Goal: Task Accomplishment & Management: Use online tool/utility

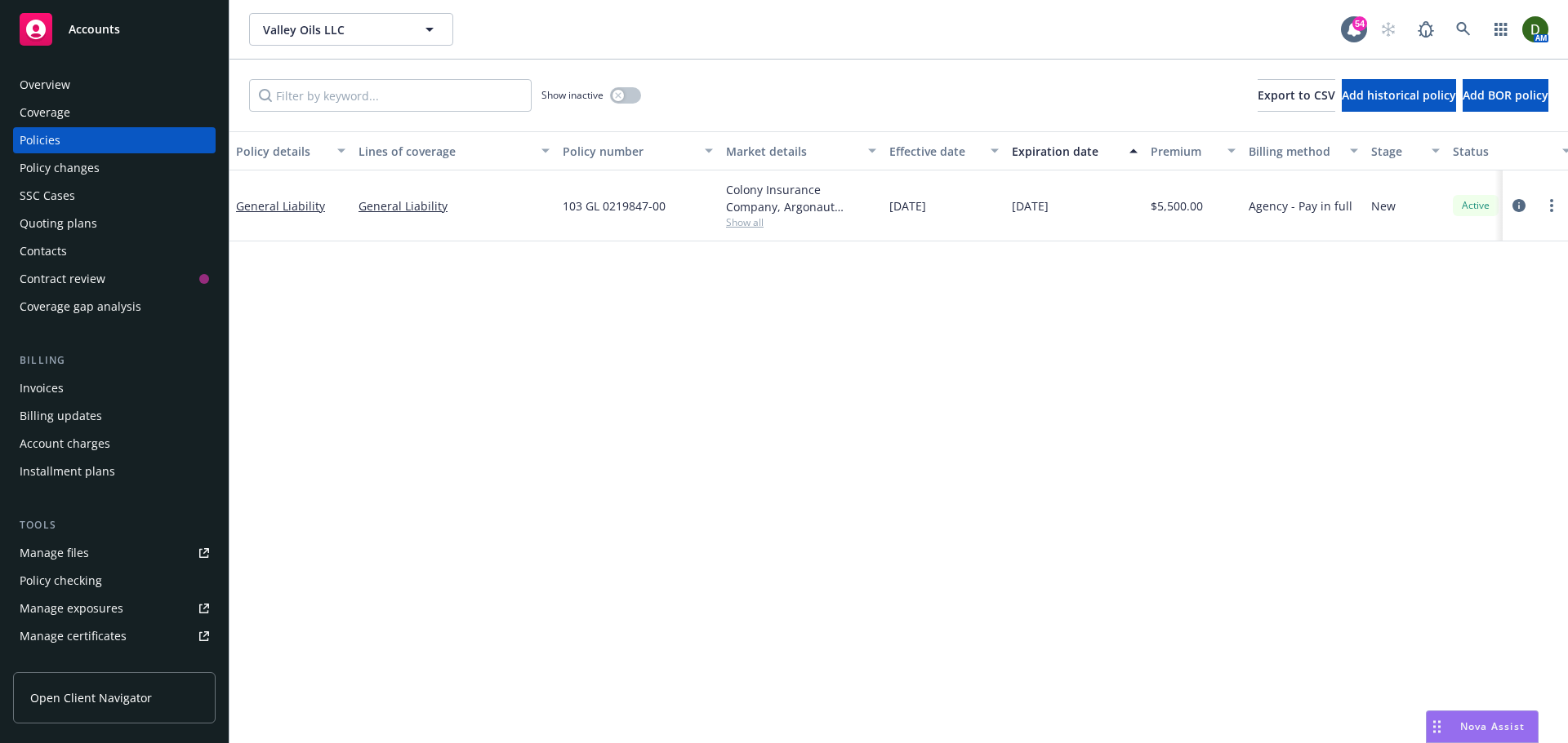
click at [151, 92] on div "Overview" at bounding box center [114, 85] width 190 height 26
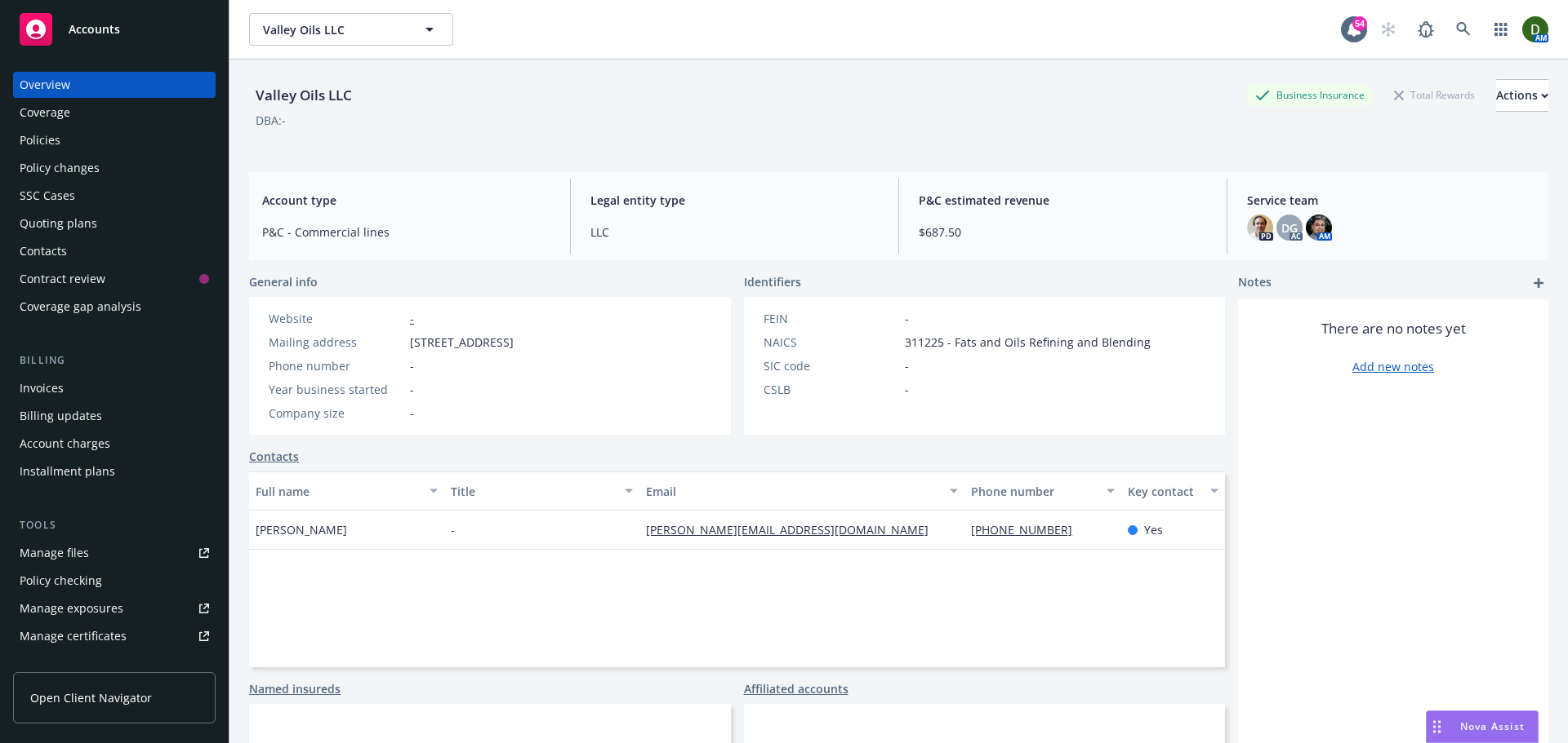
click at [132, 124] on div "Coverage" at bounding box center [114, 113] width 190 height 26
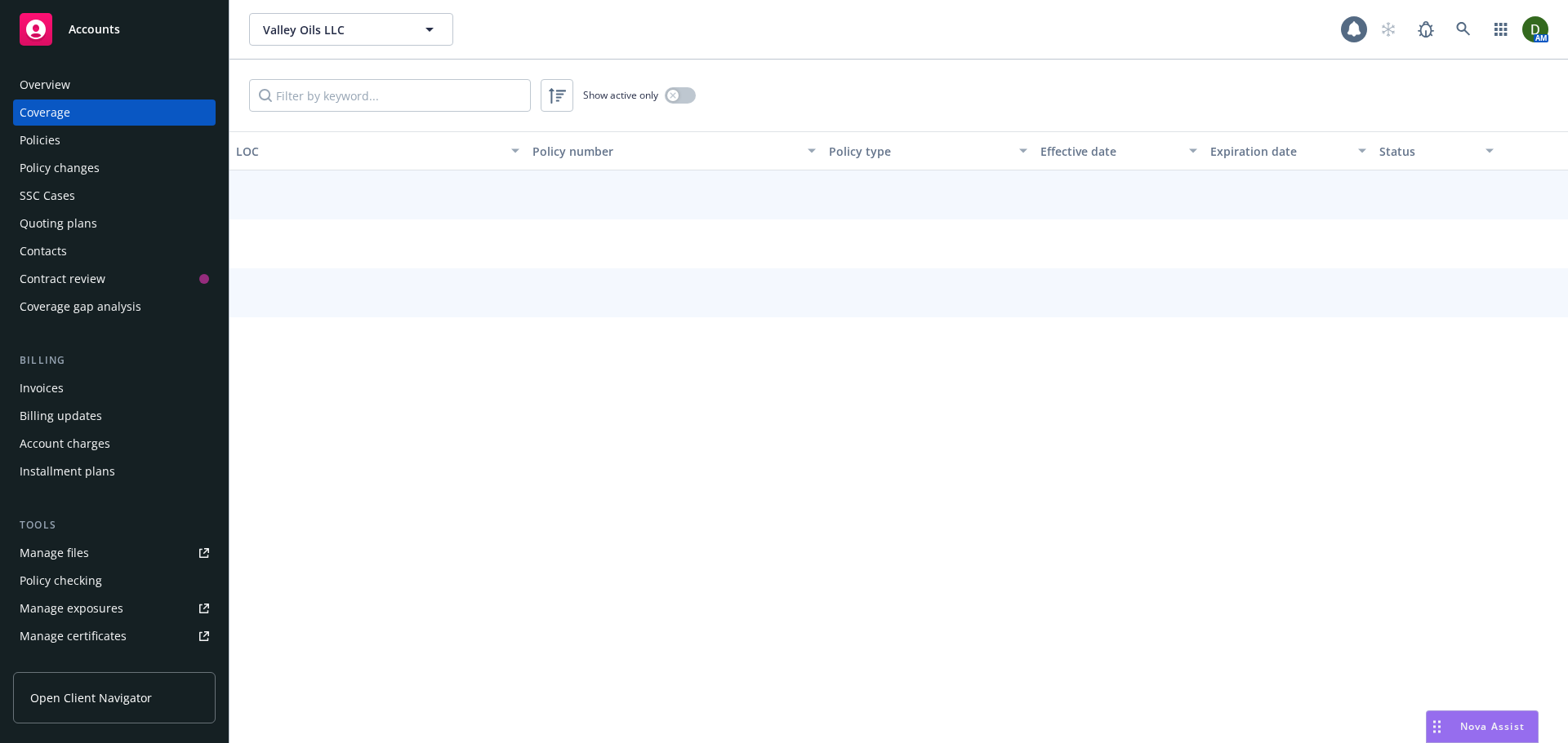
click at [122, 150] on div "Policies" at bounding box center [114, 140] width 190 height 26
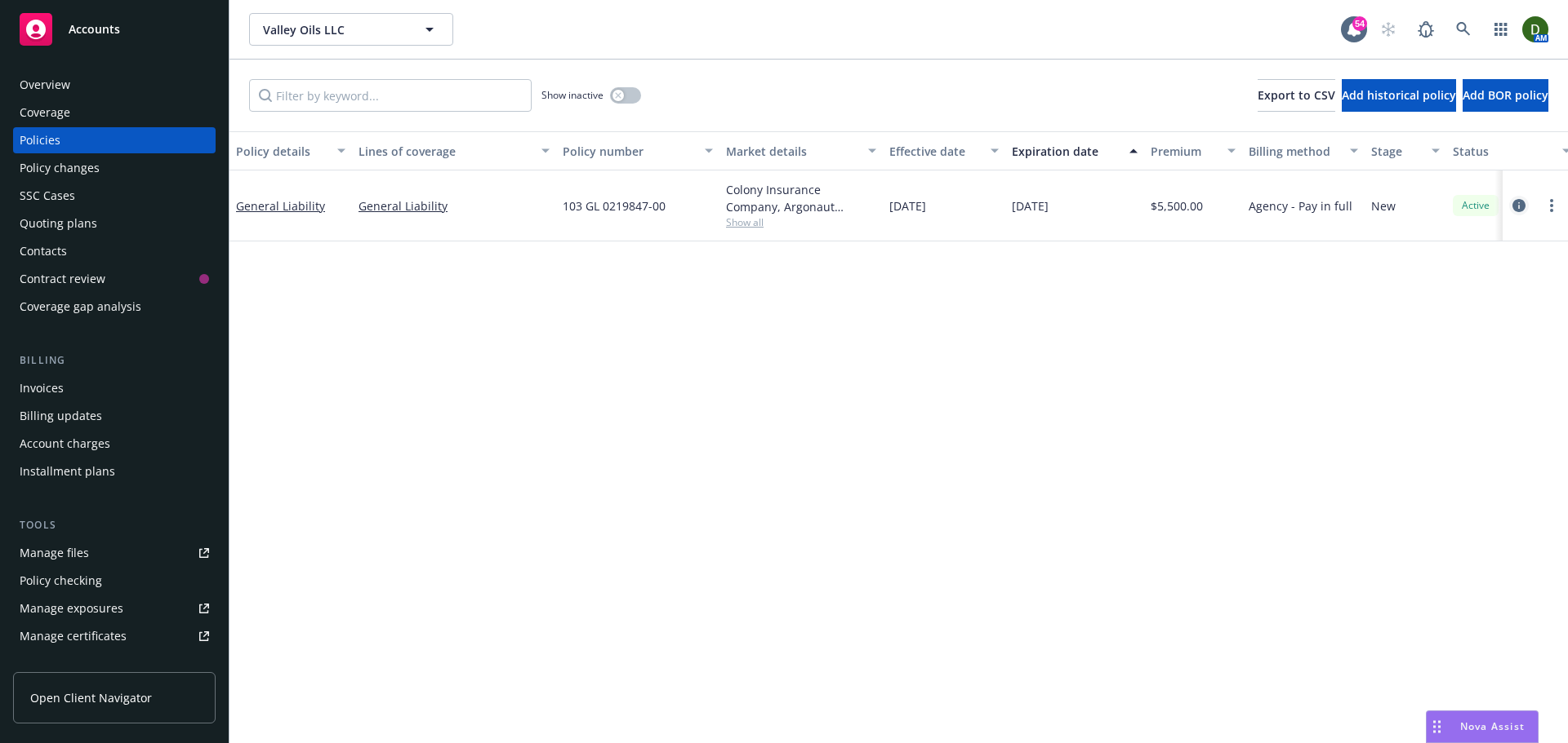
click at [1514, 204] on icon "circleInformation" at bounding box center [1519, 206] width 13 height 13
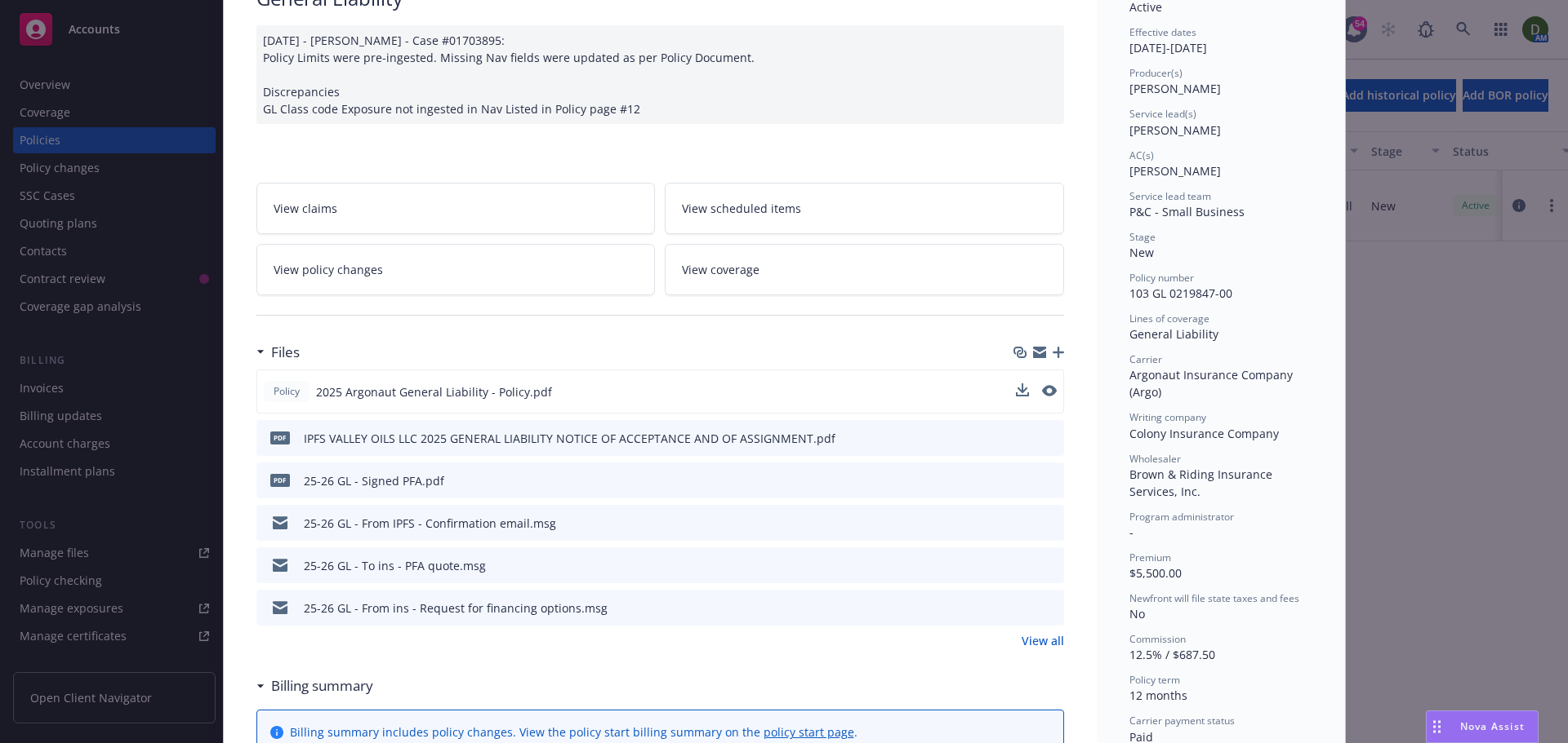
scroll to position [163, 0]
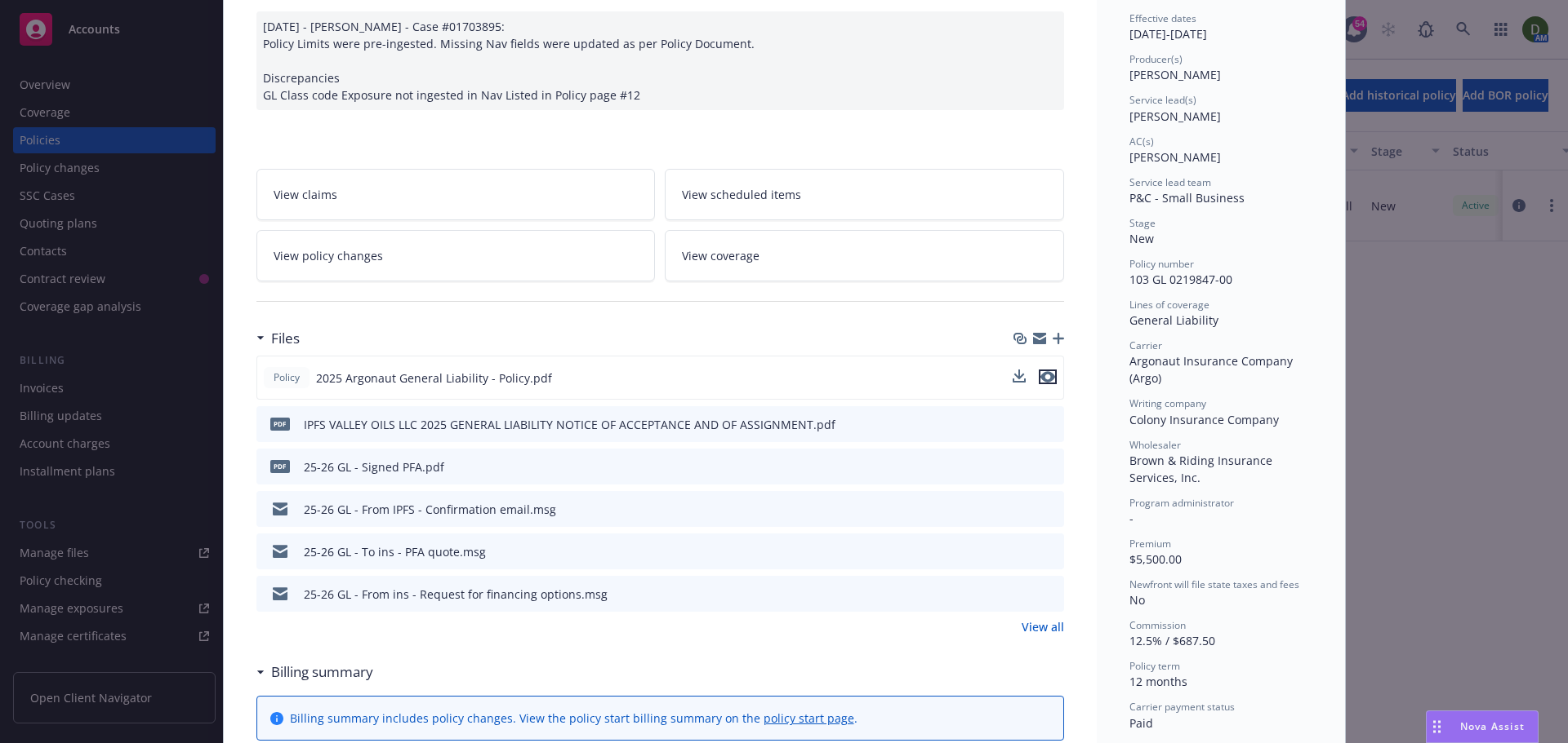
click at [1047, 374] on icon "preview file" at bounding box center [1047, 377] width 15 height 11
click at [1039, 628] on link "View all" at bounding box center [1043, 627] width 42 height 17
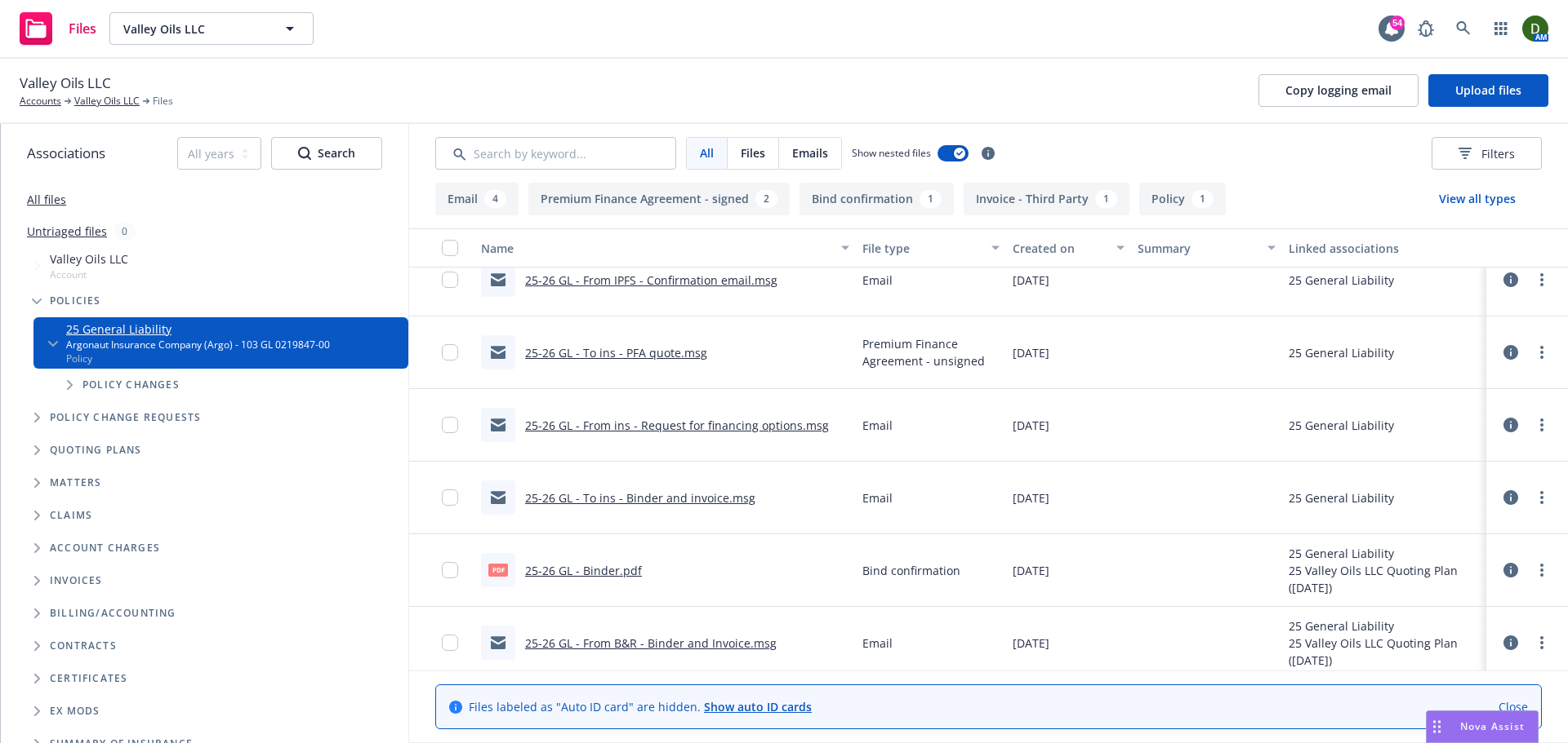
scroll to position [229, 0]
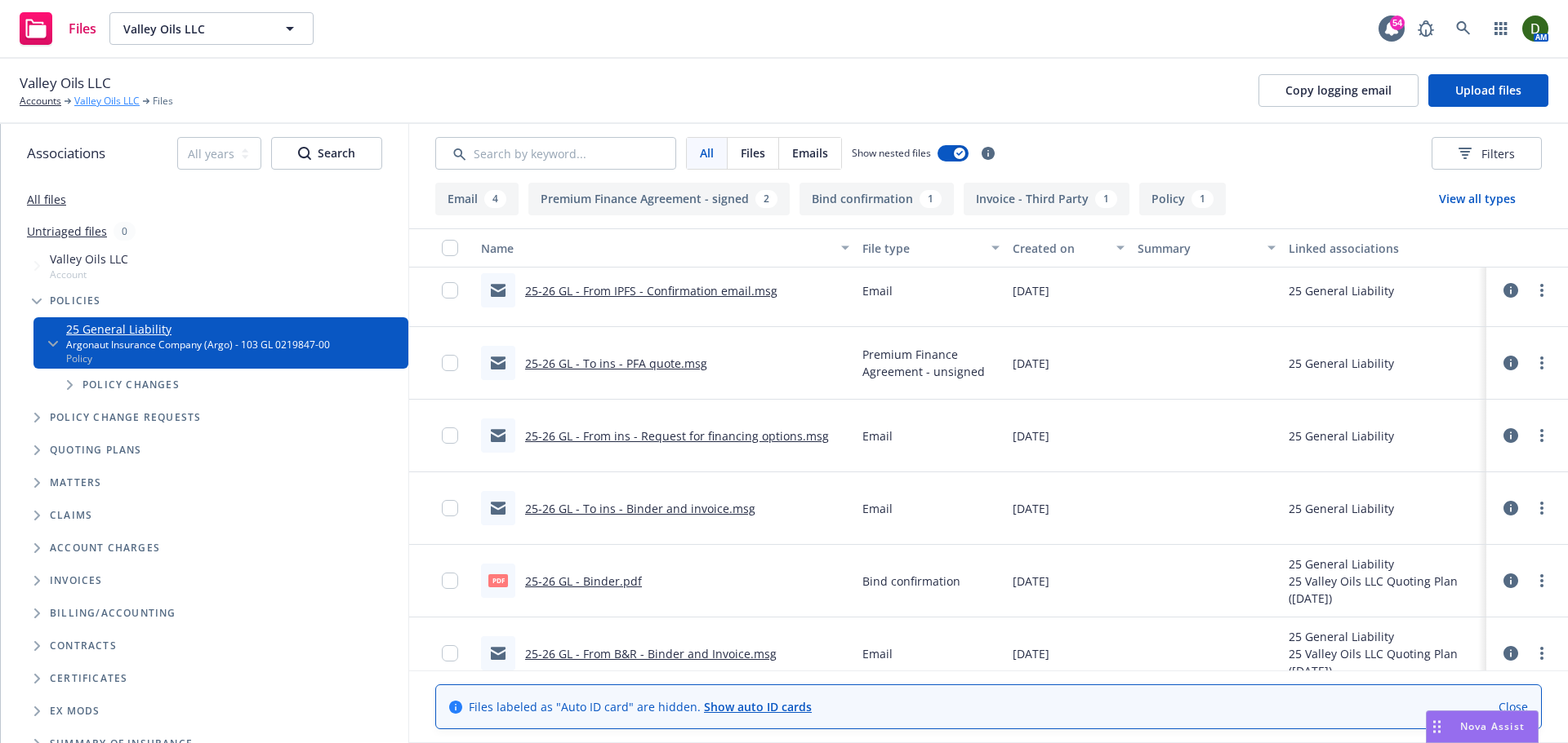
click at [90, 98] on link "Valley Oils LLC" at bounding box center [107, 101] width 65 height 15
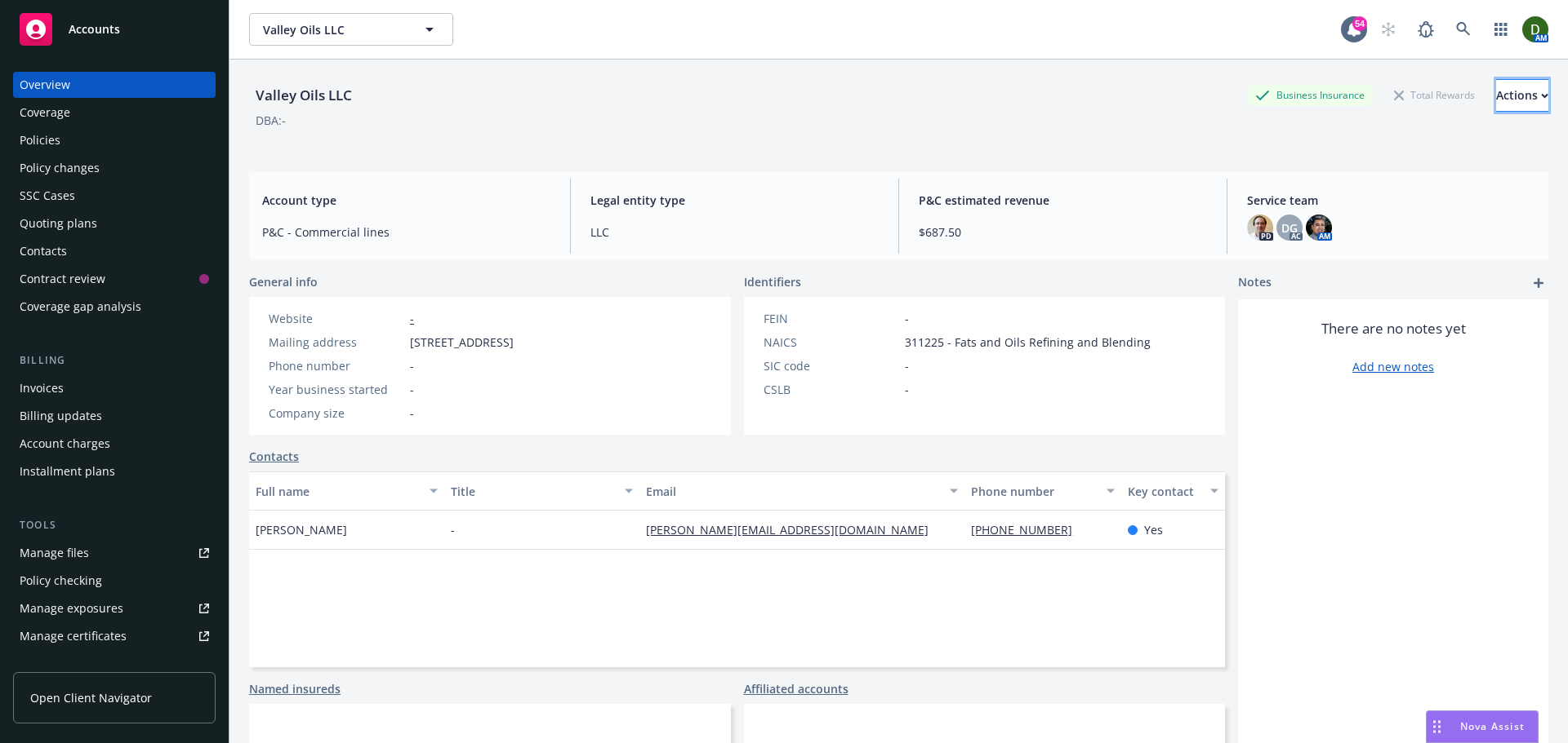
click at [1532, 96] on button "Actions" at bounding box center [1521, 95] width 52 height 33
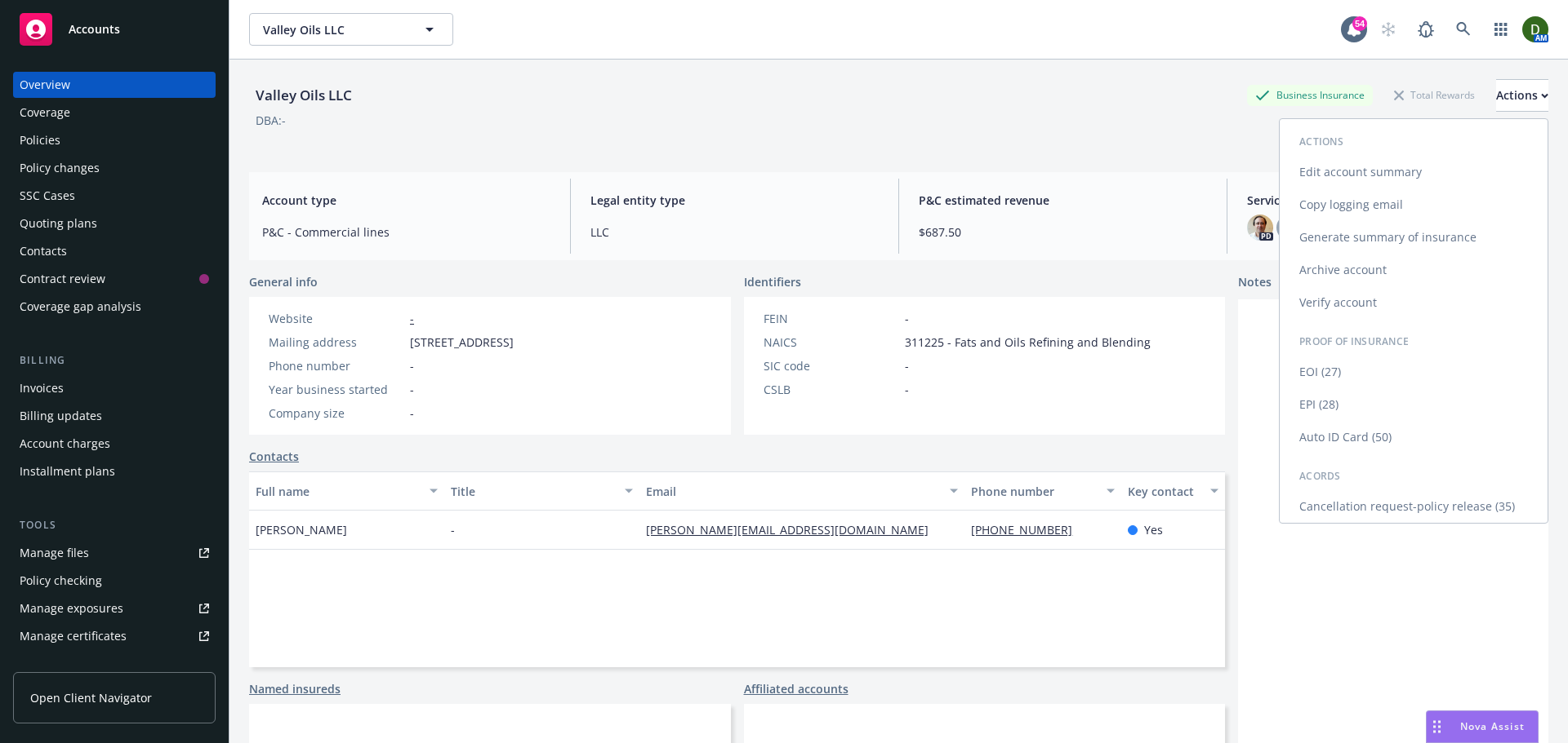
click at [1424, 169] on link "Edit account summary" at bounding box center [1413, 172] width 268 height 33
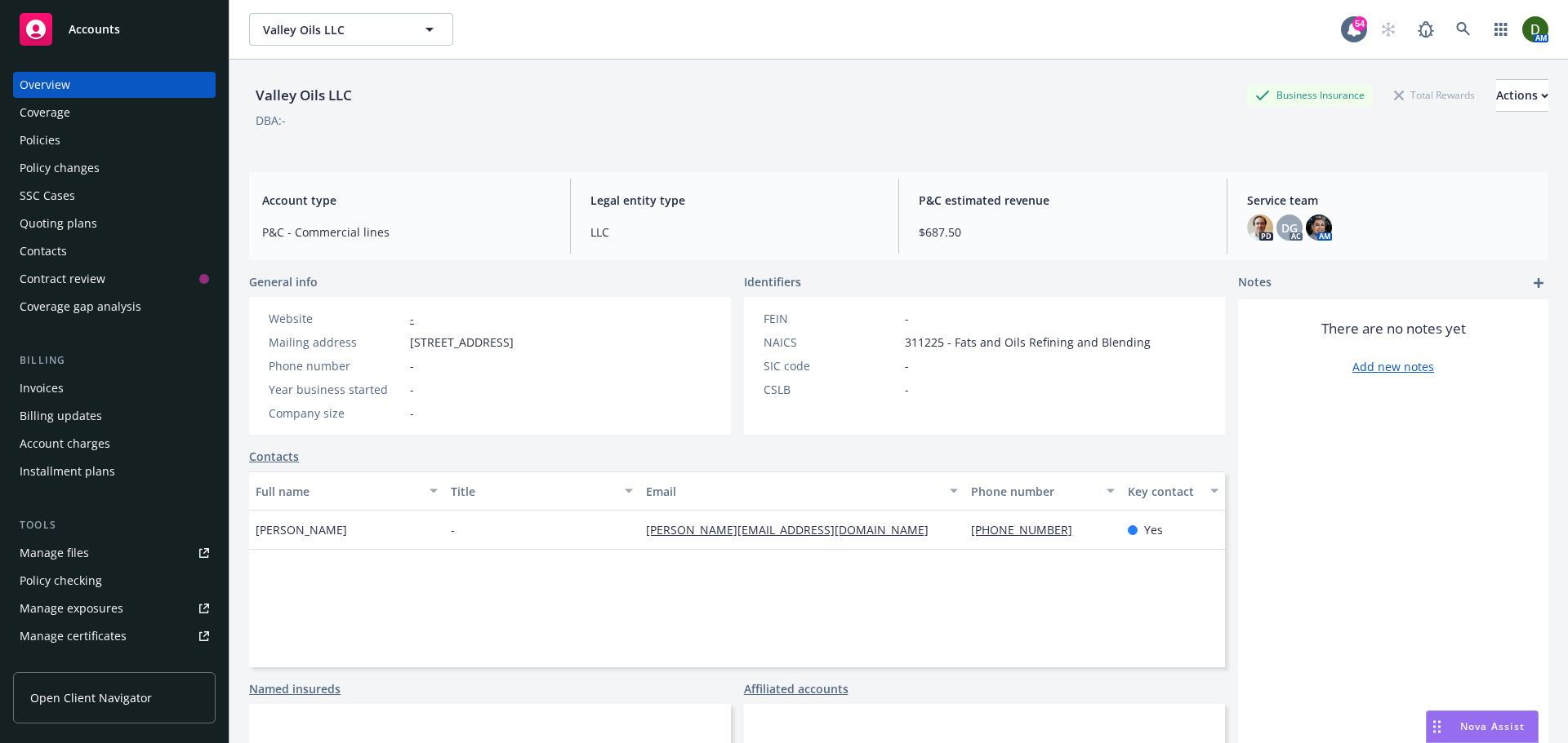
select select "US"
select select "LLC"
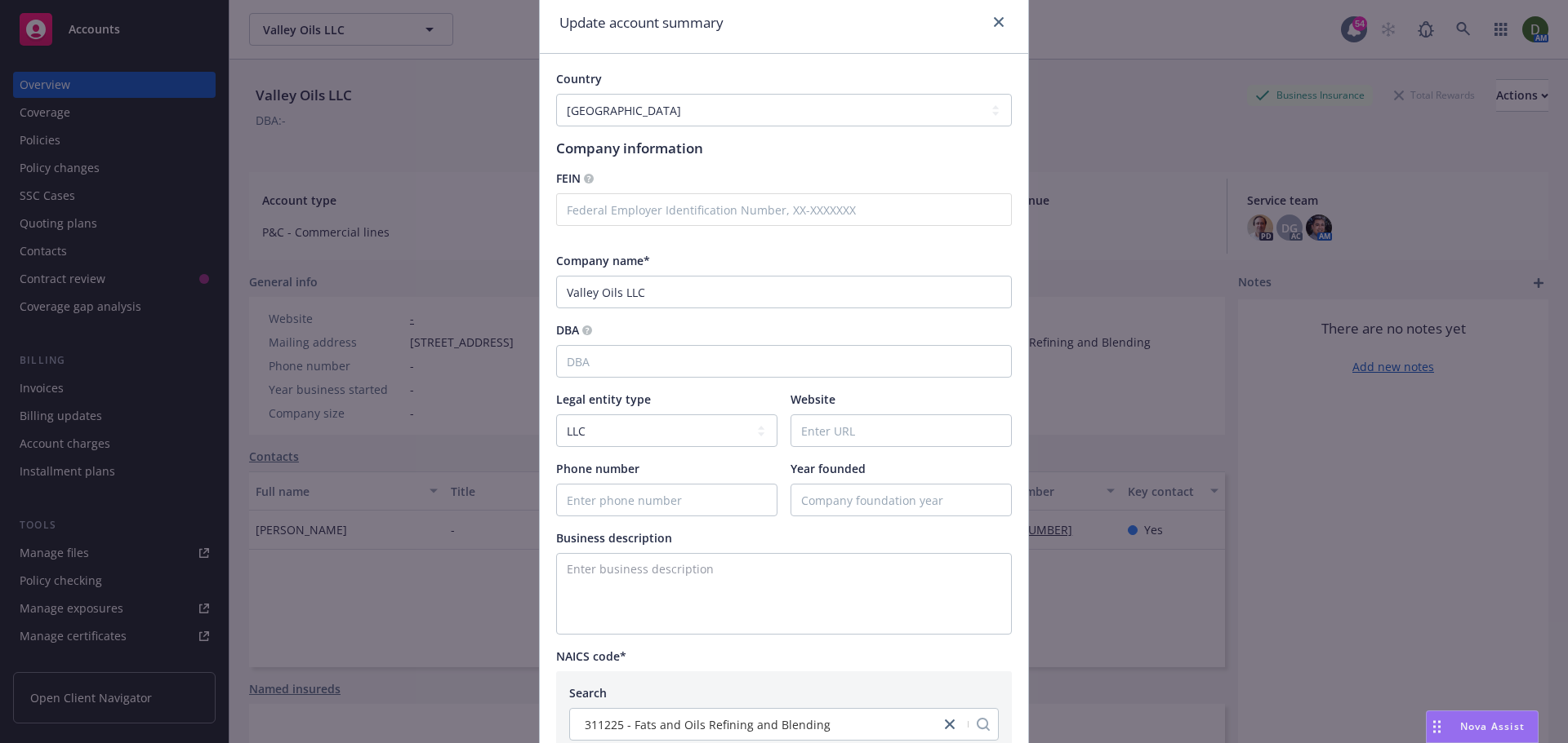
scroll to position [163, 0]
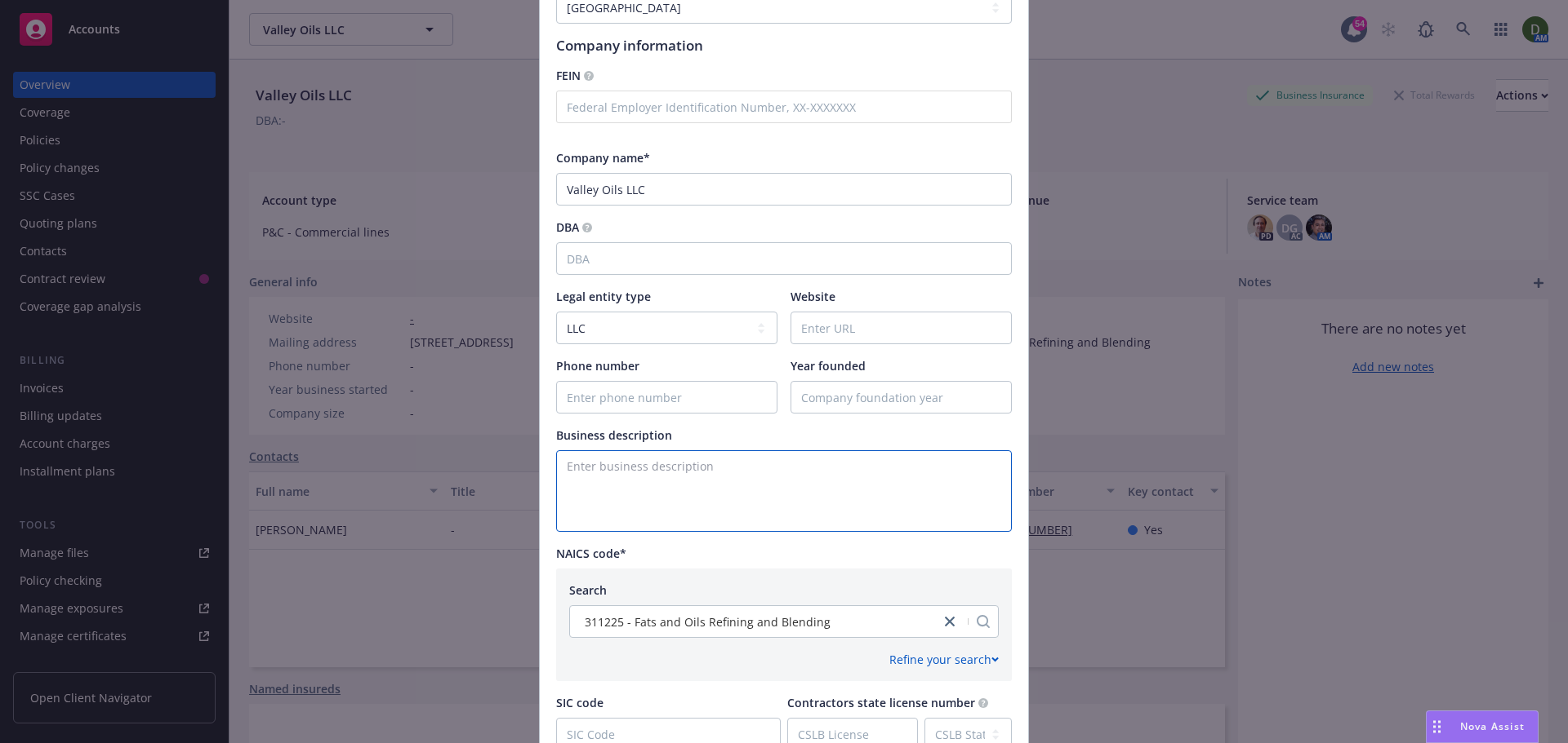
click at [718, 498] on textarea "Enter business description" at bounding box center [784, 491] width 456 height 81
paste textarea "VOP is involved in the production and processing of specialty canola oil for in…"
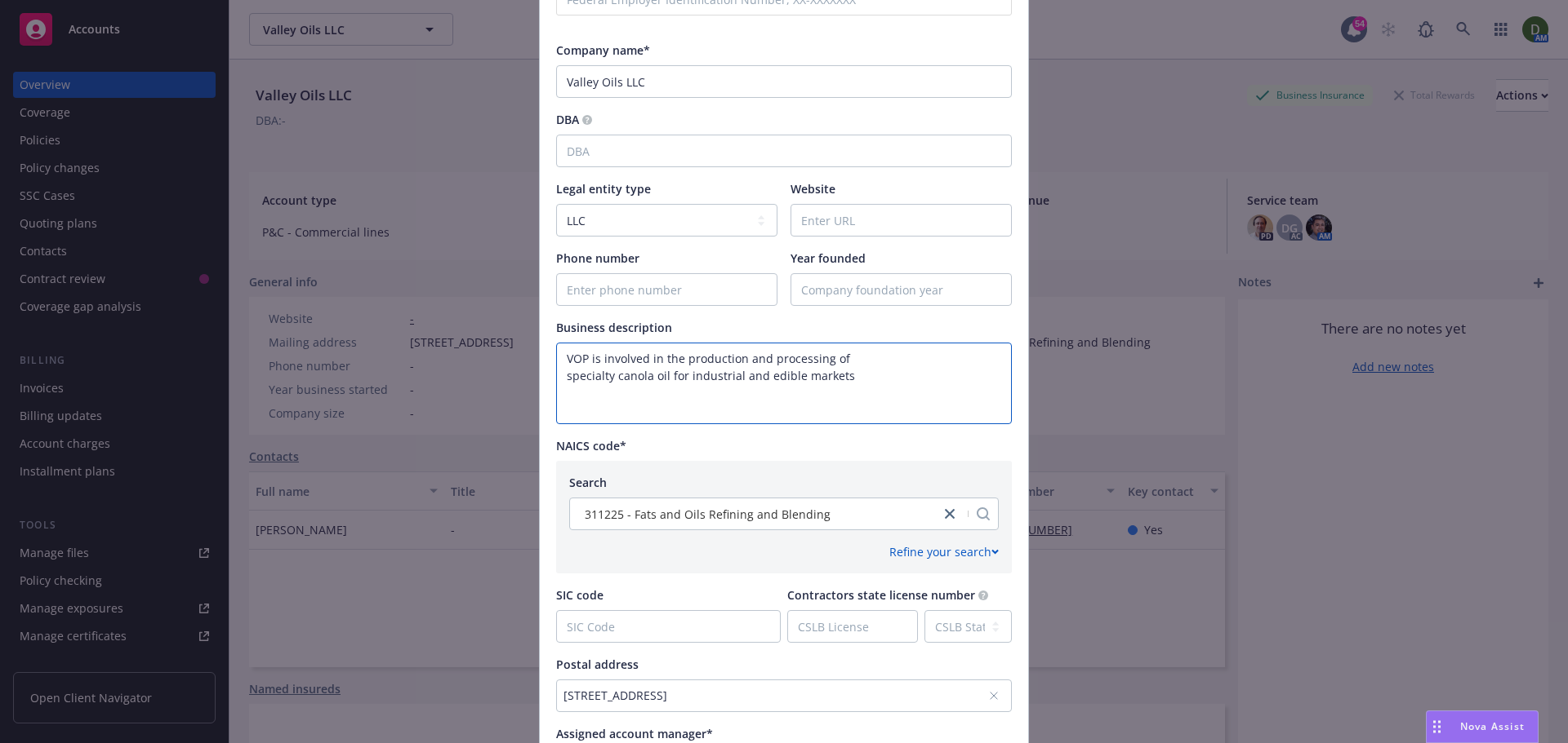
scroll to position [521, 0]
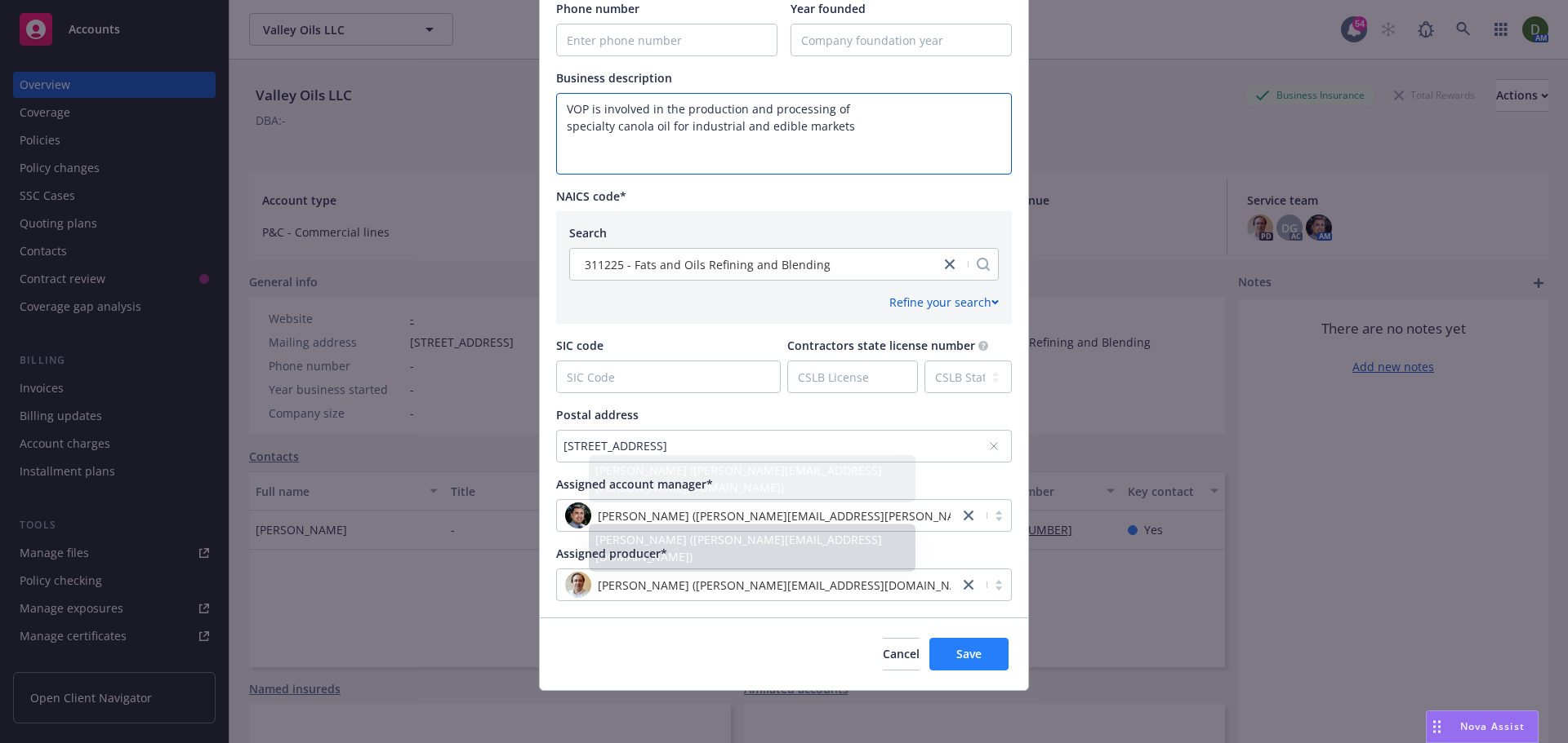
type textarea "VOP is involved in the production and processing of specialty canola oil for in…"
click at [946, 666] on button "Save" at bounding box center [969, 654] width 79 height 33
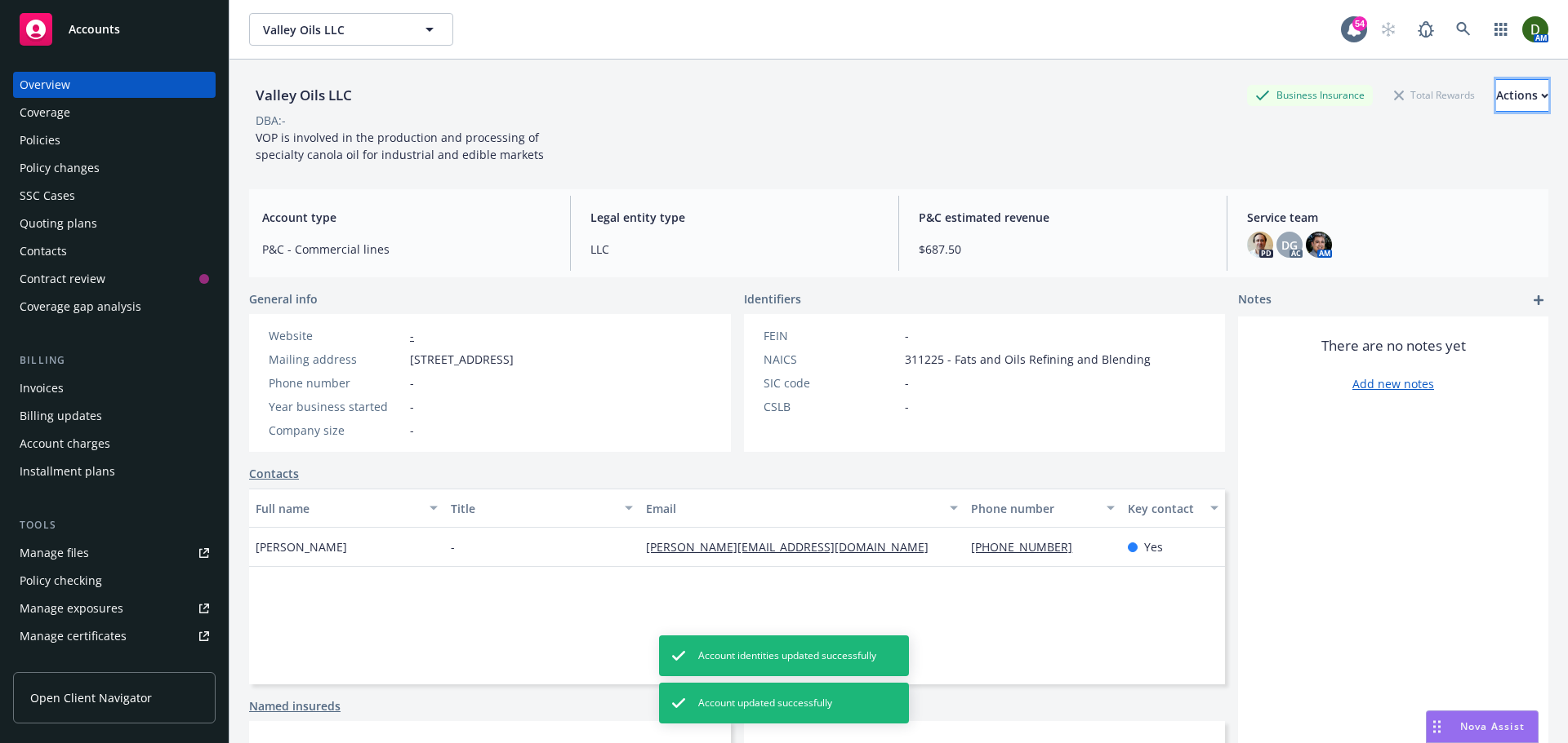
click at [1496, 92] on div "Actions" at bounding box center [1521, 95] width 52 height 31
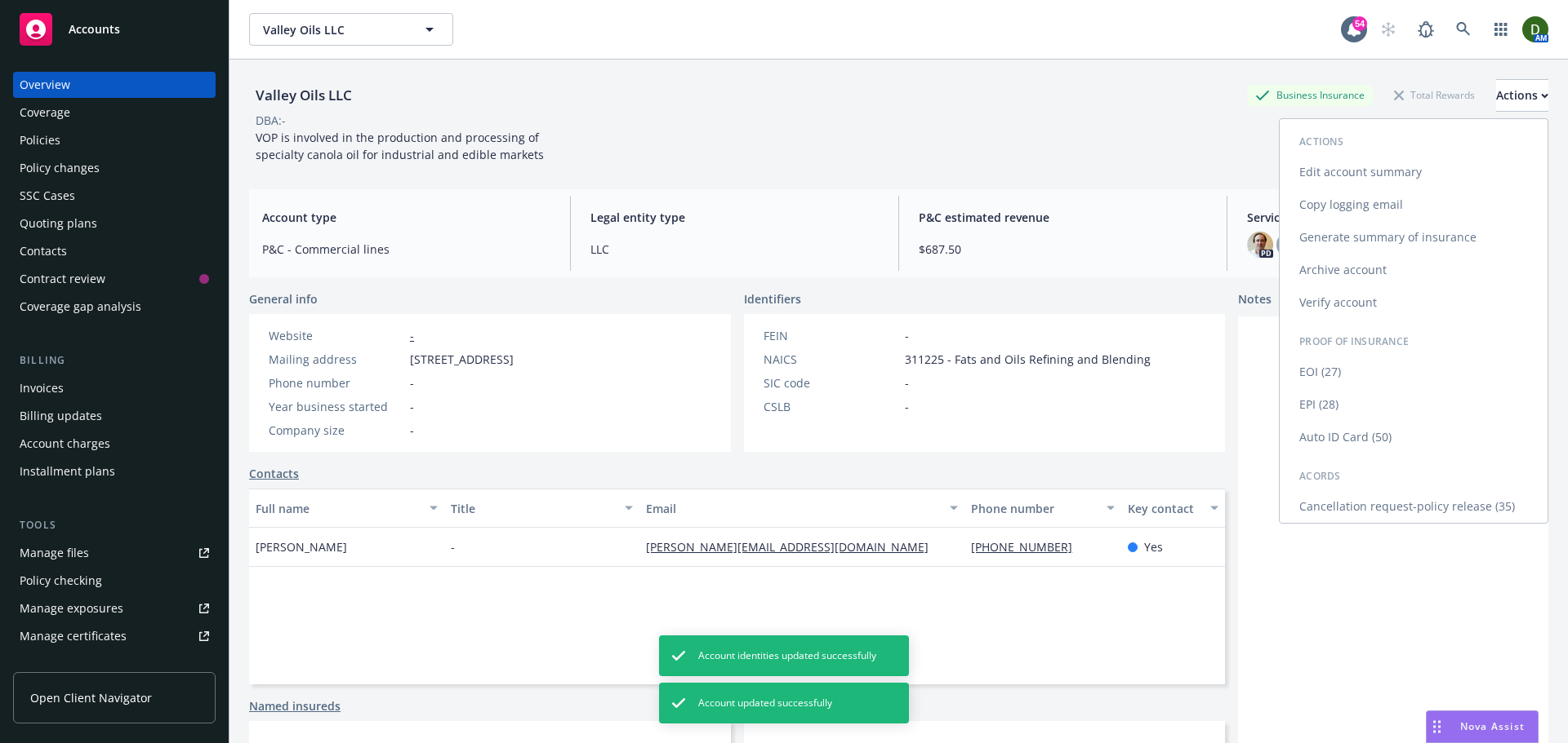
click at [1396, 173] on link "Edit account summary" at bounding box center [1413, 172] width 268 height 33
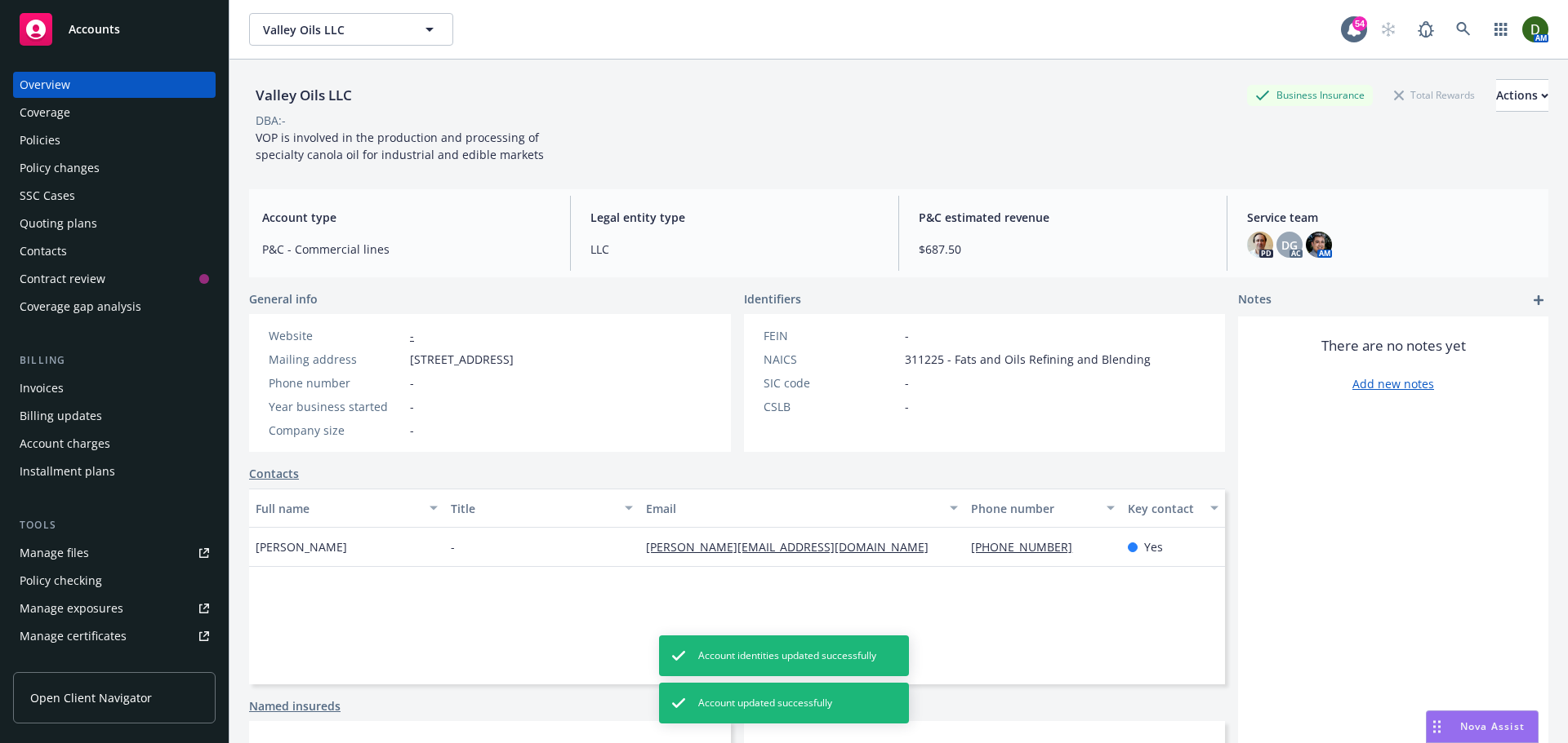
select select "US"
select select "LLC"
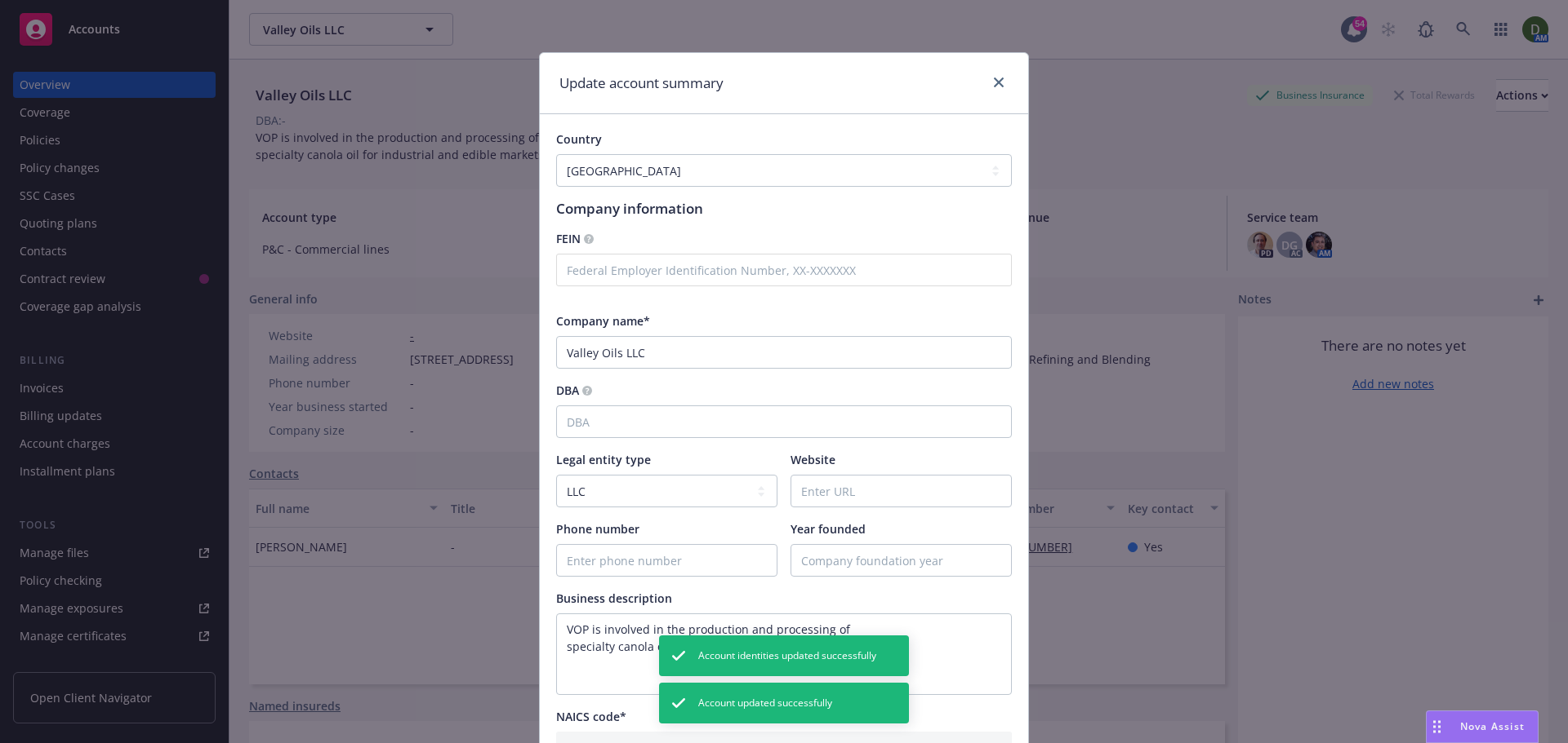
scroll to position [490, 0]
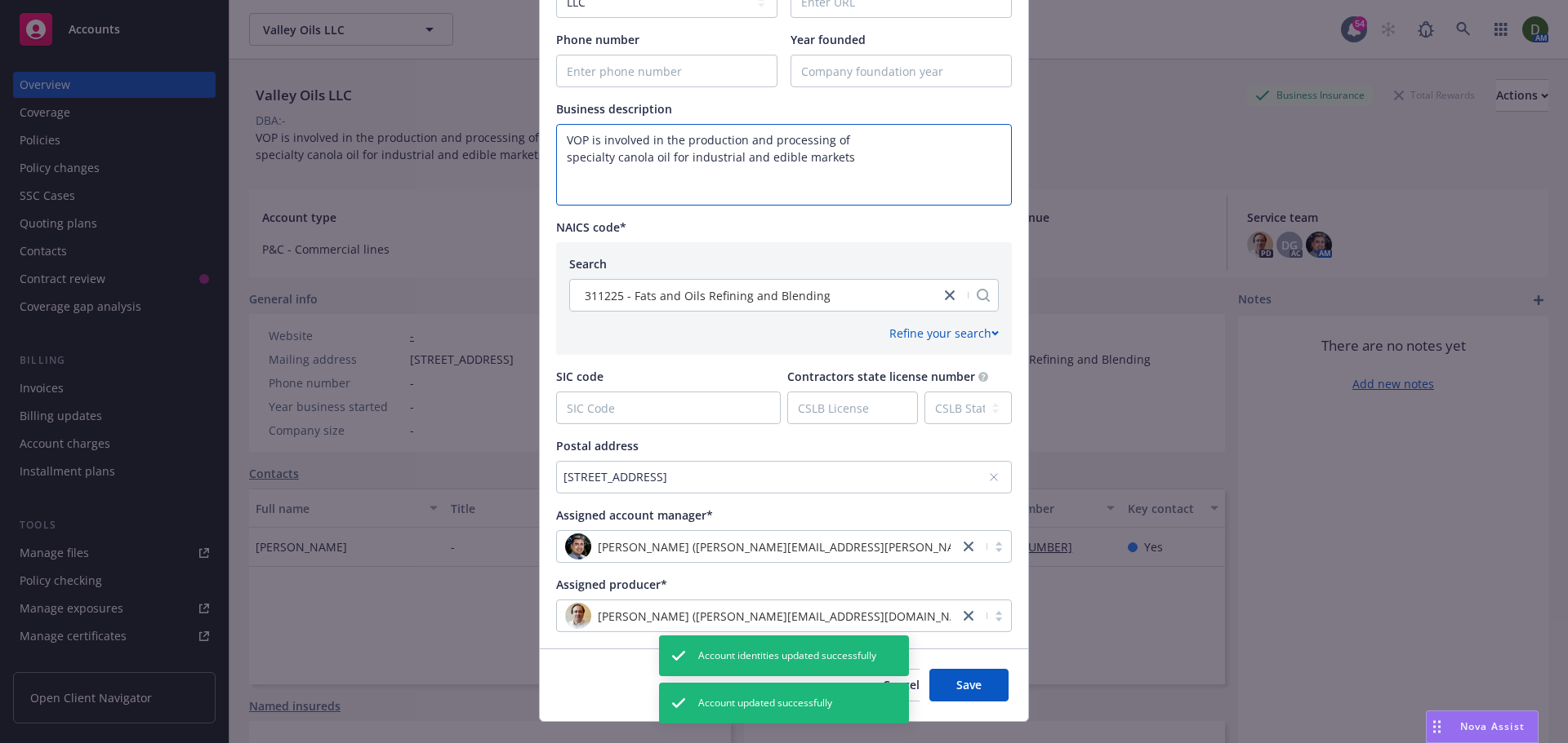
click at [885, 138] on textarea "VOP is involved in the production and processing of specialty canola oil for in…" at bounding box center [784, 165] width 456 height 81
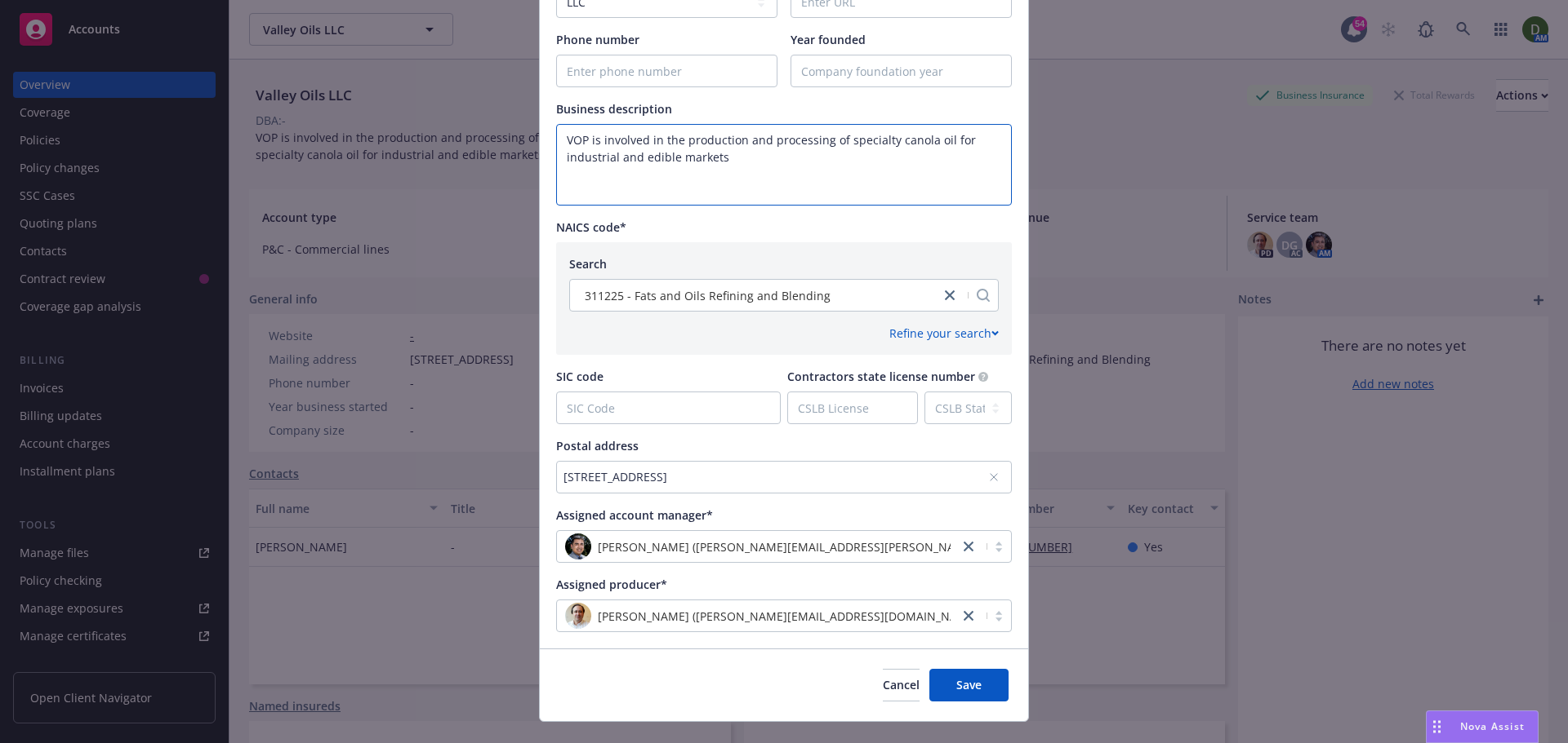
type textarea "VOP is involved in the production and processing of specialty canola oil for in…"
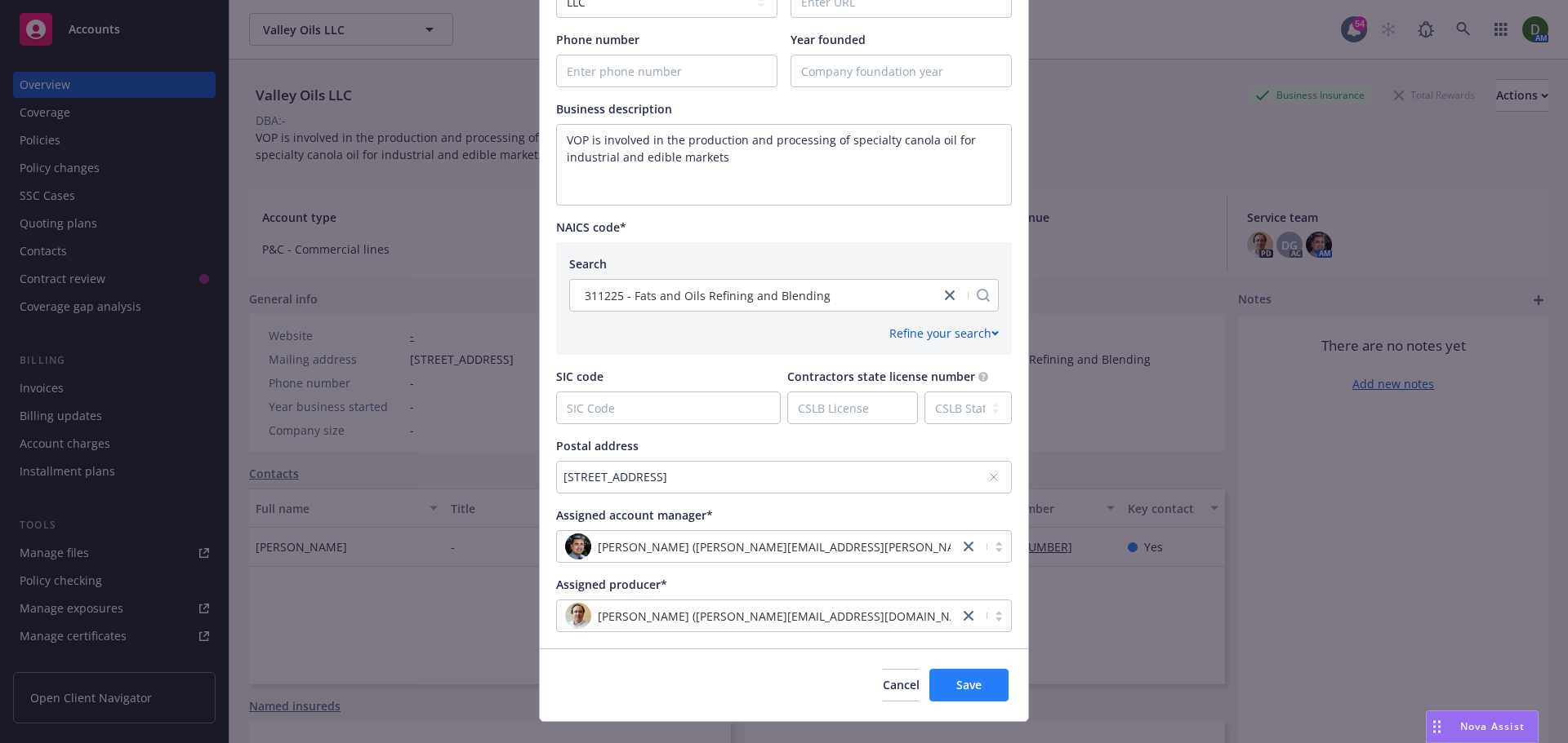
drag, startPoint x: 1005, startPoint y: 677, endPoint x: 991, endPoint y: 679, distance: 14.1
click at [998, 677] on div "Cancel Save" at bounding box center [783, 685] width 488 height 72
click at [970, 690] on span "Save" at bounding box center [969, 686] width 26 height 16
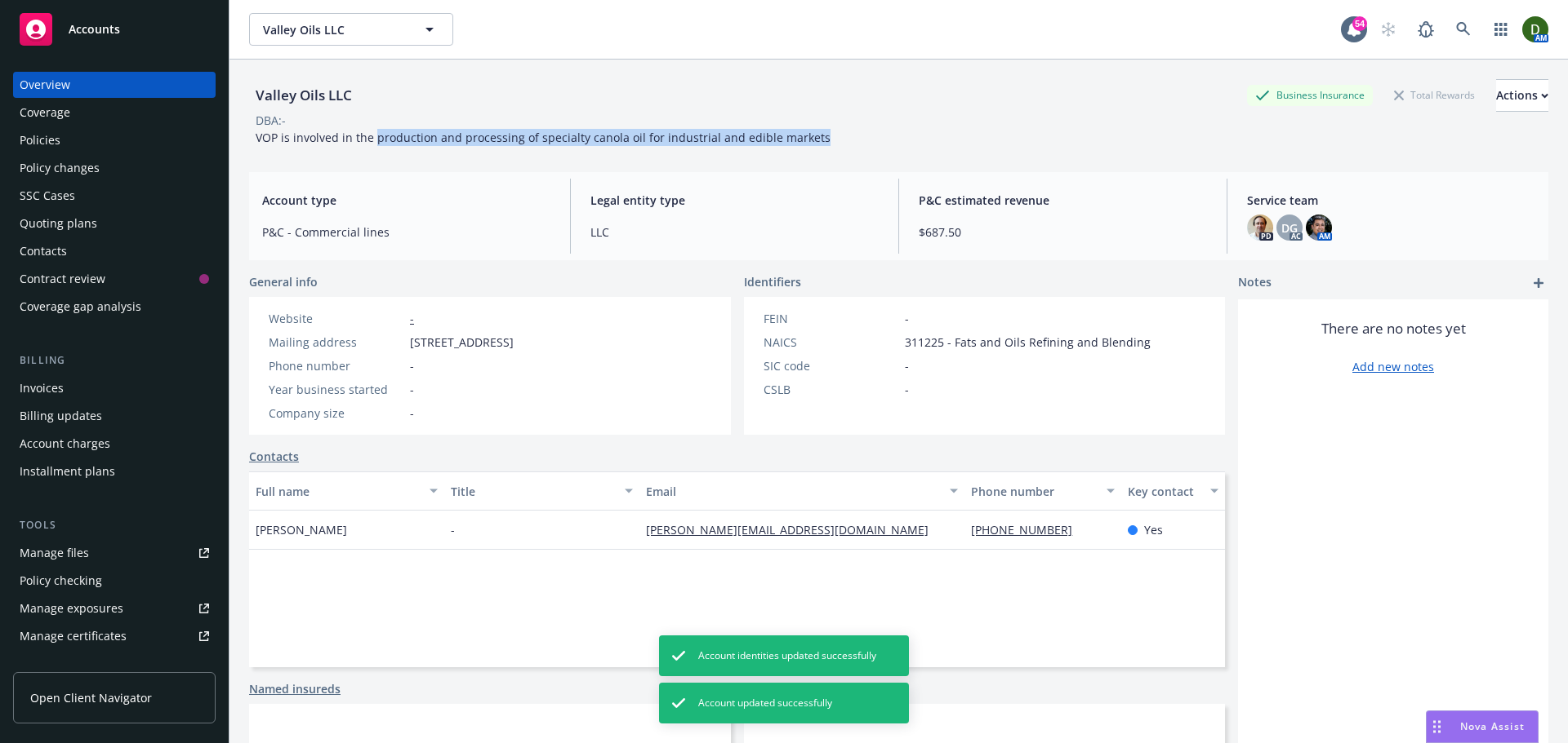
drag, startPoint x: 821, startPoint y: 137, endPoint x: 374, endPoint y: 140, distance: 447.0
click at [374, 140] on div "Valley Oils LLC Business Insurance Total Rewards Actions DBA: - VOP is involved…" at bounding box center [898, 113] width 1299 height 67
copy span "production and processing of specialty canola oil for industrial and edible mar…"
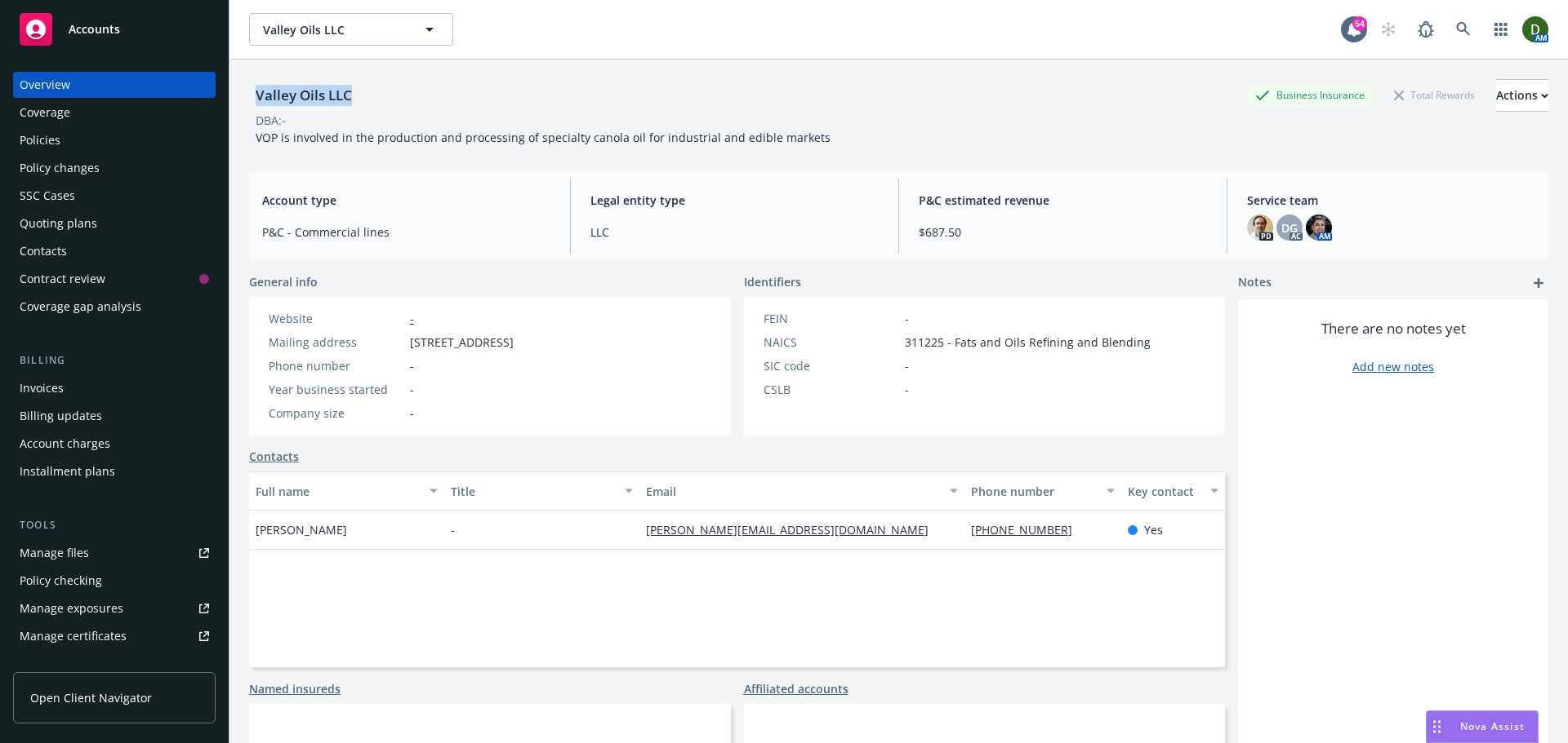
drag, startPoint x: 364, startPoint y: 98, endPoint x: 254, endPoint y: 93, distance: 110.1
click at [254, 93] on div "Valley Oils LLC Business Insurance Total Rewards Actions" at bounding box center [898, 95] width 1299 height 33
copy div "Valley Oils LLC"
click at [85, 210] on div "Overview Coverage Policies Policy changes SSC Cases Quoting plans Contacts Cont…" at bounding box center [114, 195] width 202 height 248
click at [85, 231] on div "Quoting plans" at bounding box center [58, 224] width 78 height 26
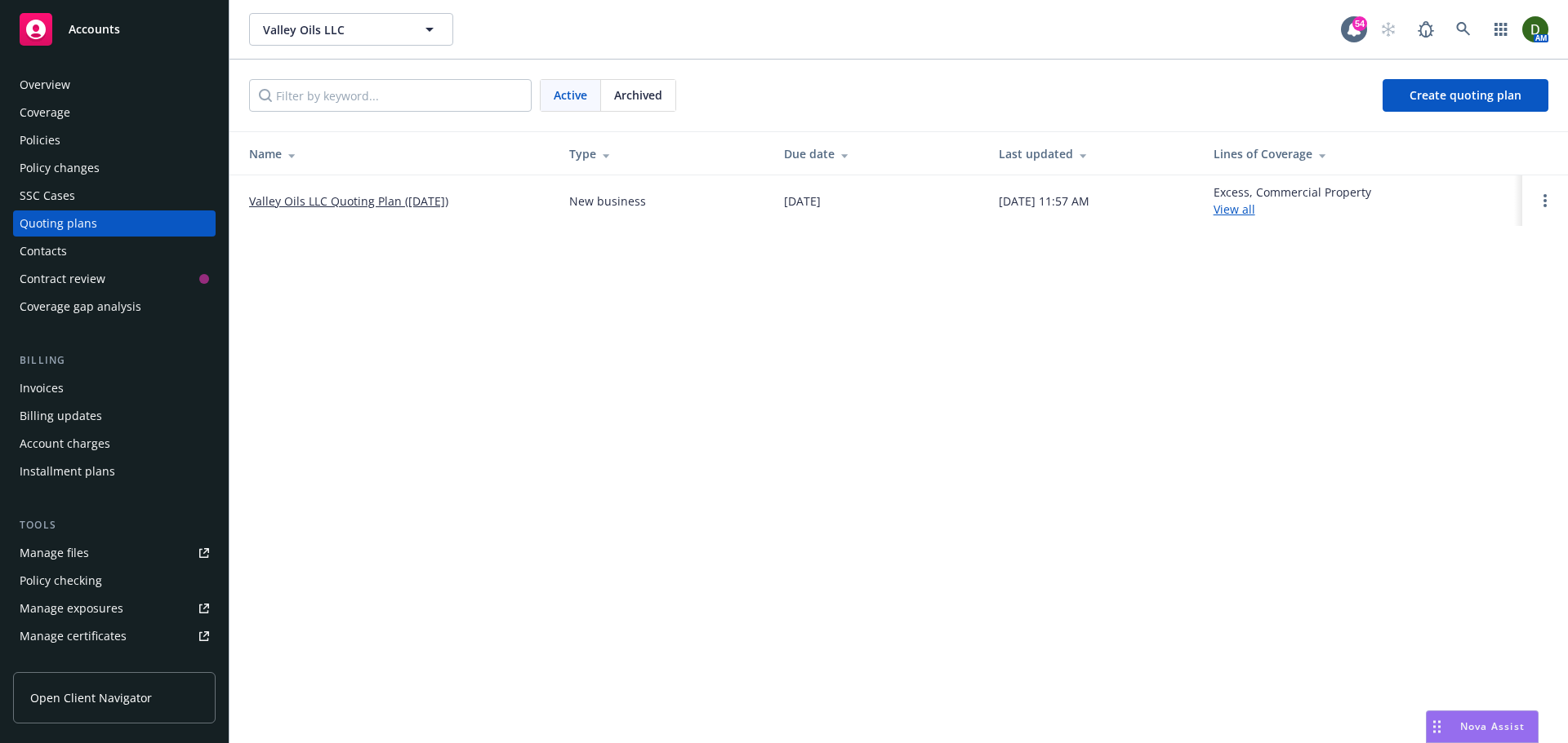
click at [418, 199] on link "Valley Oils LLC Quoting Plan (2025-07-22)" at bounding box center [349, 200] width 200 height 17
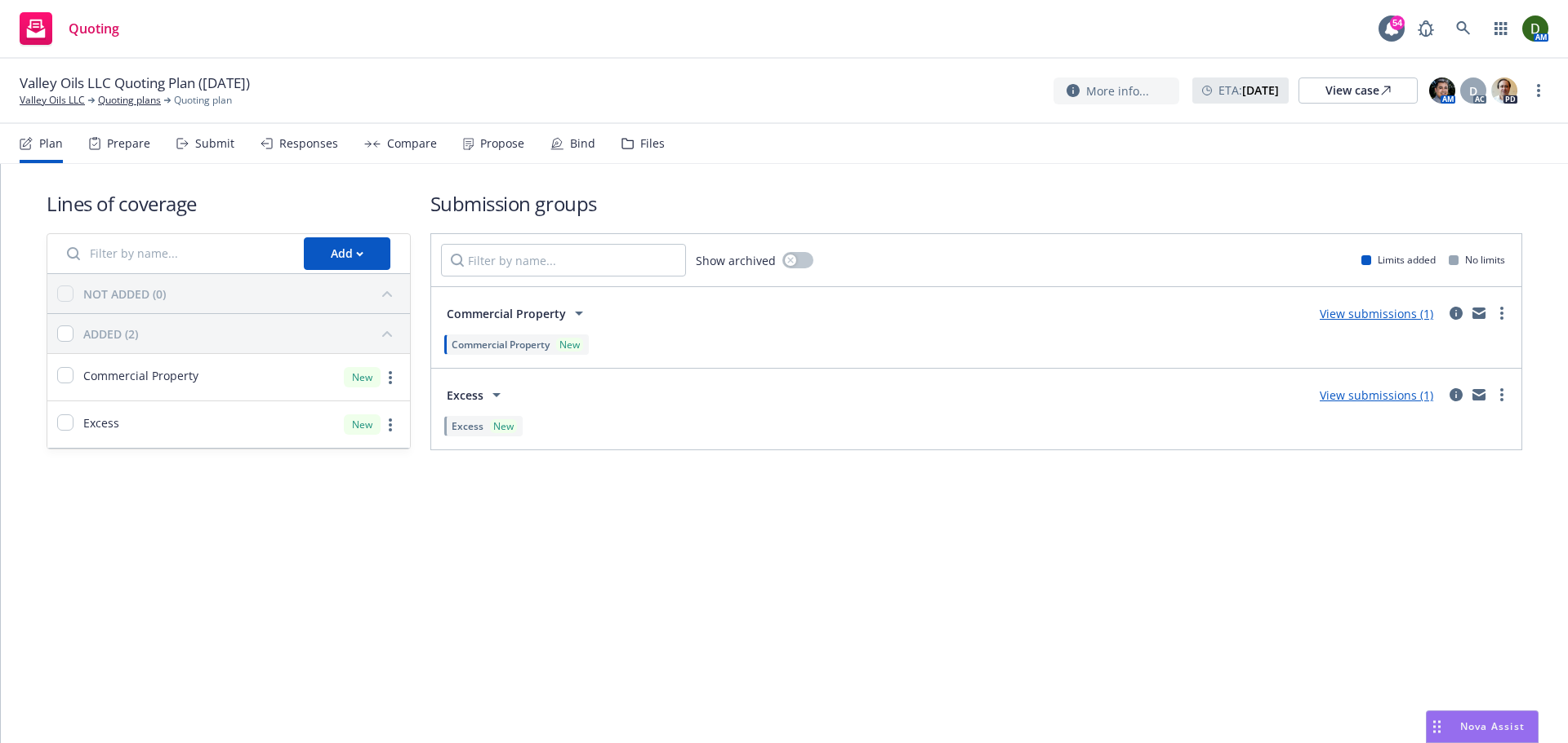
click at [640, 147] on div "Files" at bounding box center [652, 143] width 25 height 13
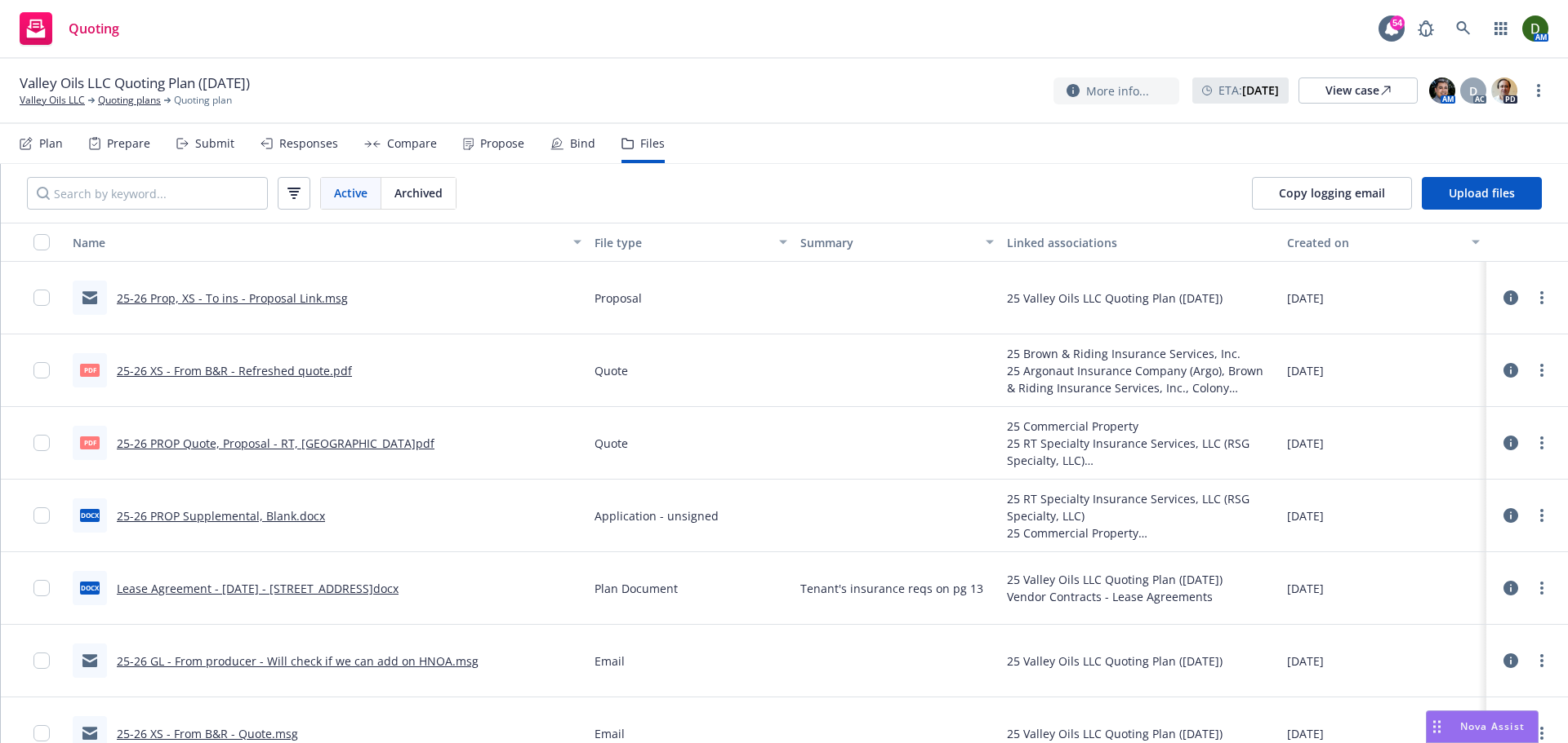
click at [486, 156] on div "Propose" at bounding box center [493, 144] width 61 height 39
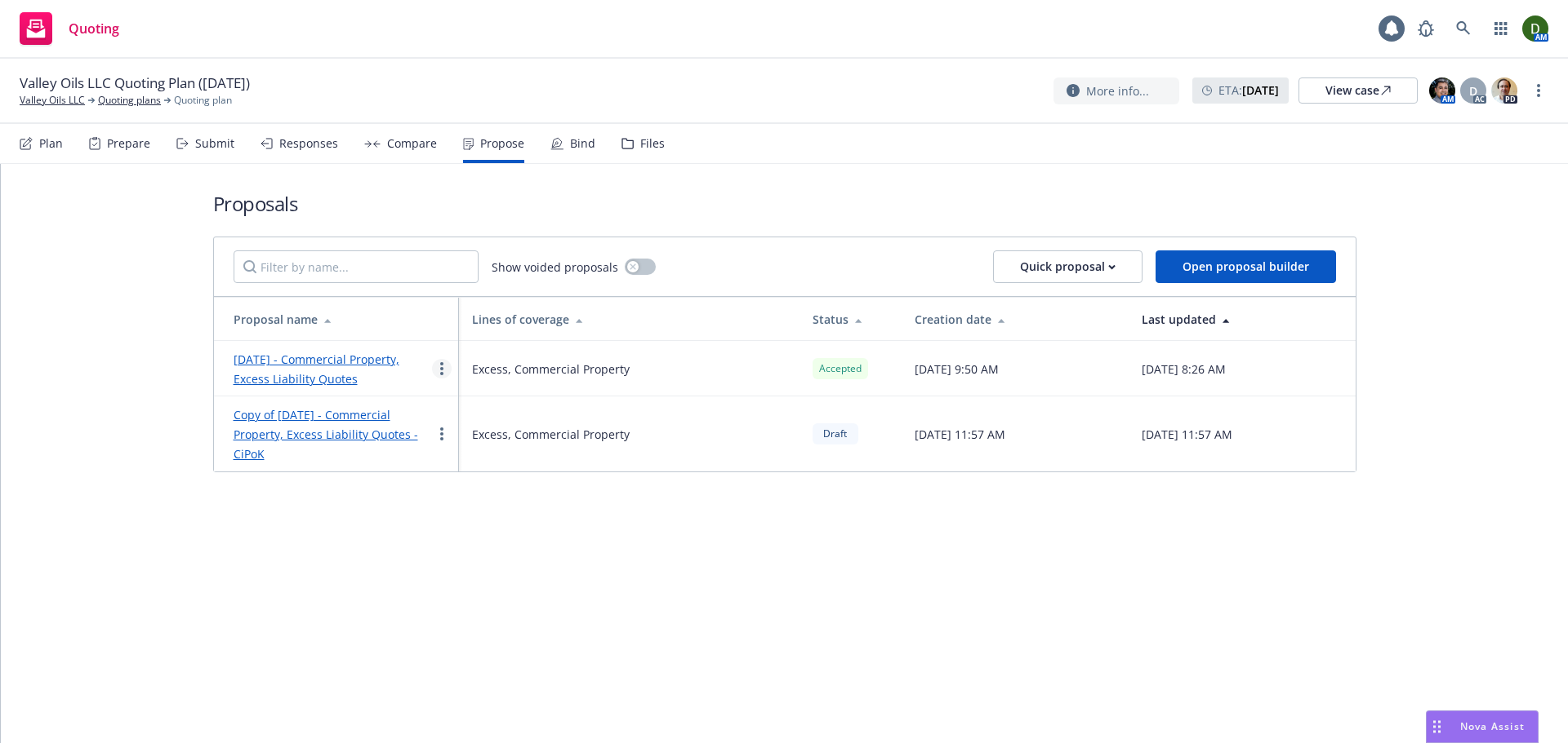
click at [436, 369] on link "more" at bounding box center [441, 369] width 19 height 19
click at [488, 541] on span "See client view" at bounding box center [493, 539] width 120 height 16
click at [49, 101] on link "Valley Oils LLC" at bounding box center [52, 100] width 65 height 15
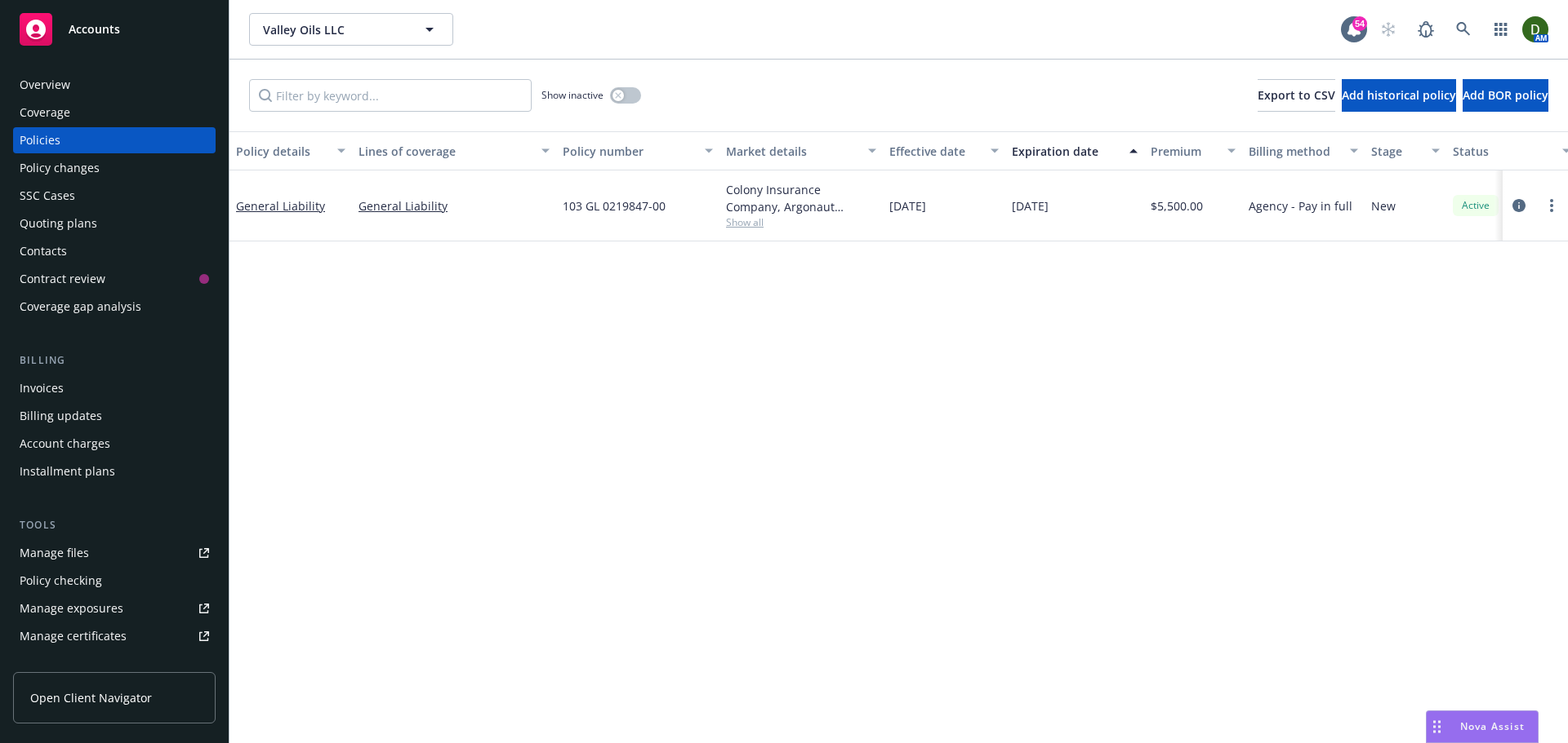
click at [62, 95] on div "Overview" at bounding box center [44, 85] width 50 height 26
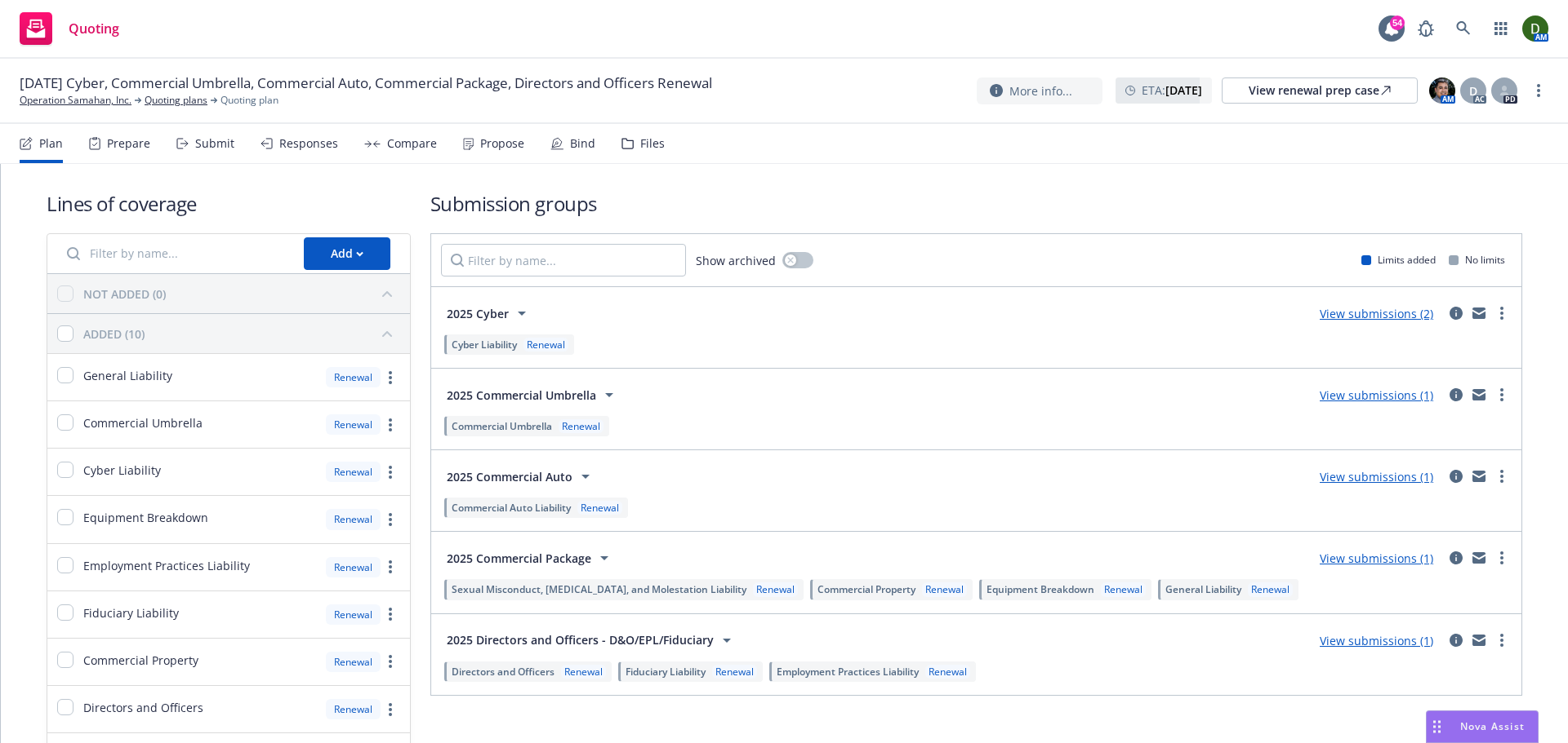
click at [647, 138] on div "Files" at bounding box center [652, 143] width 25 height 13
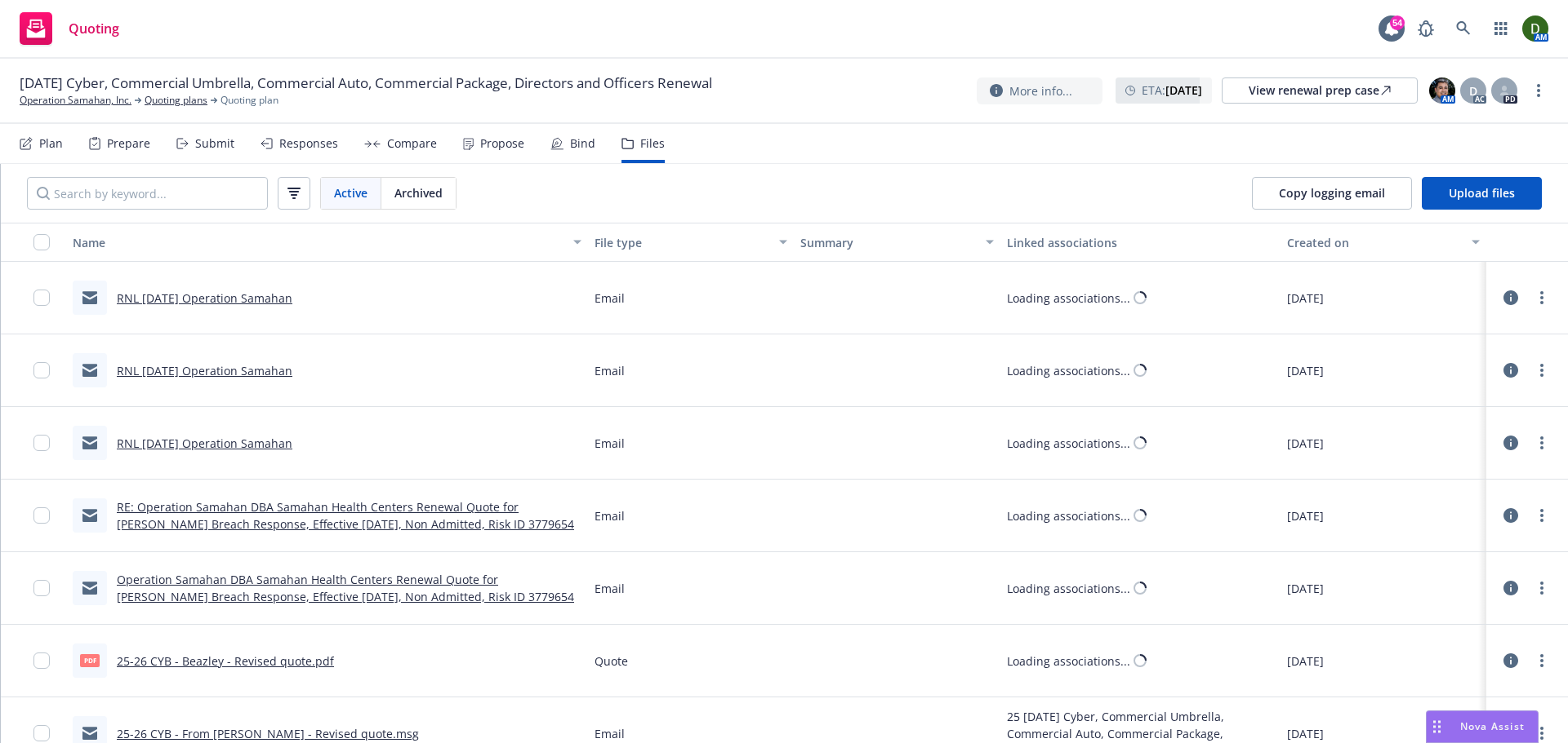
click at [196, 450] on link "RNL 09/20/2025 Operation Samahan" at bounding box center [204, 444] width 176 height 16
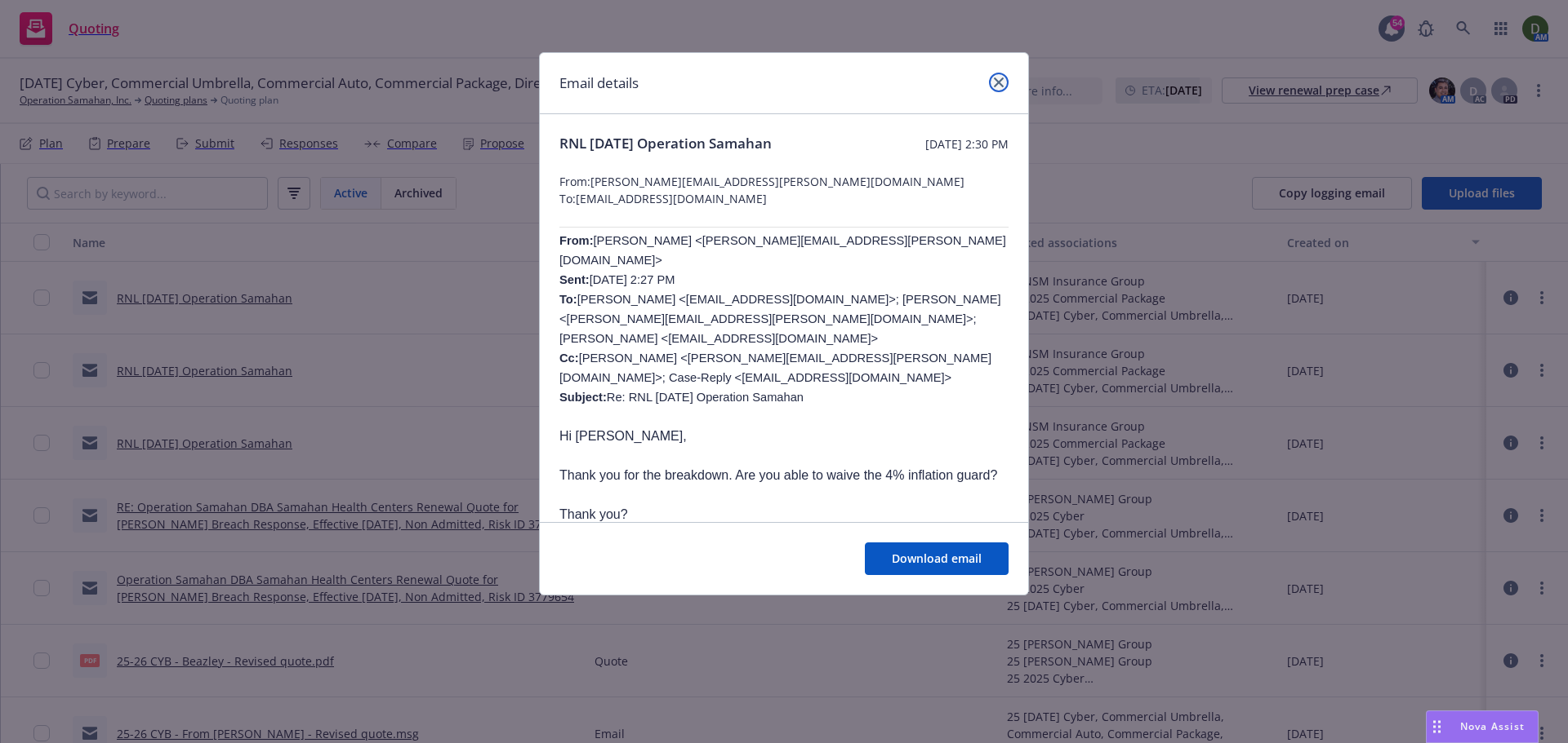
click at [1004, 85] on link "close" at bounding box center [999, 82] width 19 height 19
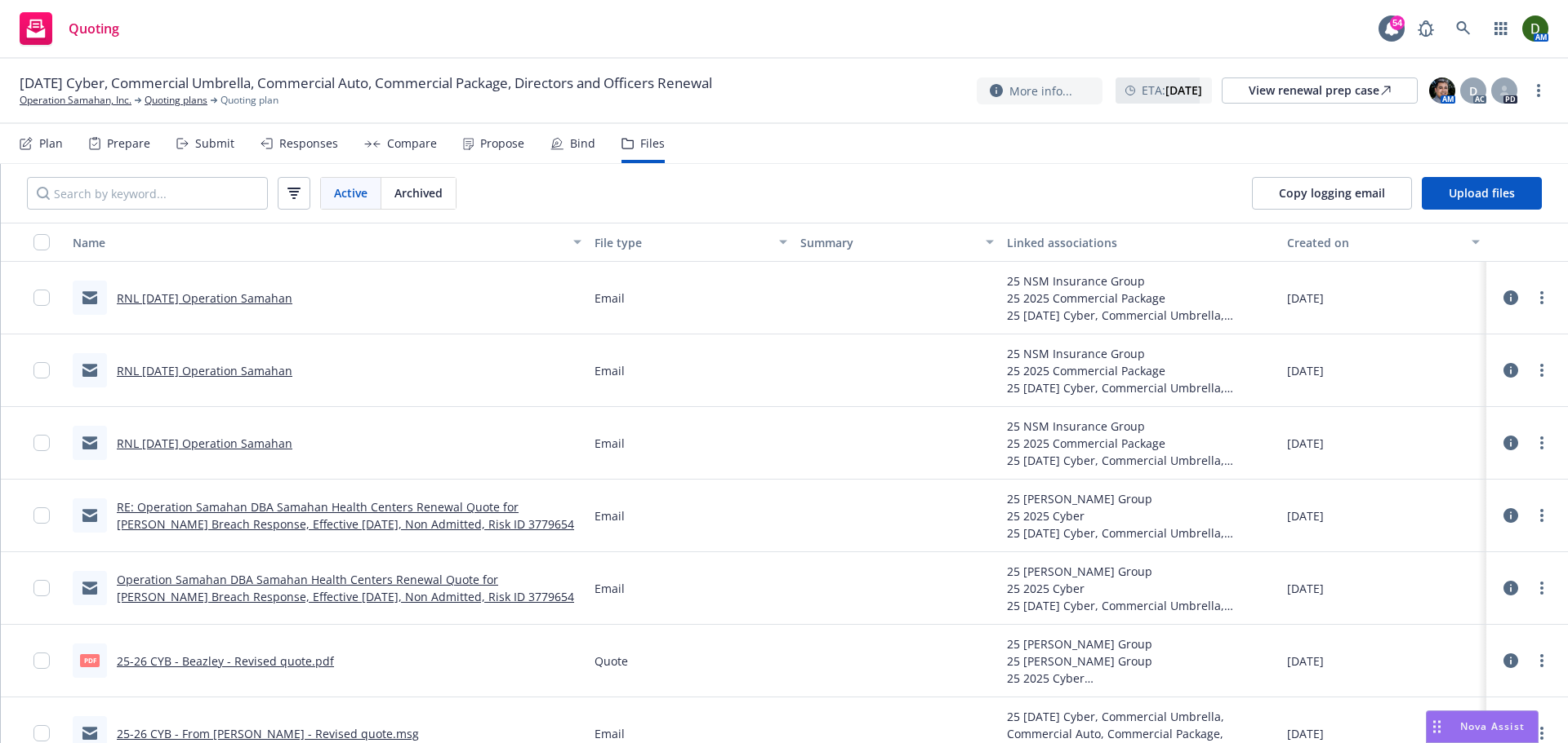
click at [208, 370] on link "RNL 09/20/2025 Operation Samahan" at bounding box center [204, 372] width 176 height 16
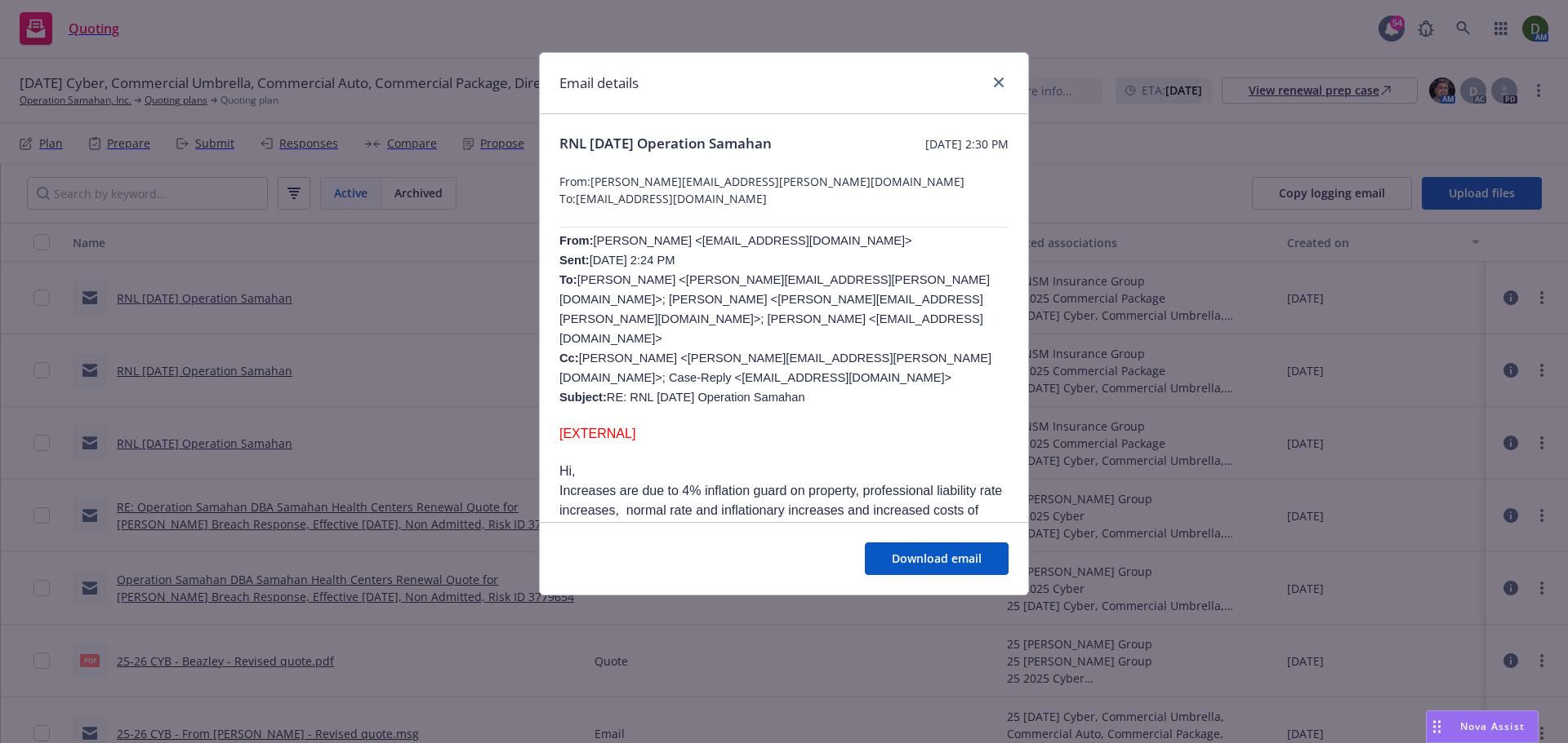
click at [1019, 86] on div "Email details" at bounding box center [783, 83] width 488 height 61
click at [1000, 85] on icon "close" at bounding box center [998, 82] width 10 height 10
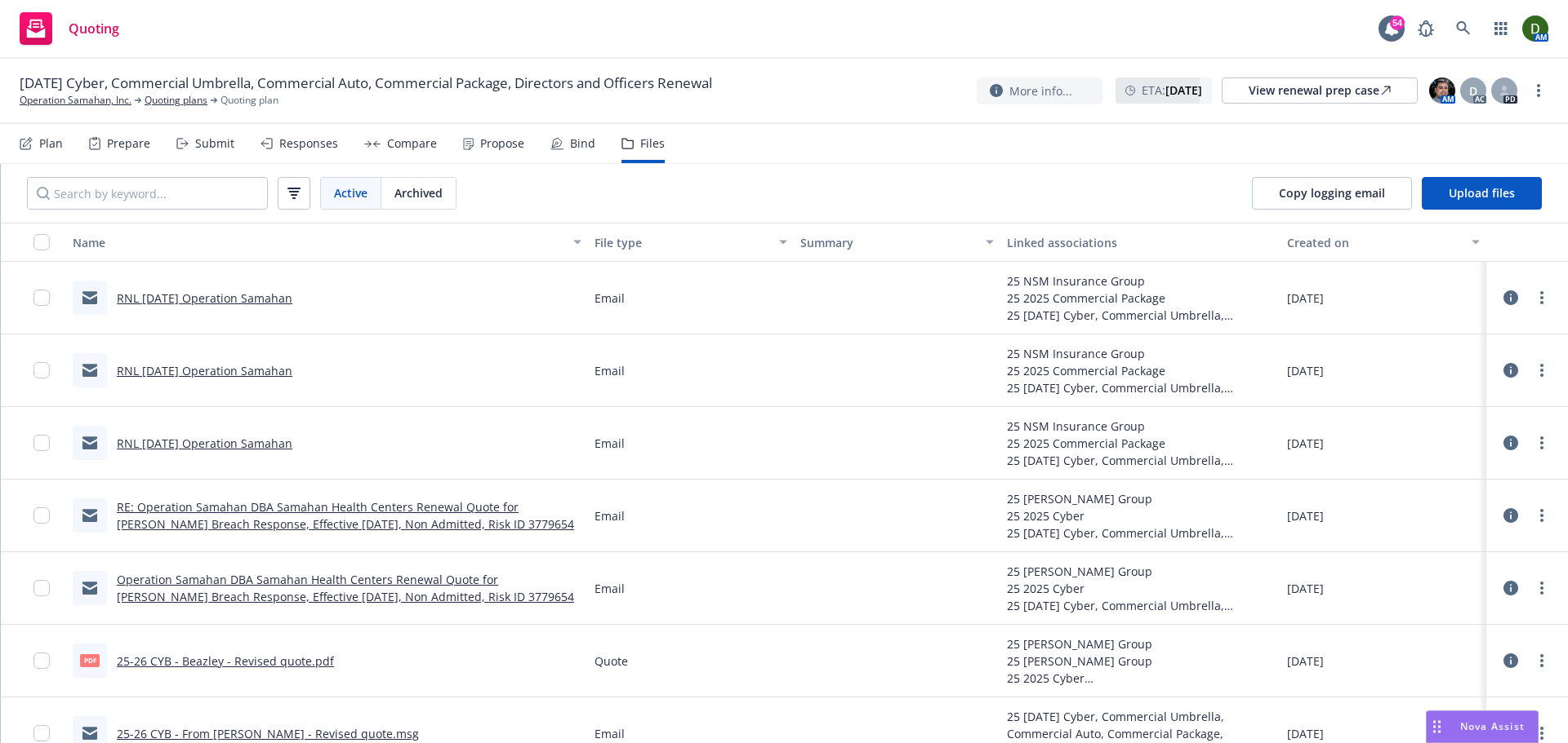
click at [240, 320] on div "RNL 09/20/2025 Operation Samahan" at bounding box center [327, 298] width 522 height 72
click at [278, 295] on link "RNL 09/20/2025 Operation Samahan" at bounding box center [204, 298] width 176 height 16
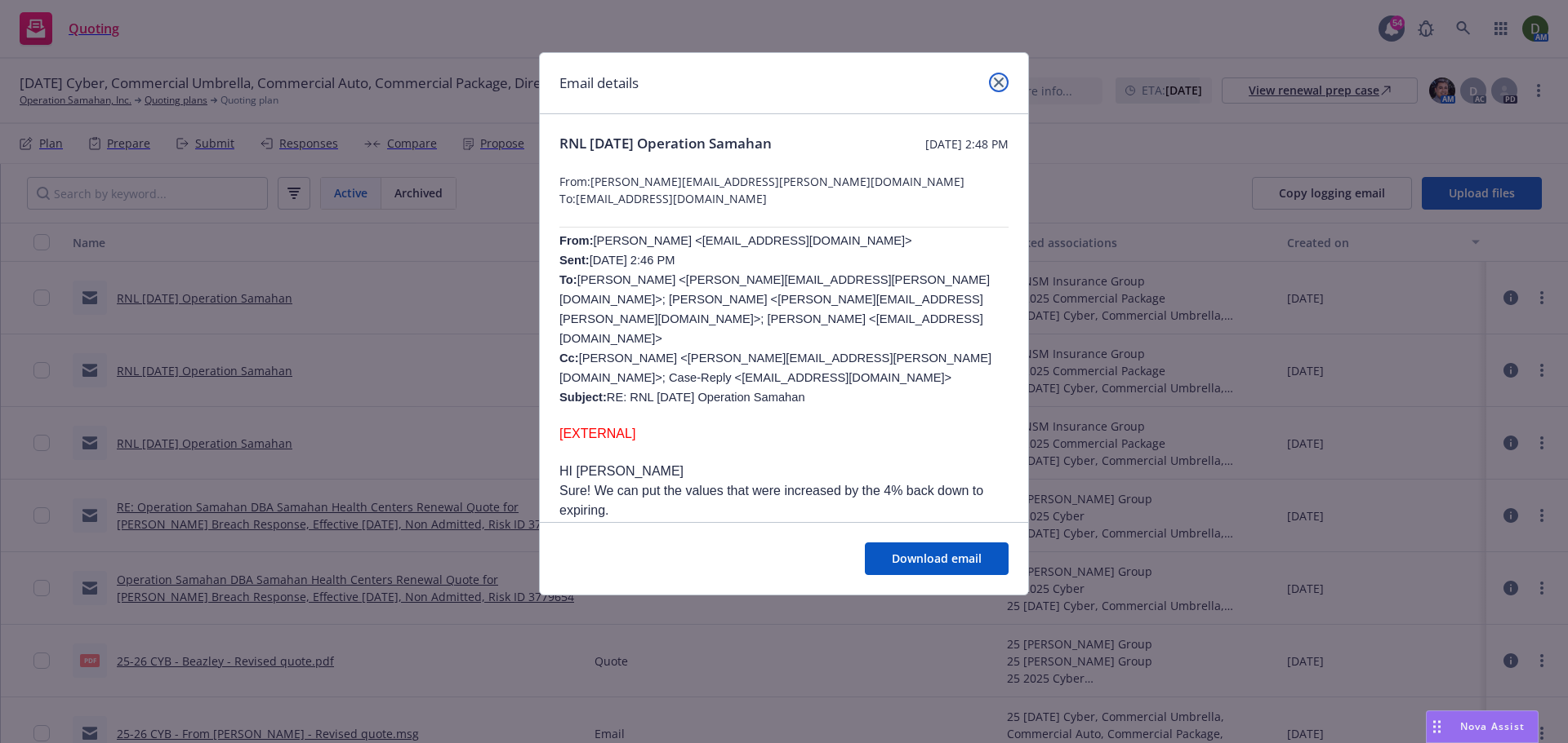
click at [1006, 84] on link "close" at bounding box center [999, 82] width 19 height 19
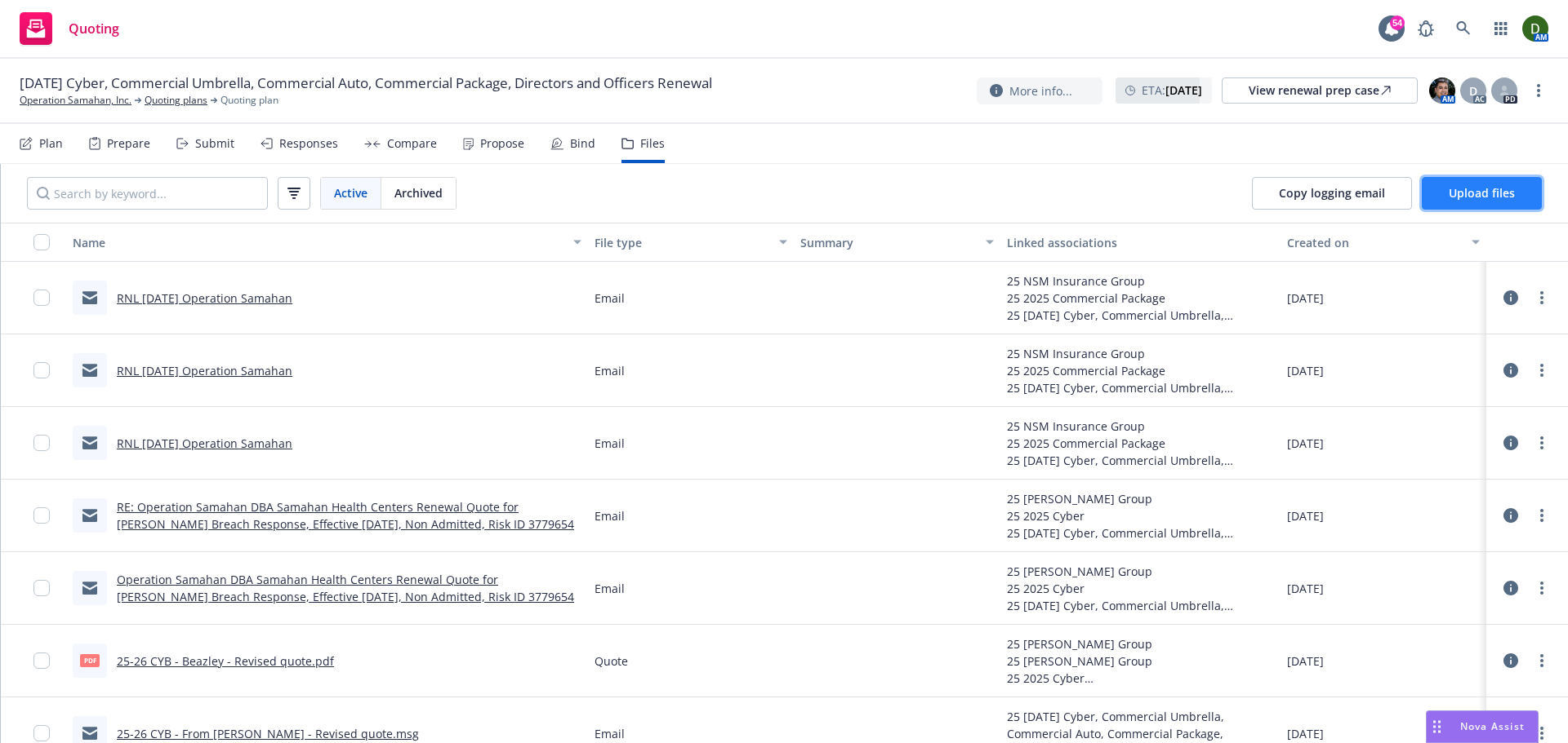
click at [1495, 193] on span "Upload files" at bounding box center [1481, 193] width 66 height 16
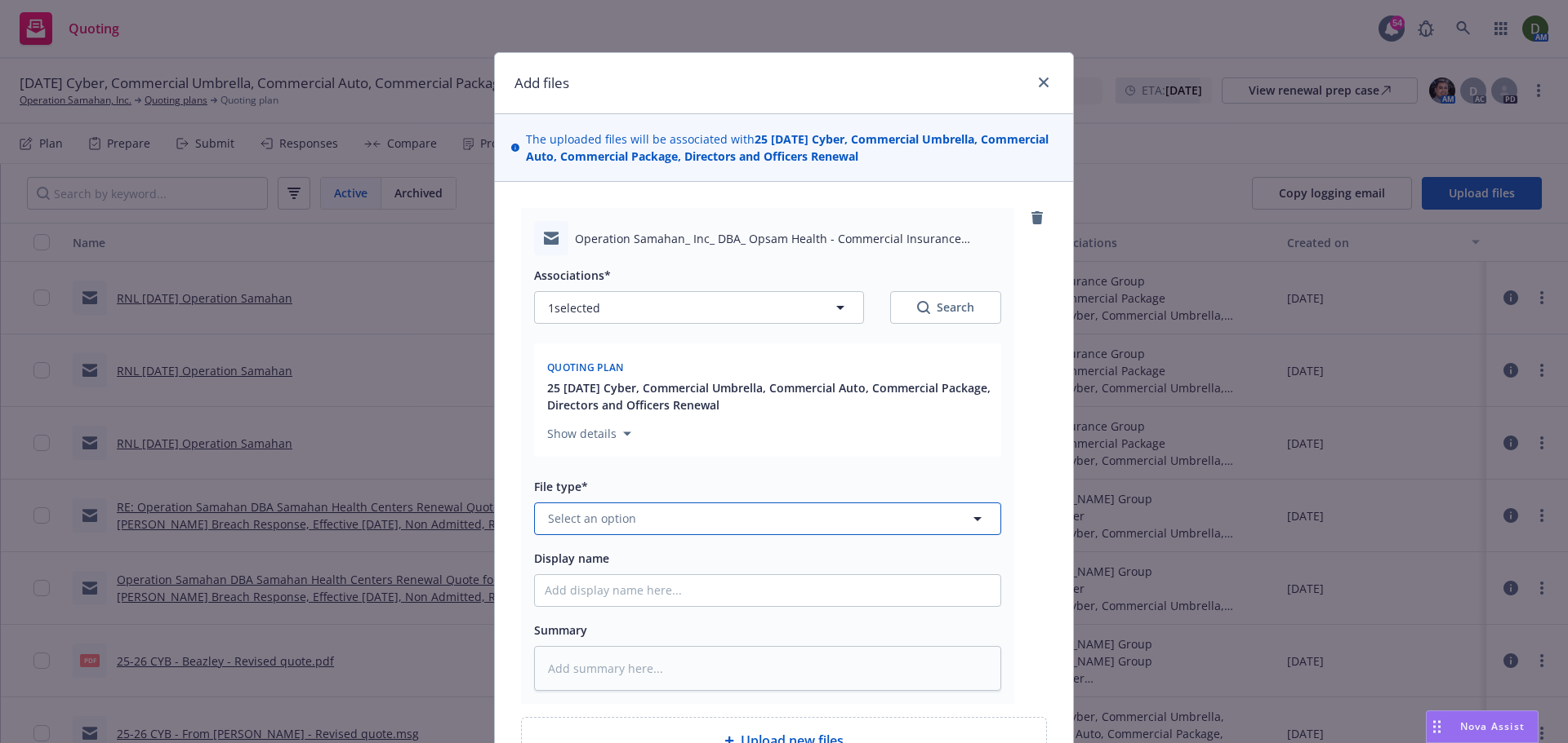
click at [629, 531] on button "Select an option" at bounding box center [767, 519] width 467 height 33
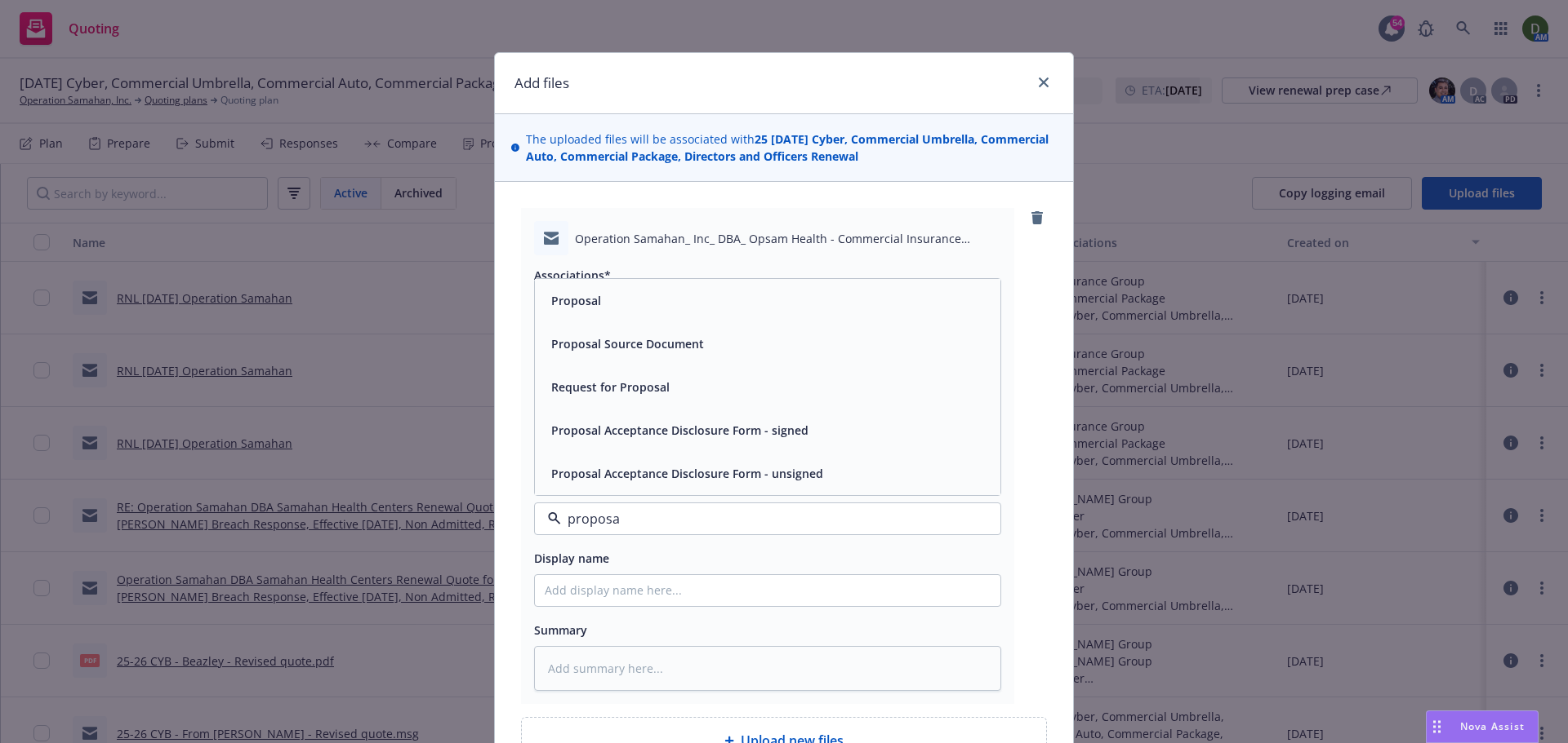
type input "proposal"
click at [642, 311] on div "Proposal" at bounding box center [767, 300] width 446 height 24
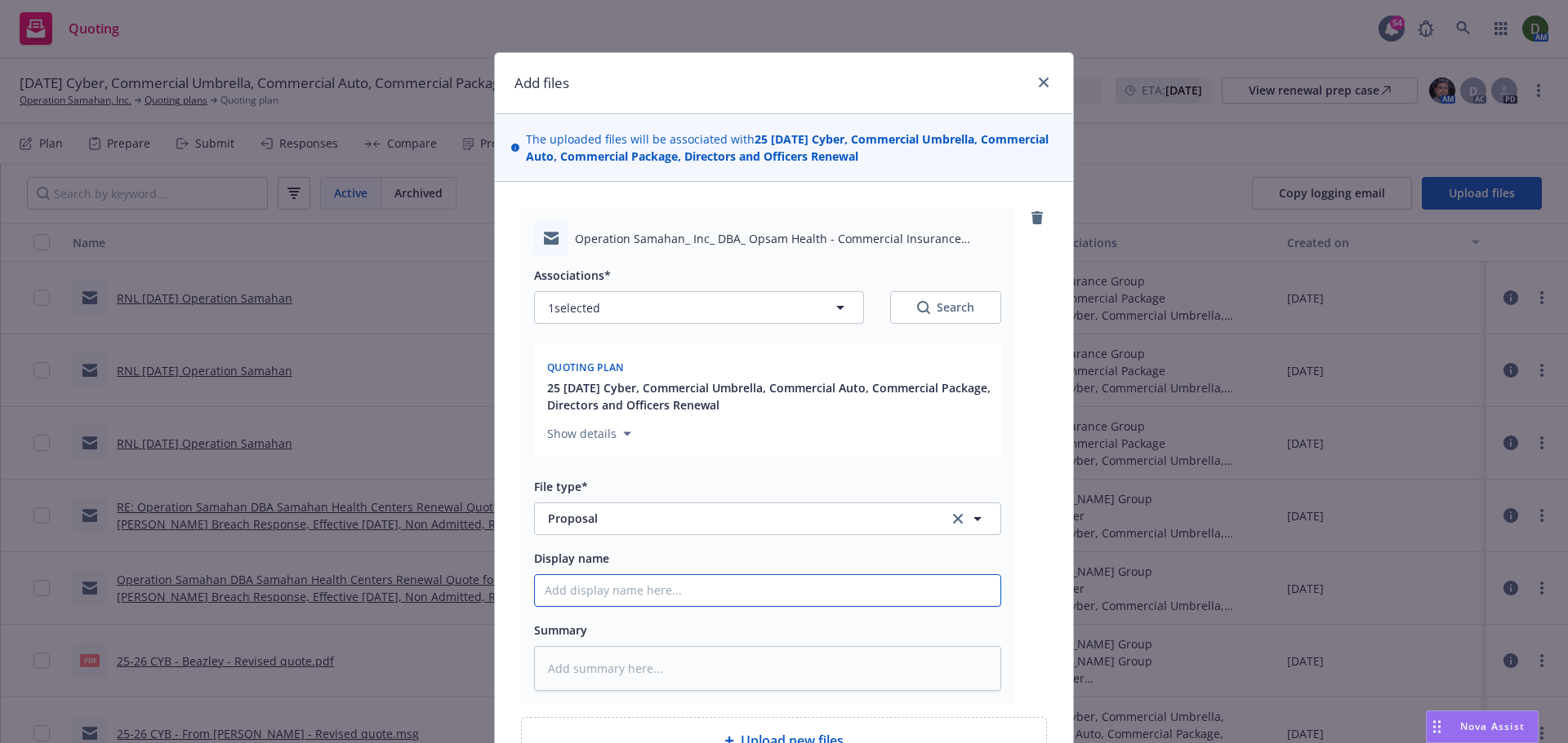
click at [626, 597] on input "Display name" at bounding box center [767, 590] width 465 height 31
type textarea "x"
type input "2"
type textarea "x"
type input "25"
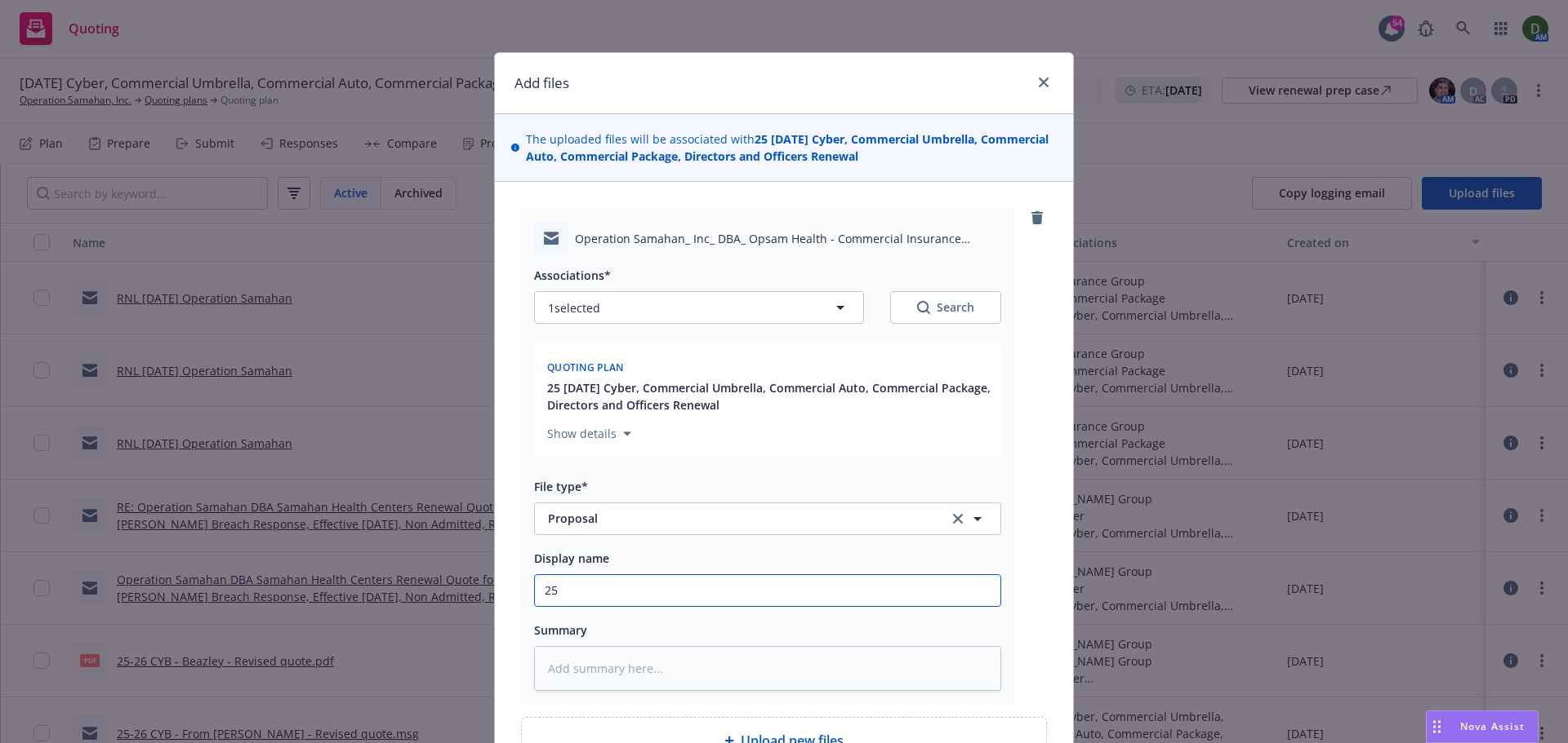
type textarea "x"
type input "25-"
type textarea "x"
type input "25-2"
type textarea "x"
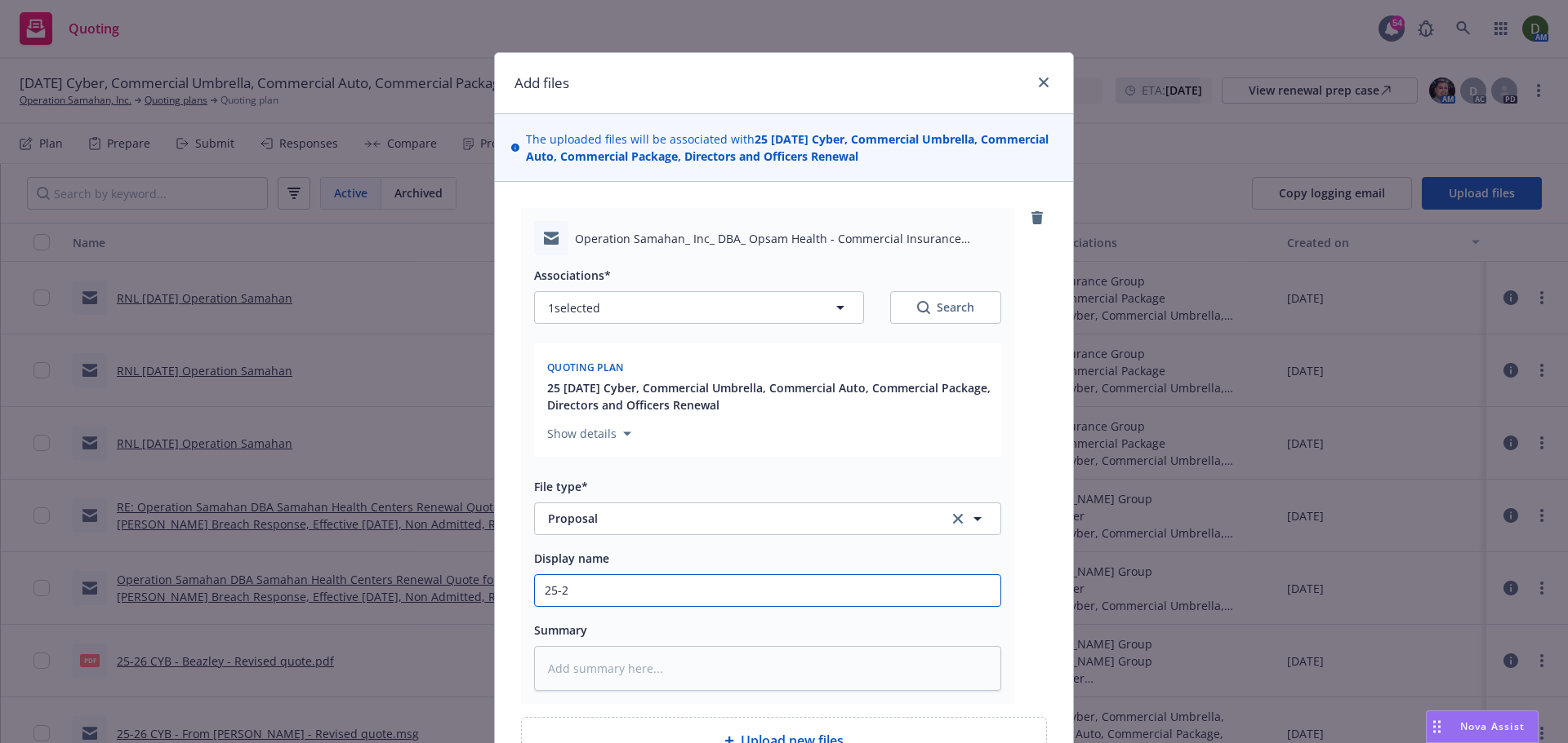
type input "25-26"
type textarea "x"
type input "25-26"
type textarea "x"
type input "25-26 P"
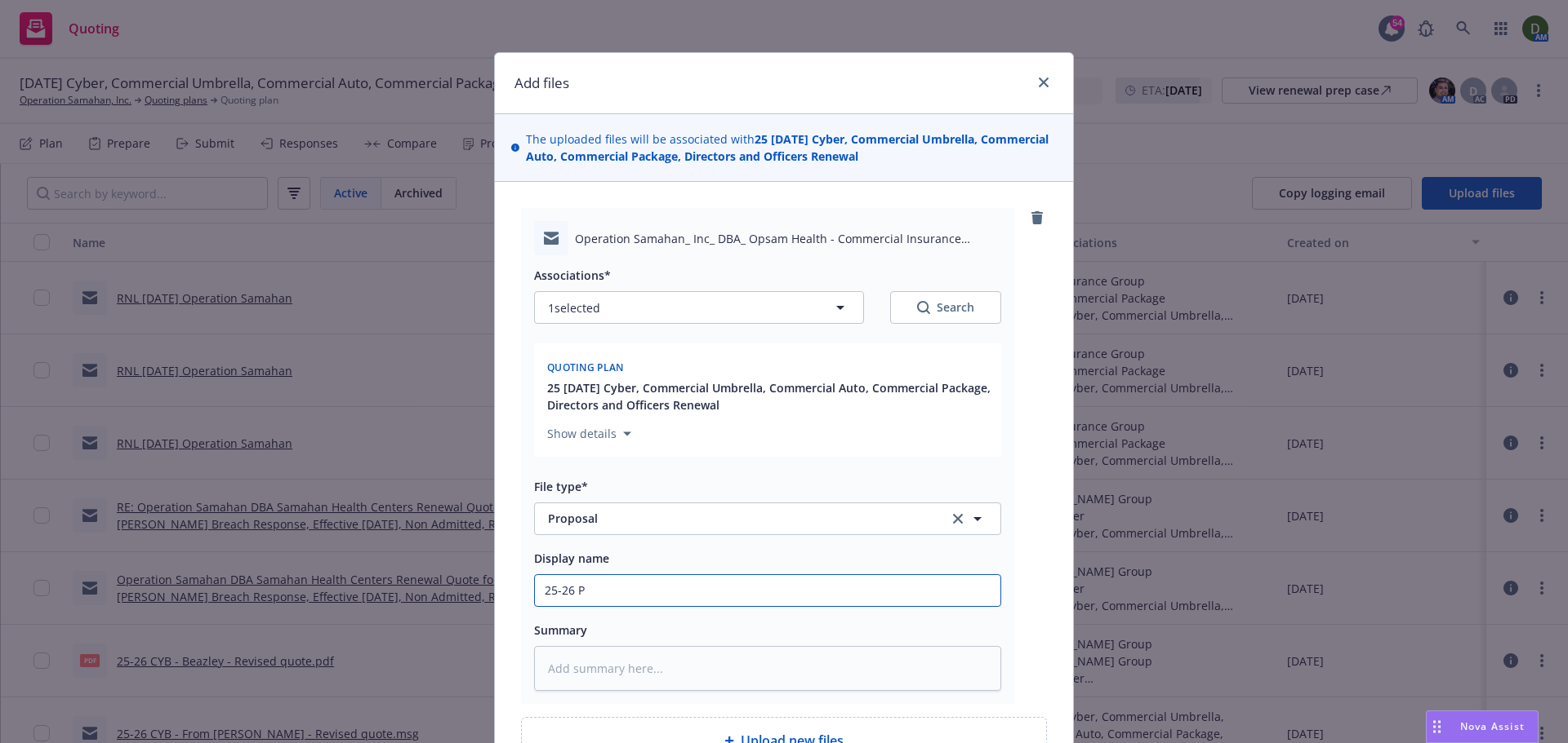
type textarea "x"
type input "25-26 PJ"
type textarea "x"
type input "25-26 PJG"
type textarea "x"
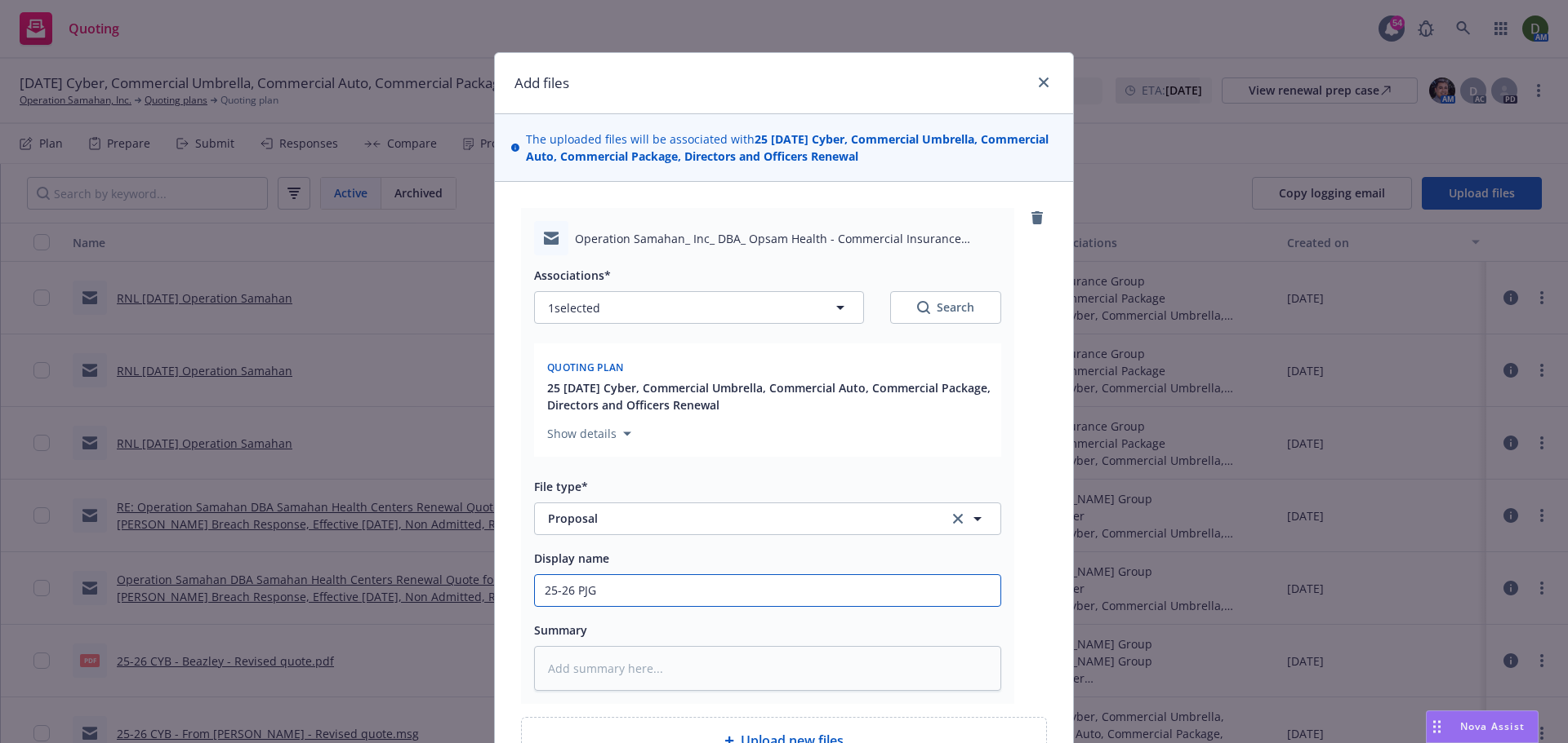
type input "25-26 PJ"
type textarea "x"
type input "25-26 P"
type textarea "x"
type input "25-26 PK"
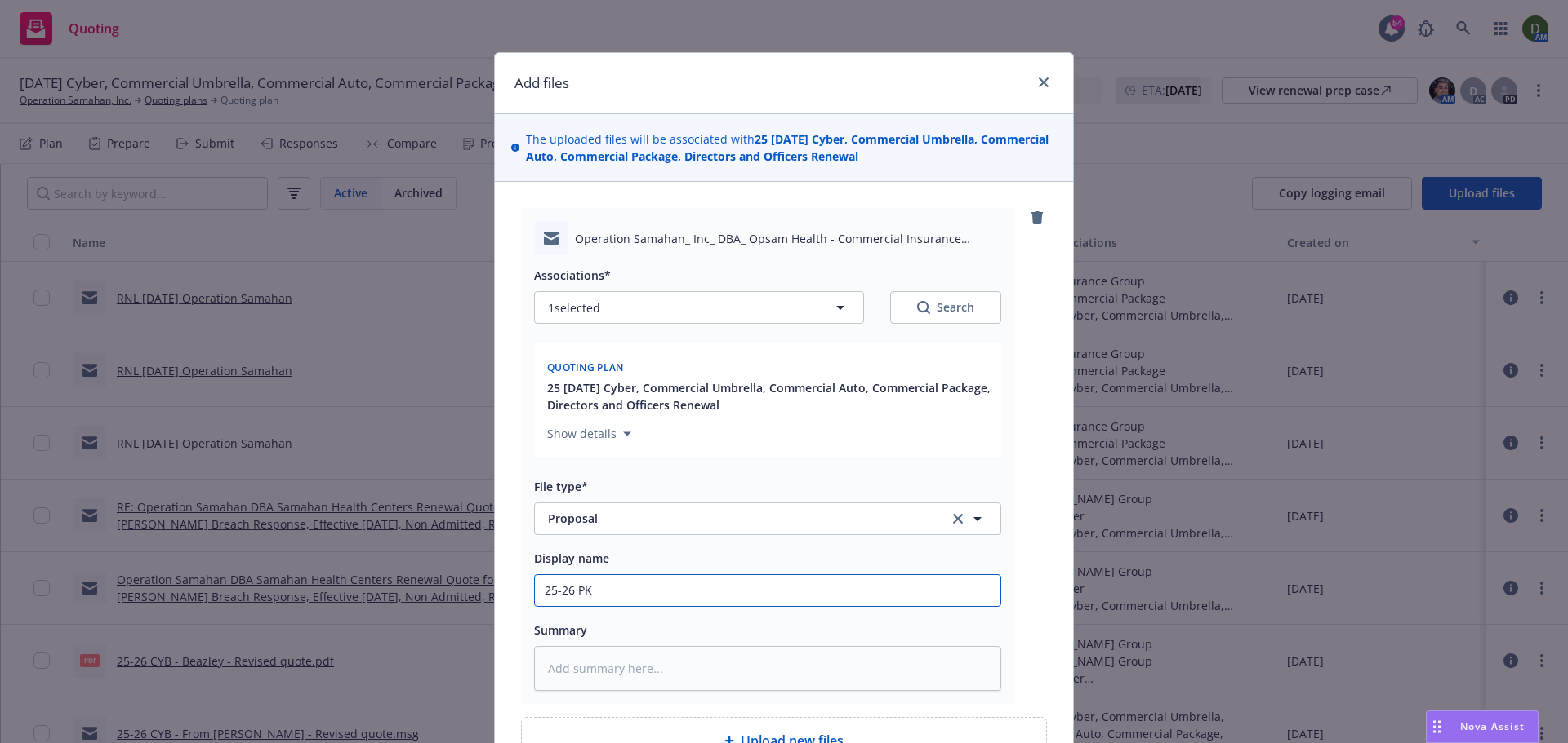
type textarea "x"
type input "25-26 PKG"
type textarea "x"
type input "25-26 PKG<"
type textarea "x"
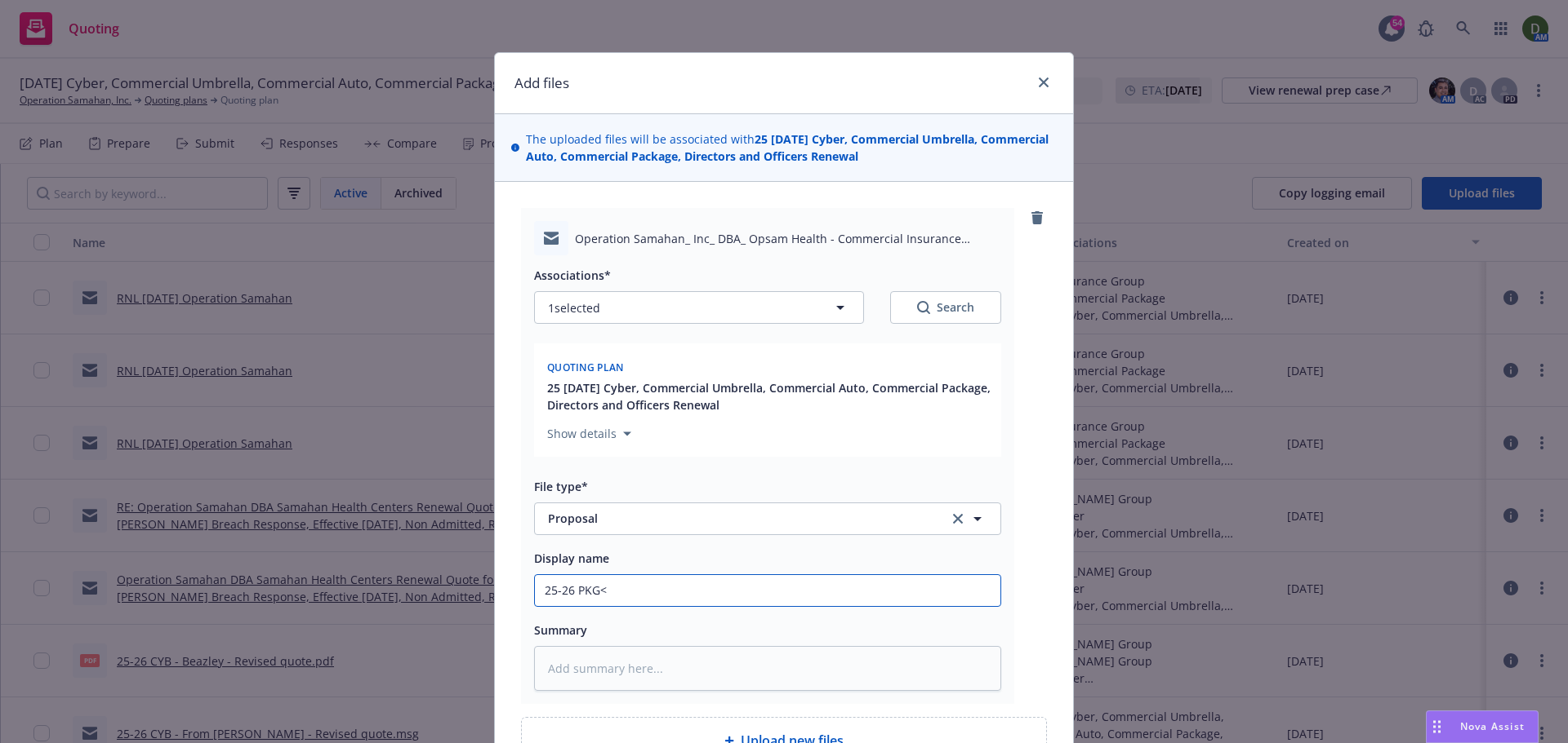
type input "25-26 PKG<"
type textarea "x"
type input "25-26 PKG"
type textarea "x"
type input "25-26 PKG,"
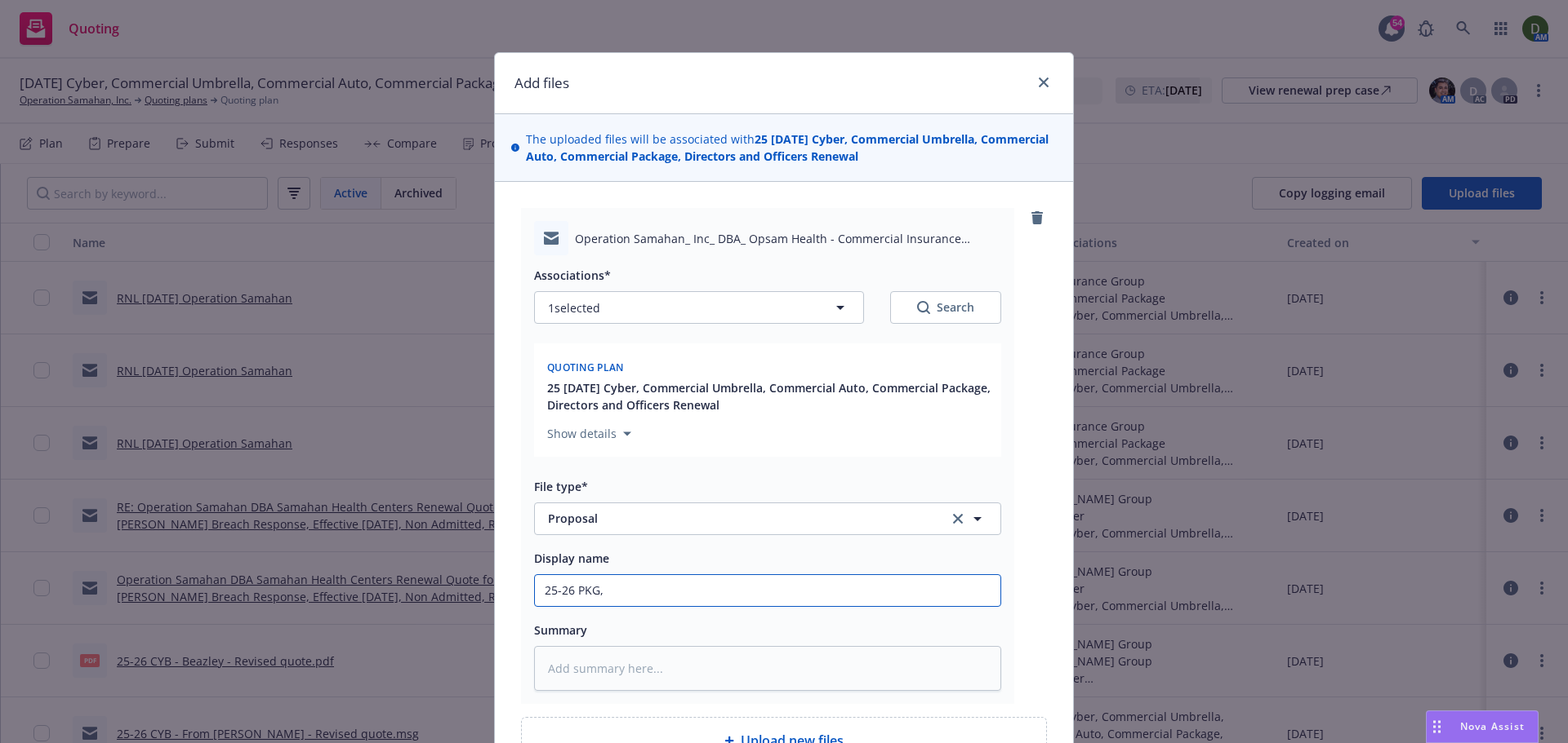
type textarea "x"
type input "25-26 PKG, U"
type textarea "x"
type input "25-26 PKG, UM"
type textarea "x"
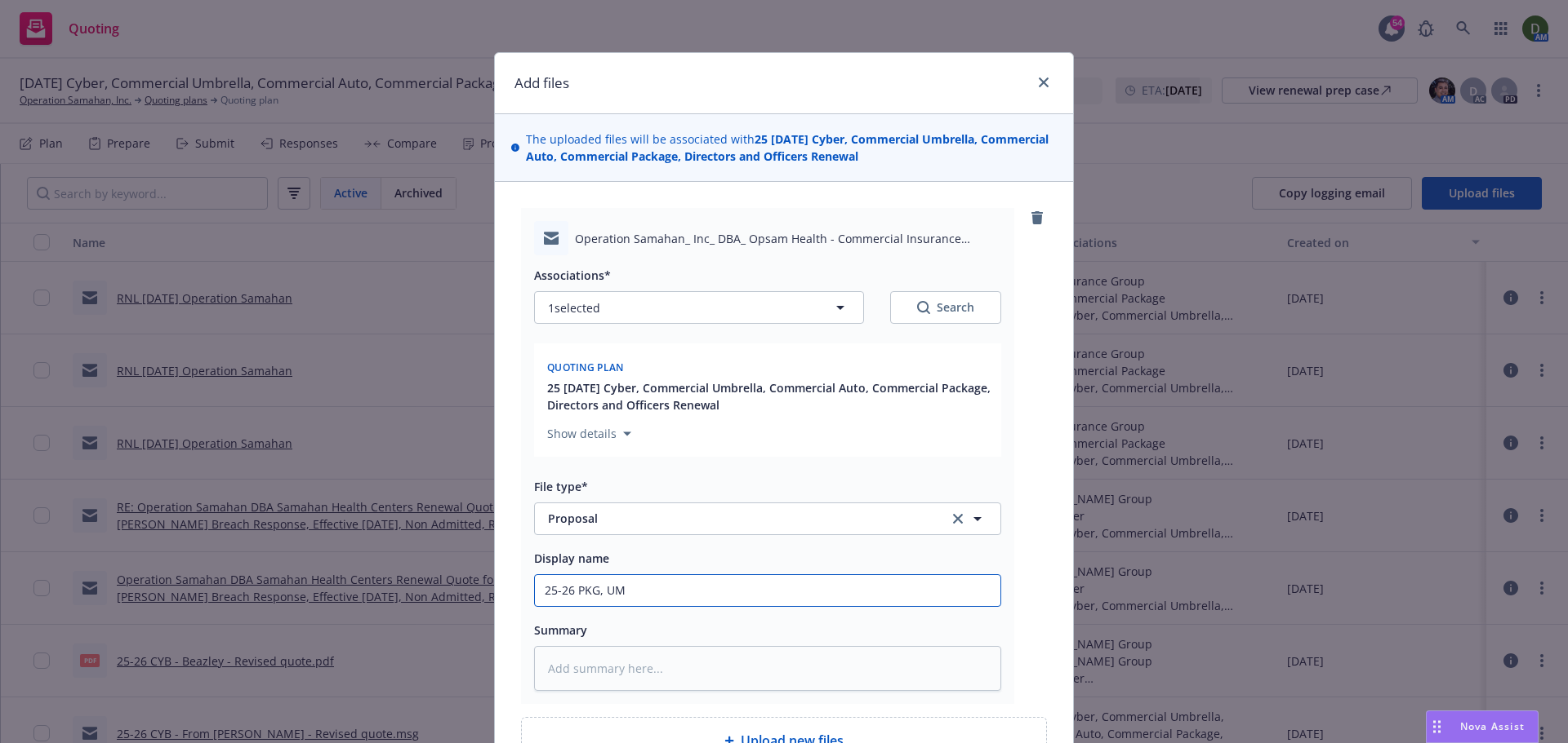
type input "25-26 PKG, UMB"
type textarea "x"
type input "25-26 PKG, UMB<"
type textarea "x"
type input "25-26 PKG, UMB"
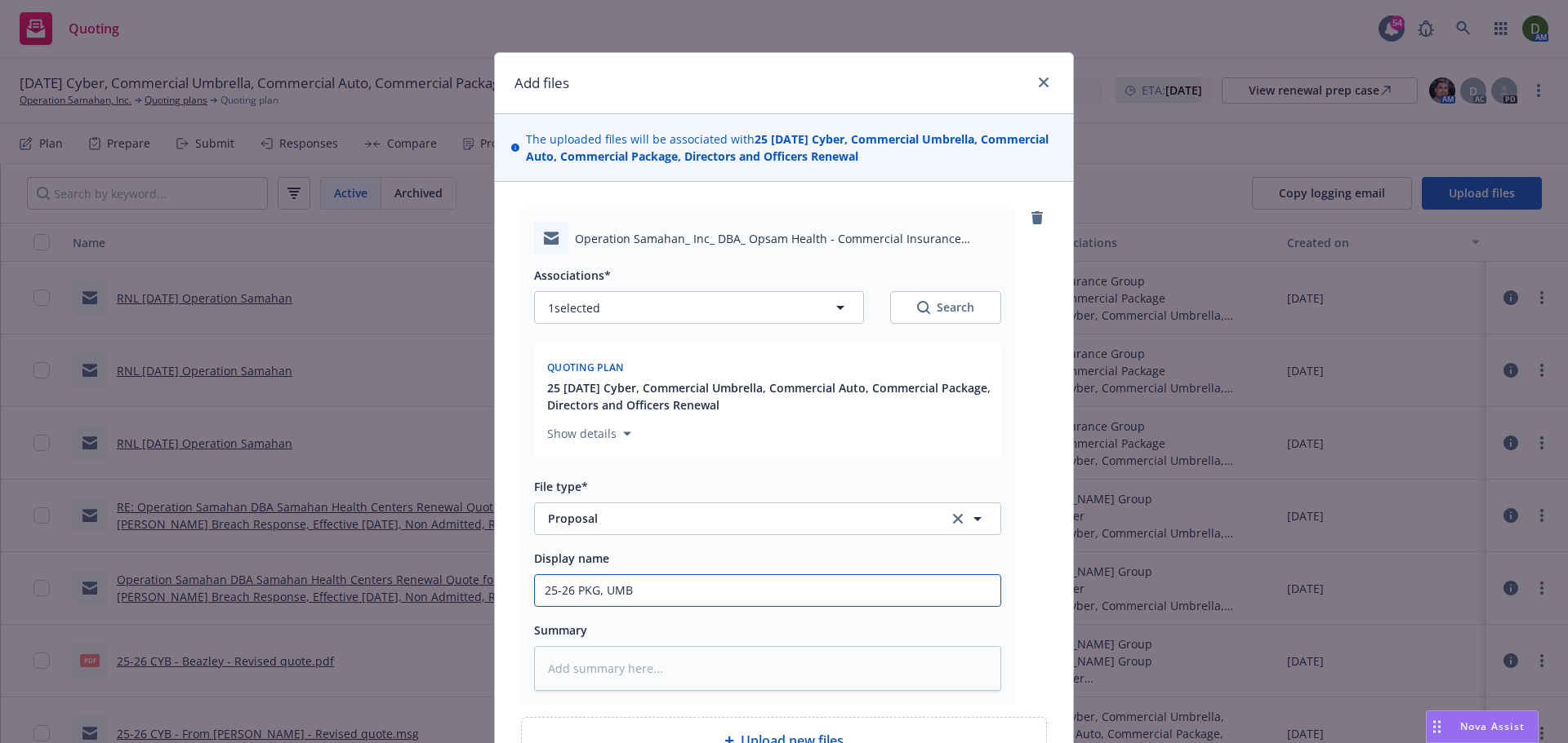
type textarea "x"
type input "25-26 PKG, UMB,"
type textarea "x"
type input "25-26 PKG, UMB,"
type textarea "x"
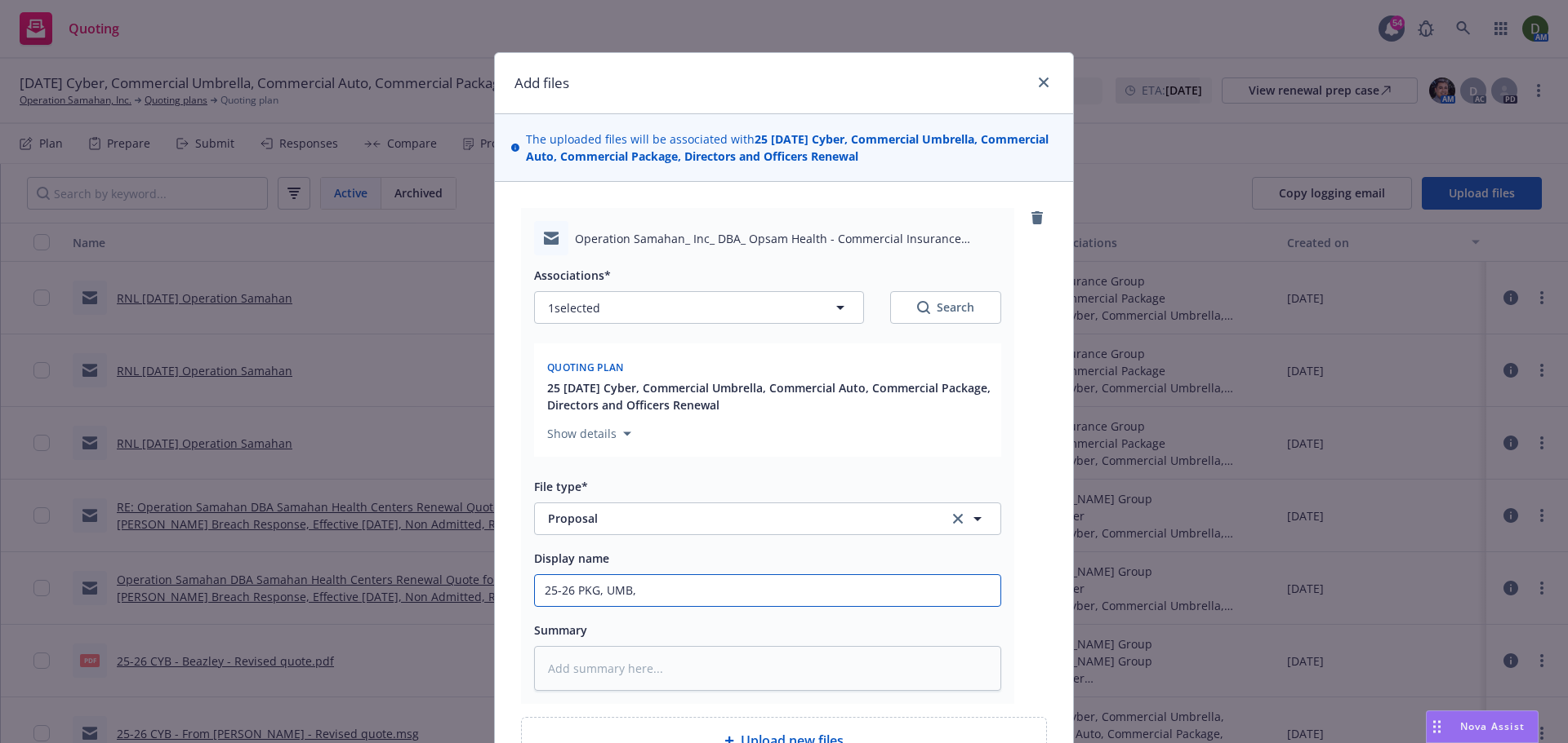
type input "25-26 PKG, UMB, S"
type textarea "x"
type input "25-26 PKG, UMB, SN"
type textarea "x"
type input "25-26 PKG, UMB, S"
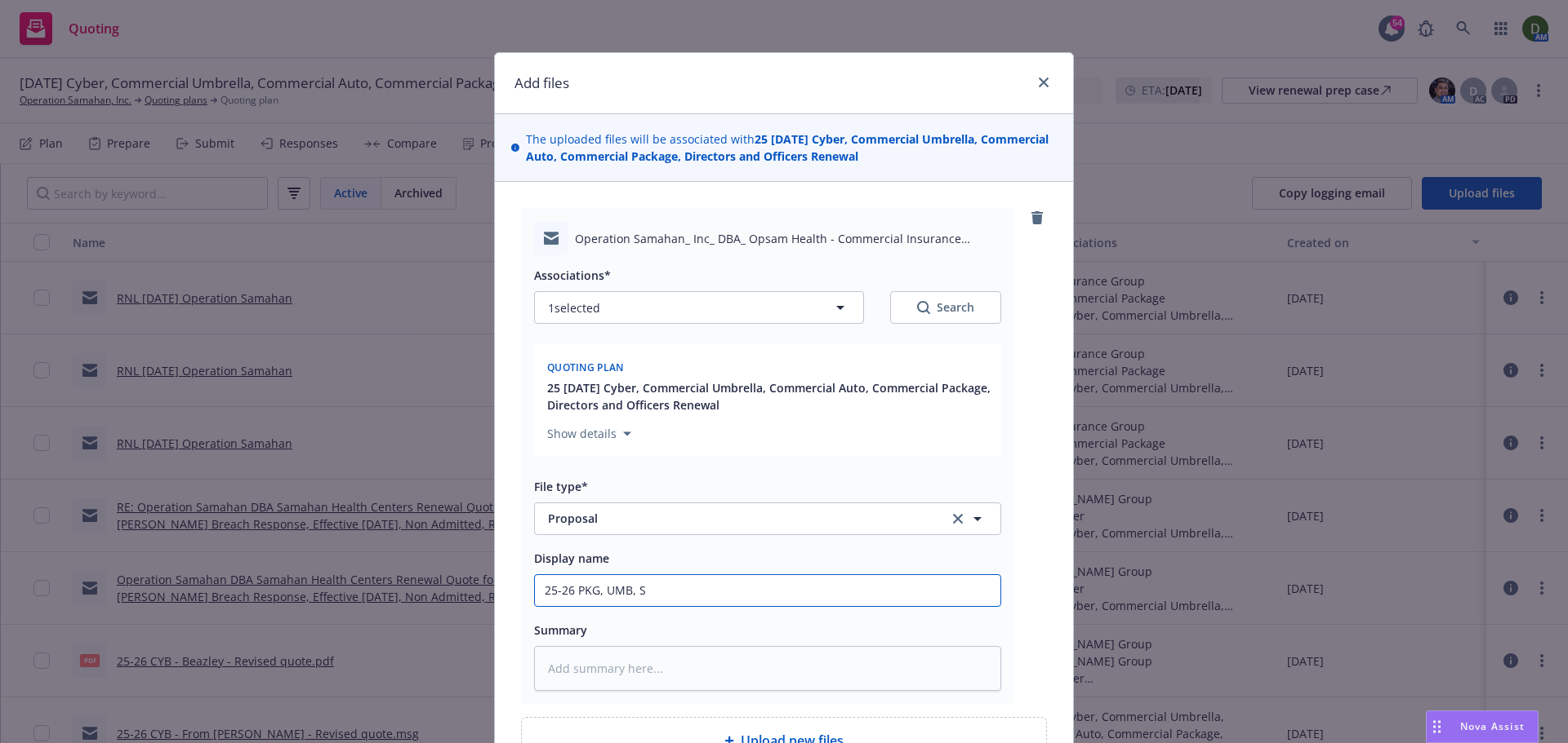
type textarea "x"
type input "25-26 PKG, UMB,"
type textarea "x"
type input "25-26 PKG, UMB, D"
type textarea "x"
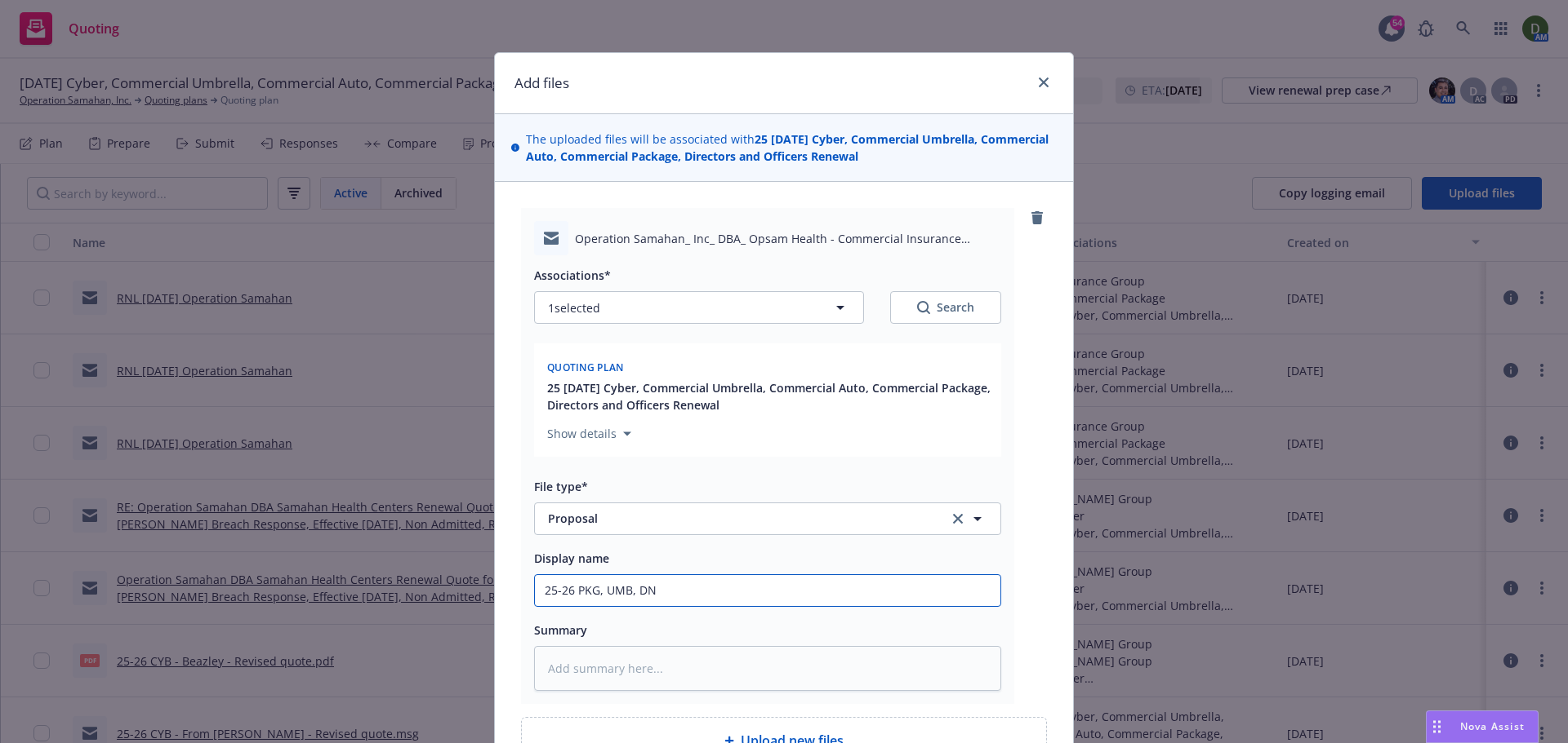
type input "25-26 PKG, UMB, DNO"
type textarea "x"
type input "25-26 PKG, UMB, DNO,"
type textarea "x"
type input "25-26 PKG, UMB, DNO, C"
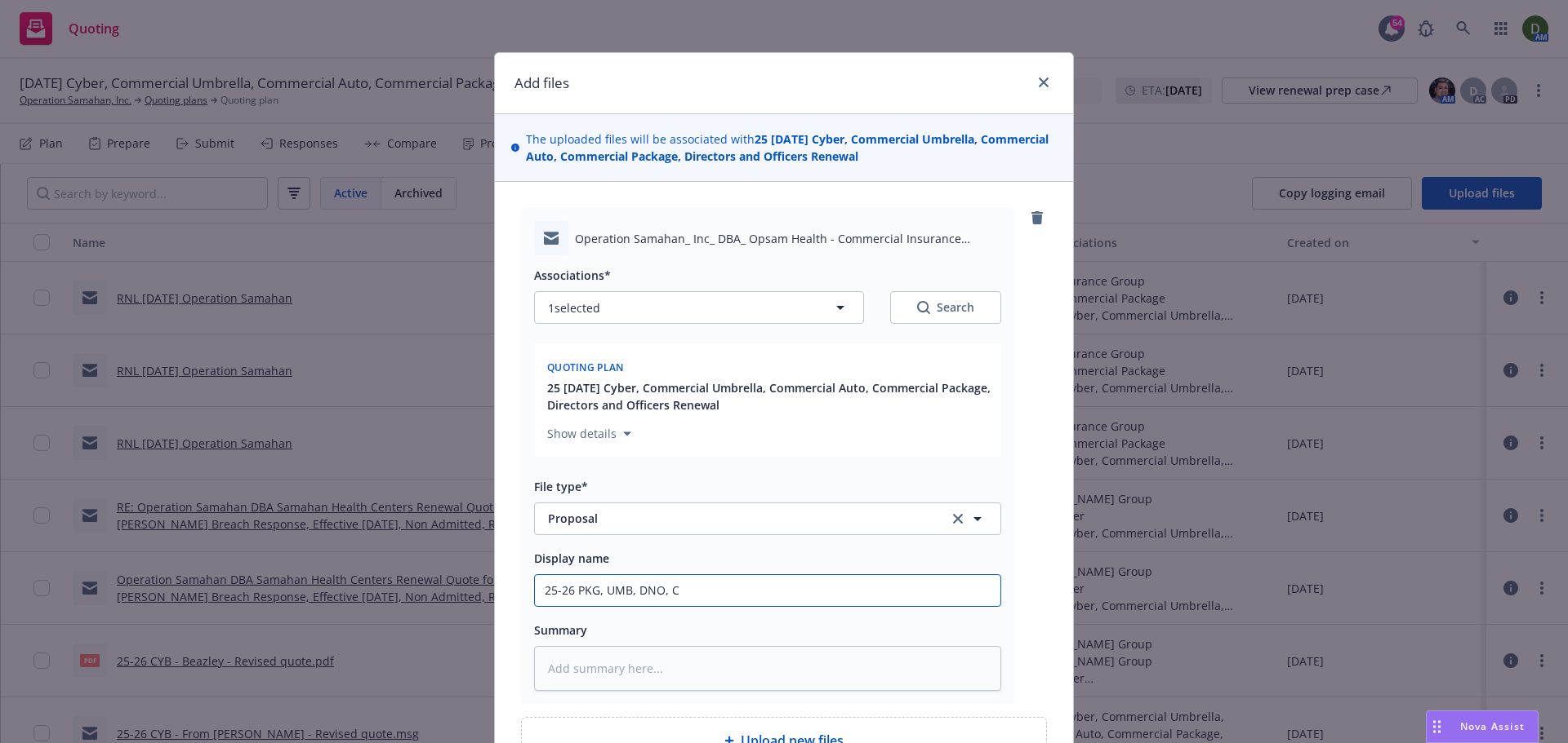
type textarea "x"
type input "25-26 PKG, UMB, DNO, Cy"
type textarea "x"
type input "25-26 PKG, UMB, DNO, Cyb"
type textarea "x"
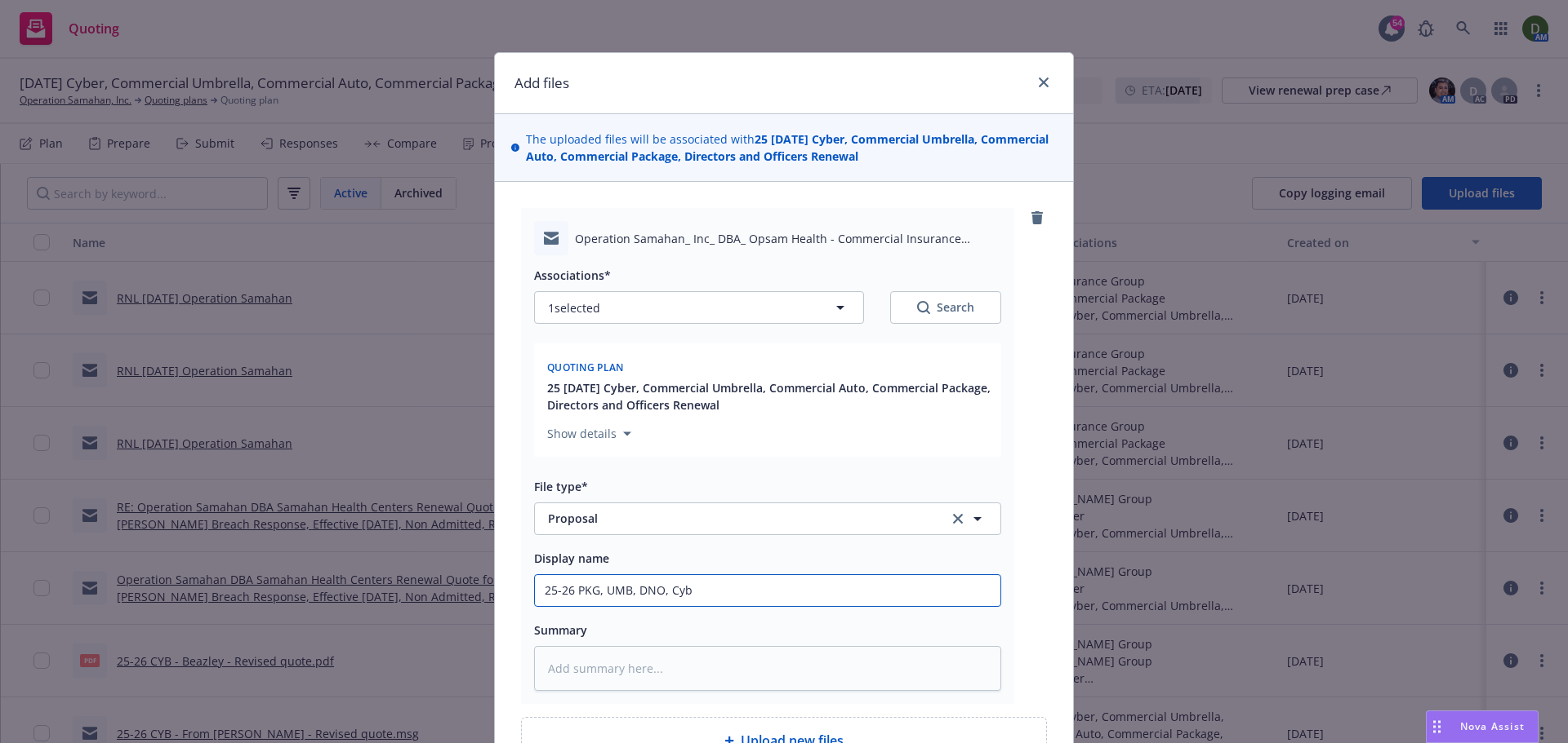
type input "25-26 PKG, UMB, DNO, Cybe"
type textarea "x"
type input "25-26 PKG, UMB, DNO, Cyber"
type textarea "x"
type input "25-26 PKG, UMB, DNO, Cyber,"
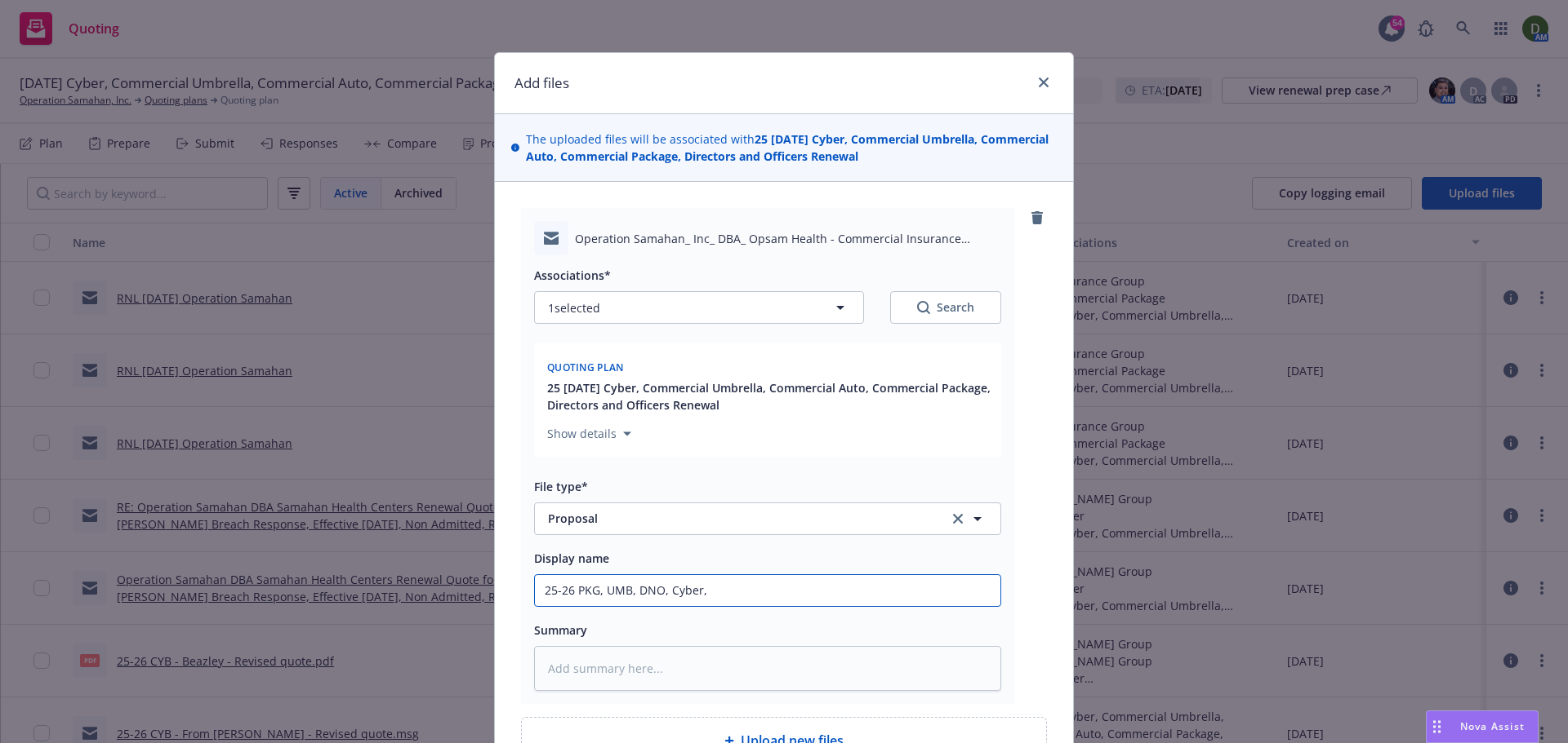
type textarea "x"
type input "25-26 PKG, UMB, DNO, Cyber,"
type textarea "x"
type input "25-26 PKG, UMB, DNO, Cyber, A"
type textarea "x"
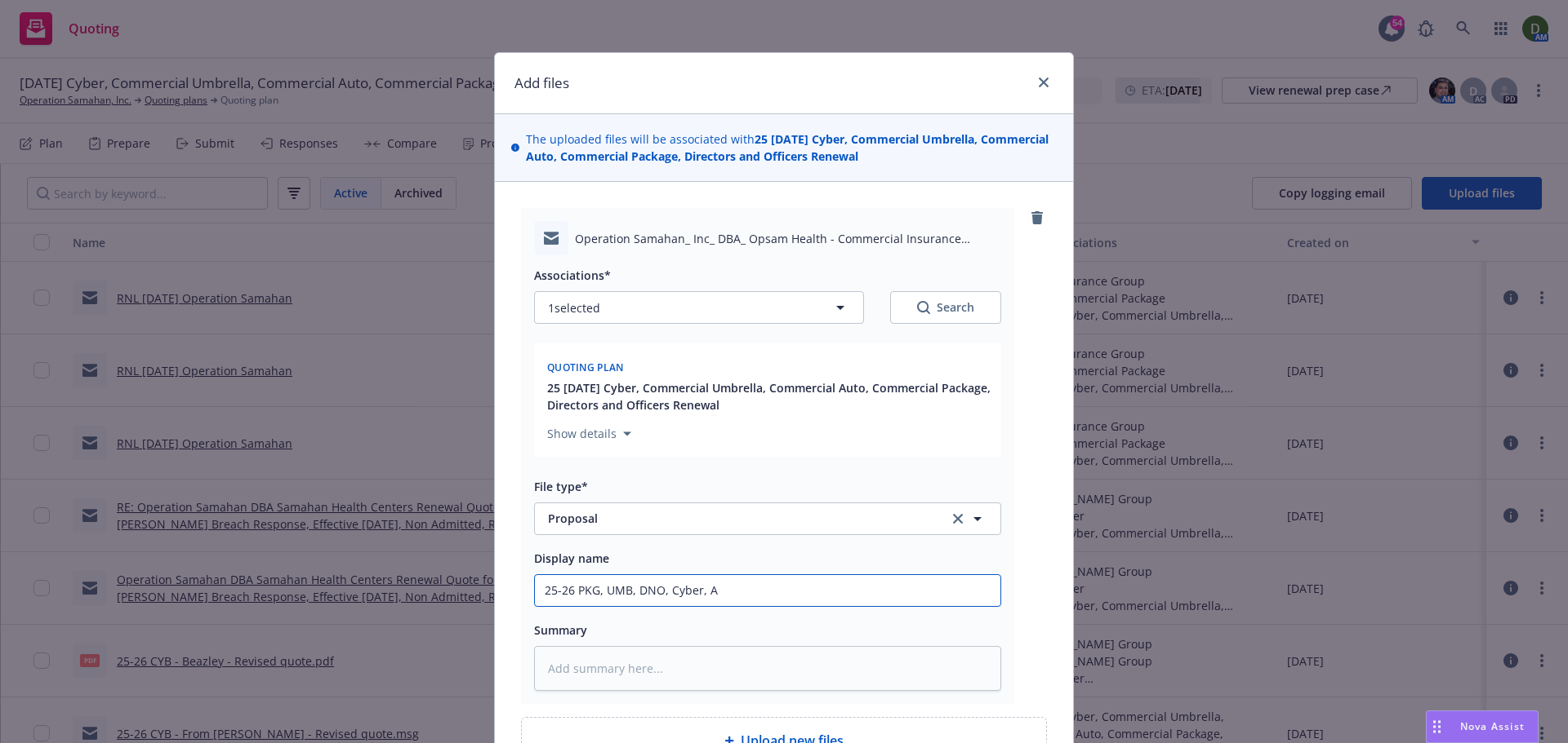
type input "25-26 PKG, UMB, DNO, Cyber, Au"
type textarea "x"
type input "25-26 PKG, UMB, DNO, Cyber, Aut"
type textarea "x"
type input "25-26 PKG, UMB, DNO, Cyber, Auto"
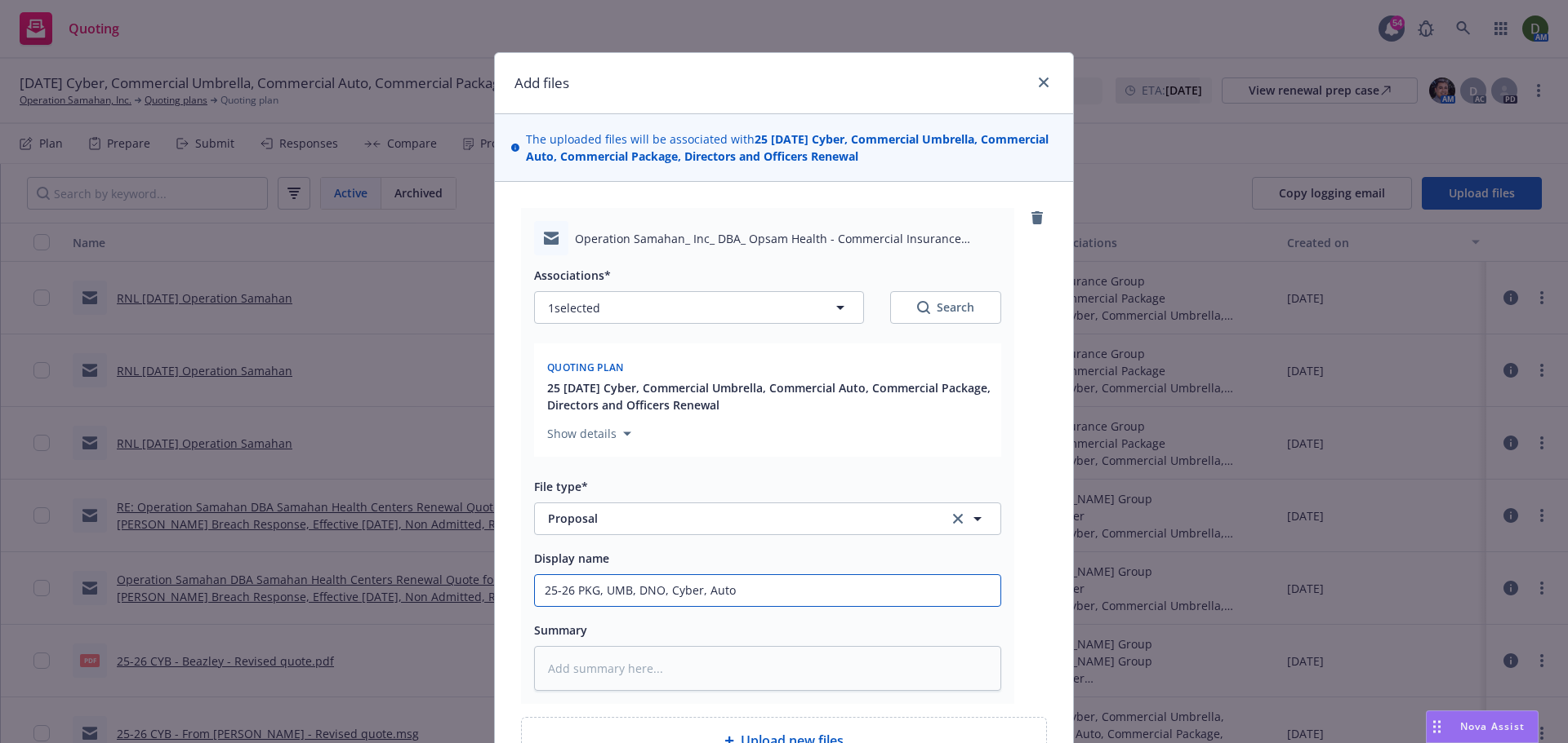
type textarea "x"
type input "25-26 PKG, UMB, DNO, Cyber, Auto"
type textarea "x"
type input "25-26 PKG, UMB, DNO, Cyber, Auto -"
type textarea "x"
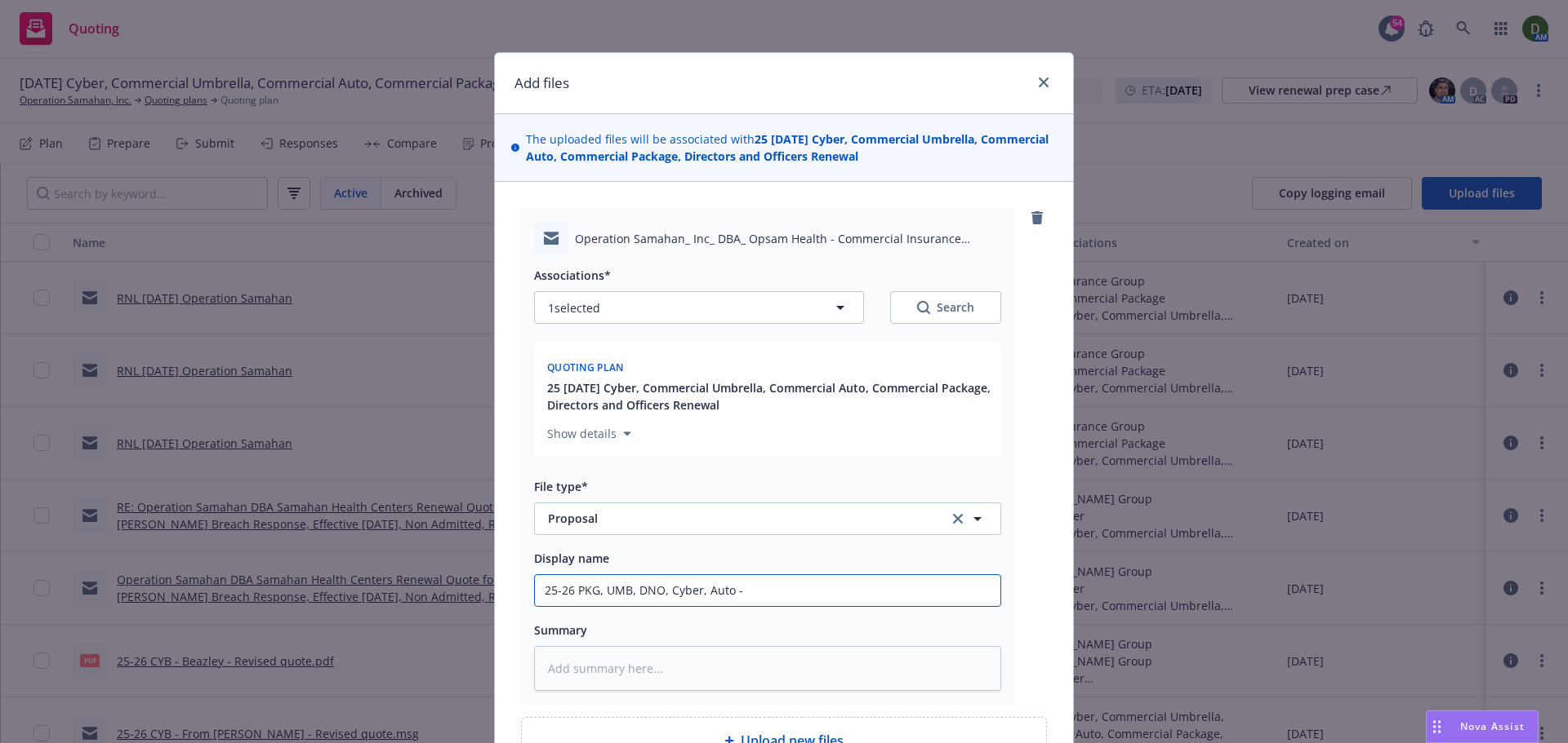
type input "25-26 PKG, UMB, DNO, Cyber, Auto -"
type textarea "x"
type input "25-26 PKG, UMB, DNO, Cyber, Auto - T"
type textarea "x"
type input "25-26 PKG, UMB, DNO, Cyber, Auto - To"
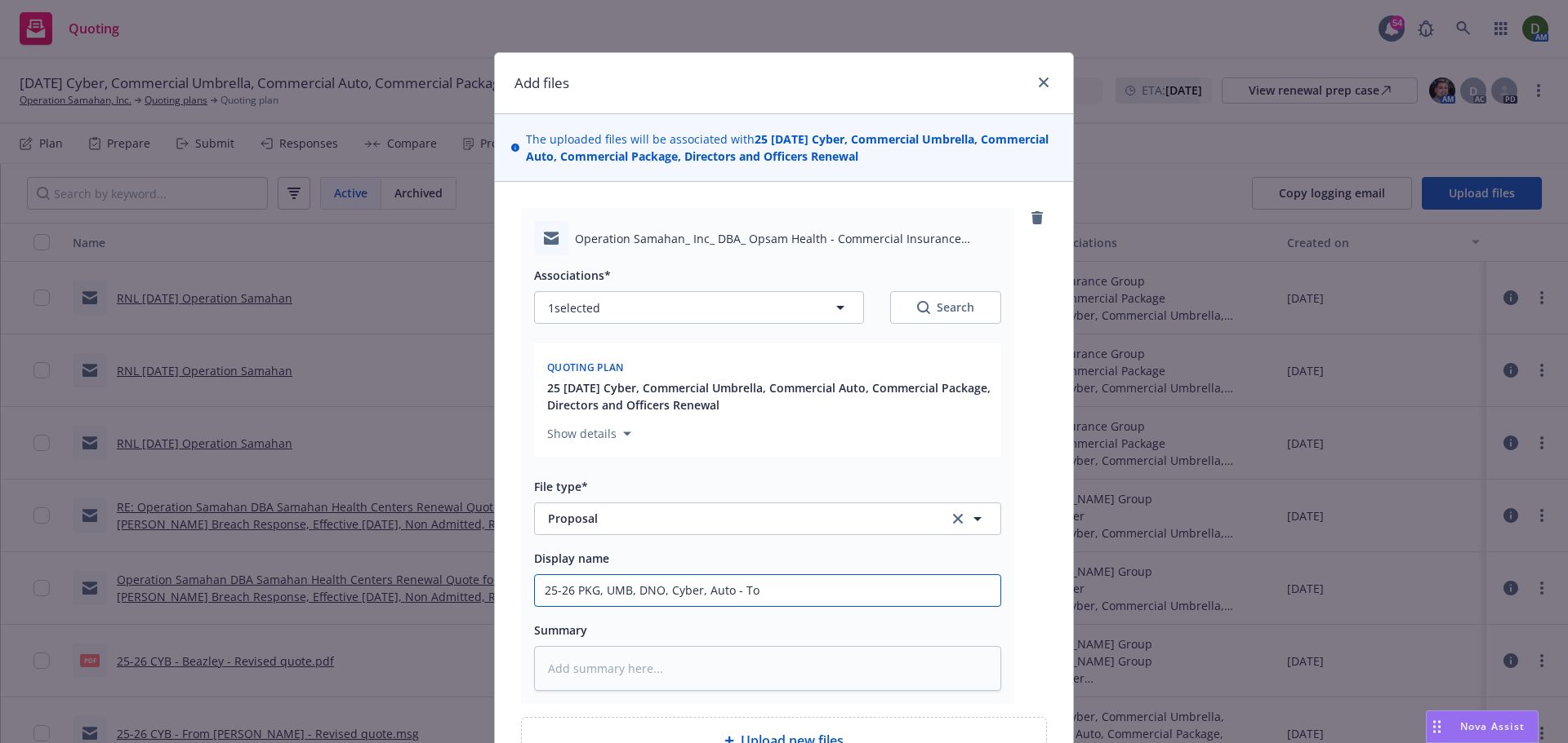
type textarea "x"
type input "25-26 PKG, UMB, DNO, Cyber, Auto - To in"
type textarea "x"
type input "25-26 PKG, UMB, DNO, Cyber, Auto - To ins"
type textarea "x"
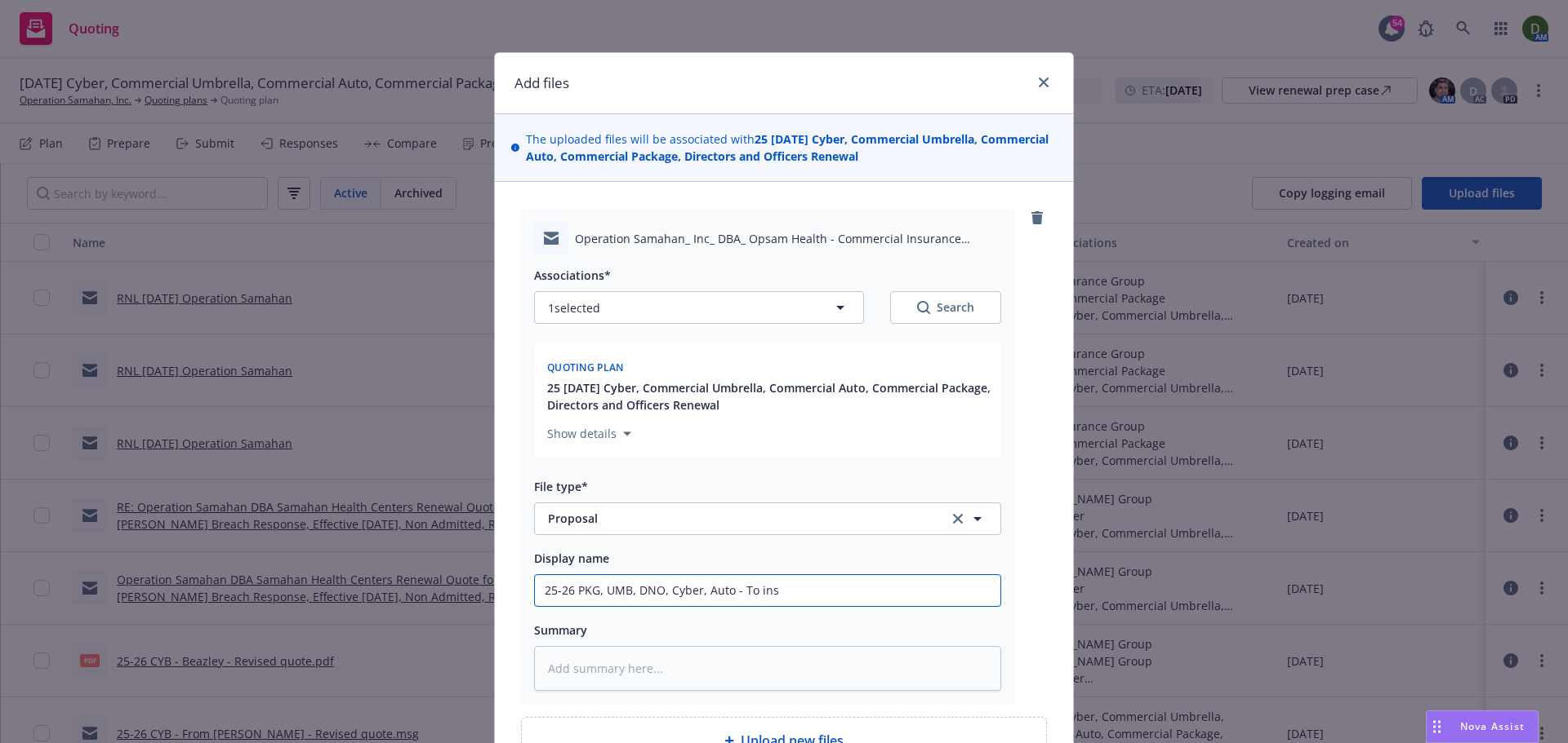
type input "25-26 PKG, UMB, DNO, Cyber, Auto - To ins"
type textarea "x"
type input "25-26 PKG, UMB, DNO, Cyber, Auto - To ins -"
type textarea "x"
type input "25-26 PKG, UMB, DNO, Cyber, Auto - To ins -"
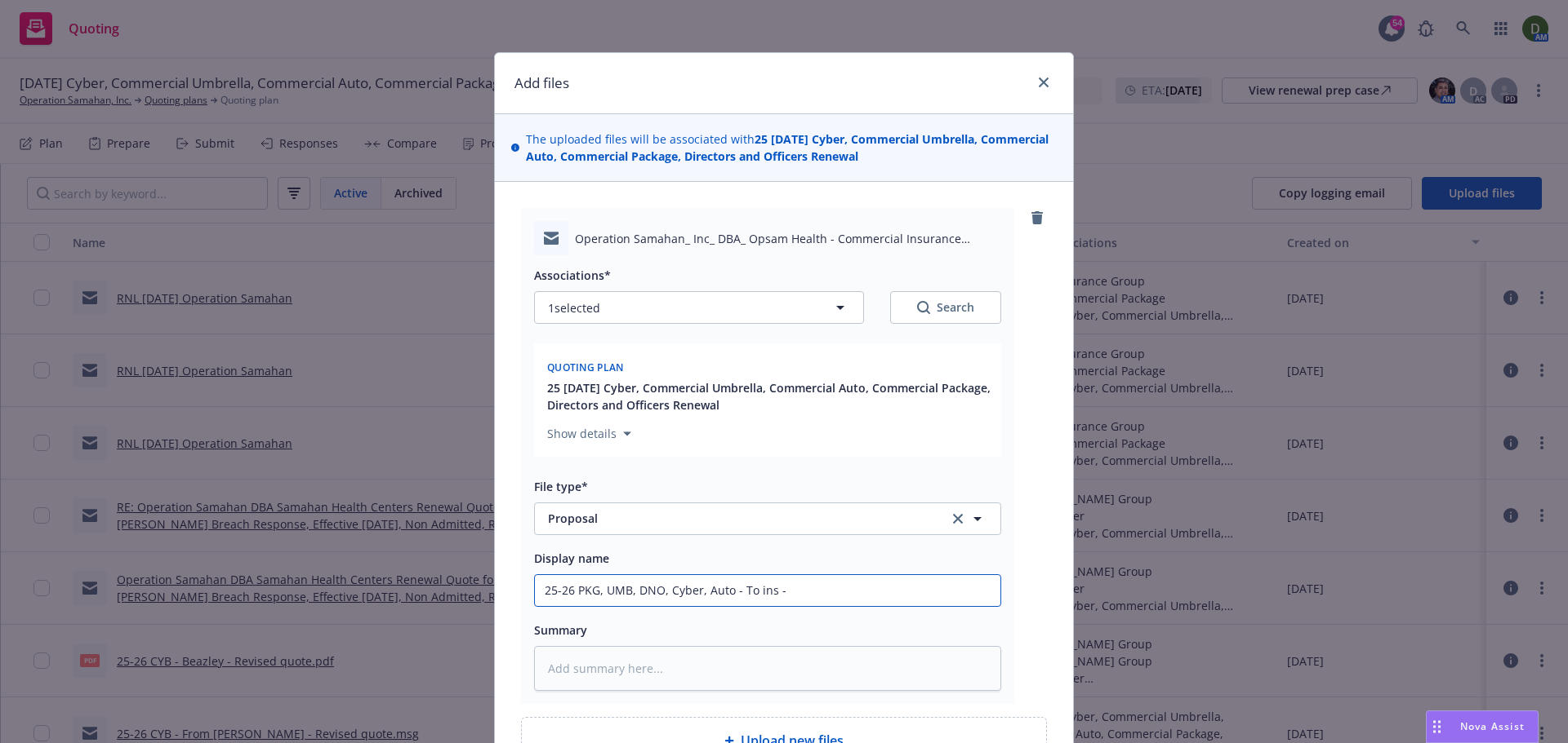
type textarea "x"
type input "25-26 PKG, UMB, DNO, Cyber, Auto - To ins - P"
type textarea "x"
type input "25-26 PKG, UMB, DNO, Cyber, Auto - To ins - Pr"
type textarea "x"
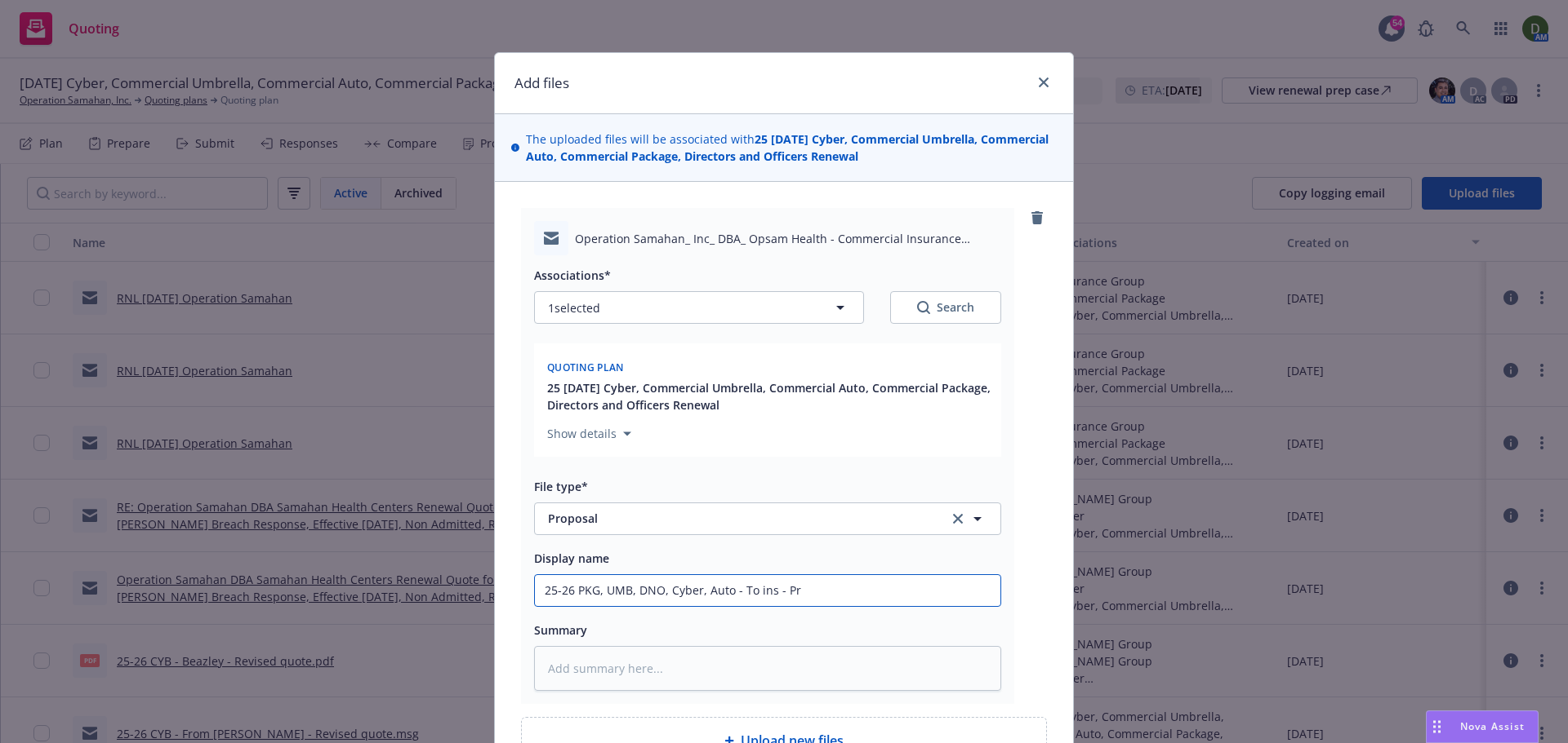
type input "25-26 PKG, UMB, DNO, Cyber, Auto - To ins - Pro"
type textarea "x"
type input "25-26 PKG, UMB, DNO, Cyber, Auto - To ins - Prop"
type textarea "x"
type input "25-26 PKG, UMB, DNO, Cyber, Auto - To ins - Propo"
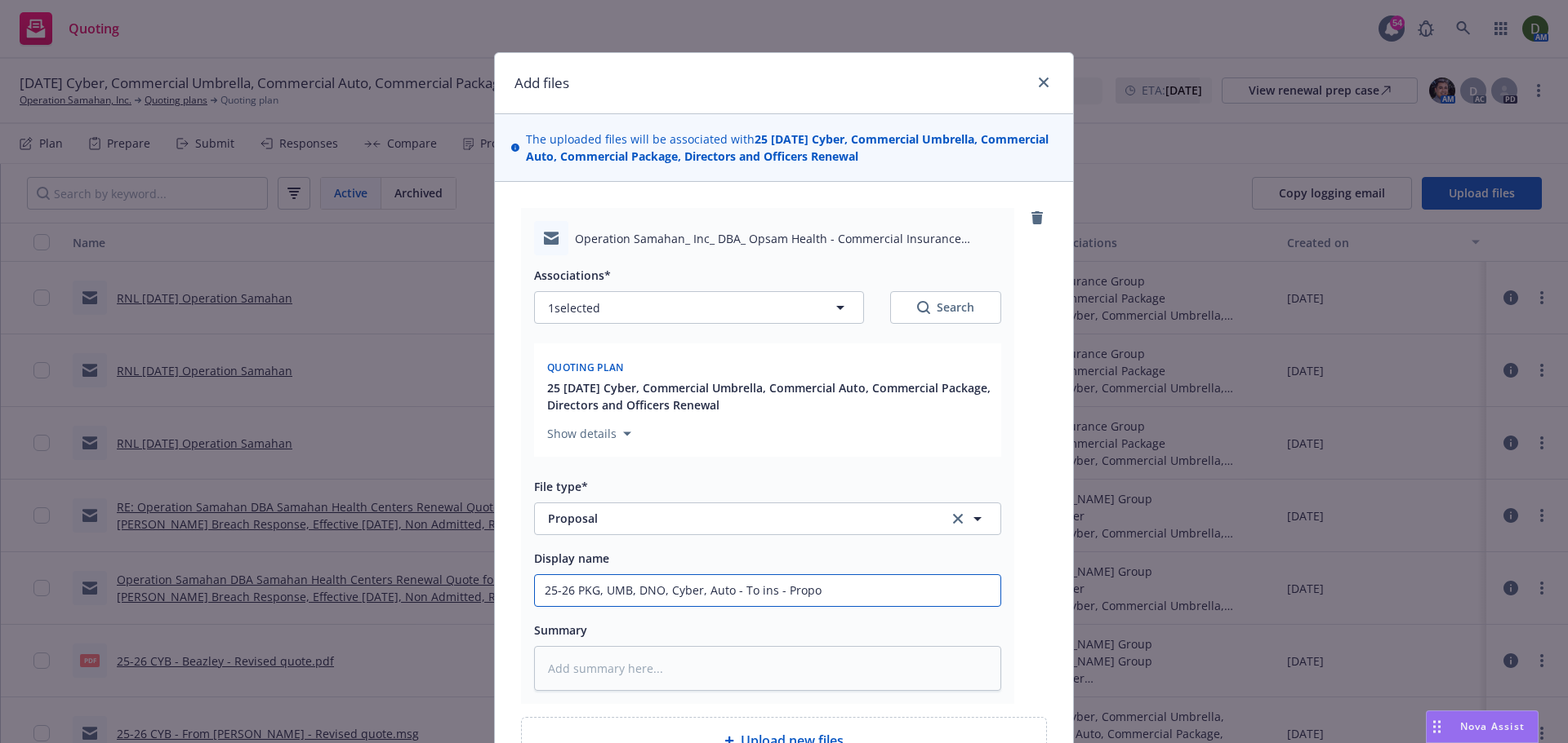
type textarea "x"
type input "25-26 PKG, UMB, DNO, Cyber, Auto - To ins - Propos"
type textarea "x"
type input "25-26 PKG, UMB, DNO, Cyber, Auto - To ins - Proposa"
type textarea "x"
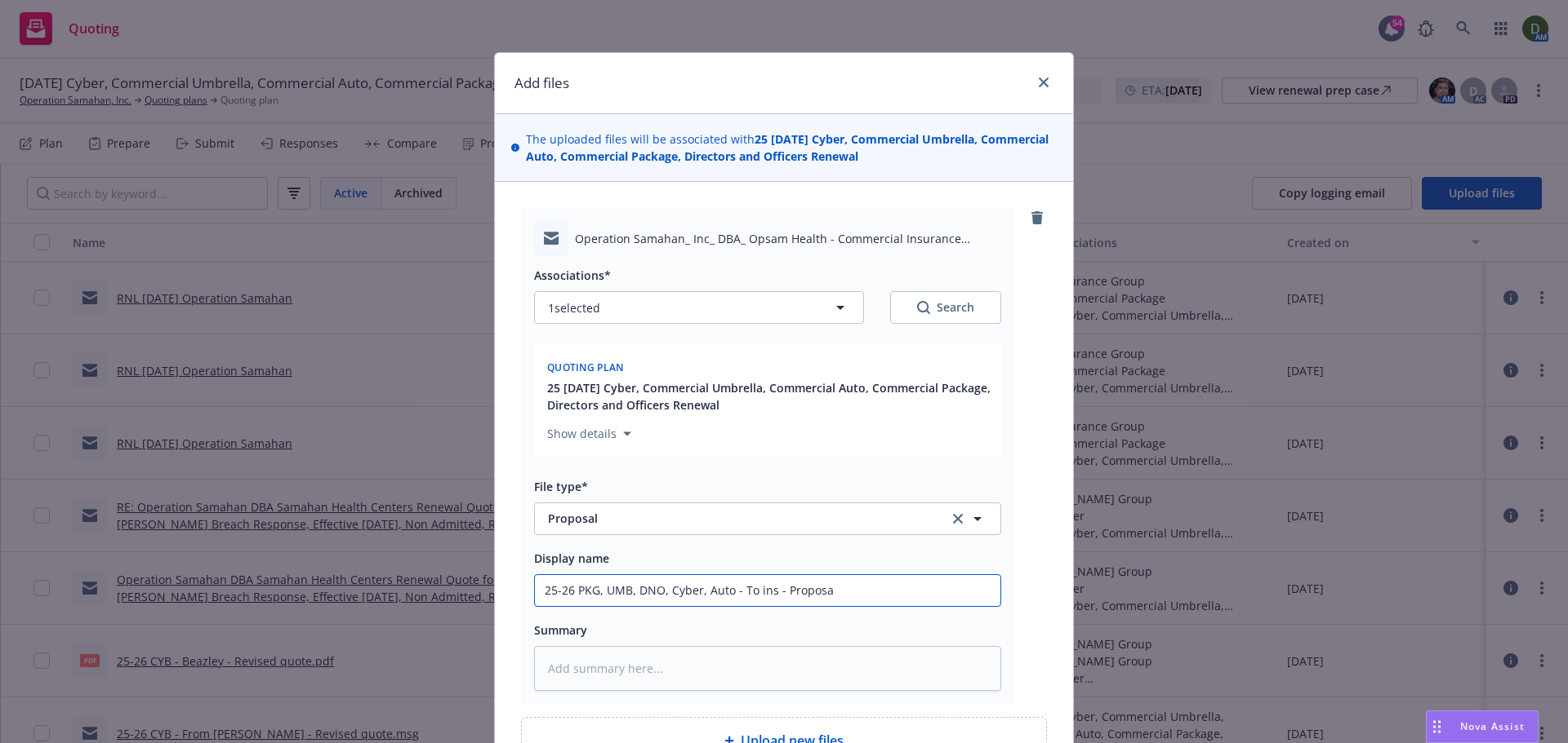
type input "25-26 PKG, UMB, DNO, Cyber, Auto - To ins - Proposal"
type textarea "x"
type input "25-26 PKG, UMB, DNO, Cyber, Auto - To ins - Proposal"
type textarea "x"
type input "25-26 PKG, UMB, DNO, Cyber, Auto - To ins - Proposal l"
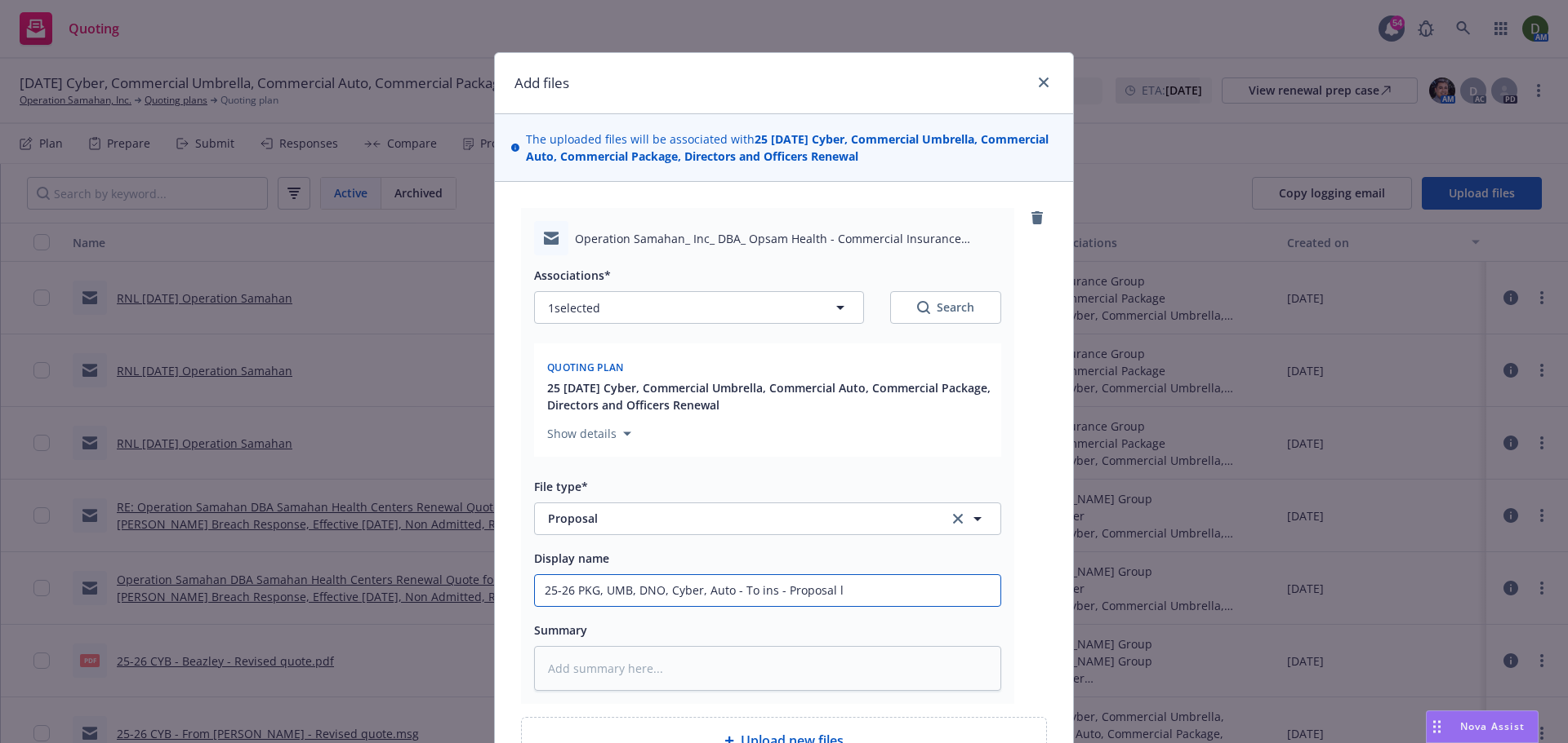
type textarea "x"
type input "25-26 PKG, UMB, DNO, Cyber, Auto - To ins - Proposal li"
type textarea "x"
type input "25-26 PKG, UMB, DNO, Cyber, Auto - To ins - Proposal lin"
type textarea "x"
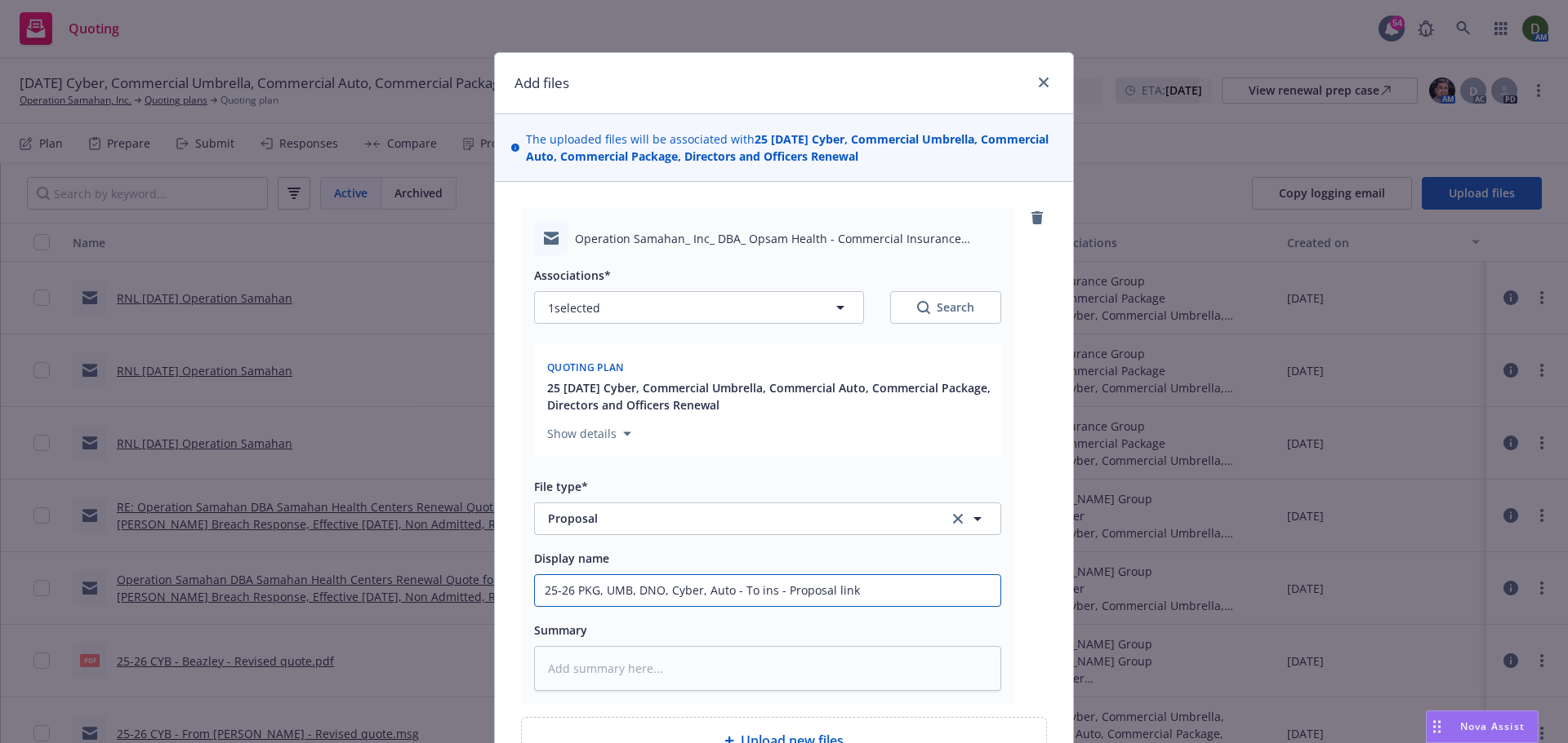
type input "25-26 PKG, UMB, DNO, Cyber, Auto - To ins - Proposal link"
type textarea "x"
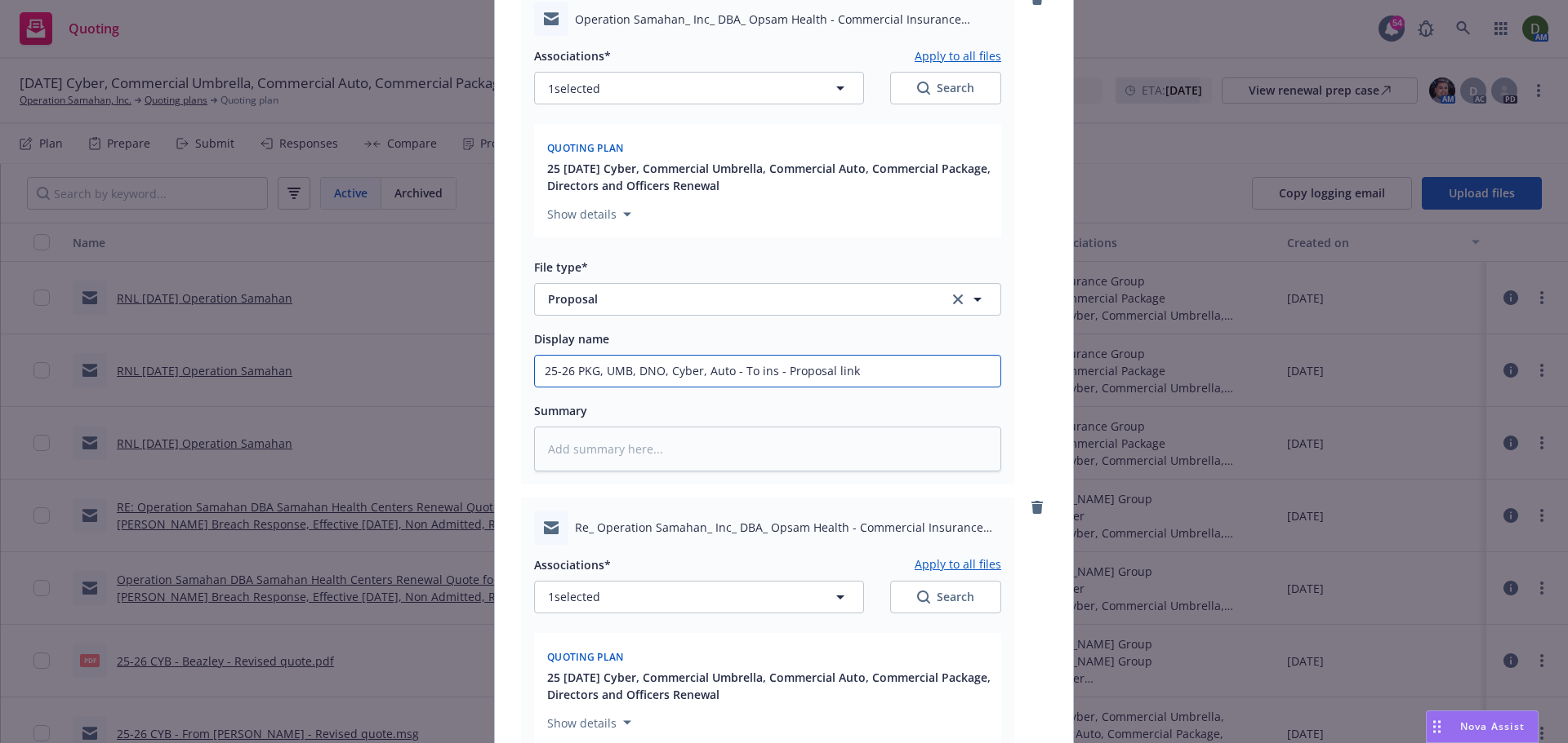
scroll to position [408, 0]
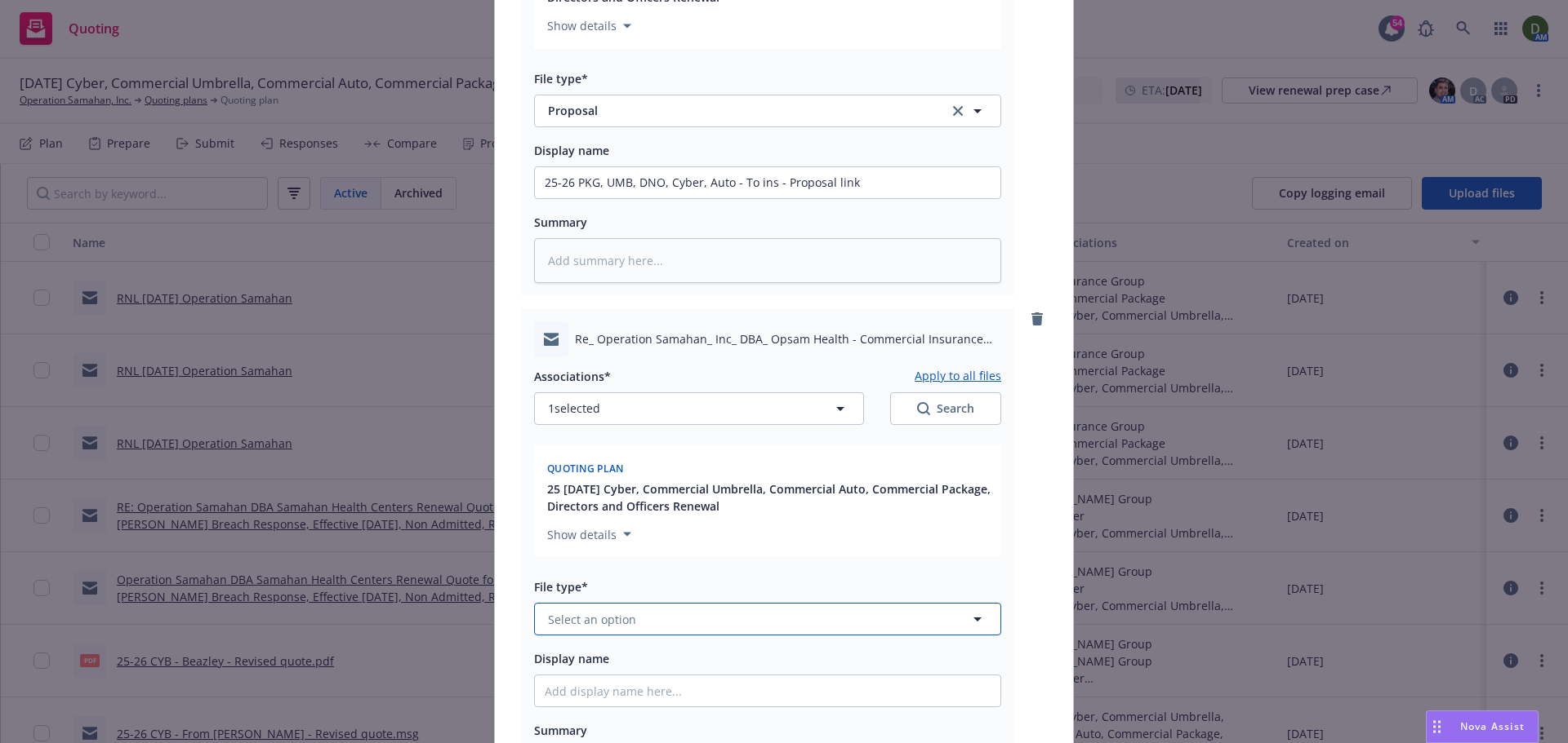
click at [575, 614] on span "Select an option" at bounding box center [592, 619] width 88 height 17
type input "bind order"
click at [711, 582] on div "Bind Order" at bounding box center [767, 574] width 446 height 24
drag, startPoint x: 706, startPoint y: 182, endPoint x: 253, endPoint y: 182, distance: 453.0
click at [255, 182] on div "Add files The uploaded files will be associated with 25 09/20/25 Cyber, Commerc…" at bounding box center [784, 372] width 1568 height 743
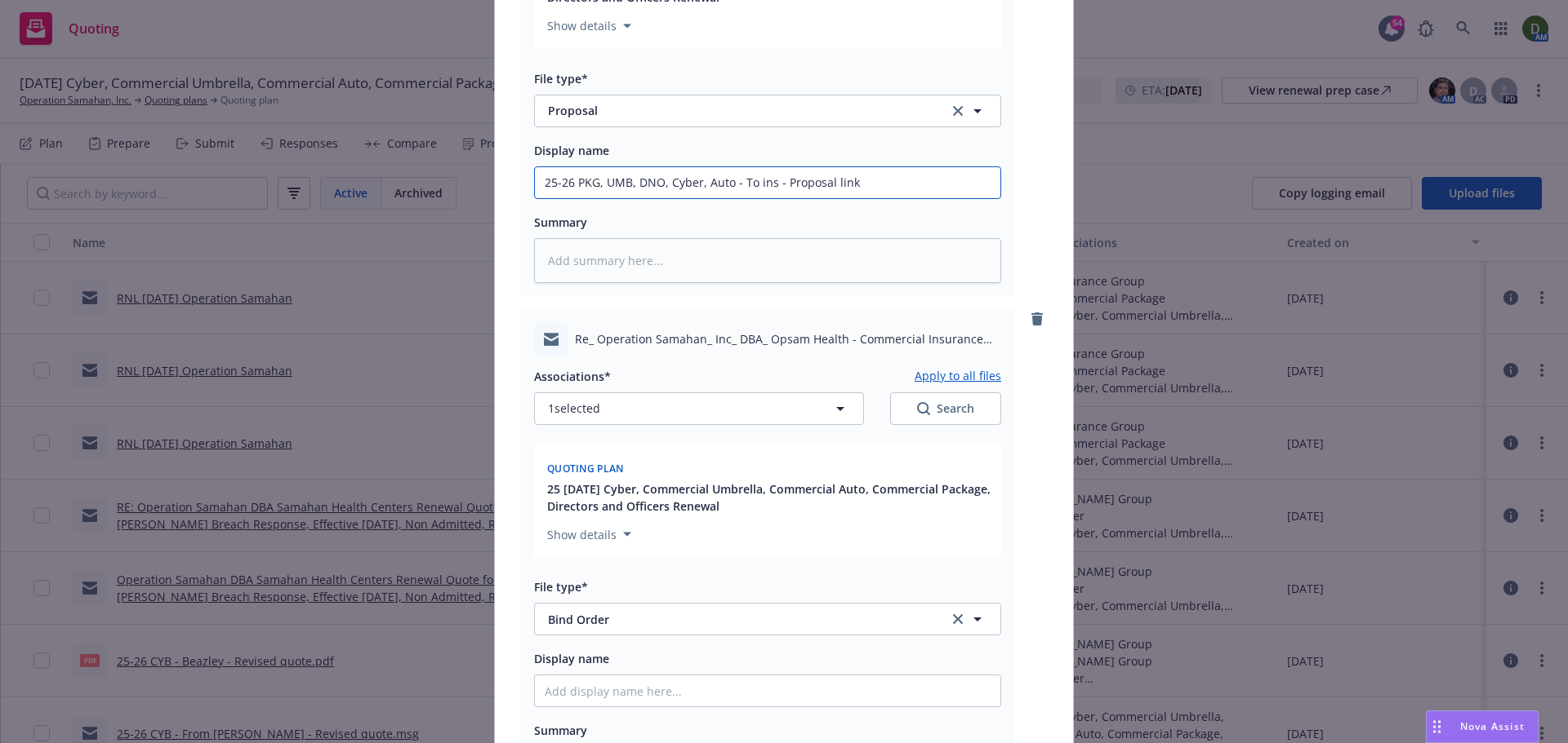
scroll to position [681, 0]
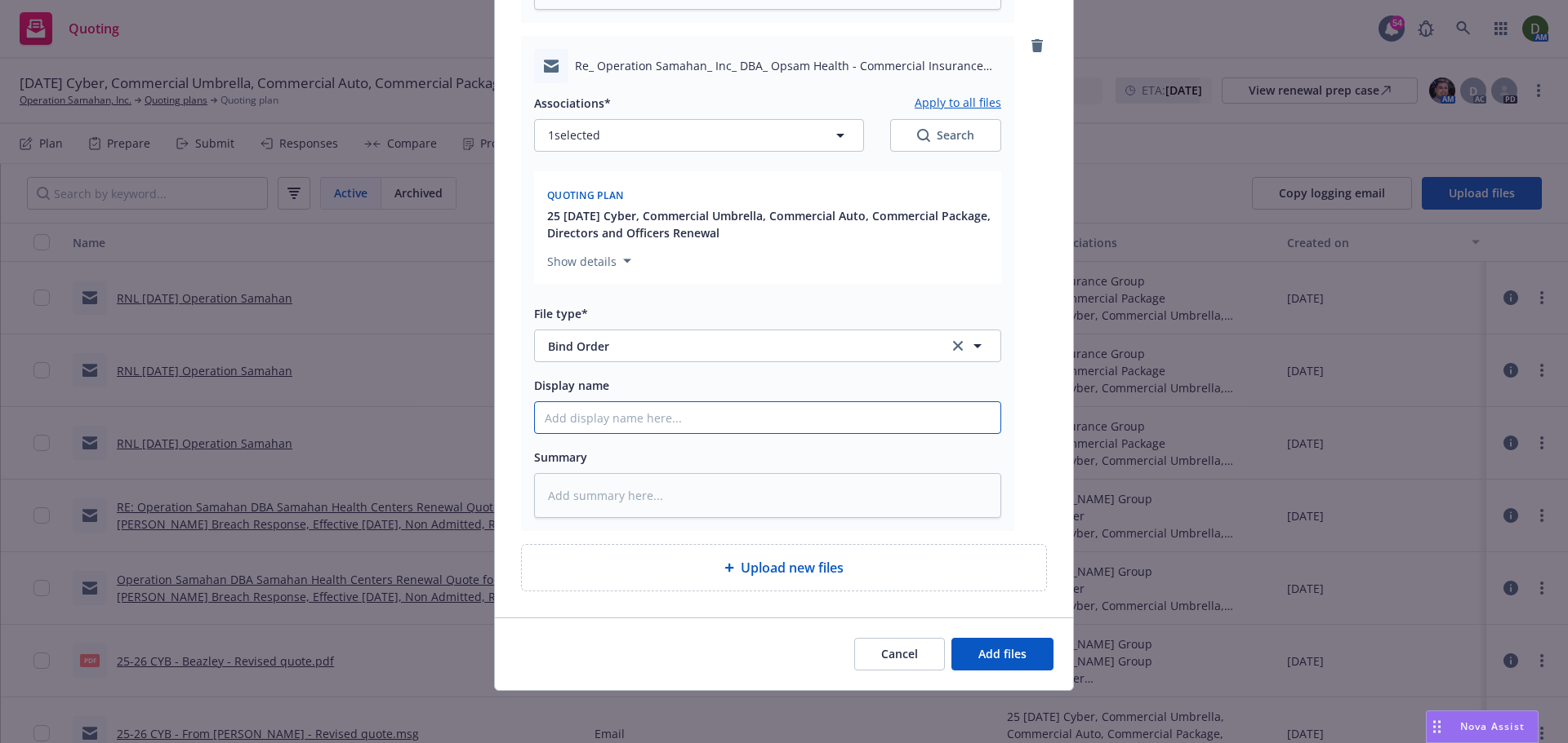
click at [701, 426] on input "Display name" at bounding box center [767, 417] width 465 height 31
paste input "25-26 PKG, UMB, DNO, Cyber, Auto - To ins - Proposal link"
type textarea "x"
type input "25-26 PKG, UMB, DNO, Cyber, Auto - To ins - Proposal link"
click at [747, 422] on input "25-26 PKG, UMB, DNO, Cyber, Auto - To ins - Proposal link" at bounding box center [767, 417] width 465 height 31
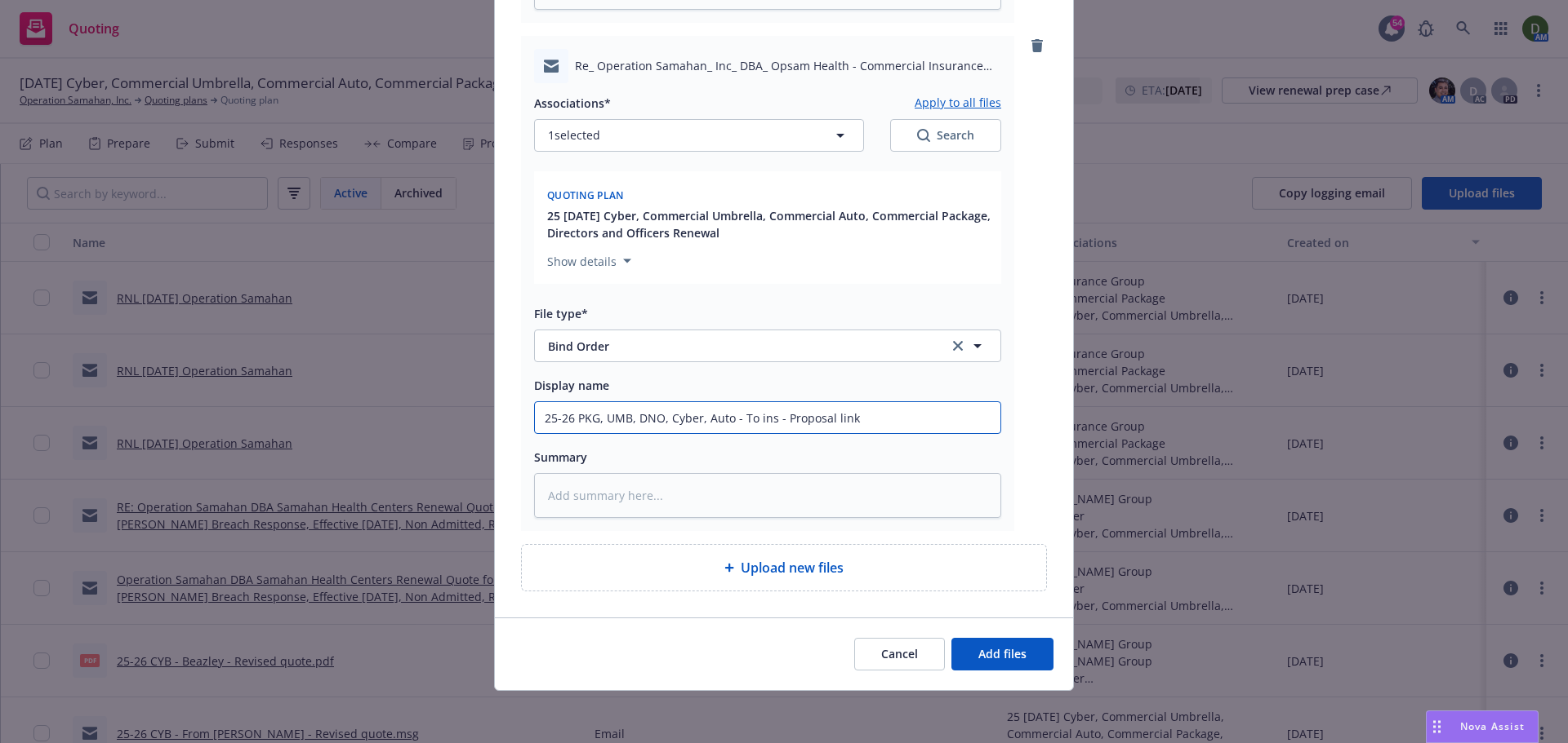
click at [747, 422] on input "25-26 PKG, UMB, DNO, Cyber, Auto - To ins - Proposal link" at bounding box center [767, 417] width 465 height 31
click at [743, 417] on input "25-26 PKG, UMB, DNO, Cyber, Auto - To ins - Proposal link" at bounding box center [767, 417] width 465 height 31
type textarea "x"
type input "25-26 PKG, UMB, DNO, Cyber, Auto - Fins - Proposal link"
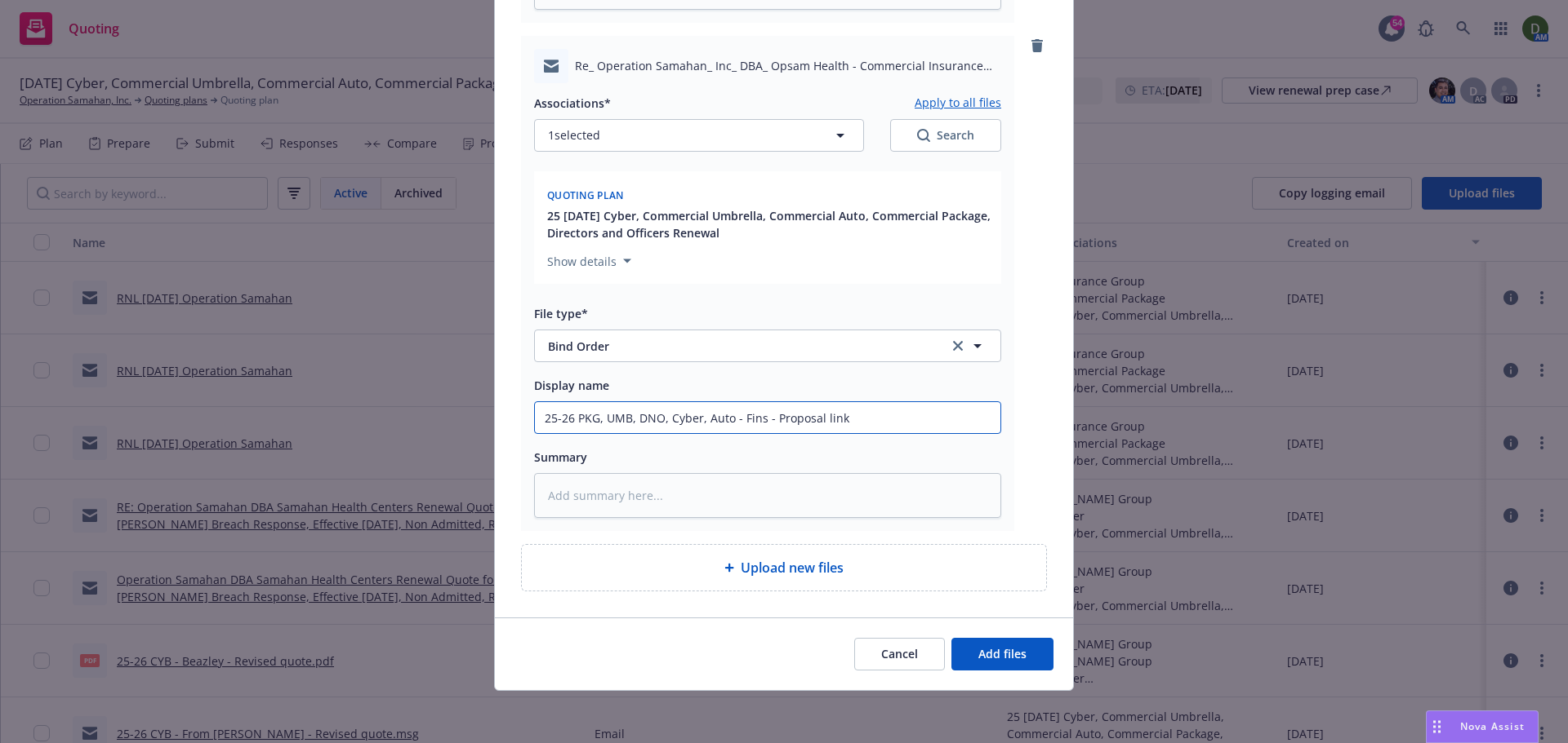
type textarea "x"
type input "25-26 PKG, UMB, DNO, Cyber, Auto - Frins - Proposal link"
type textarea "x"
type input "25-26 PKG, UMB, DNO, Cyber, Auto - Froins - Proposal link"
type textarea "x"
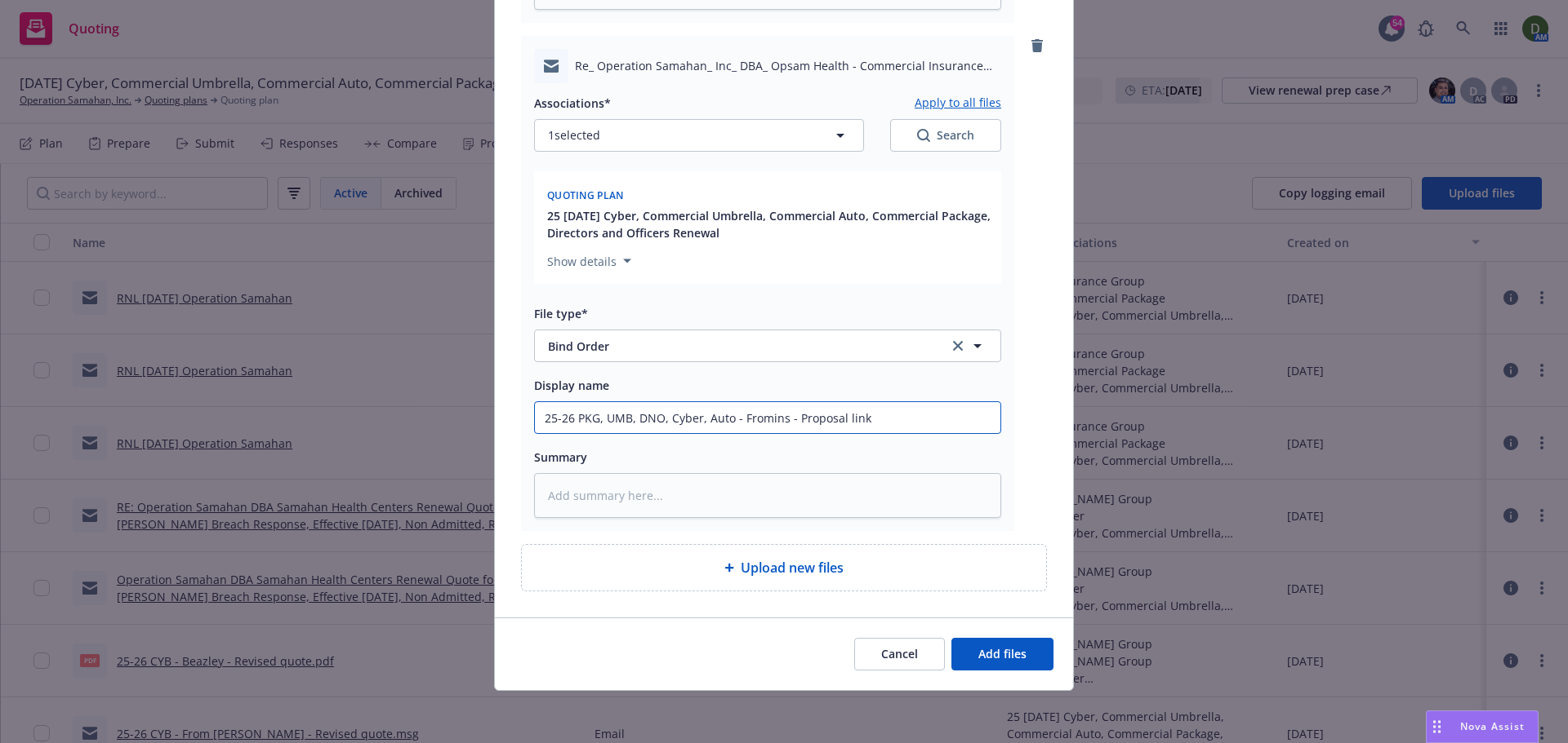
type input "25-26 PKG, UMB, DNO, Cyber, Auto - From ins - Proposal link"
type textarea "x"
type input "25-26 PKG, UMB, DNO, Cyber, Auto - From ins - B"
type textarea "x"
type input "25-26 PKG, UMB, DNO, Cyber, Auto - From ins - Bi"
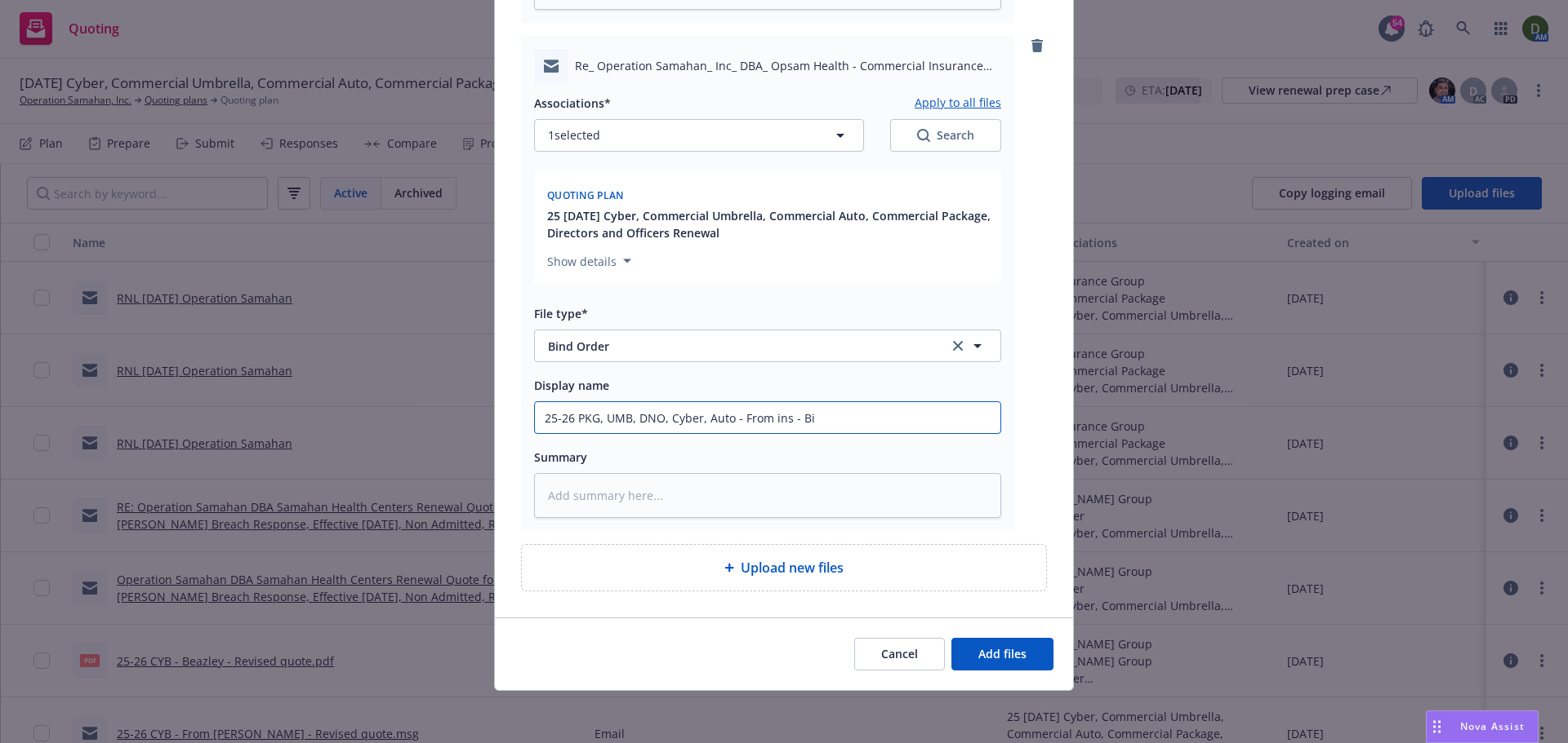
type textarea "x"
type input "25-26 PKG, UMB, DNO, Cyber, Auto - From ins - Bind"
type textarea "x"
type input "25-26 PKG, UMB, DNO, Cyber, Auto - From ins - Bind"
type textarea "x"
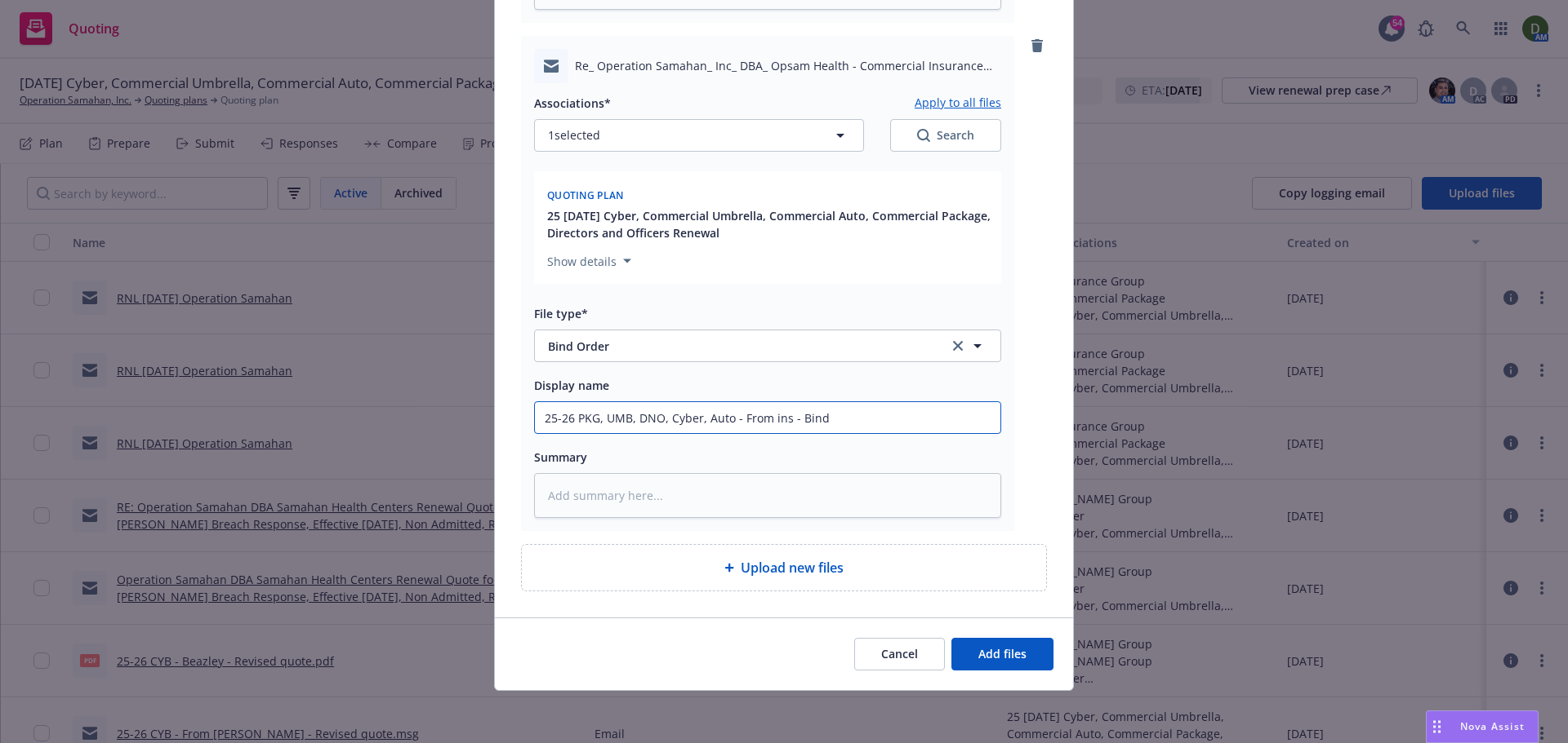
type input "25-26 PKG, UMB, DNO, Cyber, Auto - From ins - Bind o"
type textarea "x"
type input "25-26 PKG, UMB, DNO, Cyber, Auto - From ins - Bind or"
type textarea "x"
type input "25-26 PKG, UMB, DNO, Cyber, Auto - From ins - Bind ord"
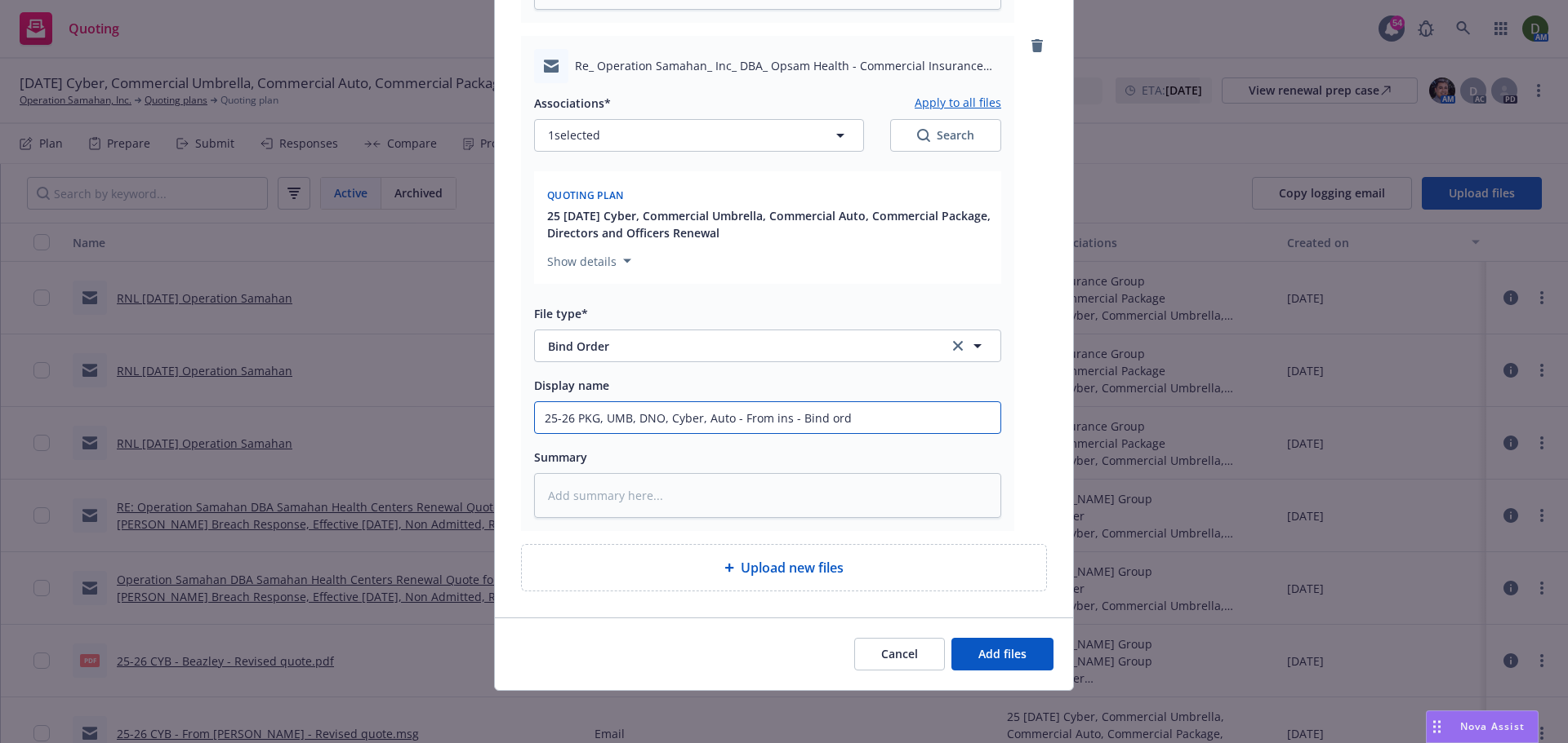
type textarea "x"
type input "25-26 PKG, UMB, DNO, Cyber, Auto - From ins - Bind orde"
type textarea "x"
type input "25-26 PKG, UMB, DNO, Cyber, Auto - From ins - Bind order"
type textarea "x"
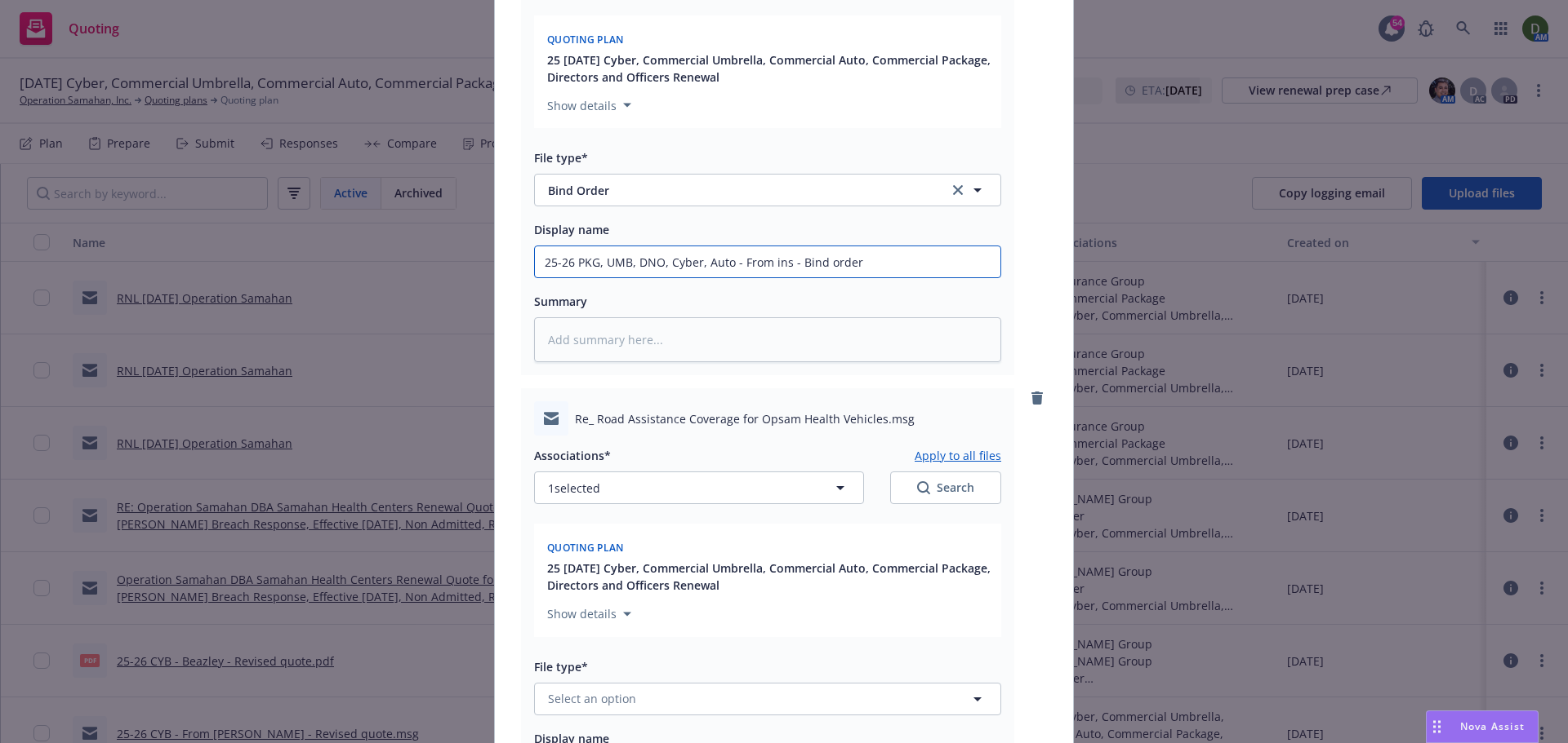
scroll to position [927, 0]
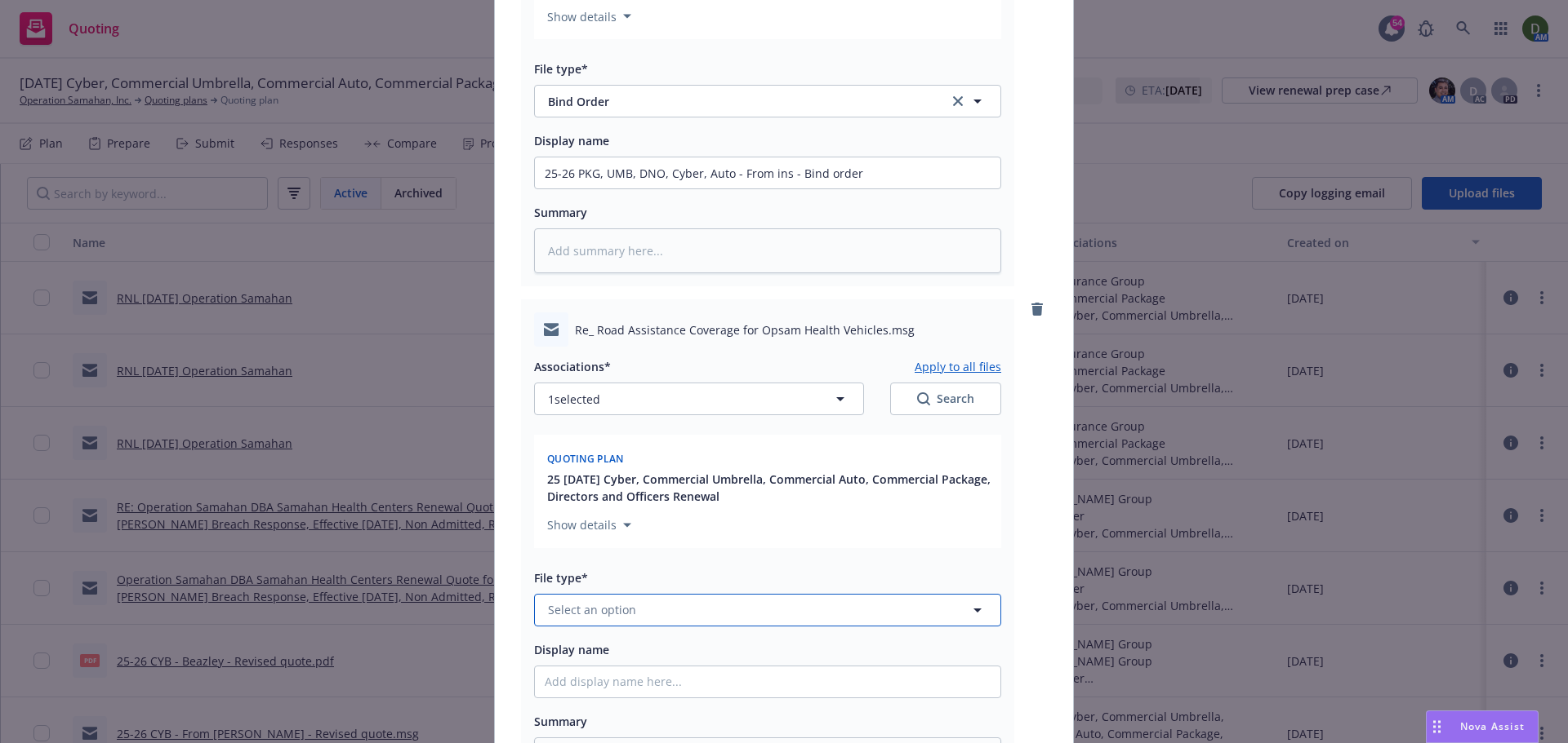
click at [635, 609] on button "Select an option" at bounding box center [767, 610] width 467 height 33
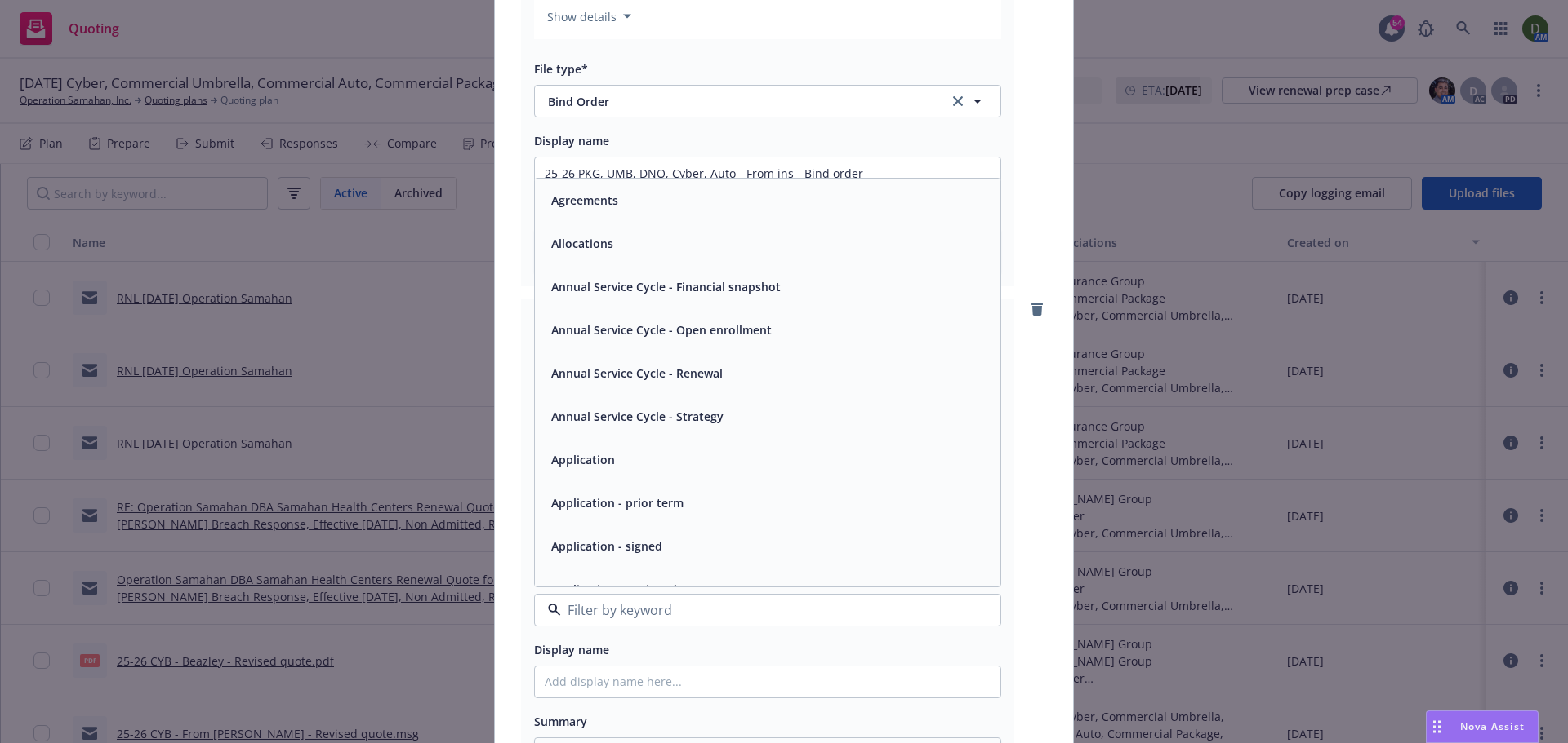
type input "q"
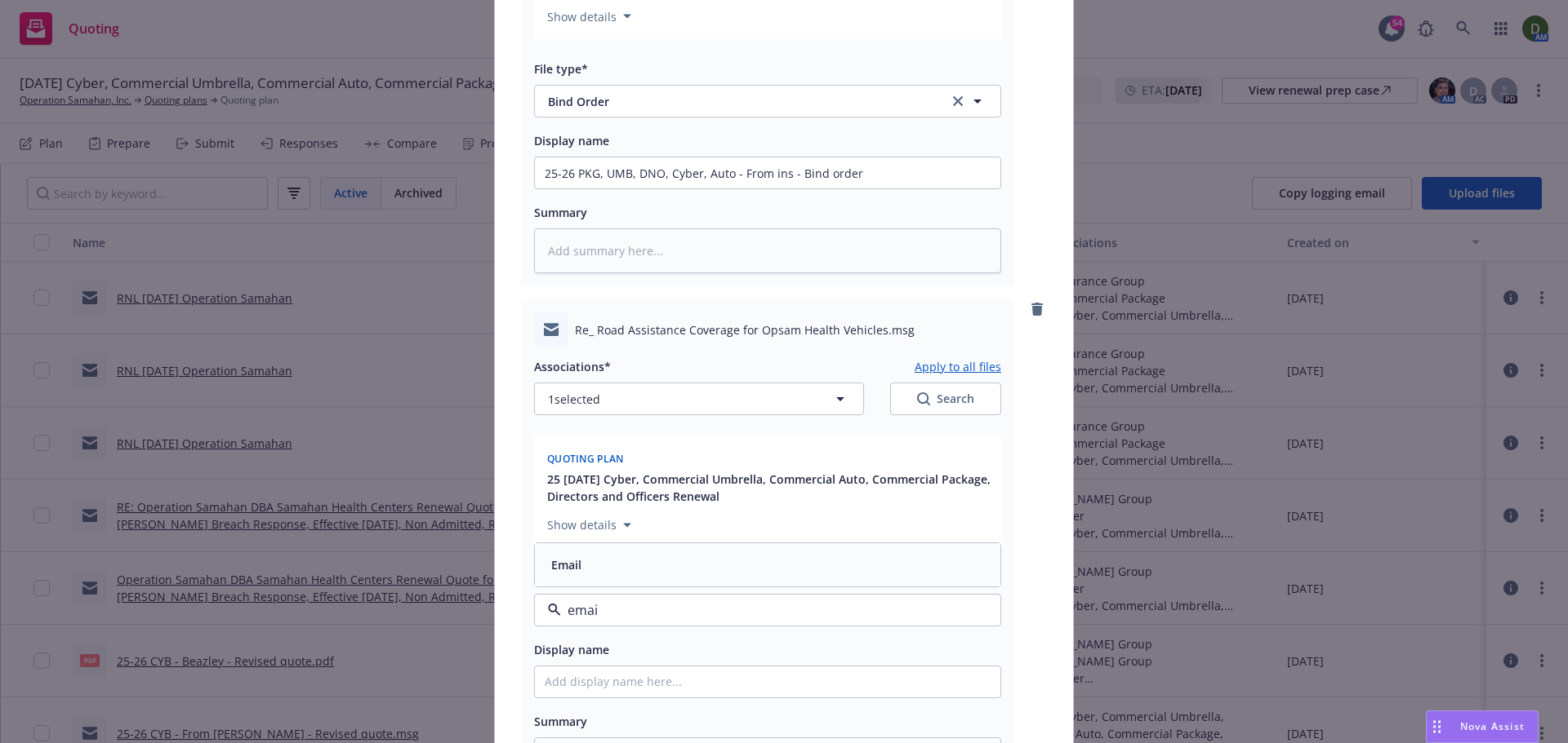
type input "email"
click at [661, 570] on div "Email" at bounding box center [767, 565] width 446 height 24
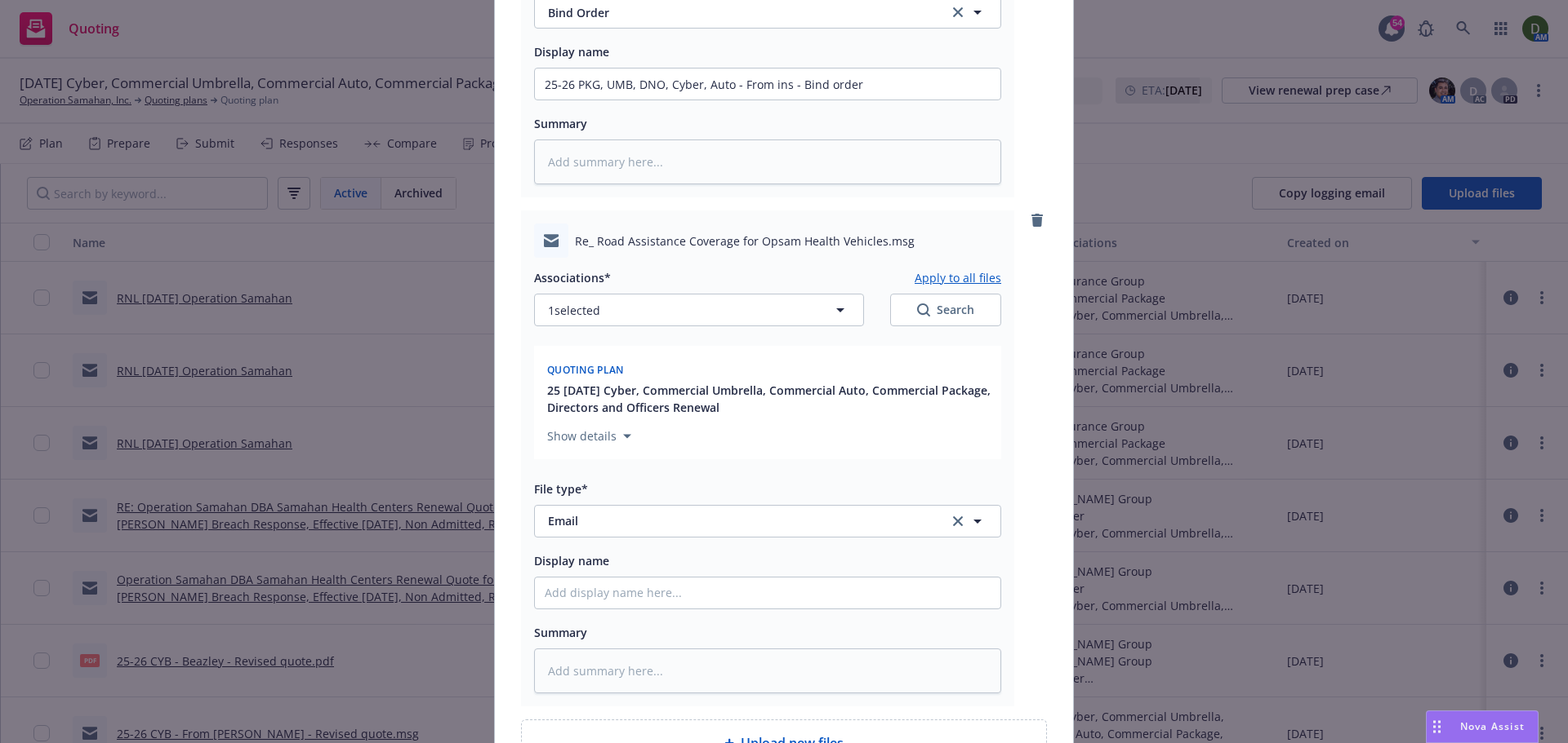
scroll to position [1171, 0]
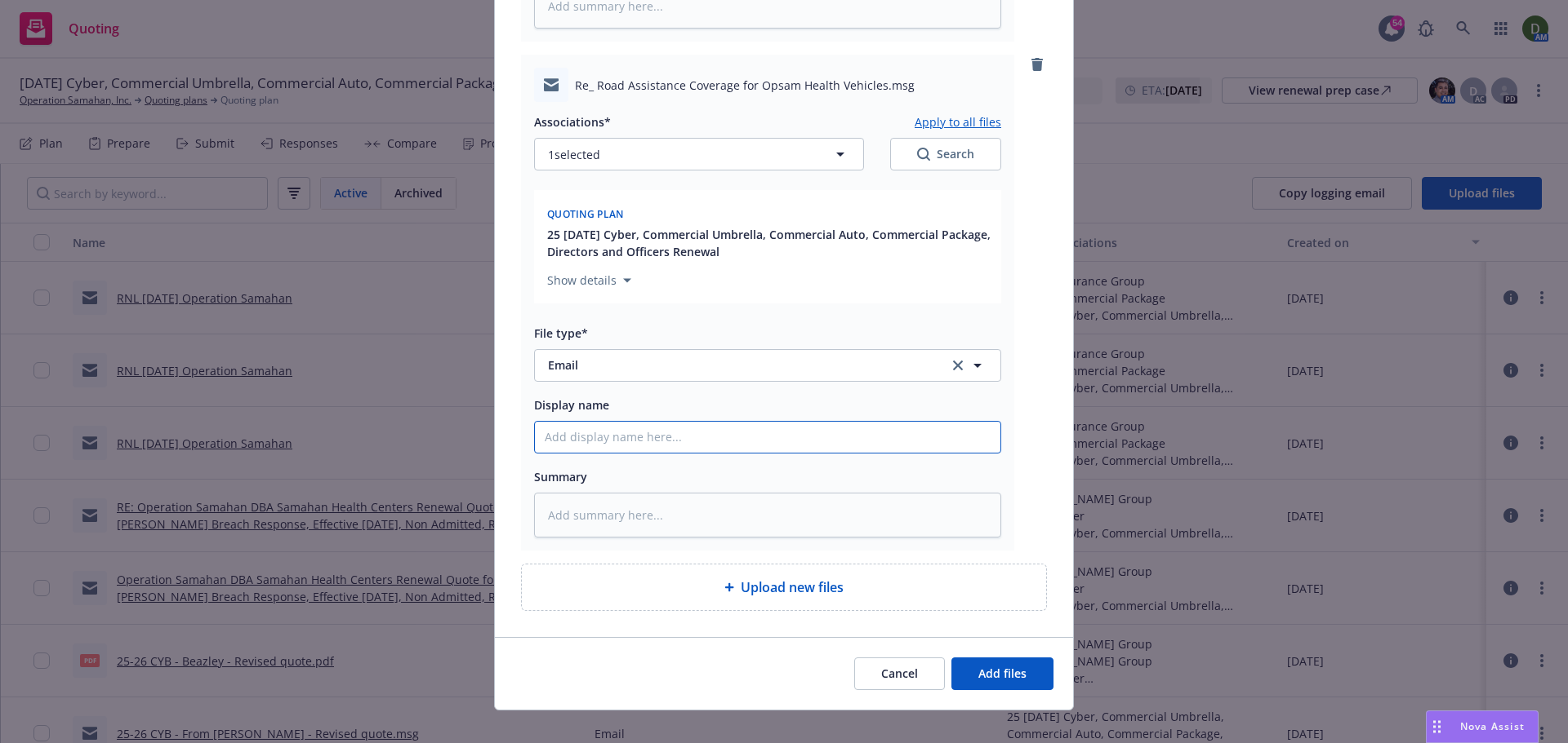
drag, startPoint x: 654, startPoint y: 448, endPoint x: 676, endPoint y: 436, distance: 25.1
click at [667, 440] on input "Display name" at bounding box center [767, 437] width 465 height 31
click at [679, 436] on input "Display name" at bounding box center [767, 437] width 465 height 31
type textarea "x"
type input "2"
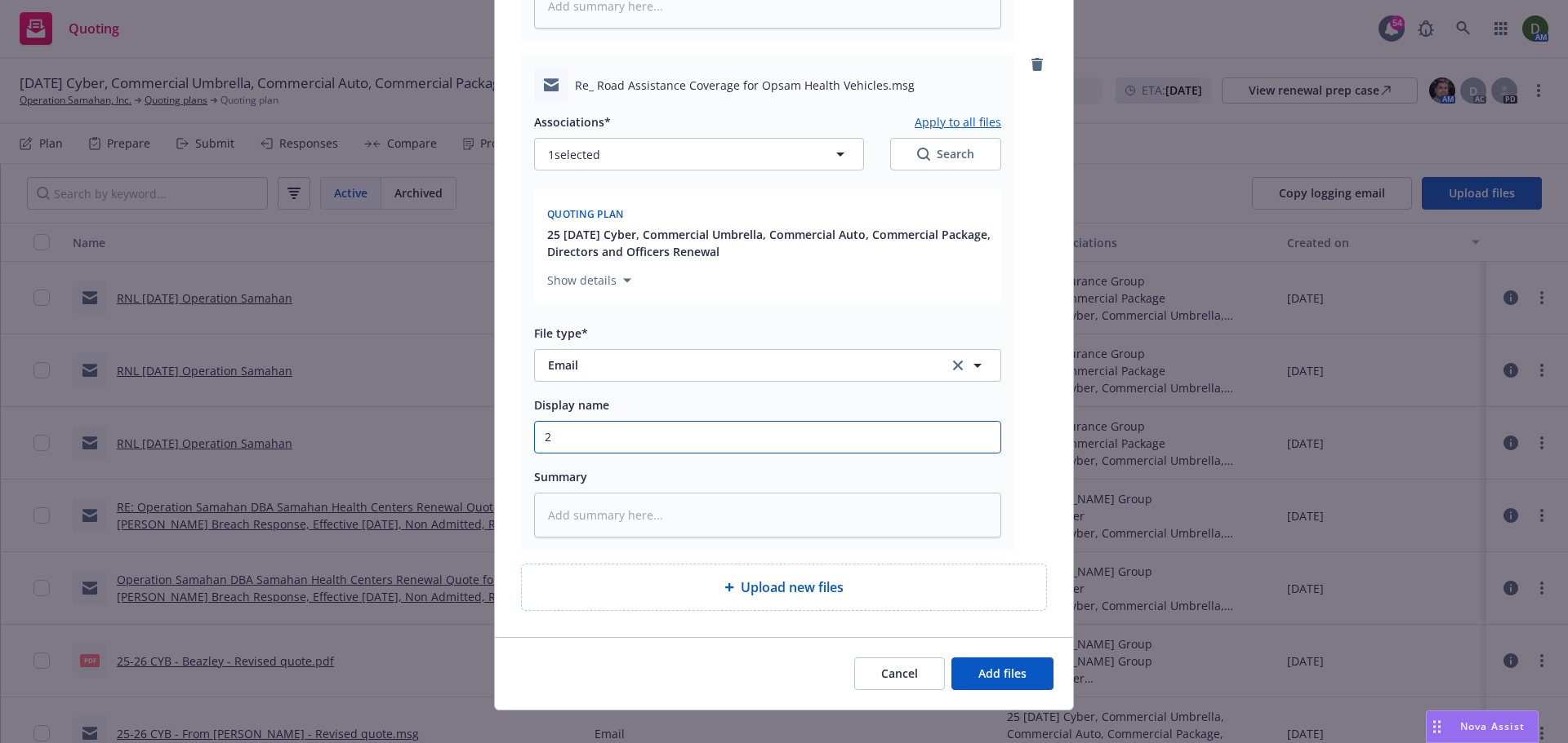
type textarea "x"
type input "25"
type textarea "x"
type input "25-"
type textarea "x"
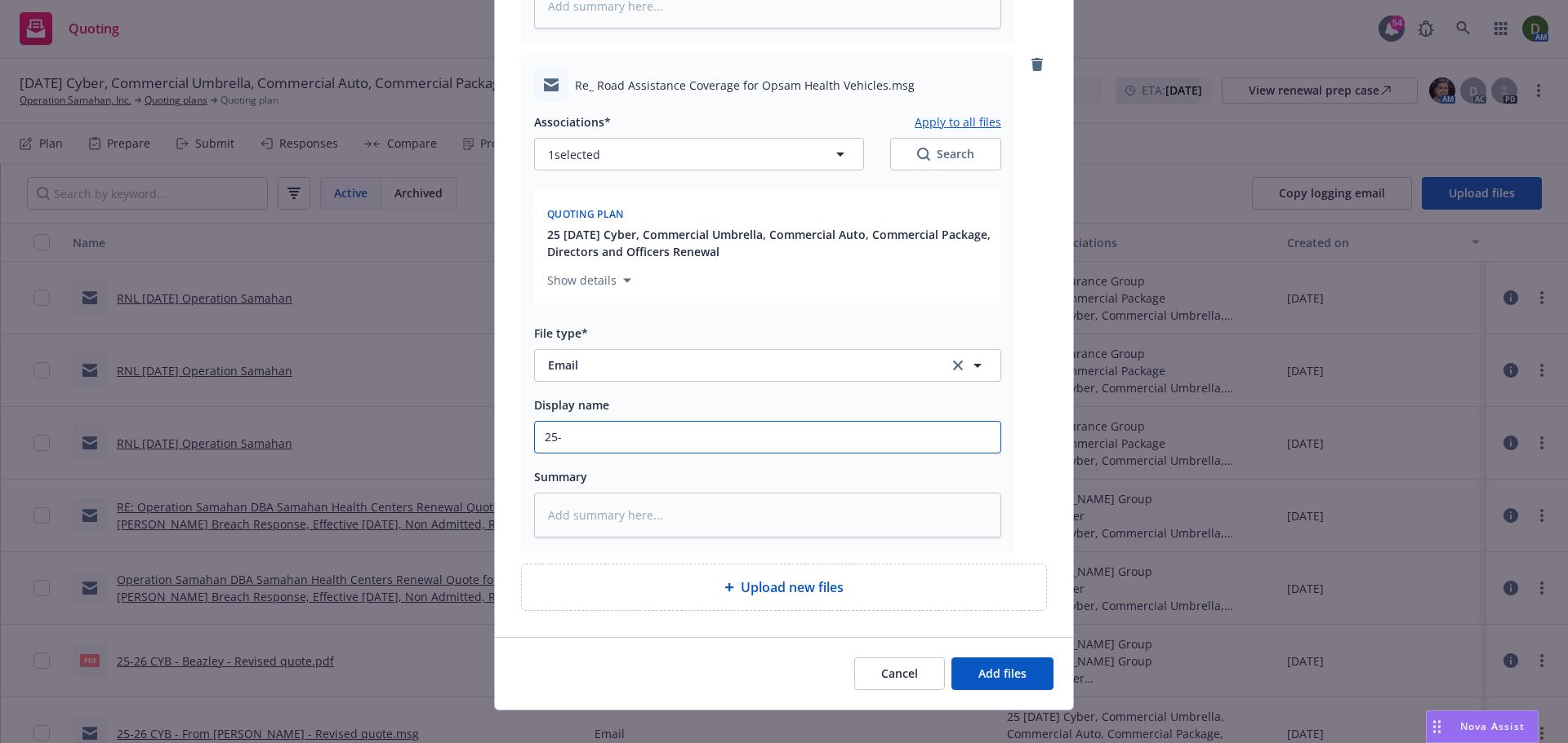
type input "25-2"
type textarea "x"
type input "25-26"
type textarea "x"
type input "25-26"
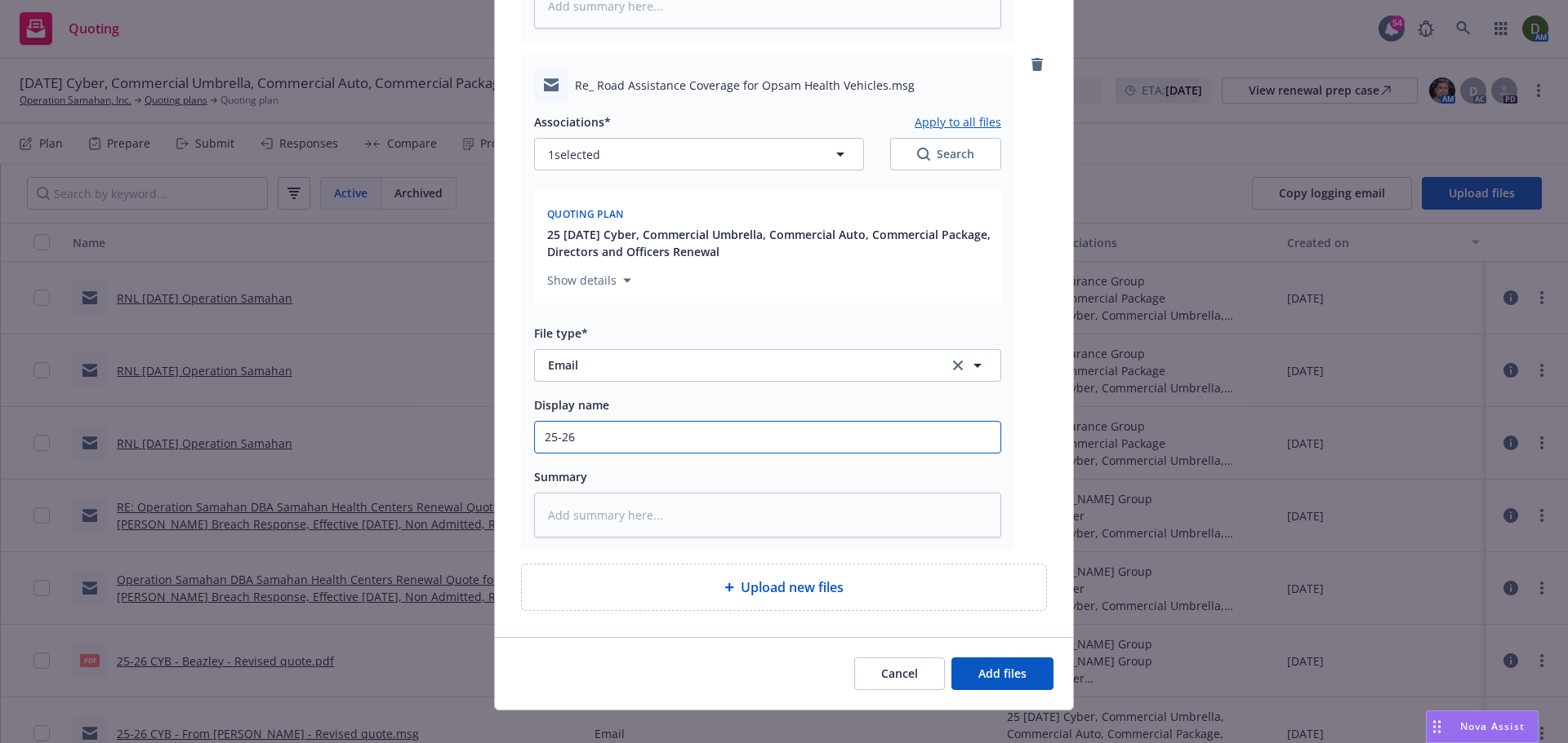
type textarea "x"
type input "25-26 A"
type textarea "x"
type input "25-26 Au"
type textarea "x"
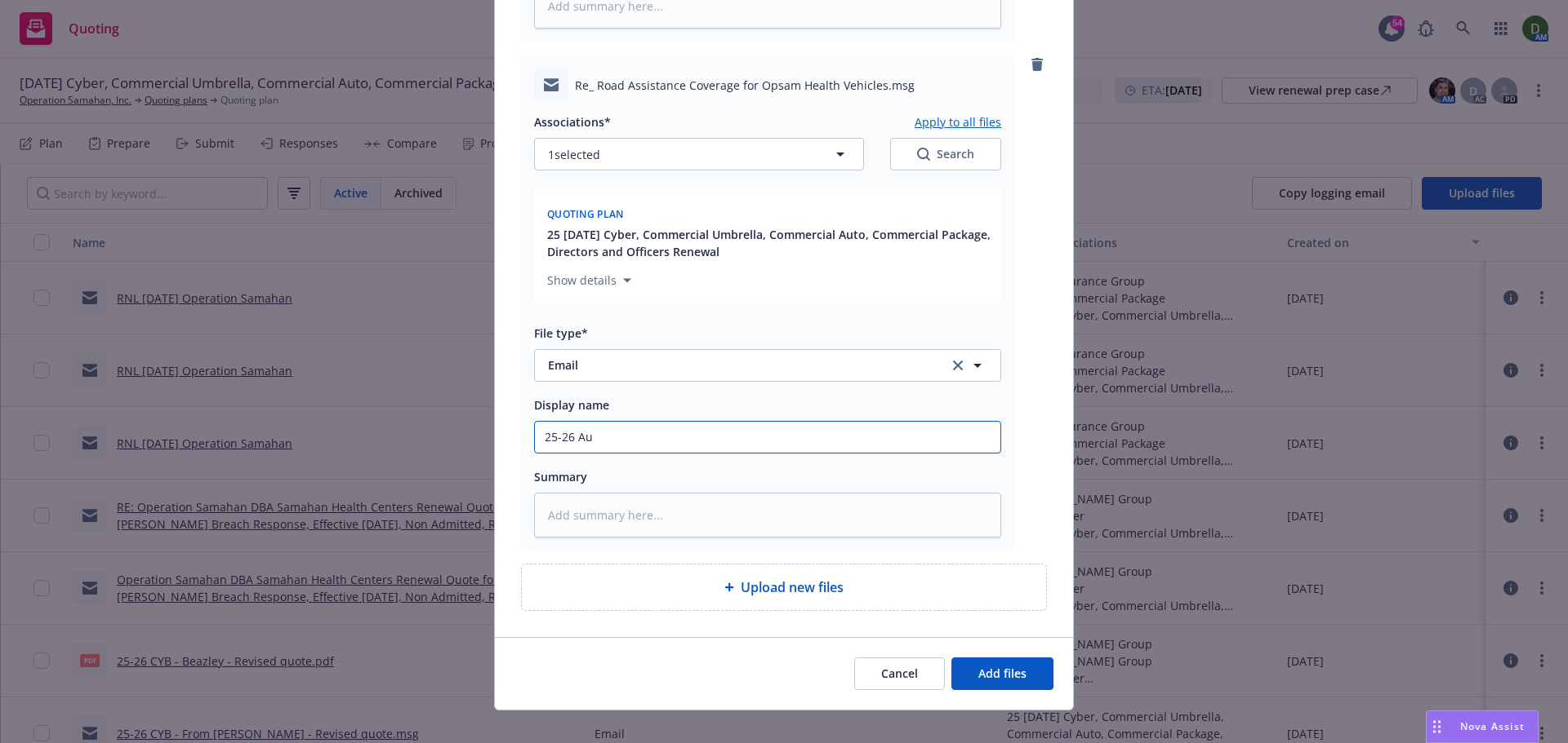
type input "25-26 Aut"
type textarea "x"
type input "25-26 Auto"
type textarea "x"
type input "25-26 Auto -"
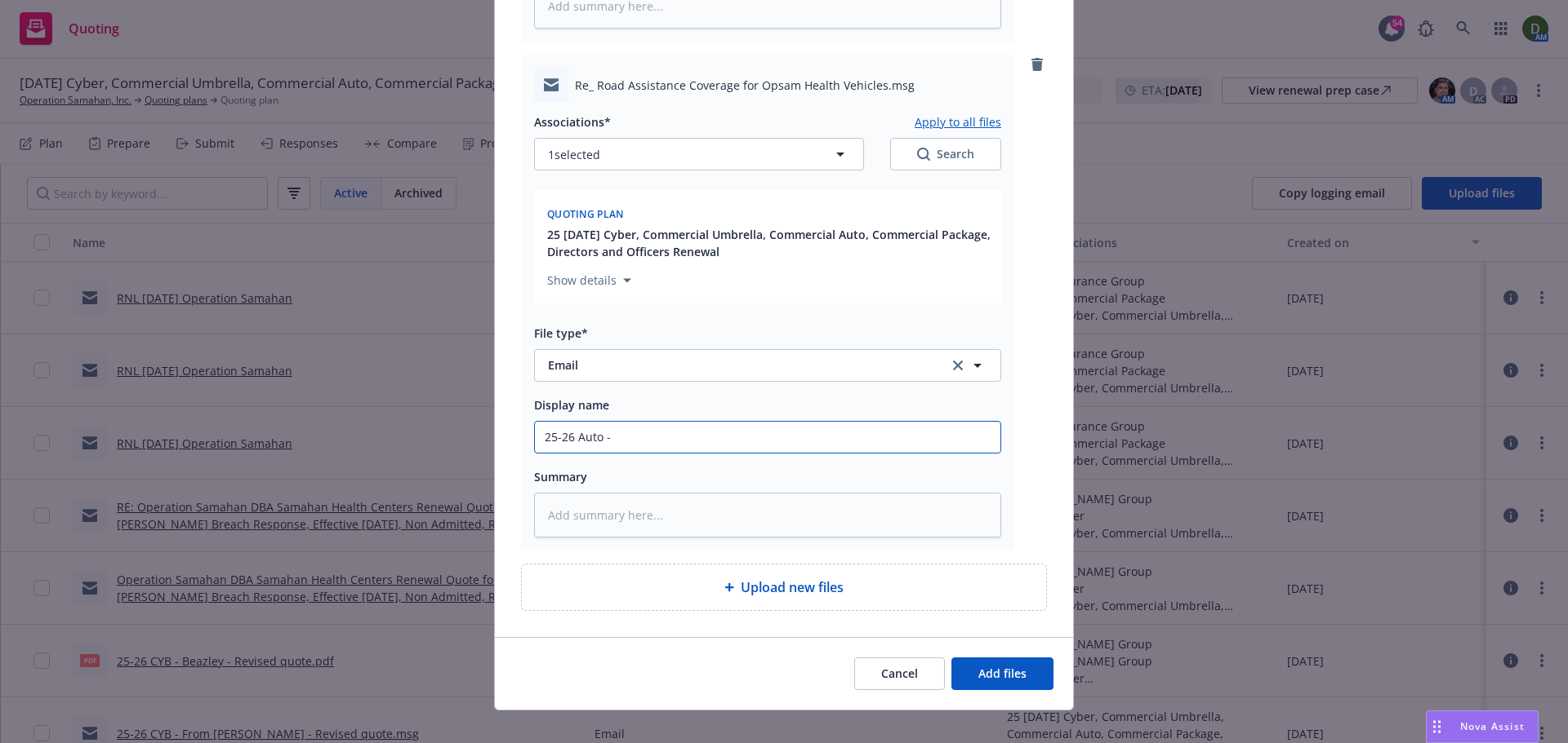
type textarea "x"
type input "25-26 Auto -"
type textarea "x"
type input "25-26 Auto - F"
type textarea "x"
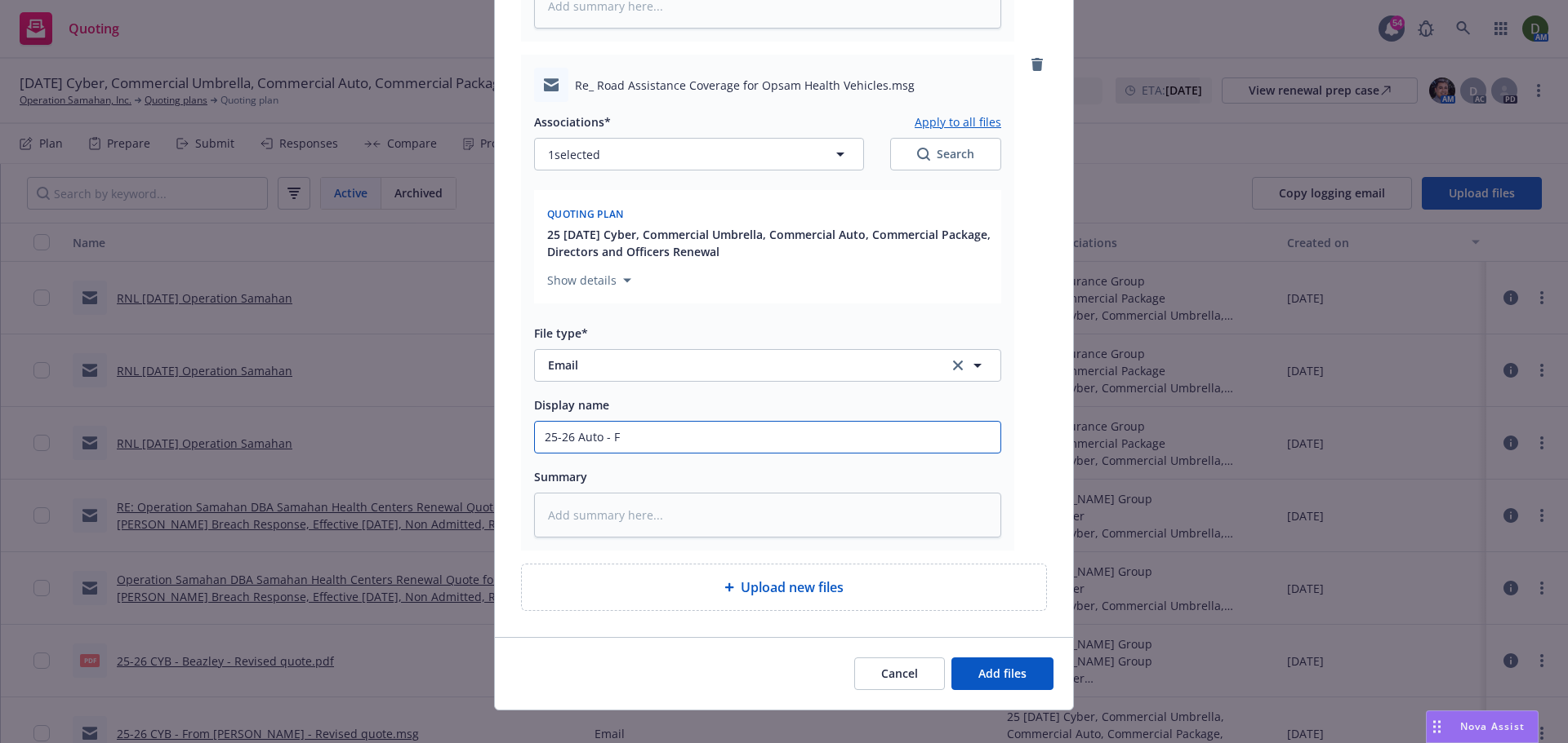
type input "25-26 Auto - Fr"
type textarea "x"
type input "25-26 Auto - Fro"
type textarea "x"
type input "25-26 Auto - From"
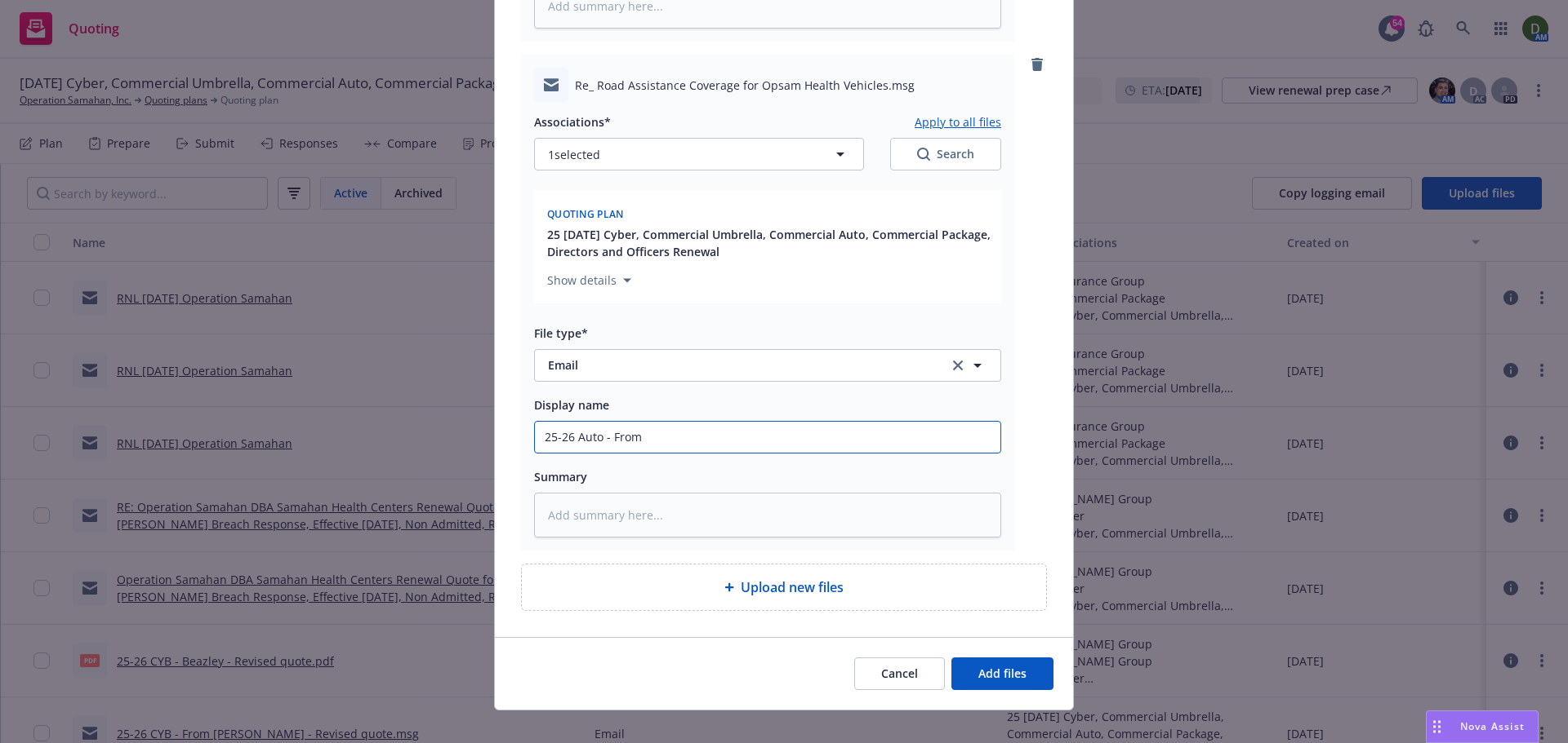
type textarea "x"
type input "25-26 Auto - From i"
type textarea "x"
type input "25-26 Auto - From in"
click at [986, 663] on button "Add files" at bounding box center [1002, 673] width 102 height 33
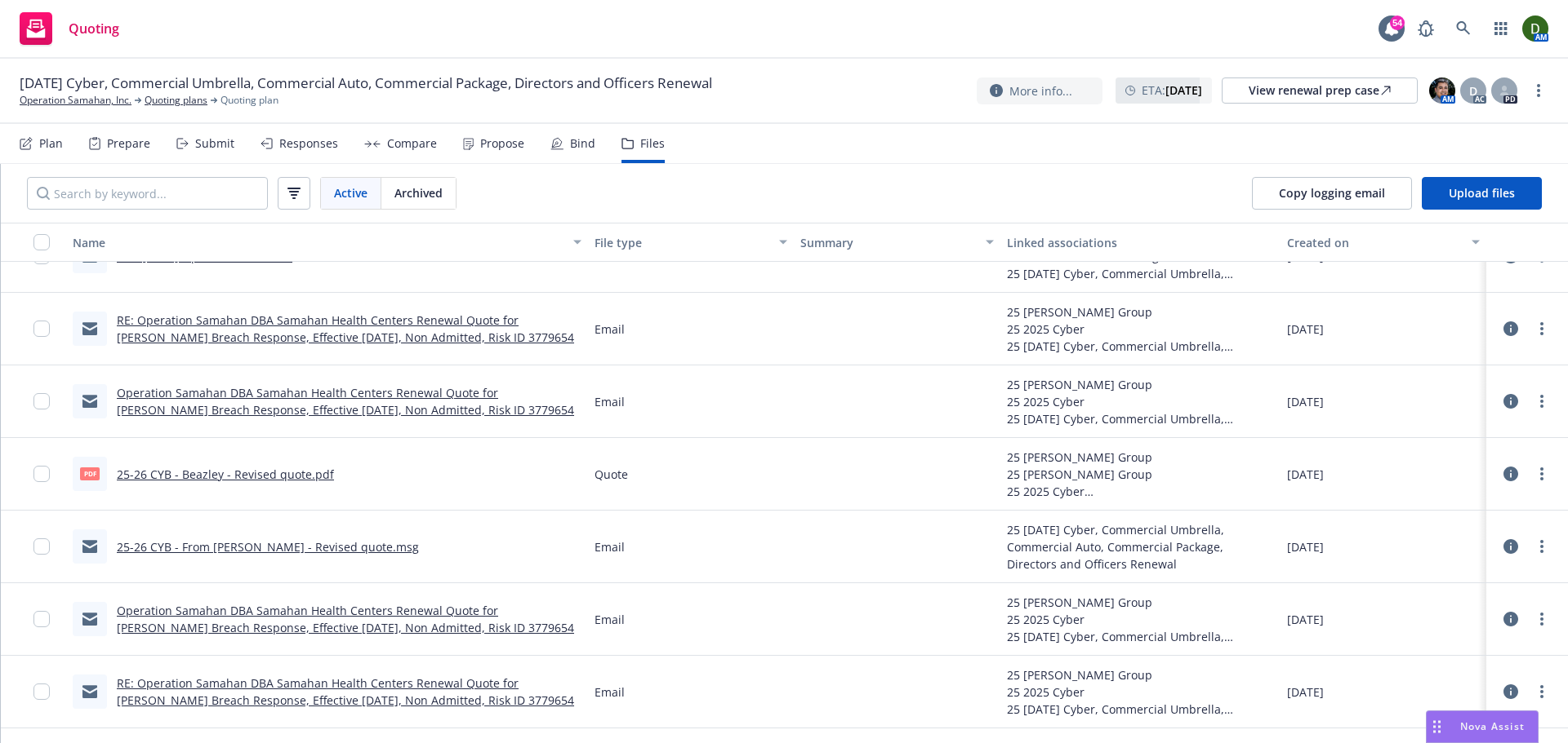
scroll to position [490, 0]
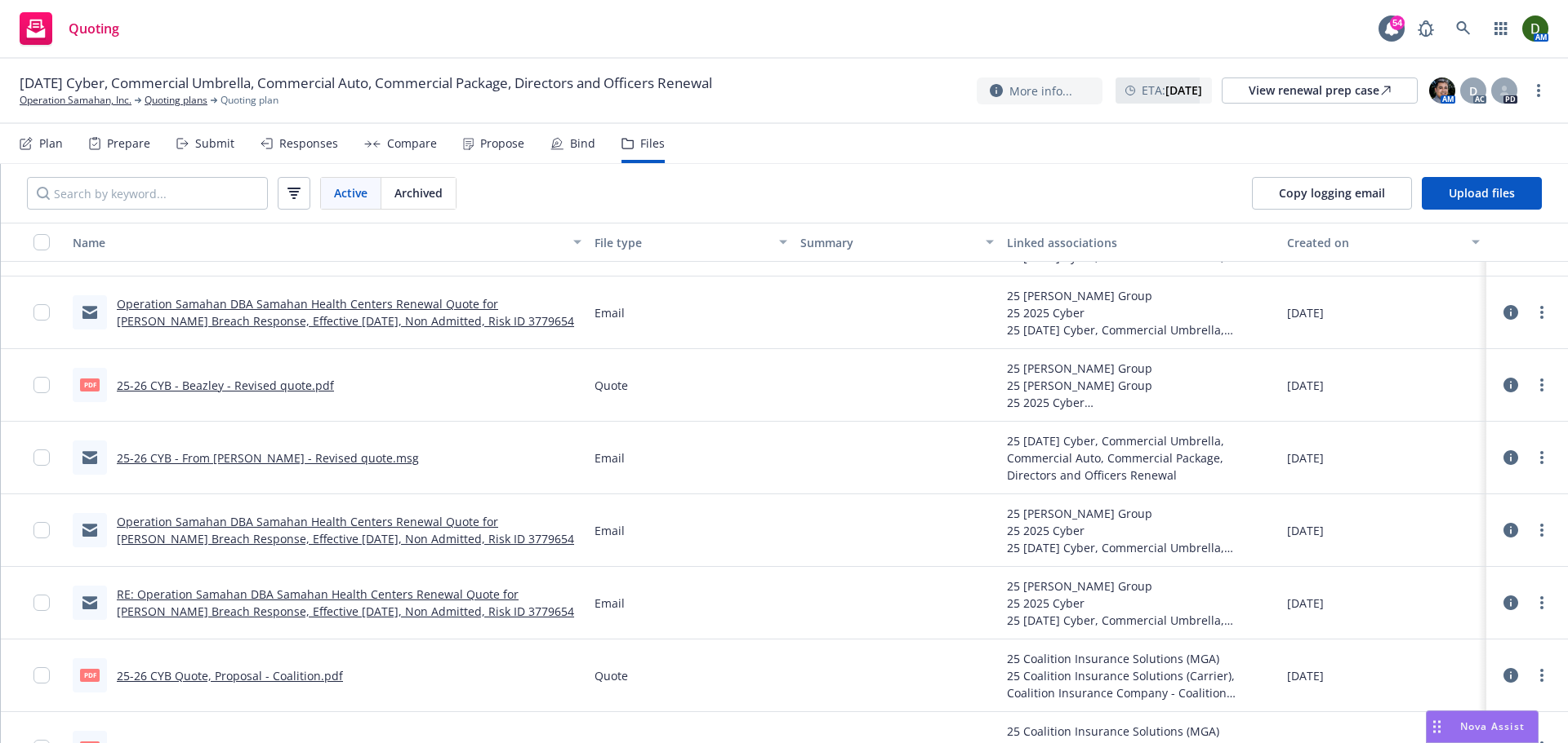
click at [274, 386] on link "25-26 CYB - Beazley - Revised quote.pdf" at bounding box center [225, 386] width 217 height 16
click at [480, 139] on div "Propose" at bounding box center [502, 143] width 44 height 13
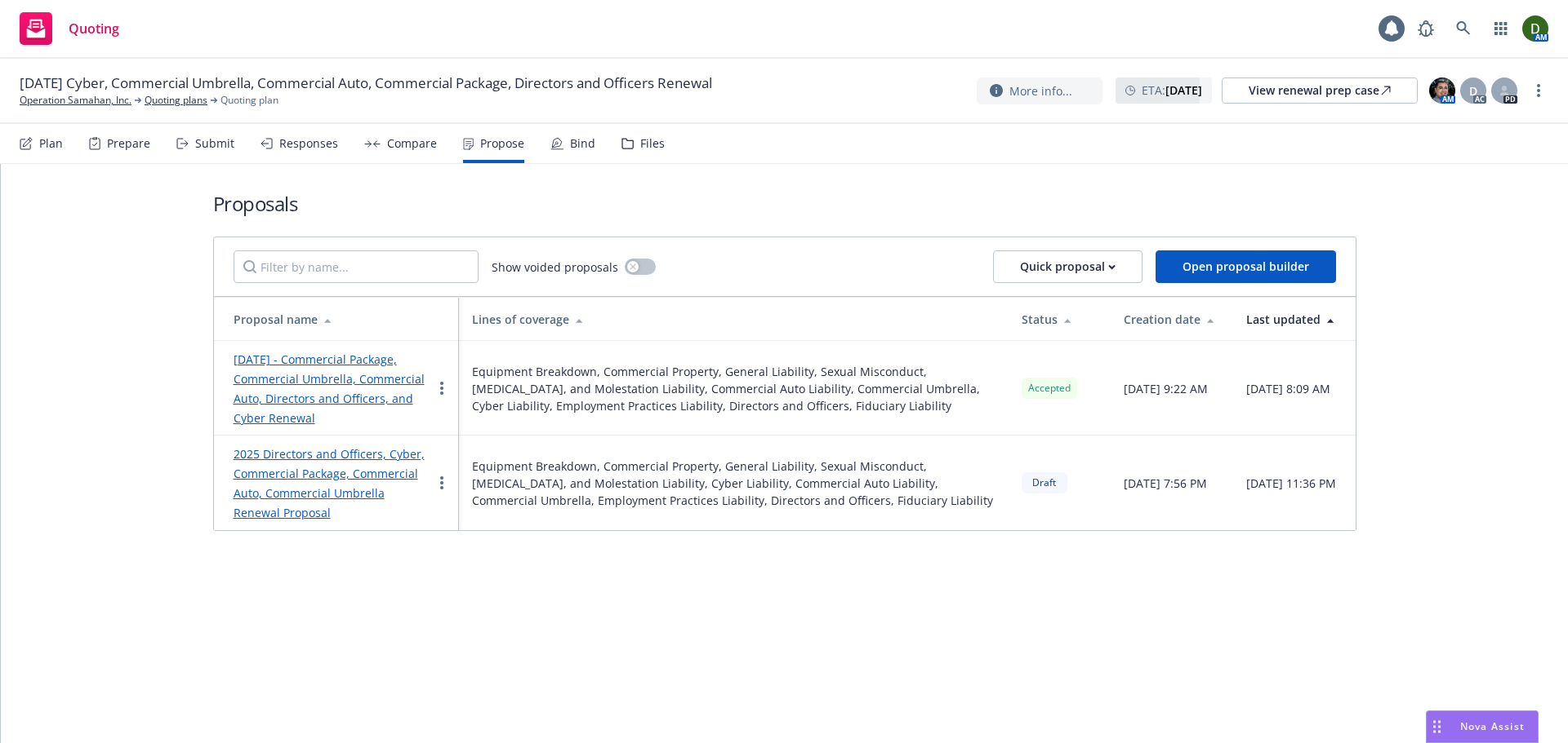
click at [366, 406] on link "September 2025 - Commercial Package, Commercial Umbrella, Commercial Auto, Dire…" at bounding box center [328, 389] width 191 height 74
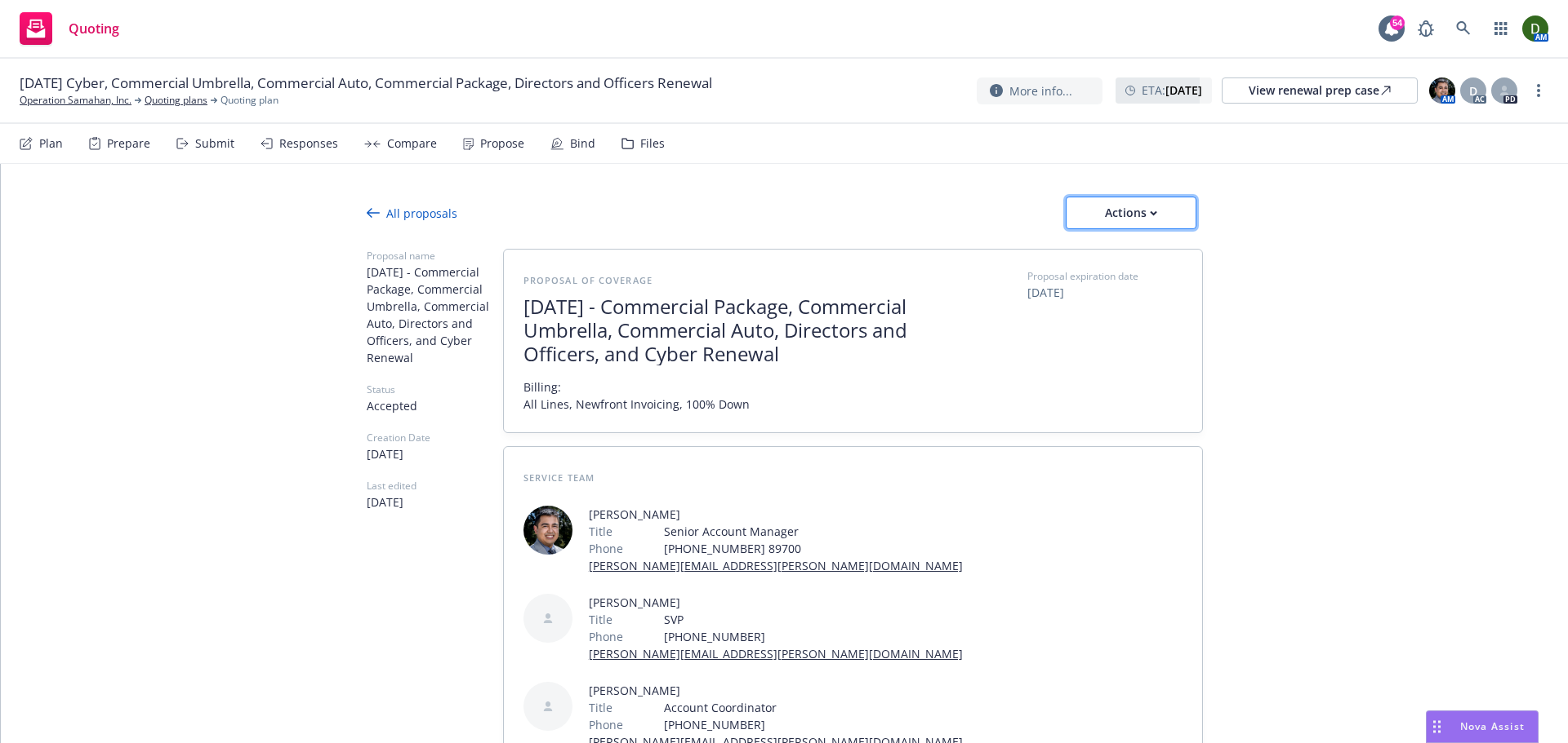
click at [1126, 221] on div "Actions" at bounding box center [1130, 213] width 77 height 31
click at [1139, 281] on span "See client view" at bounding box center [1119, 288] width 120 height 16
click at [1470, 26] on icon at bounding box center [1463, 28] width 15 height 15
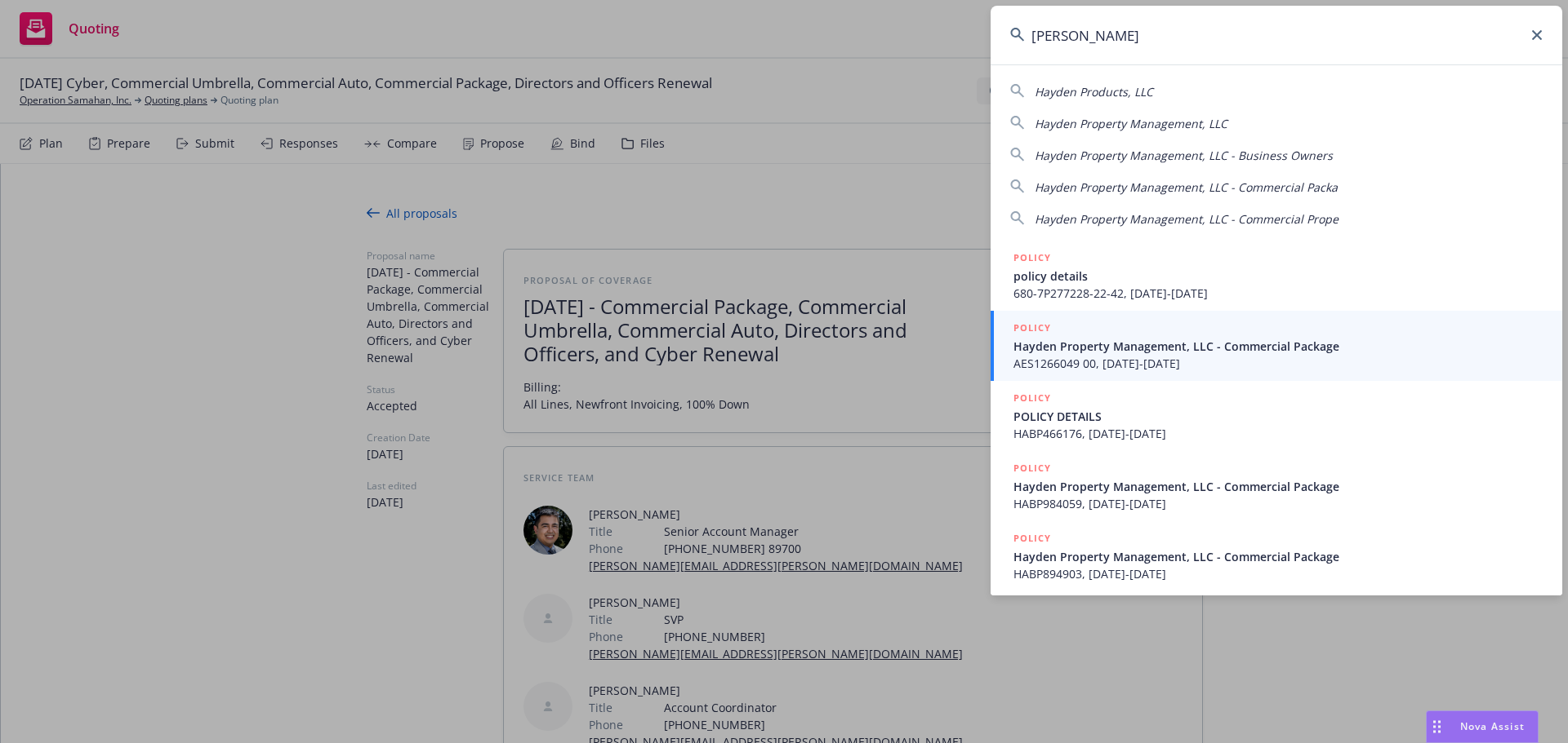
click at [1271, 132] on div "Hayden Property Management, LLC" at bounding box center [1276, 124] width 532 height 19
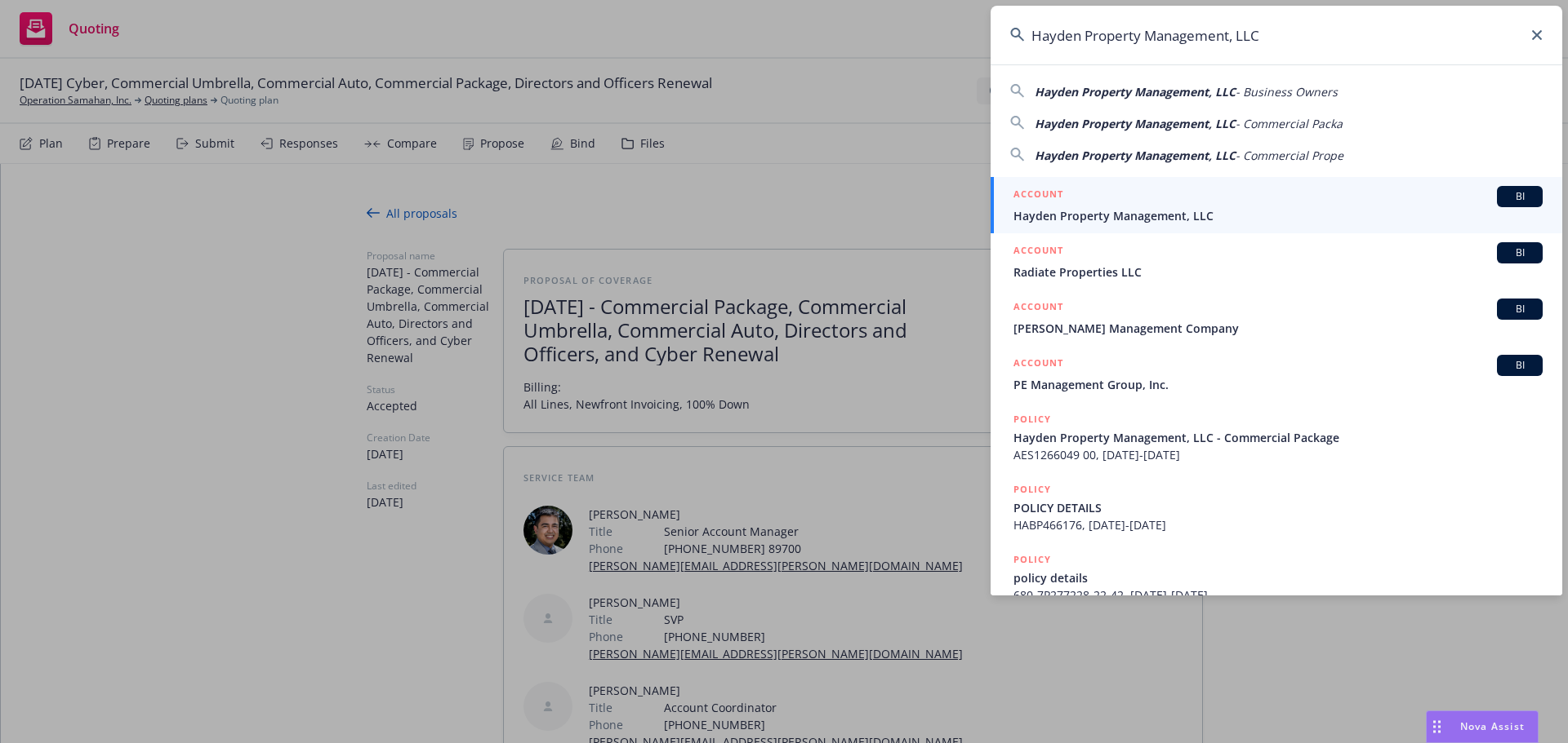
click at [1221, 205] on div "ACCOUNT BI" at bounding box center [1278, 197] width 529 height 21
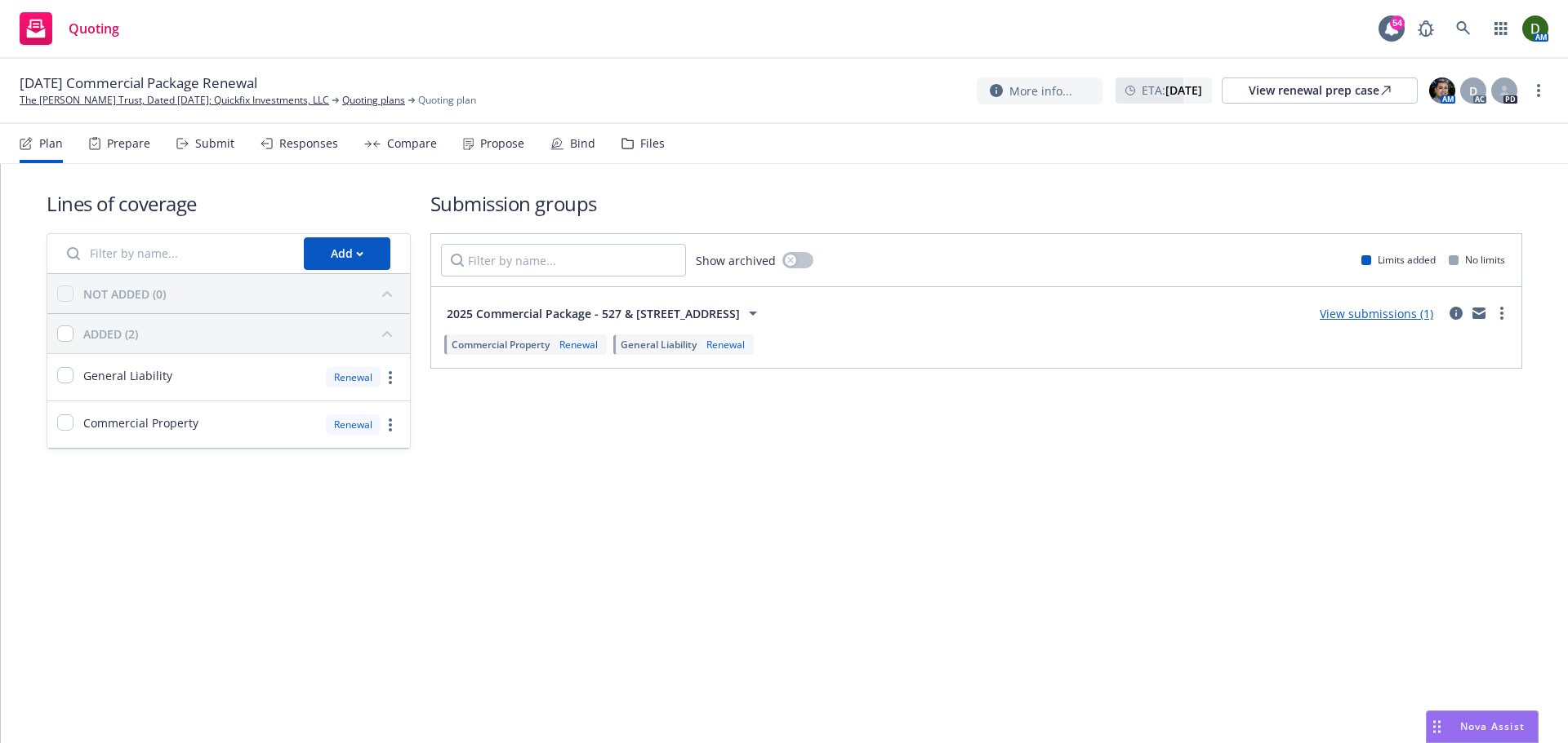
click at [513, 137] on div "Propose" at bounding box center [502, 143] width 44 height 13
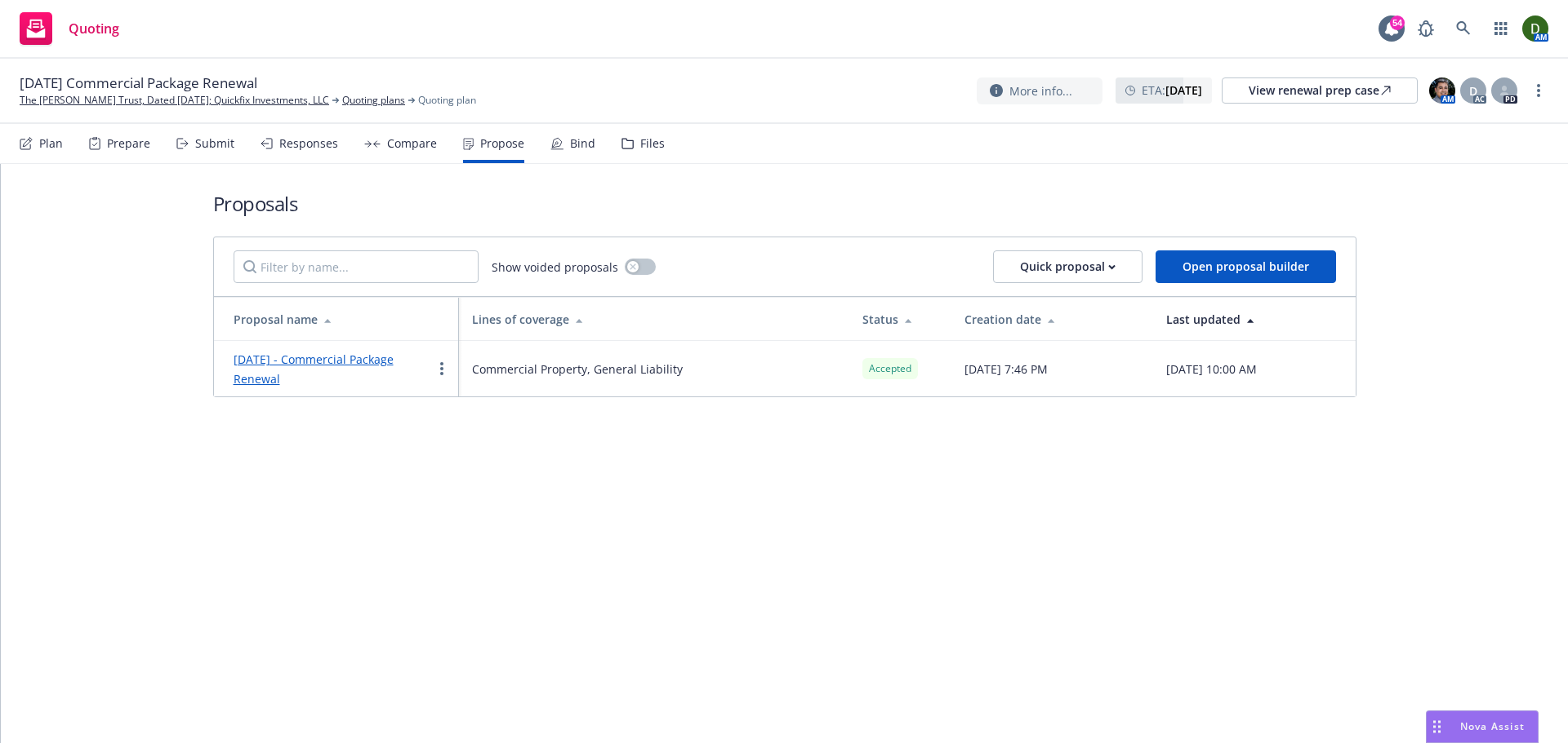
click at [373, 361] on link "[DATE] - Commercial Package Renewal" at bounding box center [313, 370] width 160 height 35
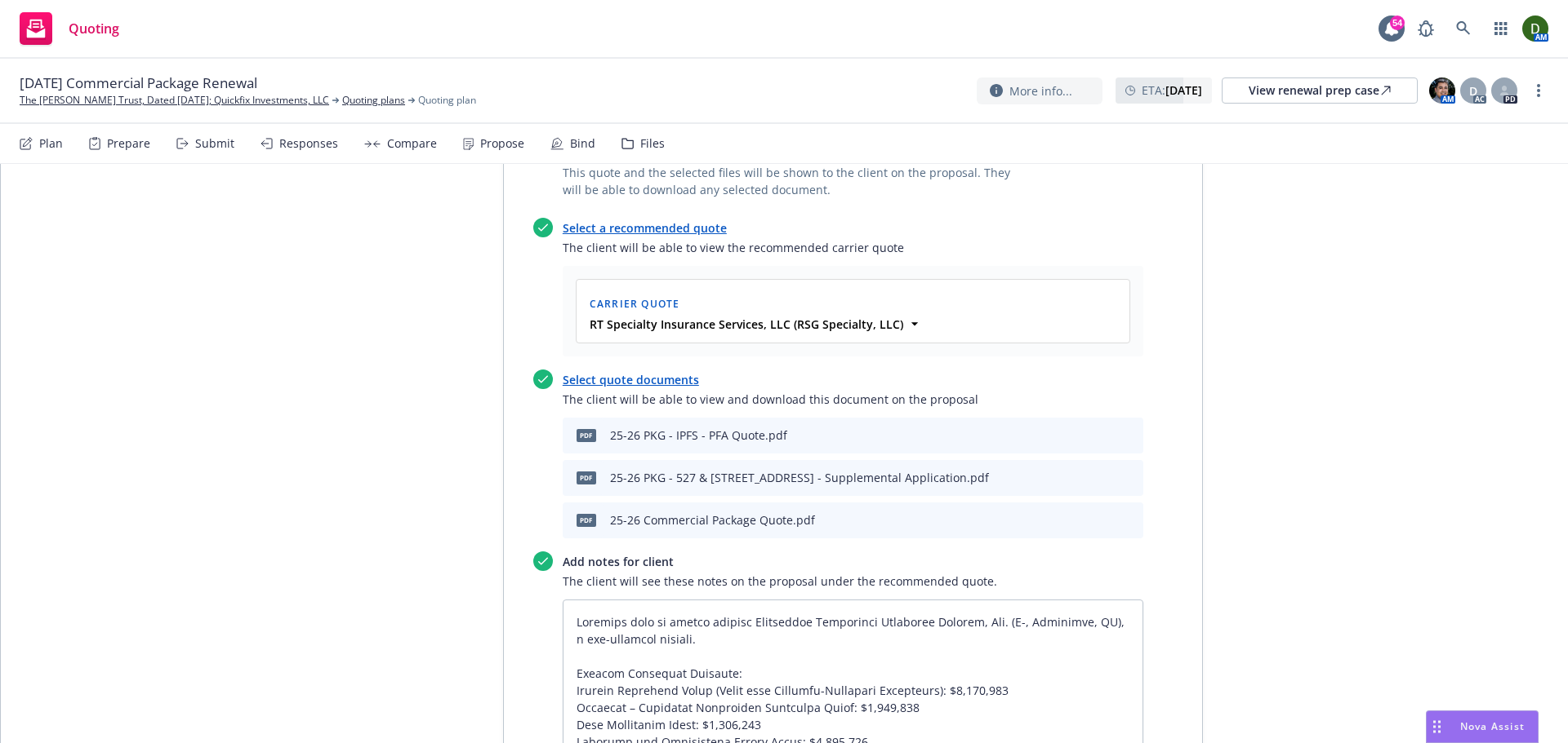
scroll to position [1061, 0]
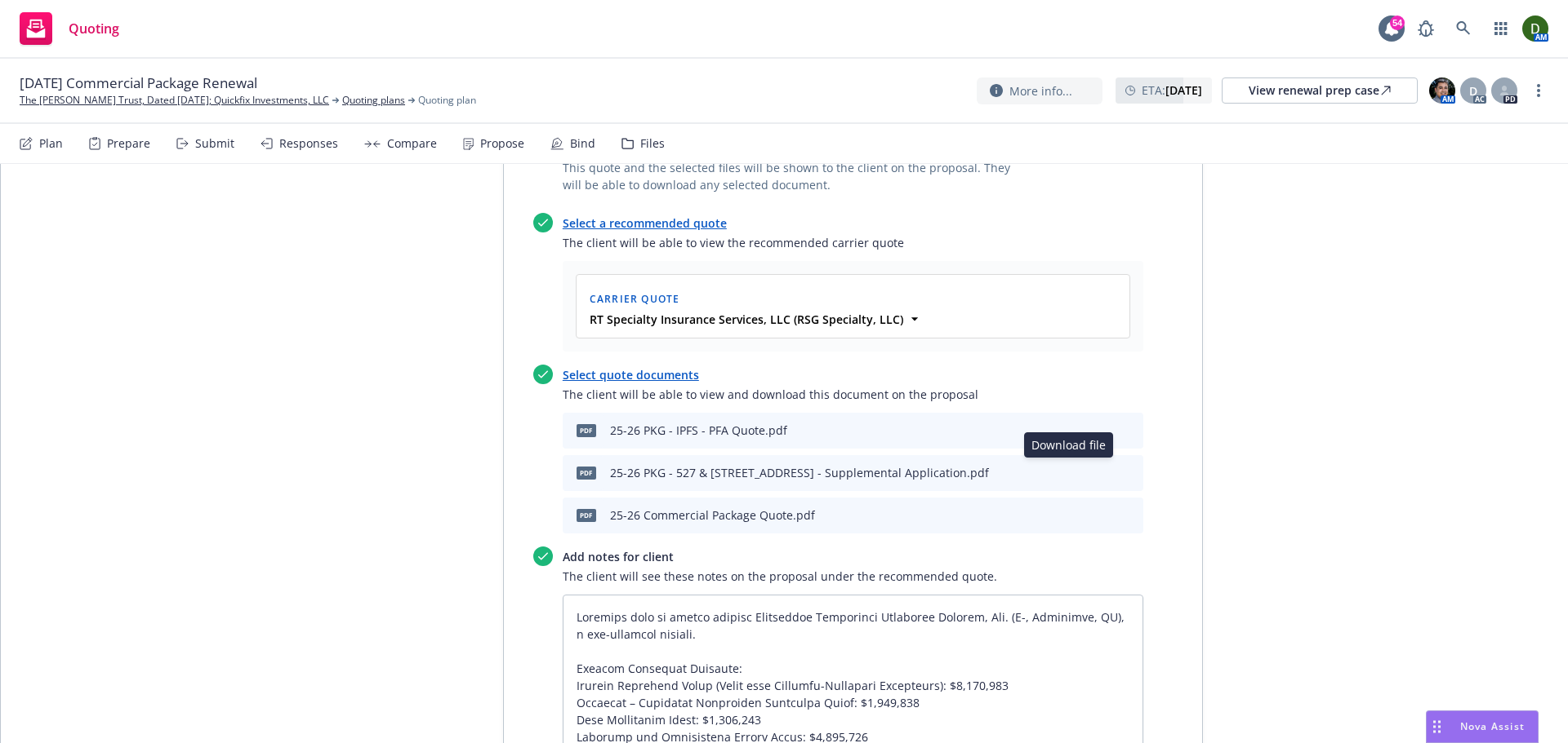
click at [1069, 507] on icon "download file" at bounding box center [1074, 512] width 11 height 10
click at [1095, 424] on icon "preview file" at bounding box center [1101, 430] width 15 height 11
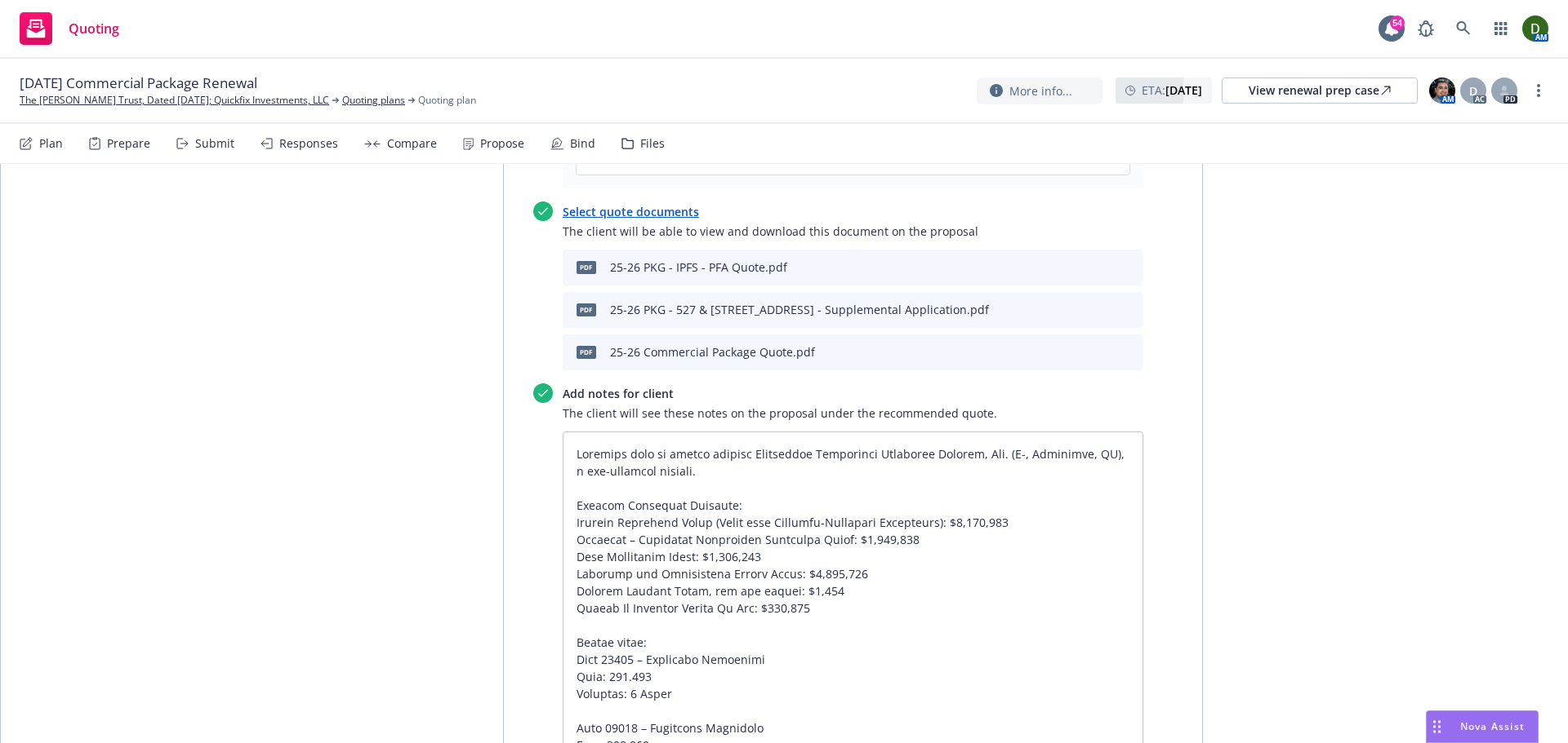
click at [1097, 346] on icon "preview file" at bounding box center [1101, 351] width 15 height 11
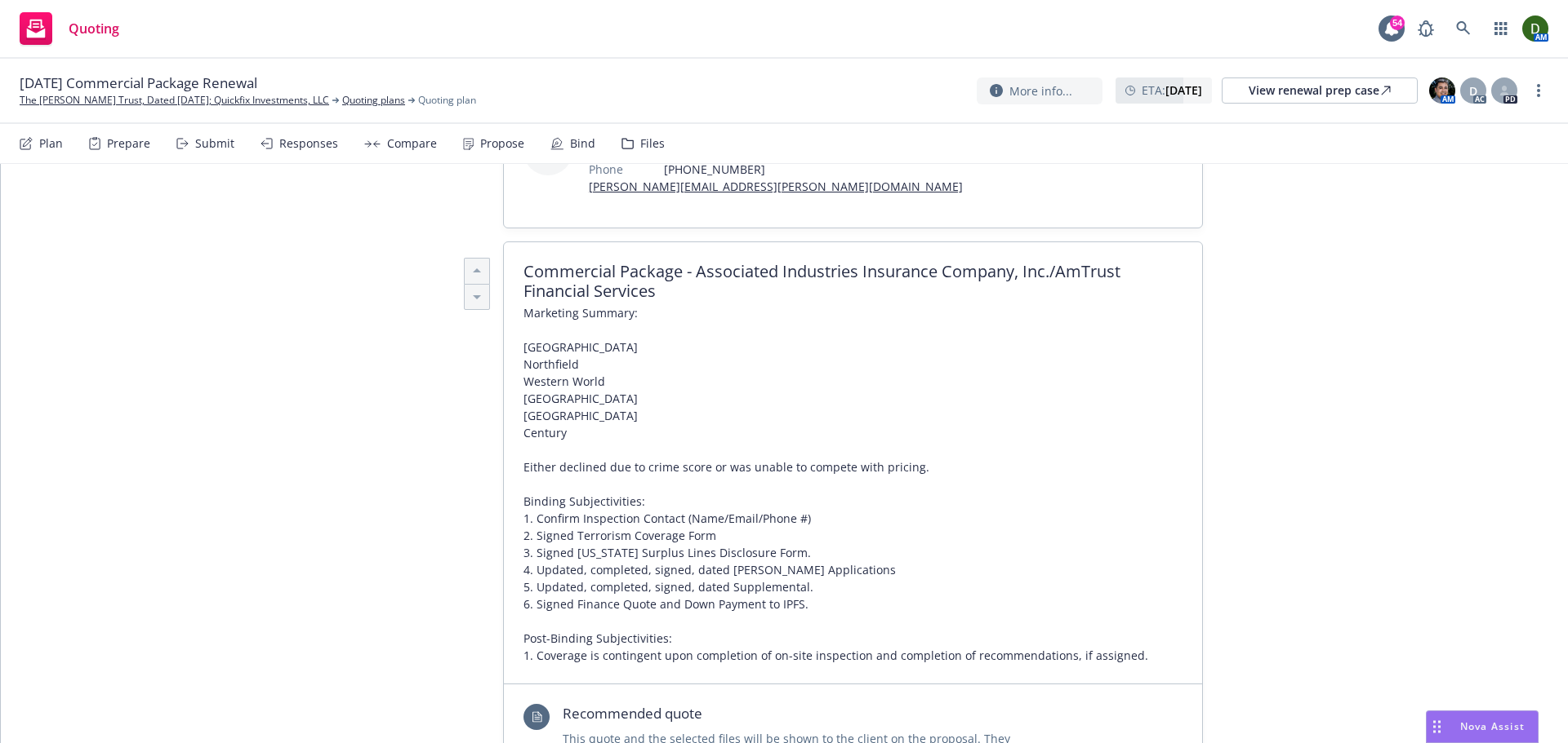
scroll to position [0, 0]
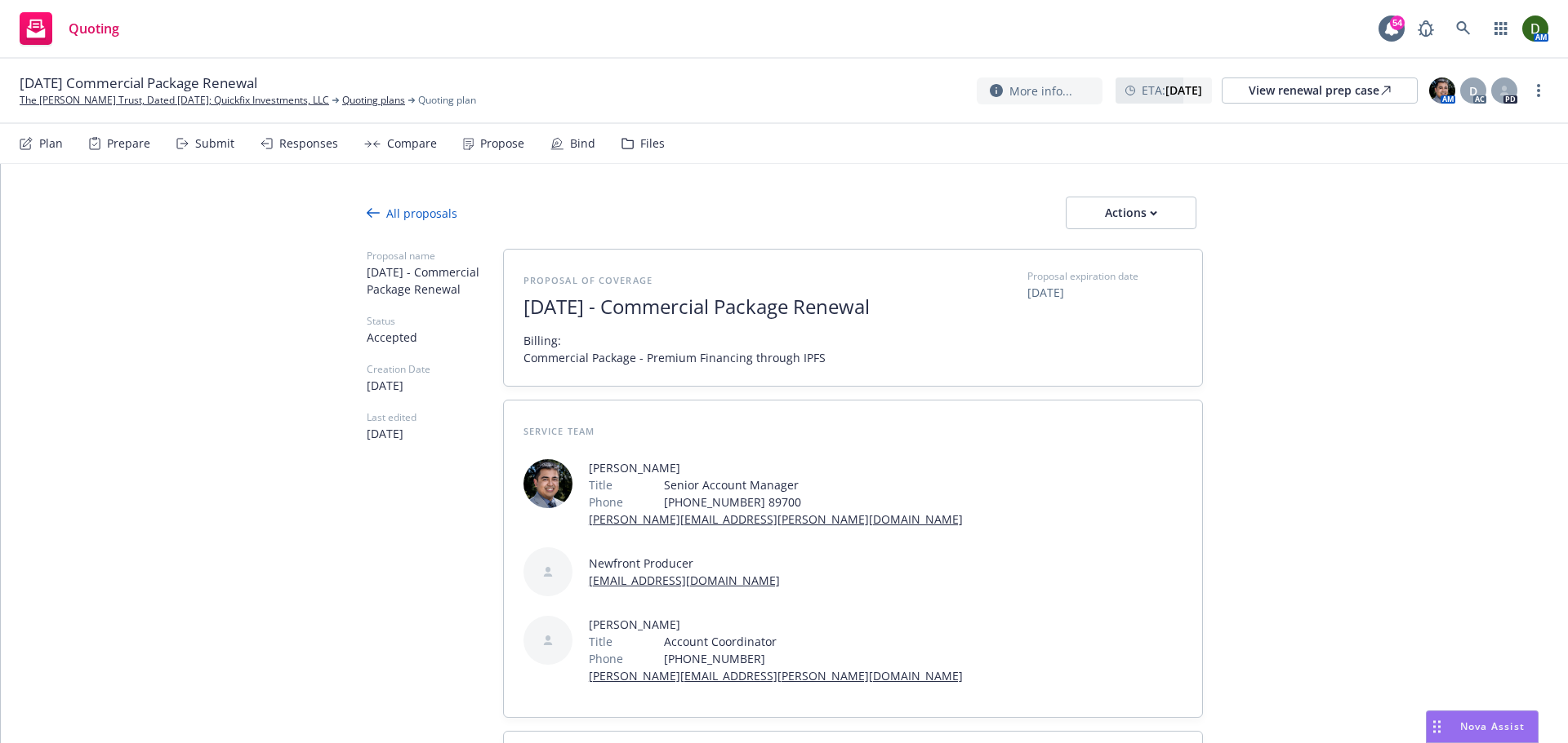
drag, startPoint x: 1293, startPoint y: 428, endPoint x: 1266, endPoint y: 149, distance: 280.3
click at [647, 140] on div "Files" at bounding box center [652, 143] width 25 height 13
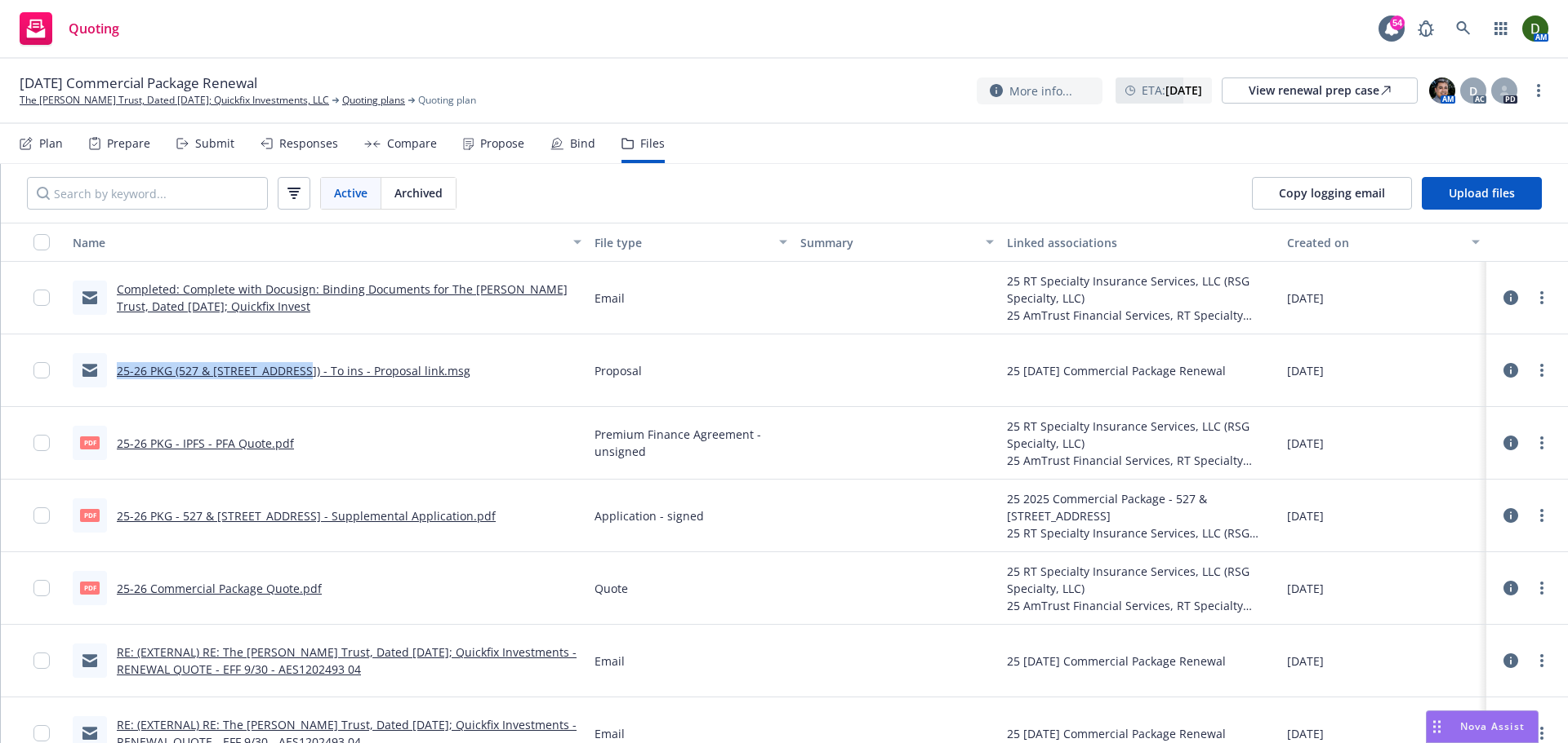
drag, startPoint x: 114, startPoint y: 374, endPoint x: 294, endPoint y: 378, distance: 180.0
click at [294, 378] on div "25-26 PKG (527 & [STREET_ADDRESS]) - To ins - Proposal link.msg" at bounding box center [271, 370] width 397 height 34
copy link "25-26 PKG (527 & [STREET_ADDRESS])"
click at [1478, 199] on span "Upload files" at bounding box center [1481, 193] width 66 height 16
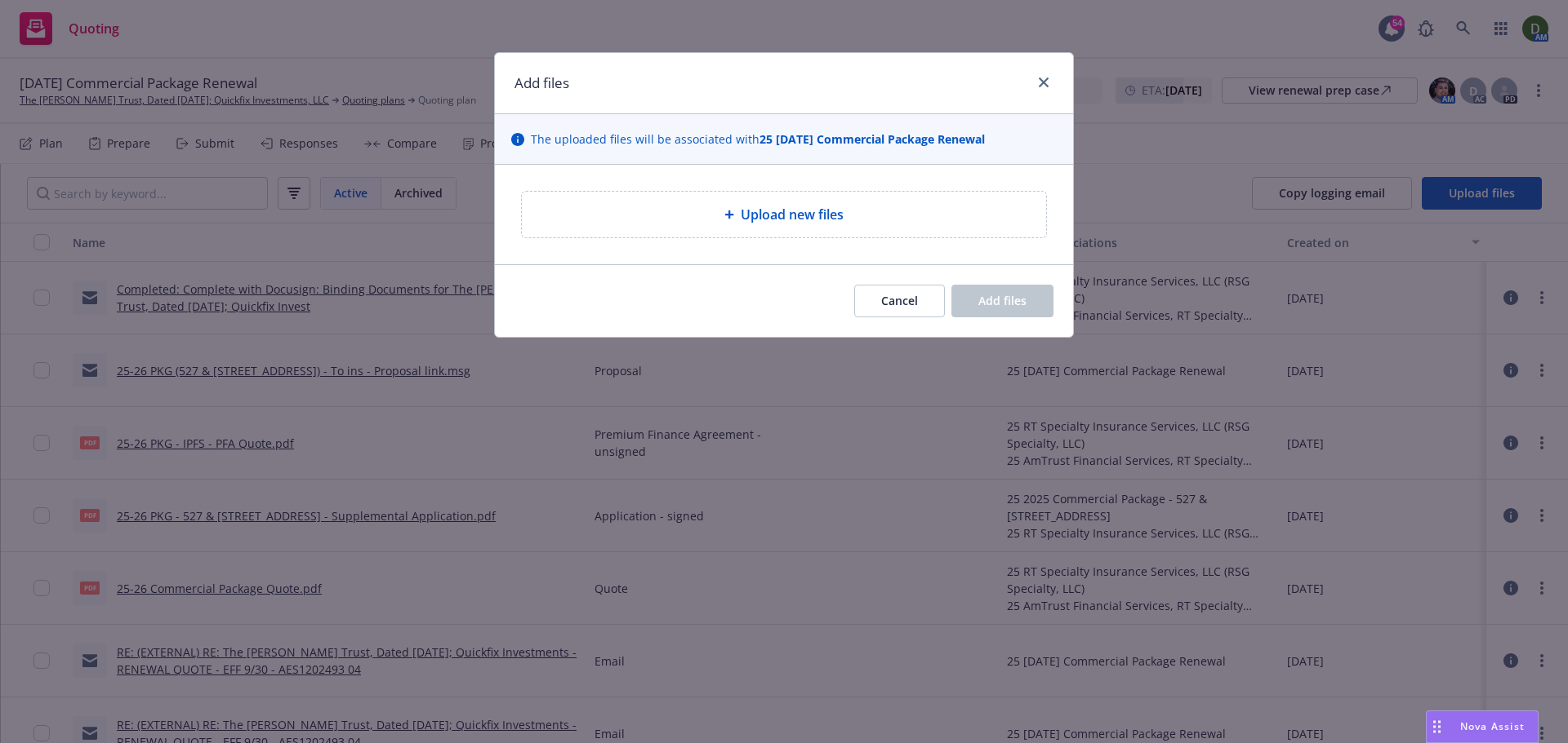
type textarea "x"
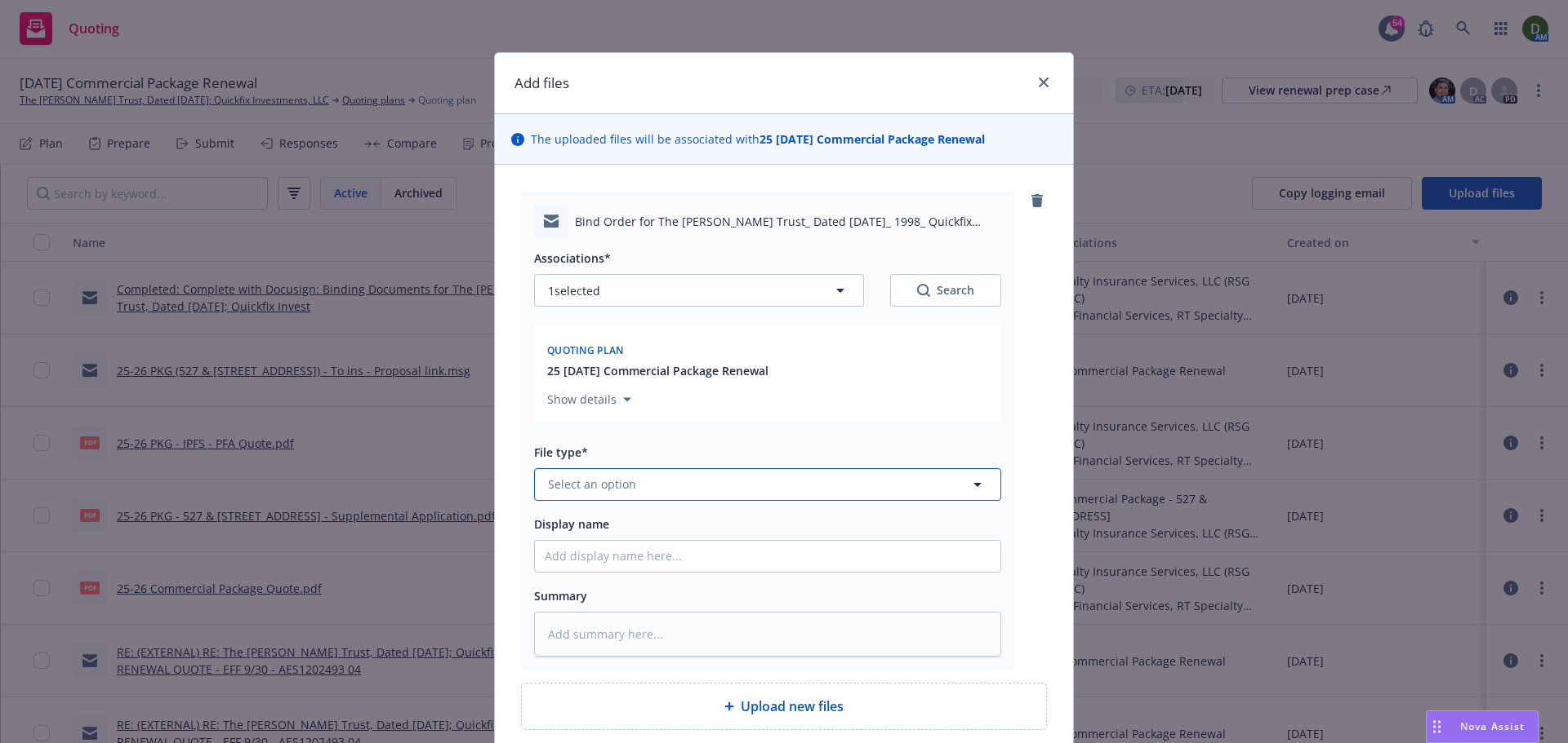
click at [675, 491] on button "Select an option" at bounding box center [767, 484] width 467 height 33
type input "bind or"
click at [752, 436] on div "Bind Order" at bounding box center [767, 439] width 446 height 24
click at [678, 563] on input "Display name" at bounding box center [767, 556] width 465 height 31
type textarea "x"
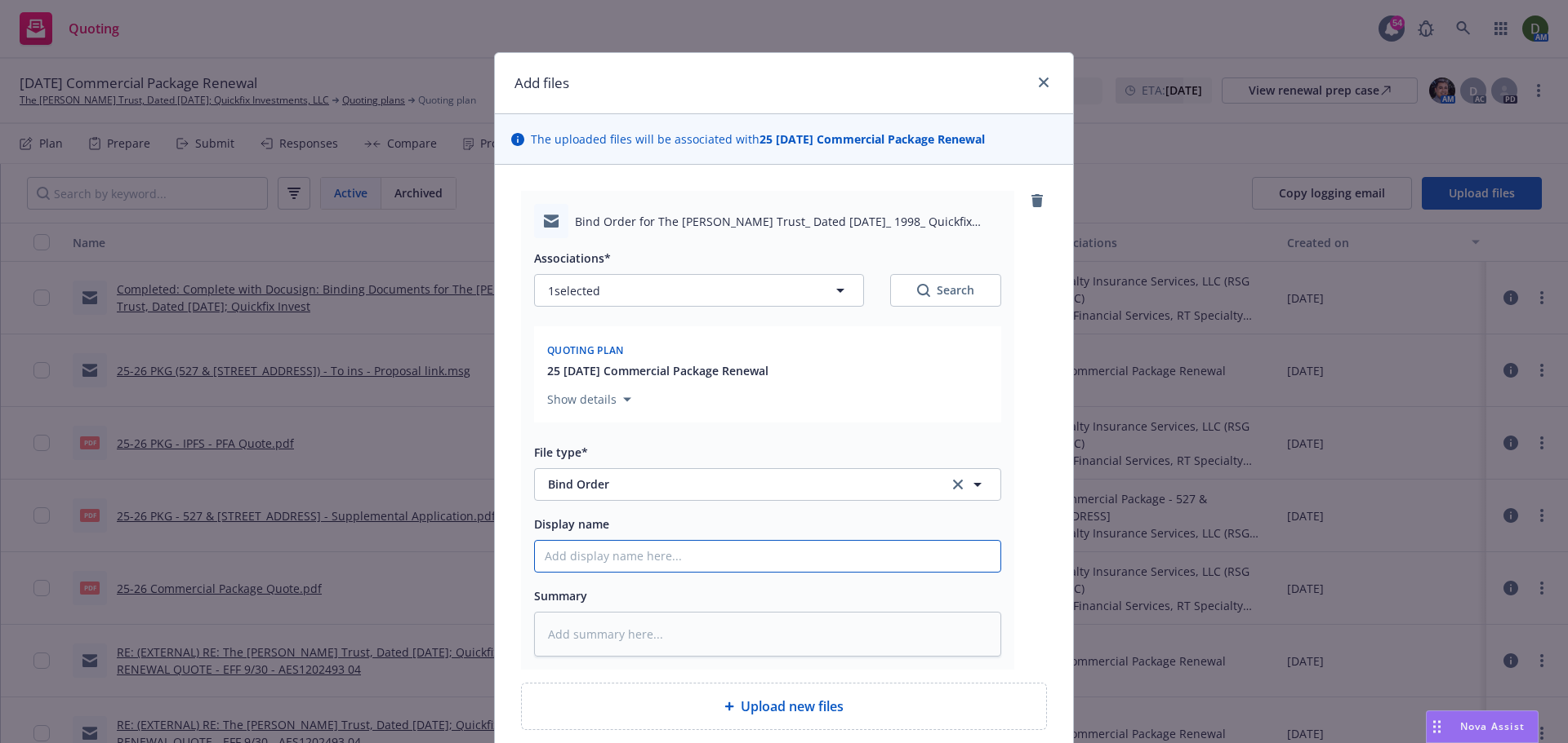
type input "2"
type textarea "x"
type input "25"
type textarea "x"
type input "25-"
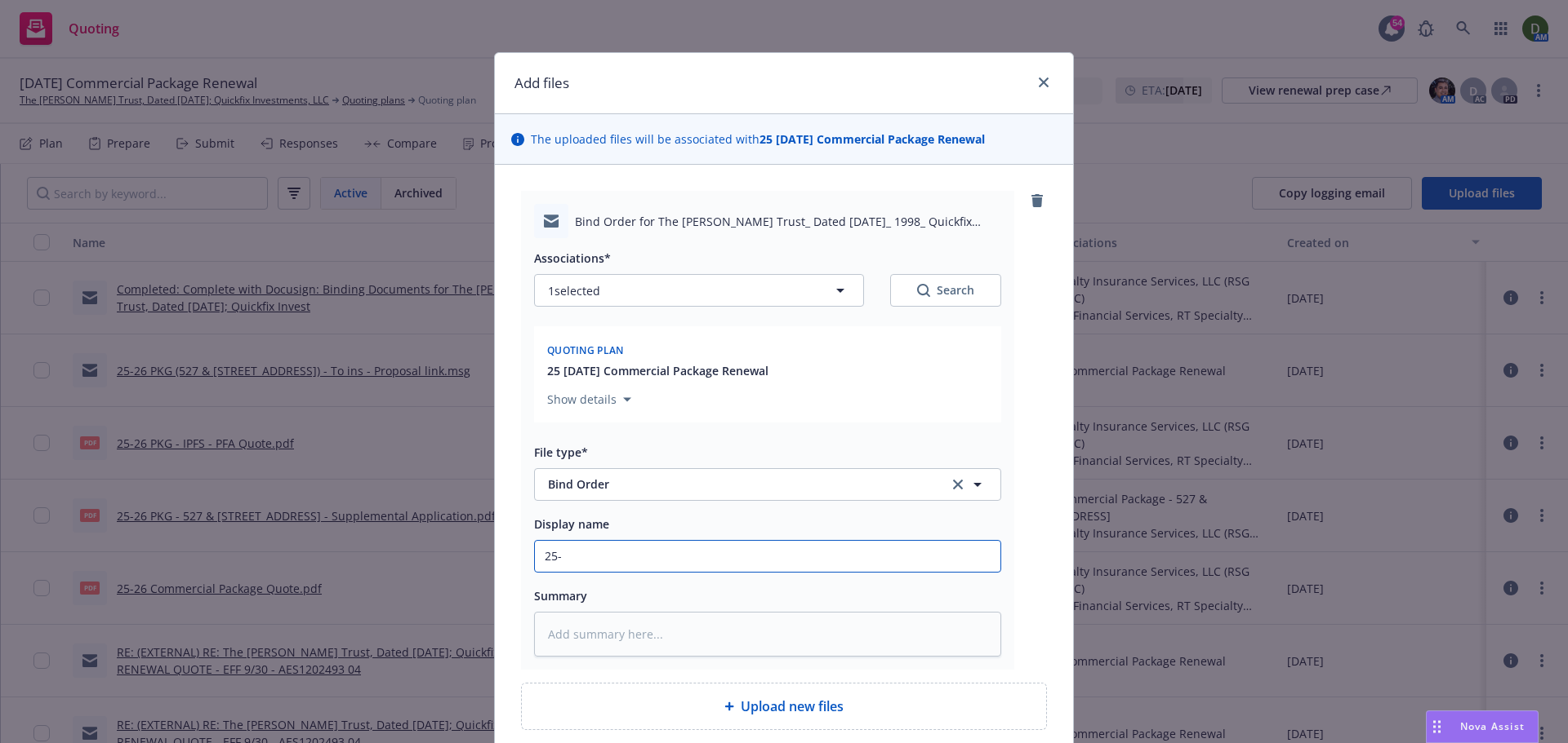
type textarea "x"
type input "25-2"
type textarea "x"
type input "25-26"
type textarea "x"
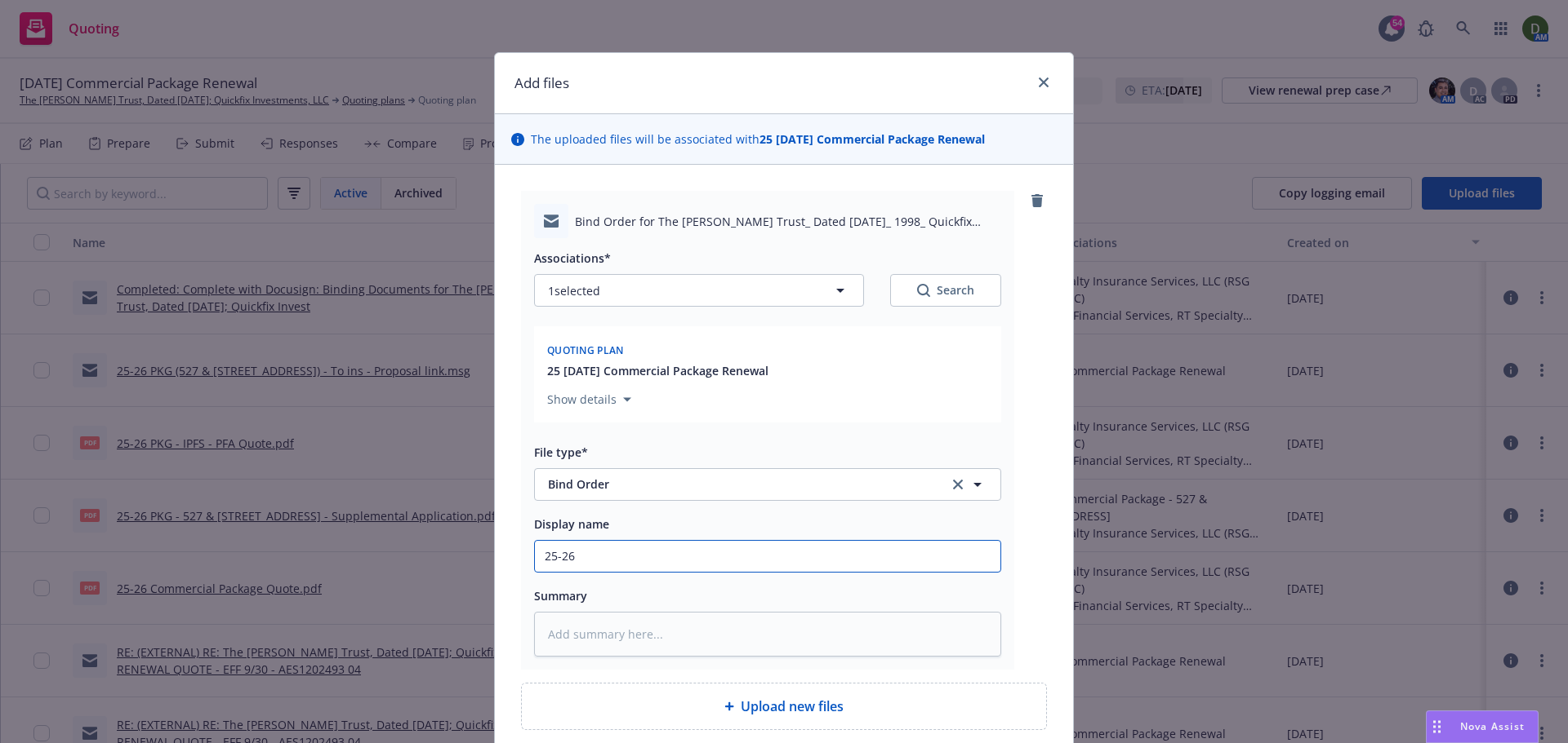
type input "25-26"
type textarea "x"
type input "25-2"
type textarea "x"
type input "25-"
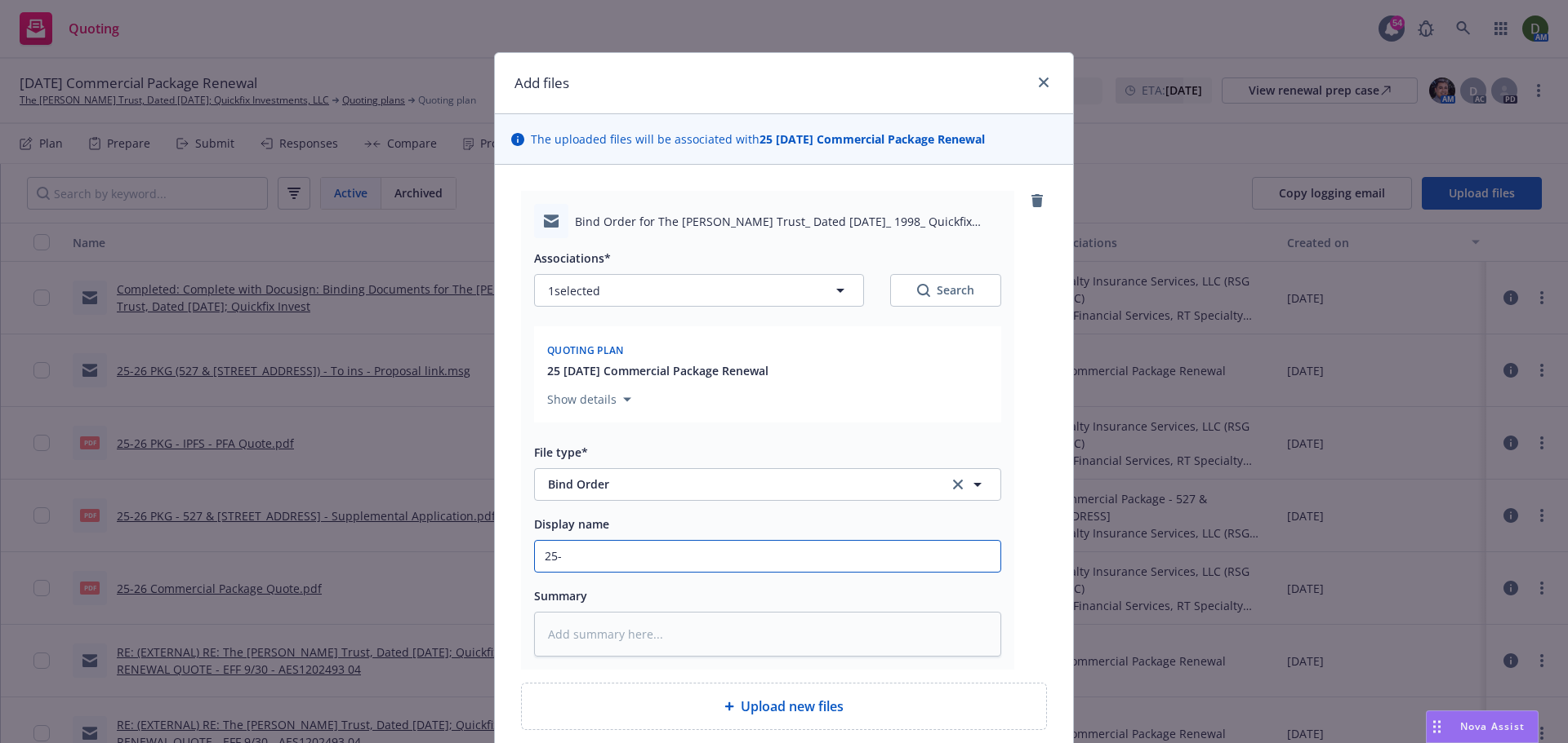
type textarea "x"
type input "25"
type textarea "x"
type input "2"
type textarea "x"
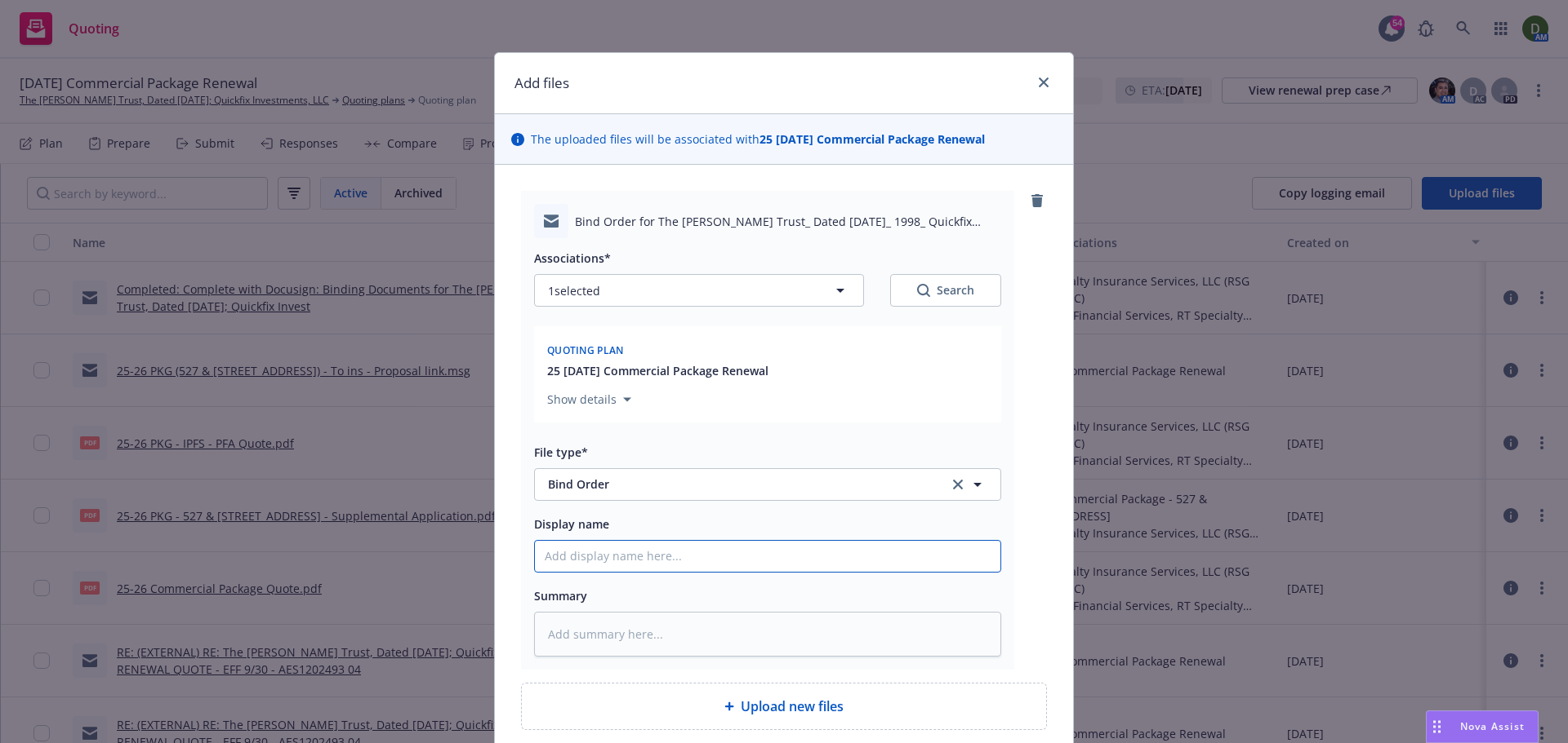
paste input "25-26 PKG (527 & [STREET_ADDRESS])"
type textarea "x"
type input "25-26 PKG (527 & [STREET_ADDRESS])"
type textarea "x"
type input "25-26 PKG (527 & [STREET_ADDRESS])"
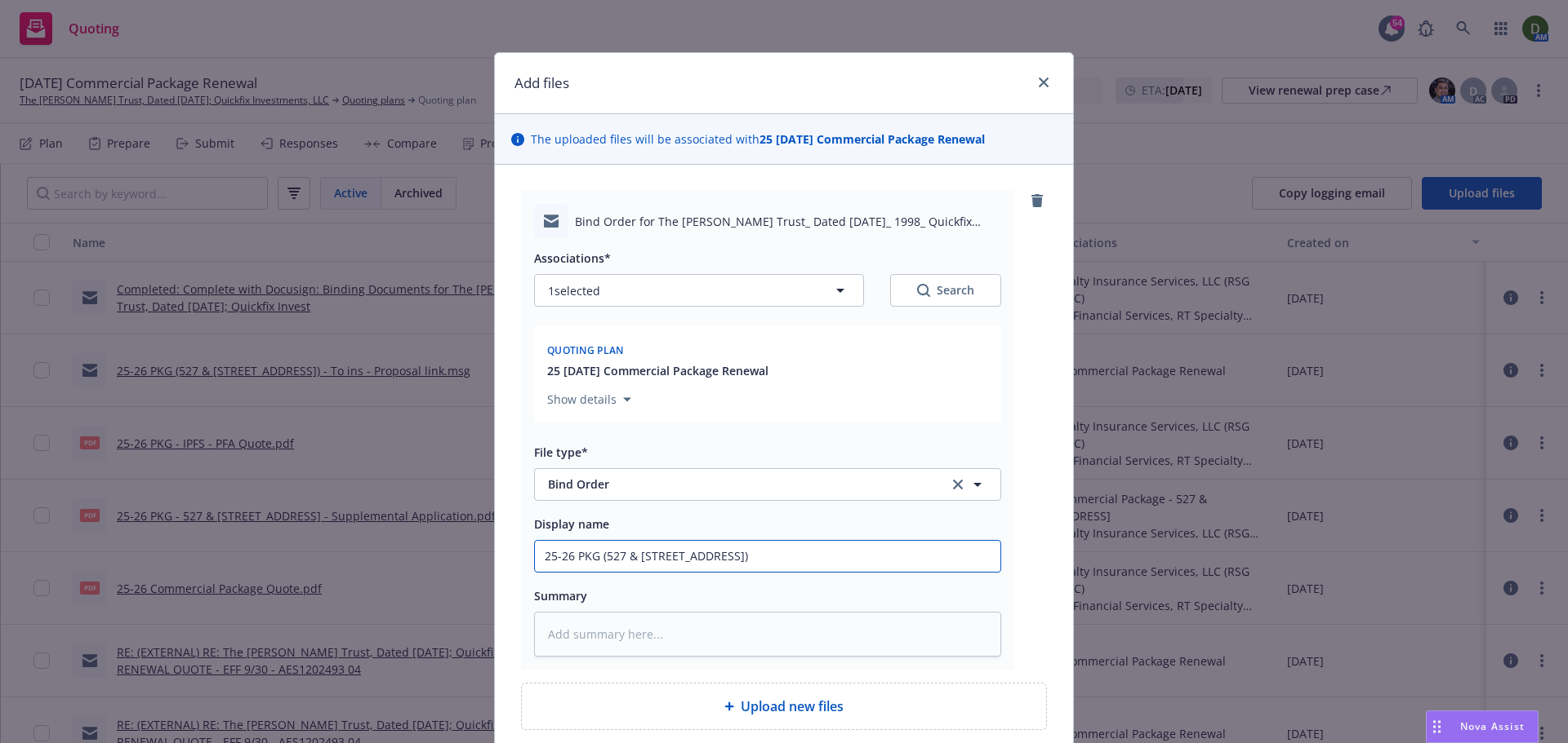
type textarea "x"
type input "25-26 PKG (527 & [STREET_ADDRESS]) -"
type textarea "x"
type input "25-26 PKG (527 & [STREET_ADDRESS]) -"
type textarea "x"
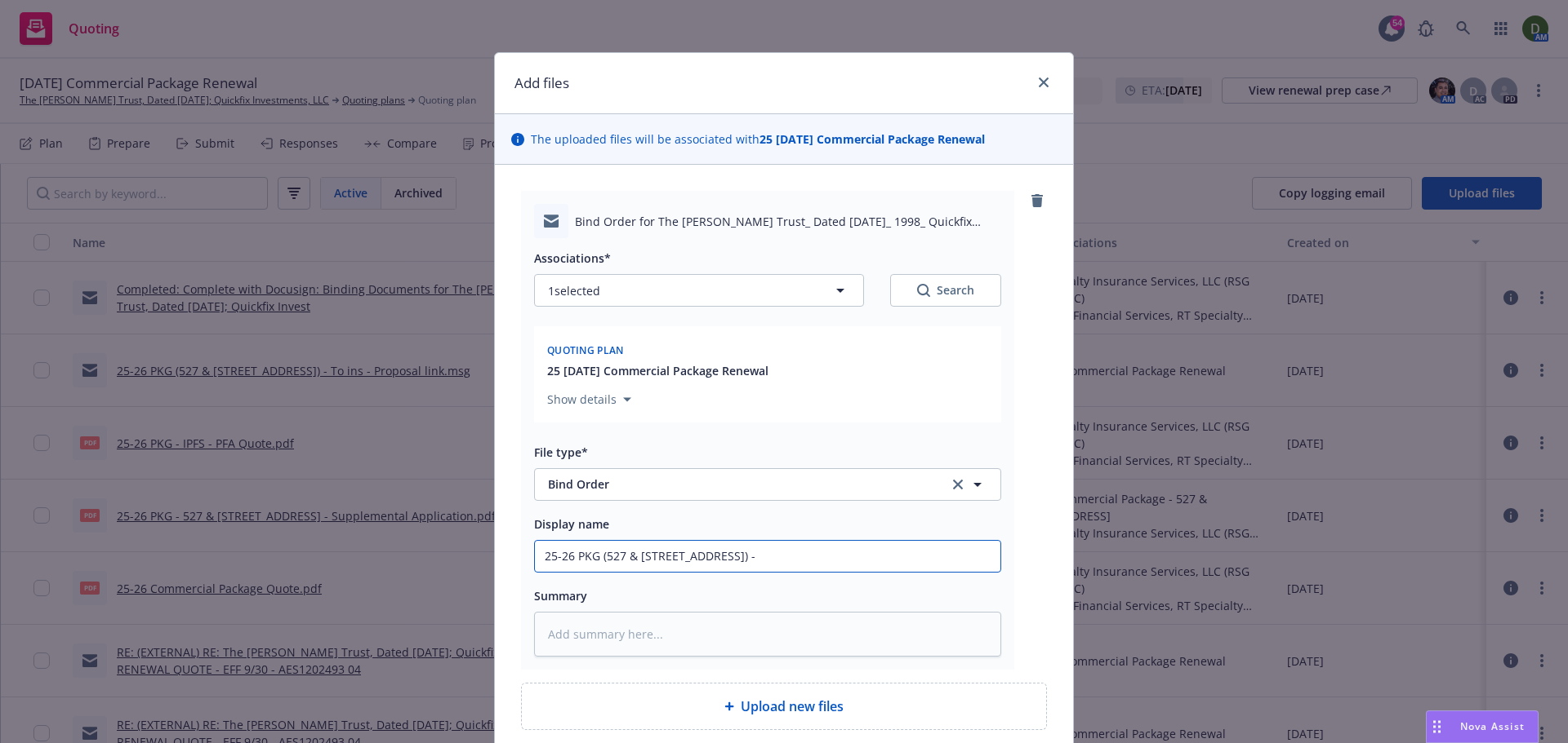
type input "25-26 PKG (527 & [STREET_ADDRESS]) - T"
type textarea "x"
type input "25-26 PKG (527 & [STREET_ADDRESS]) - To"
type textarea "x"
type input "25-26 PKG (527 & [STREET_ADDRESS]) - To R"
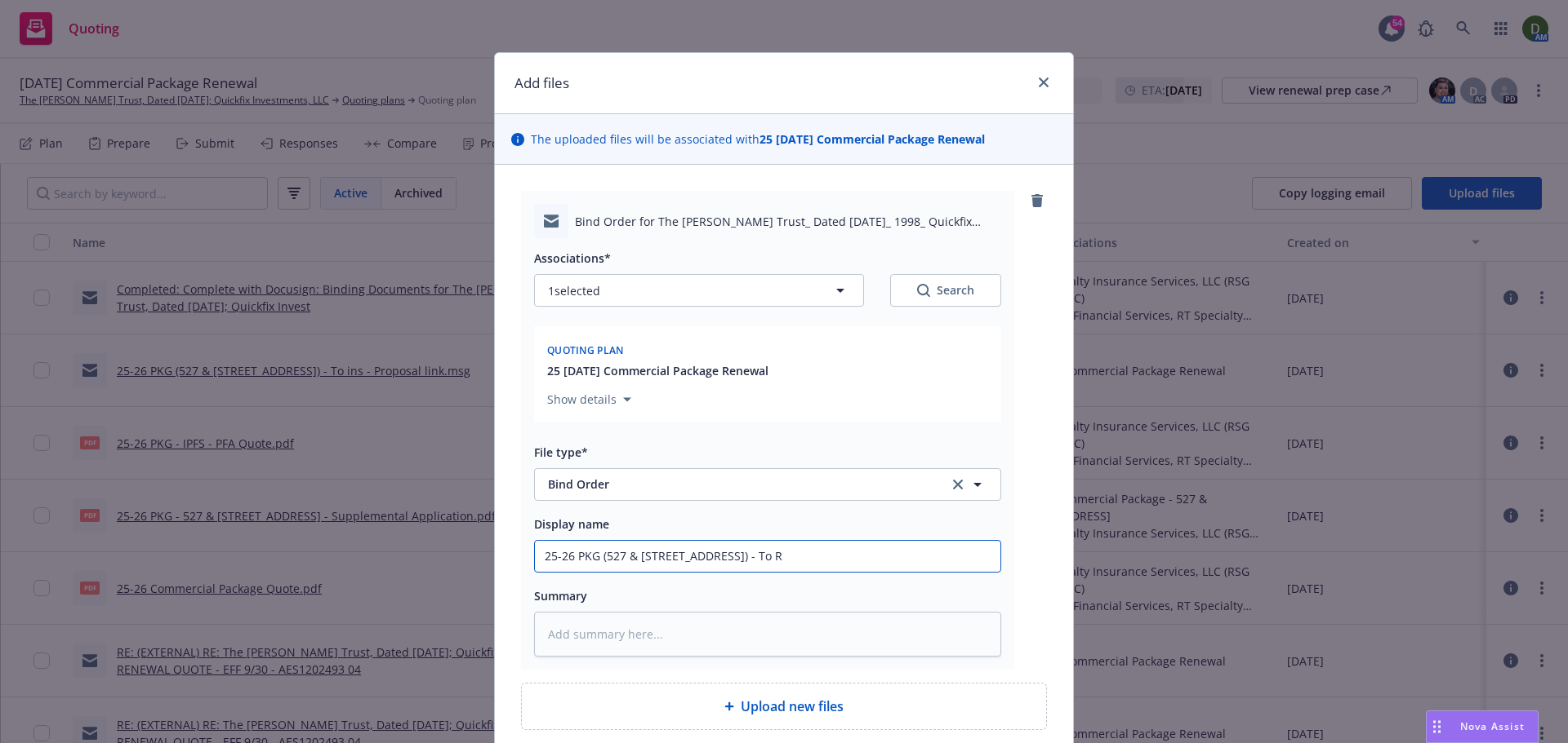
type textarea "x"
type input "25-26 PKG (527 & [STREET_ADDRESS]) - To RT"
type textarea "x"
type input "25-26 PKG (527 & [STREET_ADDRESS]) - To RT"
type textarea "x"
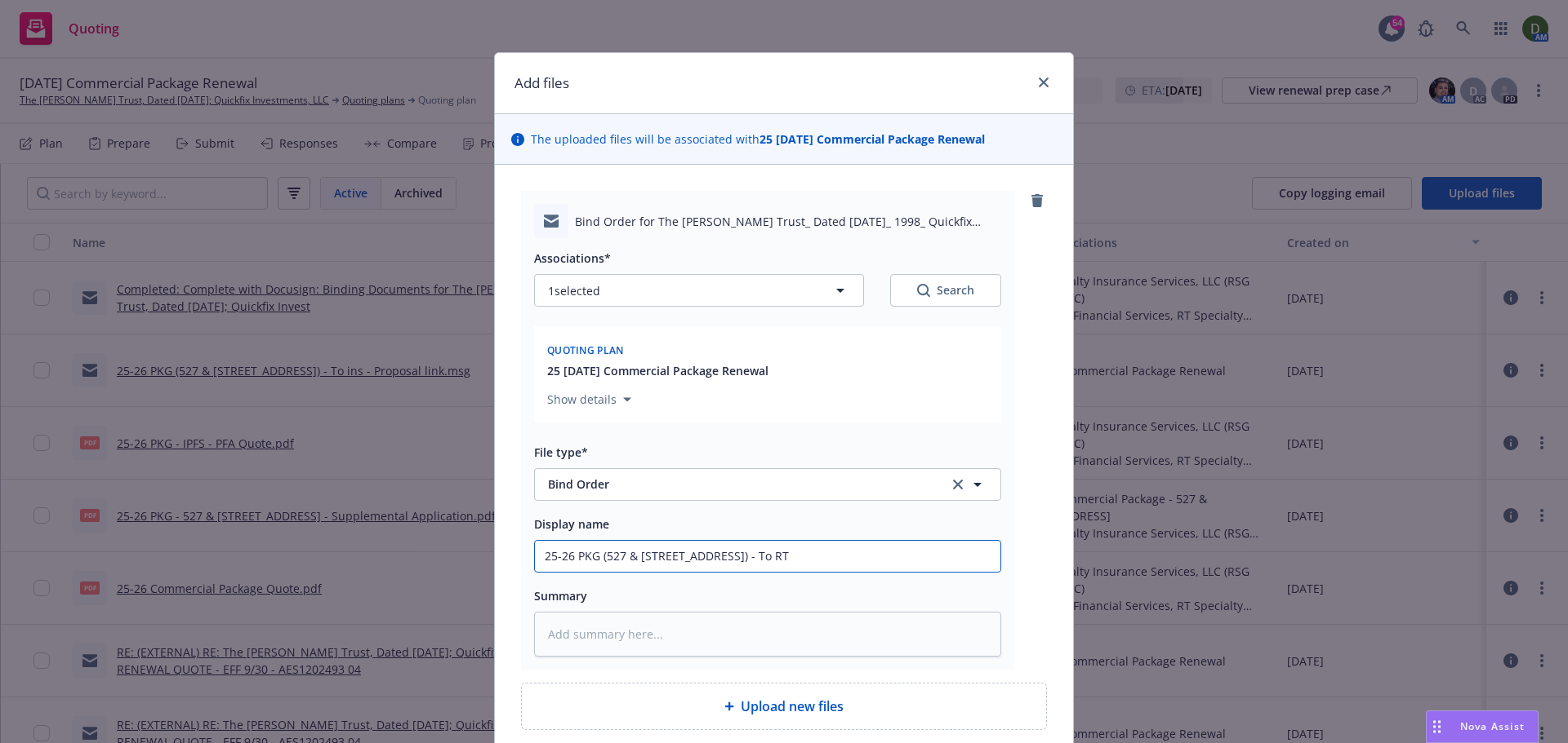
type input "25-26 PKG (527 & [STREET_ADDRESS]) - To RT S"
type textarea "x"
type input "25-26 PKG (527 & [STREET_ADDRESS]) - To RT Sp"
type textarea "x"
type input "25-26 PKG (527 & [STREET_ADDRESS]) - To RT Spe"
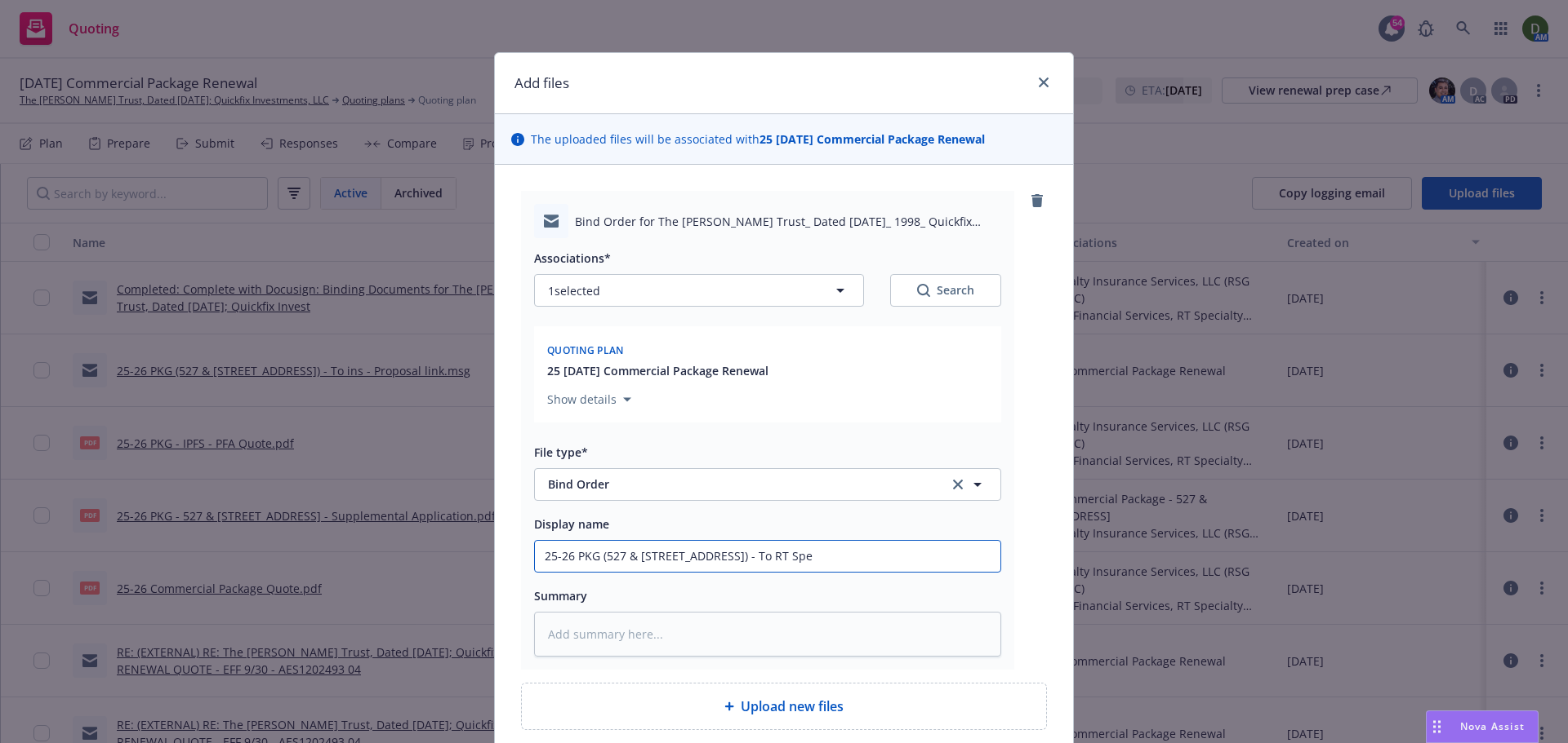
type textarea "x"
type input "25-26 PKG (527 & [STREET_ADDRESS]) - To RT Spec"
type textarea "x"
type input "25-26 PKG (527 & [STREET_ADDRESS]) - To RT Speci"
type textarea "x"
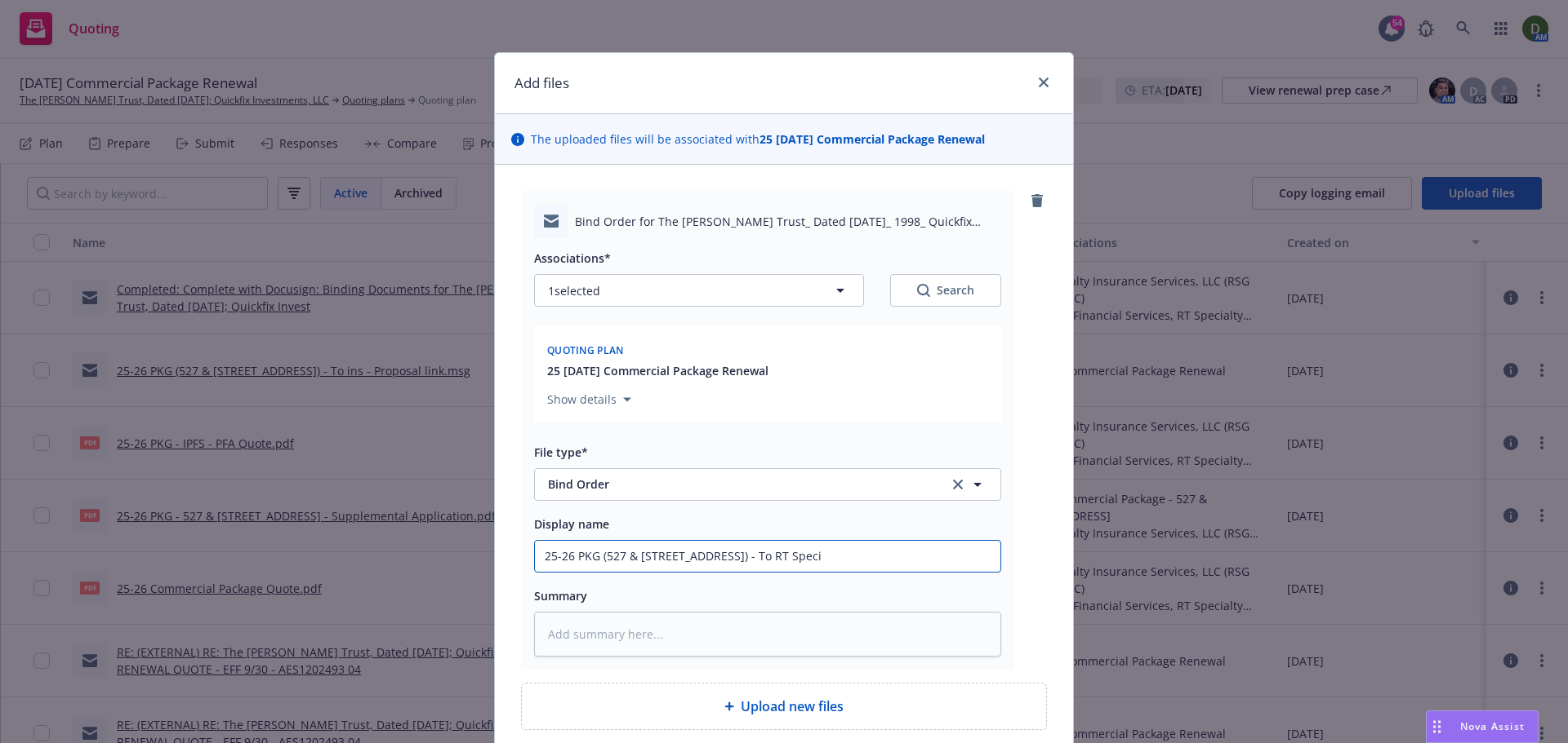
type input "25-26 PKG (527 & [STREET_ADDRESS]) - To RT Specia"
type textarea "x"
type input "25-26 PKG (527 & [STREET_ADDRESS]) - To RT Special"
type textarea "x"
type input "25-26 PKG (527 & [STREET_ADDRESS]) - To RT Specialt"
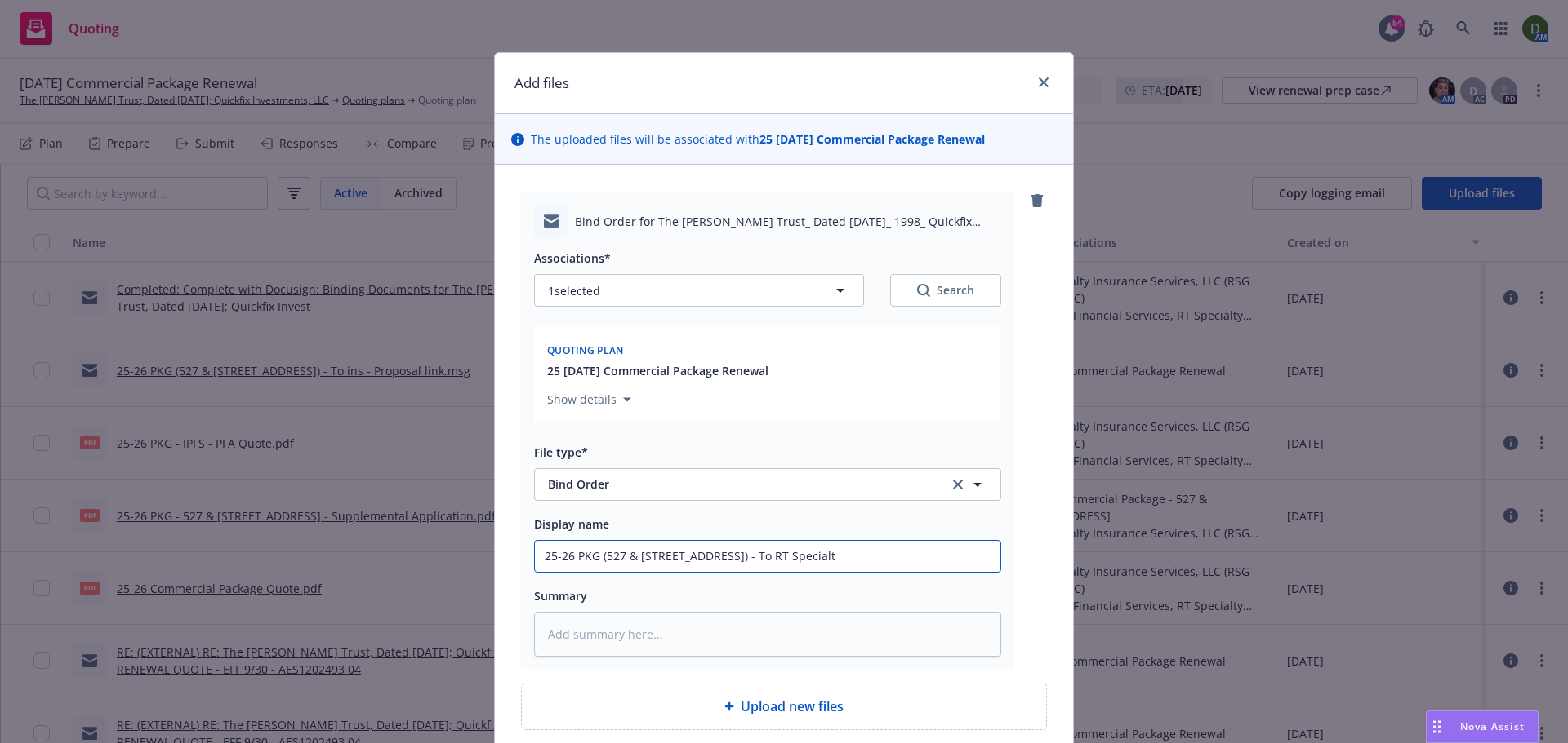
type textarea "x"
type input "25-26 PKG (527 & [STREET_ADDRESS]) - To RT Specialty"
type textarea "x"
type input "25-26 PKG (527 & [STREET_ADDRESS]) - To RT Specialty"
type textarea "x"
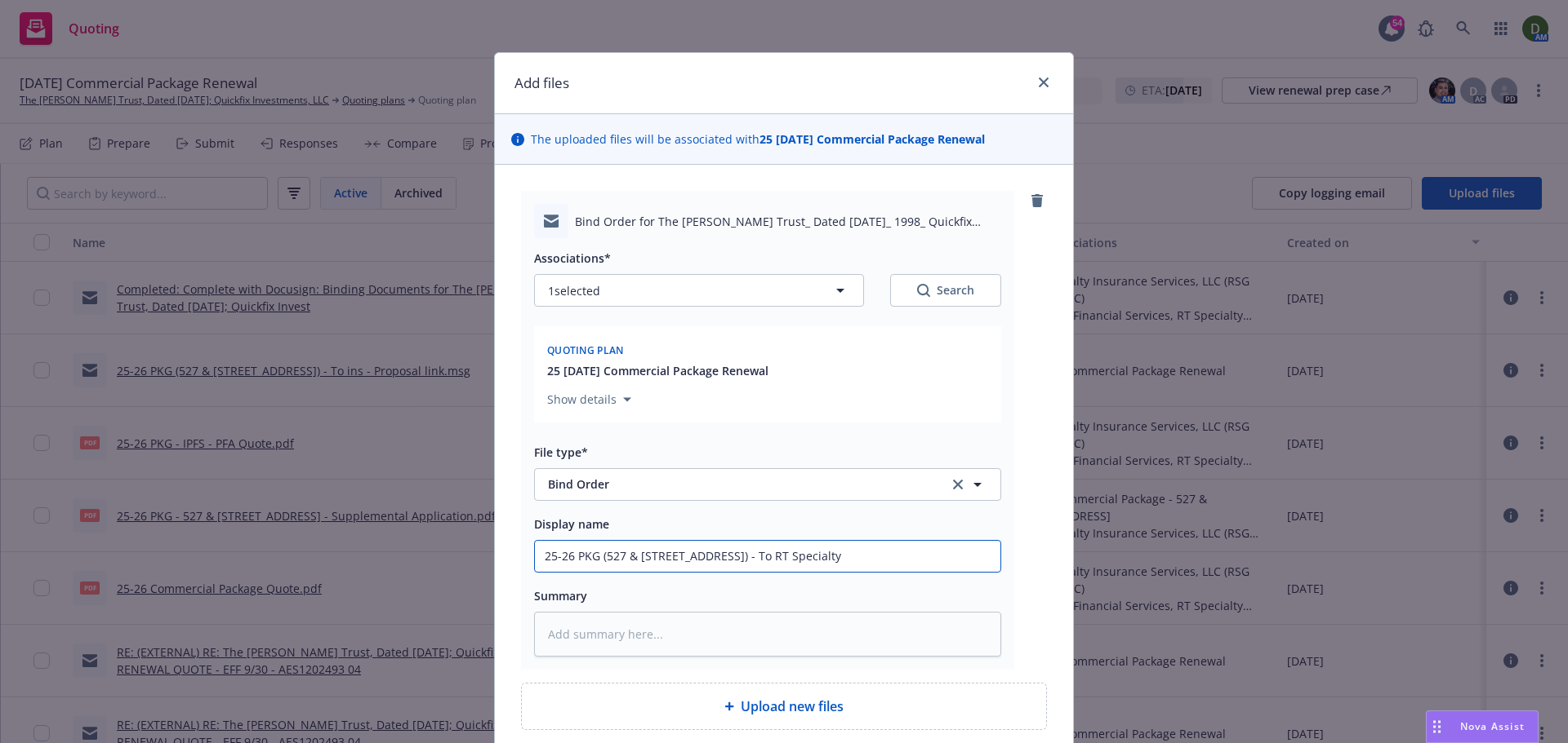
type input "25-26 PKG (527 & [STREET_ADDRESS]) - To RT Specialty 0"
type textarea "x"
type input "25-26 PKG (527 & [STREET_ADDRESS]) - To RT Specialty 0"
type textarea "x"
type input "25-26 PKG (527 & [STREET_ADDRESS]) - To RT Specialty 0"
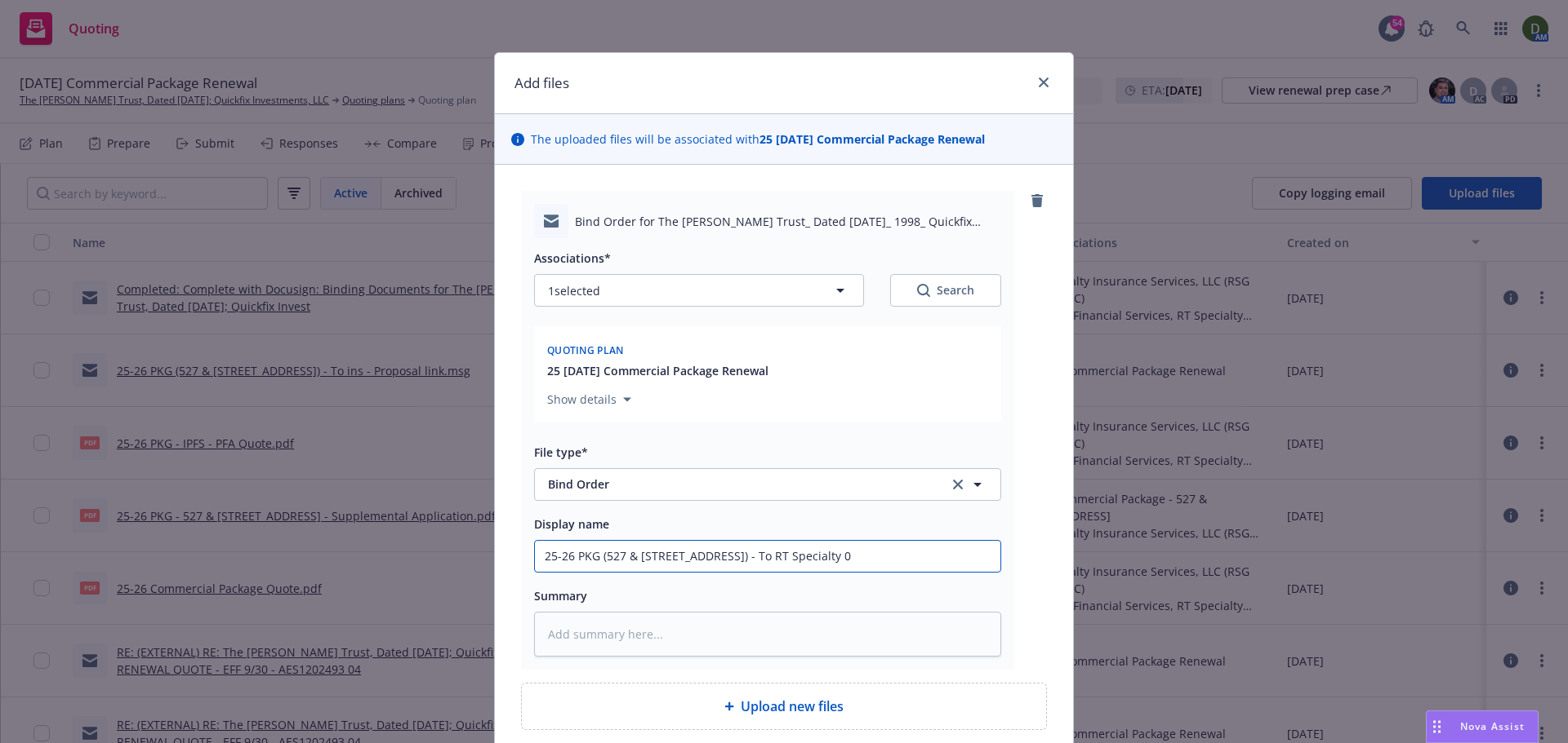
type textarea "x"
type input "25-26 PKG (527 & [STREET_ADDRESS]) - To RT Specialty"
type textarea "x"
type input "25-26 PKG (527 & [STREET_ADDRESS]) - To RT Specialty -"
type textarea "x"
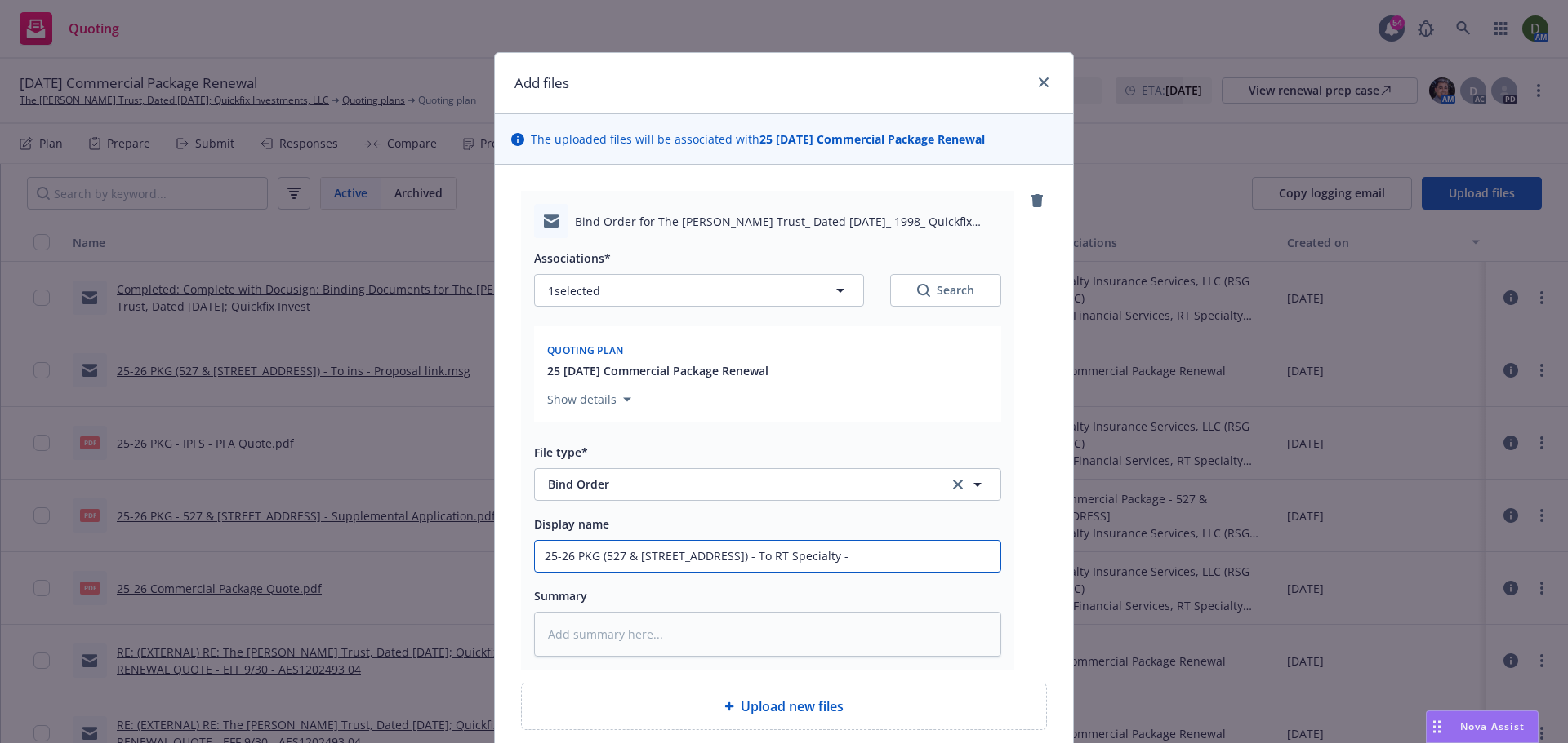
type input "25-26 PKG (527 & [STREET_ADDRESS]) - To RT Specialty -"
type textarea "x"
type input "25-26 PKG (527 & [STREET_ADDRESS]) - To RT Specialty - r"
type textarea "x"
type input "25-26 PKG (527 & [STREET_ADDRESS]) - To RT Specialty - re"
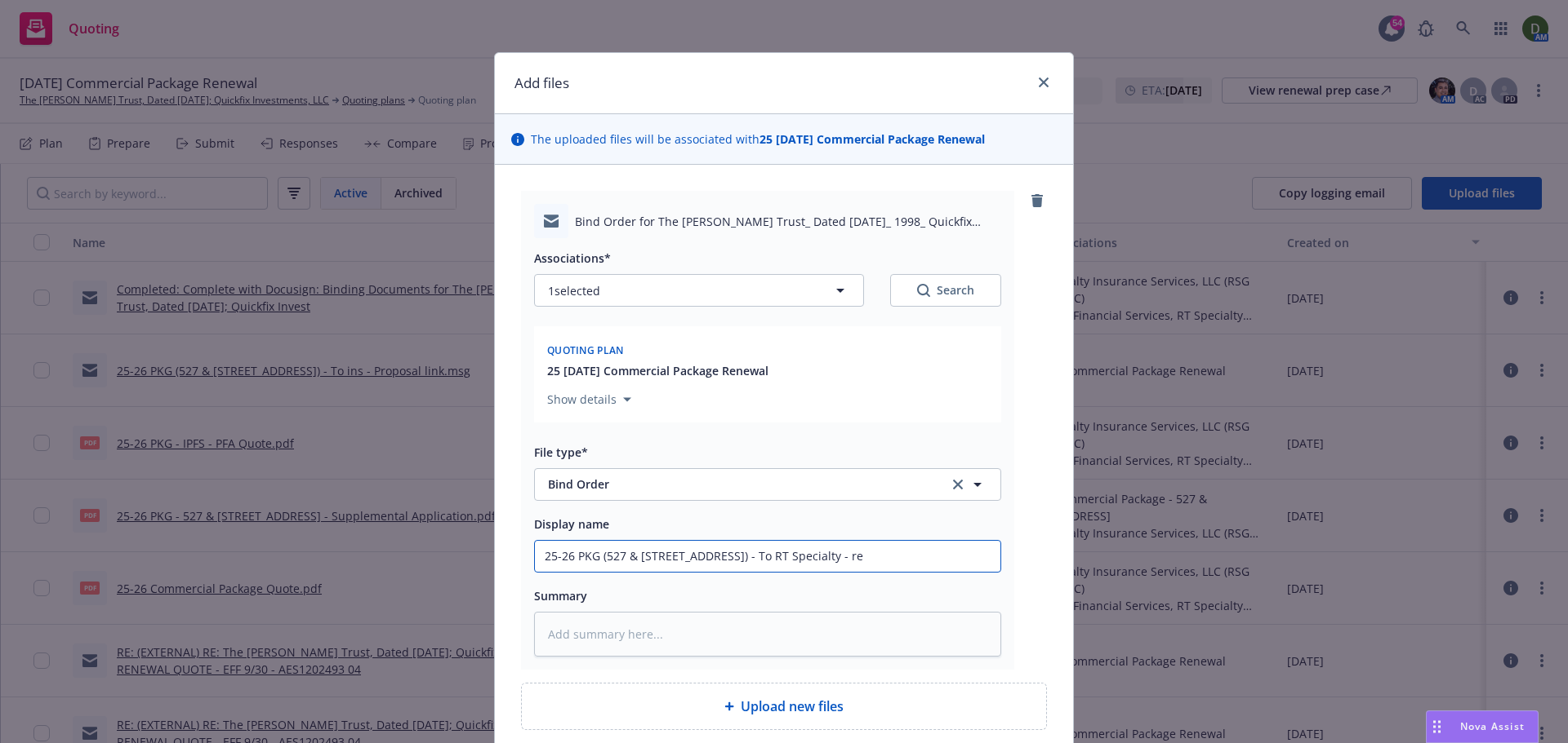
type textarea "x"
type input "25-26 PKG (527 & [STREET_ADDRESS]) - To RT Specialty - req"
type textarea "x"
type input "25-26 PKG (527 & [STREET_ADDRESS]) - To RT Specialty - requ"
type textarea "x"
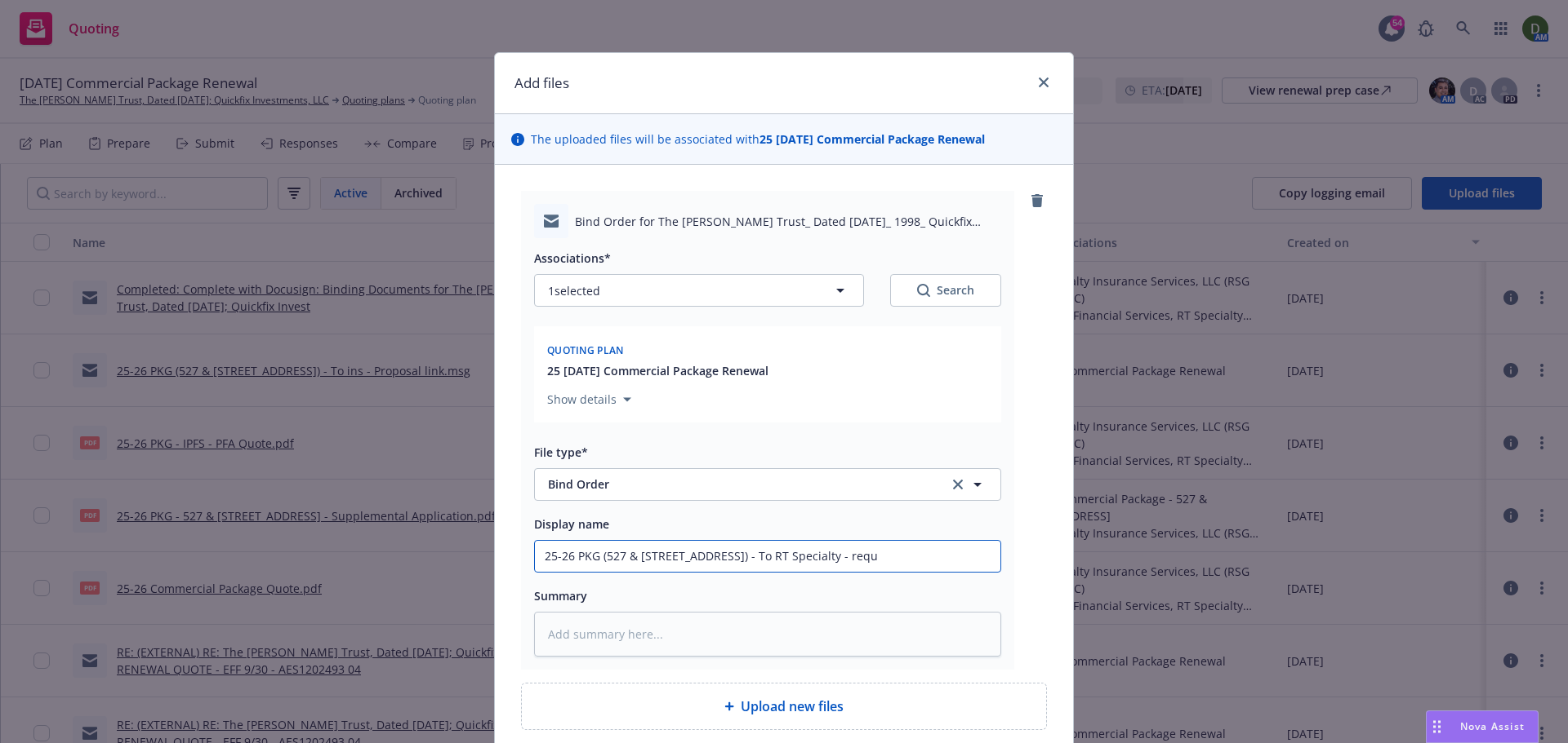
type input "25-26 PKG (527 & [STREET_ADDRESS]) - To RT Specialty - reque"
type textarea "x"
type input "25-26 PKG (527 & [STREET_ADDRESS]) - To RT Specialty - reques"
type textarea "x"
type input "25-26 PKG (527 & [STREET_ADDRESS]) - To RT Specialty - request"
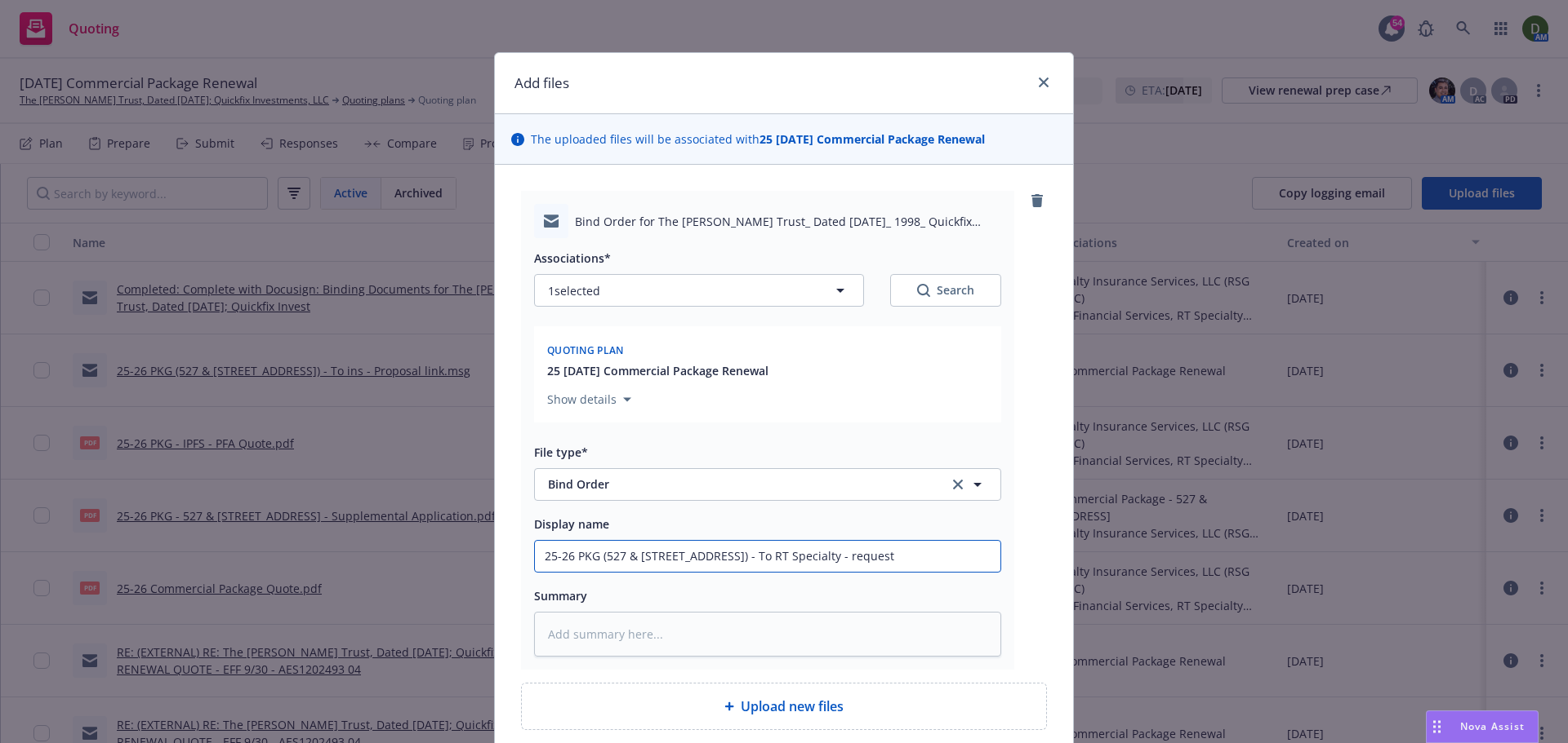
type textarea "x"
type input "25-26 PKG (527 & [STREET_ADDRESS]) - To RT Specialty - request to"
type textarea "x"
type input "25-26 PKG (527 & 529 W 82nd St.) - To RT Specialty - request to"
type textarea "x"
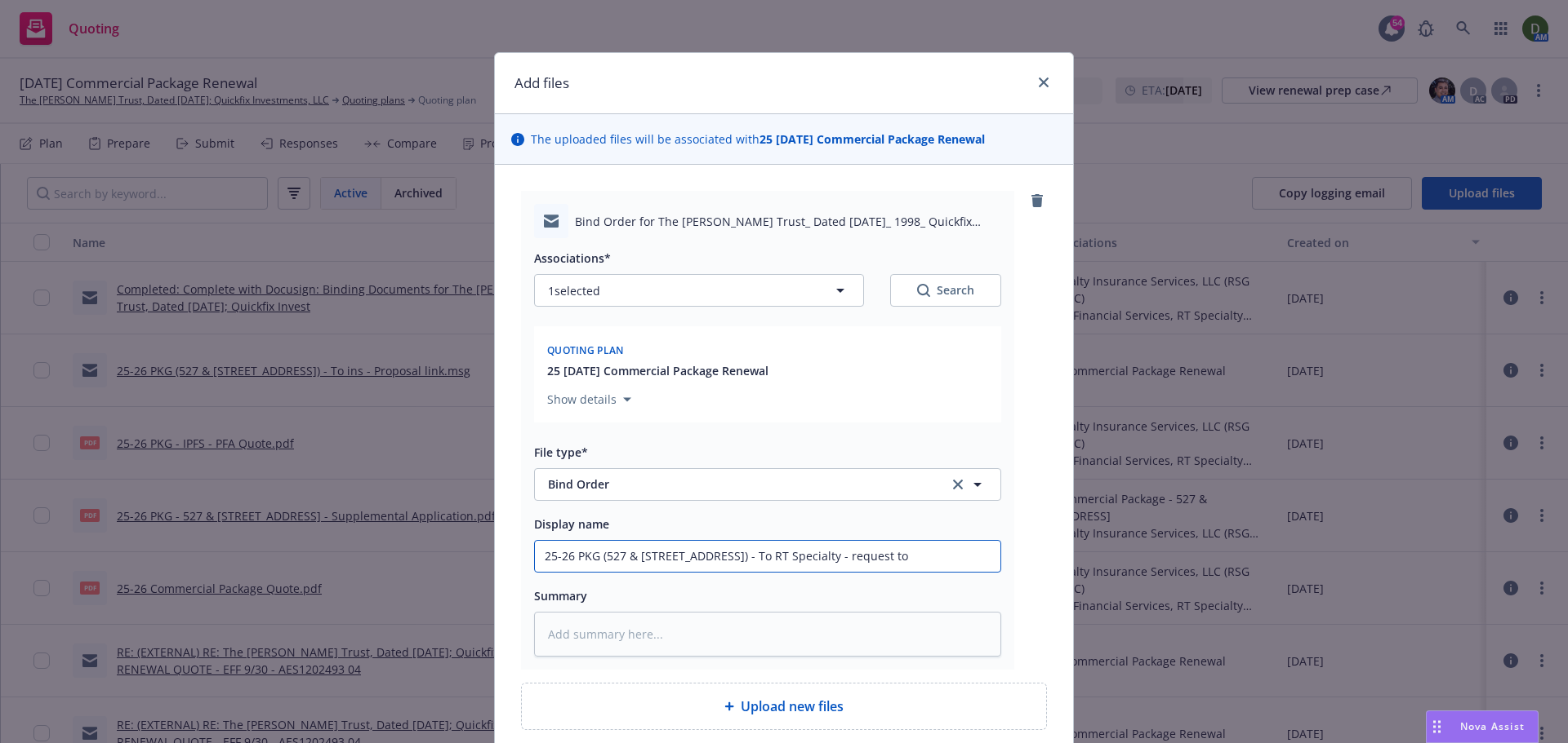
type input "25-26 PKG (527 & 529 W 82nd St.) - To RT Specialty - request to b"
type textarea "x"
type input "25-26 PKG (527 & 529 W 82nd St.) - To RT Specialty - request to bi"
type textarea "x"
type input "25-26 PKG (527 & 529 W 82nd St.) - To RT Specialty - request to bin"
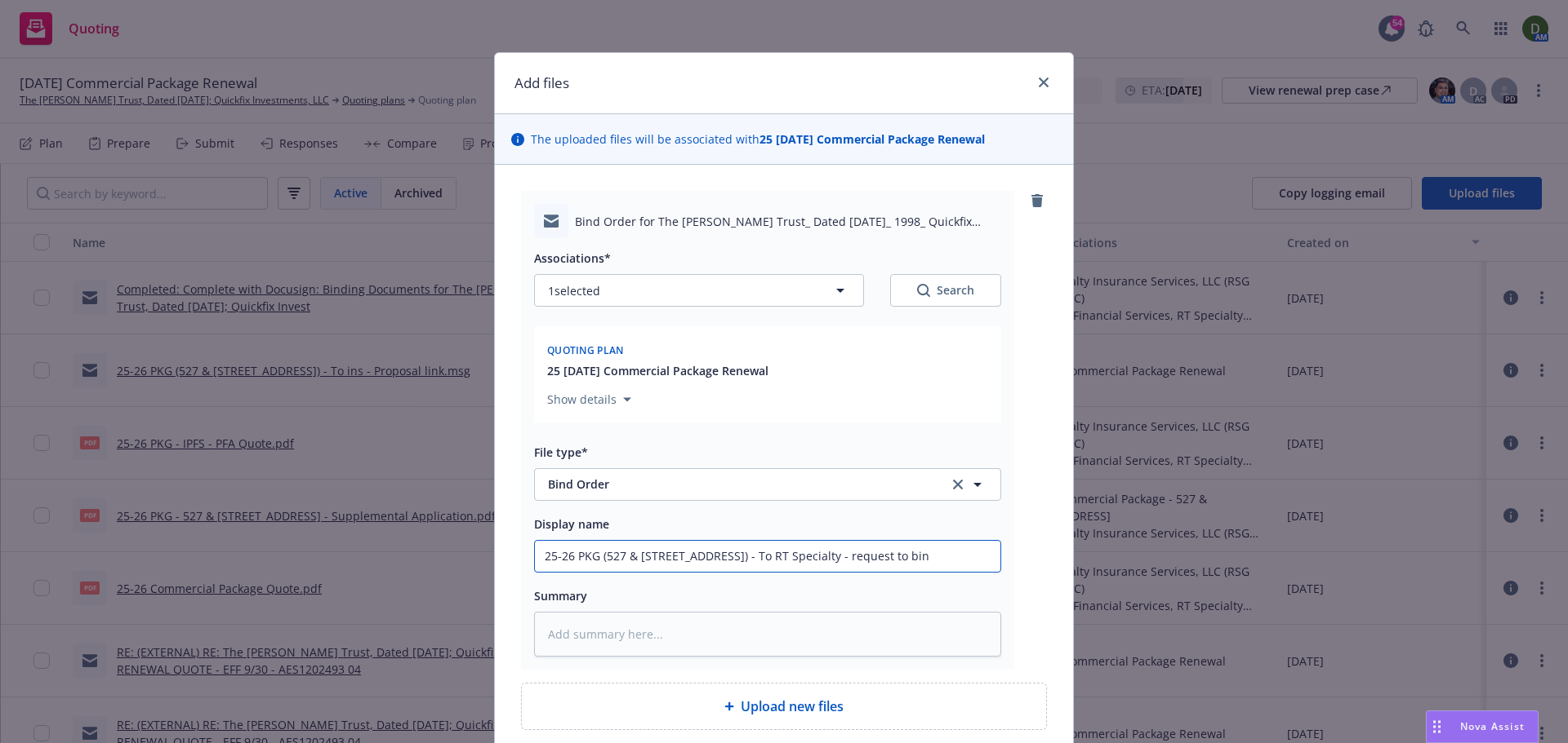
type textarea "x"
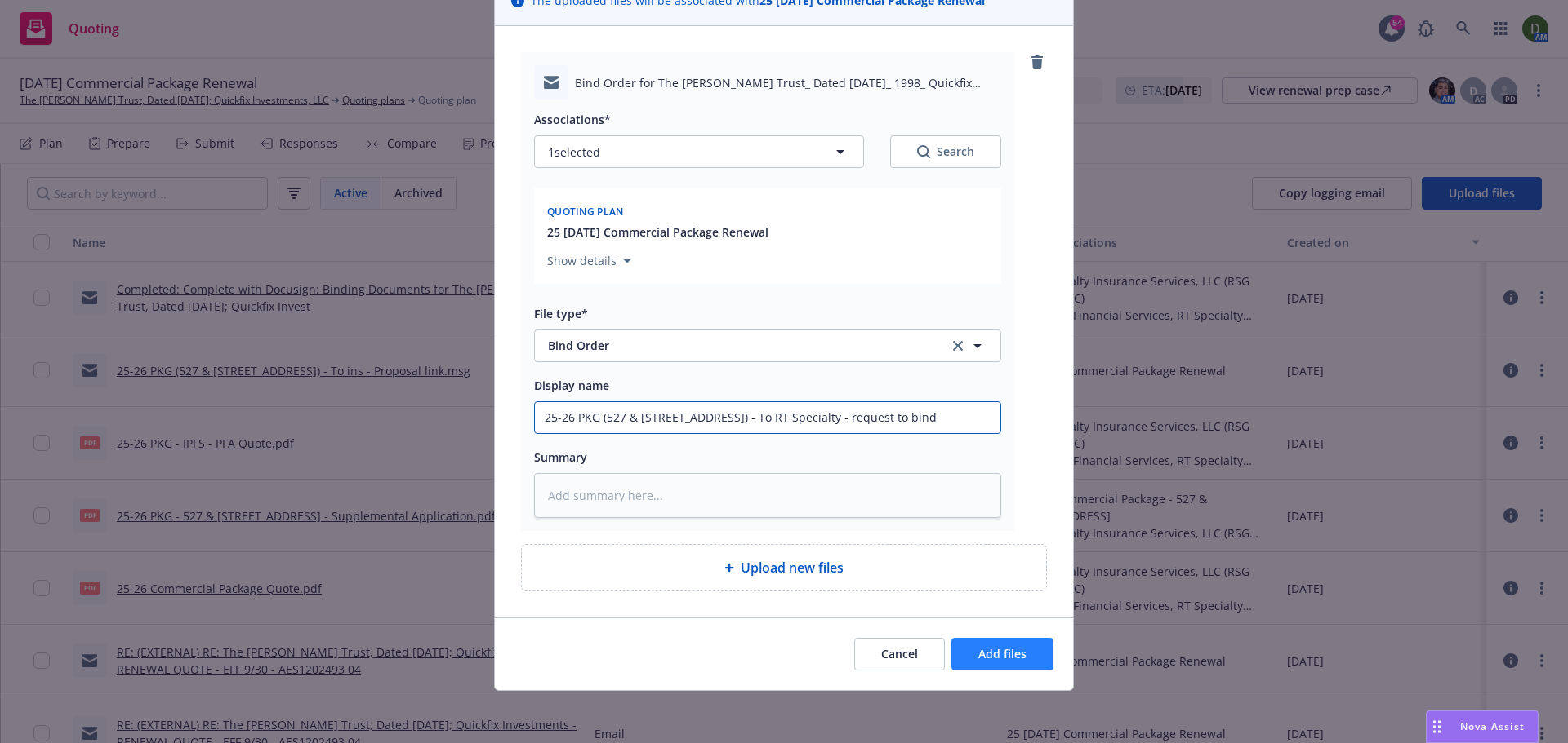
type input "25-26 PKG (527 & 529 W 82nd St.) - To RT Specialty - request to bind"
click at [999, 642] on button "Add files" at bounding box center [1002, 654] width 102 height 33
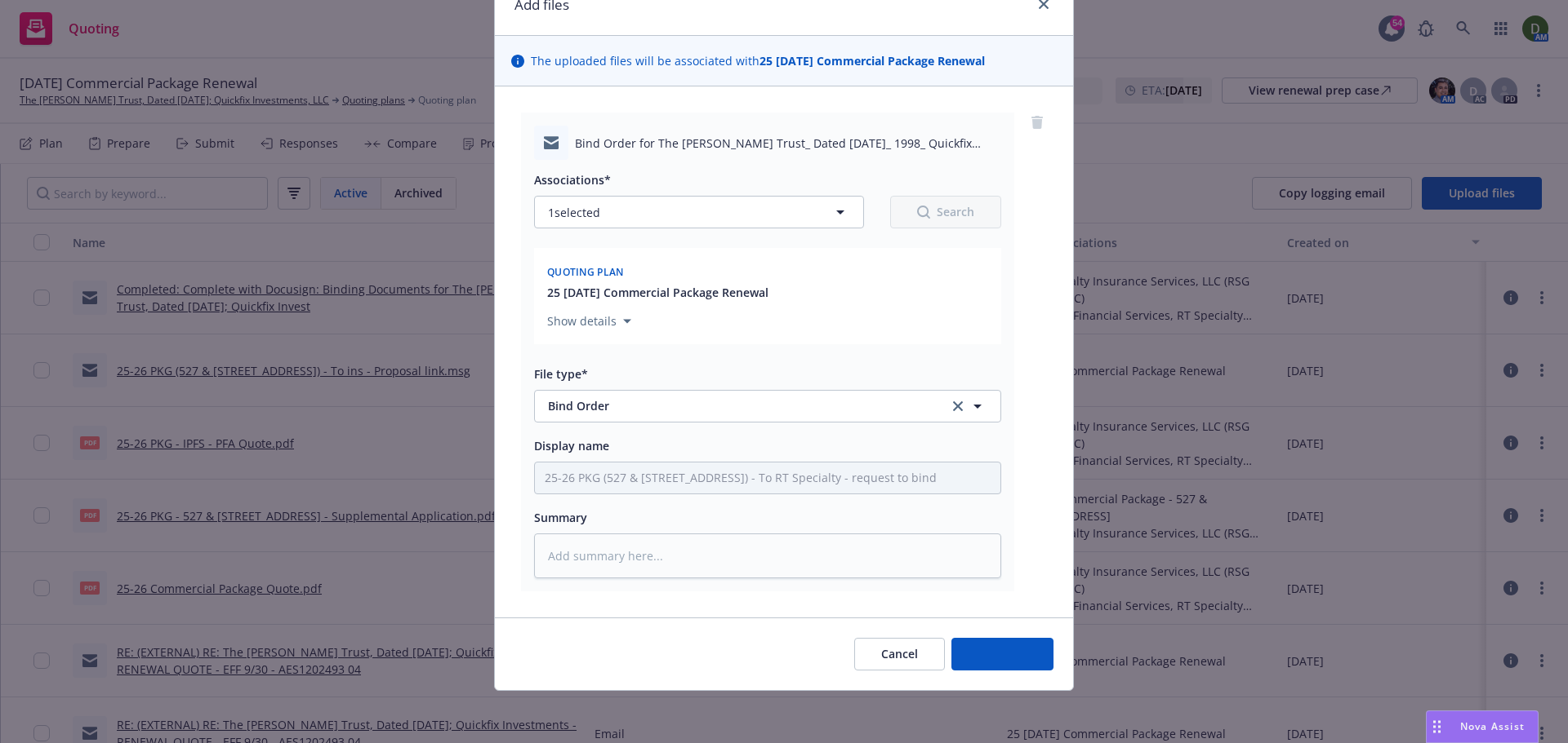
scroll to position [79, 0]
type textarea "x"
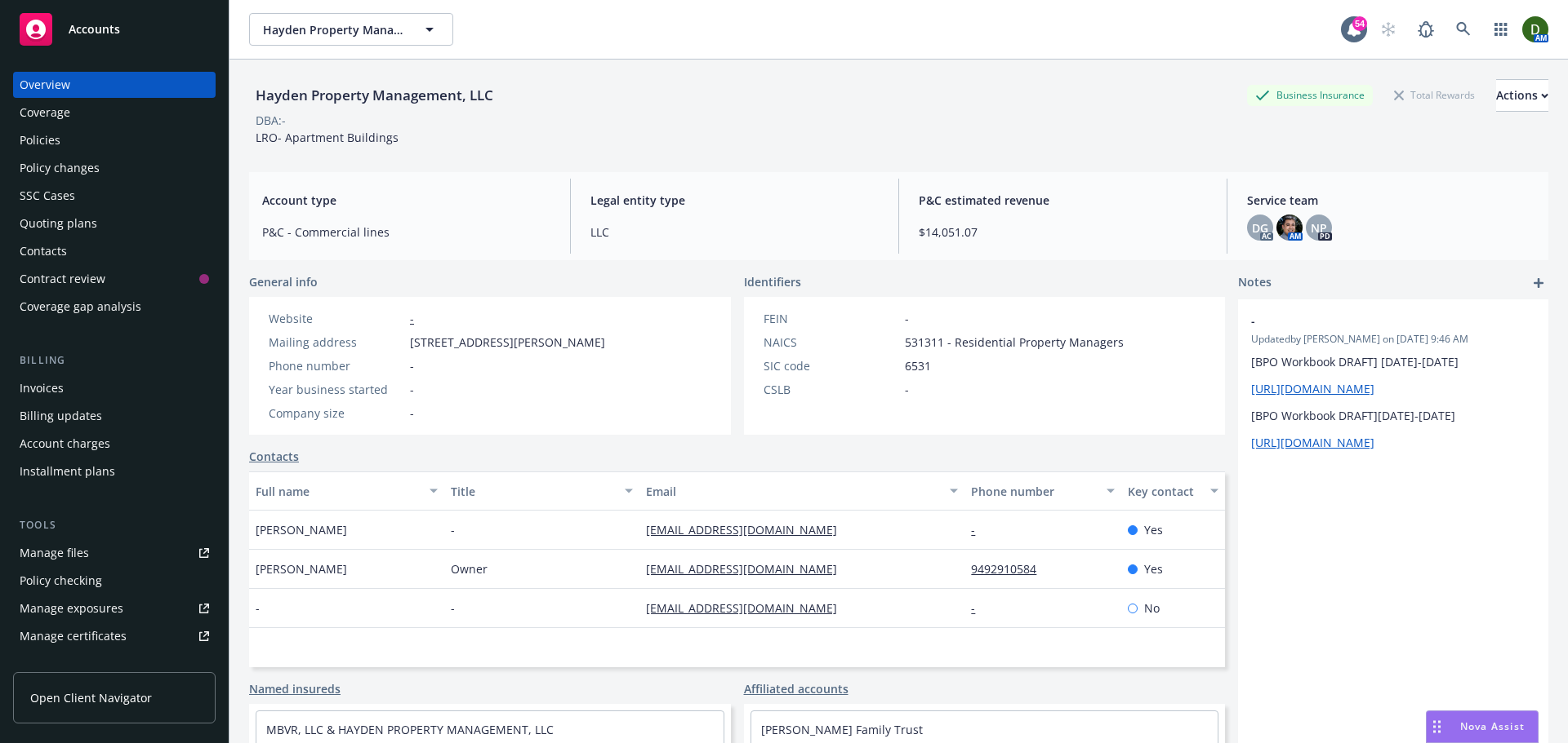
click at [126, 552] on link "Manage files" at bounding box center [114, 553] width 202 height 26
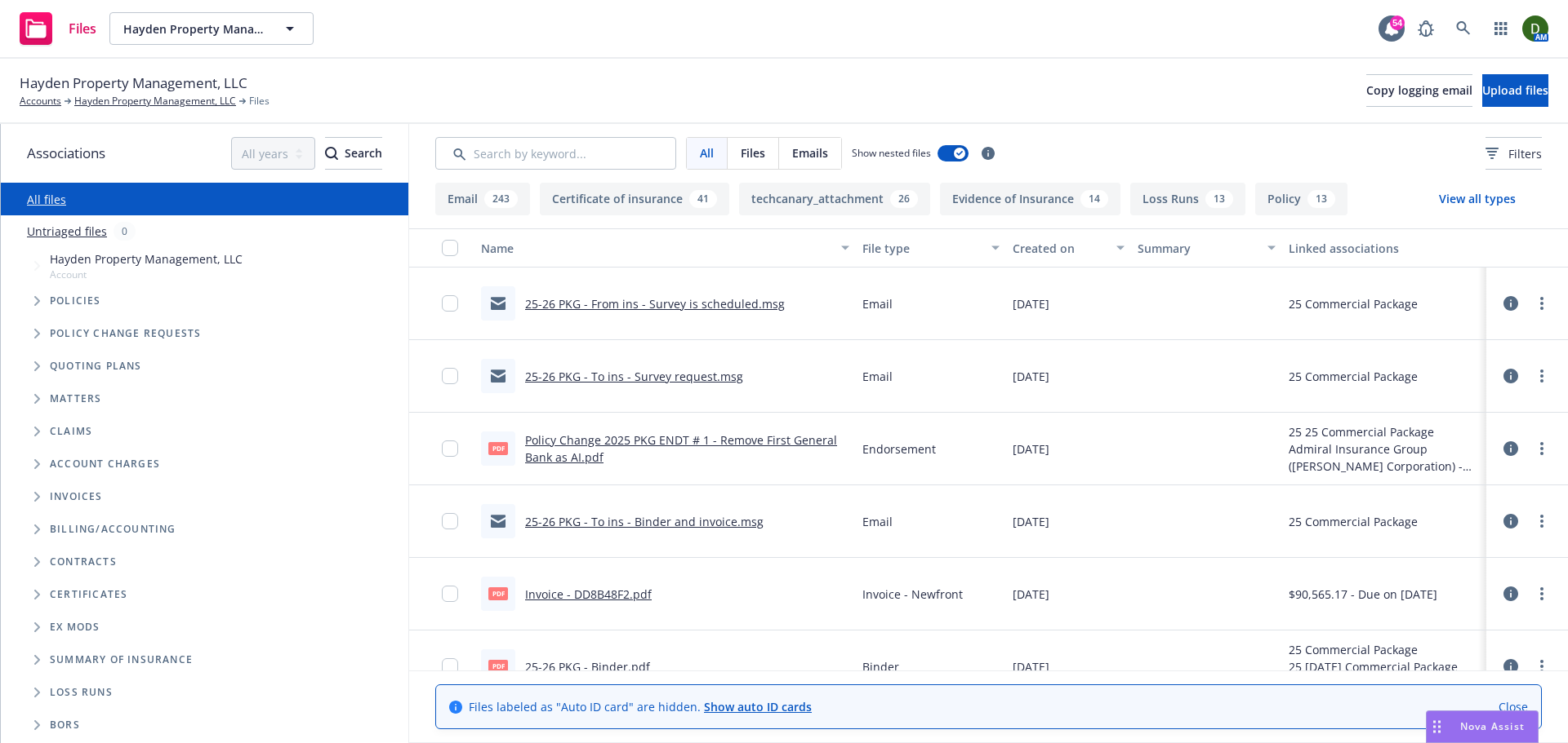
click at [719, 378] on link "25-26 PKG - To ins - Survey request.msg" at bounding box center [634, 377] width 218 height 16
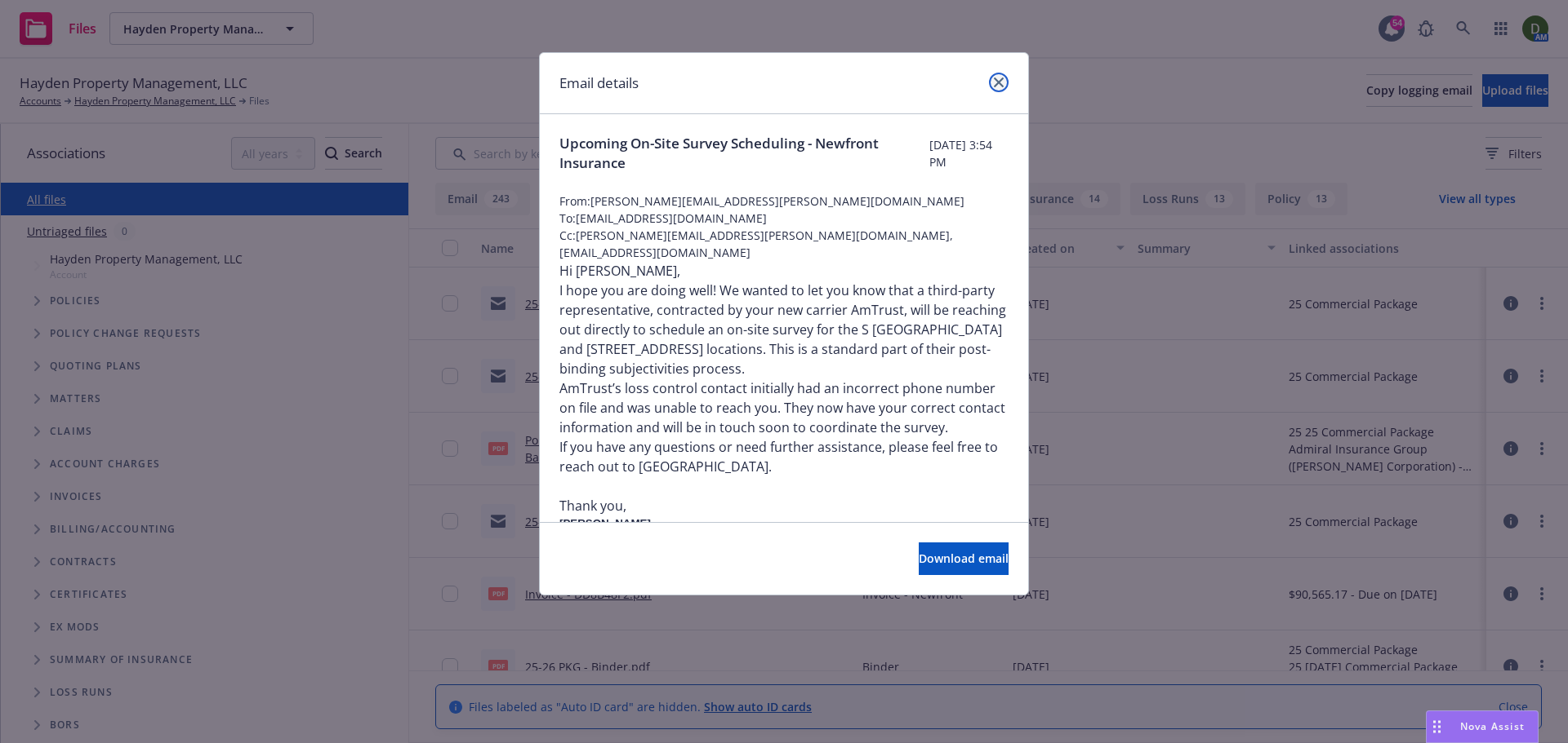
click at [1002, 86] on icon "close" at bounding box center [998, 82] width 10 height 10
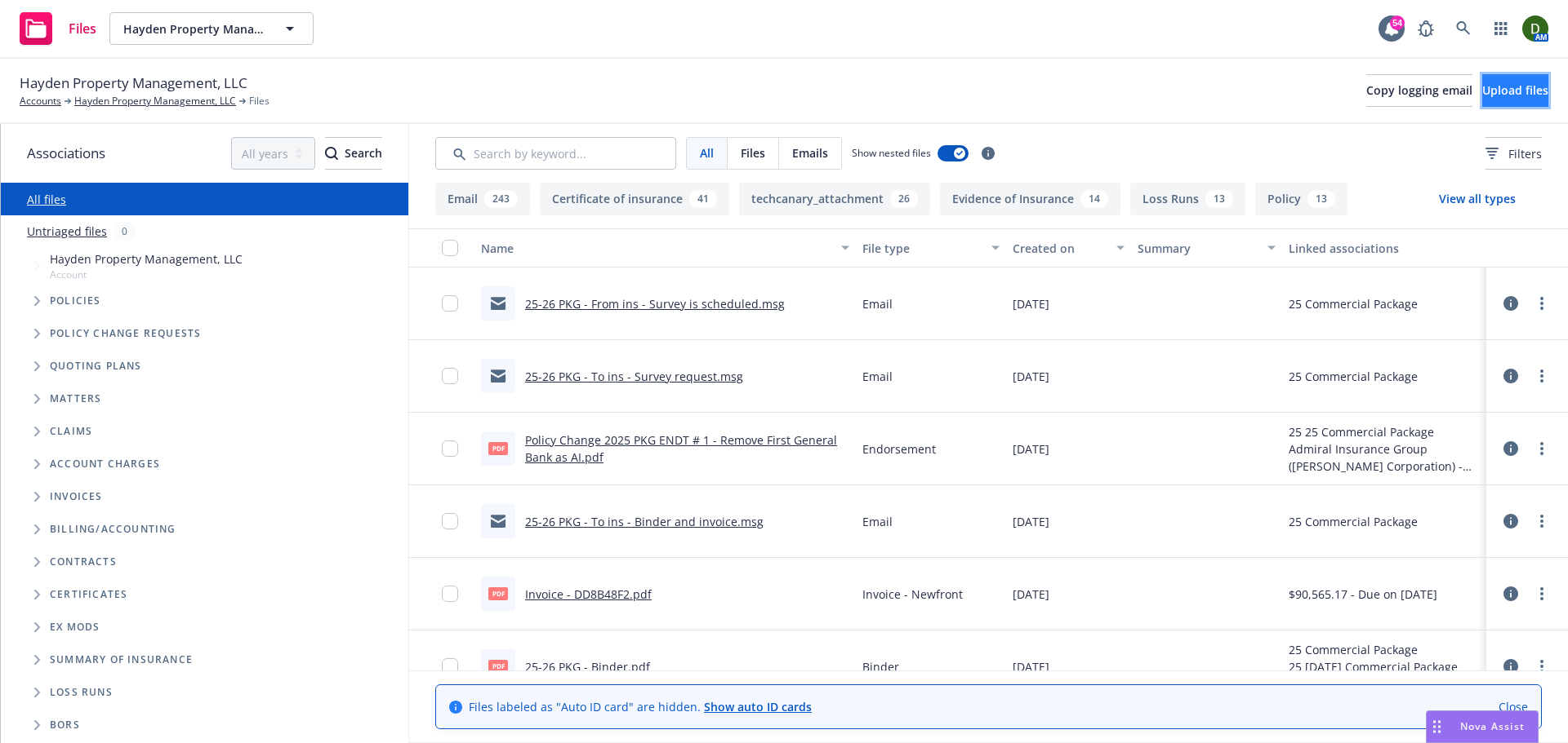
click at [1504, 77] on button "Upload files" at bounding box center [1515, 90] width 66 height 33
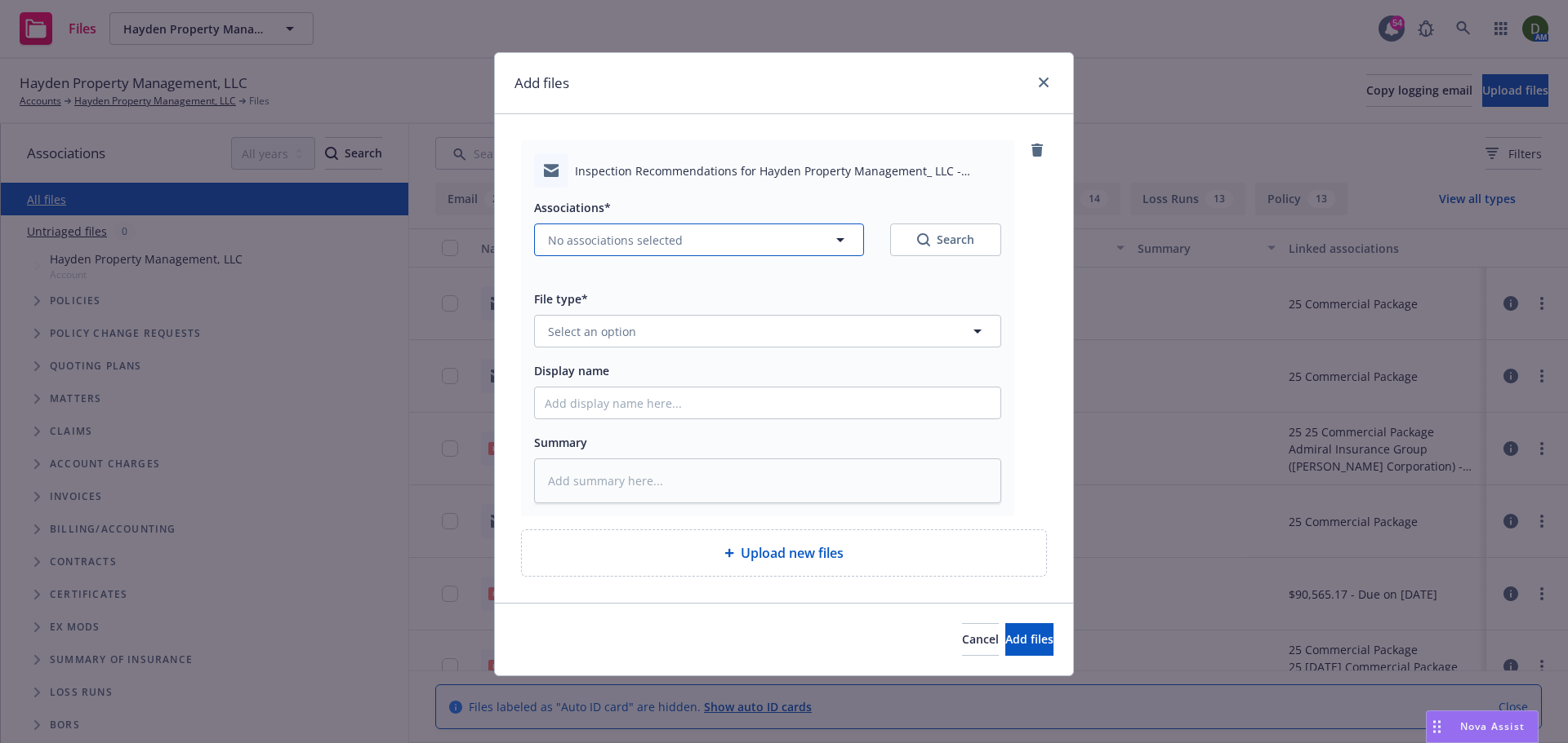
click at [646, 236] on span "No associations selected" at bounding box center [615, 240] width 135 height 17
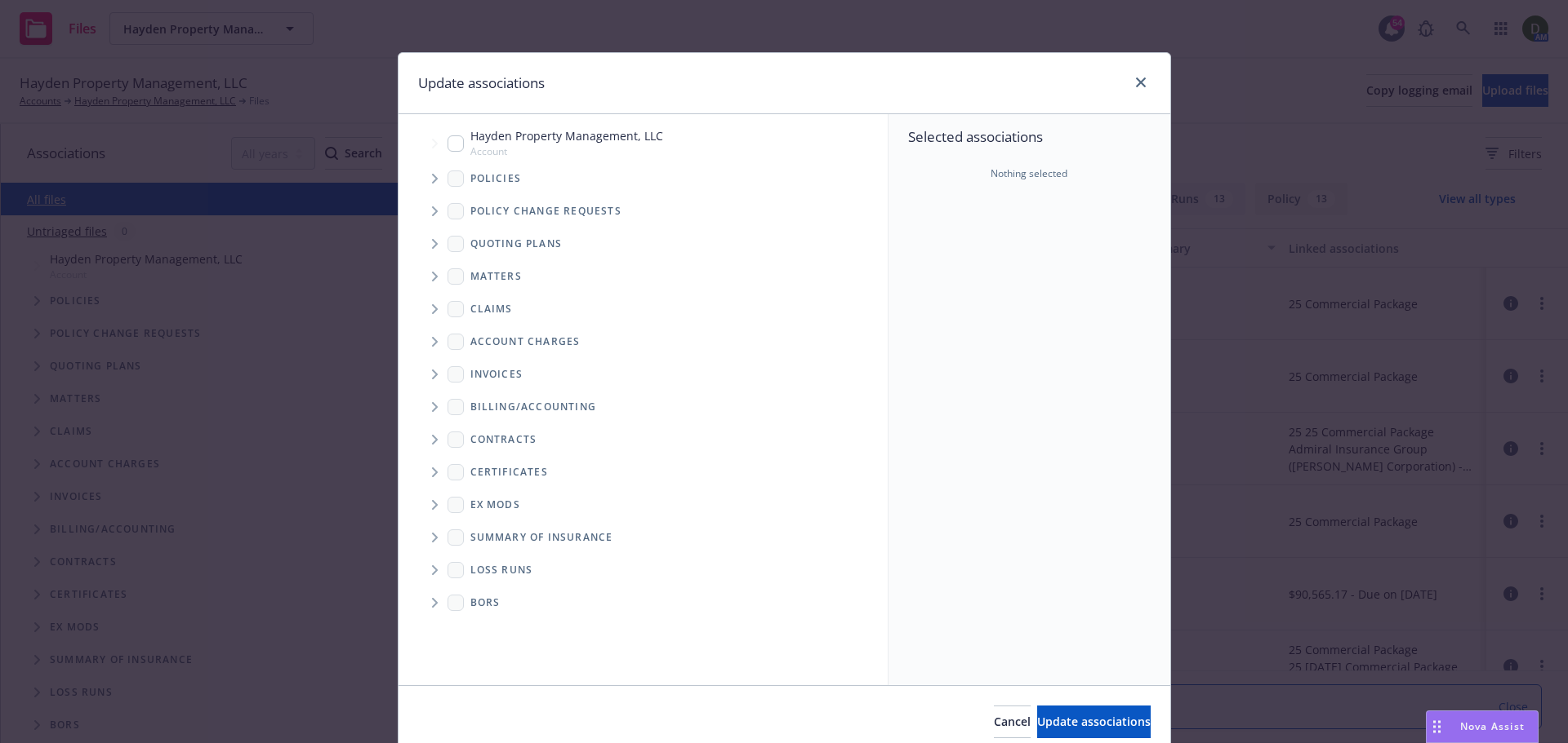
click at [423, 185] on span "Tree Example" at bounding box center [434, 179] width 26 height 26
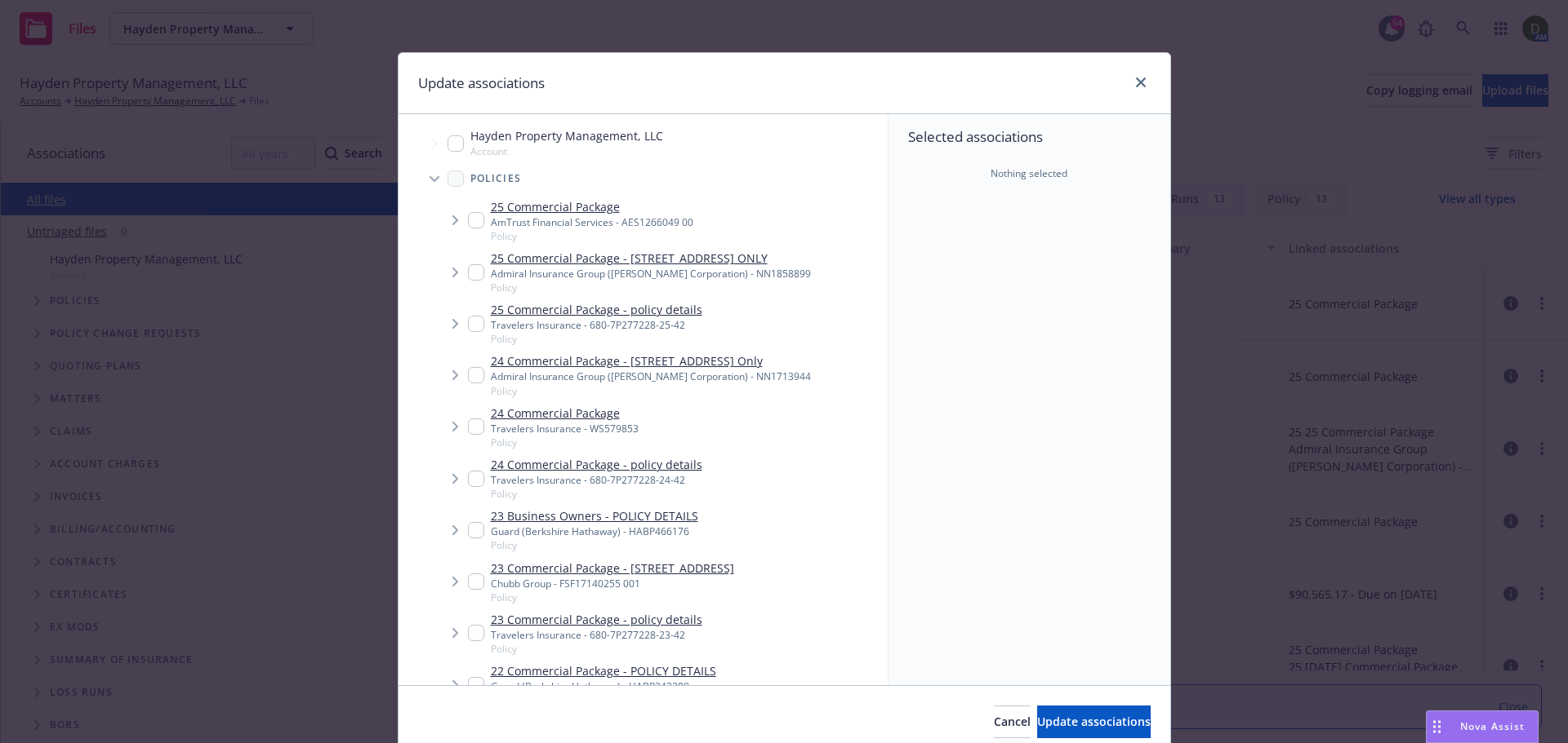
type textarea "x"
click at [458, 217] on span "Tree Example" at bounding box center [455, 221] width 26 height 26
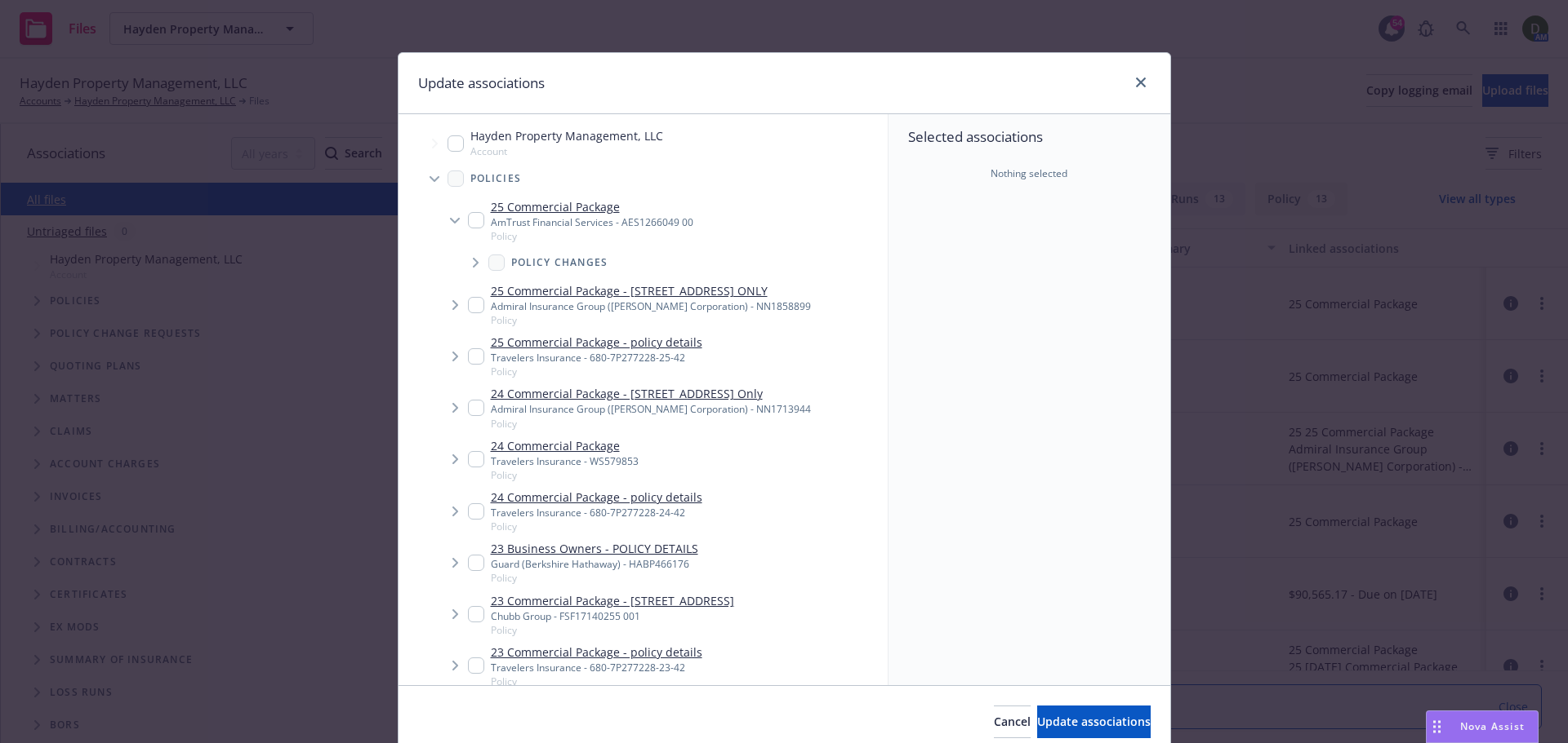
drag, startPoint x: 465, startPoint y: 219, endPoint x: 468, endPoint y: 242, distance: 23.2
click at [468, 219] on input "Tree Example" at bounding box center [476, 220] width 16 height 16
checkbox input "true"
click at [1060, 719] on span "Update associations" at bounding box center [1093, 722] width 114 height 16
type textarea "x"
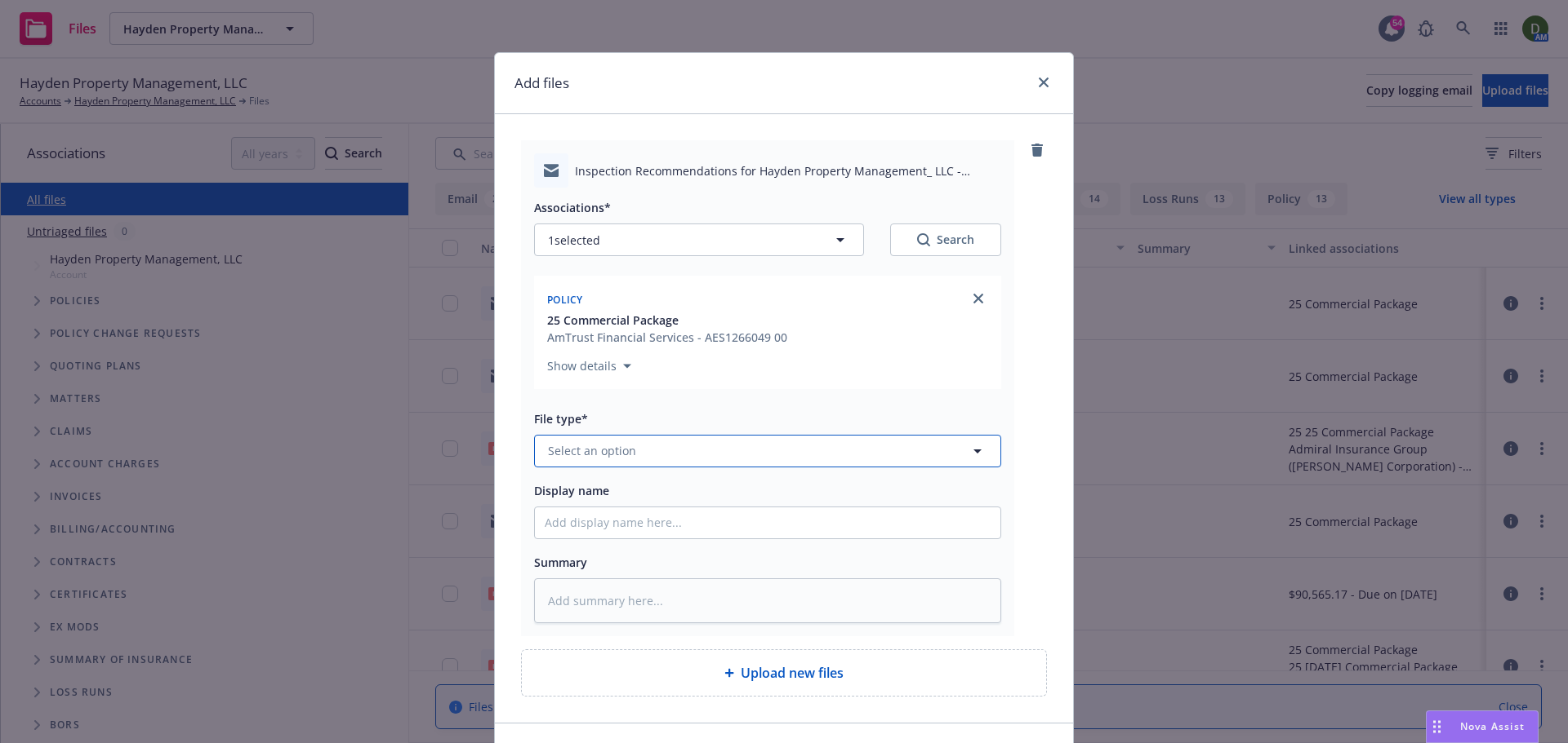
click at [618, 460] on span "Select an option" at bounding box center [592, 450] width 88 height 17
type input "recomm"
click at [667, 412] on span "Loss Control Recommendations" at bounding box center [640, 405] width 179 height 17
click at [564, 525] on input "Display name" at bounding box center [767, 522] width 465 height 31
type textarea "x"
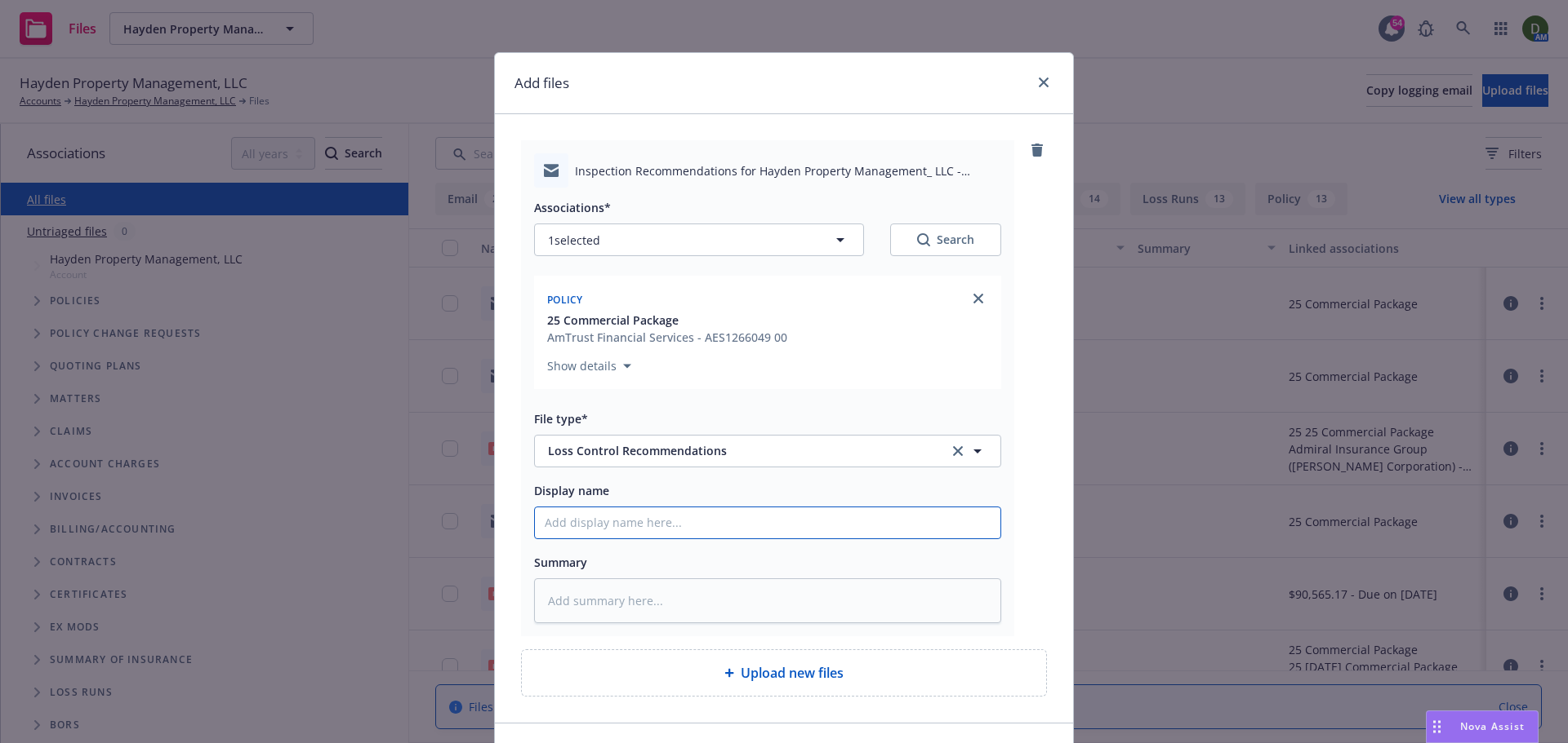
type input "2"
type textarea "x"
type input "25"
type textarea "x"
type input "25-"
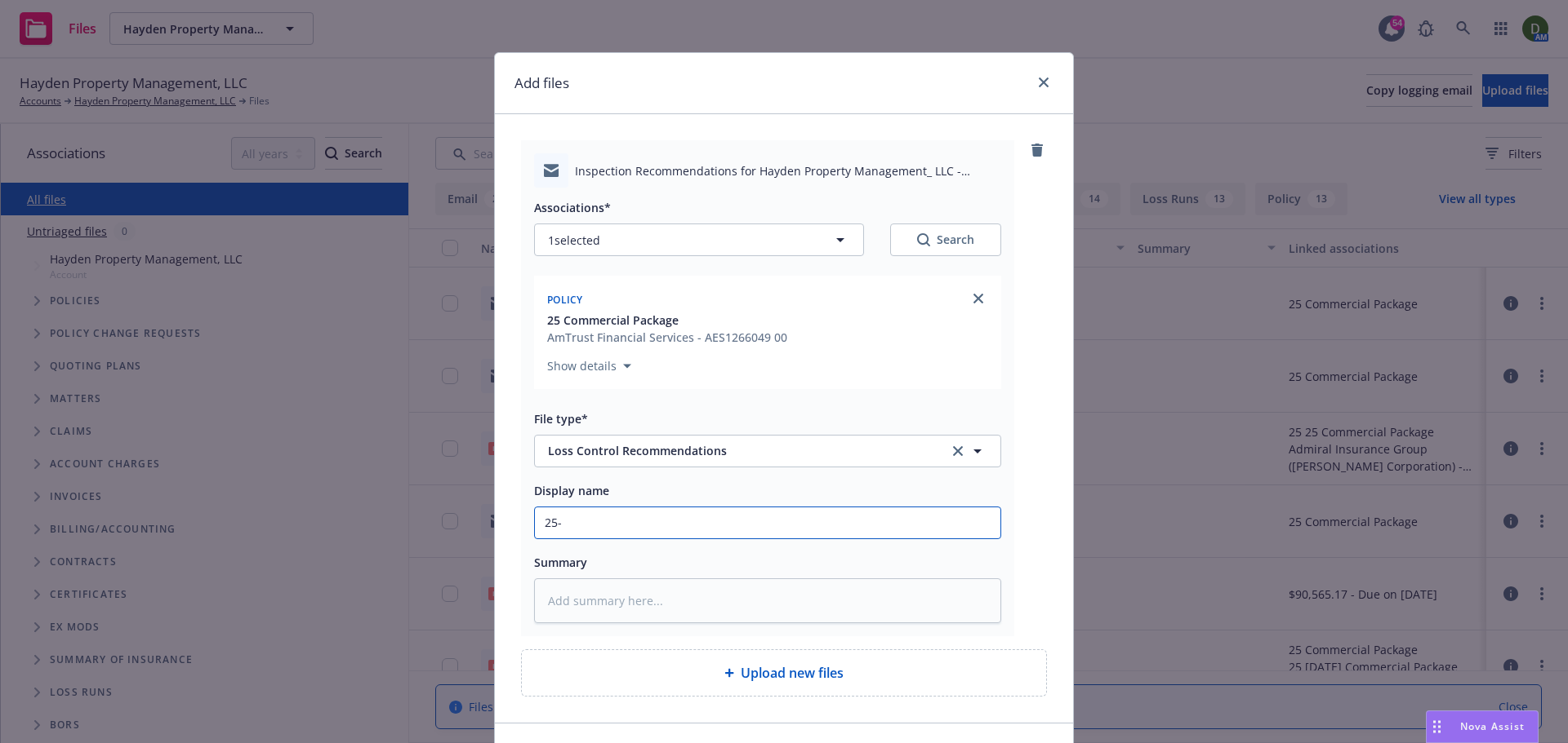
type textarea "x"
type input "25-2"
type textarea "x"
type input "25-26"
type textarea "x"
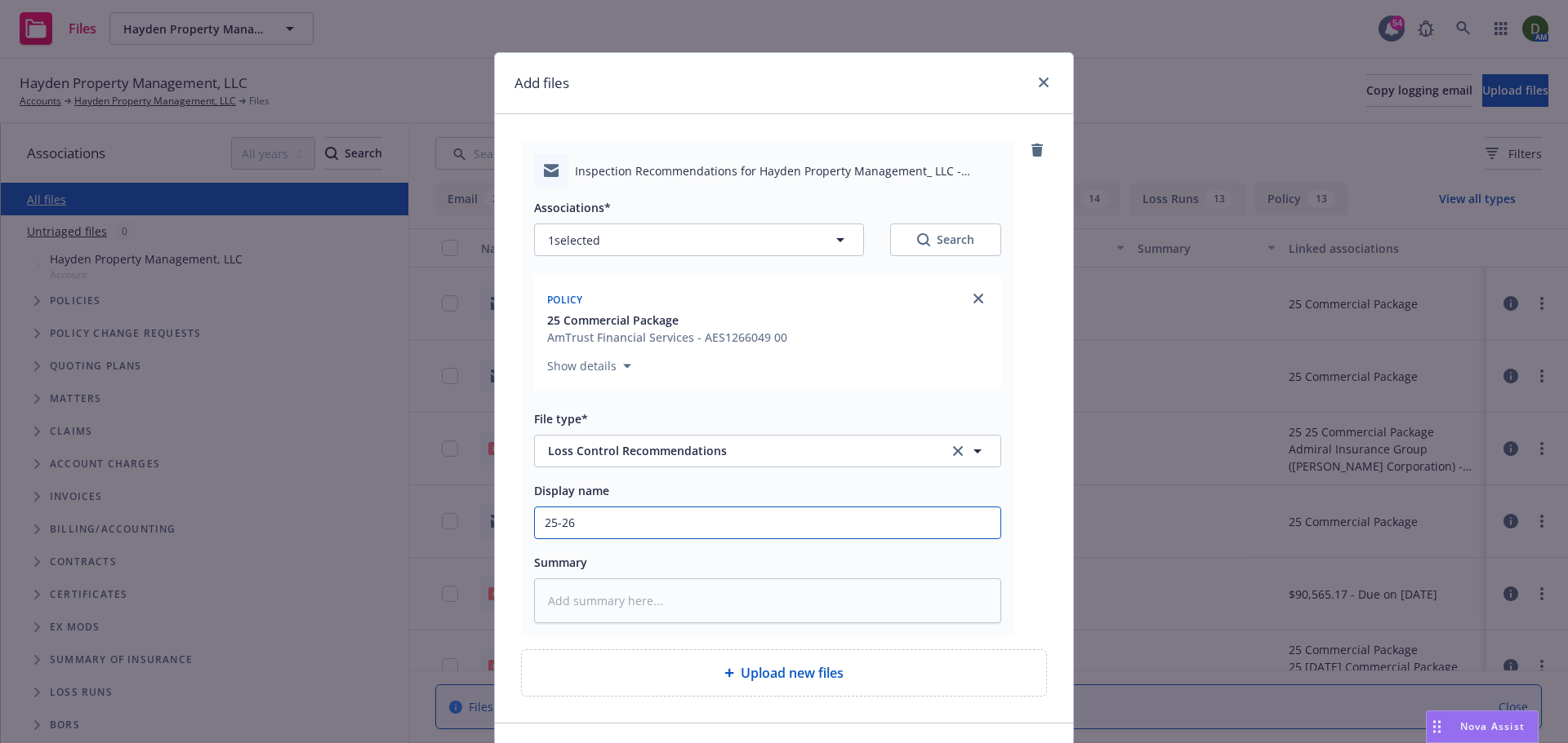
type input "25-26"
type textarea "x"
type input "25-26 P"
type textarea "x"
type input "25-26 PKG"
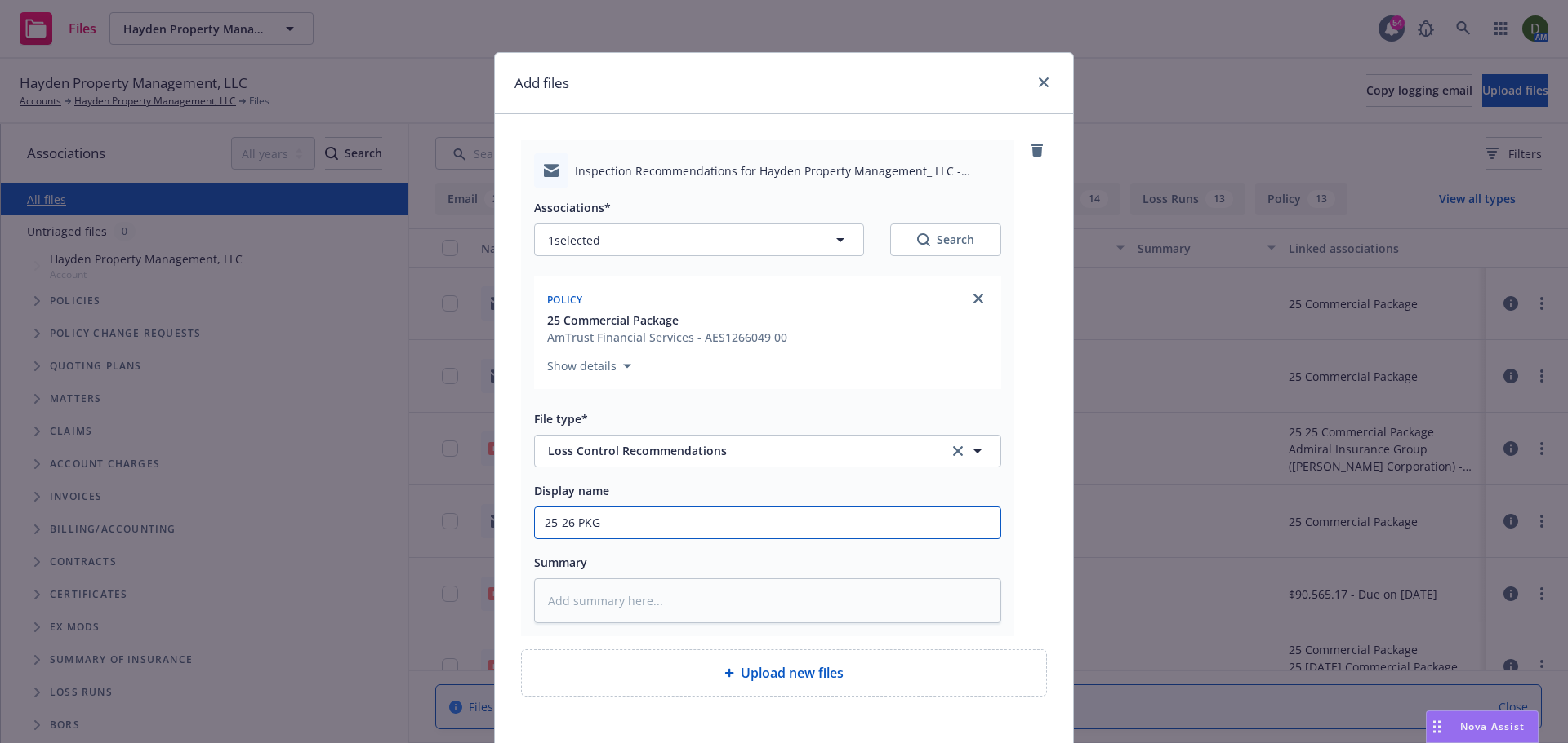
type textarea "x"
type input "25-26 PKG -"
type textarea "x"
type input "25-26 PKG -"
type textarea "x"
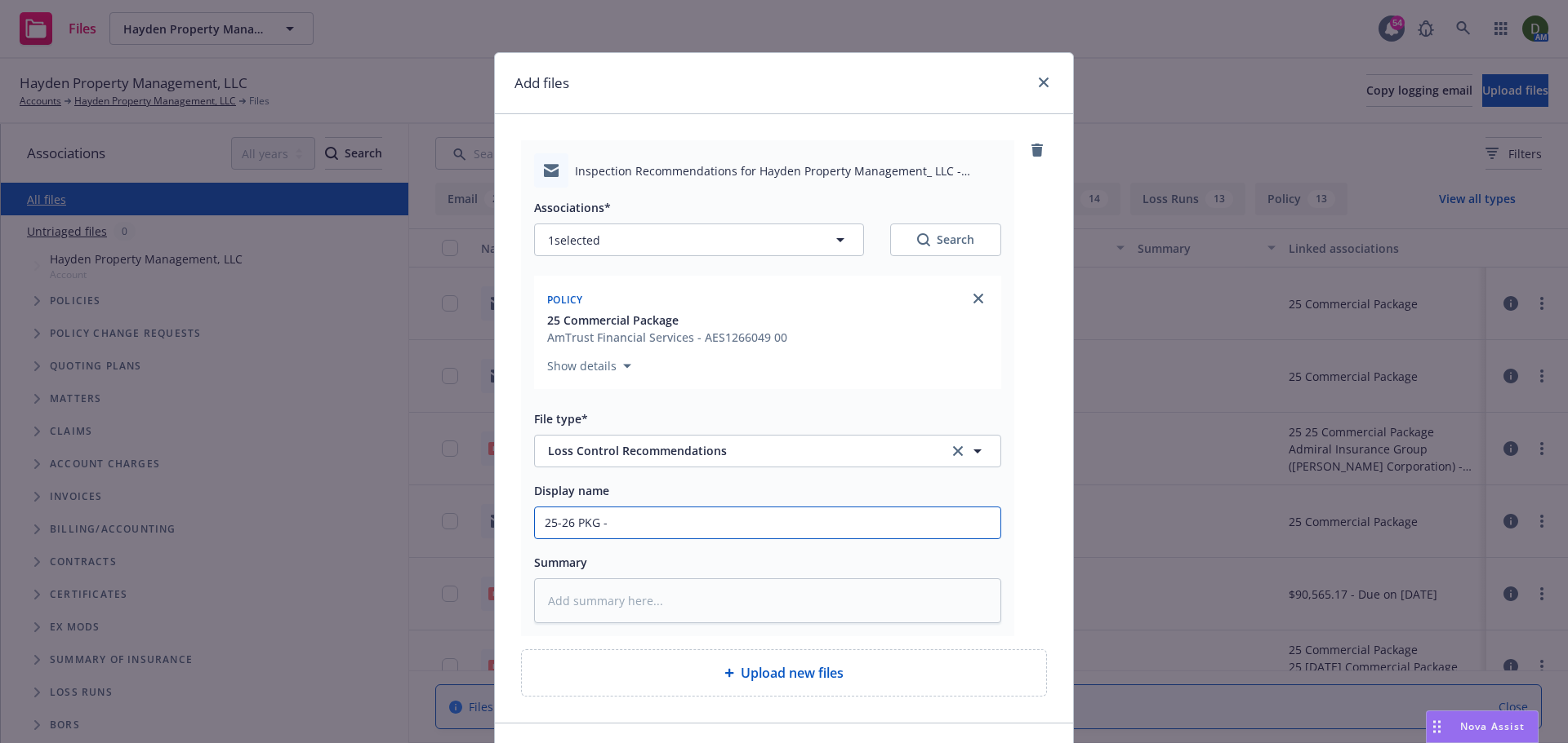
type input "25-26 PKG - T"
type textarea "x"
type input "25-26 PKG - To"
type textarea "x"
type input "25-26 PKG - To"
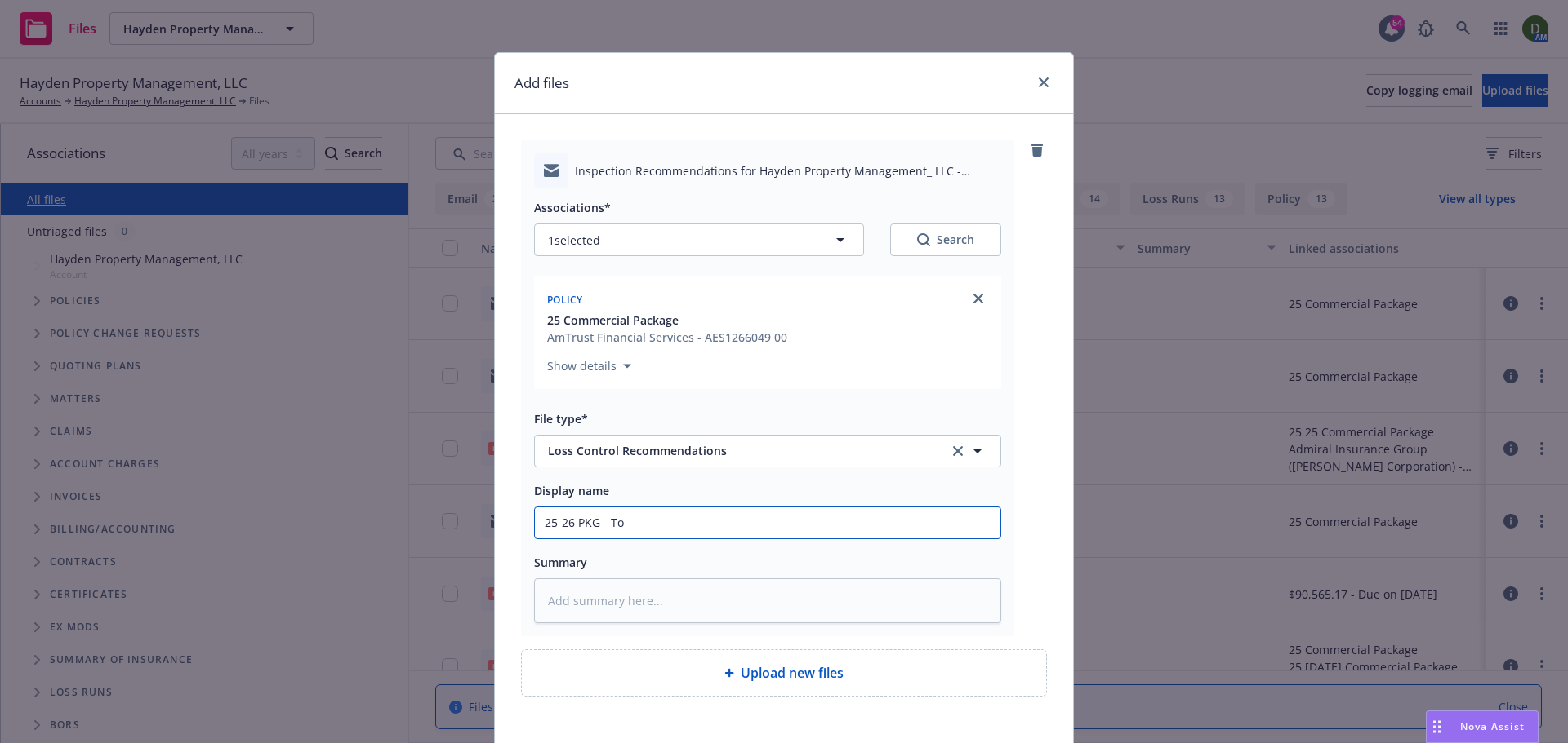
type textarea "x"
type input "25-26 PKG - To i"
type textarea "x"
type input "25-26 PKG - To iN"
type textarea "x"
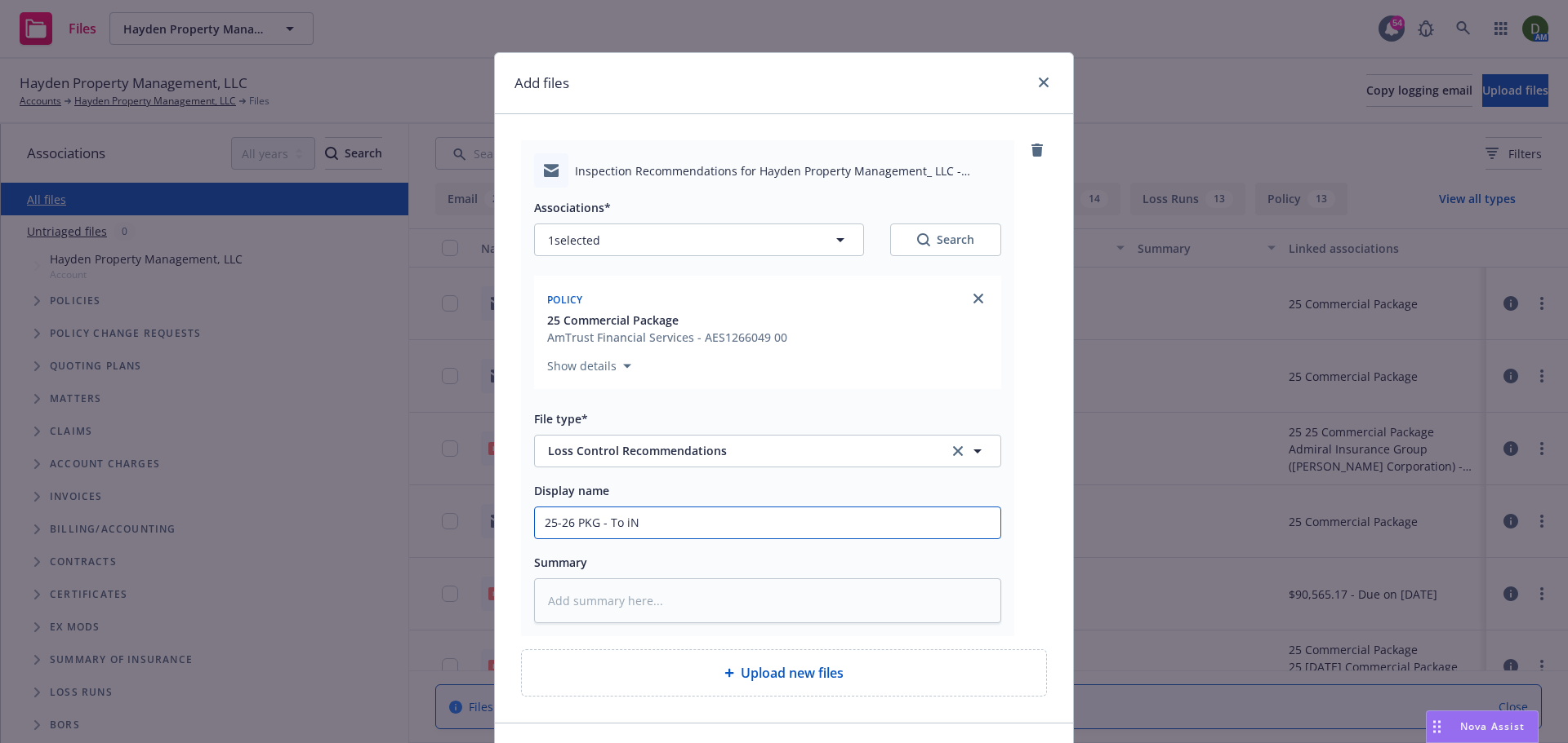
type input "25-26 PKG - To i"
type textarea "x"
type input "25-26 PKG - To"
type textarea "x"
type input "25-26 PKG - To i"
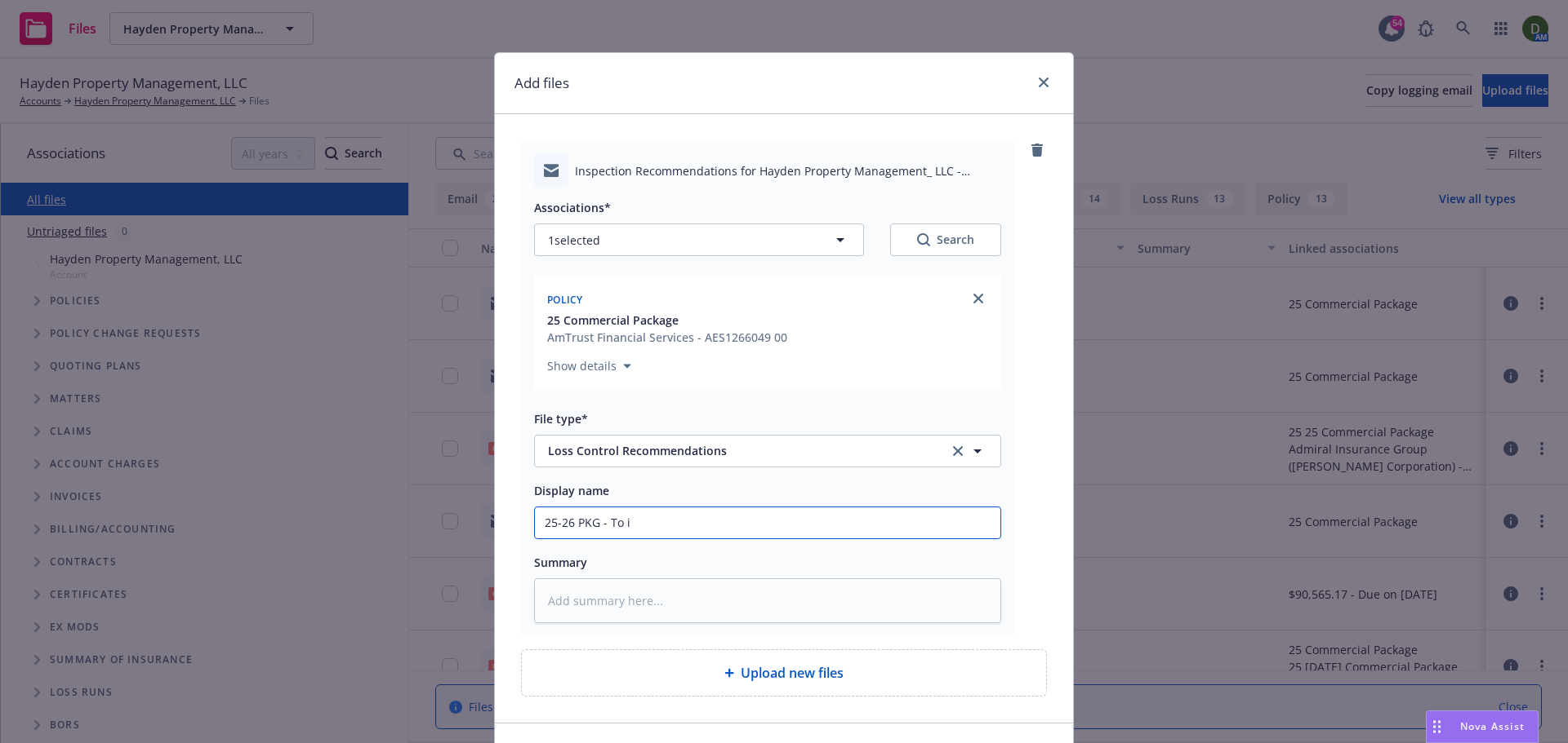
type textarea "x"
type input "25-26 PKG - To in"
type textarea "x"
type input "25-26 PKG - To ins"
type textarea "x"
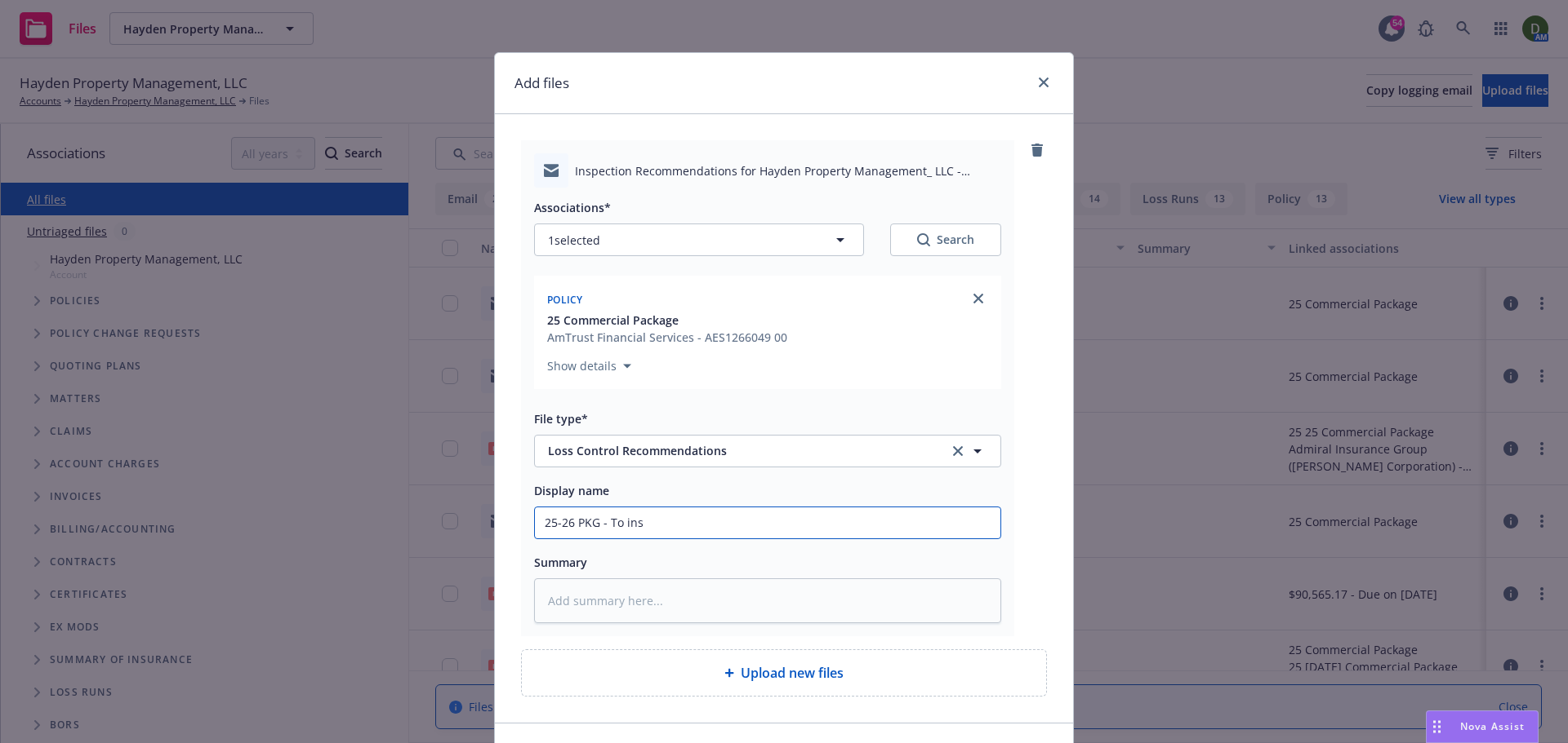
type input "25-26 PKG - To ins"
type textarea "x"
type input "25-26 PKG - To ins -"
type textarea "x"
type input "25-26 PKG - To ins -"
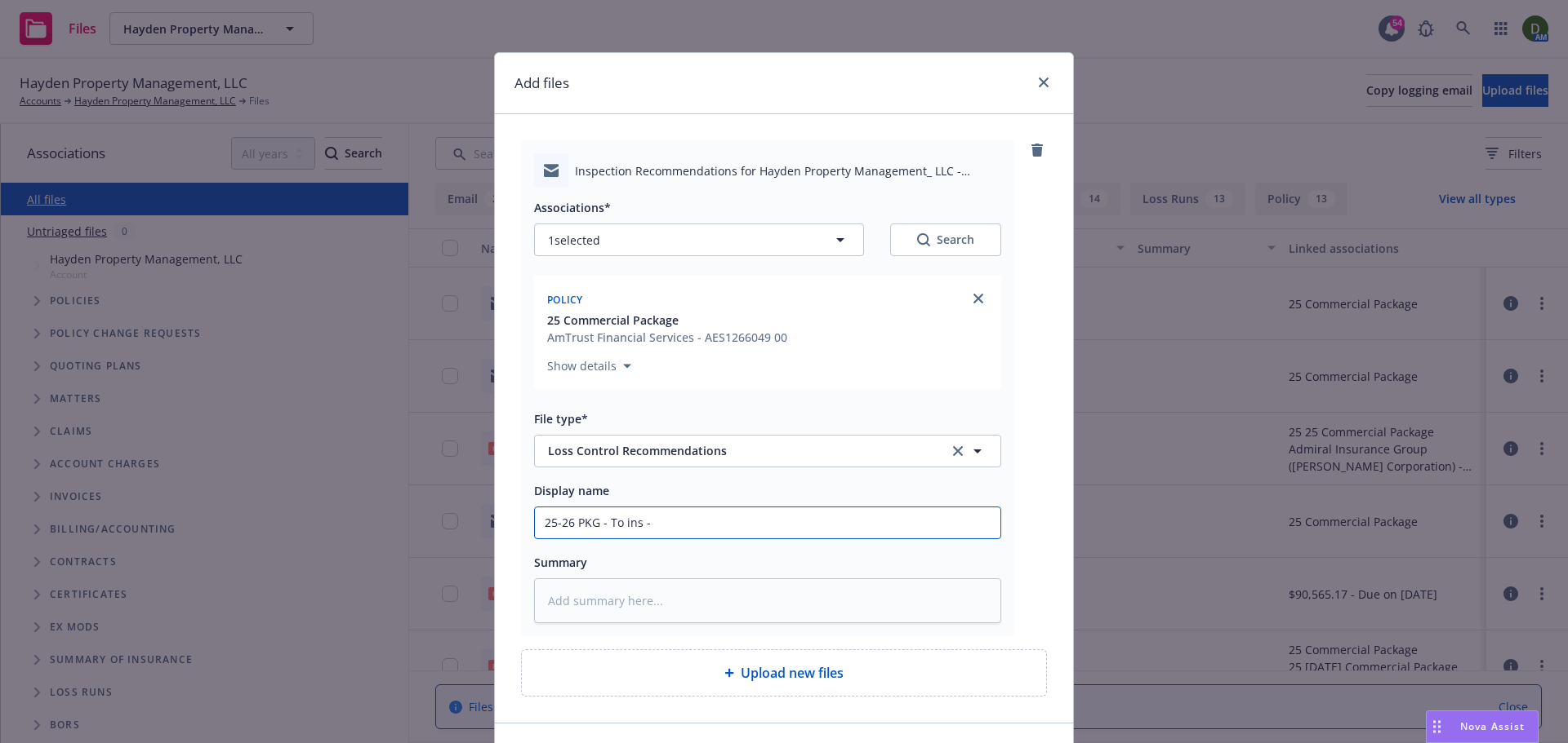
type textarea "x"
type input "25-26 PKG - To ins - L"
type textarea "x"
type input "25-26 PKG - To ins - Lo"
type textarea "x"
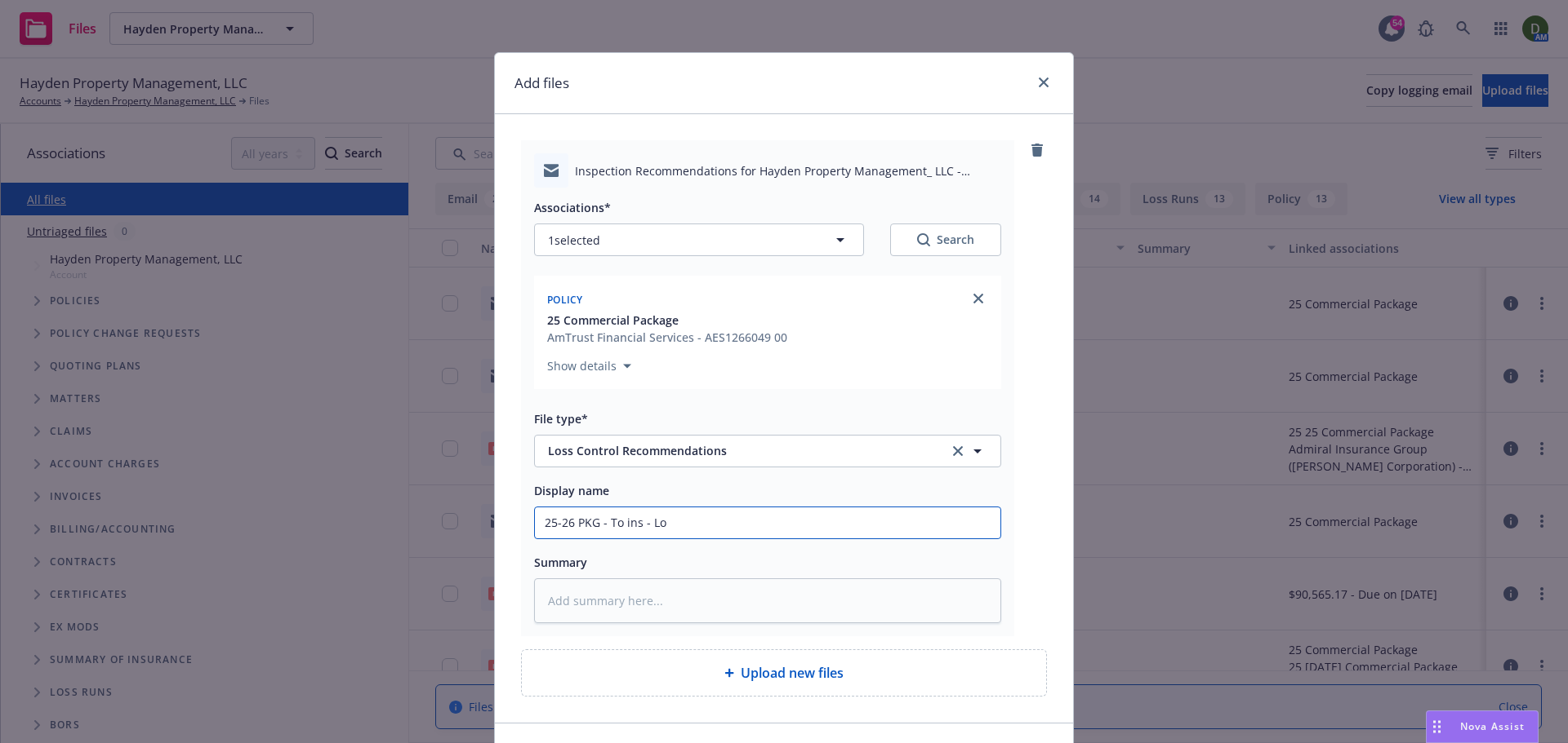
type input "25-26 PKG - To ins - Los"
type textarea "x"
type input "25-26 PKG - To ins - Loss"
type textarea "x"
type input "25-26 PKG - To ins - Loss c"
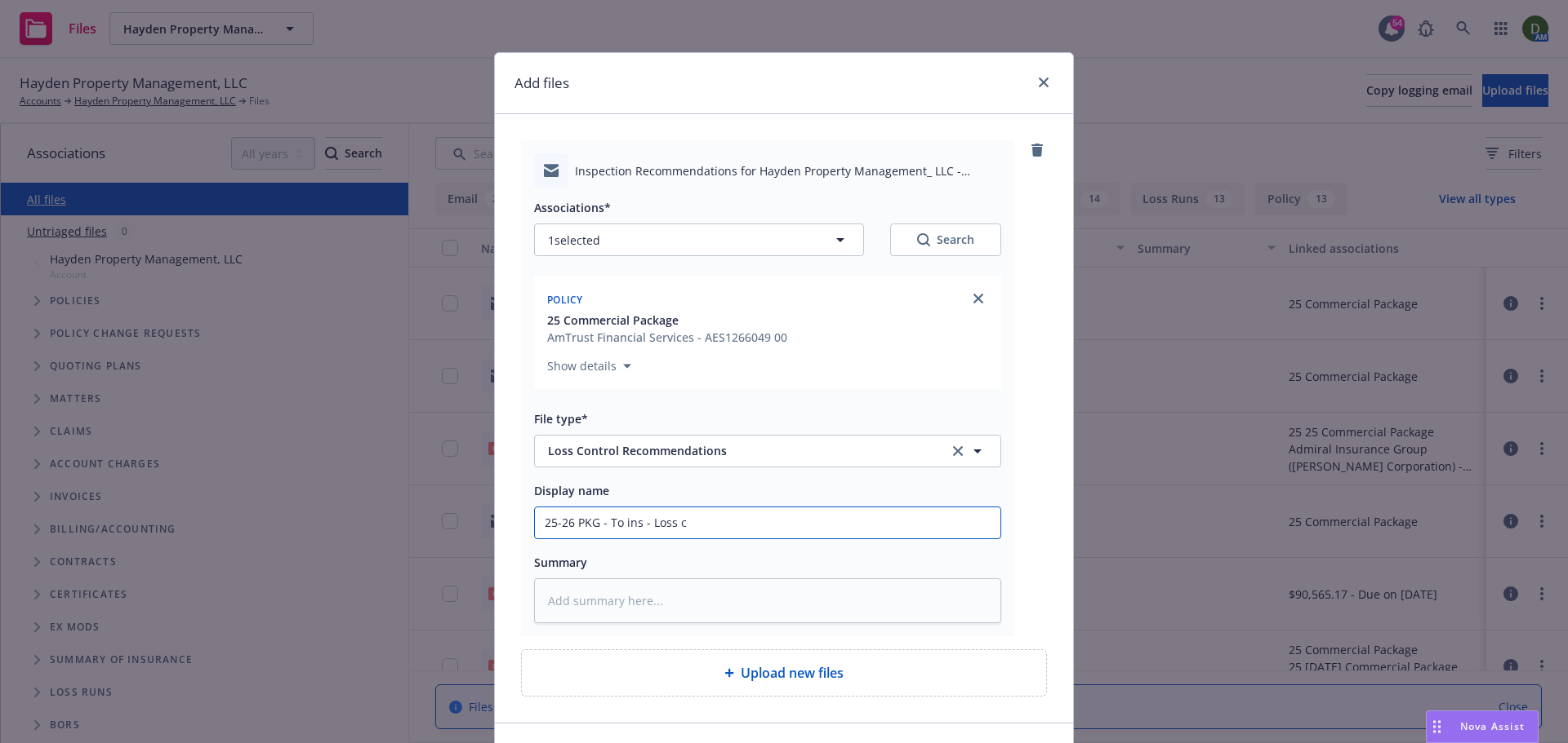
type textarea "x"
type input "25-26 PKG - To ins - Loss co"
type textarea "x"
type input "25-26 PKG - To ins - Loss con"
type textarea "x"
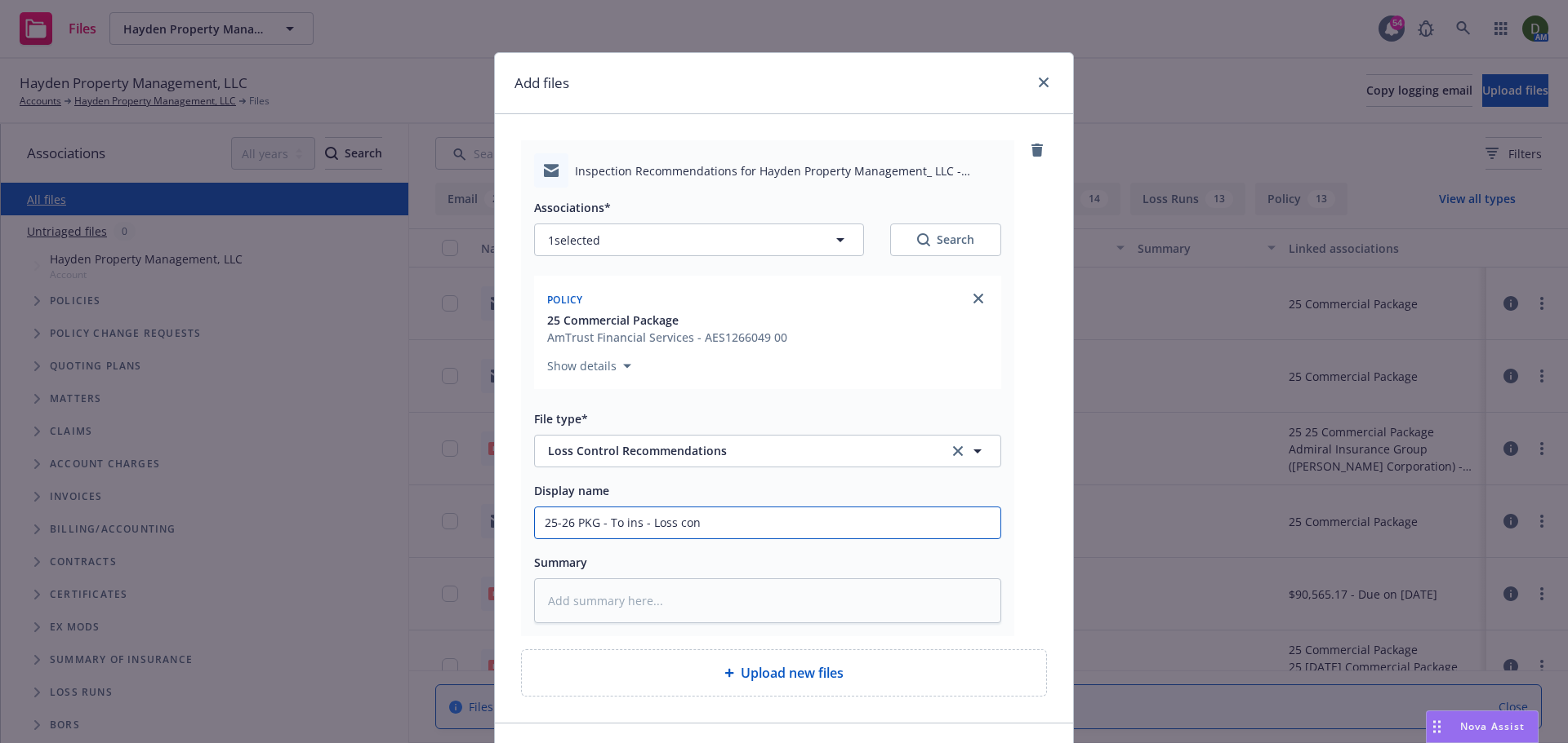
type input "25-26 PKG - To ins - Loss cont"
type textarea "x"
type input "25-26 PKG - To ins - Loss contr"
type textarea "x"
type input "25-26 PKG - To ins - Loss contro"
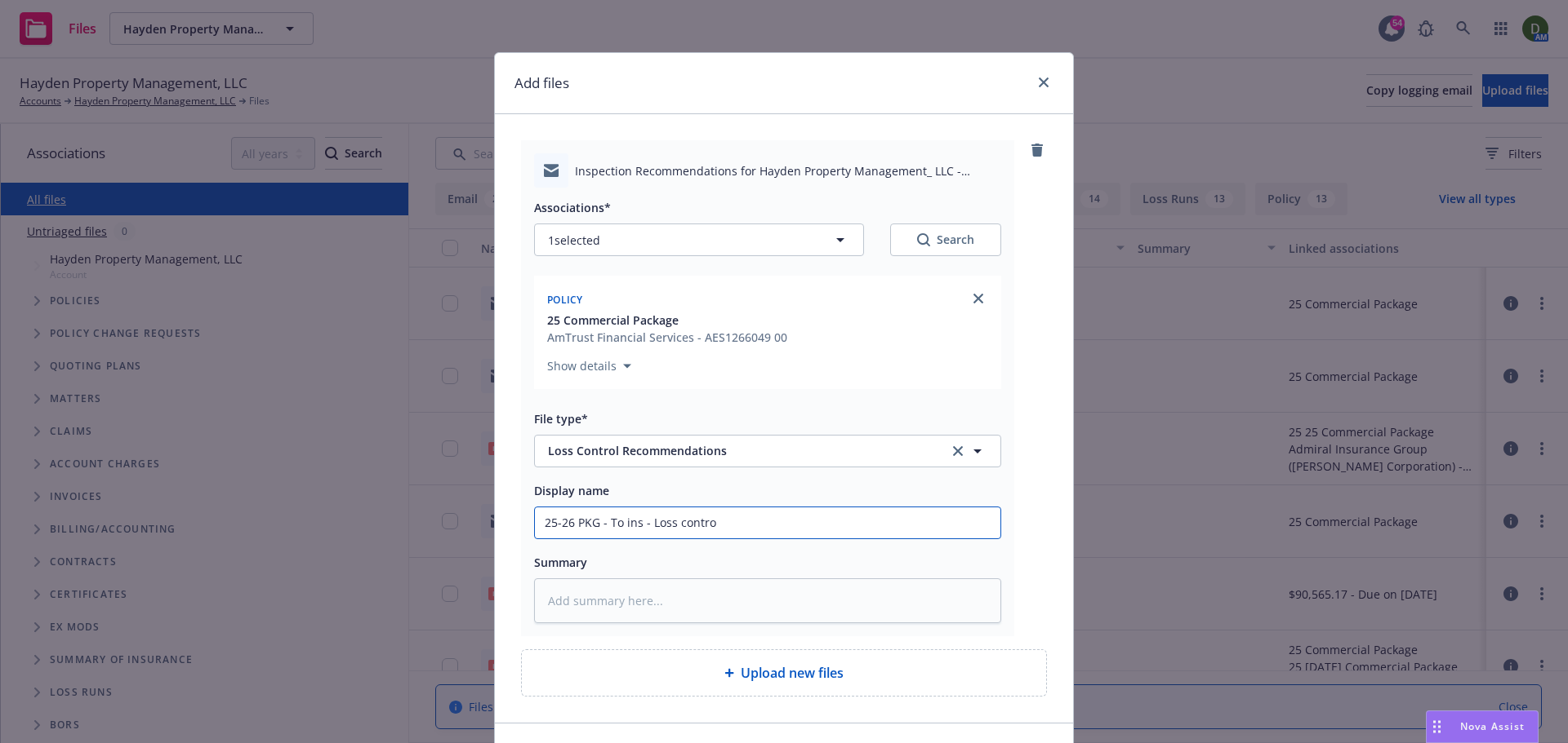
type textarea "x"
type input "25-26 PKG - To ins - Loss control"
type textarea "x"
type input "25-26 PKG - To ins - Loss control r"
type textarea "x"
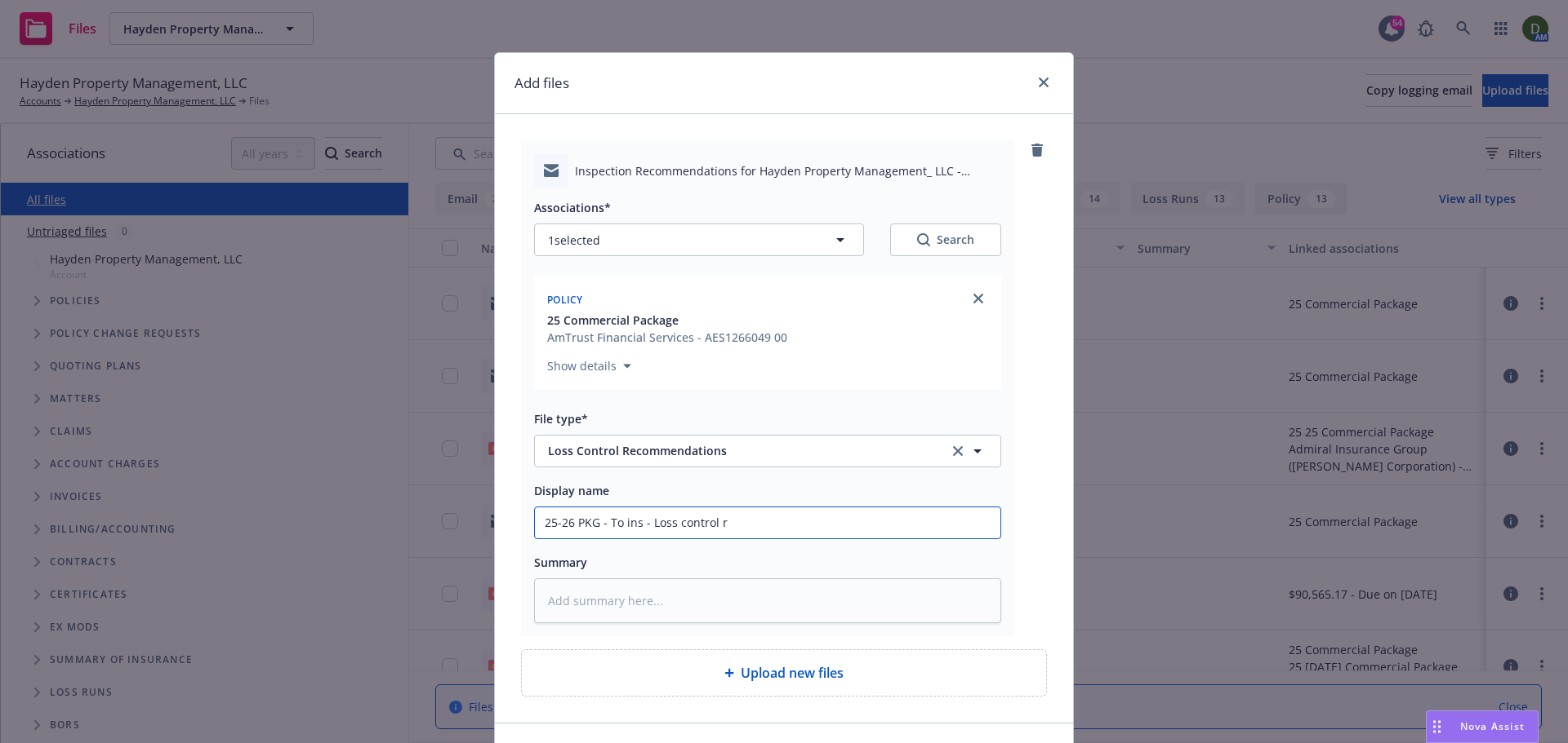
type input "25-26 PKG - To ins - Loss control re"
type textarea "x"
type input "25-26 PKG - To ins - Loss control rec"
type textarea "x"
type input "25-26 PKG - To ins - Loss control recs"
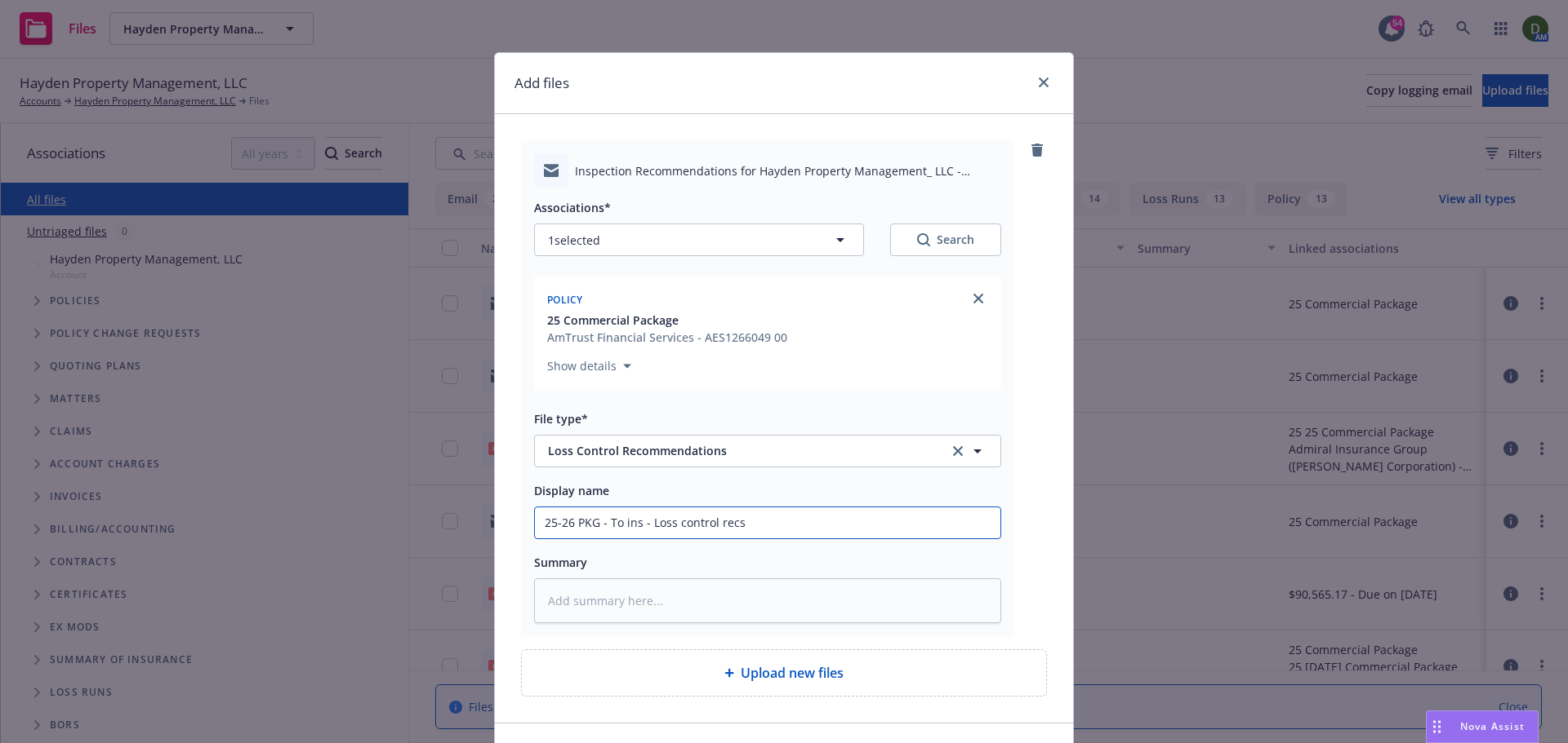
type textarea "x"
type input "25-26 PKG - To ins - Loss control rec"
type textarea "x"
type input "25-26 PKG - To ins - Loss control rec"
type textarea "x"
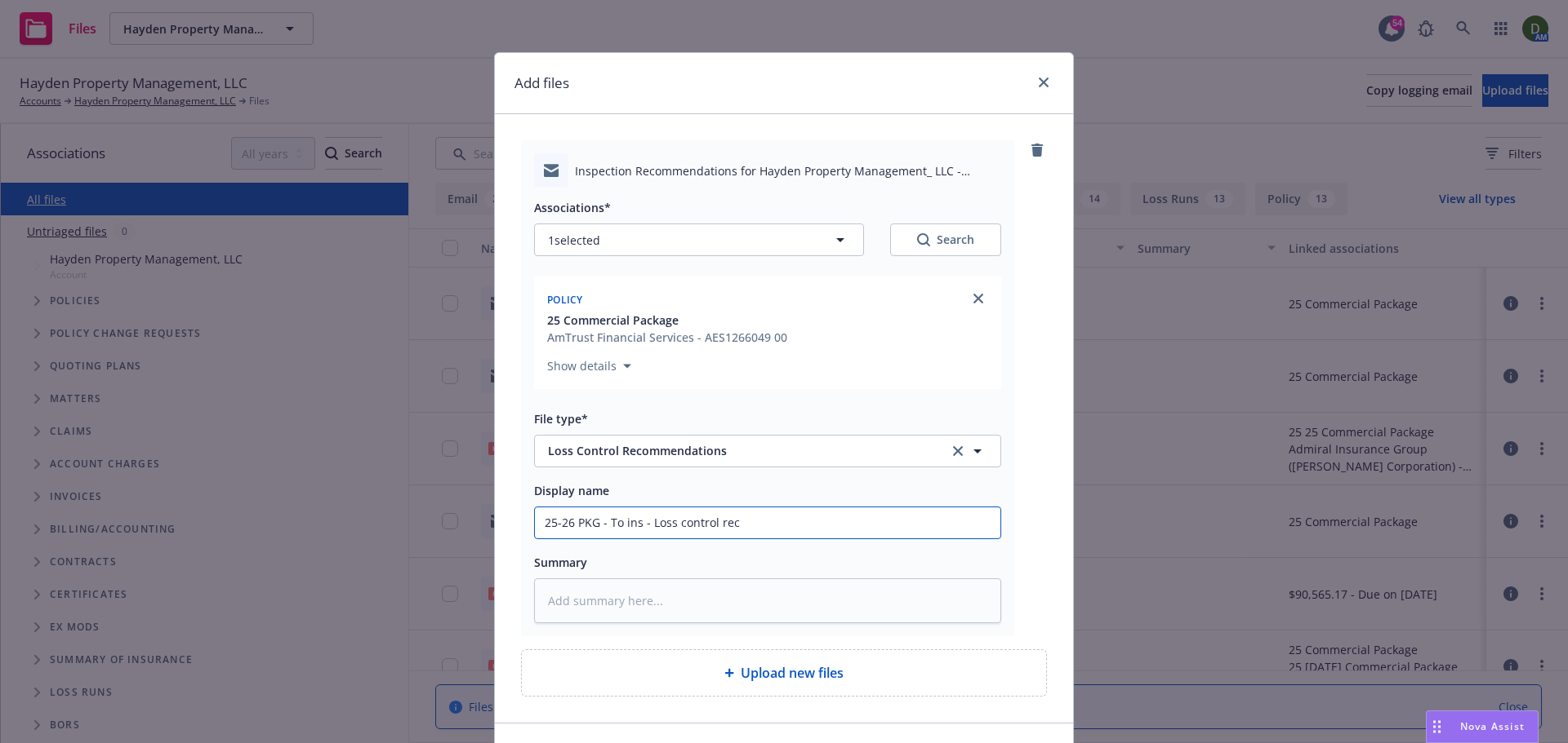
type input "25-26 PKG - To ins - Loss control rec l"
type textarea "x"
type input "25-26 PKG - To ins - Loss control rec la"
type textarea "x"
type input "25-26 PKG - To ins - Loss control rec lat"
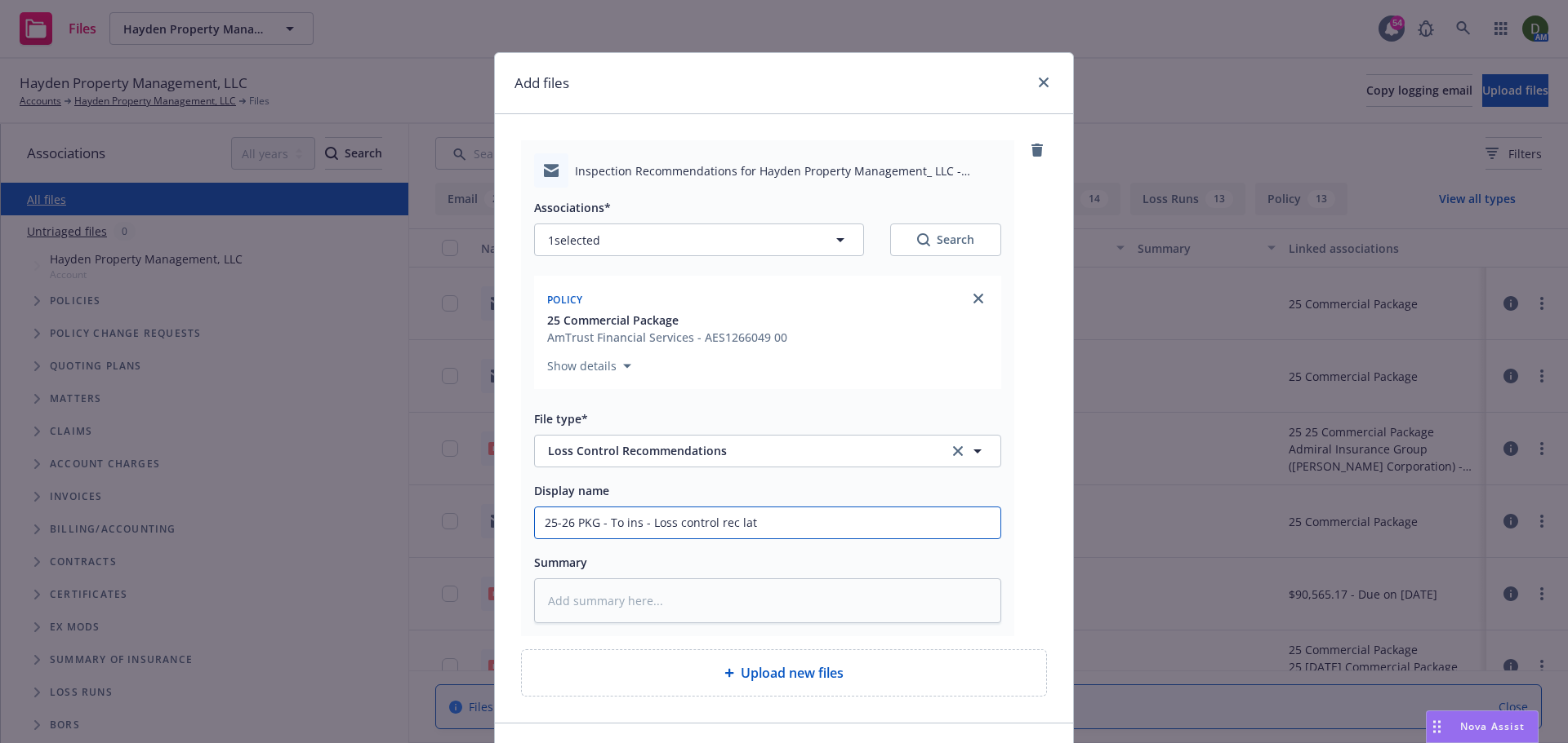
type textarea "x"
type input "25-26 PKG - To ins - Loss control rec la"
type textarea "x"
type input "25-26 PKG - To ins - Loss control rec l"
type textarea "x"
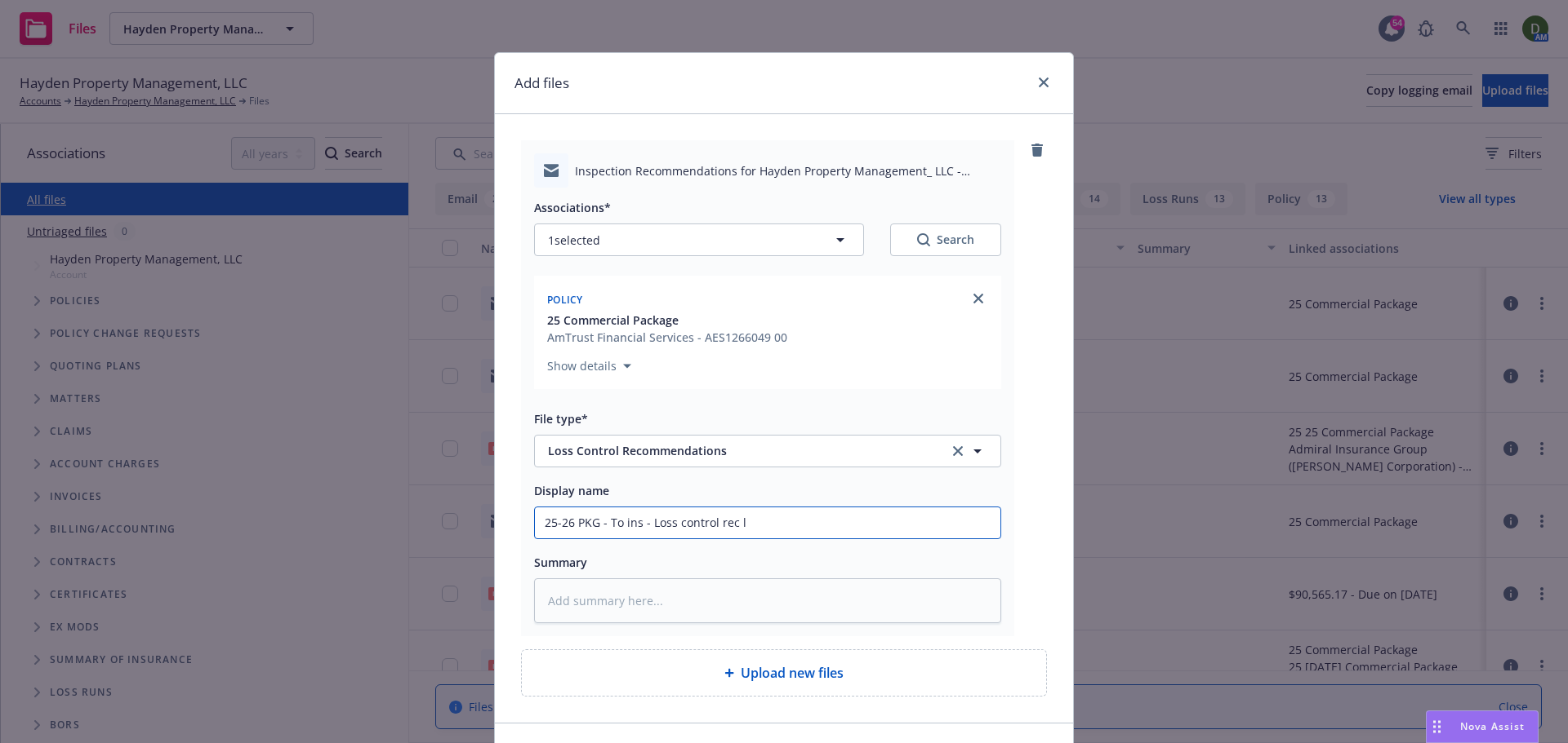
type input "25-26 PKG - To ins - Loss control rec le"
type textarea "x"
type input "25-26 PKG - To ins - Loss control rec let"
type textarea "x"
type input "25-26 PKG - To ins - Loss control rec lett"
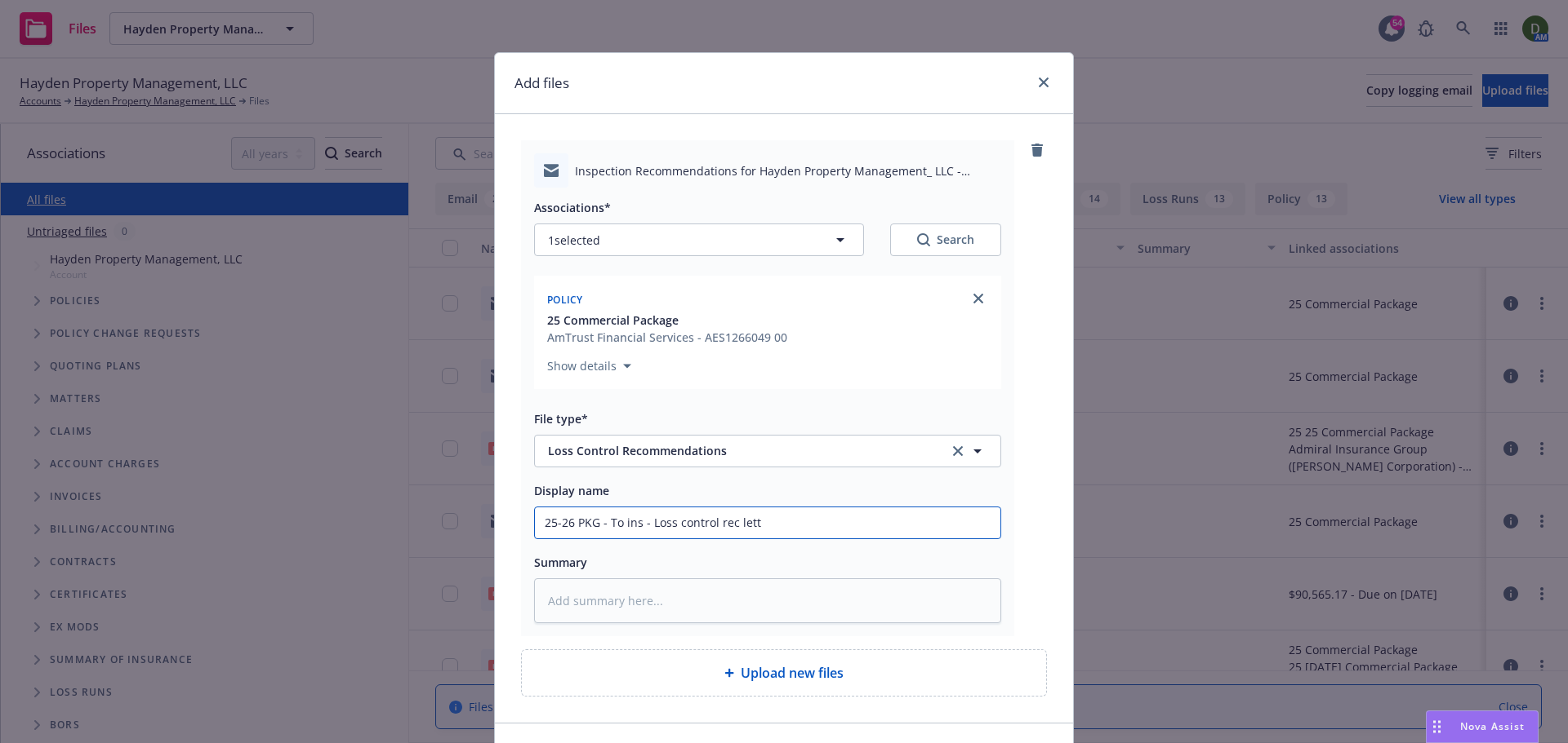
type textarea "x"
type input "25-26 PKG - To ins - Loss control rec lette"
type textarea "x"
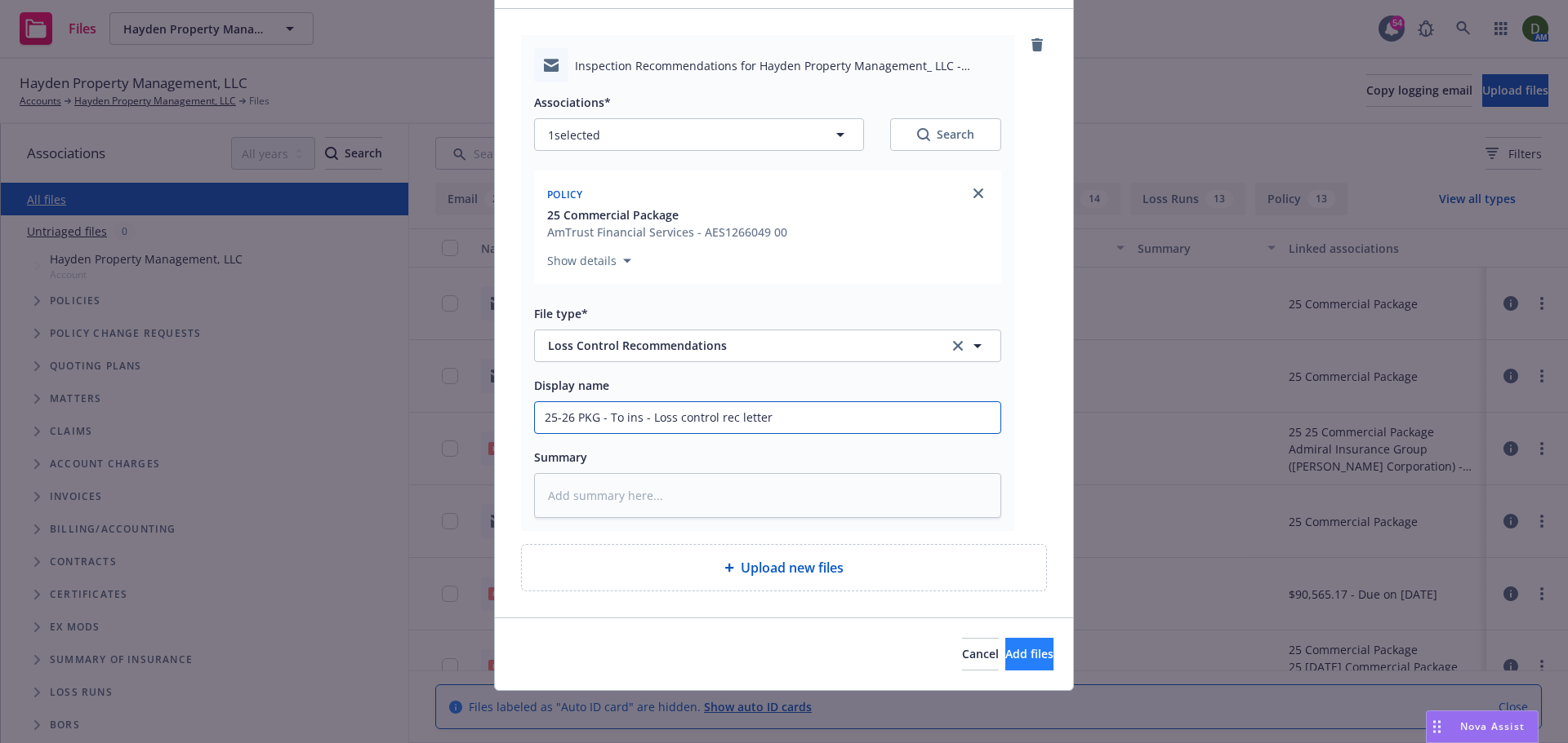
type input "25-26 PKG - To ins - Loss control rec letter"
click at [1005, 652] on span "Add files" at bounding box center [1029, 654] width 49 height 16
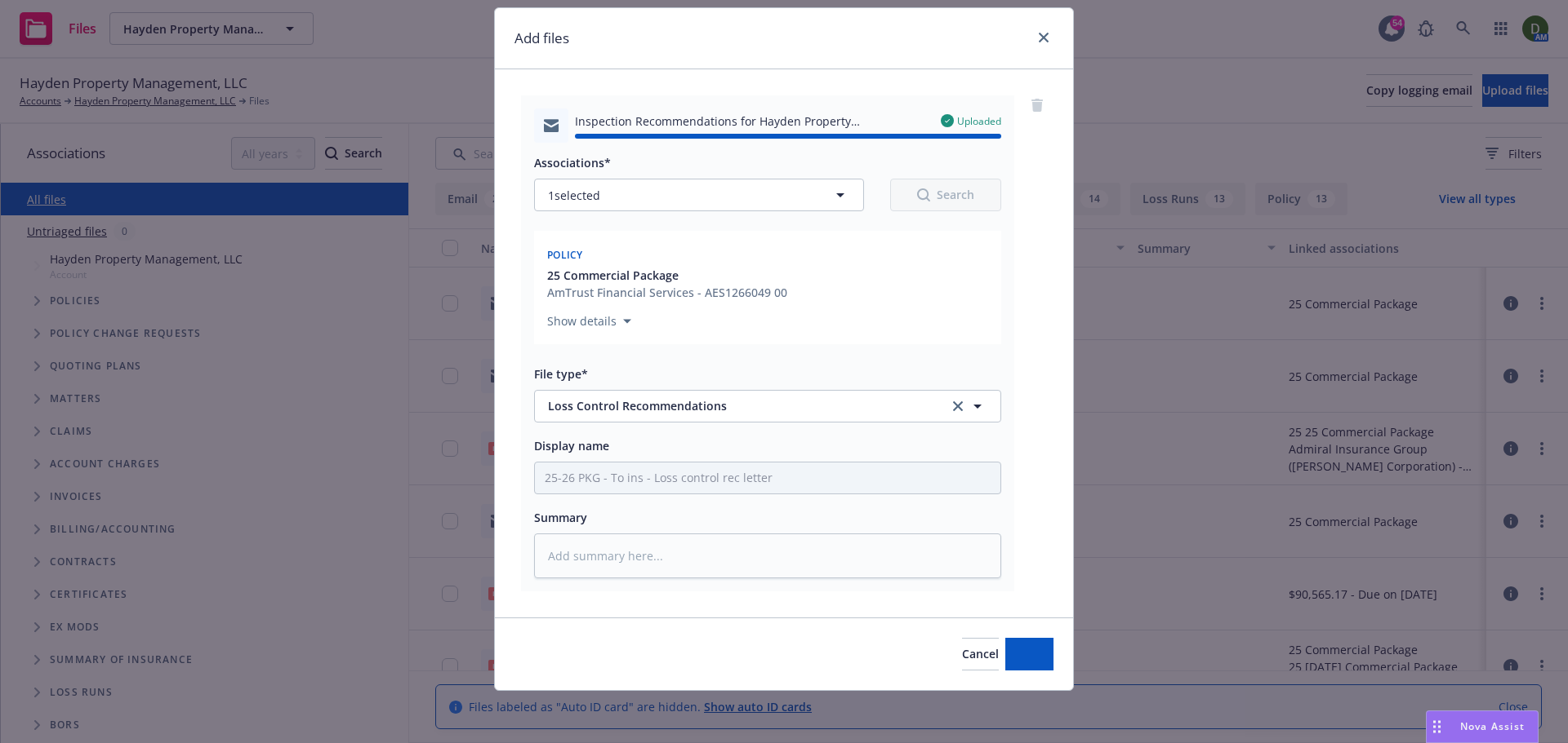
type textarea "x"
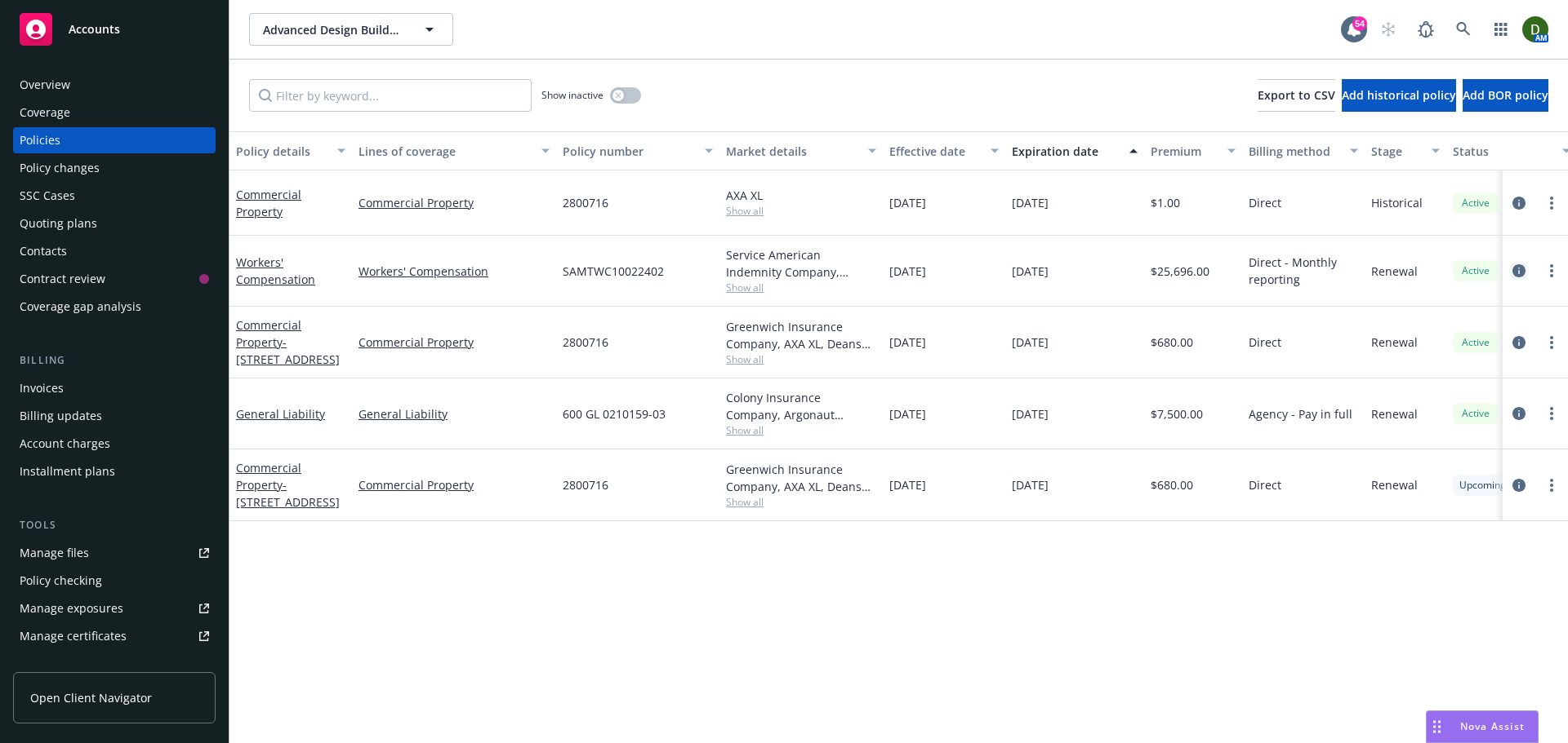
click at [1524, 266] on icon "circleInformation" at bounding box center [1519, 271] width 13 height 13
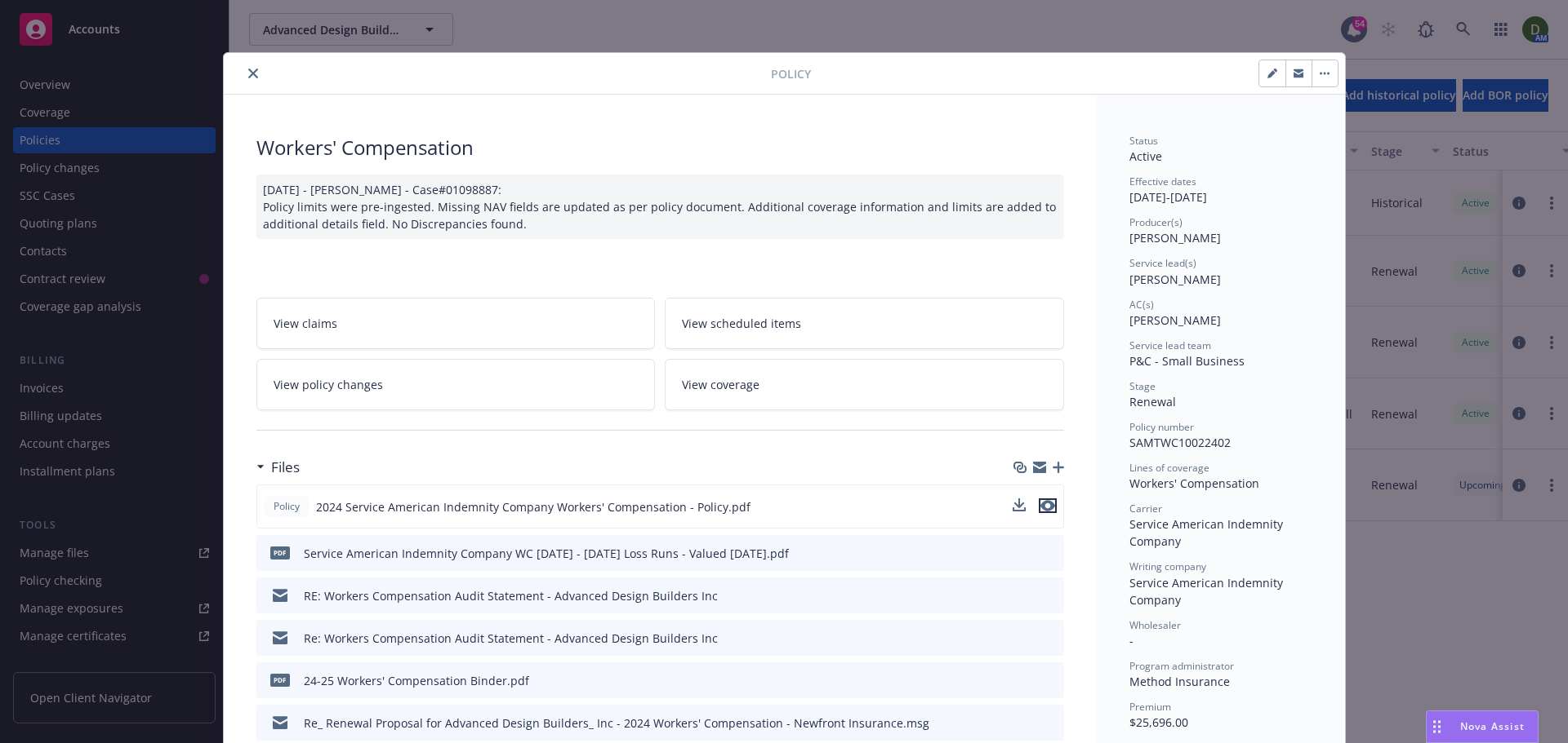
click at [1043, 506] on icon "preview file" at bounding box center [1047, 506] width 15 height 11
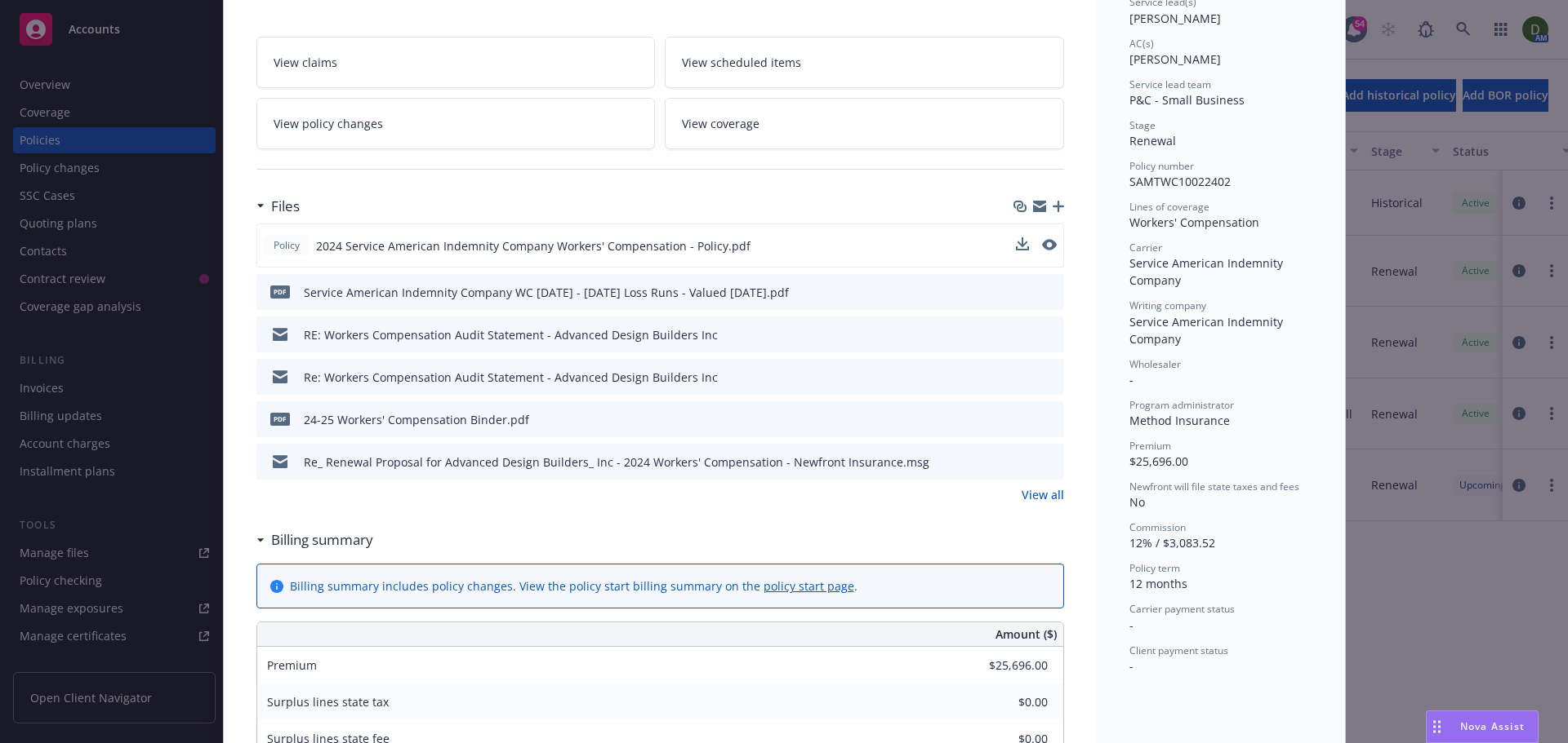
scroll to position [244, 0]
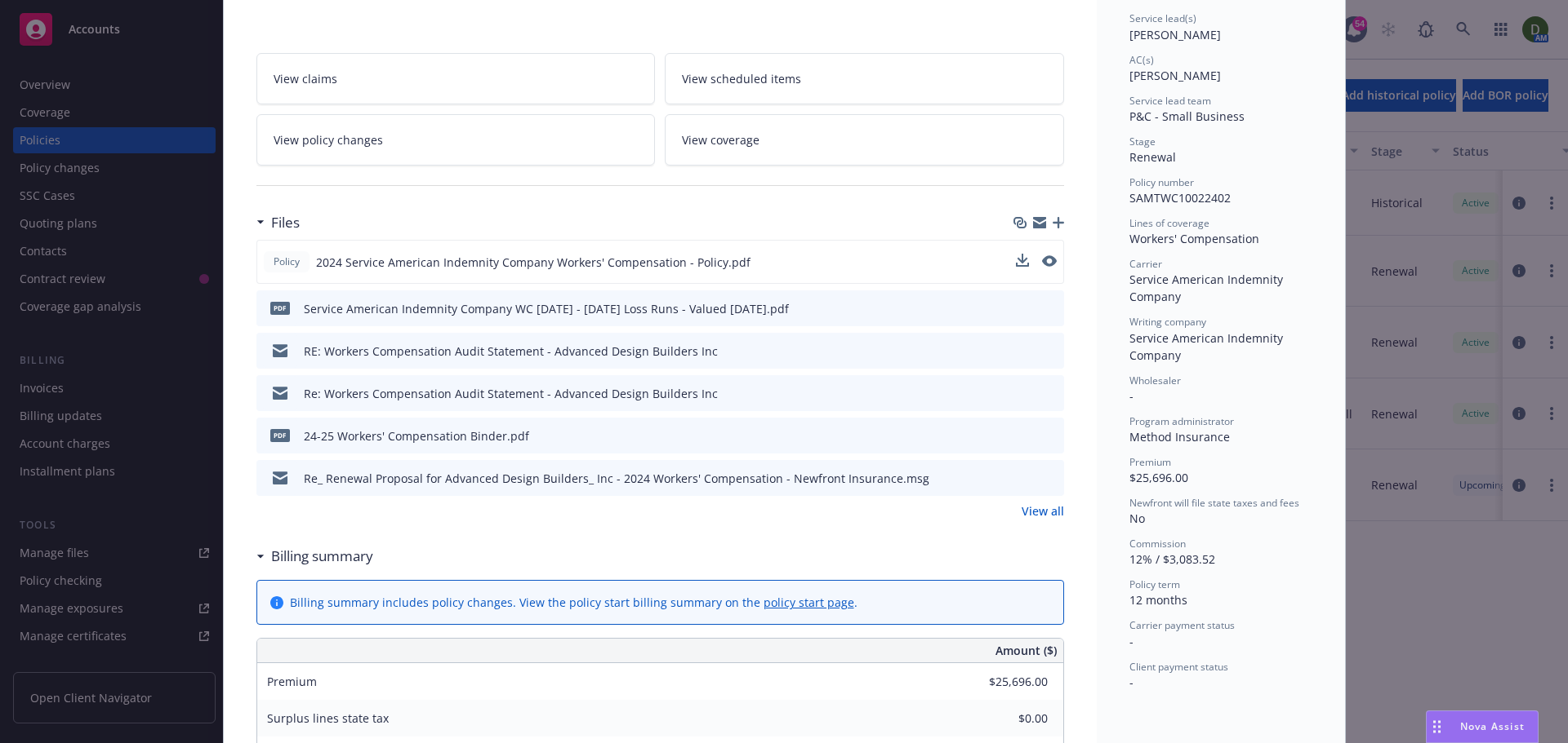
click at [1049, 393] on button "preview file" at bounding box center [1048, 393] width 18 height 15
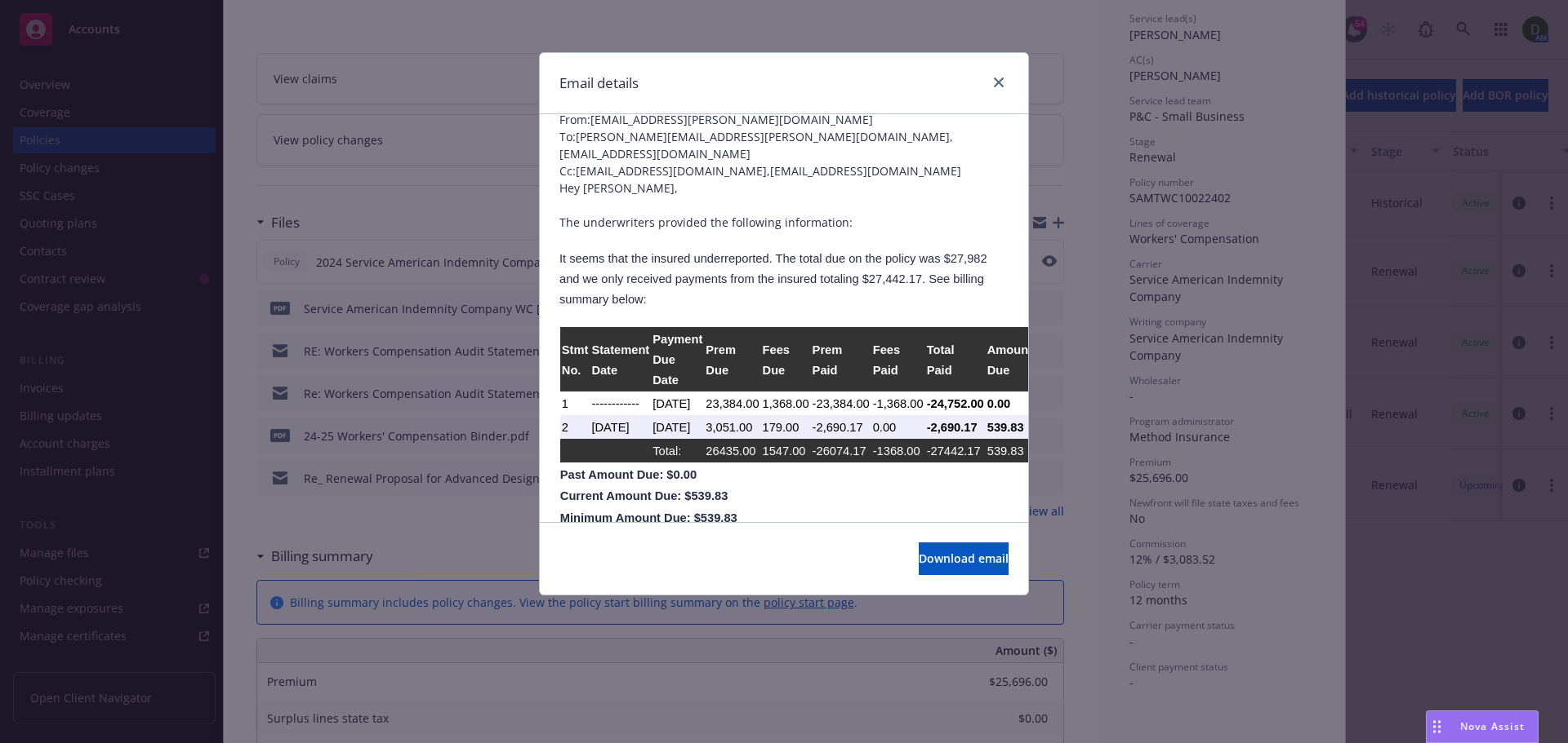
scroll to position [0, 0]
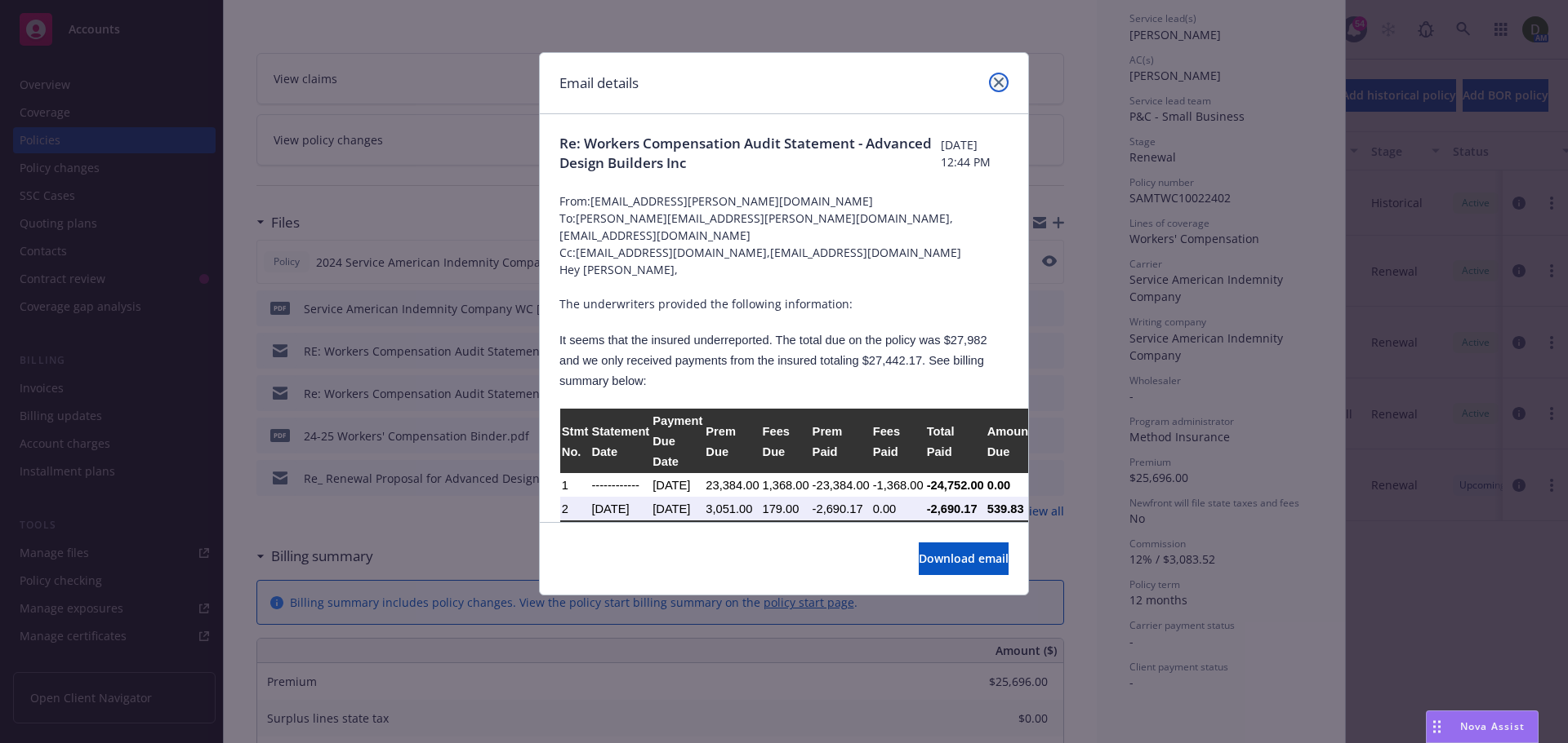
click at [1004, 86] on link "close" at bounding box center [999, 82] width 19 height 19
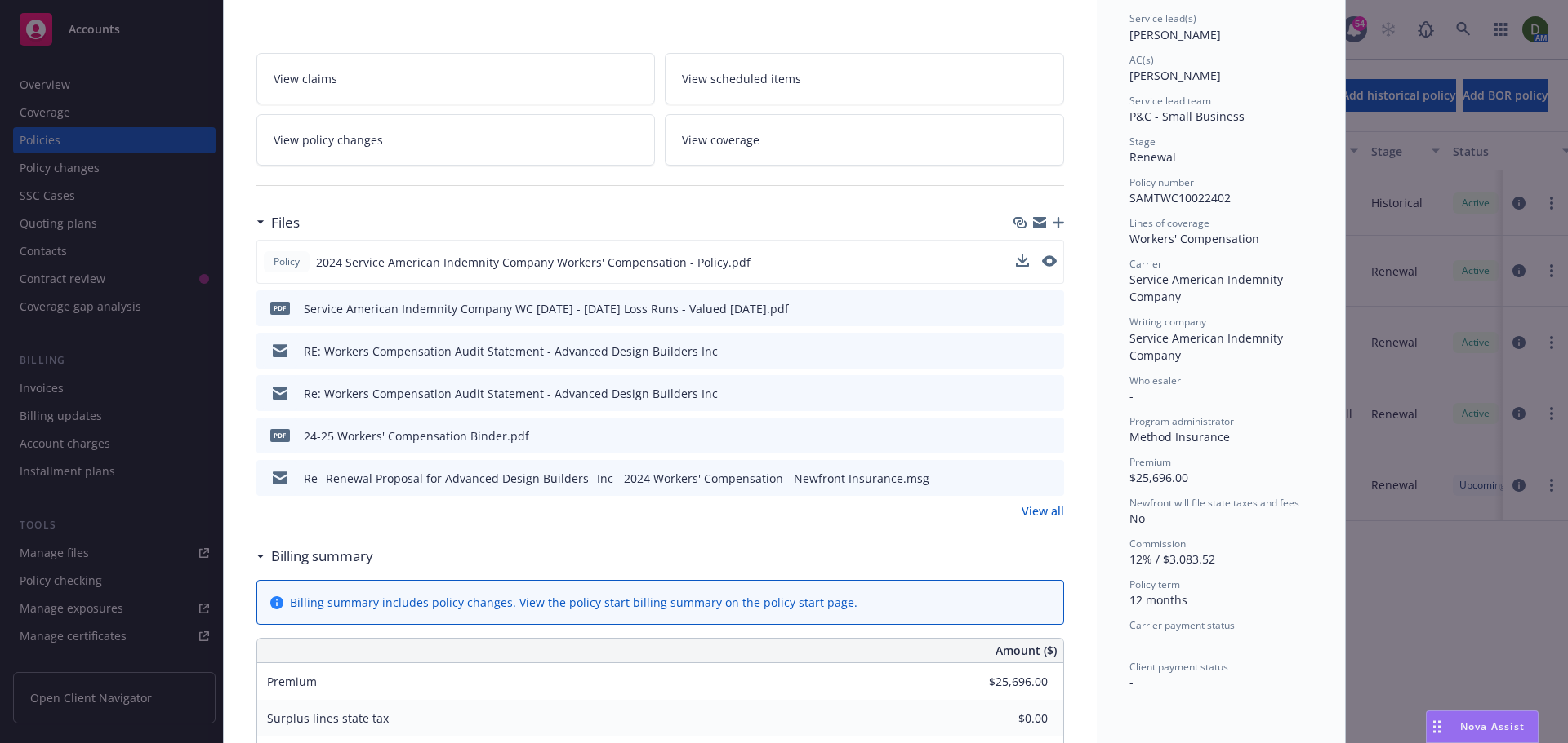
click at [1046, 509] on link "View all" at bounding box center [1043, 511] width 42 height 17
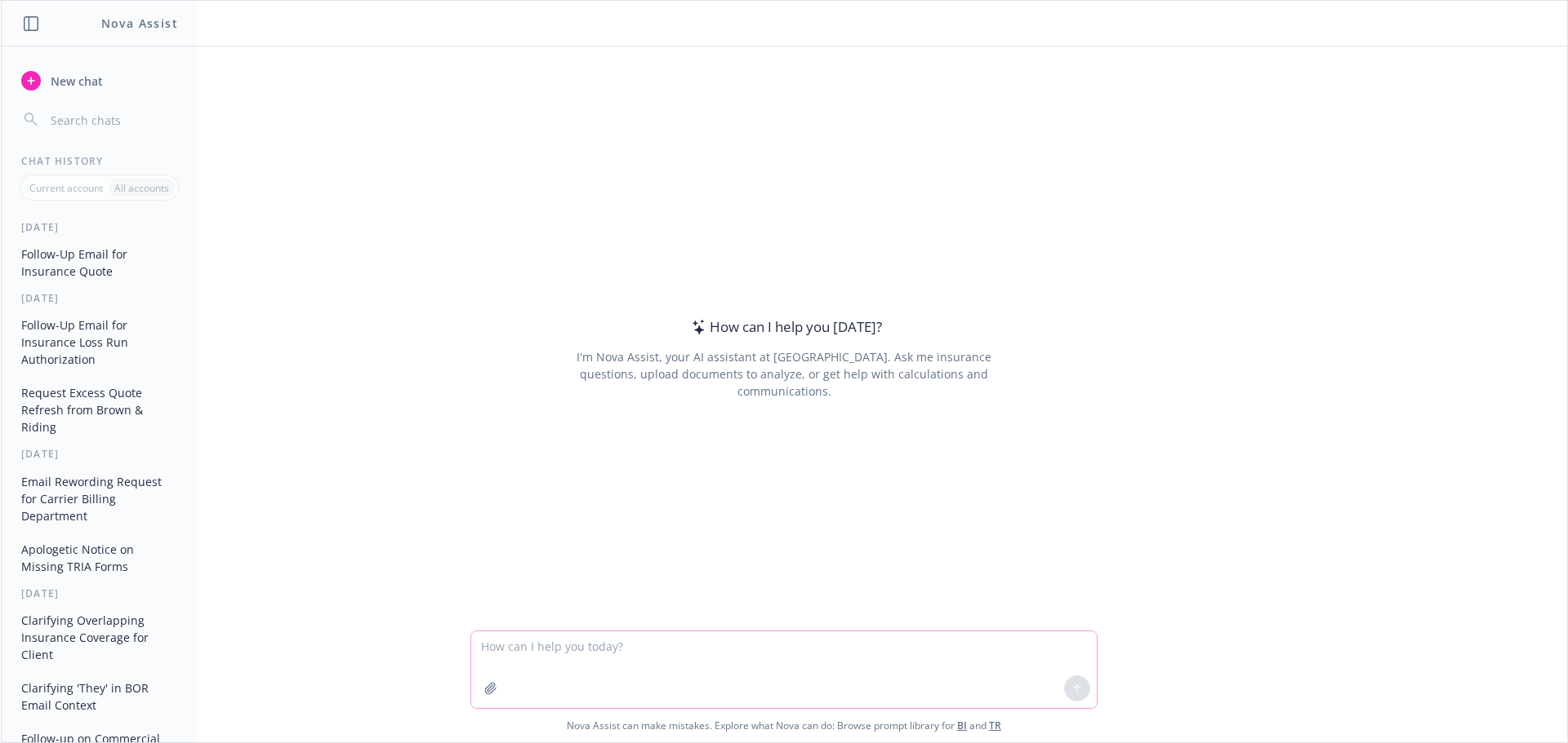
click at [664, 664] on textarea at bounding box center [784, 670] width 625 height 77
paste textarea "Please advise Target Premium 2021 policy year loss run exact Total Premium vs r…"
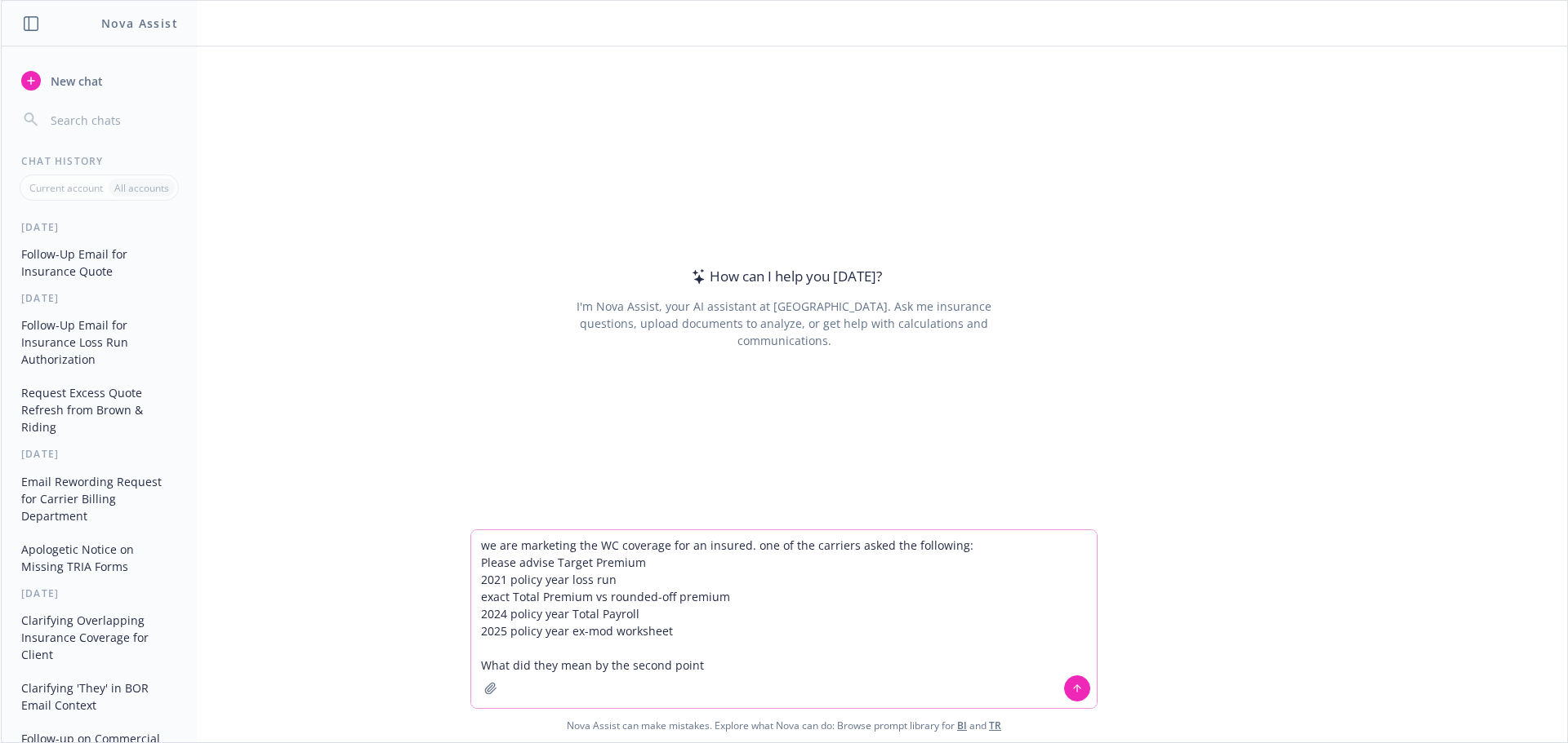
type textarea "we are marketing the WC coverage for an insured. one of the carriers asked the …"
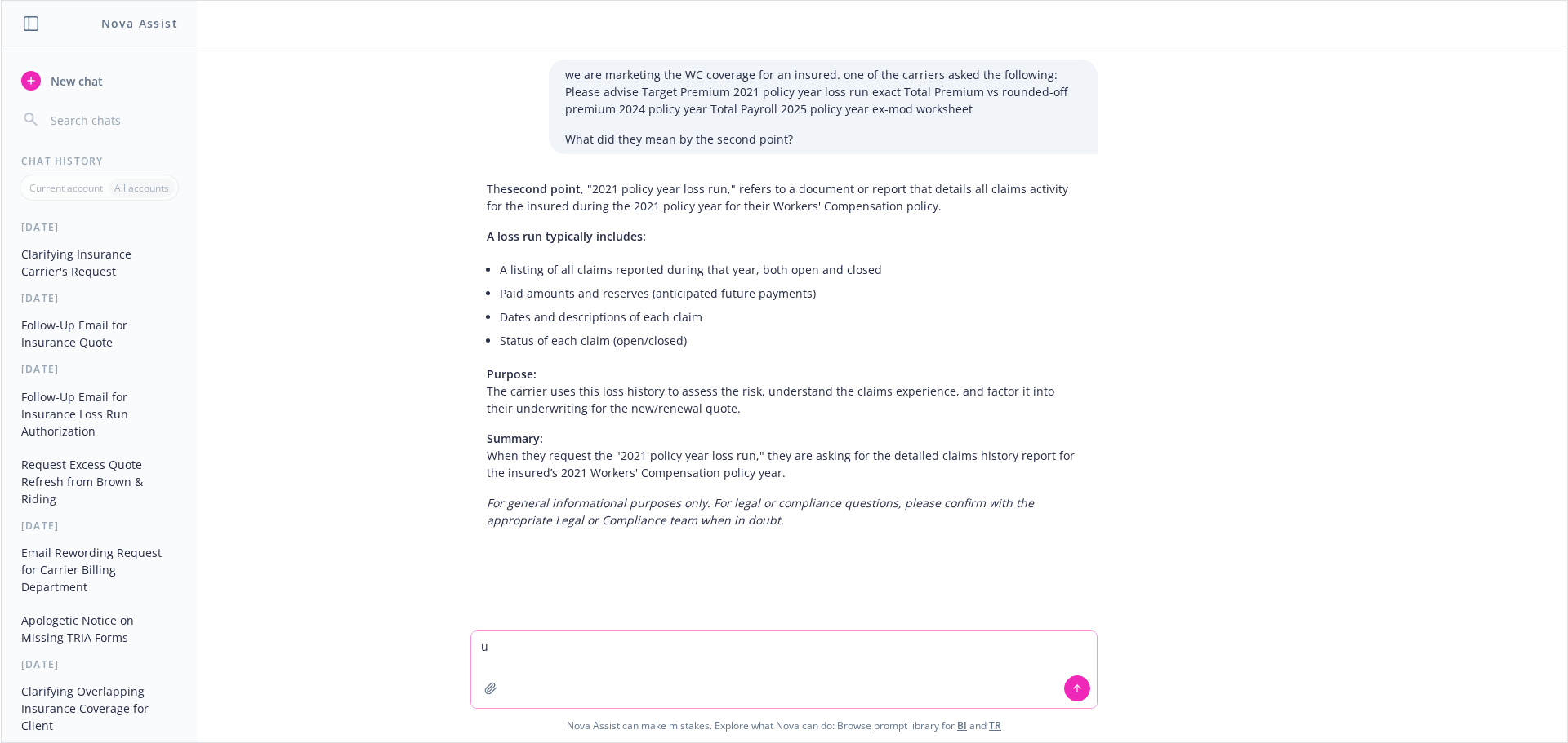
type textarea "u"
type textarea "i meant third sorry"
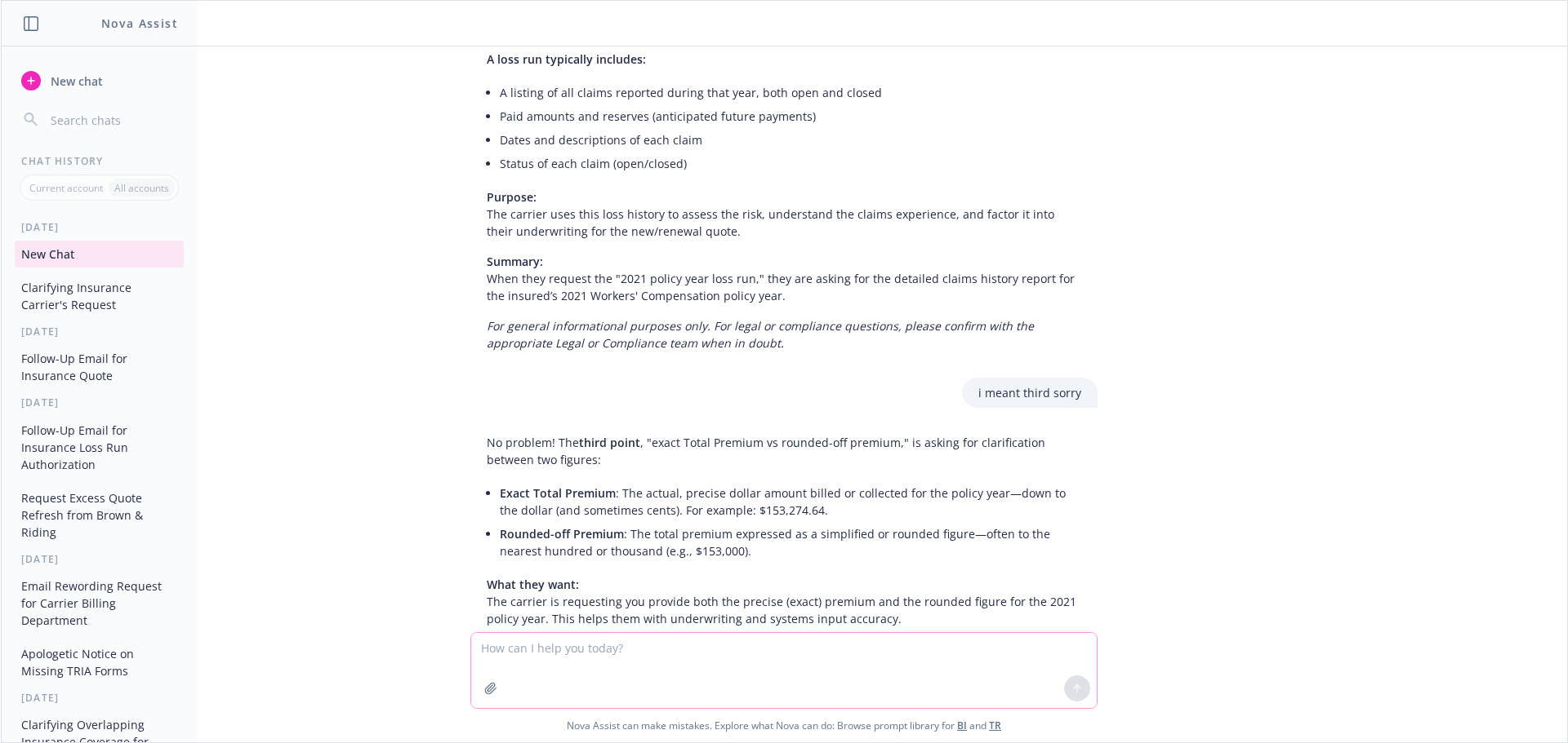
scroll to position [266, 0]
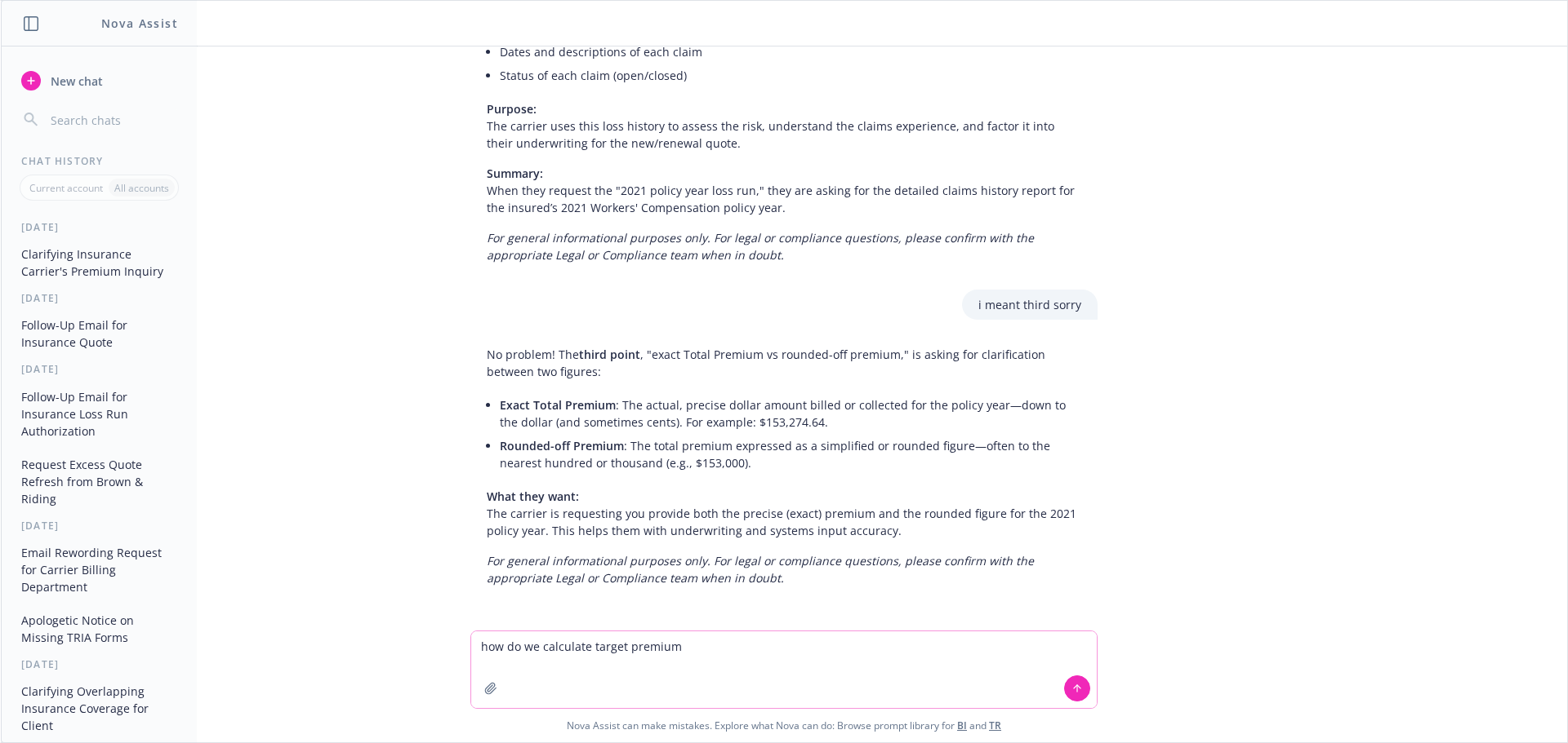
type textarea "how do we calculate target premium?"
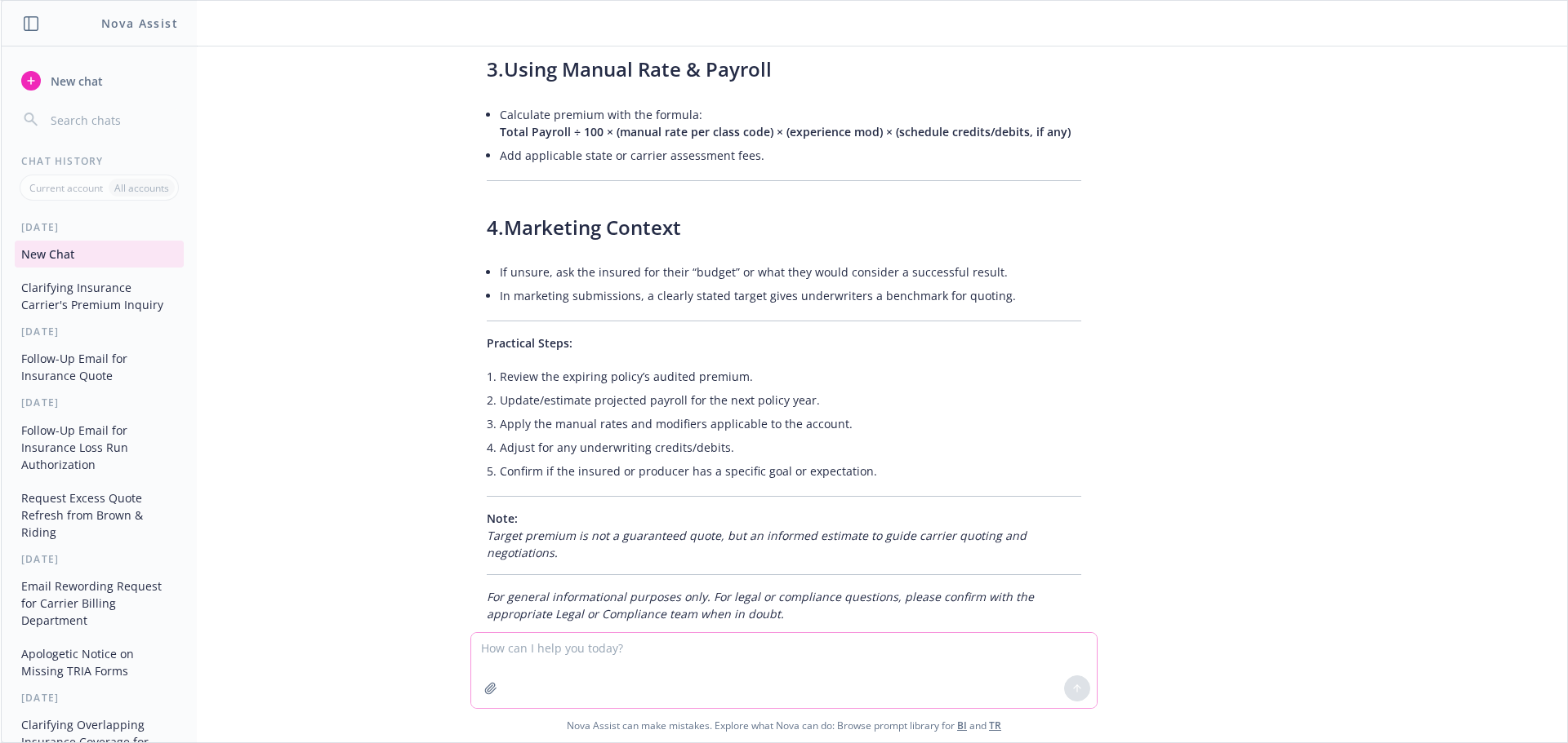
scroll to position [1507, 0]
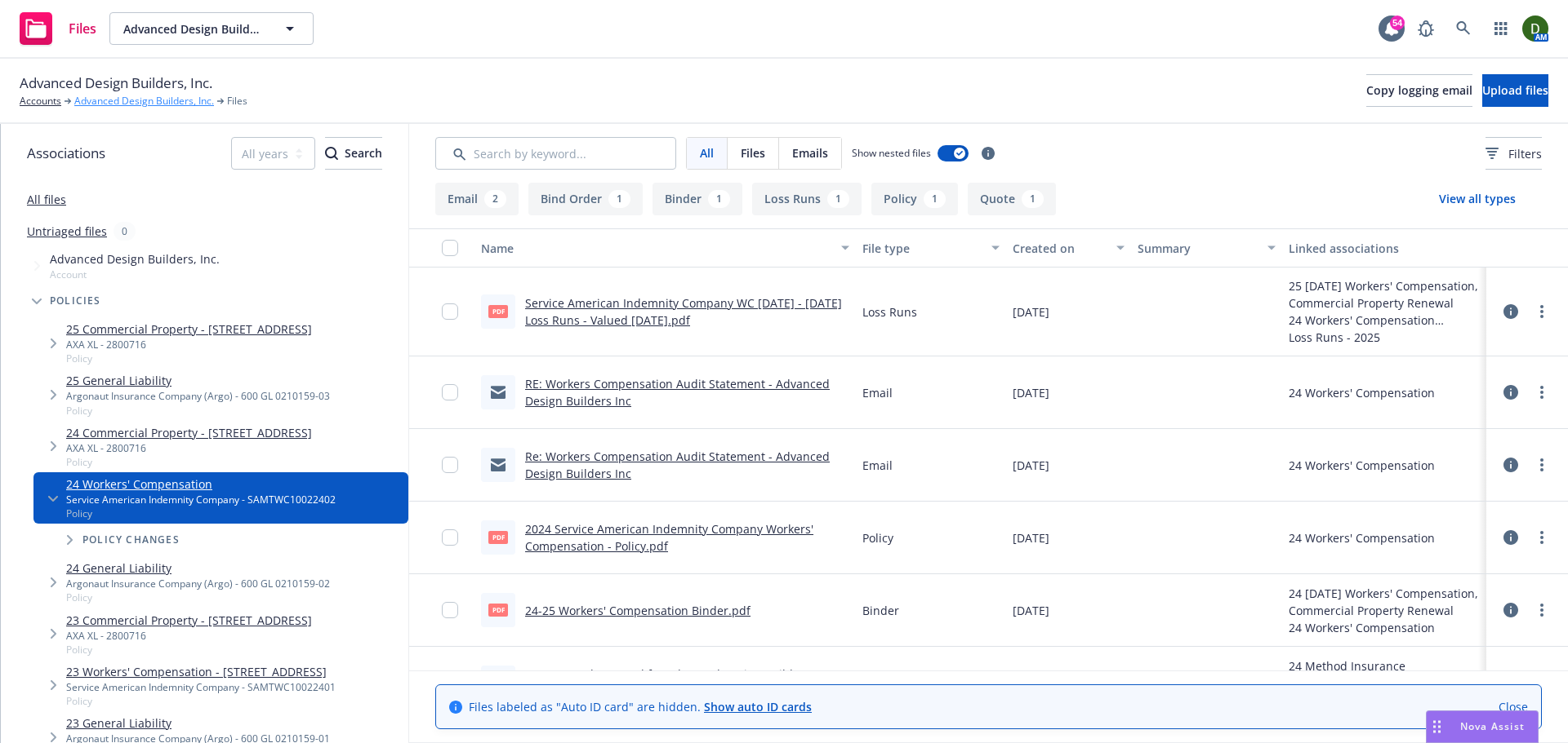
click at [119, 102] on link "Advanced Design Builders, Inc." at bounding box center [144, 101] width 139 height 15
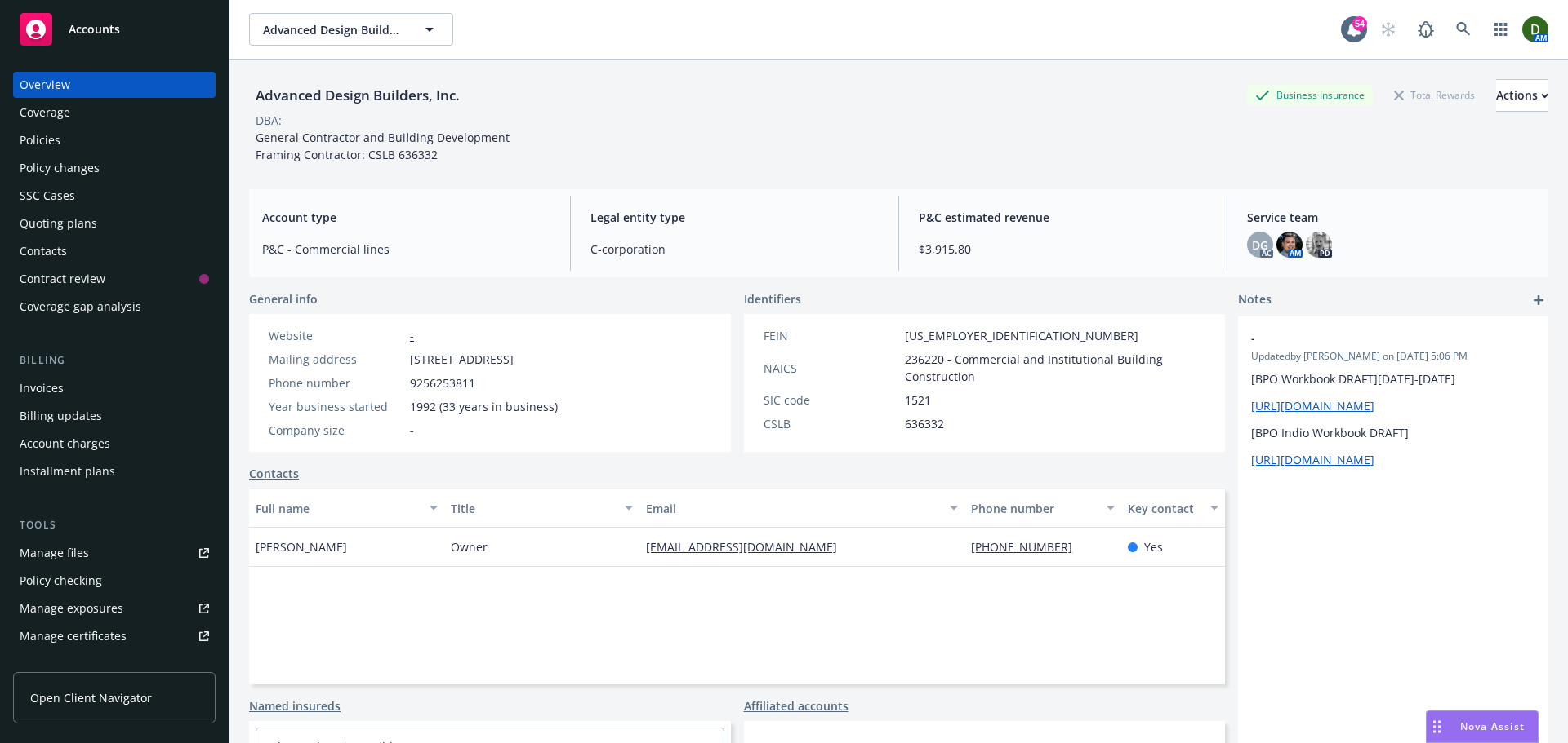
click at [118, 128] on div "Policies" at bounding box center [114, 140] width 190 height 26
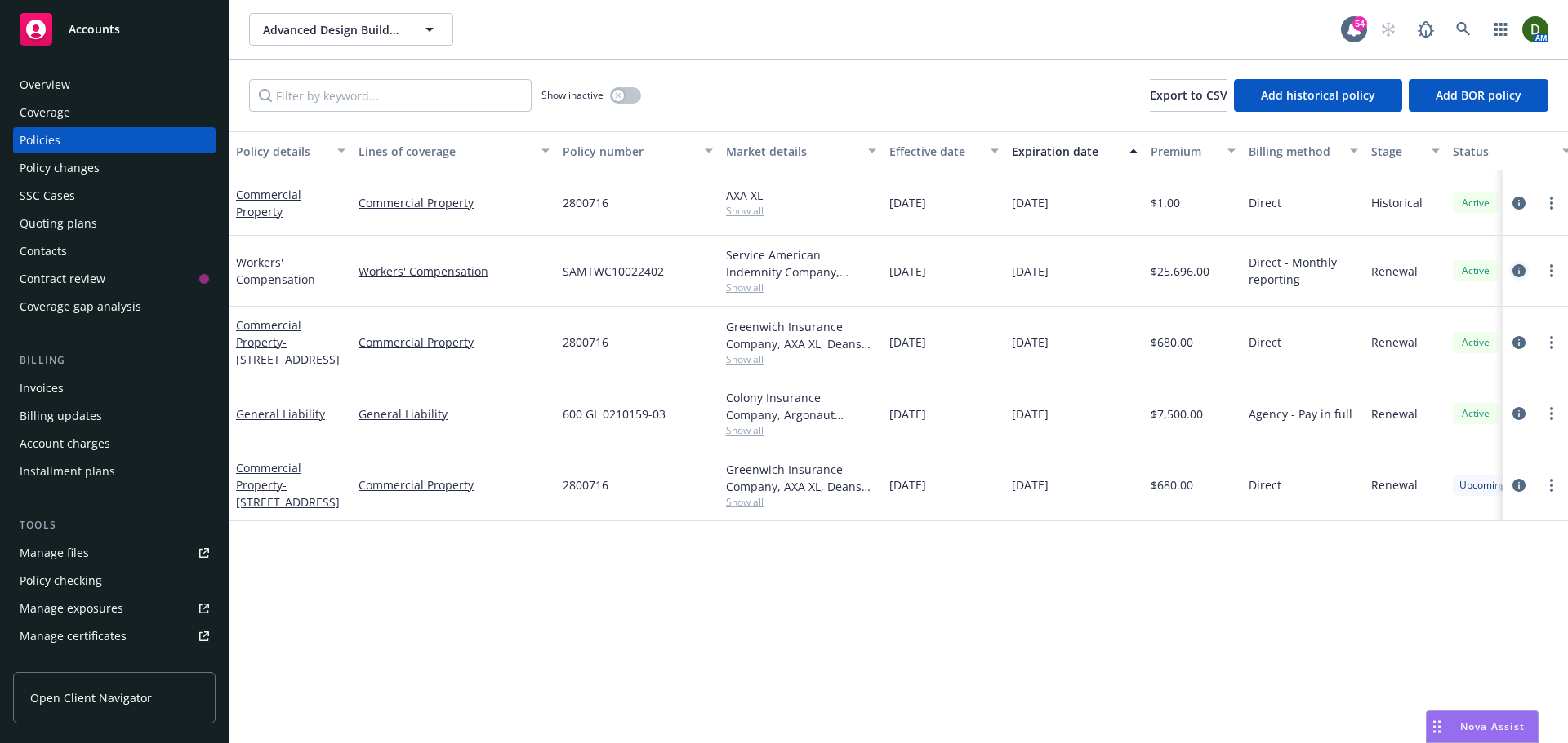
click at [1511, 272] on link "circleInformation" at bounding box center [1519, 271] width 19 height 19
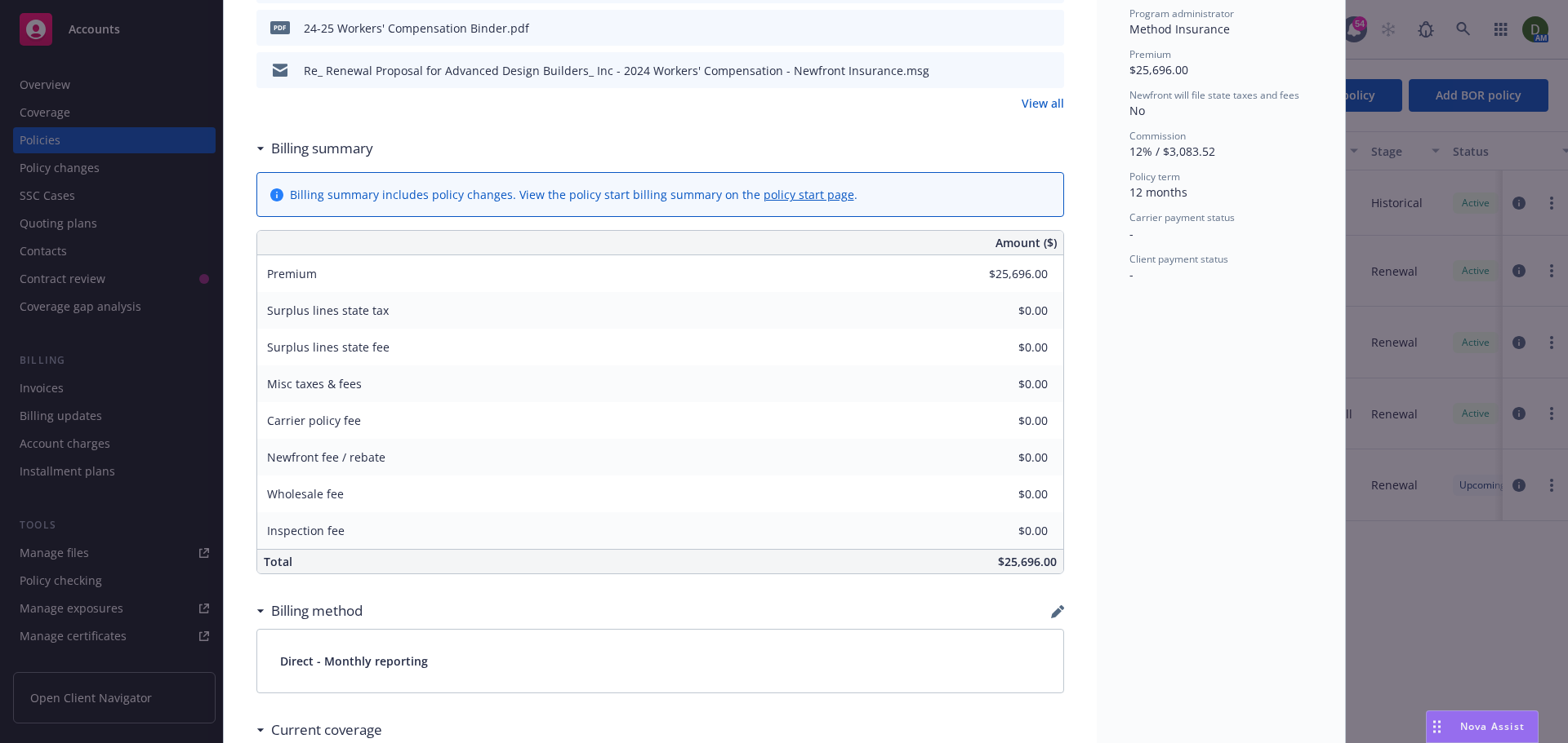
scroll to position [571, 0]
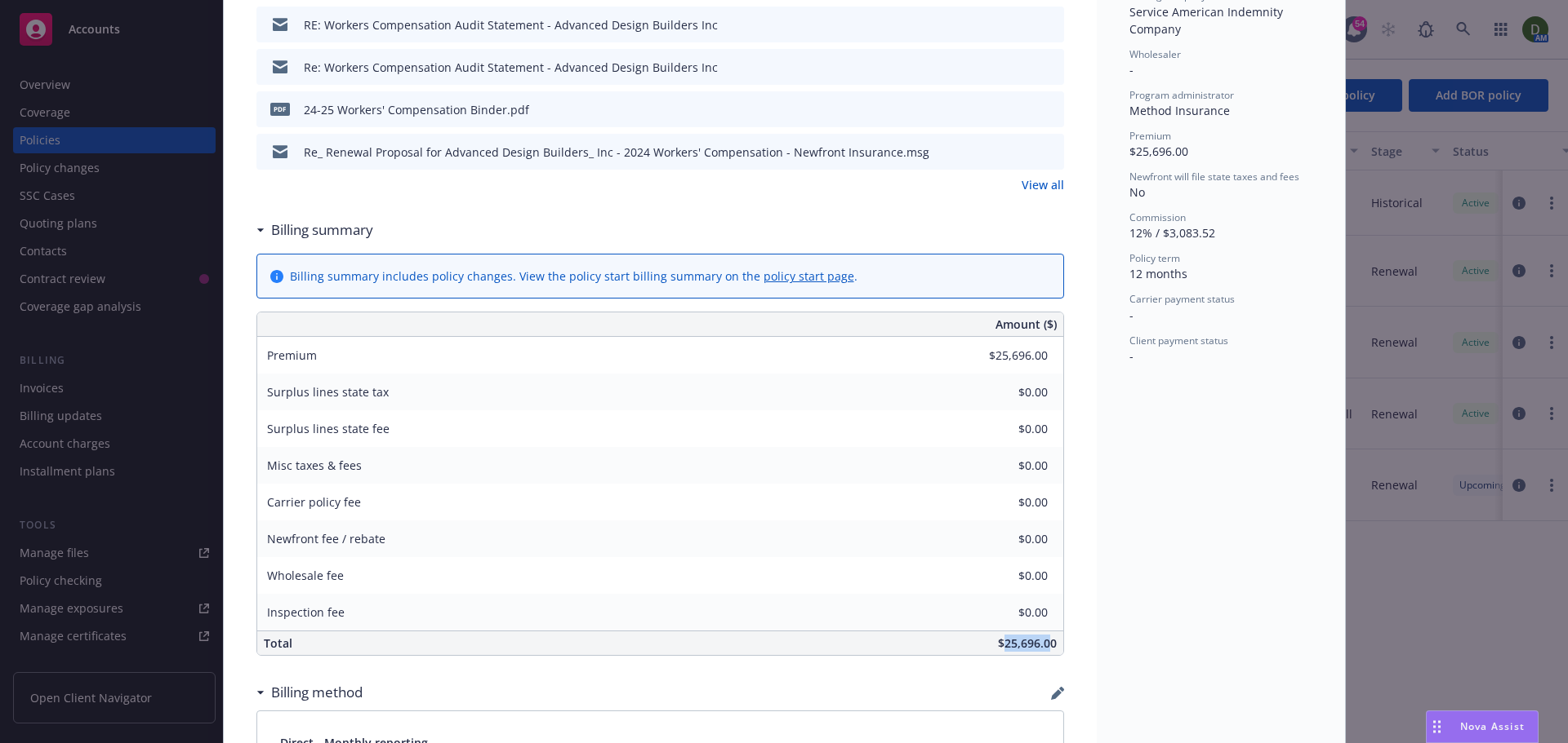
drag, startPoint x: 1005, startPoint y: 646, endPoint x: 1044, endPoint y: 640, distance: 39.5
click at [1044, 640] on span "$25,696.00" at bounding box center [1027, 643] width 59 height 16
drag, startPoint x: 991, startPoint y: 641, endPoint x: 1069, endPoint y: 638, distance: 78.1
click at [1069, 638] on div "Workers' Compensation 10/16/2024 - Srilakshmi Netela - Case#01098887: Policy li…" at bounding box center [660, 329] width 873 height 1612
copy span "$25,696.00"
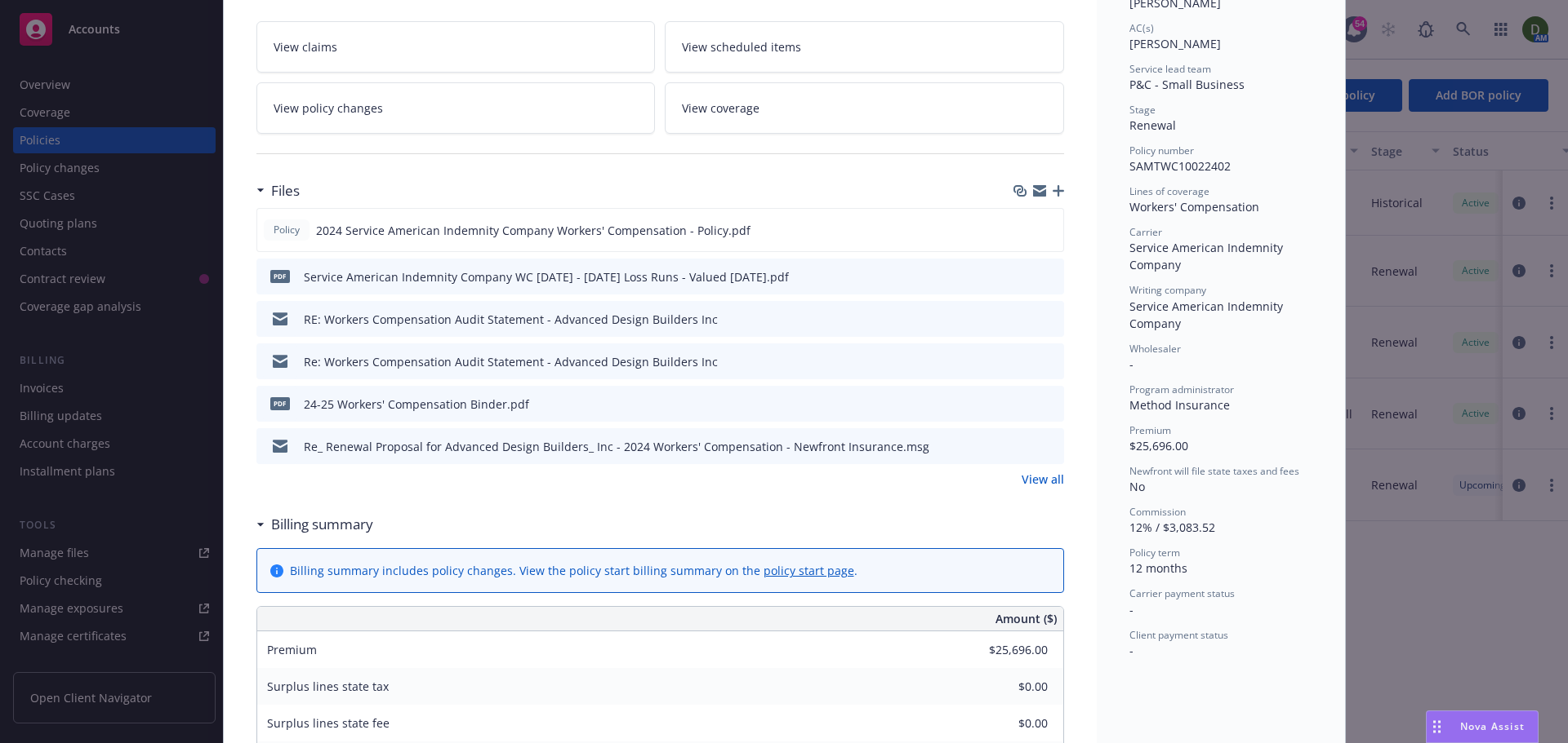
scroll to position [244, 0]
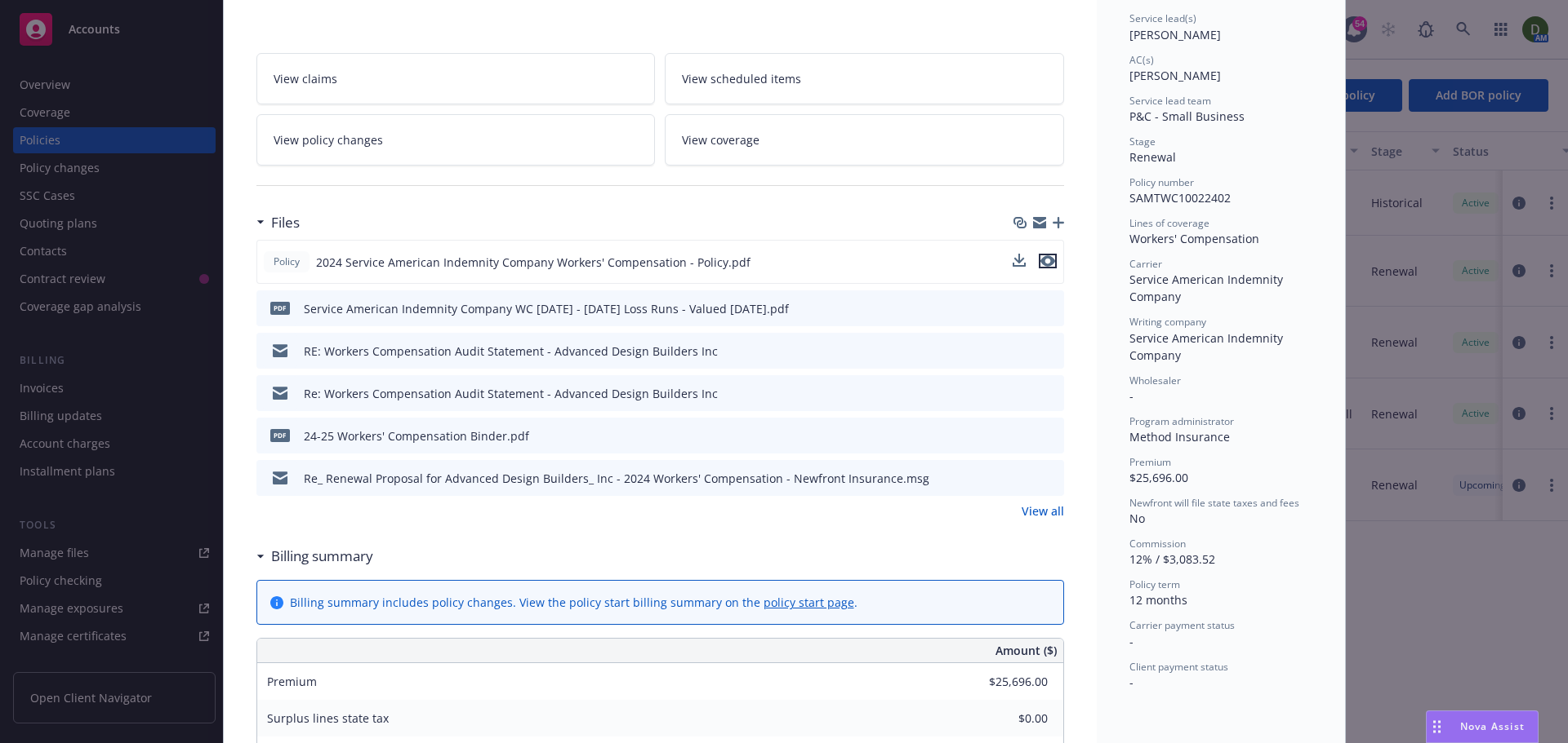
click at [1046, 263] on icon "preview file" at bounding box center [1047, 260] width 15 height 11
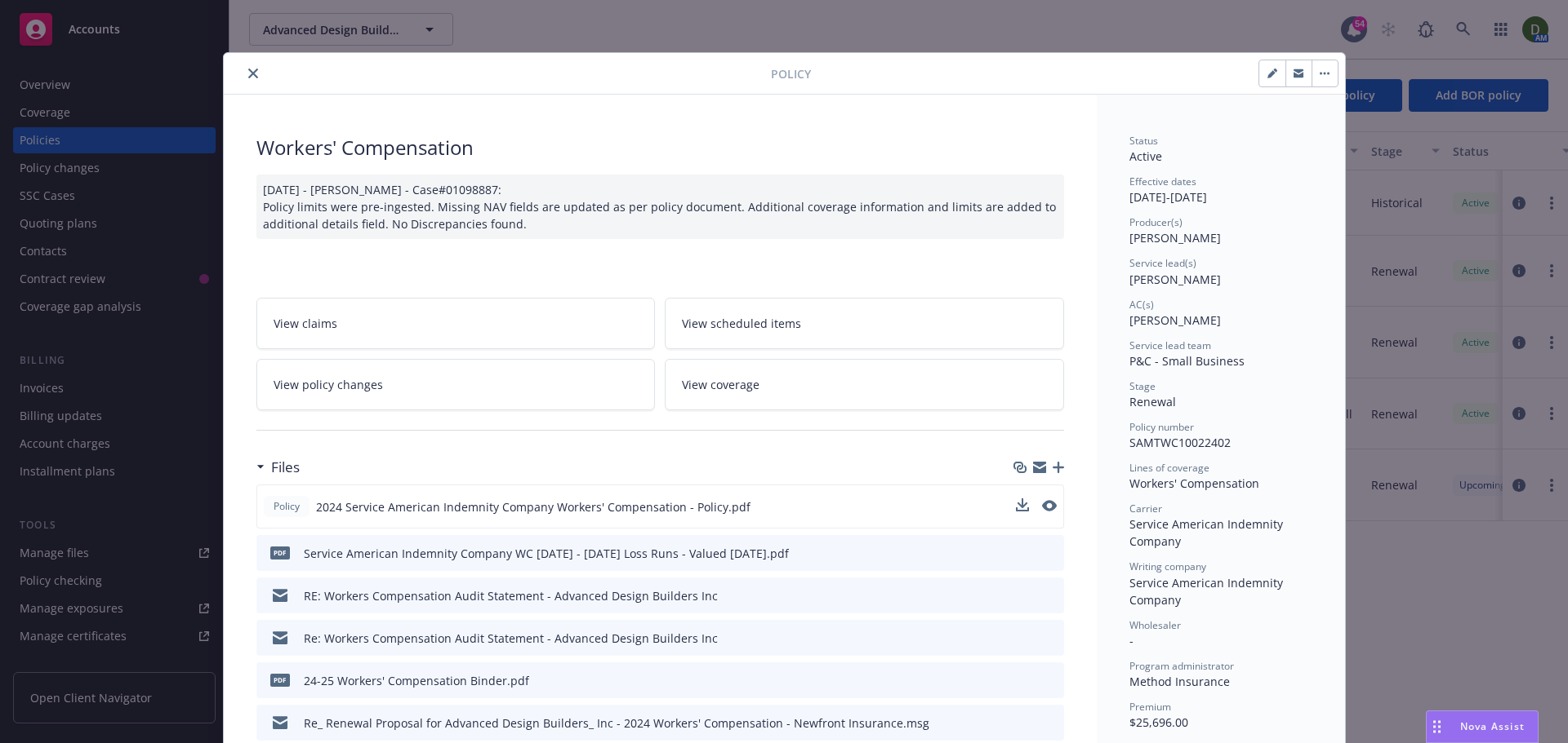
click at [248, 71] on icon "close" at bounding box center [253, 73] width 10 height 10
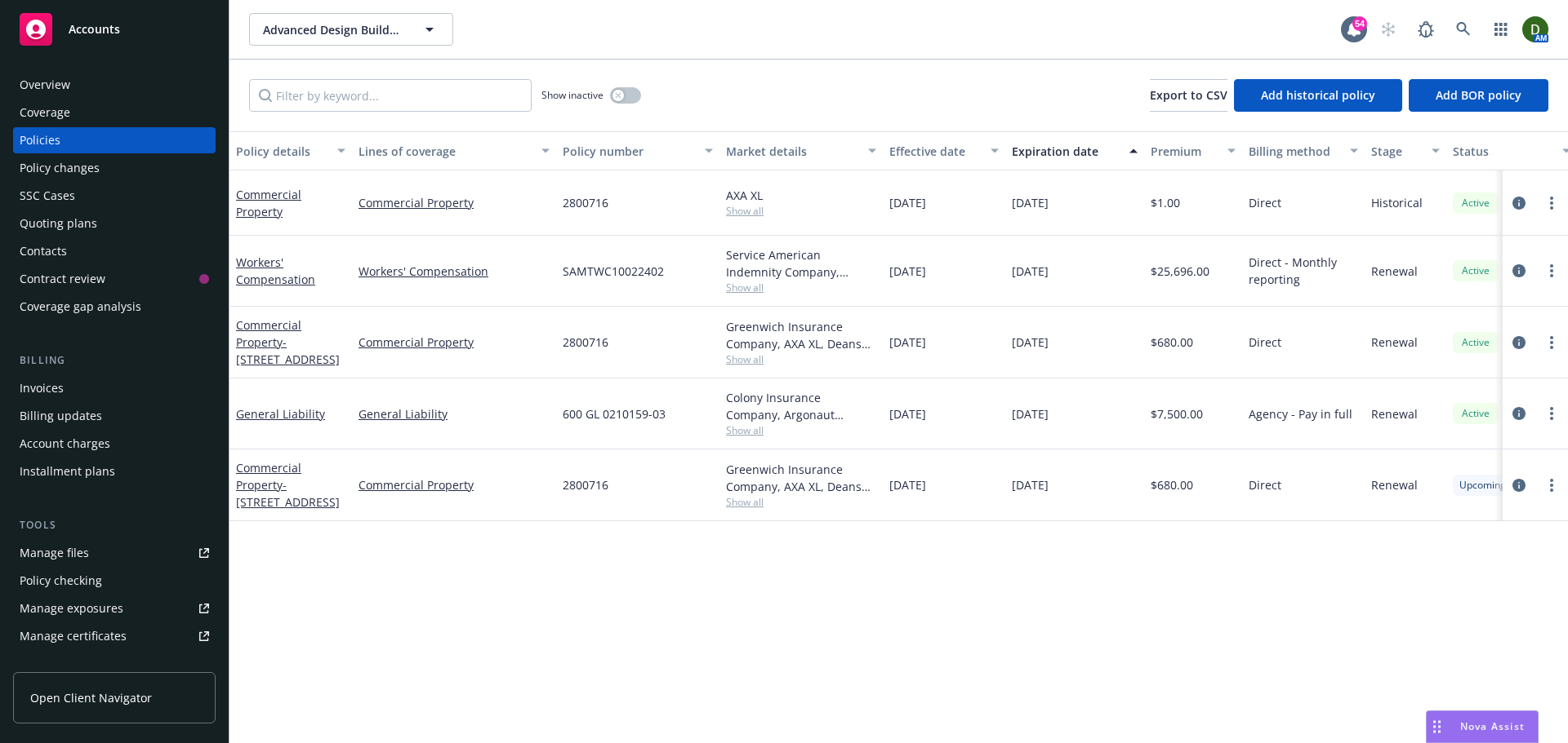
click at [103, 77] on div "Overview" at bounding box center [114, 85] width 190 height 26
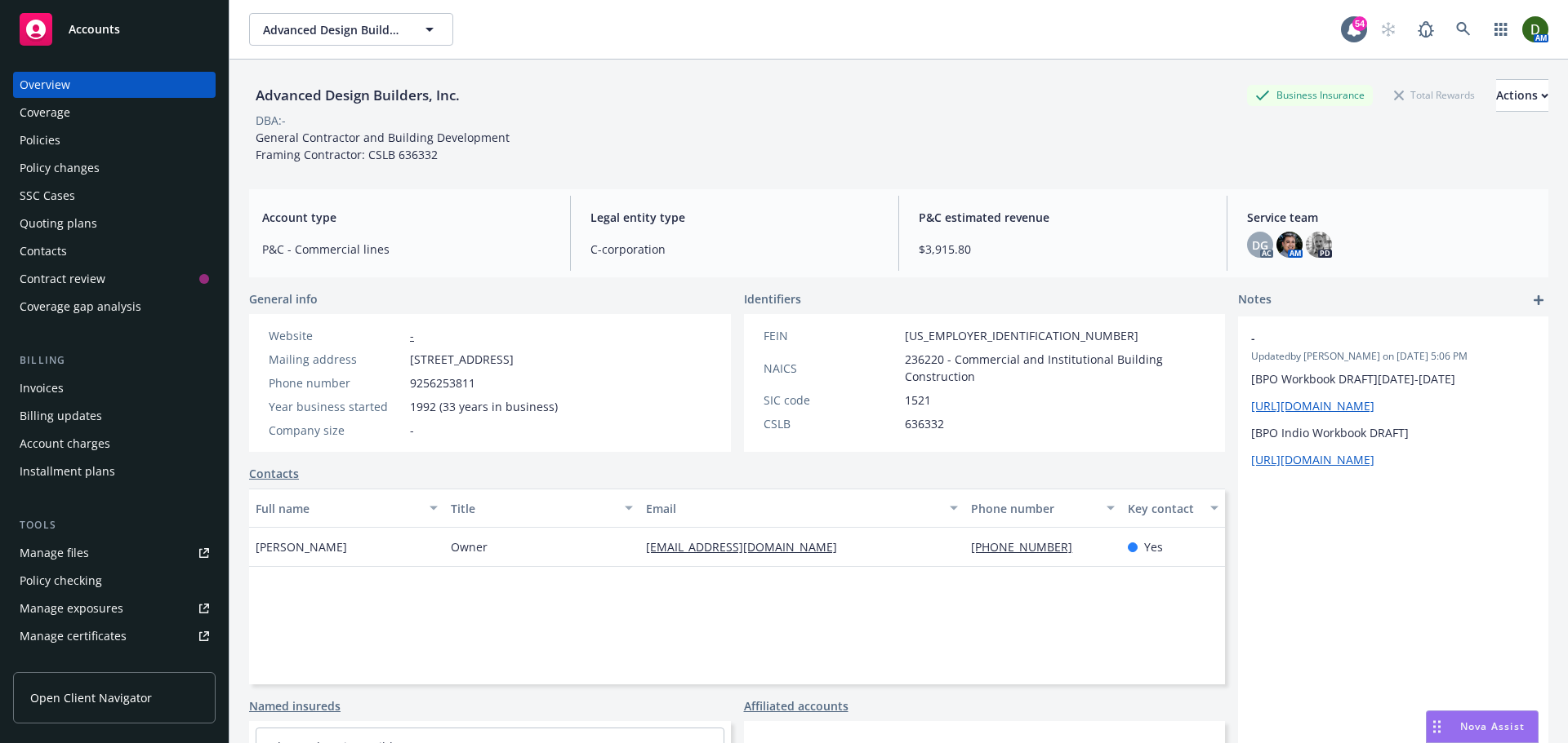
click at [103, 145] on div "Policies" at bounding box center [114, 140] width 190 height 26
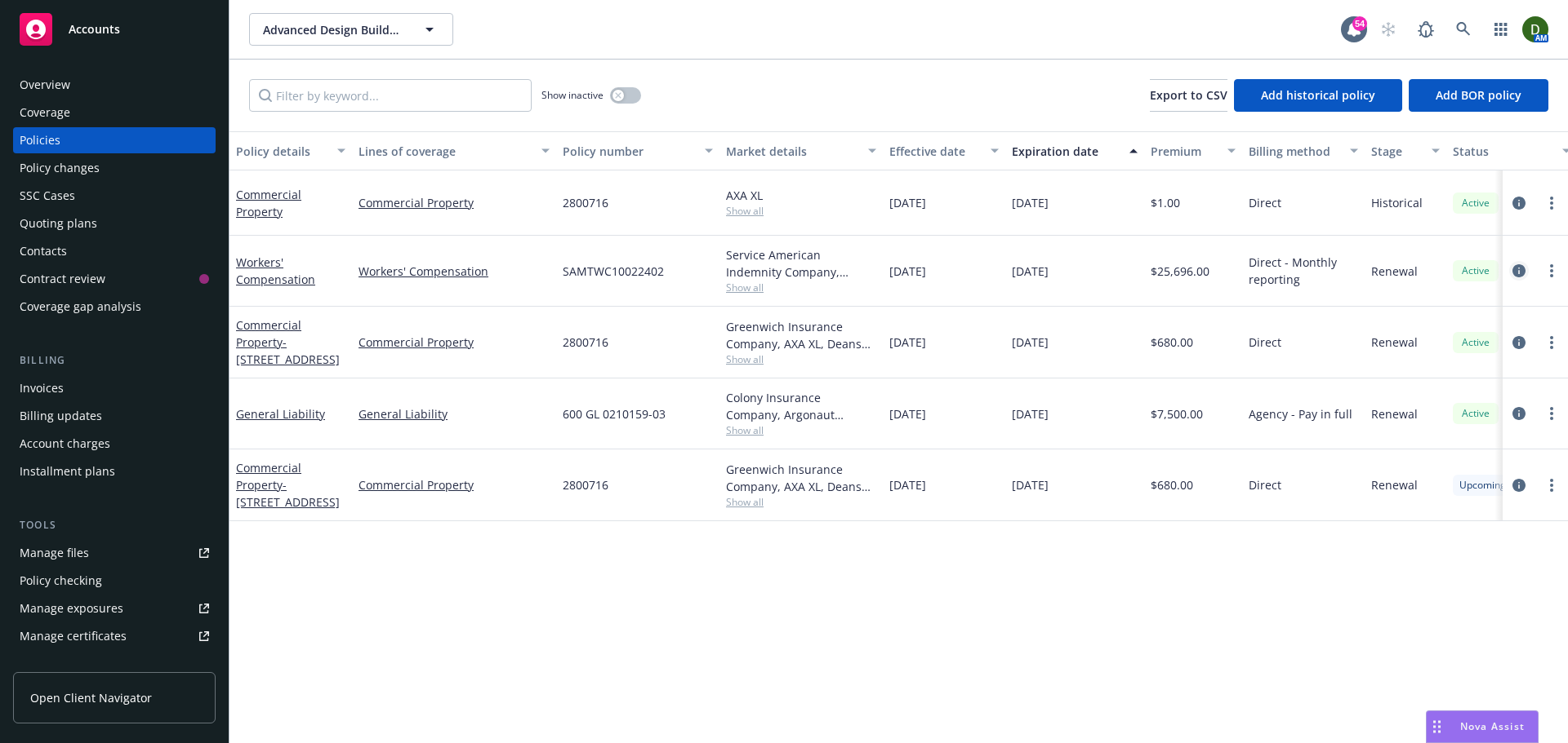
click at [1519, 271] on icon "circleInformation" at bounding box center [1519, 271] width 13 height 13
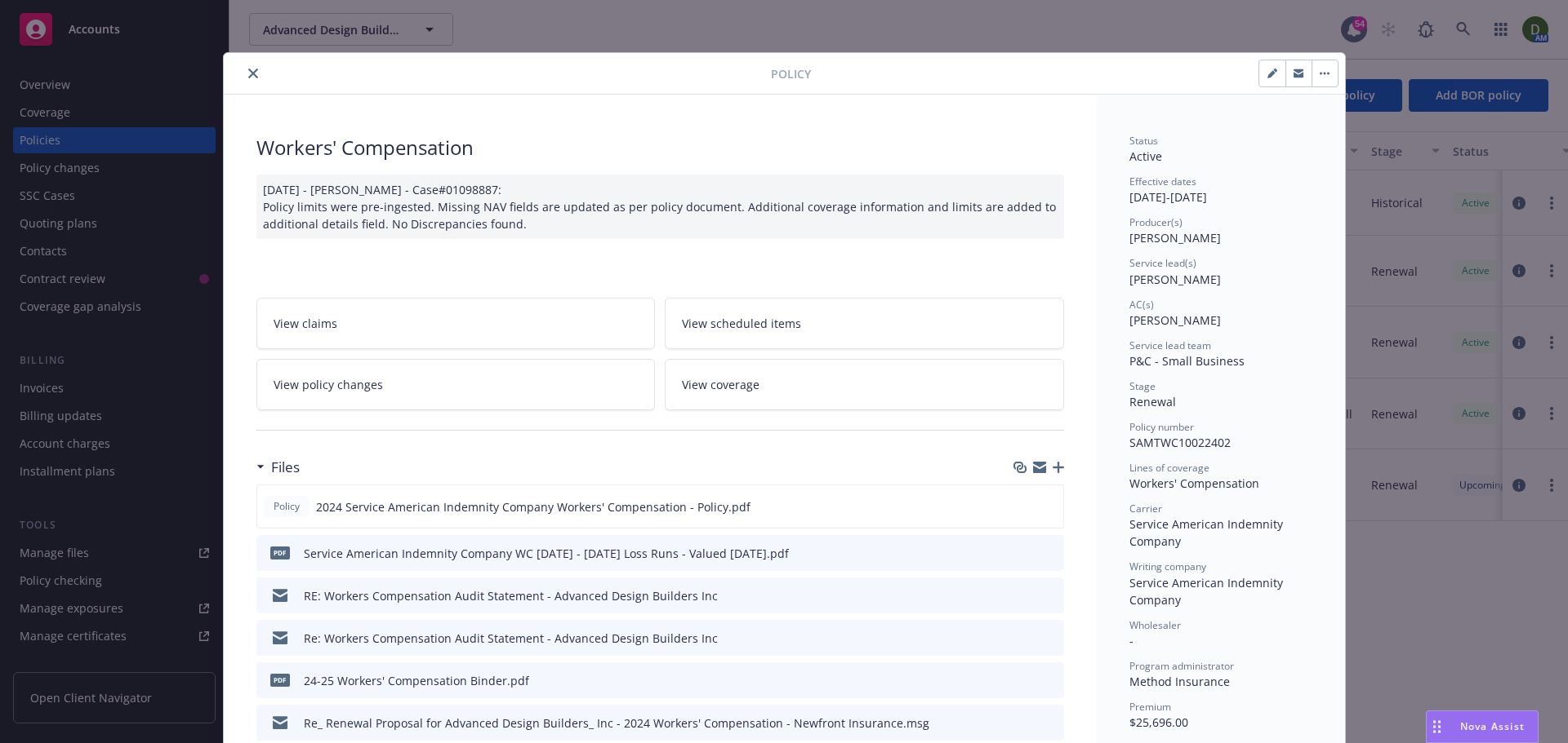
scroll to position [49, 0]
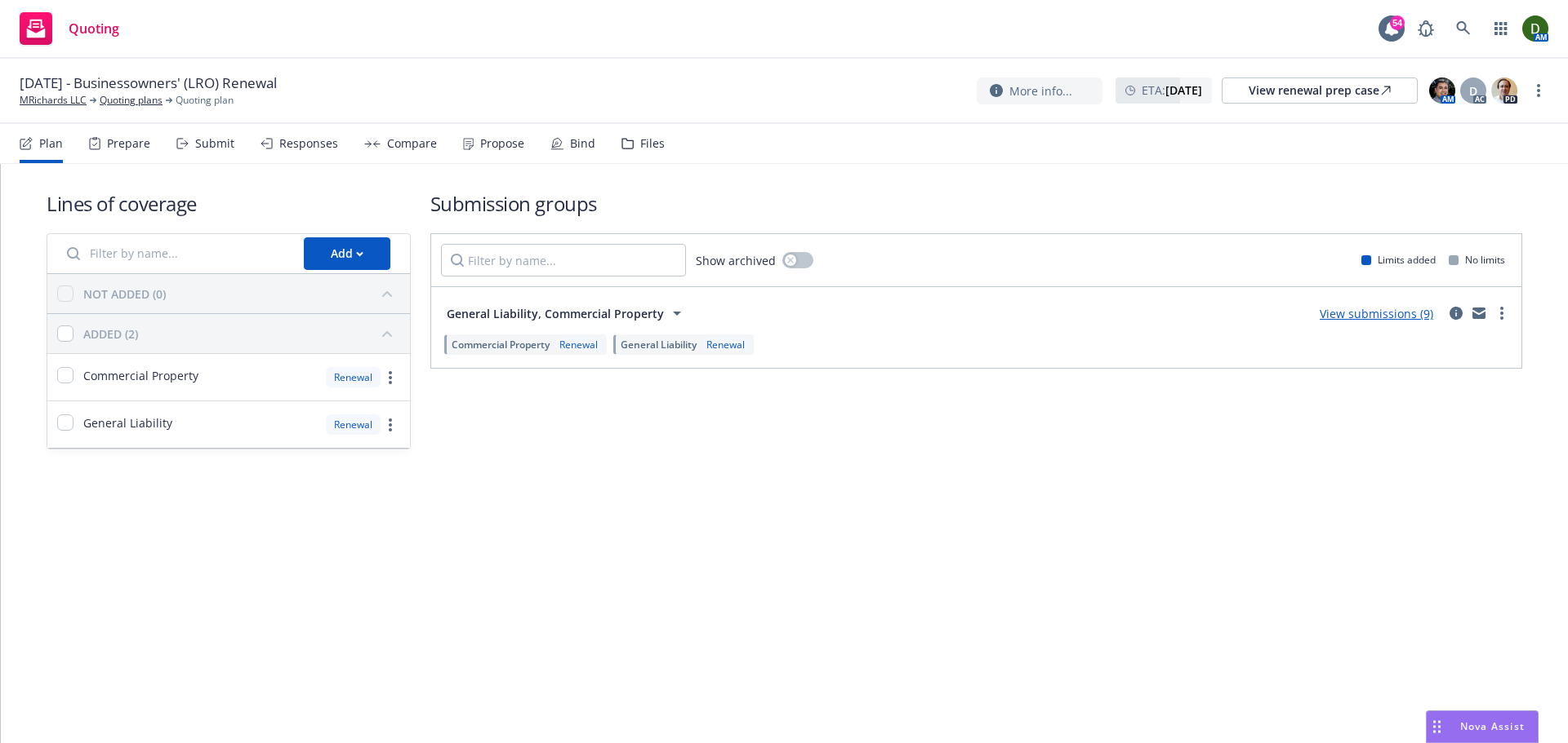
click at [480, 141] on div "Propose" at bounding box center [502, 143] width 44 height 13
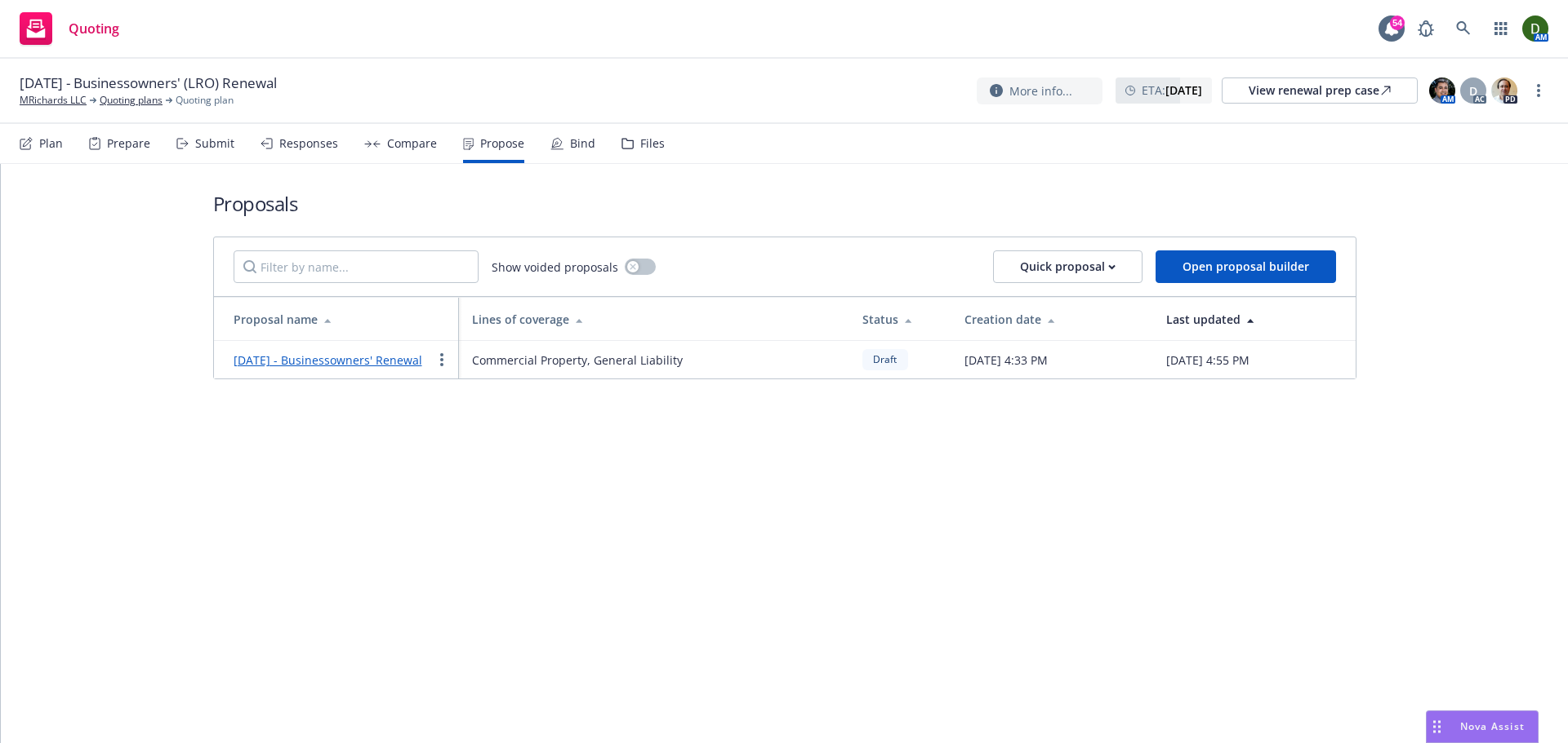
click at [348, 356] on link "September 2025 - Businessowners' Renewal" at bounding box center [328, 361] width 189 height 16
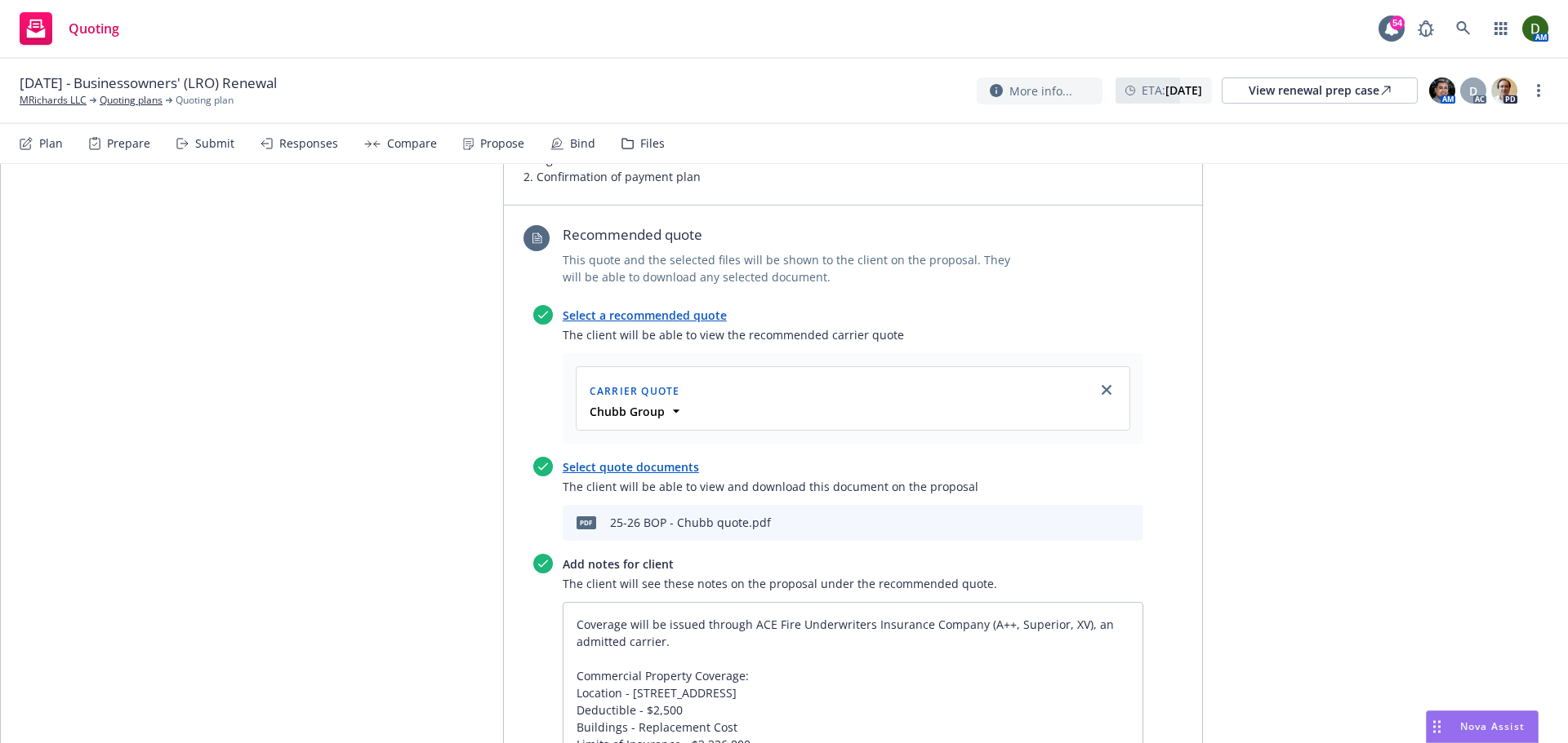
scroll to position [816, 0]
click at [1105, 398] on link "close" at bounding box center [1106, 388] width 19 height 19
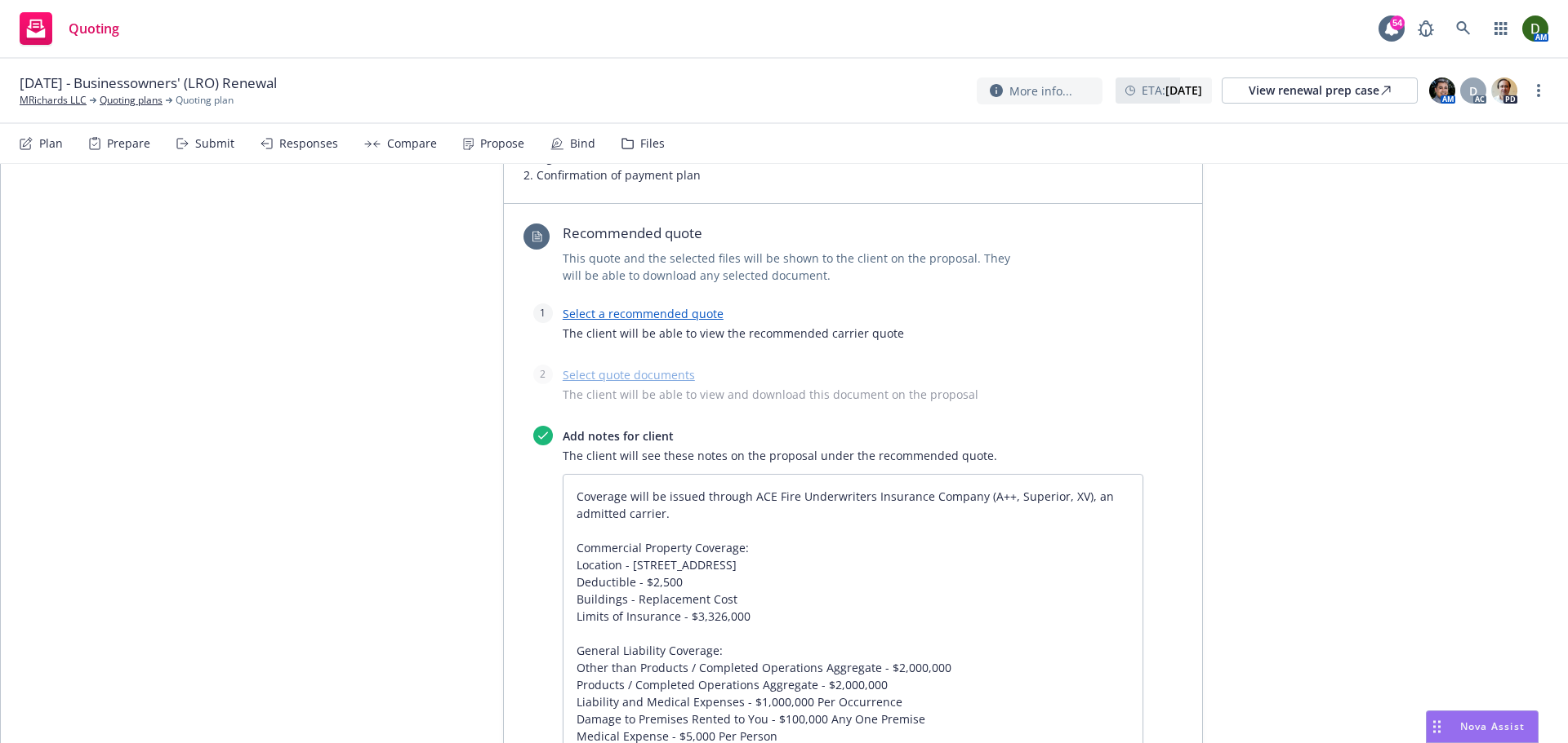
click at [682, 328] on div "Select a recommended quote The client will be able to view the recommended carr…" at bounding box center [853, 327] width 581 height 49
click at [682, 321] on link "Select a recommended quote" at bounding box center [643, 314] width 161 height 16
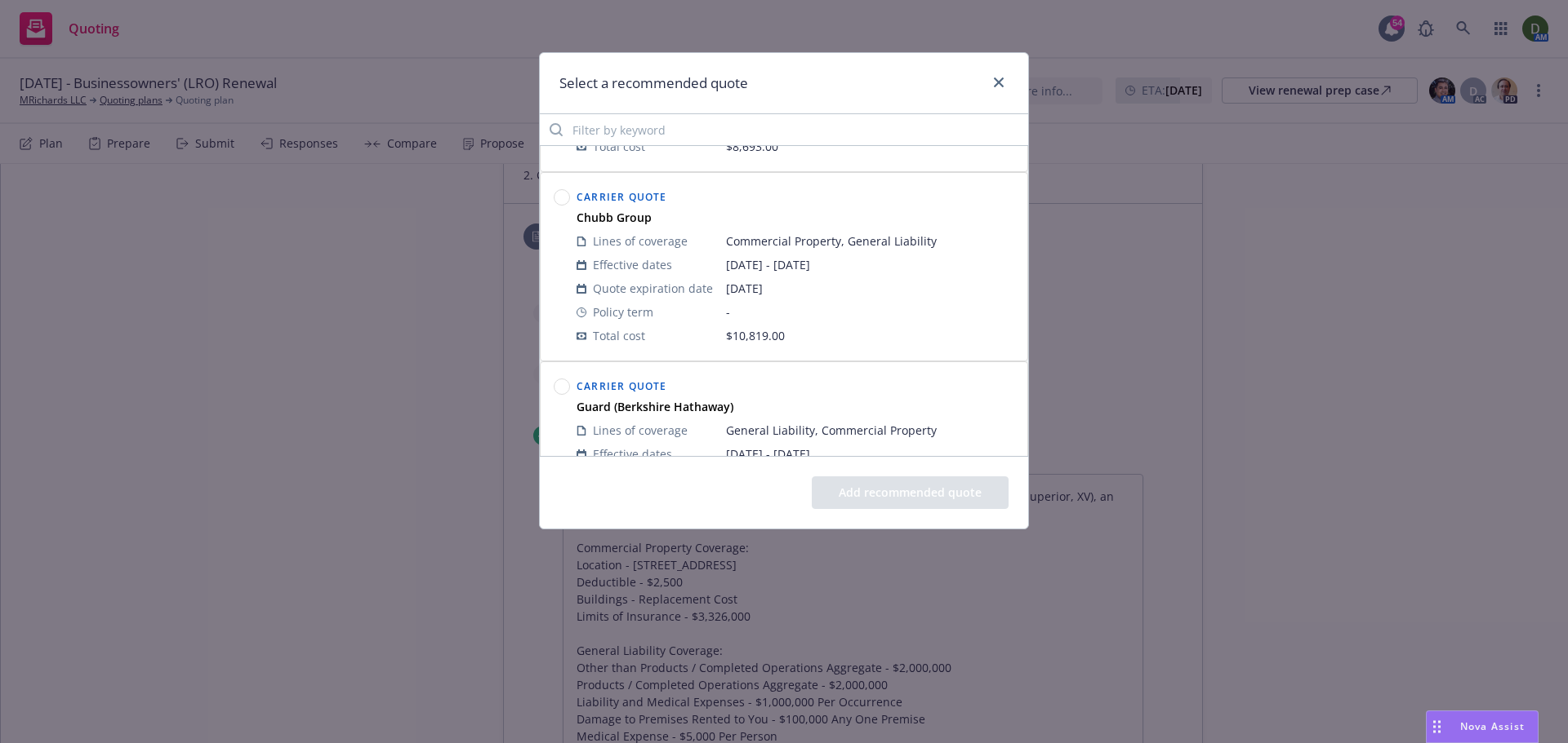
scroll to position [0, 0]
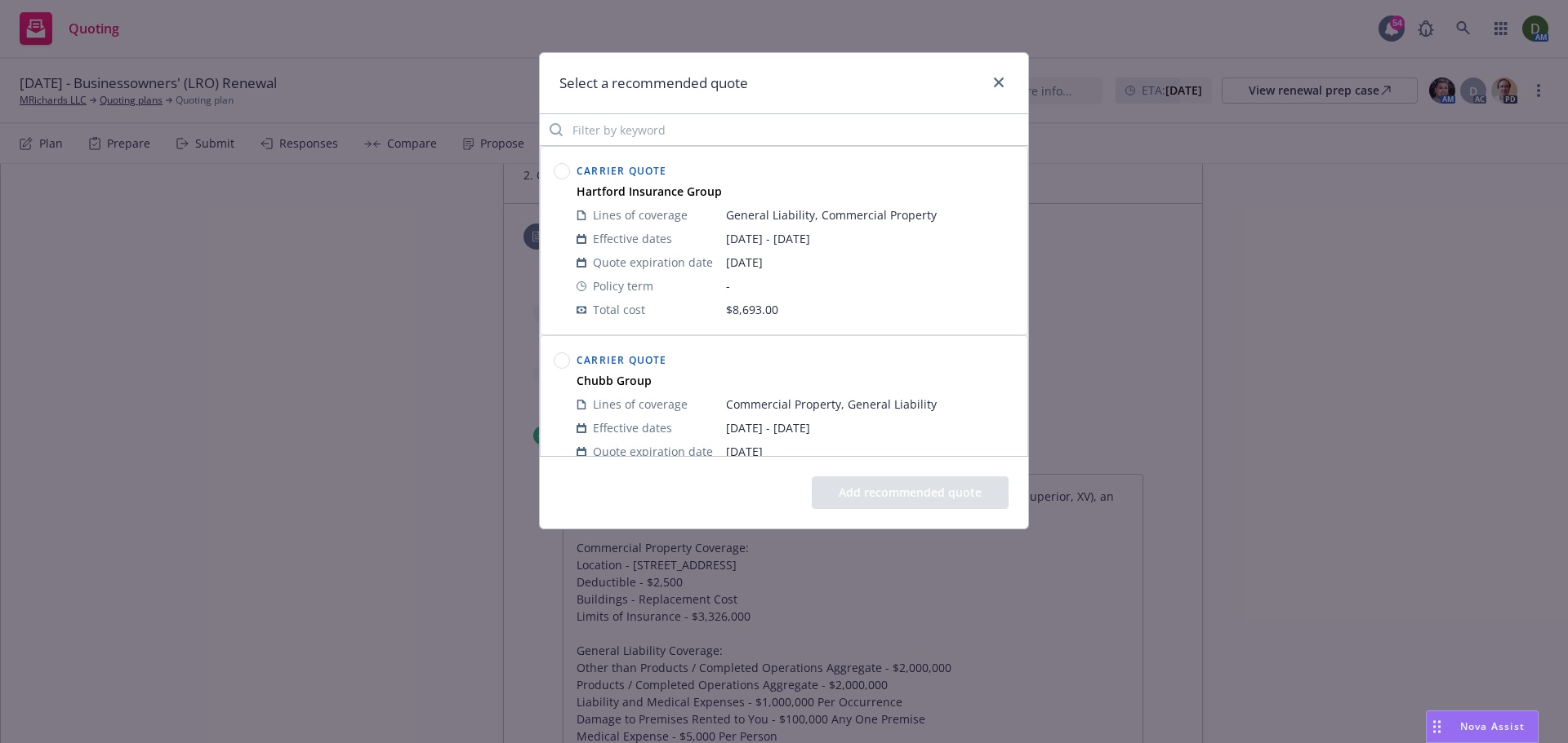
click at [562, 168] on circle at bounding box center [562, 172] width 16 height 16
click at [899, 495] on button "Add recommended quote" at bounding box center [909, 492] width 197 height 33
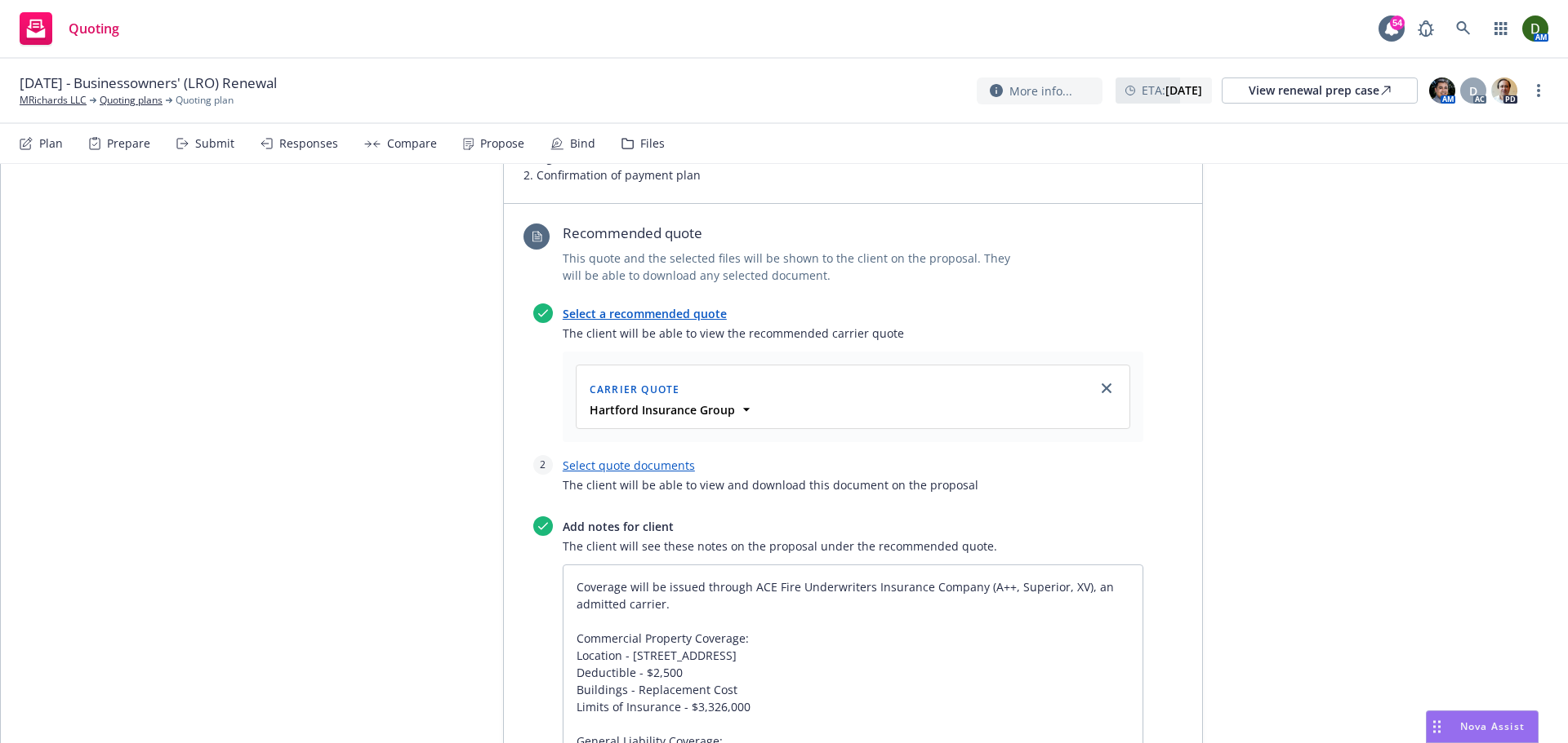
click at [667, 473] on link "Select quote documents" at bounding box center [629, 466] width 132 height 16
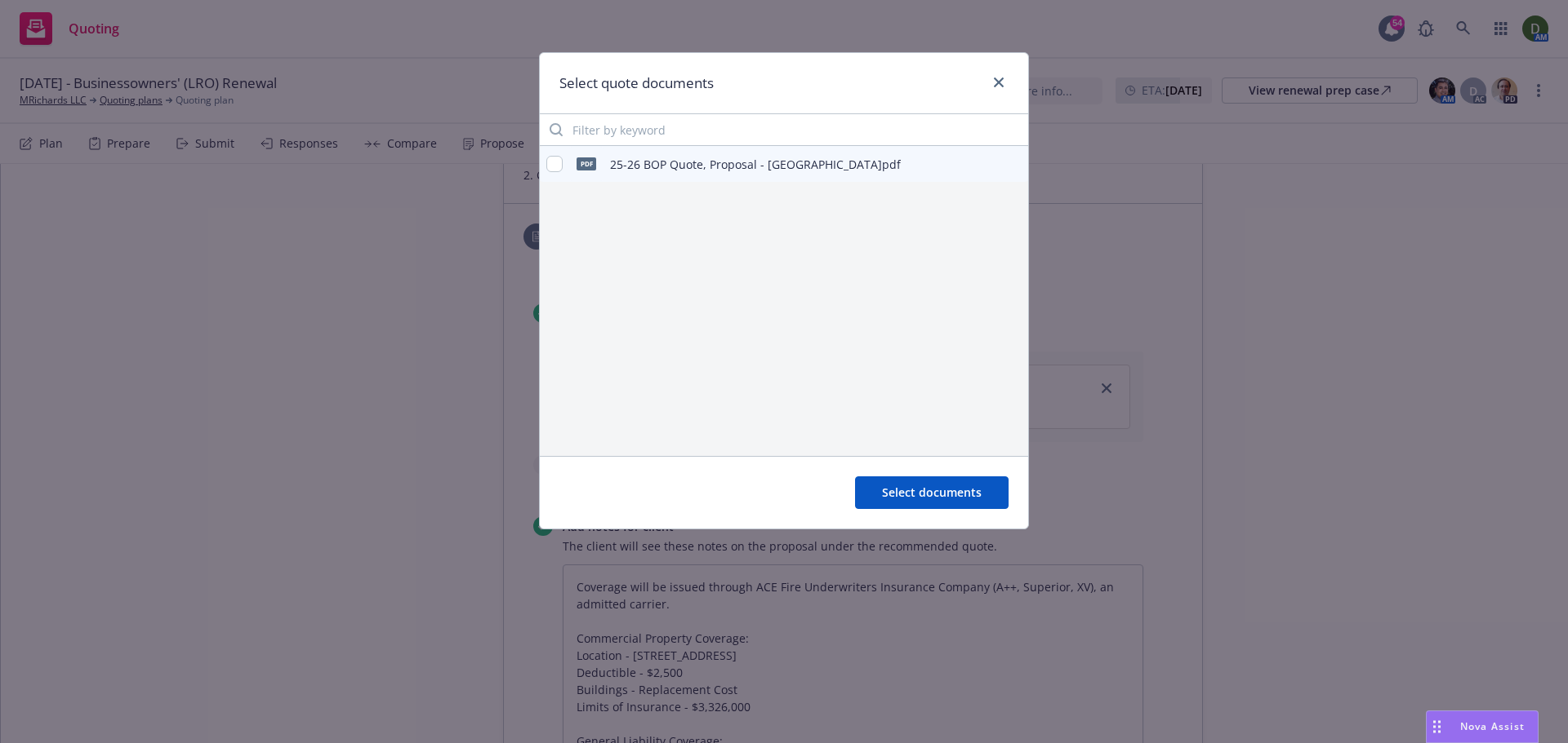
click at [1013, 168] on icon "preview file" at bounding box center [1012, 163] width 15 height 11
type textarea "x"
click at [554, 168] on input "checkbox" at bounding box center [554, 164] width 16 height 16
checkbox input "true"
click at [919, 483] on button "Select documents" at bounding box center [931, 492] width 154 height 33
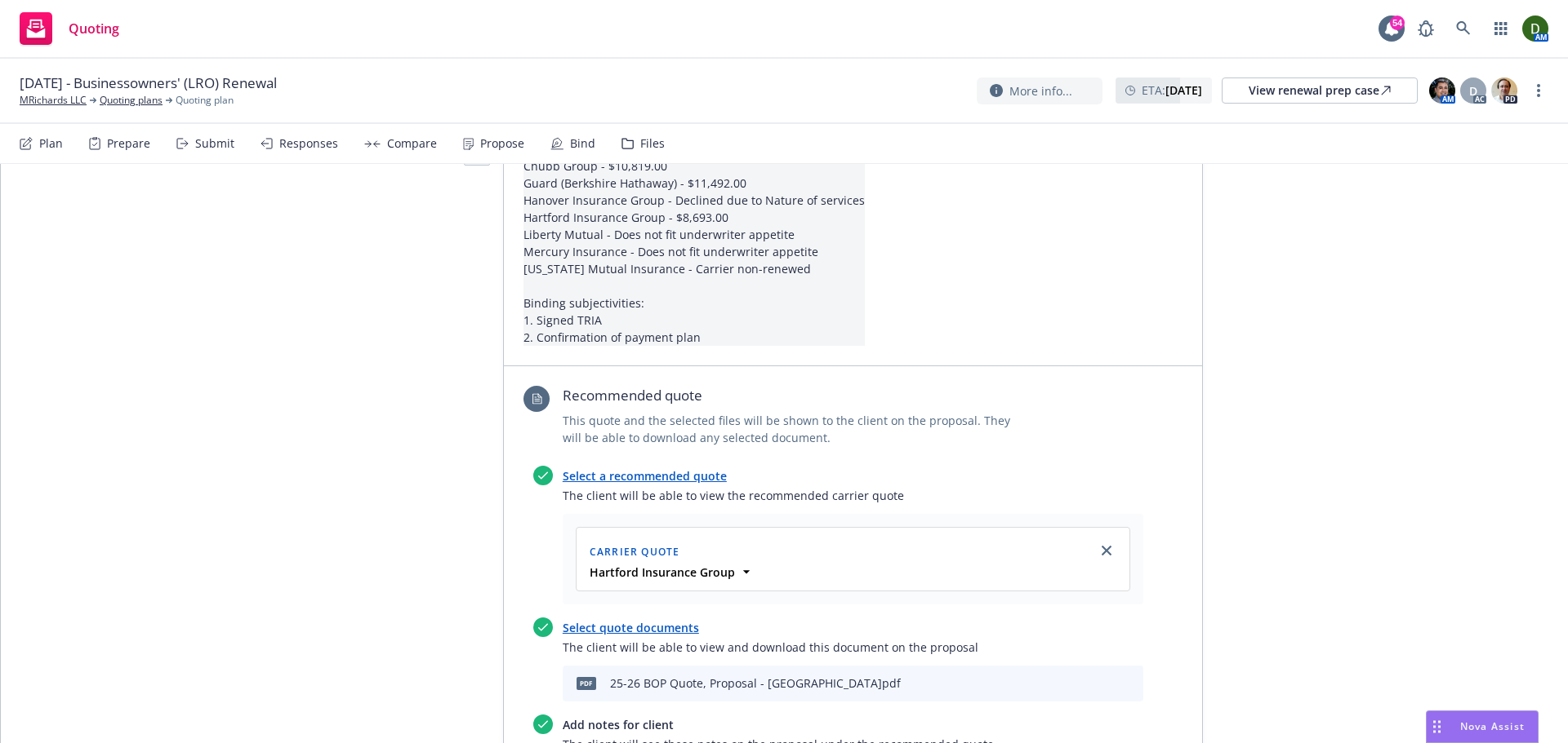
scroll to position [653, 0]
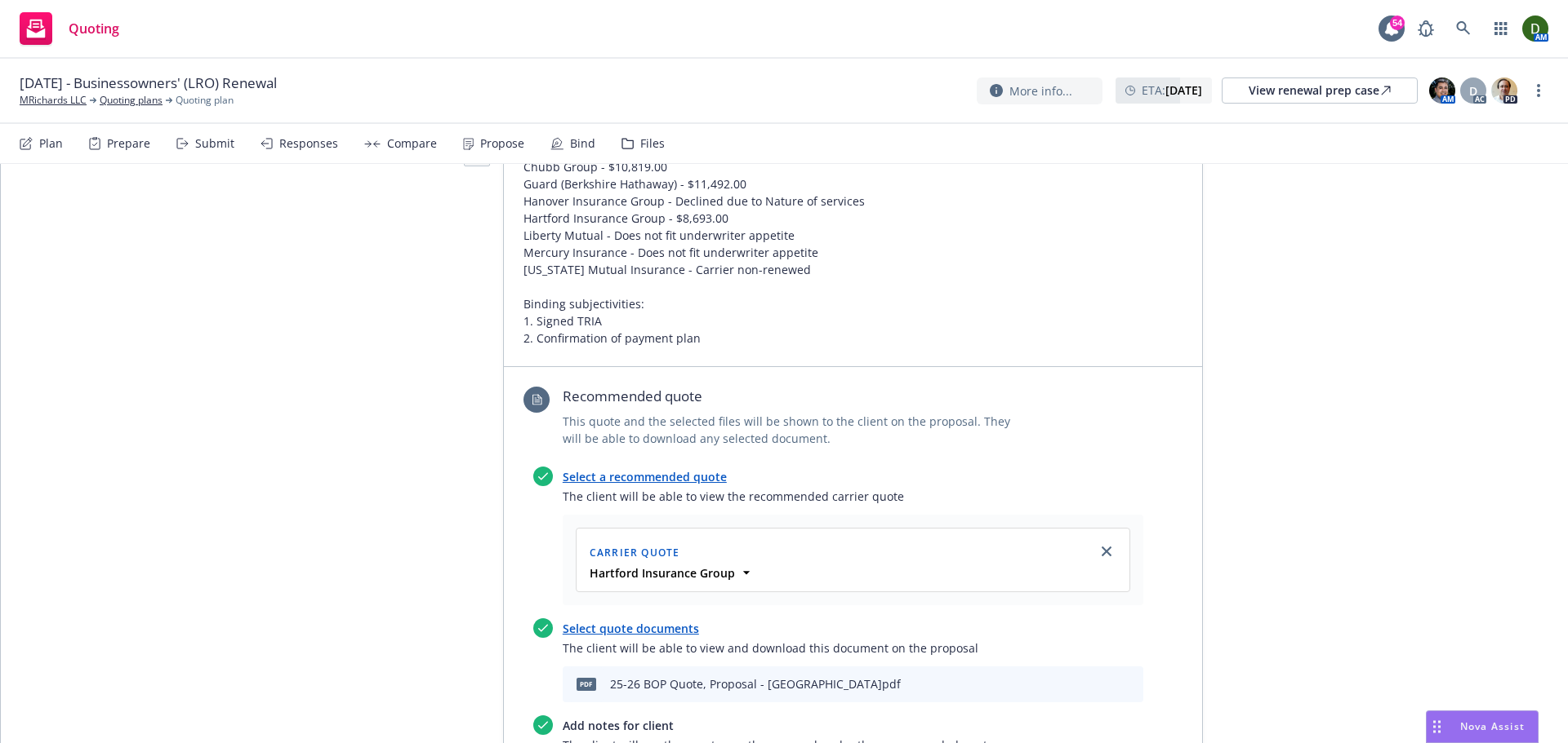
type textarea "x"
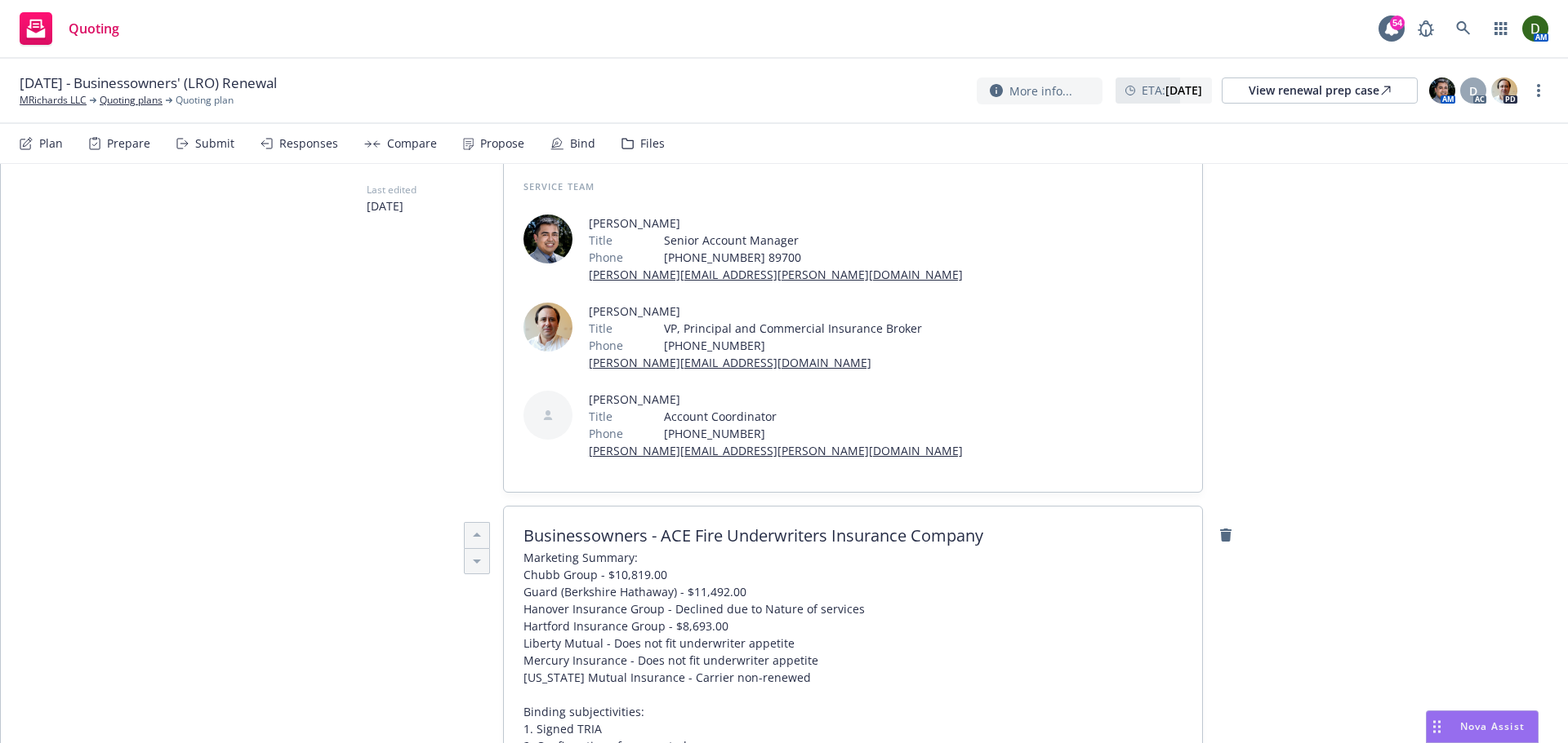
scroll to position [0, 0]
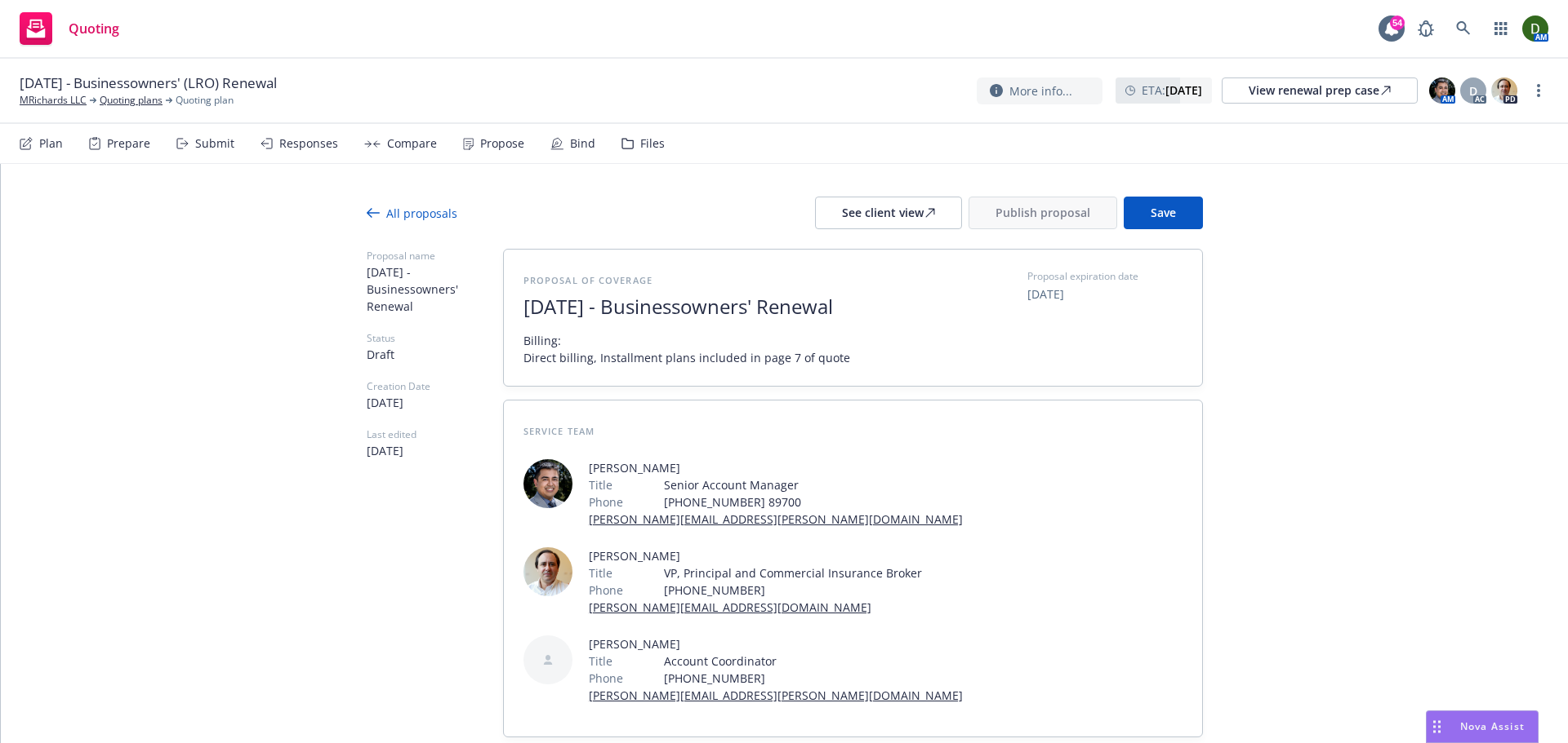
click at [780, 366] on span "Billing: Direct billing, Installment plans included in page 7 of quote" at bounding box center [687, 349] width 327 height 34
click at [775, 366] on span "Billing: Direct billing, Installment plans included in page 7 of quote" at bounding box center [687, 349] width 327 height 34
click at [681, 364] on span "Billing: Direct billing, Installment plans included in page 11 of quote document" at bounding box center [720, 349] width 392 height 34
drag, startPoint x: 681, startPoint y: 375, endPoint x: 592, endPoint y: 373, distance: 89.0
click at [592, 366] on span "Billing: Direct billing, Installment plans included in page 11 of quote document" at bounding box center [720, 349] width 392 height 34
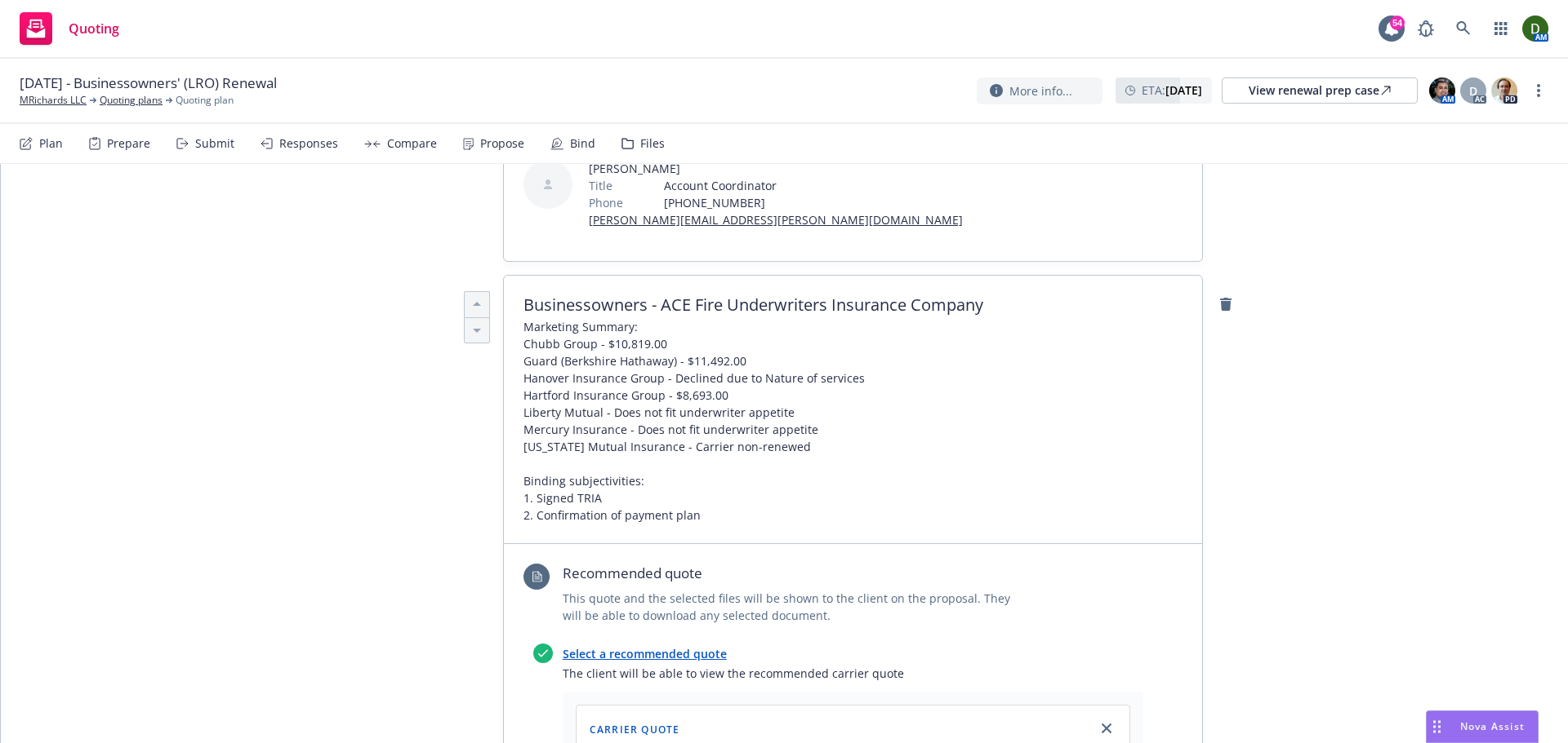
scroll to position [490, 0]
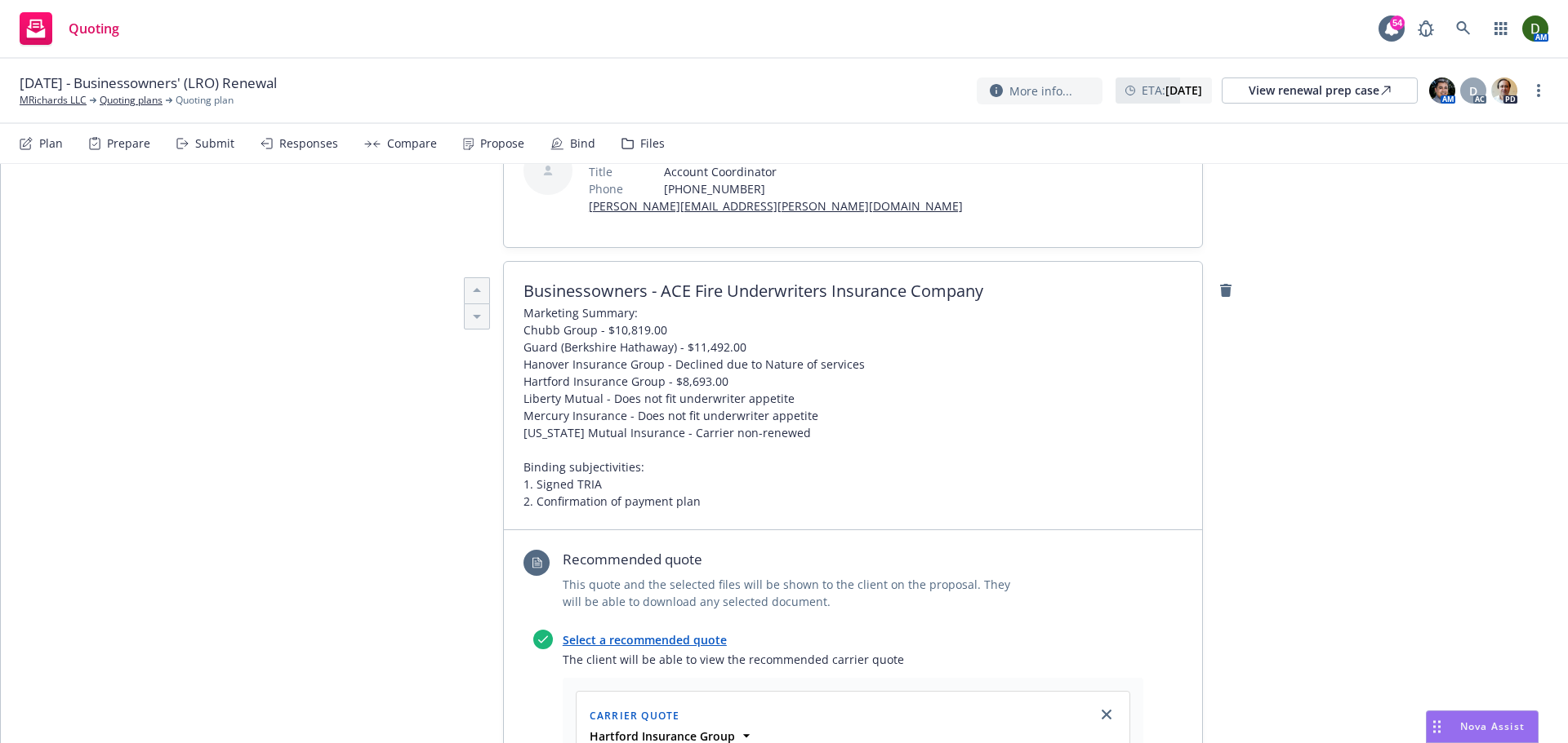
click at [616, 510] on span "Marketing Summary: Chubb Group - $10,819.00 Guard (Berkshire Hathaway) - $11,49…" at bounding box center [694, 407] width 342 height 206
type textarea "x"
drag, startPoint x: 570, startPoint y: 514, endPoint x: 531, endPoint y: 513, distance: 39.0
click at [531, 510] on span "Marketing Summary: Chubb Group - $10,819.00 Guard (Berkshire Hathaway) - $11,49…" at bounding box center [694, 407] width 342 height 206
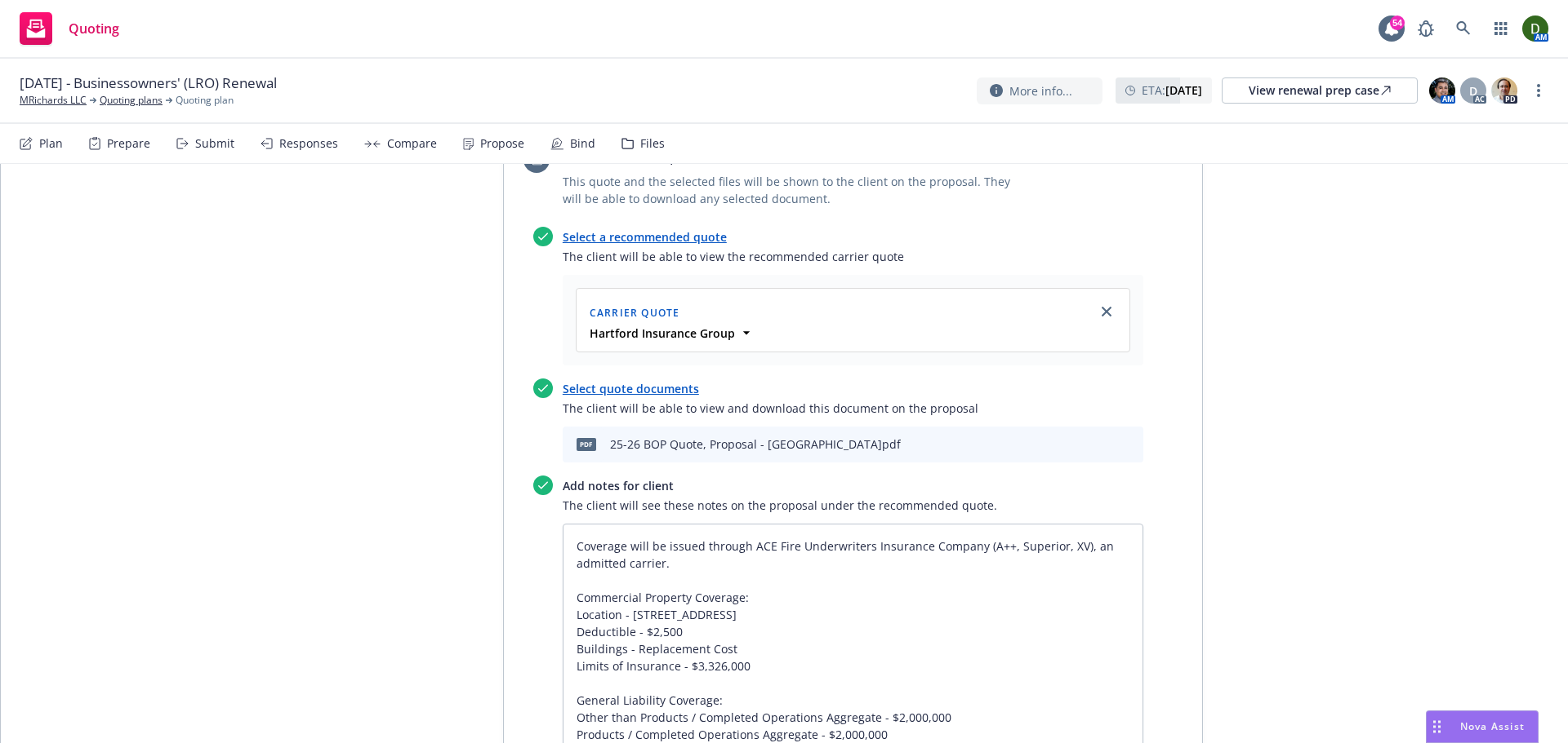
scroll to position [897, 0]
drag, startPoint x: 743, startPoint y: 566, endPoint x: 969, endPoint y: 562, distance: 226.0
click at [969, 562] on textarea "Coverage will be issued through ACE Fire Underwriters Insurance Company (A++, S…" at bounding box center [853, 704] width 581 height 371
paste textarea "Hartford"
type textarea "x"
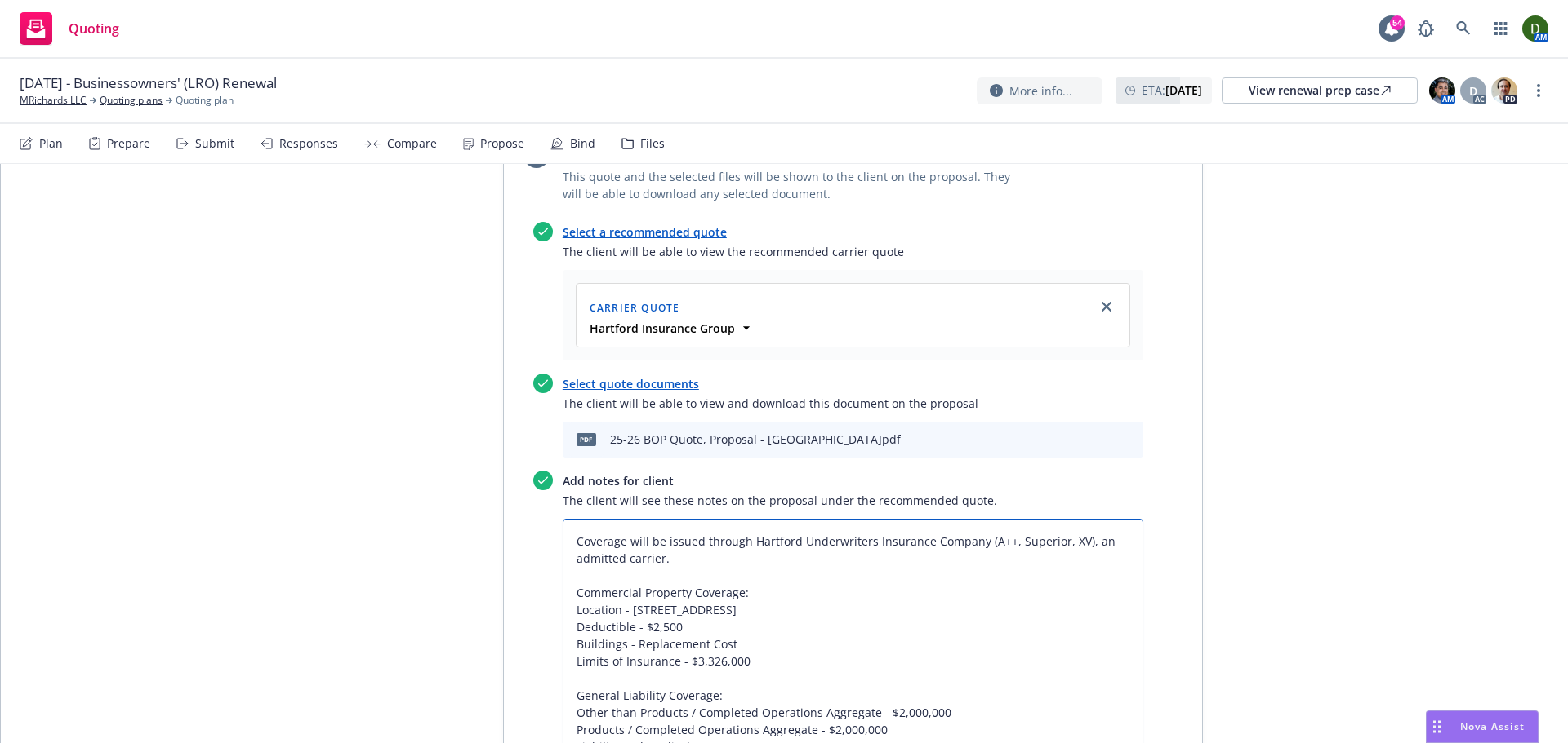
type textarea "Coverage will be issued through Hartford Underwriters Insurance Company (A++, S…"
click at [994, 567] on textarea "Coverage will be issued through Hartford Underwriters Insurance Company (A++, S…" at bounding box center [853, 704] width 581 height 371
type textarea "x"
type textarea "Coverage will be issued through Hartford Underwriters Insurance Company (A+, Su…"
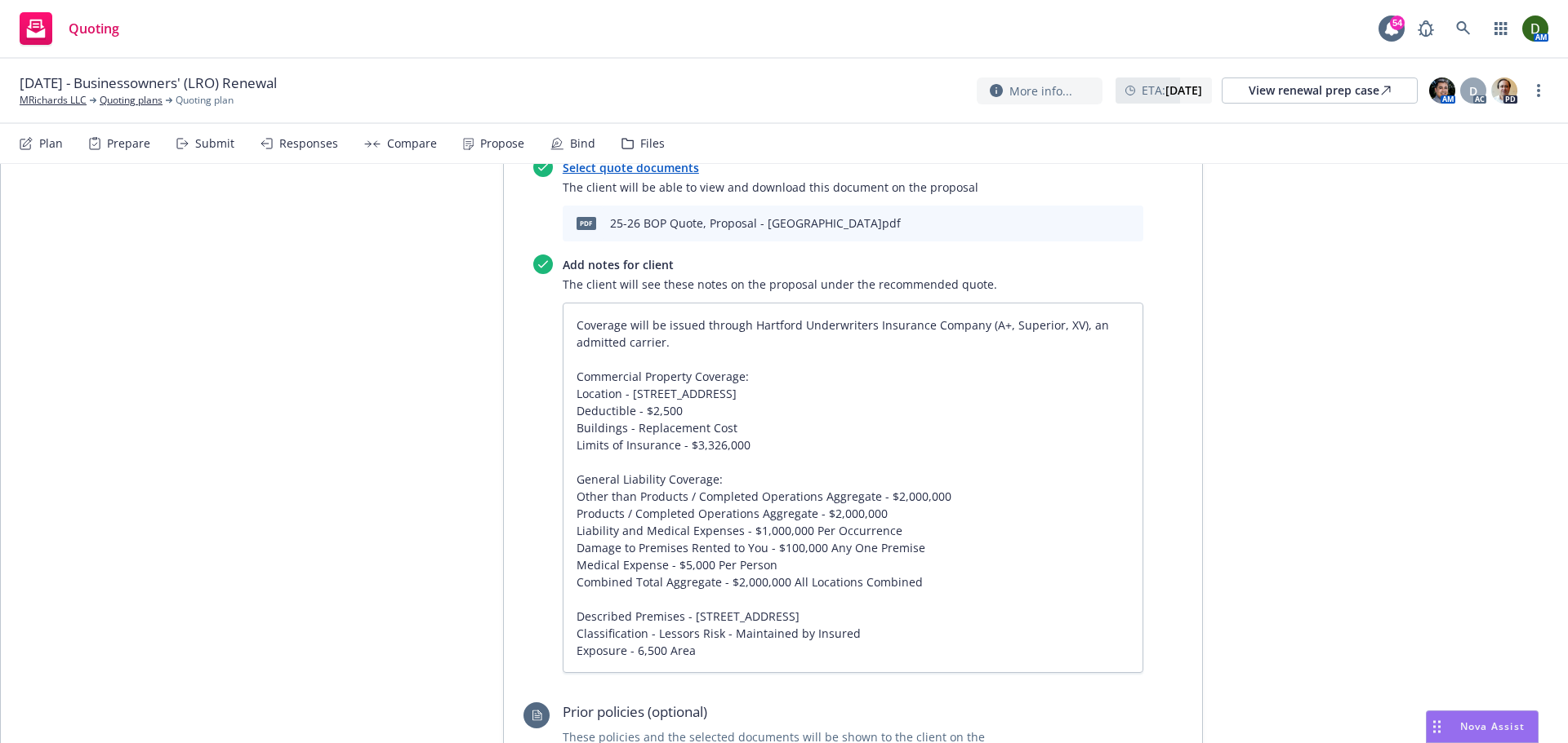
scroll to position [1143, 0]
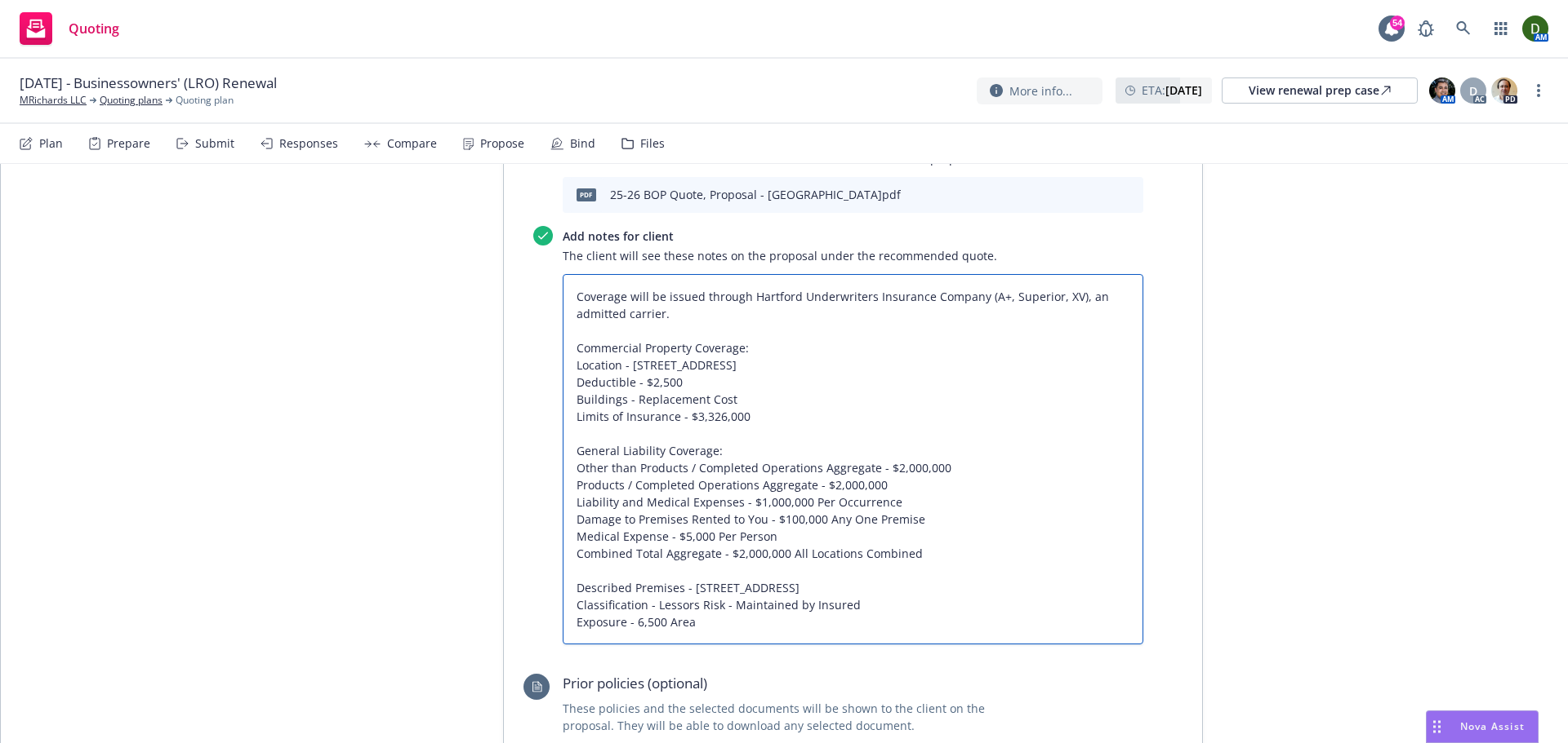
drag, startPoint x: 935, startPoint y: 575, endPoint x: 519, endPoint y: 577, distance: 416.0
click at [524, 577] on div "Select a recommended quote The client will be able to view the recommended carr…" at bounding box center [833, 316] width 620 height 678
type textarea "x"
type textarea "Coverage will be issued through Hartford Underwriters Insurance Company (A+, Su…"
type textarea "x"
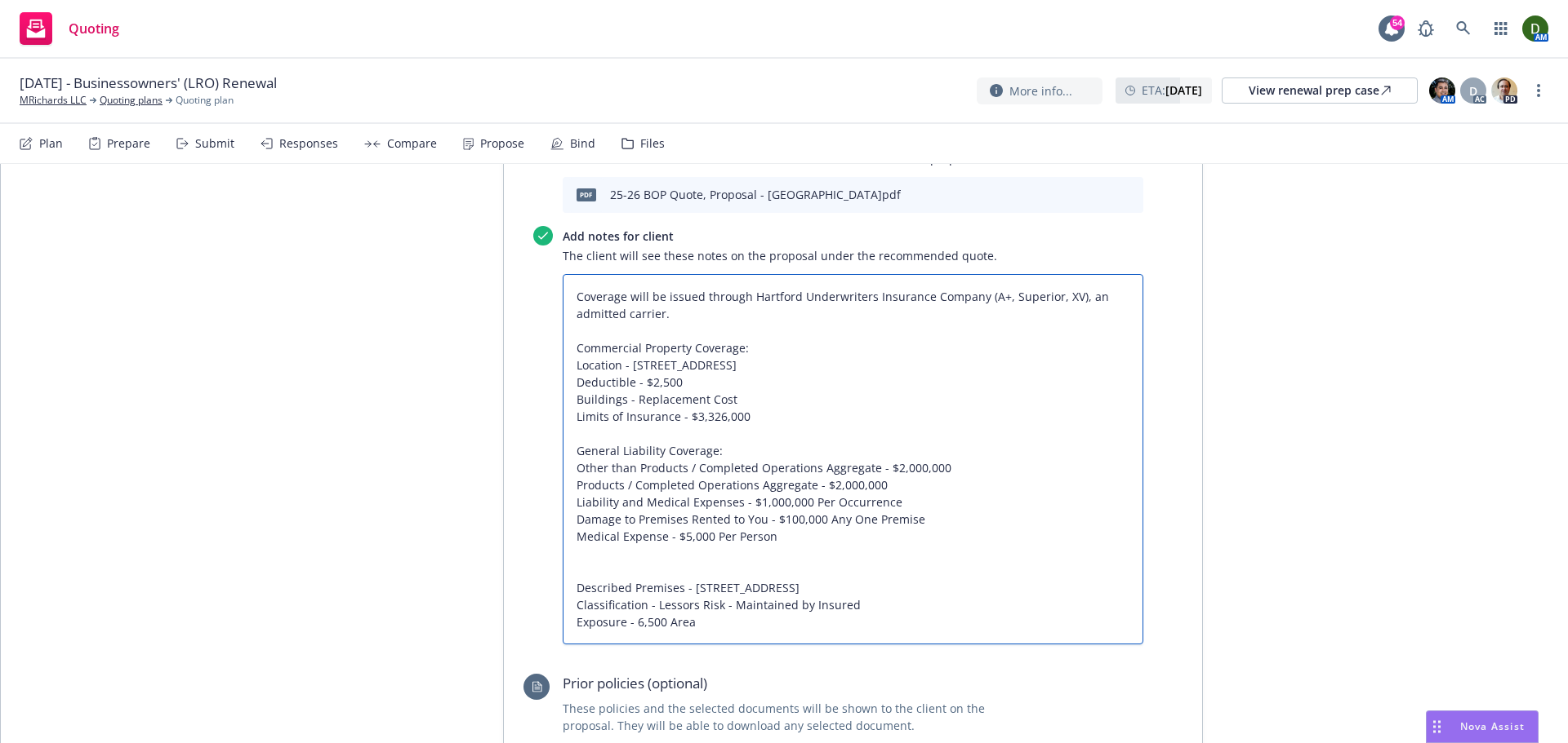
type textarea "Coverage will be issued through Hartford Underwriters Insurance Company (A+, Su…"
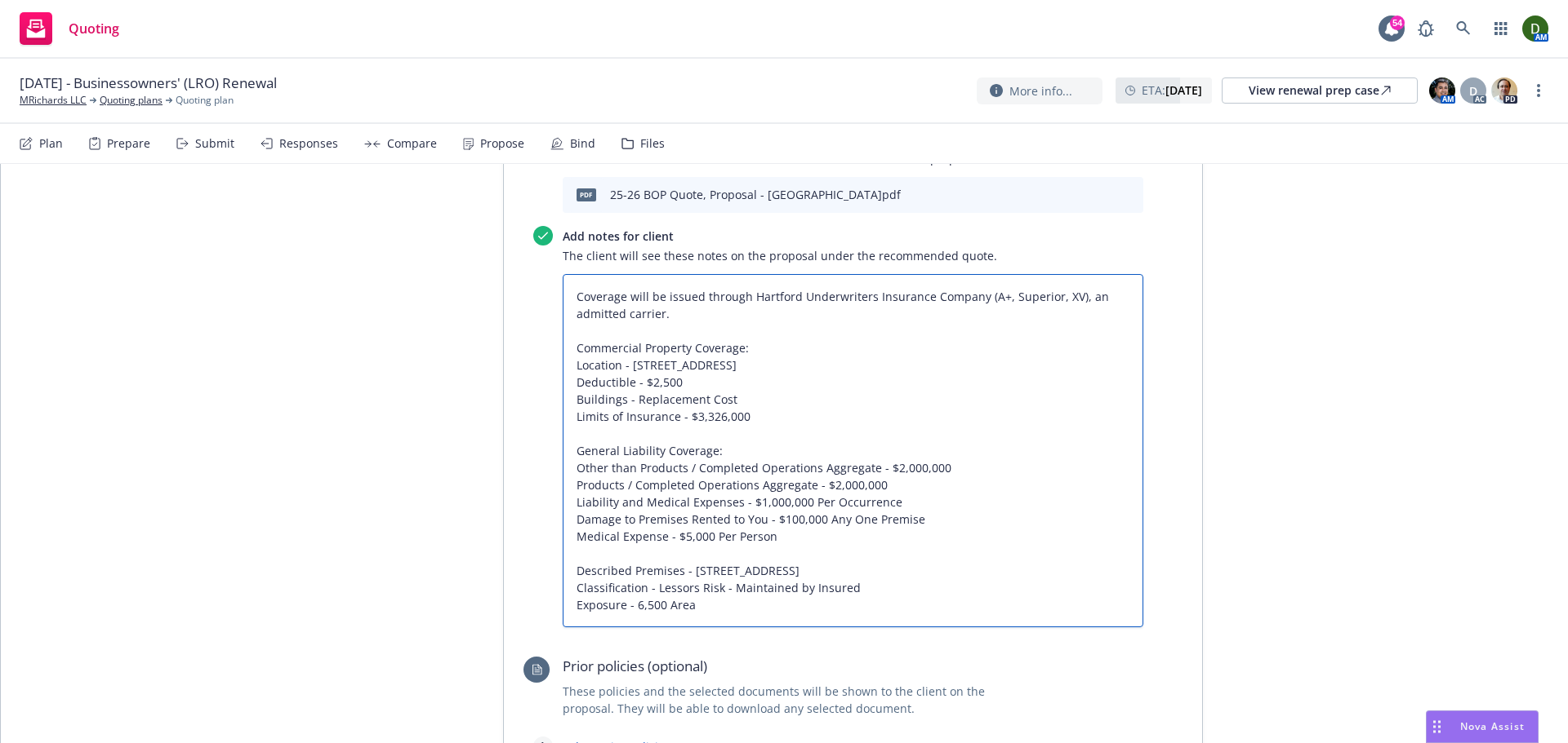
type textarea "x"
type textarea "Coverage will be issued through Hartford Underwriters Insurance Company (A+, Su…"
type textarea "x"
type textarea "Coverage will be issued through Hartford Underwriters Insurance Company (A+, Su…"
type textarea "x"
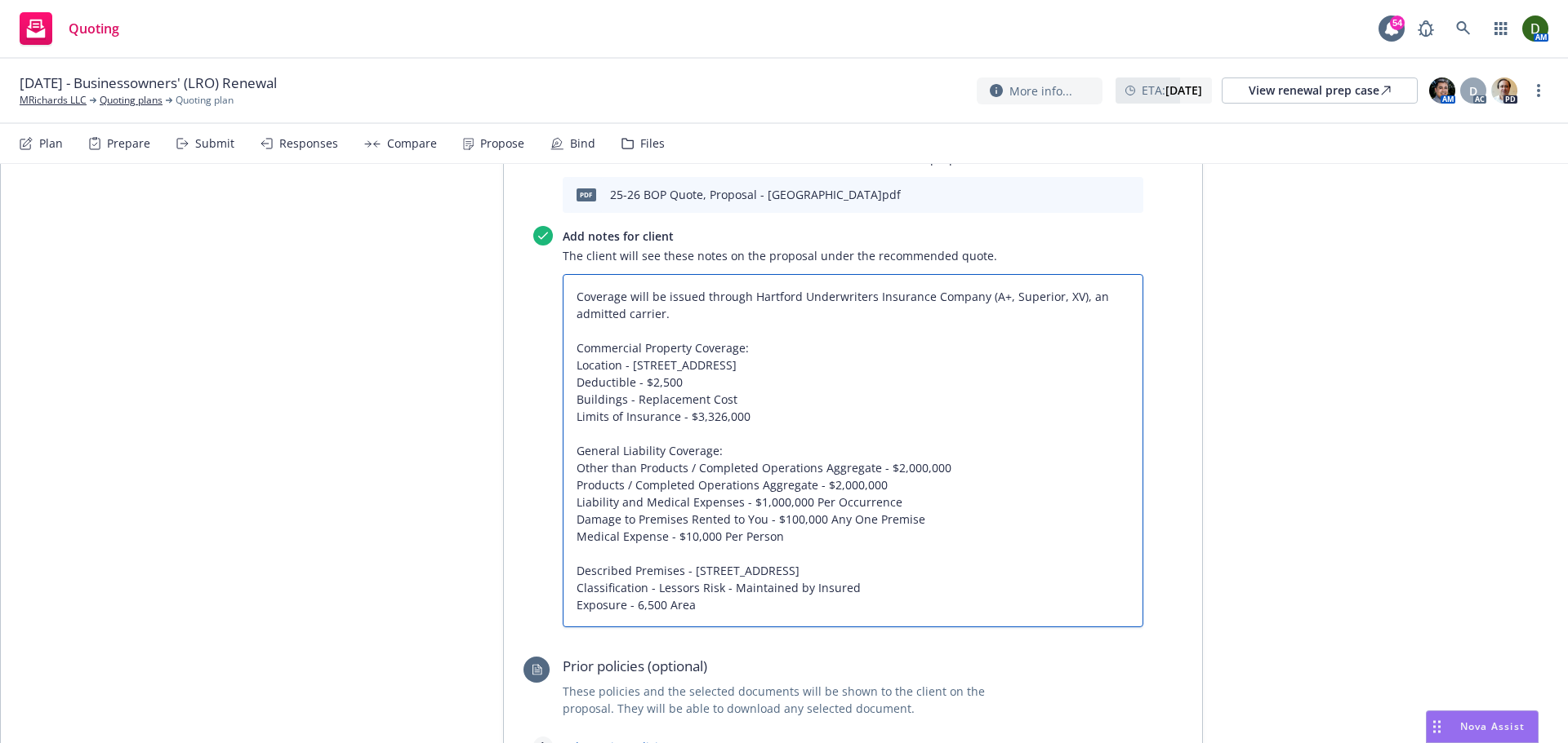
type textarea "Coverage will be issued through Hartford Underwriters Insurance Company (A+, Su…"
type textarea "x"
type textarea "Coverage will be issued through Hartford Underwriters Insurance Company (A+, Su…"
type textarea "x"
type textarea "Coverage will be issued through Hartford Underwriters Insurance Company (A+, Su…"
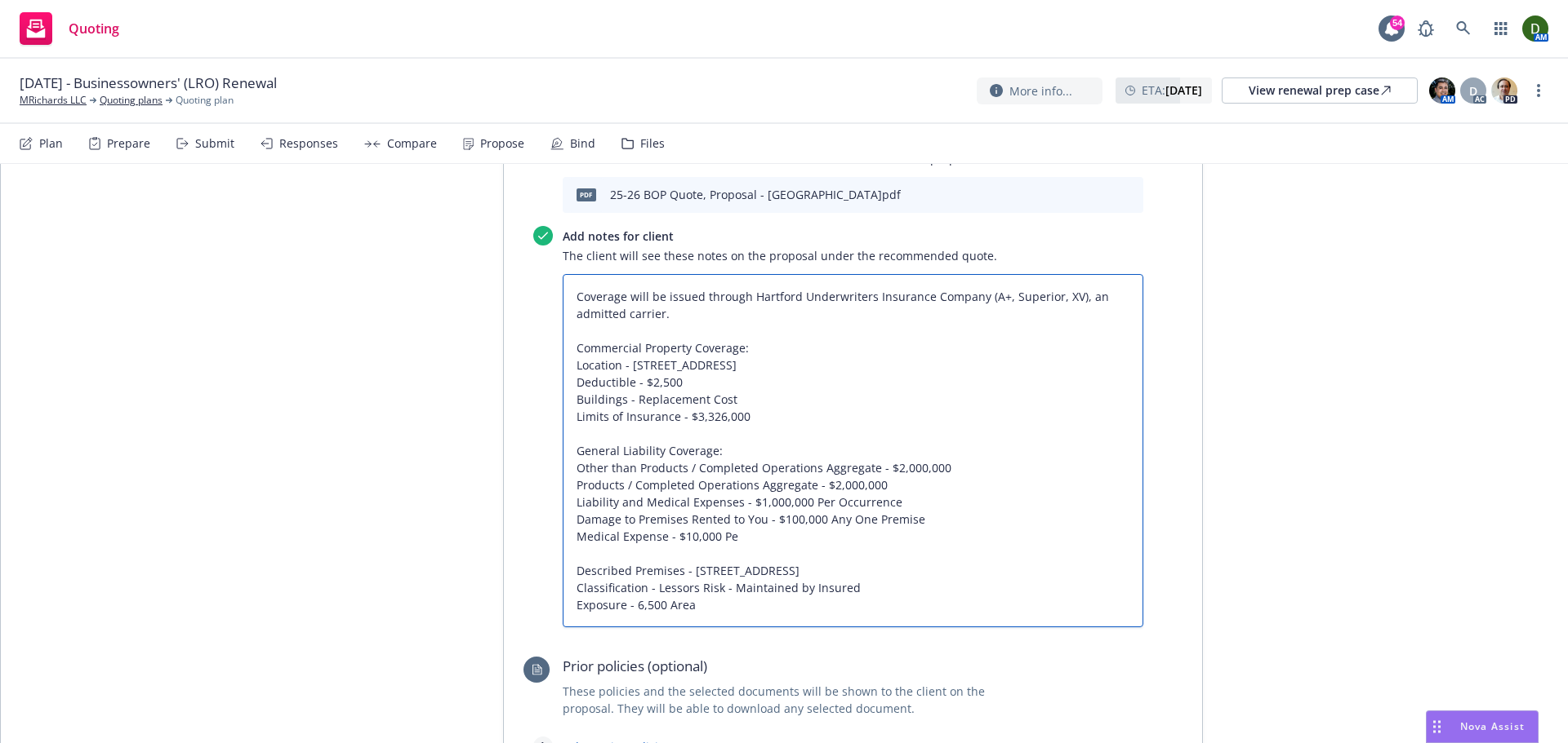
type textarea "x"
type textarea "Coverage will be issued through Hartford Underwriters Insurance Company (A+, Su…"
type textarea "x"
type textarea "Coverage will be issued through Hartford Underwriters Insurance Company (A+, Su…"
type textarea "x"
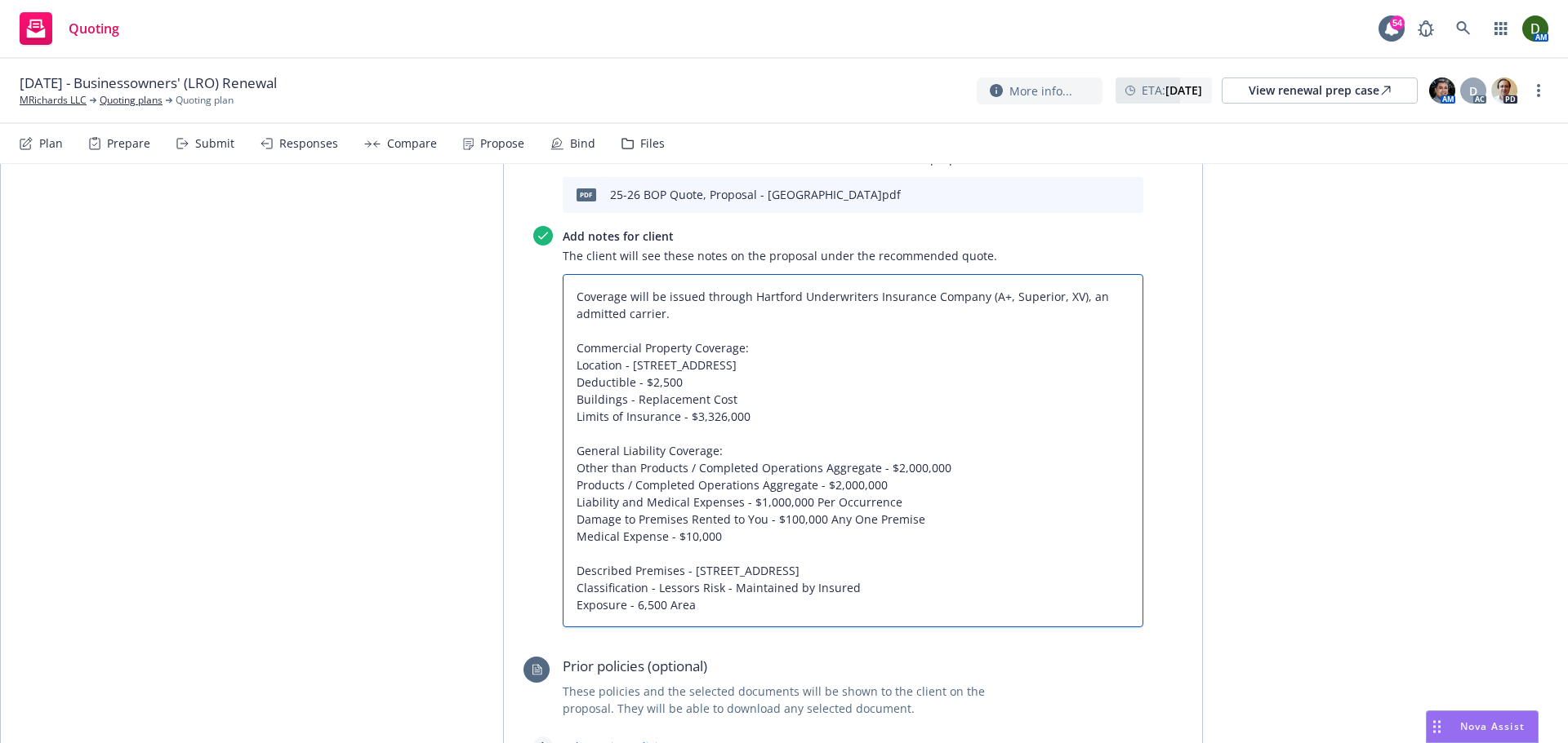
type textarea "Coverage will be issued through Hartford Underwriters Insurance Company (A+, Su…"
type textarea "x"
type textarea "Coverage will be issued through Hartford Underwriters Insurance Company (A+, Su…"
type textarea "x"
type textarea "Coverage will be issued through Hartford Underwriters Insurance Company (A+, Su…"
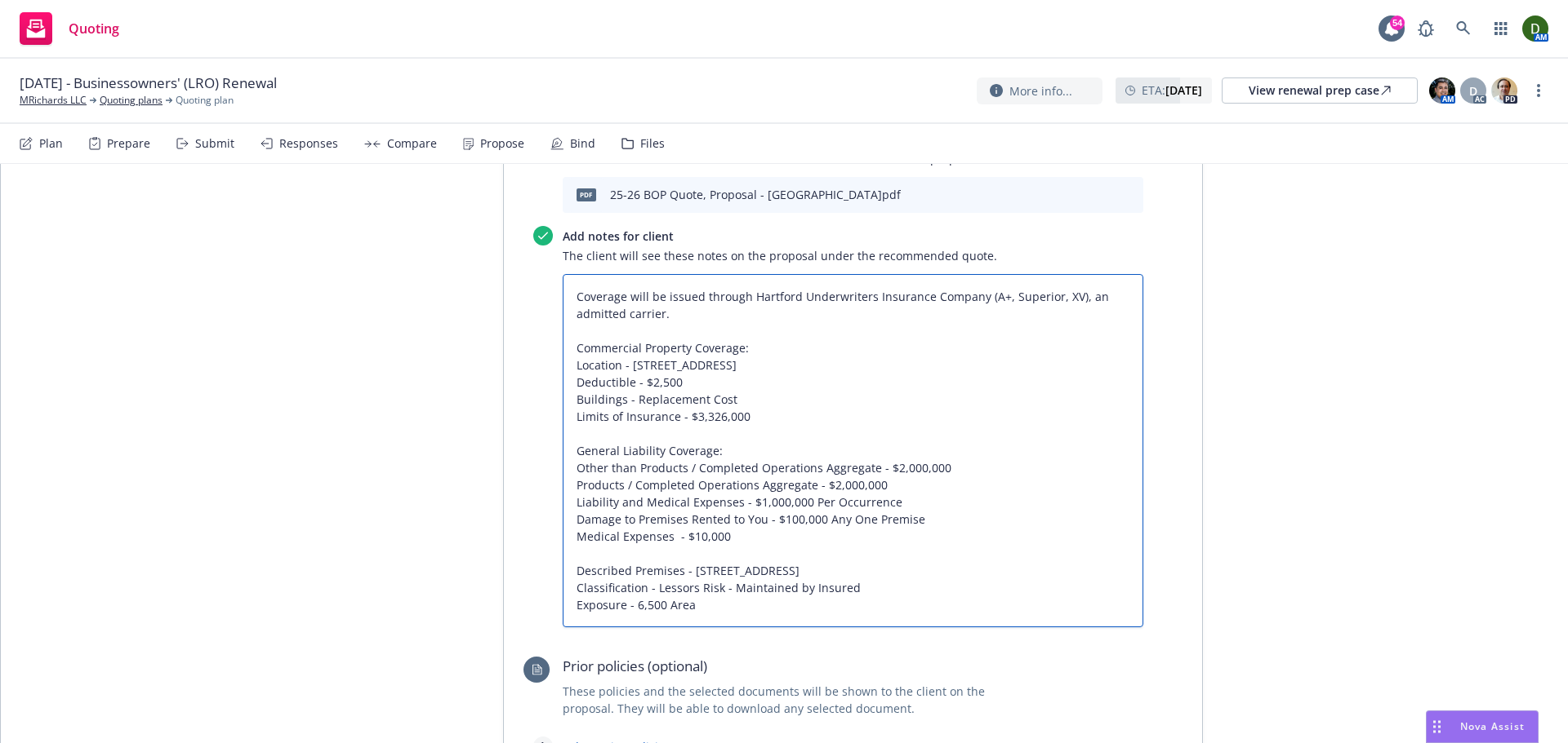
type textarea "x"
type textarea "Coverage will be issued through Hartford Underwriters Insurance Company (A+, Su…"
type textarea "x"
type textarea "Coverage will be issued through Hartford Underwriters Insurance Company (A+, Su…"
type textarea "x"
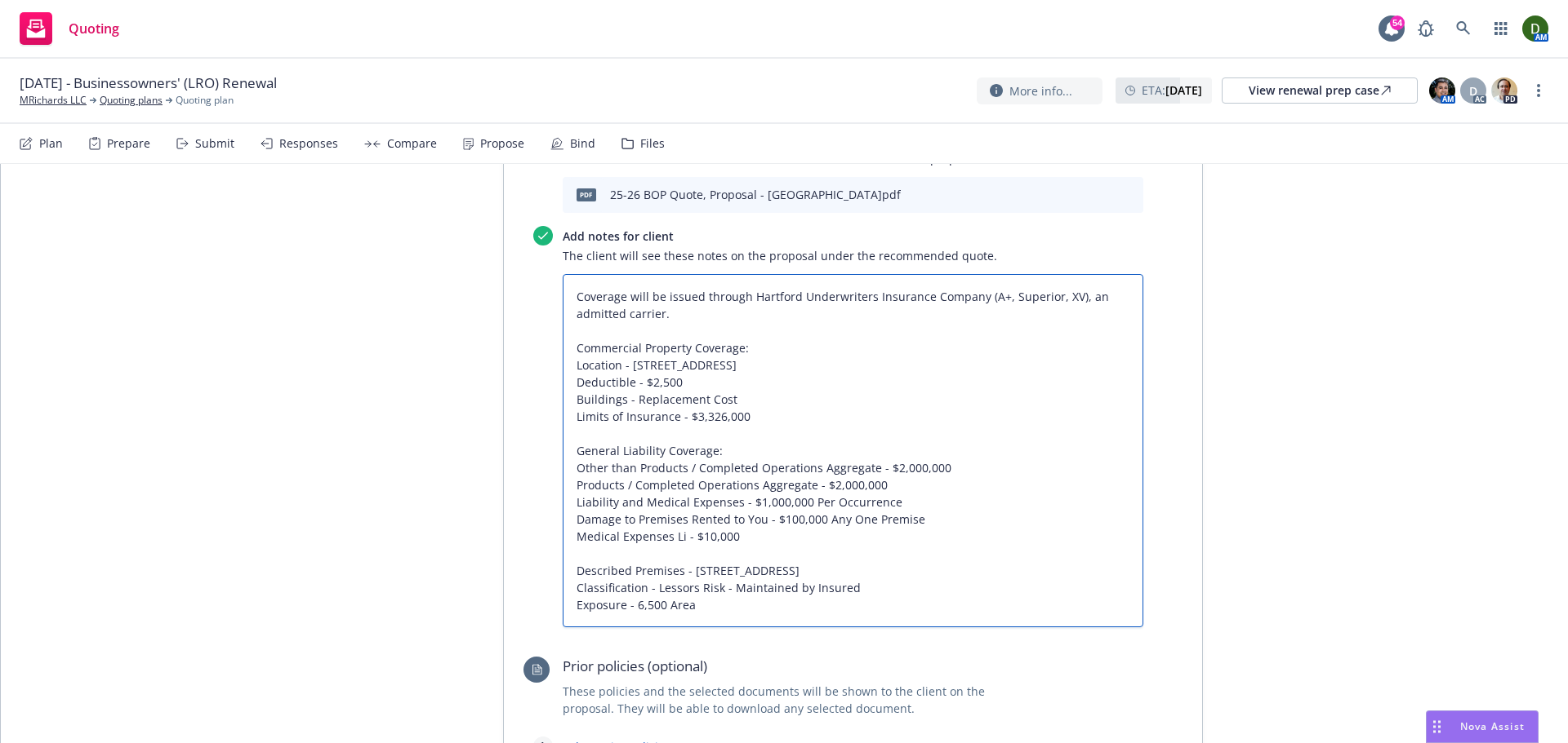
type textarea "Coverage will be issued through Hartford Underwriters Insurance Company (A+, Su…"
type textarea "x"
type textarea "Coverage will be issued through Hartford Underwriters Insurance Company (A+, Su…"
type textarea "x"
type textarea "Coverage will be issued through Hartford Underwriters Insurance Company (A+, Su…"
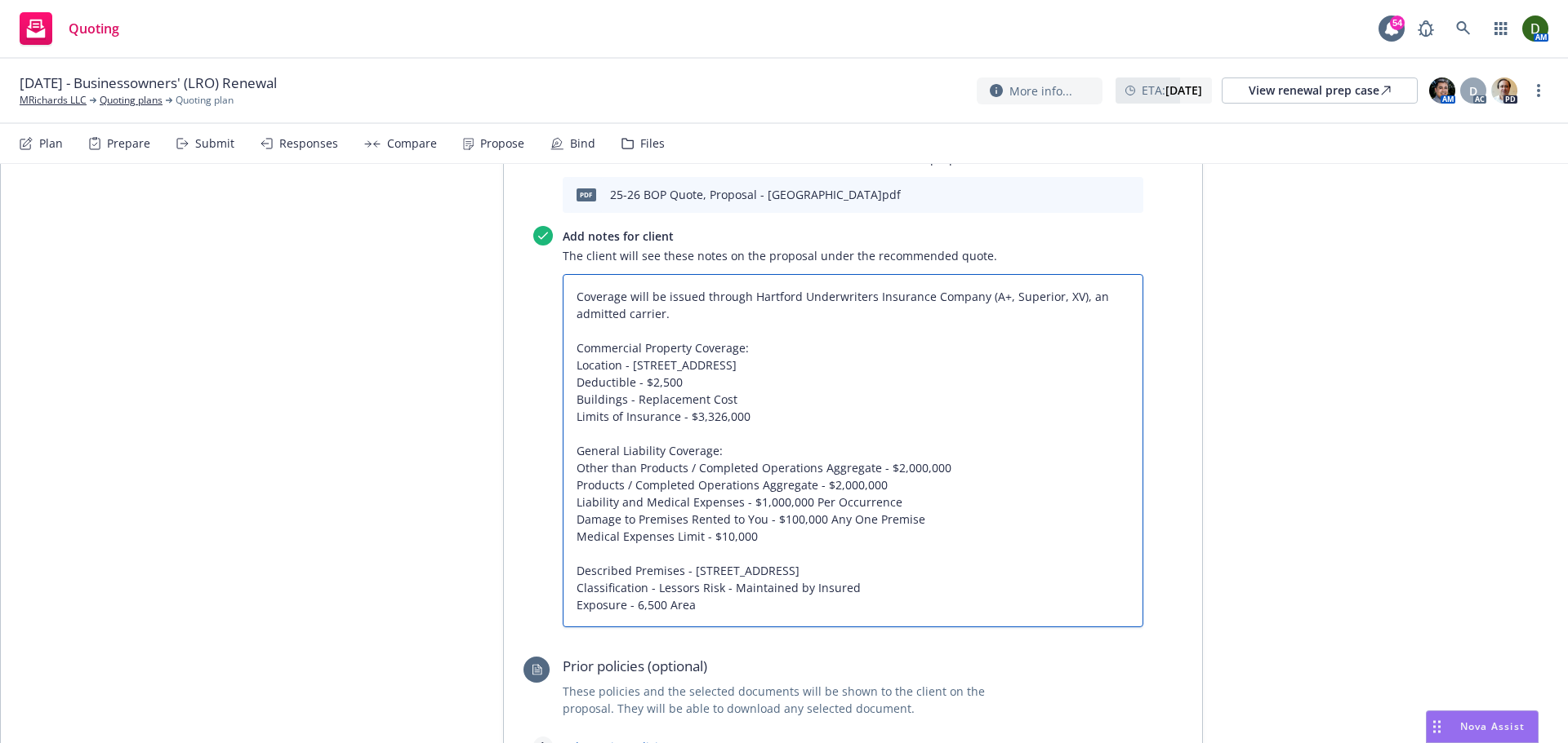
type textarea "x"
type textarea "Coverage will be issued through Hartford Underwriters Insurance Company (A+, Su…"
type textarea "x"
type textarea "Coverage will be issued through Hartford Underwriters Insurance Company (A+, Su…"
type textarea "x"
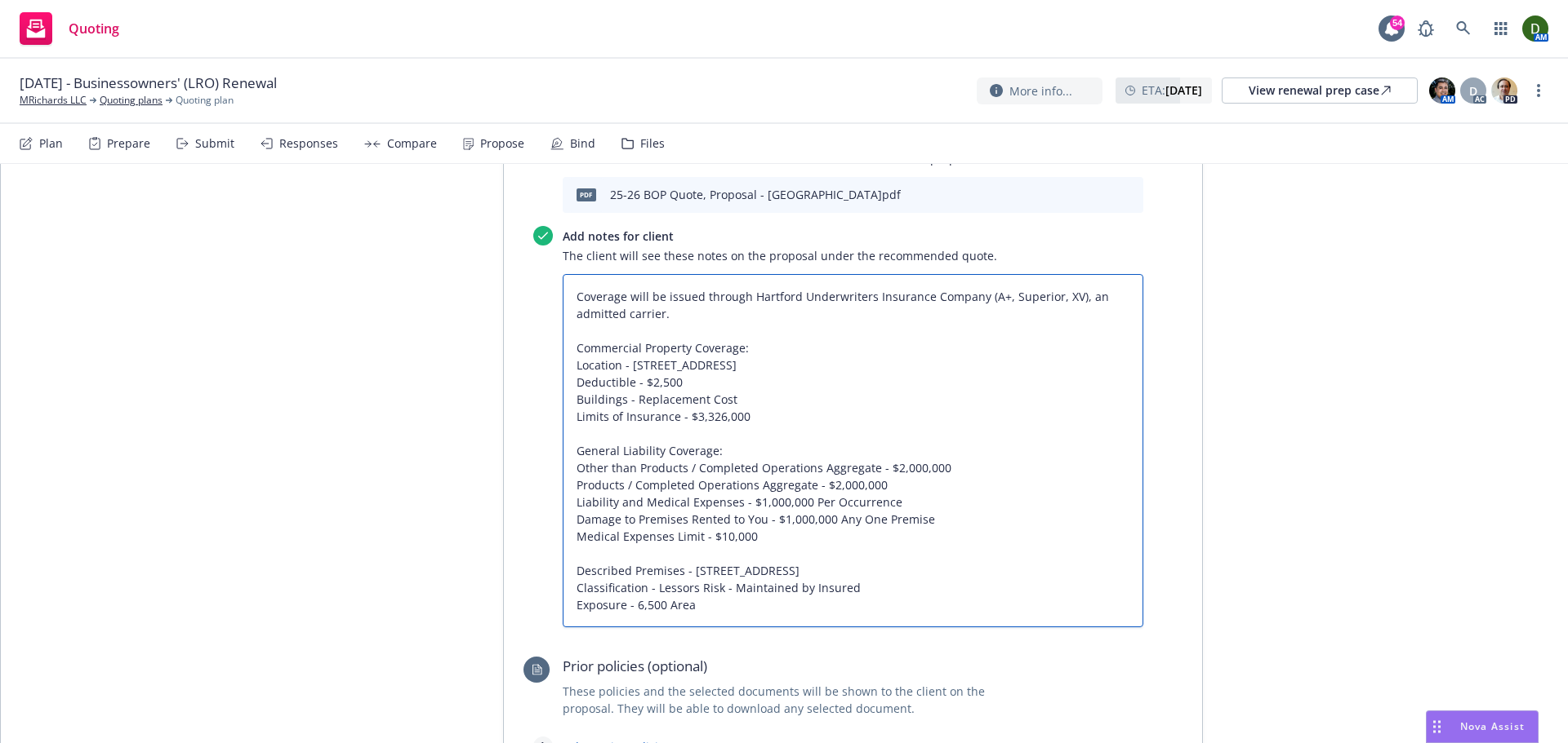
type textarea "Coverage will be issued through Hartford Underwriters Insurance Company (A+, Su…"
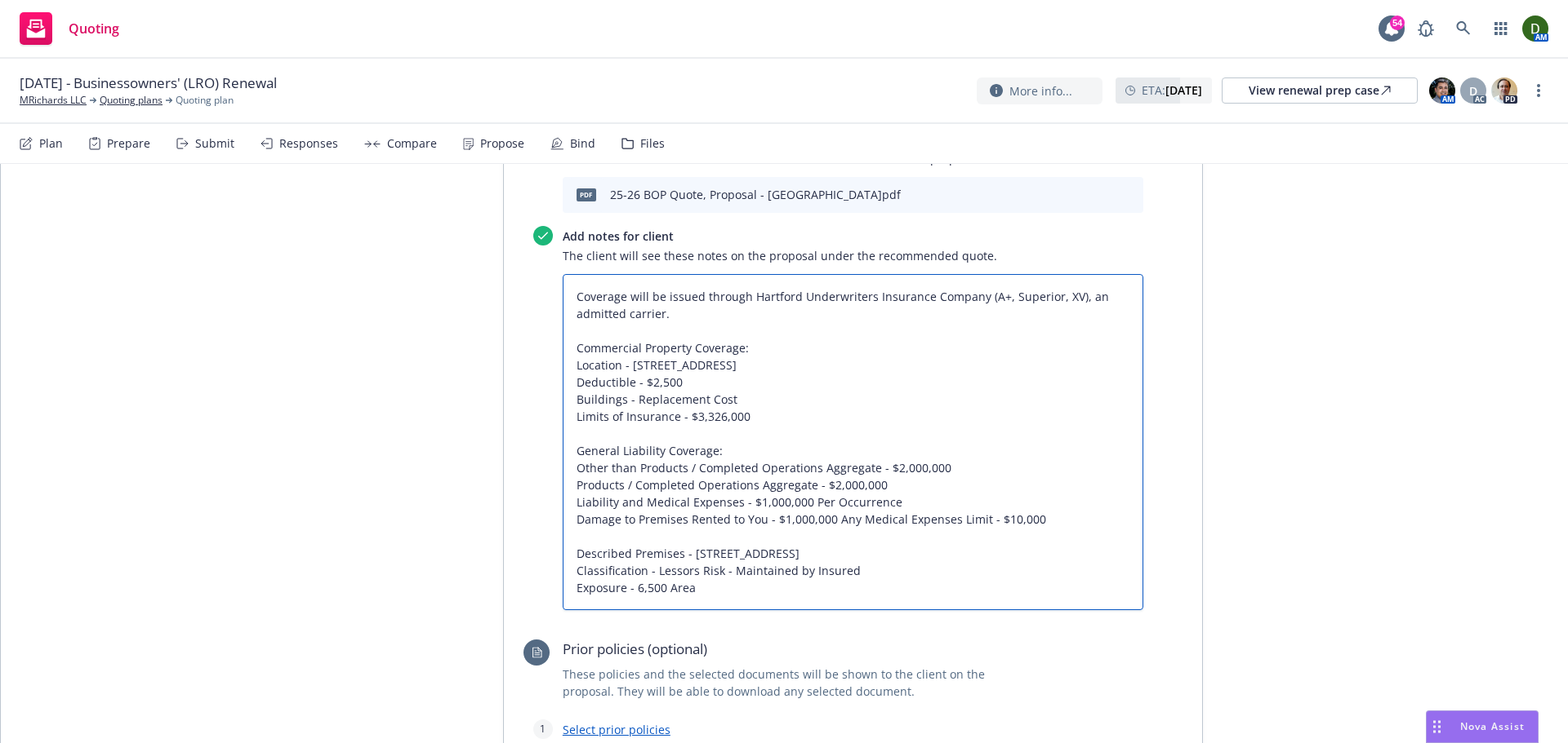
type textarea "x"
type textarea "Coverage will be issued through Hartford Underwriters Insurance Company (A+, Su…"
type textarea "x"
type textarea "Coverage will be issued through Hartford Underwriters Insurance Company (A+, Su…"
type textarea "x"
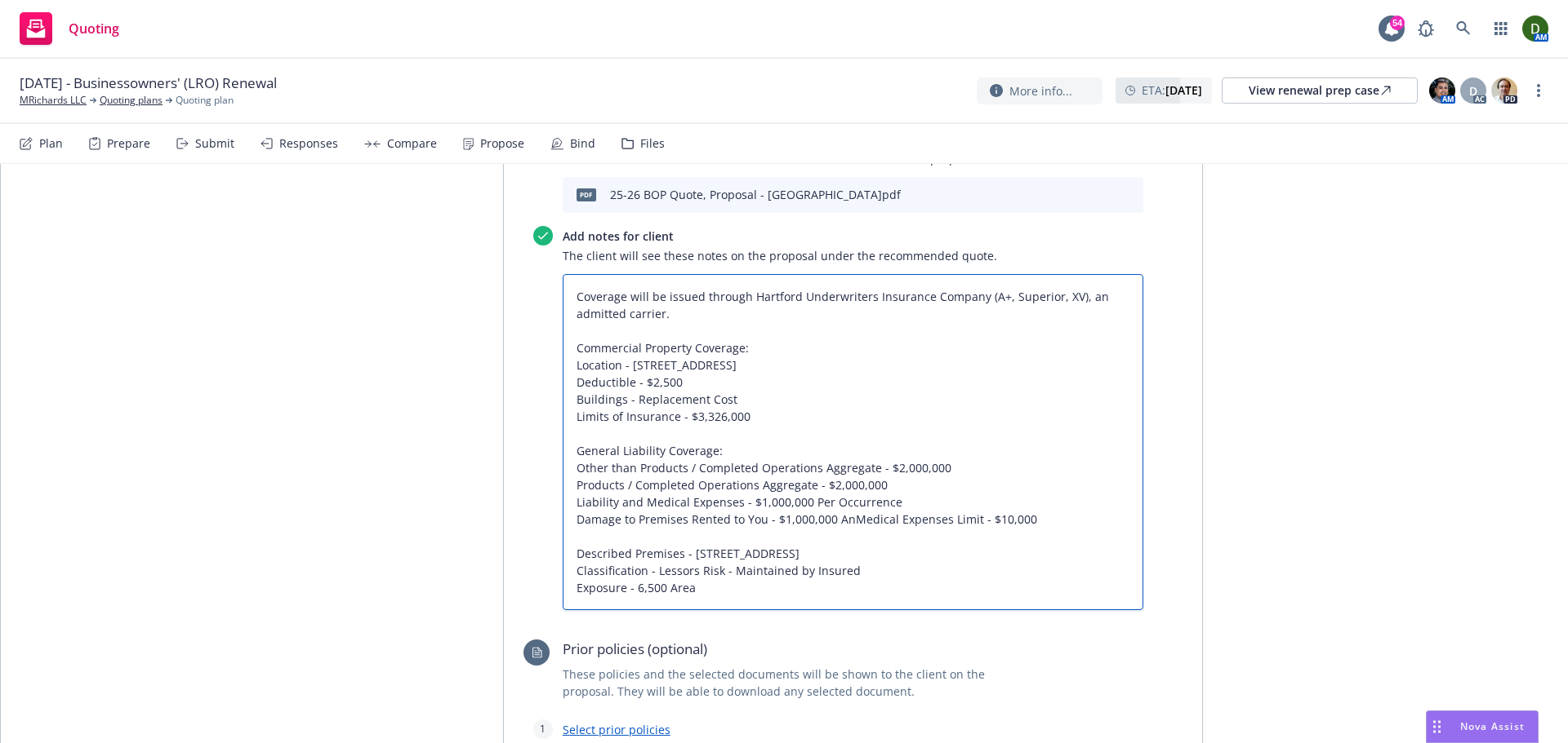
type textarea "Coverage will be issued through Hartford Underwriters Insurance Company (A+, Su…"
type textarea "x"
type textarea "Coverage will be issued through Hartford Underwriters Insurance Company (A+, Su…"
type textarea "x"
type textarea "Coverage will be issued through Hartford Underwriters Insurance Company (A+, Su…"
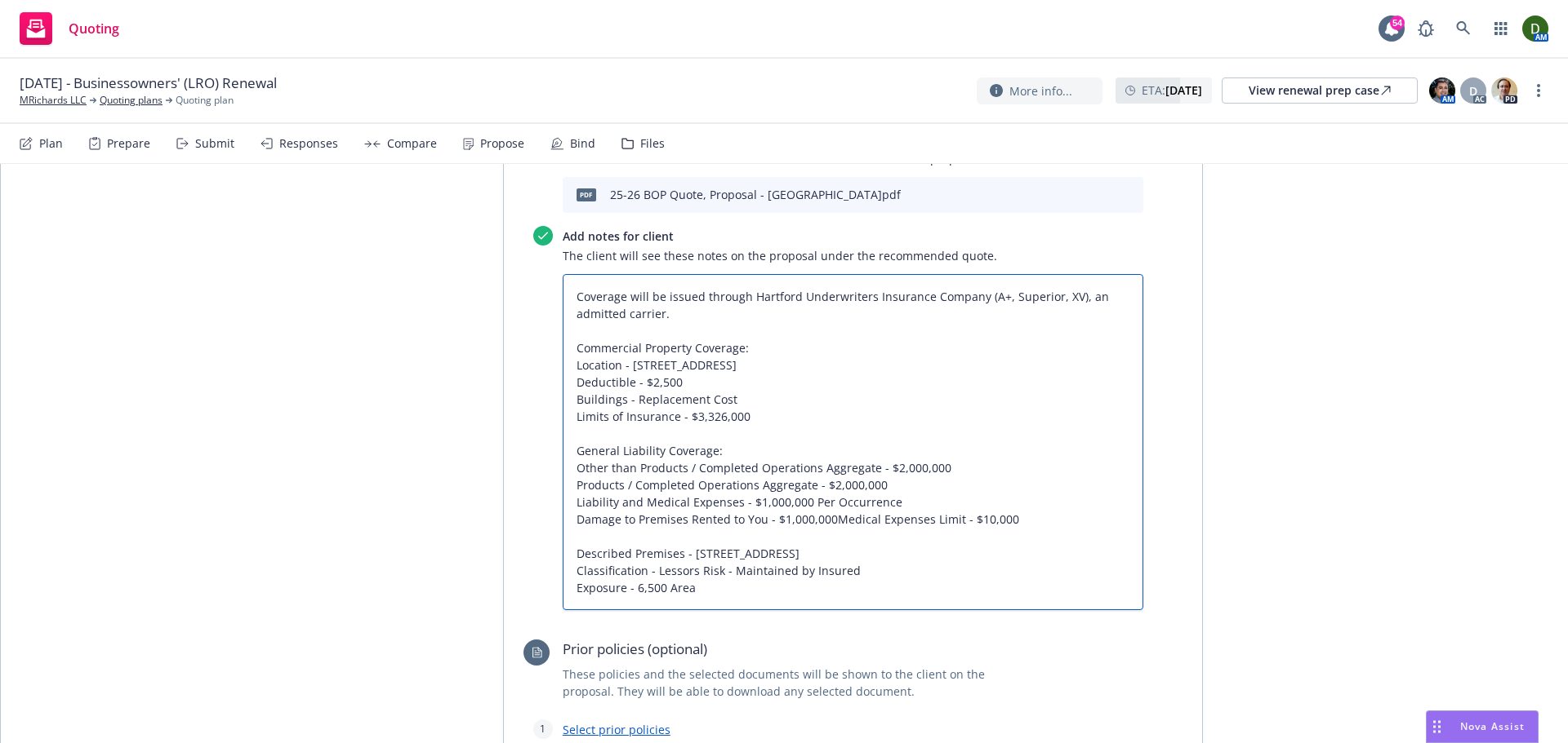
type textarea "x"
type textarea "Coverage will be issued through Hartford Underwriters Insurance Company (A+, Su…"
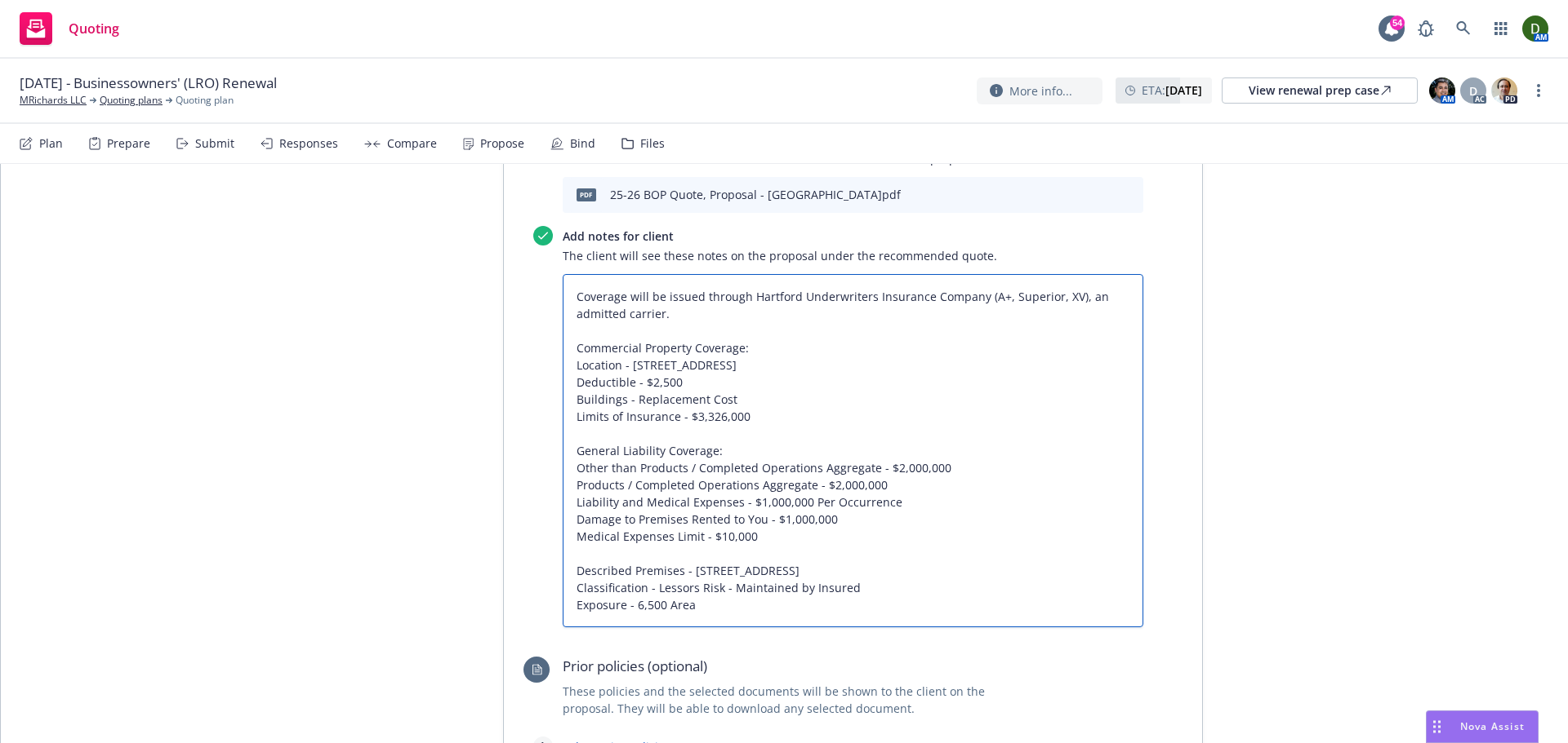
type textarea "x"
type textarea "Coverage will be issued through Hartford Underwriters Insurance Company (A+, Su…"
type textarea "x"
type textarea "Coverage will be issued through Hartford Underwriters Insurance Company (A+, Su…"
type textarea "x"
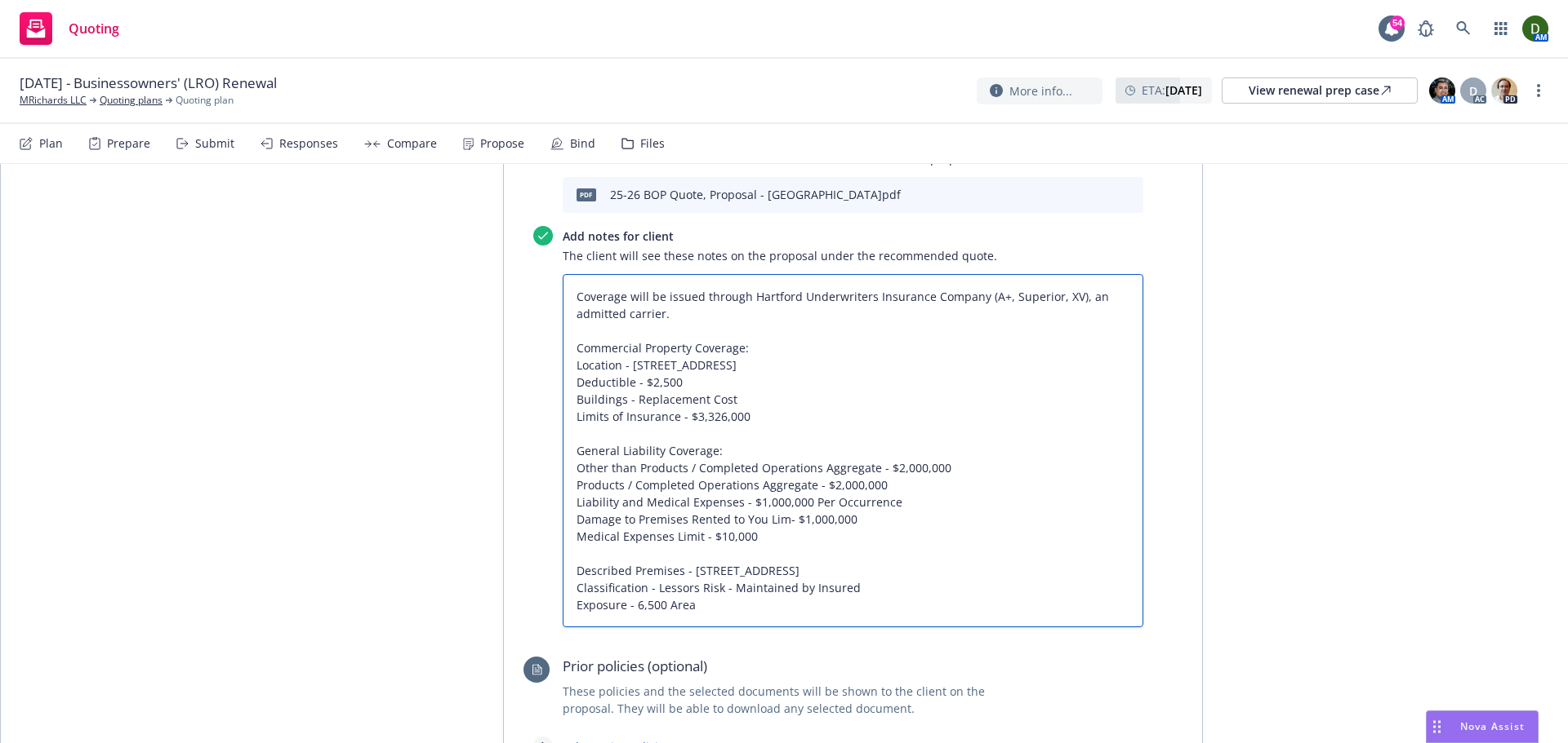
type textarea "Coverage will be issued through Hartford Underwriters Insurance Company (A+, Su…"
type textarea "x"
type textarea "Coverage will be issued through Hartford Underwriters Insurance Company (A+, Su…"
type textarea "x"
type textarea "Coverage will be issued through Hartford Underwriters Insurance Company (A+, Su…"
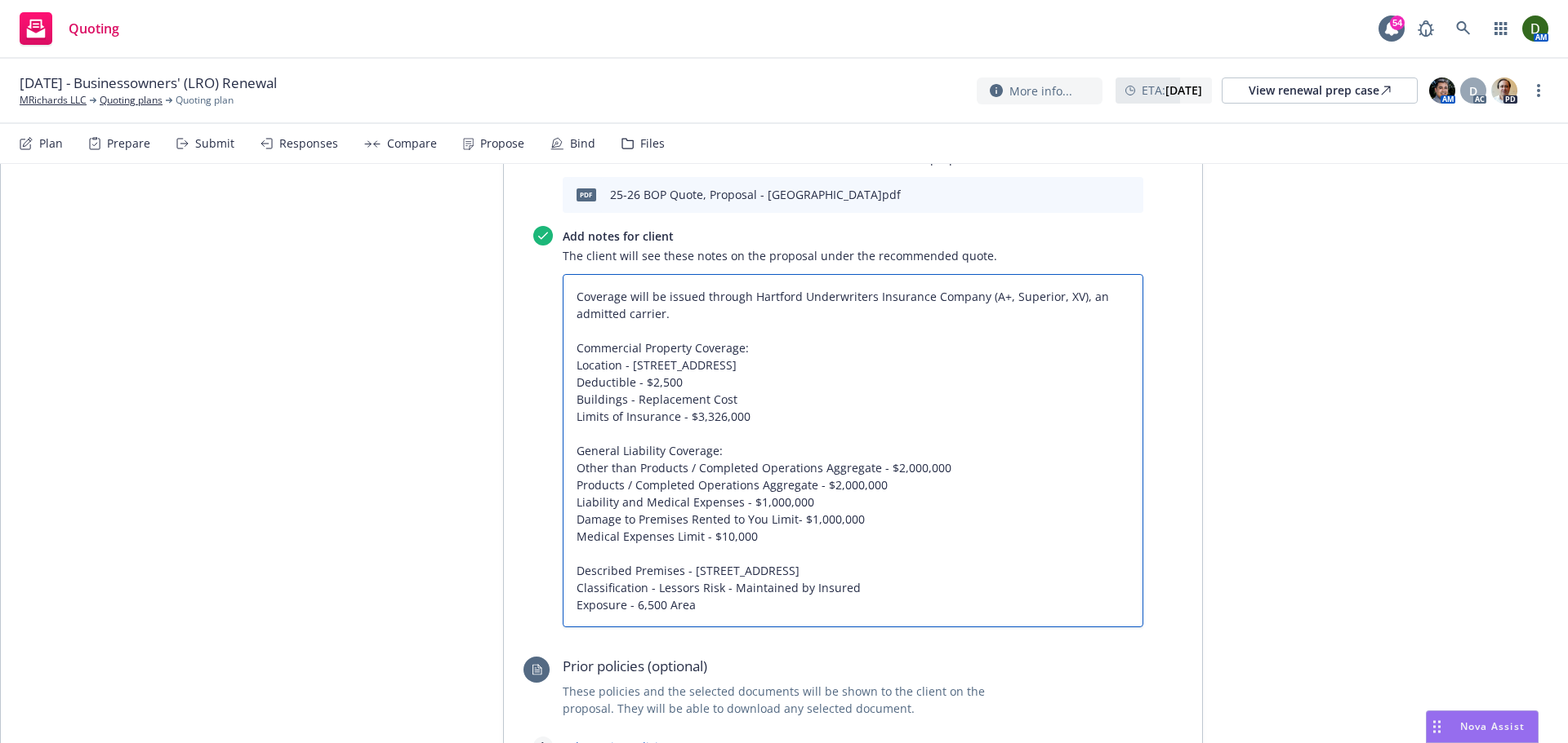
type textarea "x"
type textarea "Coverage will be issued through Hartford Underwriters Insurance Company (A+, Su…"
type textarea "x"
type textarea "Coverage will be issued through Hartford Underwriters Insurance Company (A+, Su…"
type textarea "x"
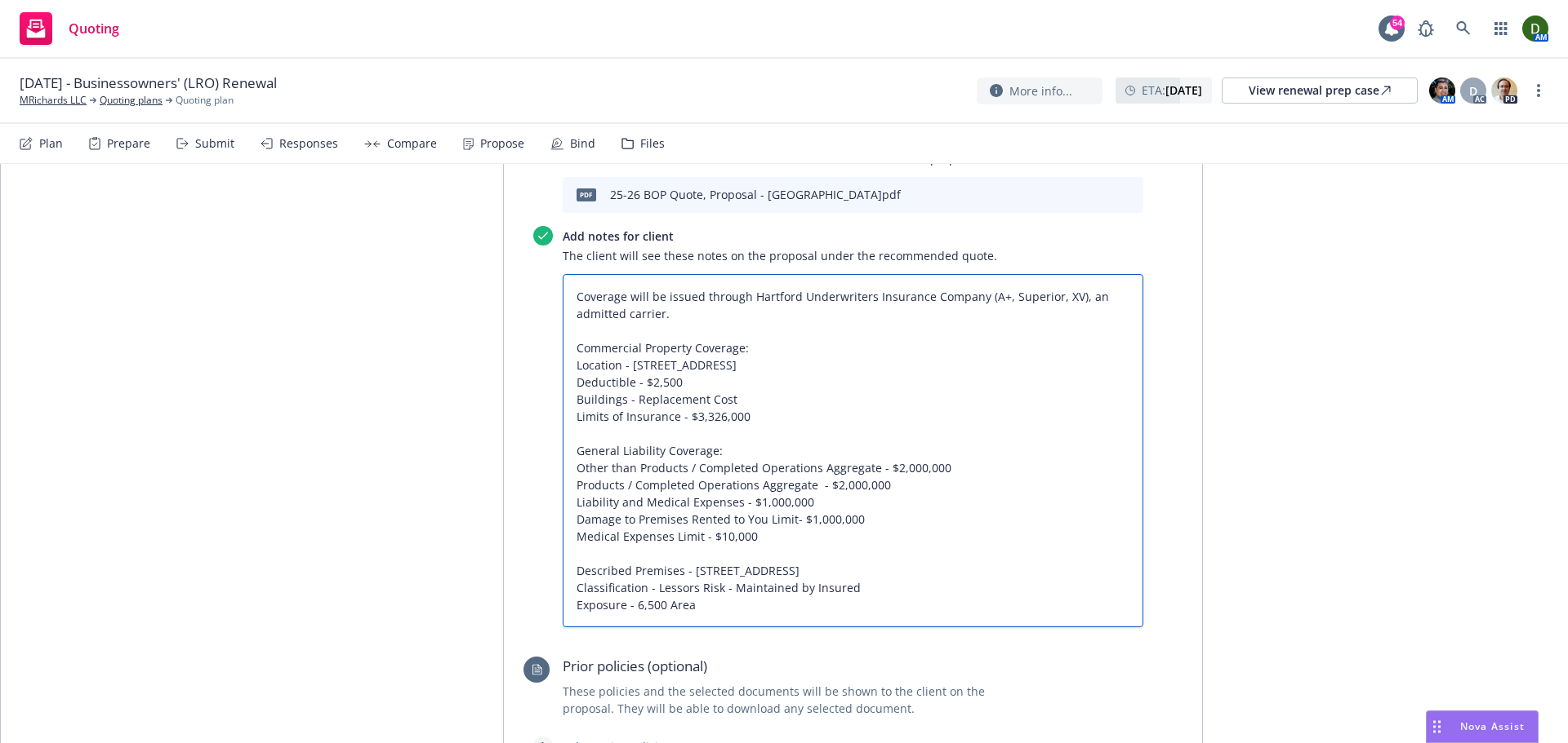
type textarea "Coverage will be issued through Hartford Underwriters Insurance Company (A+, Su…"
type textarea "x"
type textarea "Coverage will be issued through Hartford Underwriters Insurance Company (A+, Su…"
type textarea "x"
type textarea "Coverage will be issued through Hartford Underwriters Insurance Company (A+, Su…"
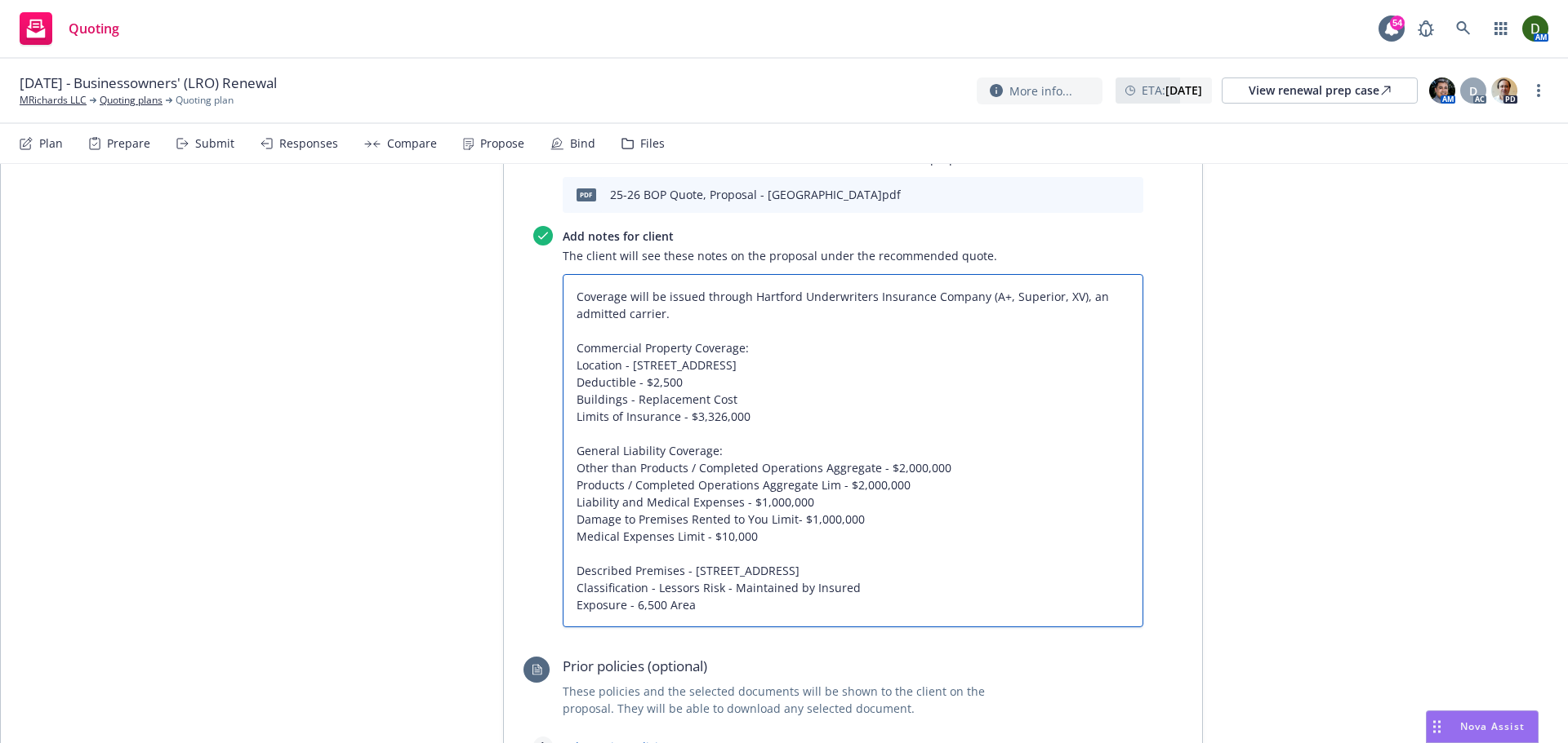
type textarea "x"
type textarea "Coverage will be issued through Hartford Underwriters Insurance Company (A+, Su…"
type textarea "x"
type textarea "Coverage will be issued through Hartford Underwriters Insurance Company (A+, Su…"
type textarea "x"
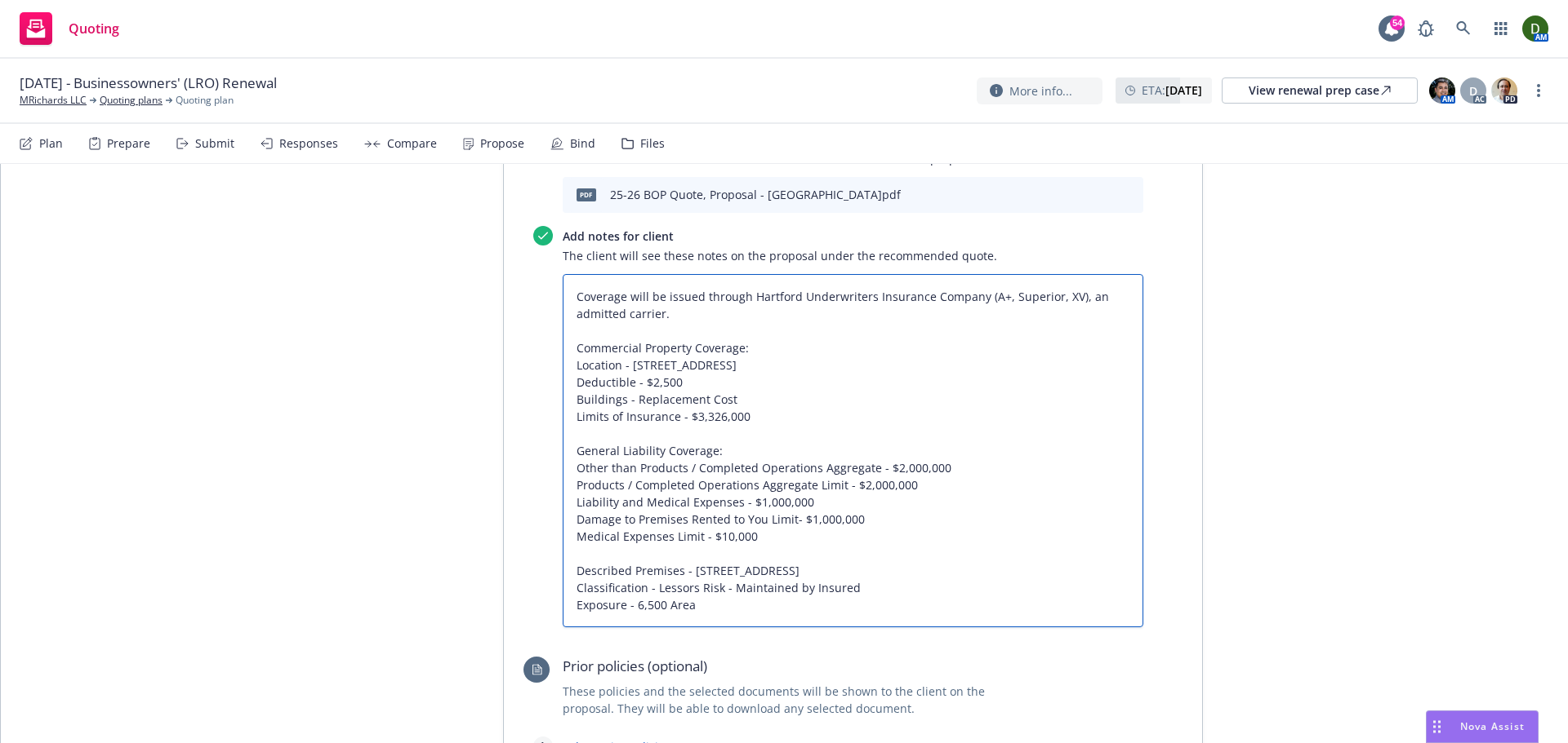
type textarea "Coverage will be issued through Hartford Underwriters Insurance Company (A+, Su…"
type textarea "x"
type textarea "Coverage will be issued through Hartford Underwriters Insurance Company (A+, Su…"
type textarea "x"
type textarea "Coverage will be issued through Hartford Underwriters Insurance Company (A+, Su…"
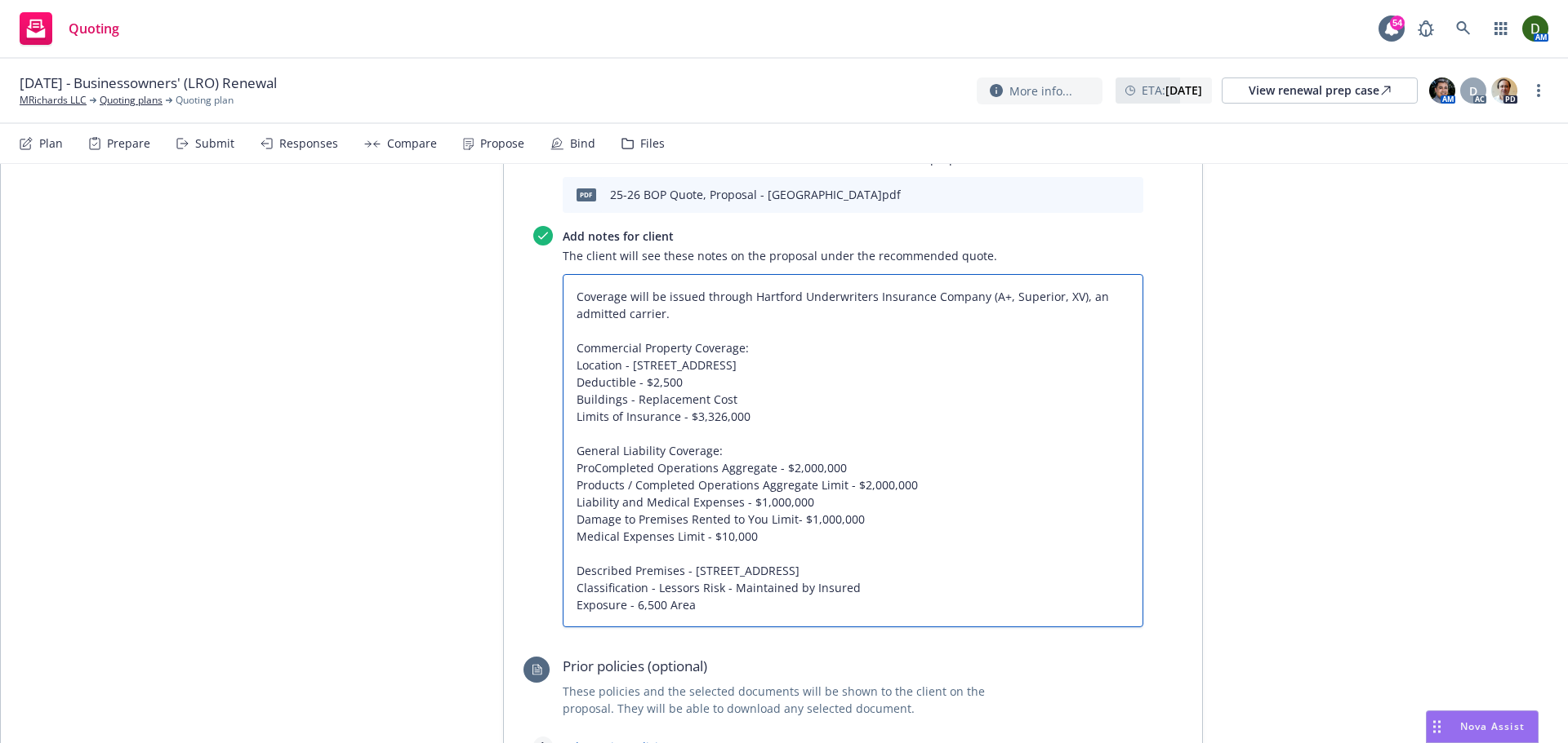
type textarea "x"
type textarea "Coverage will be issued through Hartford Underwriters Insurance Company (A+, Su…"
type textarea "x"
type textarea "Coverage will be issued through Hartford Underwriters Insurance Company (A+, Su…"
type textarea "x"
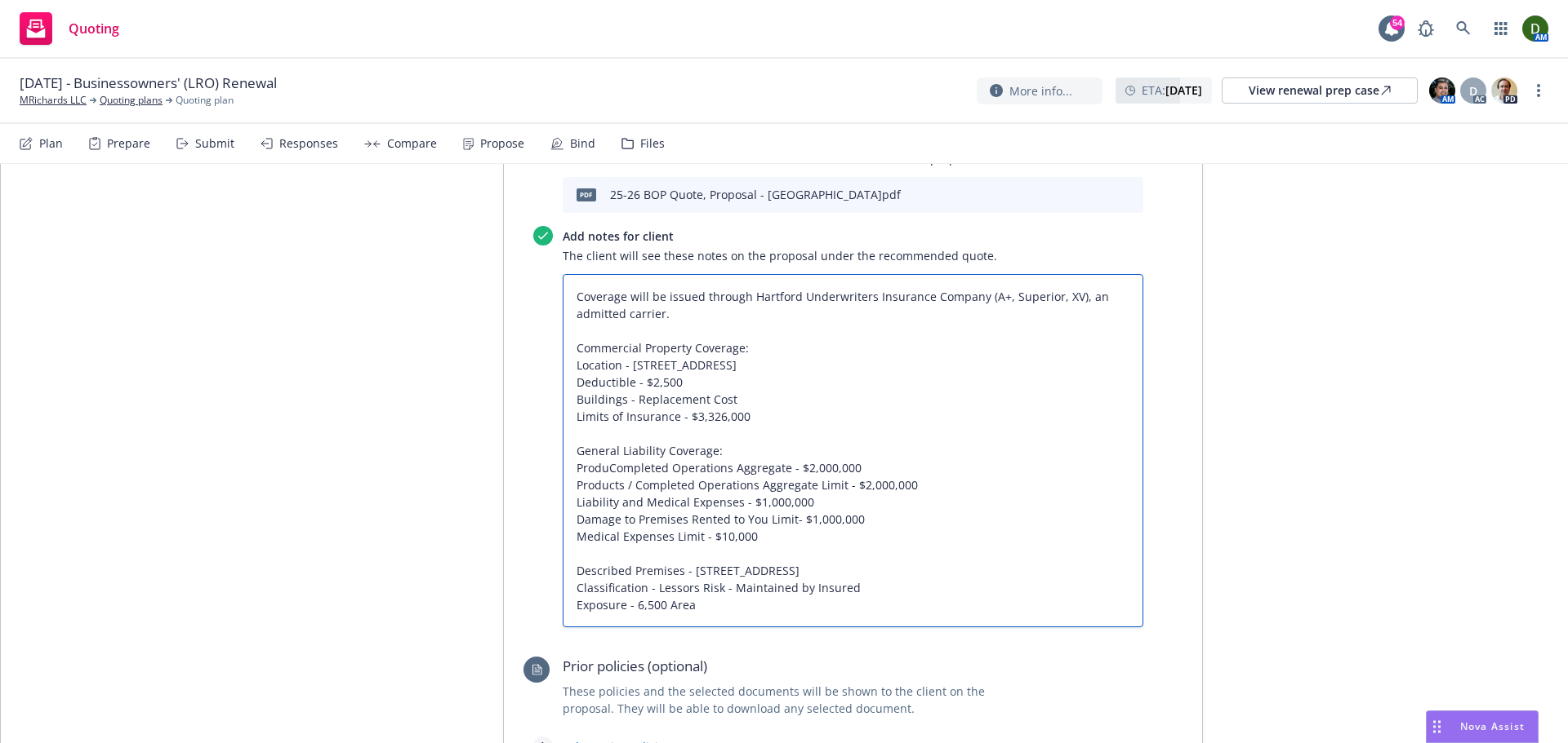
type textarea "Coverage will be issued through Hartford Underwriters Insurance Company (A+, Su…"
type textarea "x"
type textarea "Coverage will be issued through Hartford Underwriters Insurance Company (A+, Su…"
type textarea "x"
type textarea "Coverage will be issued through Hartford Underwriters Insurance Company (A+, Su…"
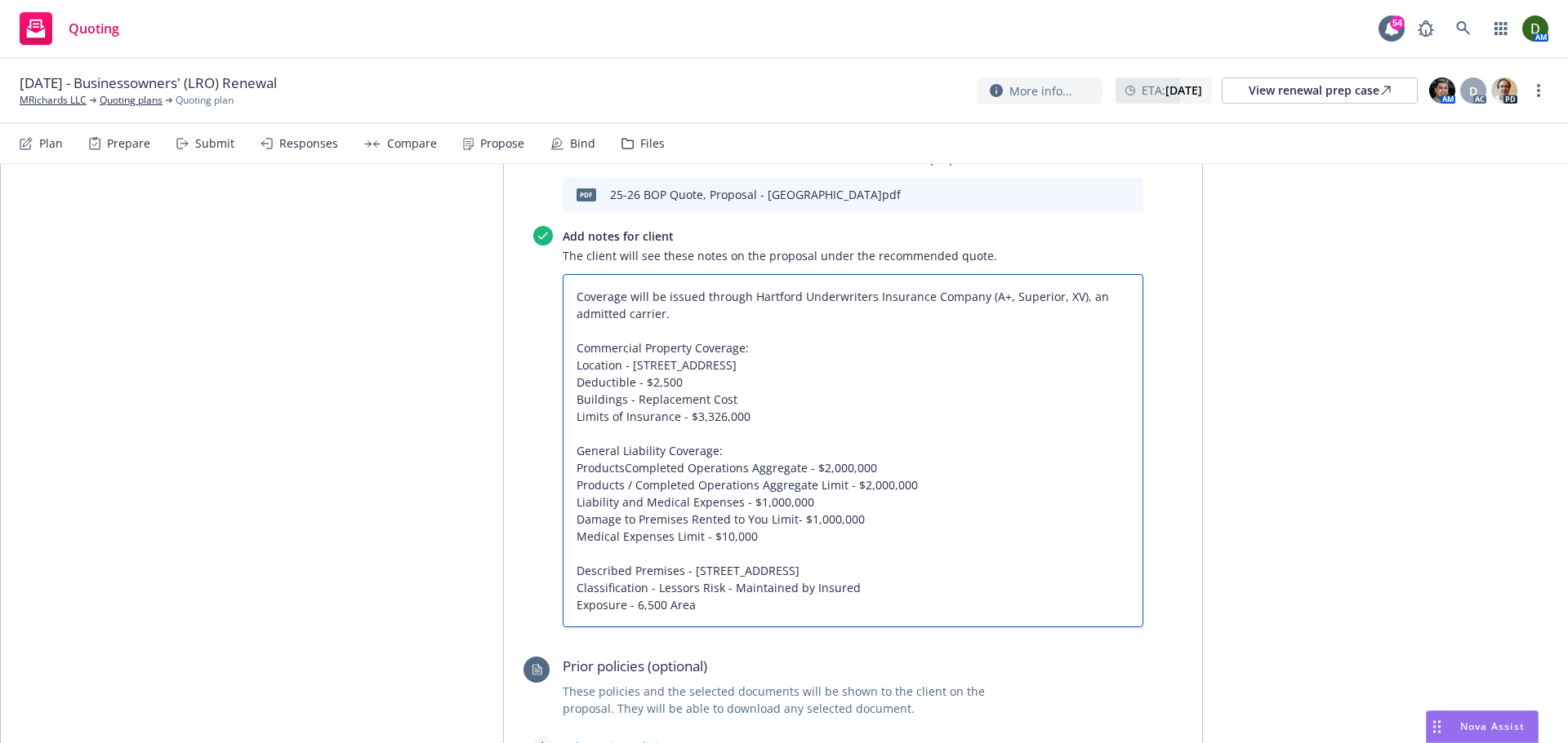
type textarea "x"
type textarea "Coverage will be issued through Hartford Underwriters Insurance Company (A+, Su…"
type textarea "x"
type textarea "Coverage will be issued through Hartford Underwriters Insurance Company (A+, Su…"
type textarea "x"
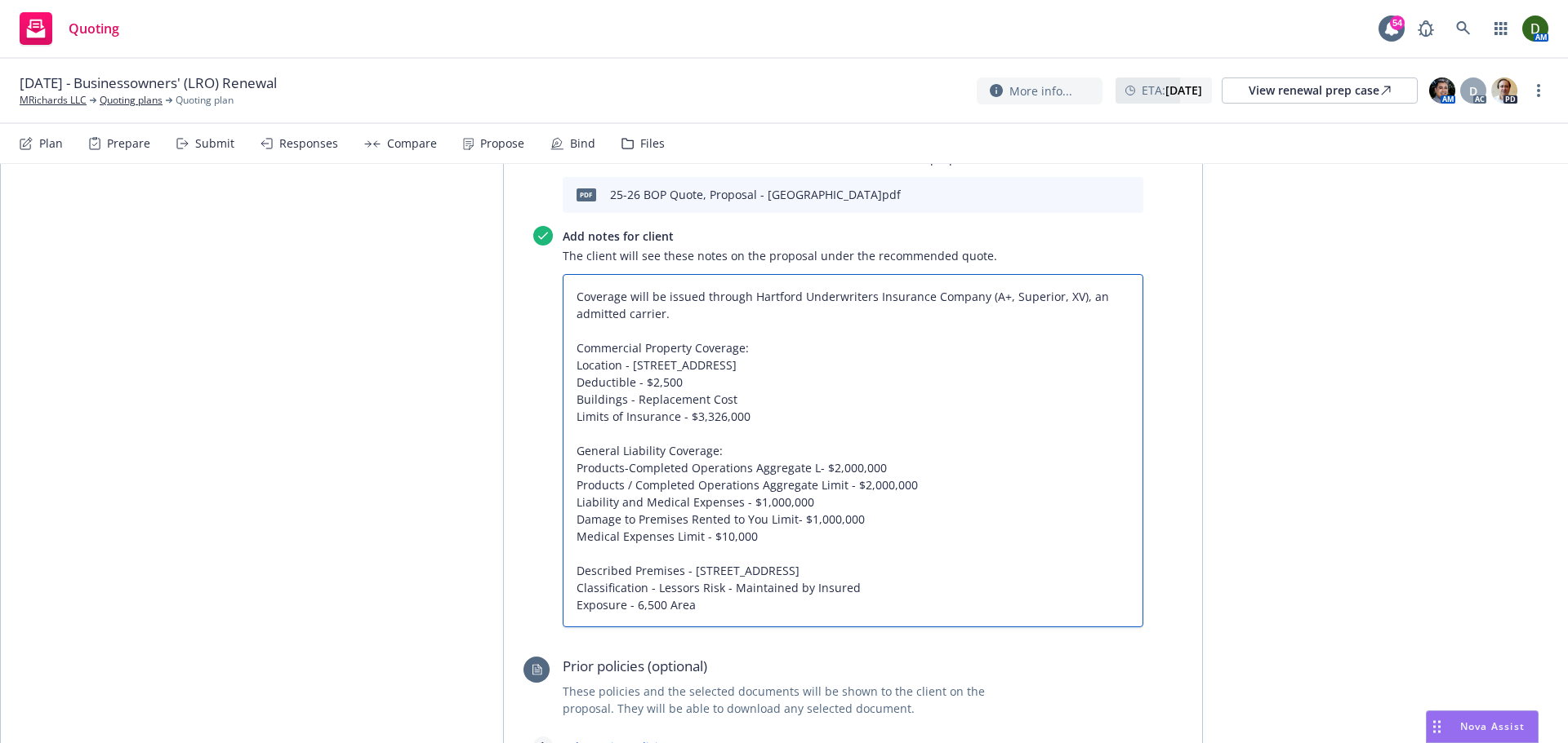
type textarea "Coverage will be issued through Hartford Underwriters Insurance Company (A+, Su…"
type textarea "x"
type textarea "Coverage will be issued through Hartford Underwriters Insurance Company (A+, Su…"
type textarea "x"
type textarea "Coverage will be issued through Hartford Underwriters Insurance Company (A+, Su…"
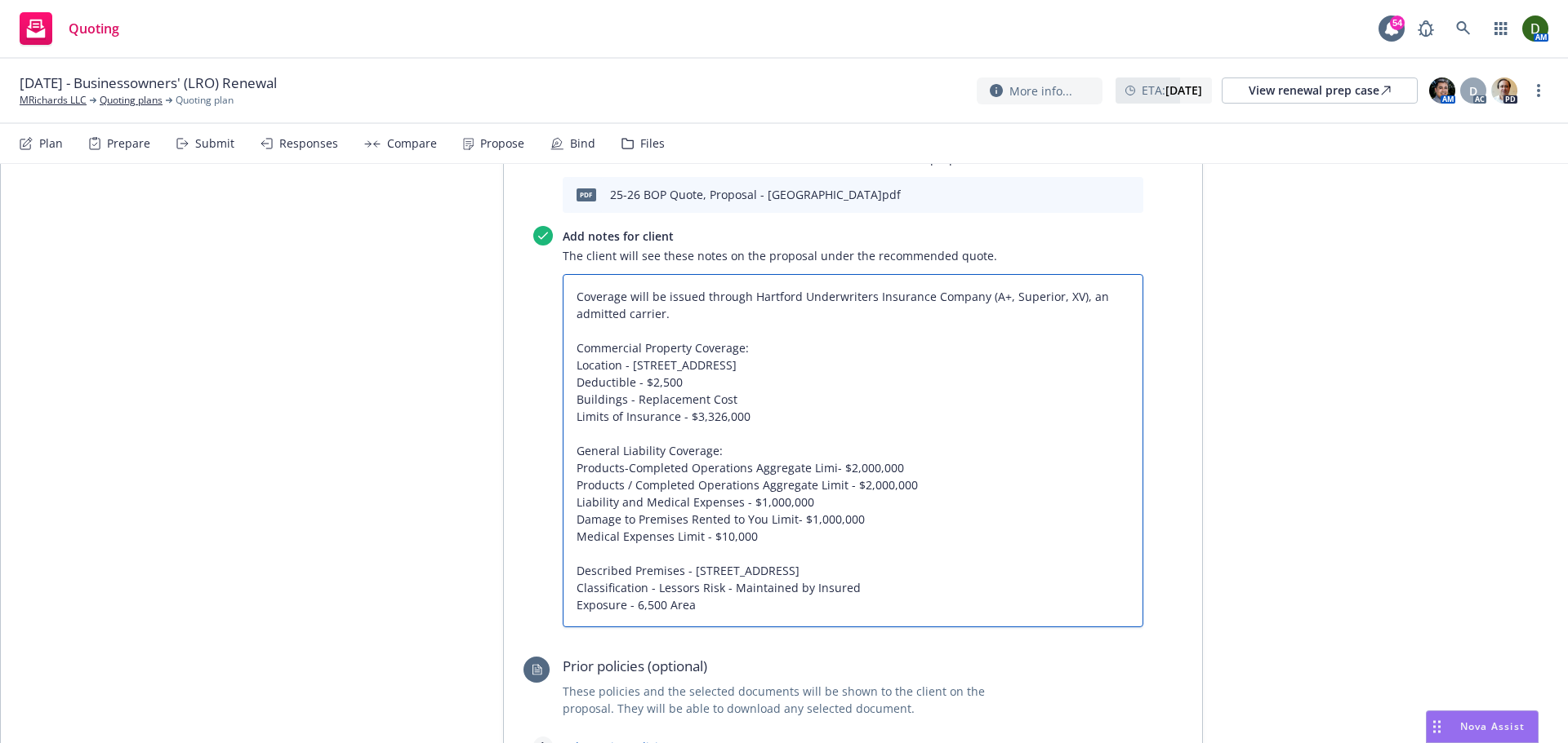
type textarea "x"
type textarea "Coverage will be issued through Hartford Underwriters Insurance Company (A+, Su…"
type textarea "x"
type textarea "Coverage will be issued through Hartford Underwriters Insurance Company (A+, Su…"
click at [733, 531] on textarea "Coverage will be issued through Hartford Underwriters Insurance Company (A+, Su…" at bounding box center [853, 451] width 581 height 353
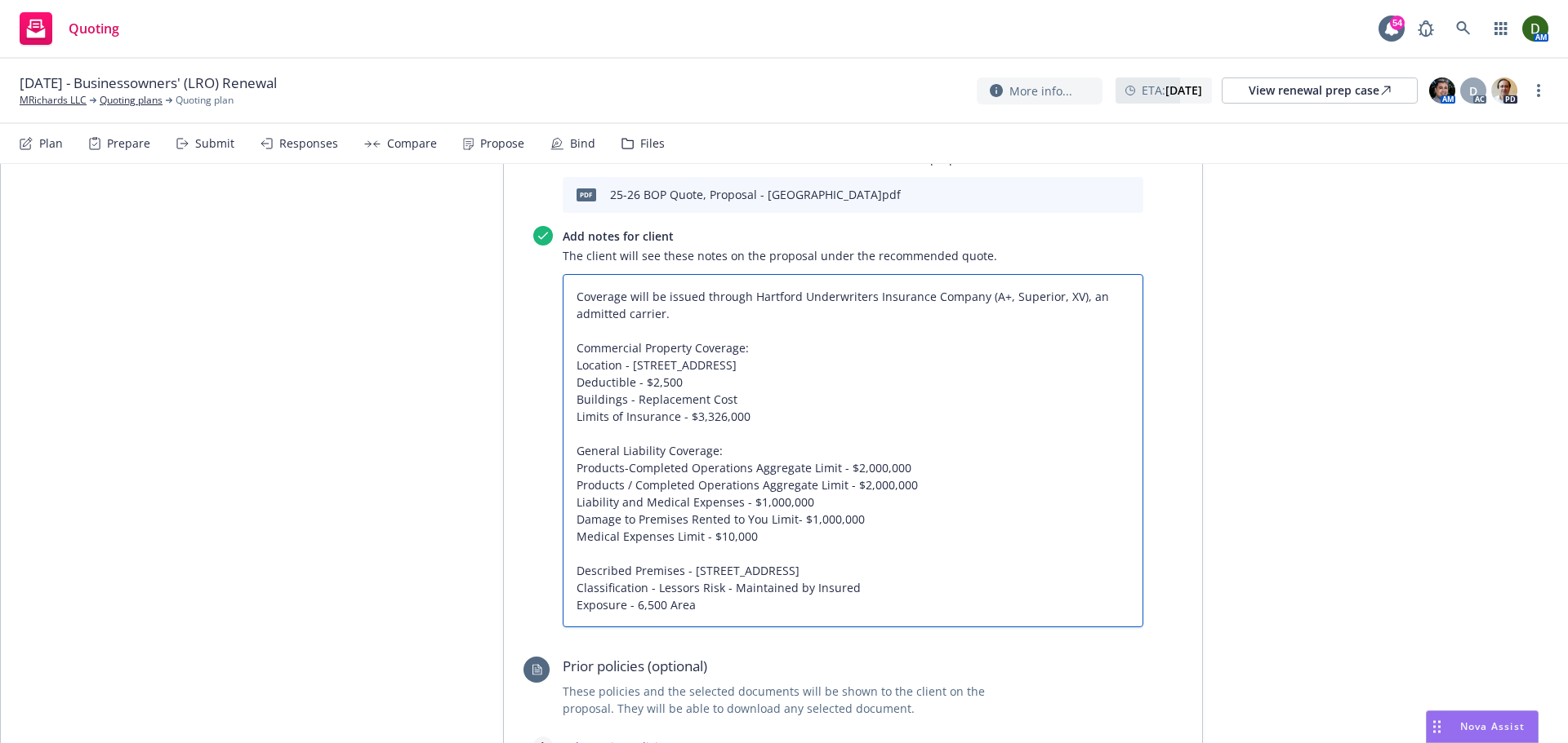
type textarea "x"
type textarea "Coverage will be issued through Hartford Underwriters Insurance Company (A+, Su…"
type textarea "x"
type textarea "Coverage will be issued through Hartford Underwriters Insurance Company (A+, Su…"
type textarea "x"
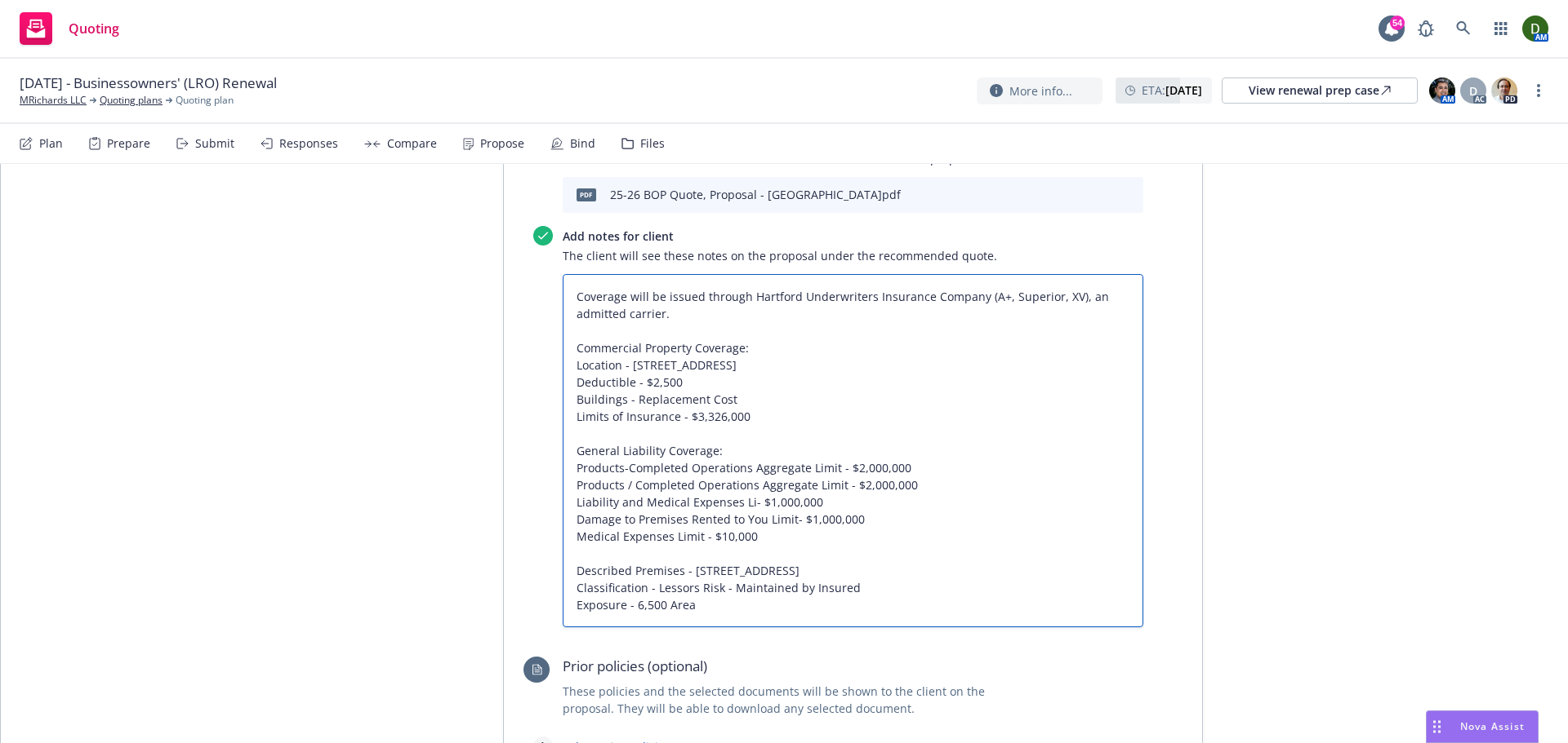
type textarea "Coverage will be issued through Hartford Underwriters Insurance Company (A+, Su…"
type textarea "x"
type textarea "Coverage will be issued through Hartford Underwriters Insurance Company (A+, Su…"
type textarea "x"
type textarea "Coverage will be issued through Hartford Underwriters Insurance Company (A+, Su…"
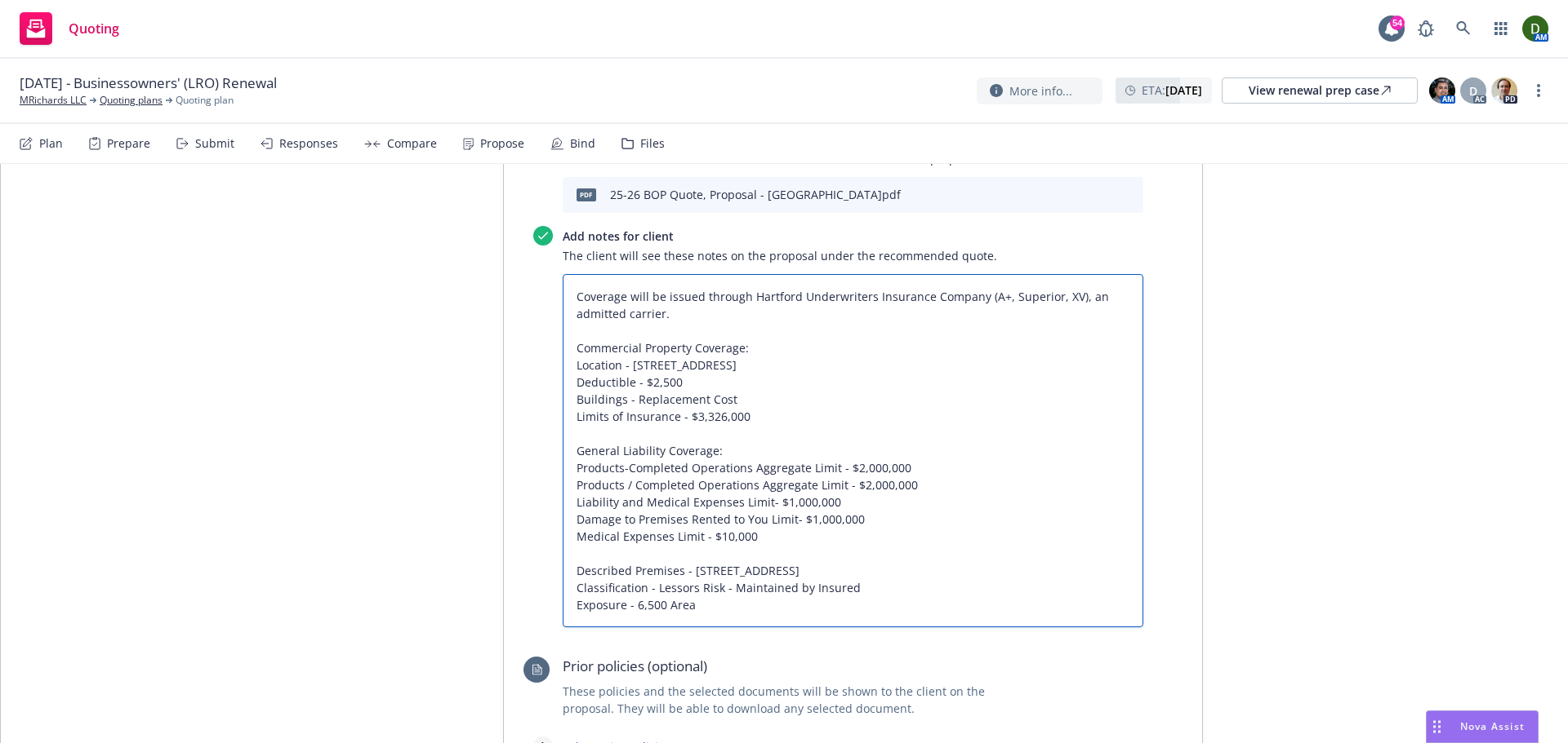
type textarea "x"
type textarea "Coverage will be issued through Hartford Underwriters Insurance Company (A+, Su…"
drag, startPoint x: 740, startPoint y: 492, endPoint x: 562, endPoint y: 498, distance: 178.1
click at [562, 498] on textarea "Coverage will be issued through Hartford Underwriters Insurance Company (A+, Su…" at bounding box center [853, 451] width 581 height 353
type textarea "x"
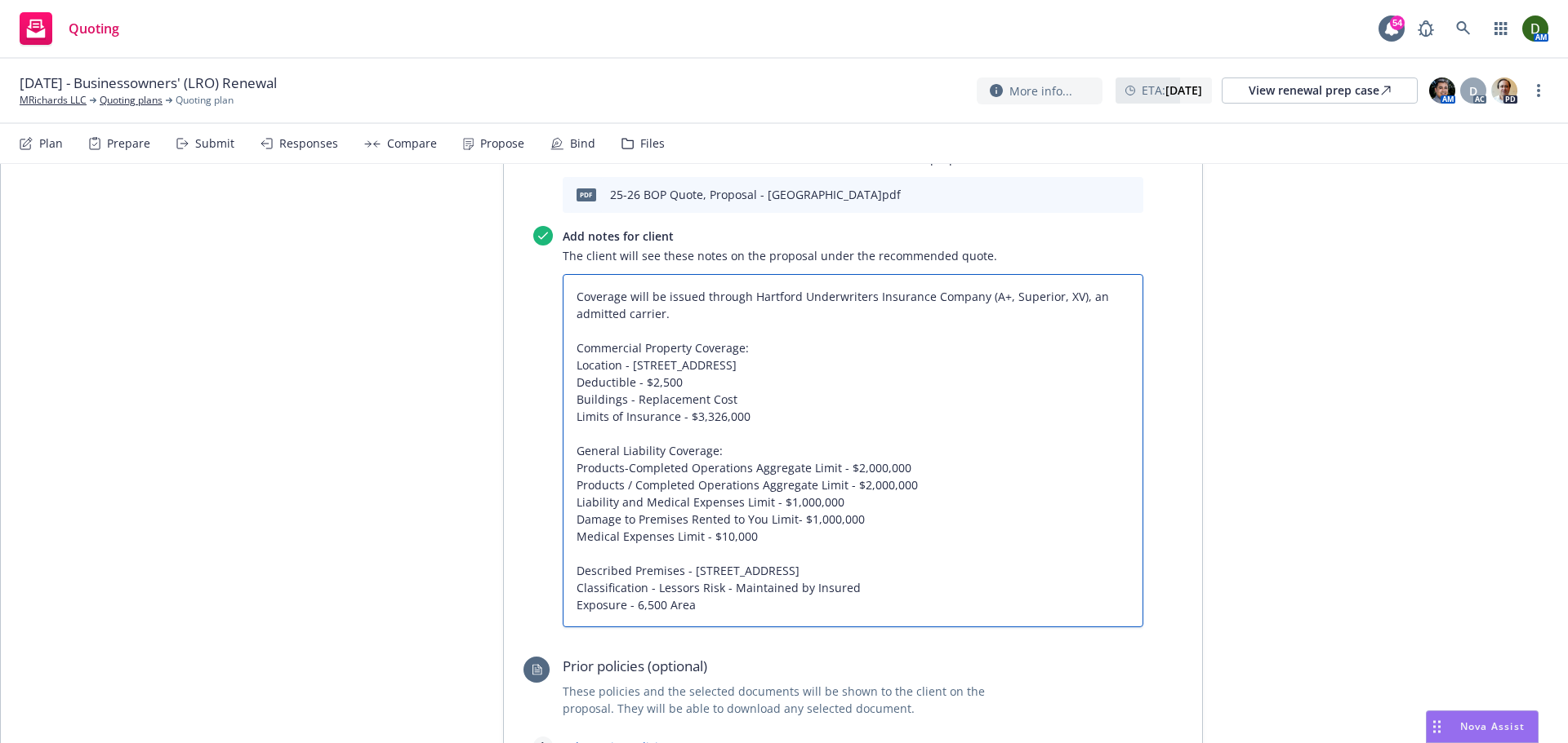
type textarea "Coverage will be issued through Hartford Underwriters Insurance Company (A+, Su…"
type textarea "x"
type textarea "Coverage will be issued through Hartford Underwriters Insurance Company (A+, Su…"
type textarea "x"
type textarea "Coverage will be issued through Hartford Underwriters Insurance Company (A+, Su…"
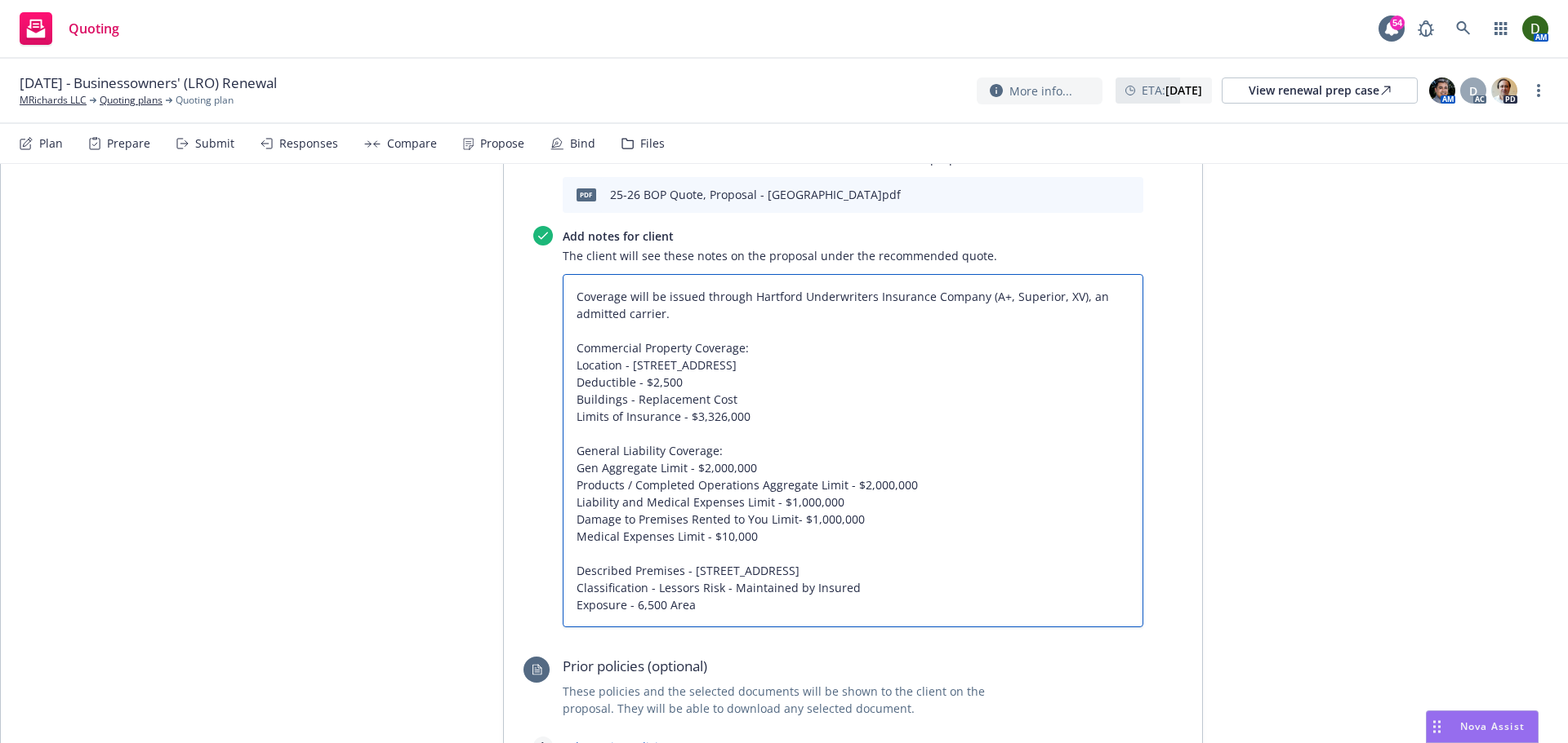
type textarea "x"
type textarea "Coverage will be issued through Hartford Underwriters Insurance Company (A+, Su…"
type textarea "x"
type textarea "Coverage will be issued through Hartford Underwriters Insurance Company (A+, Su…"
type textarea "x"
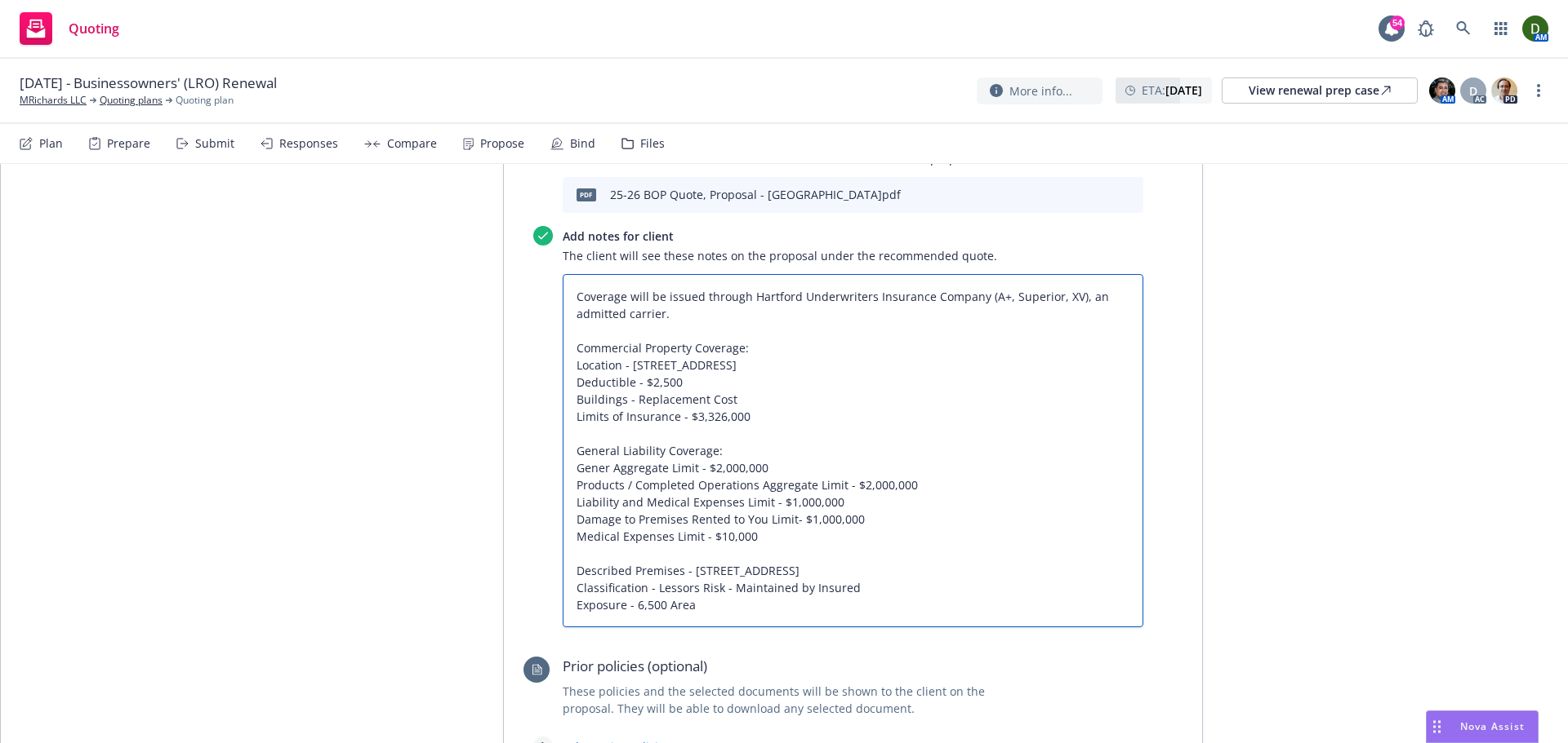
type textarea "Coverage will be issued through Hartford Underwriters Insurance Company (A+, Su…"
type textarea "x"
type textarea "Coverage will be issued through Hartford Underwriters Insurance Company (A+, Su…"
click at [622, 509] on textarea "Coverage will be issued through Hartford Underwriters Insurance Company (A+, Su…" at bounding box center [853, 451] width 581 height 353
type textarea "x"
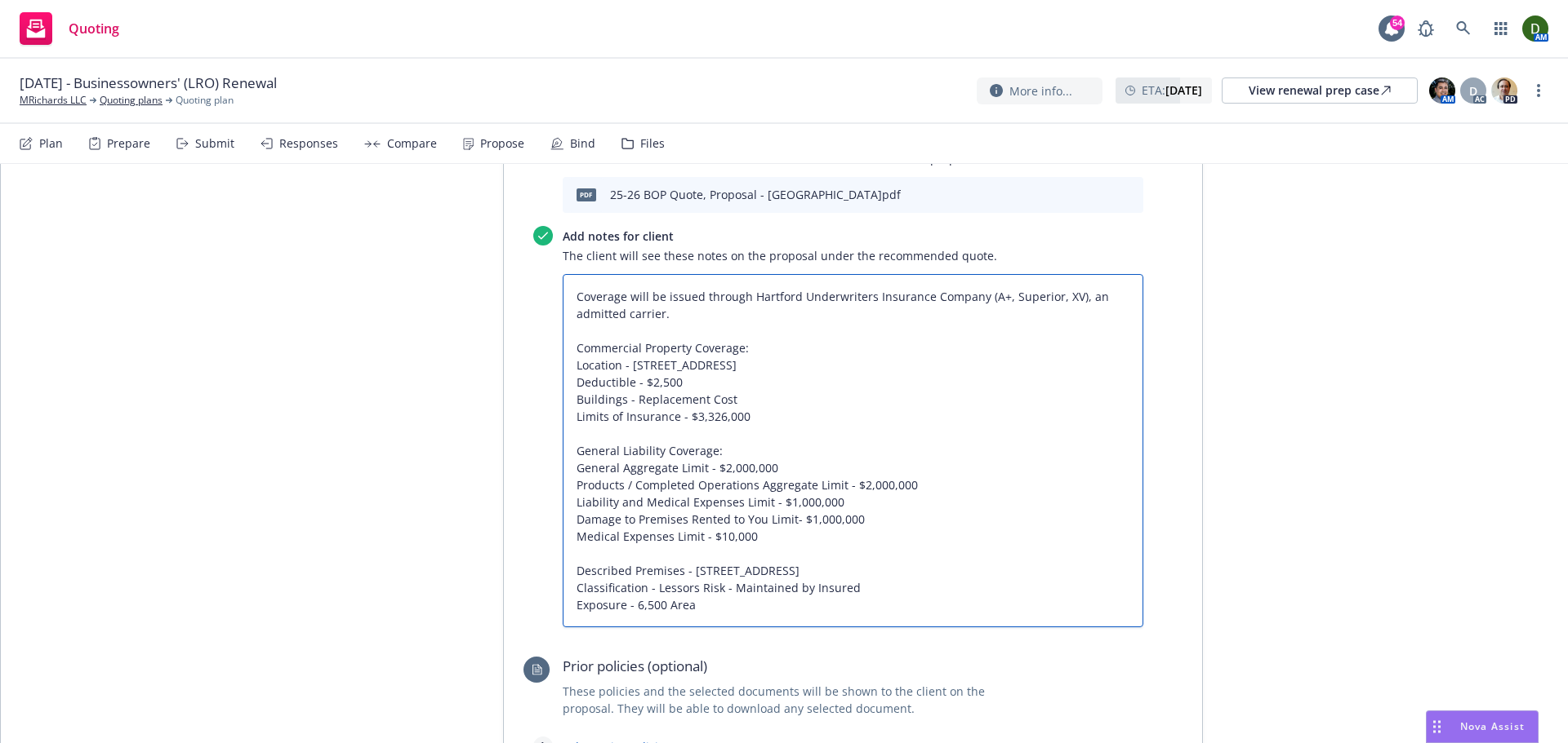
type textarea "Coverage will be issued through Hartford Underwriters Insurance Company (A+, Su…"
type textarea "x"
type textarea "Coverage will be issued through Hartford Underwriters Insurance Company (A+, Su…"
type textarea "x"
type textarea "Coverage will be issued through Hartford Underwriters Insurance Company (A+, Su…"
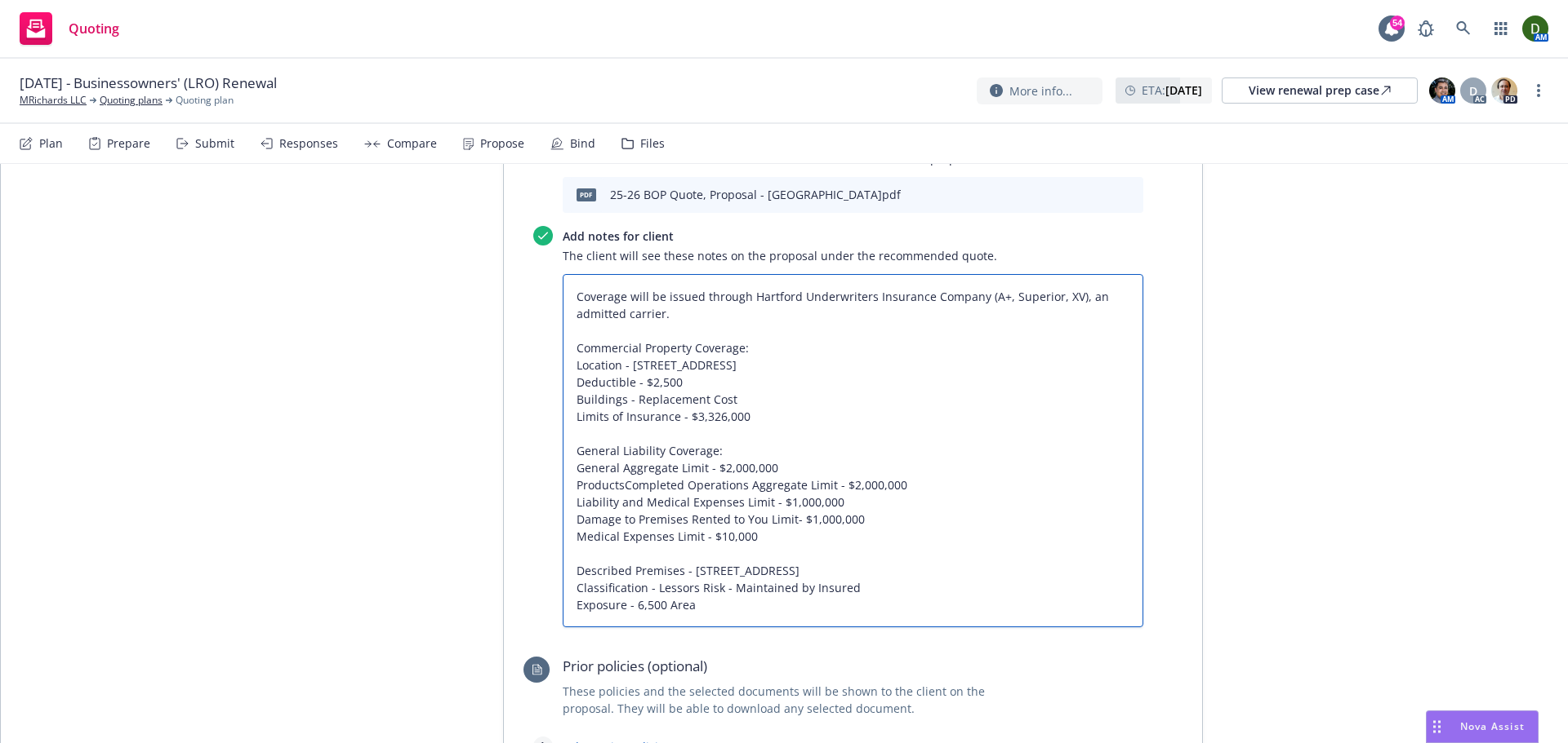
type textarea "x"
type textarea "Coverage will be issued through Hartford Underwriters Insurance Company (A+, Su…"
drag, startPoint x: 814, startPoint y: 575, endPoint x: 848, endPoint y: 649, distance: 81.4
click at [848, 627] on textarea "Coverage will be issued through Hartford Underwriters Insurance Company (A+, Su…" at bounding box center [853, 451] width 581 height 353
type textarea "x"
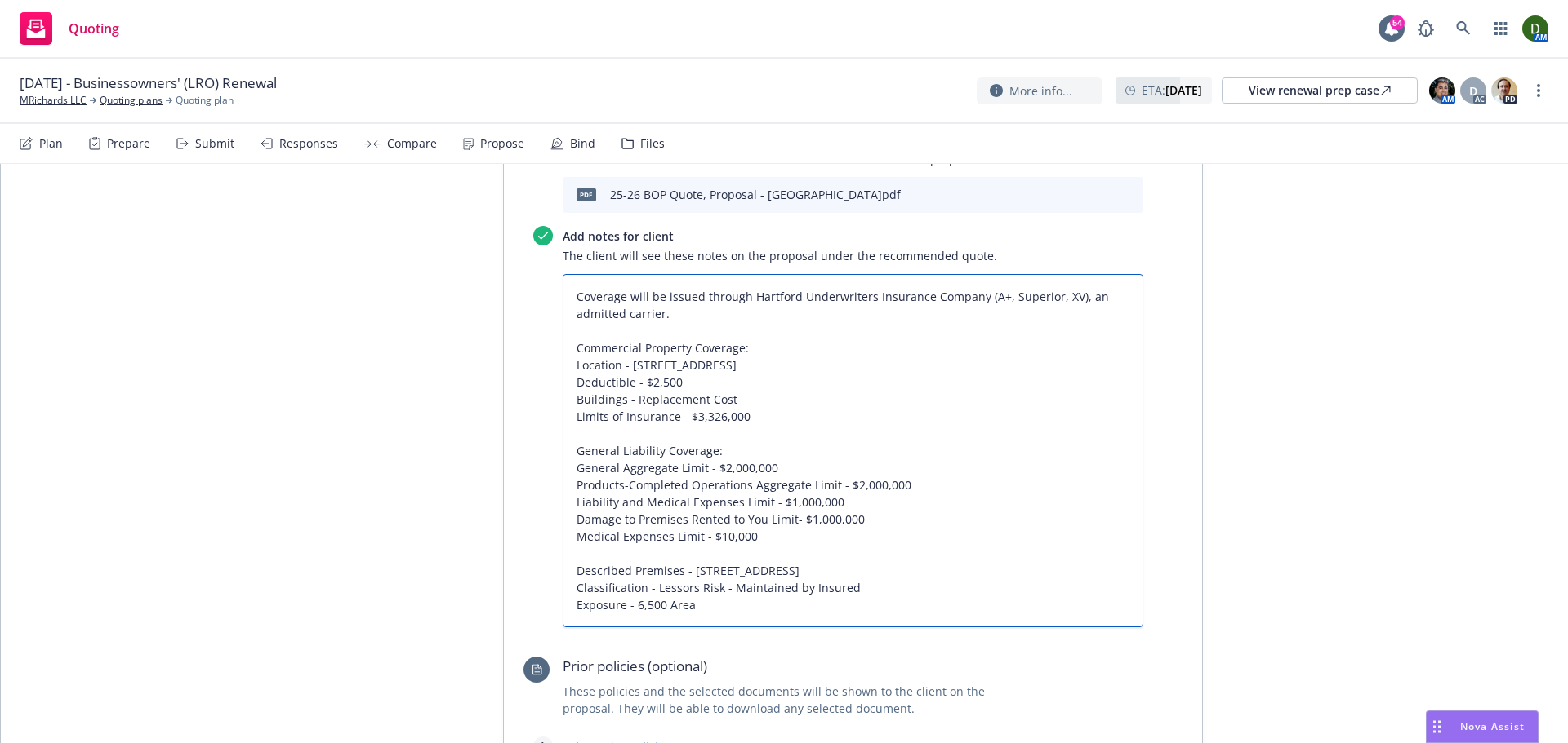
type textarea "Coverage will be issued through Hartford Underwriters Insurance Company (A+, Su…"
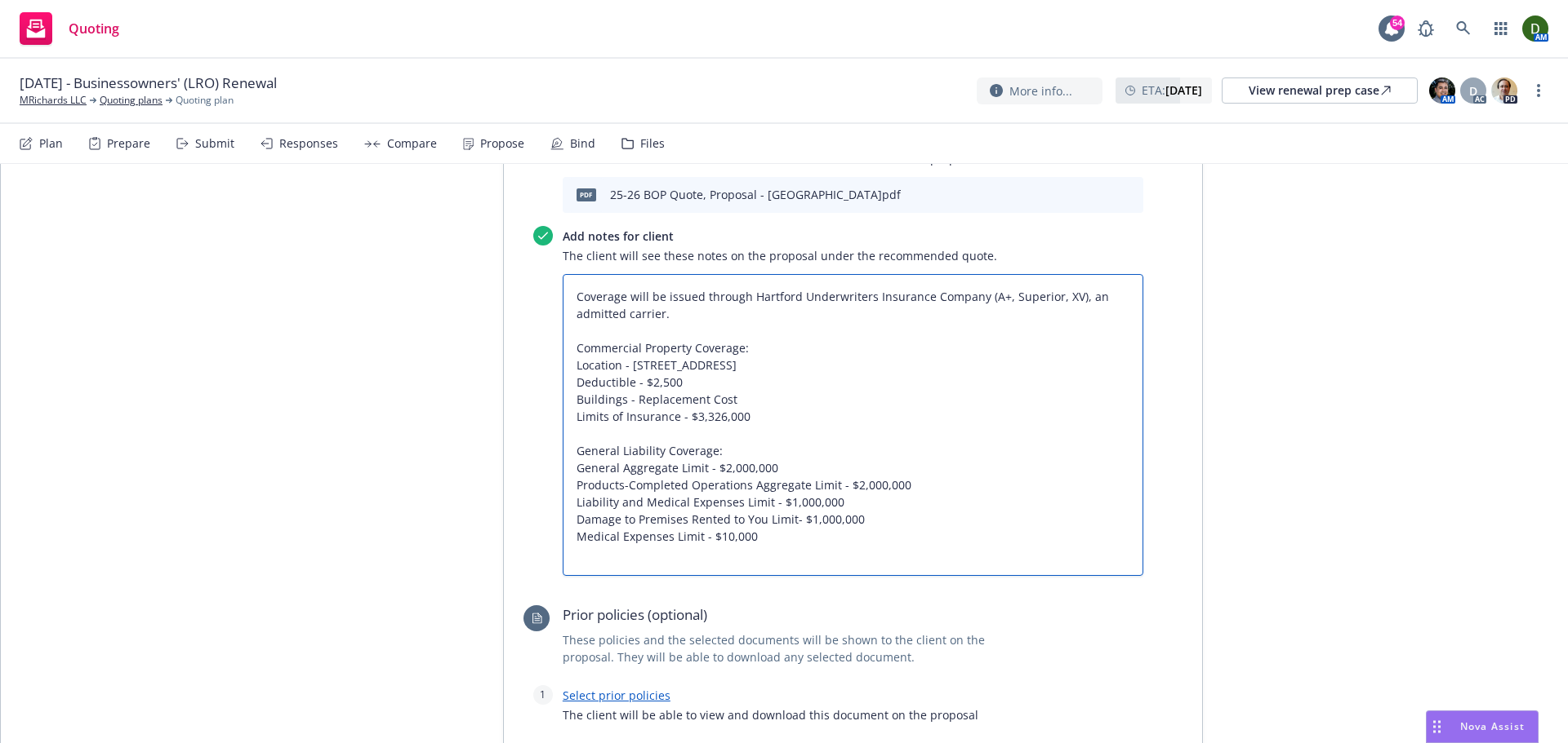
type textarea "x"
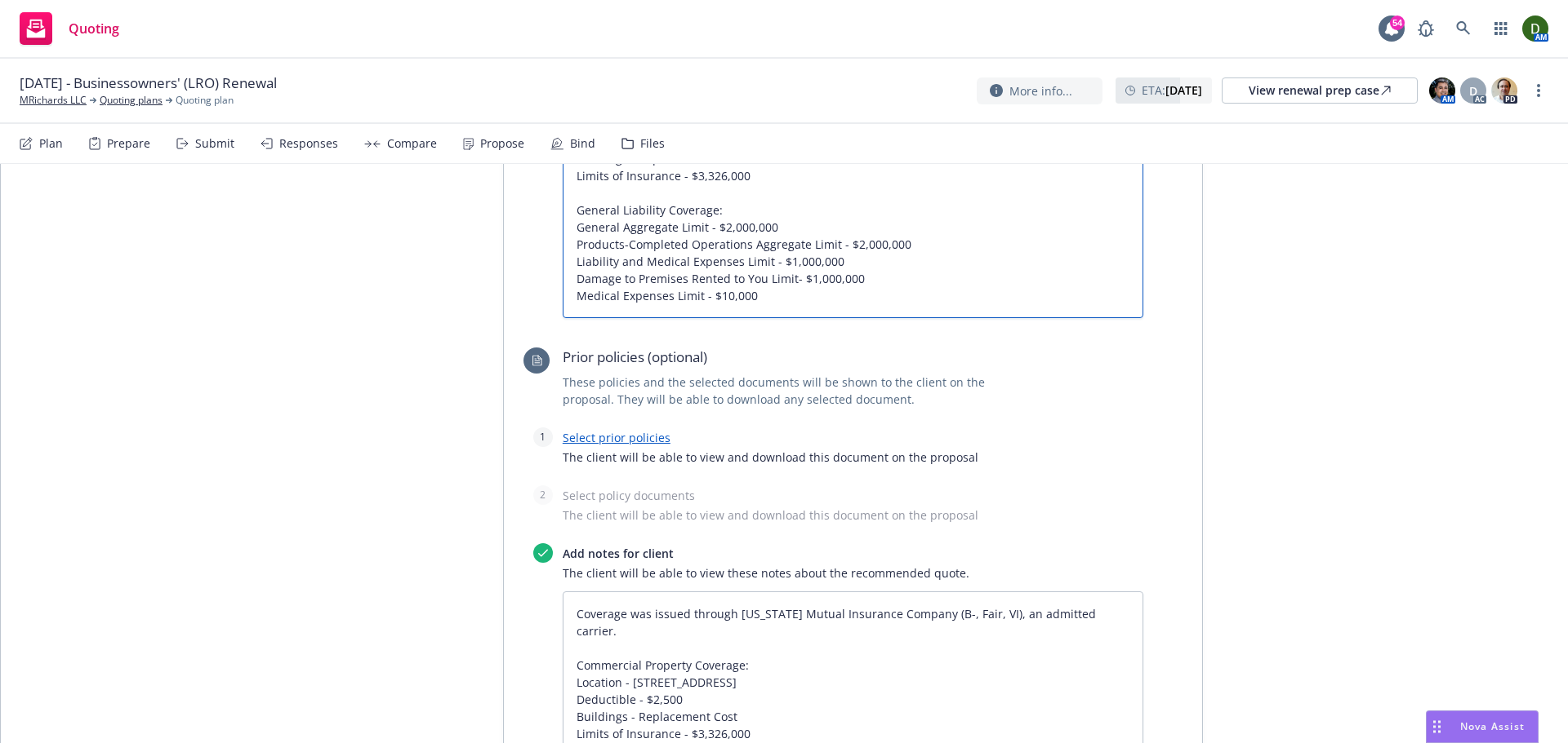
scroll to position [1375, 0]
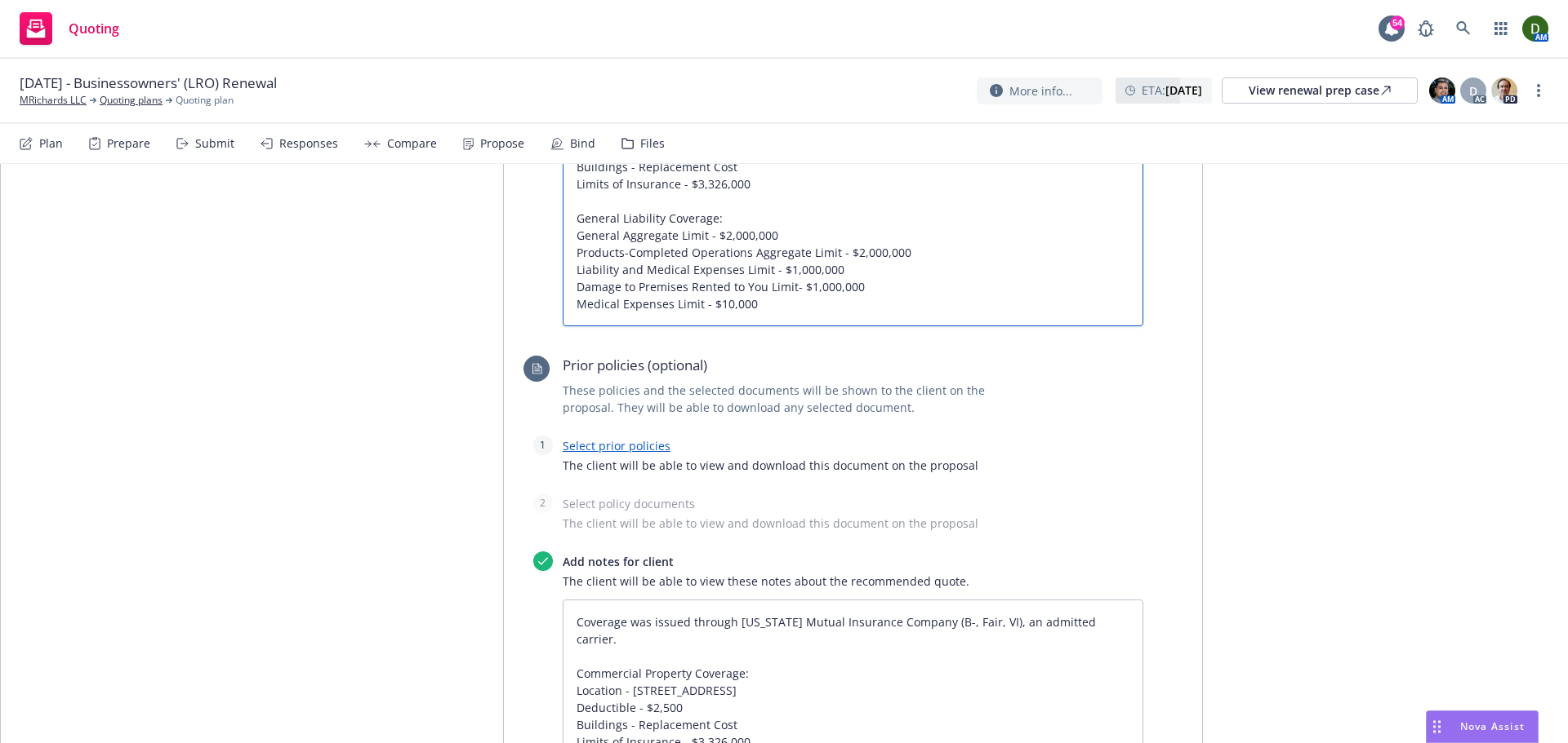
type textarea "Coverage will be issued through Hartford Underwriters Insurance Company (A+, Su…"
click at [619, 454] on link "Select prior policies" at bounding box center [616, 447] width 108 height 16
type textarea "x"
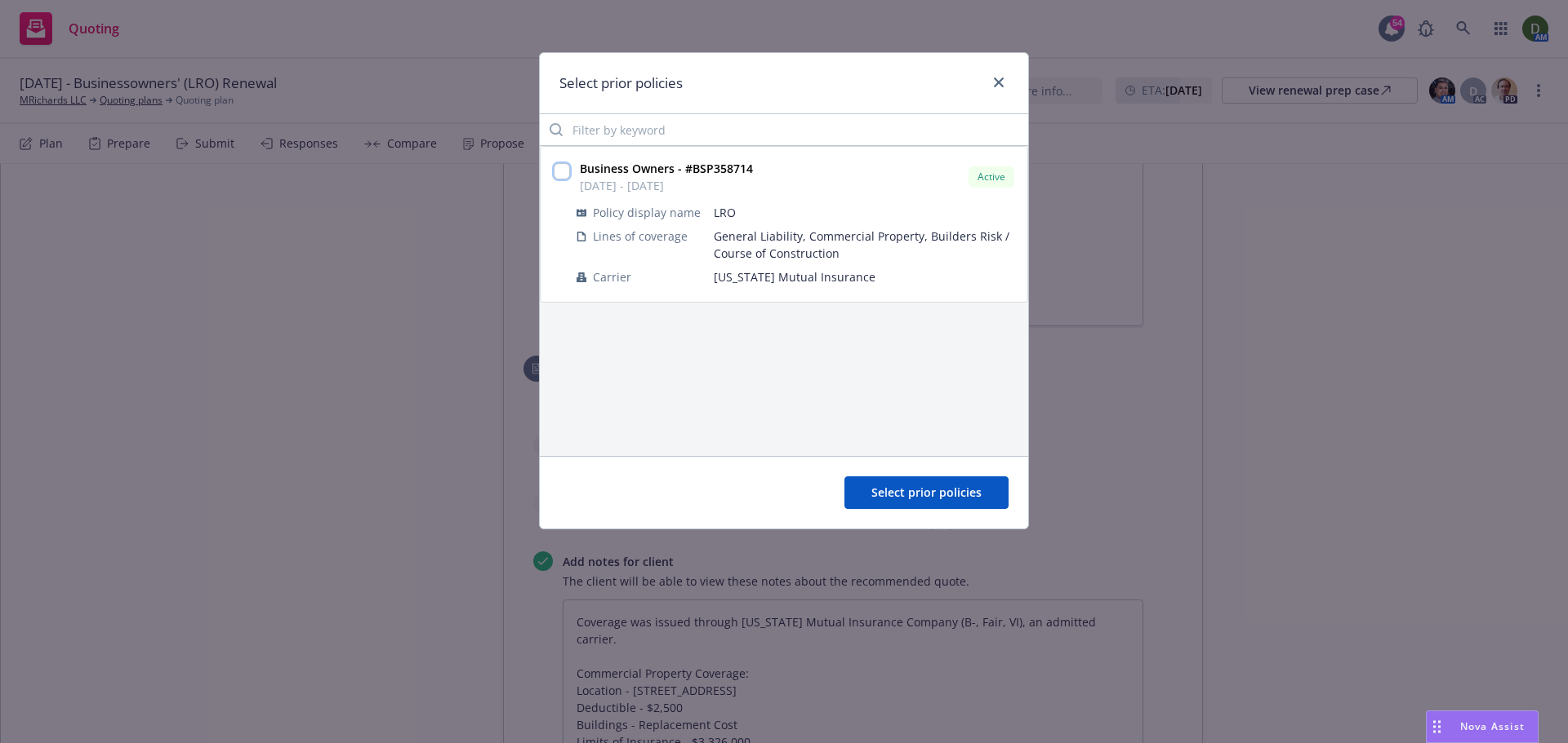
drag, startPoint x: 565, startPoint y: 169, endPoint x: 702, endPoint y: 267, distance: 168.4
click at [563, 169] on input "checkbox" at bounding box center [562, 171] width 16 height 16
checkbox input "true"
click at [981, 499] on span "Select prior policies" at bounding box center [926, 492] width 110 height 16
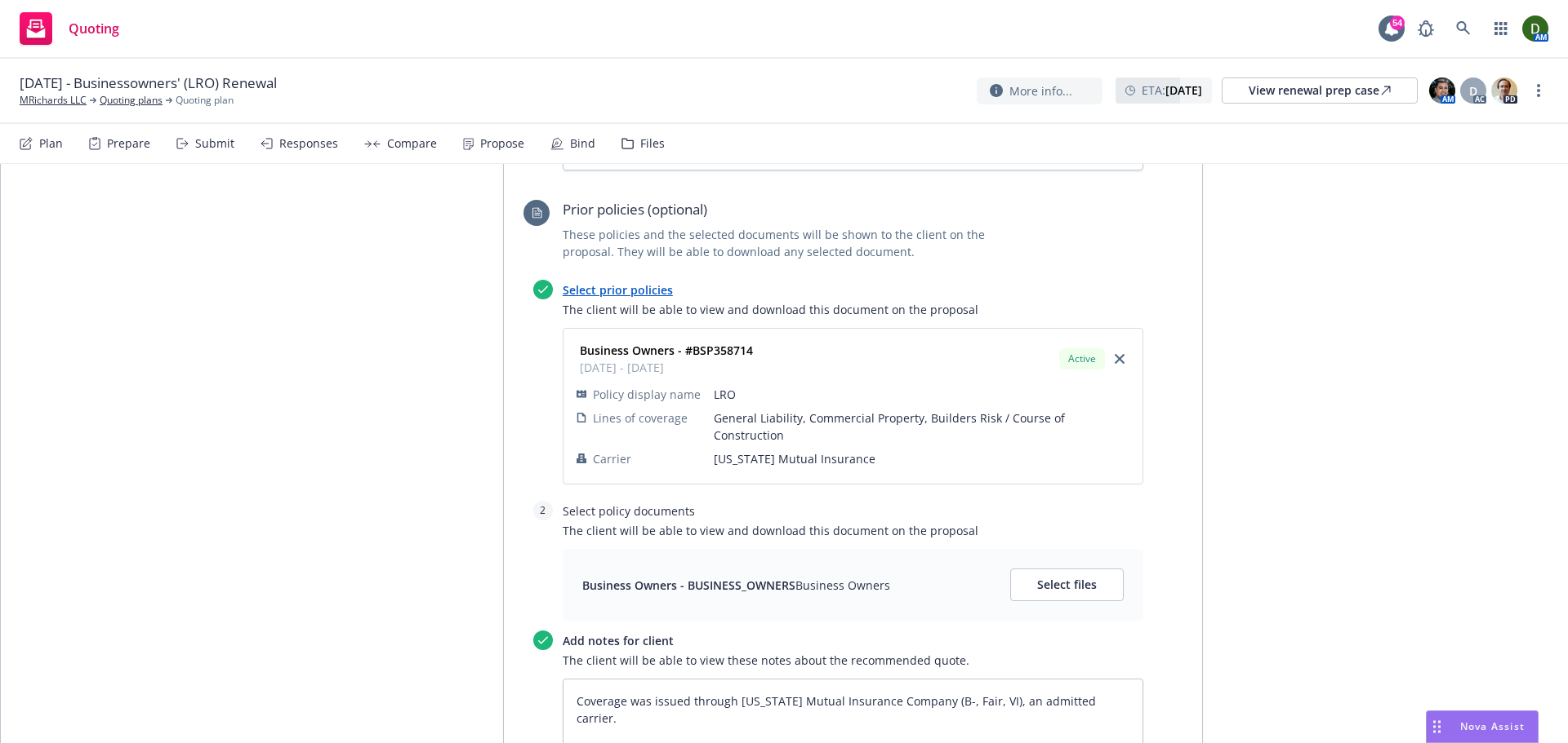
scroll to position [1620, 0]
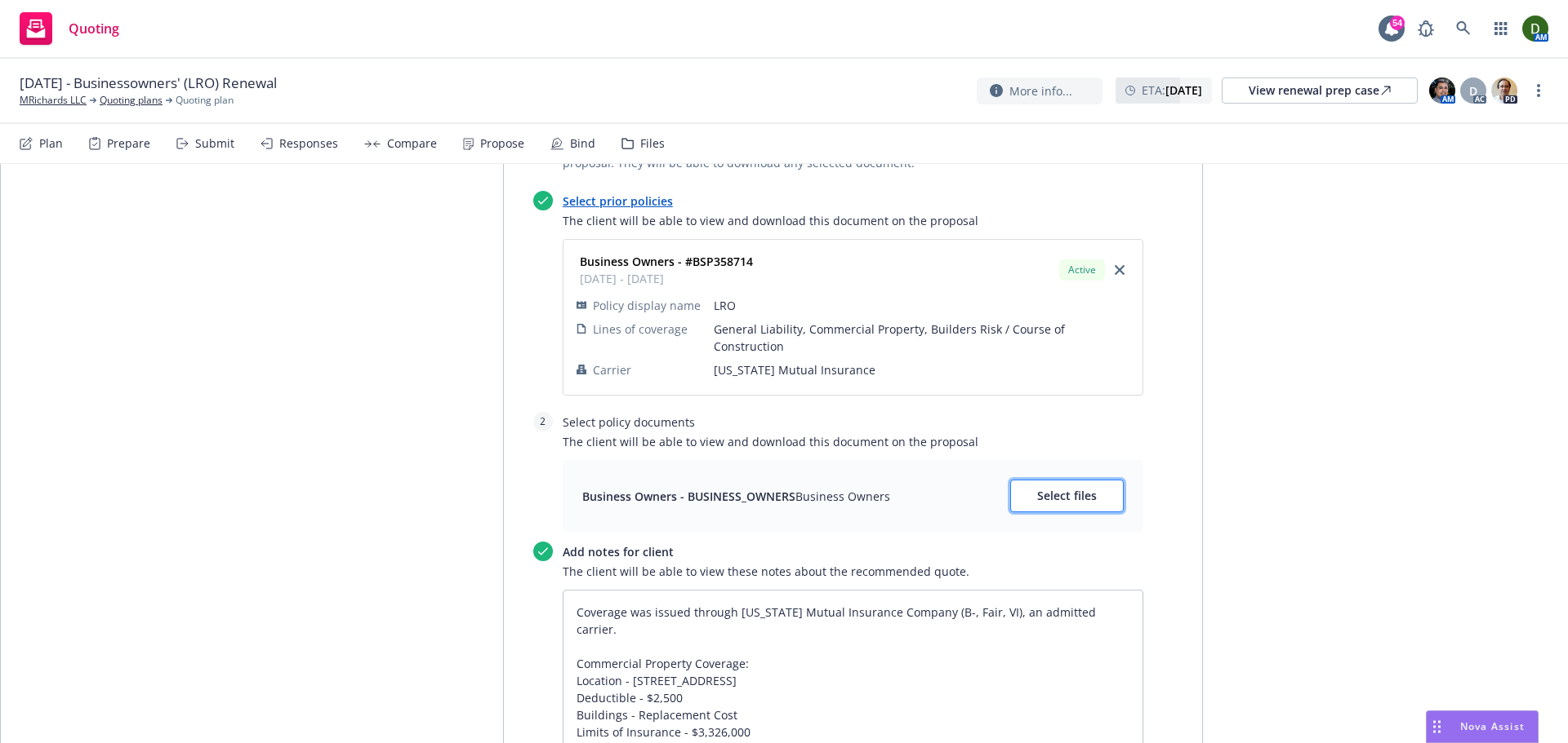
click at [1010, 500] on button "Select files" at bounding box center [1067, 496] width 114 height 33
type textarea "x"
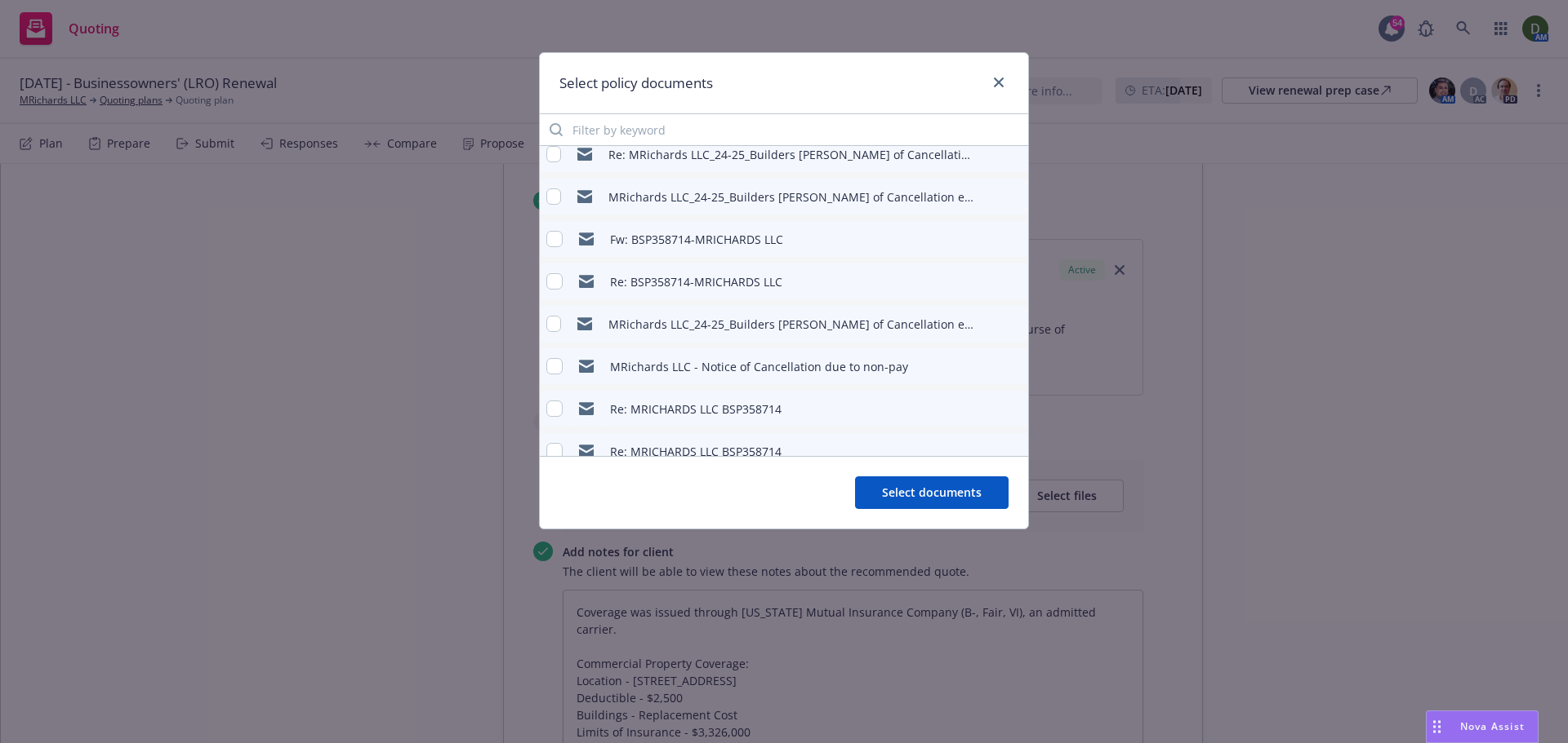
scroll to position [461, 0]
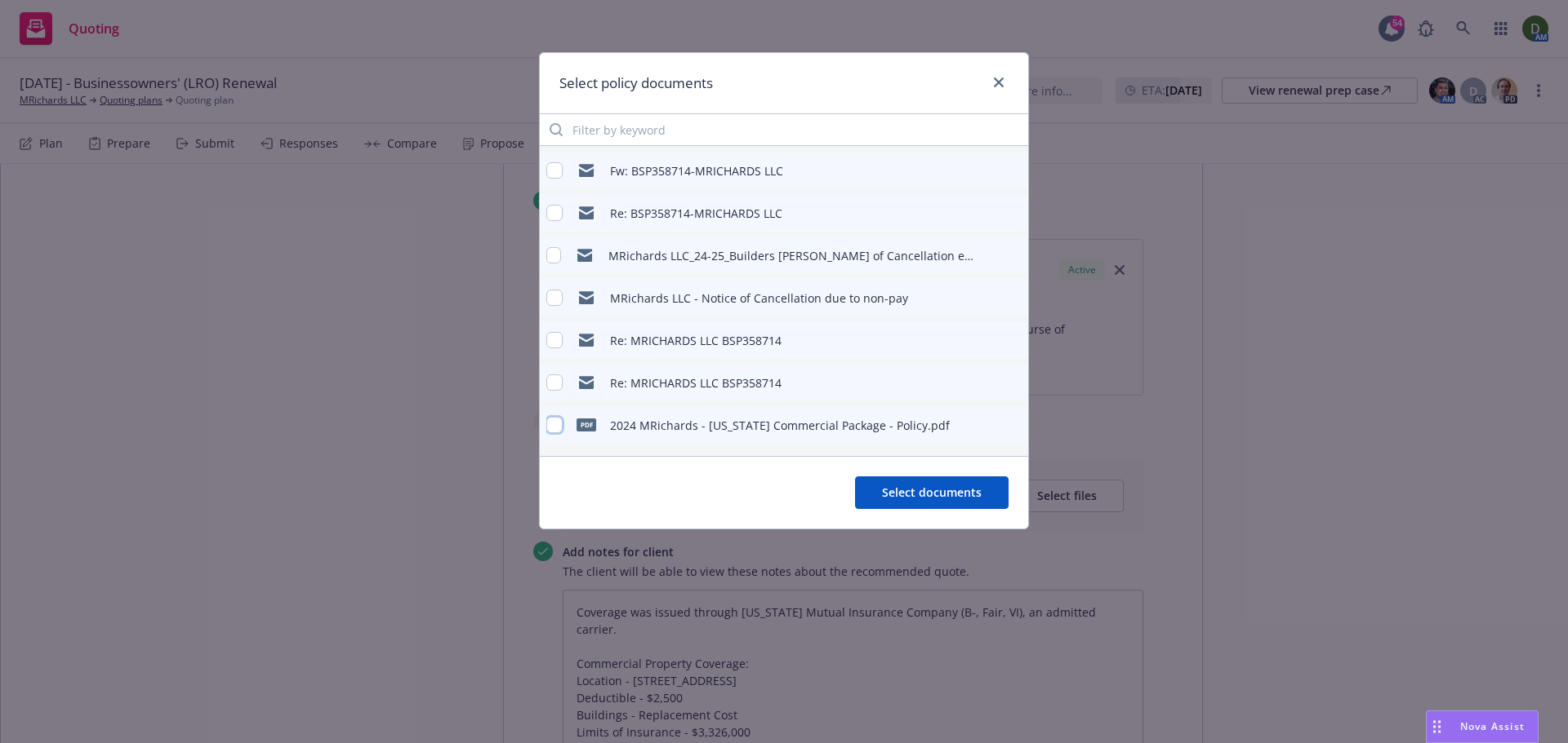
click at [554, 423] on input "checkbox" at bounding box center [554, 425] width 16 height 16
checkbox input "true"
click at [980, 499] on span "Select documents" at bounding box center [931, 492] width 100 height 16
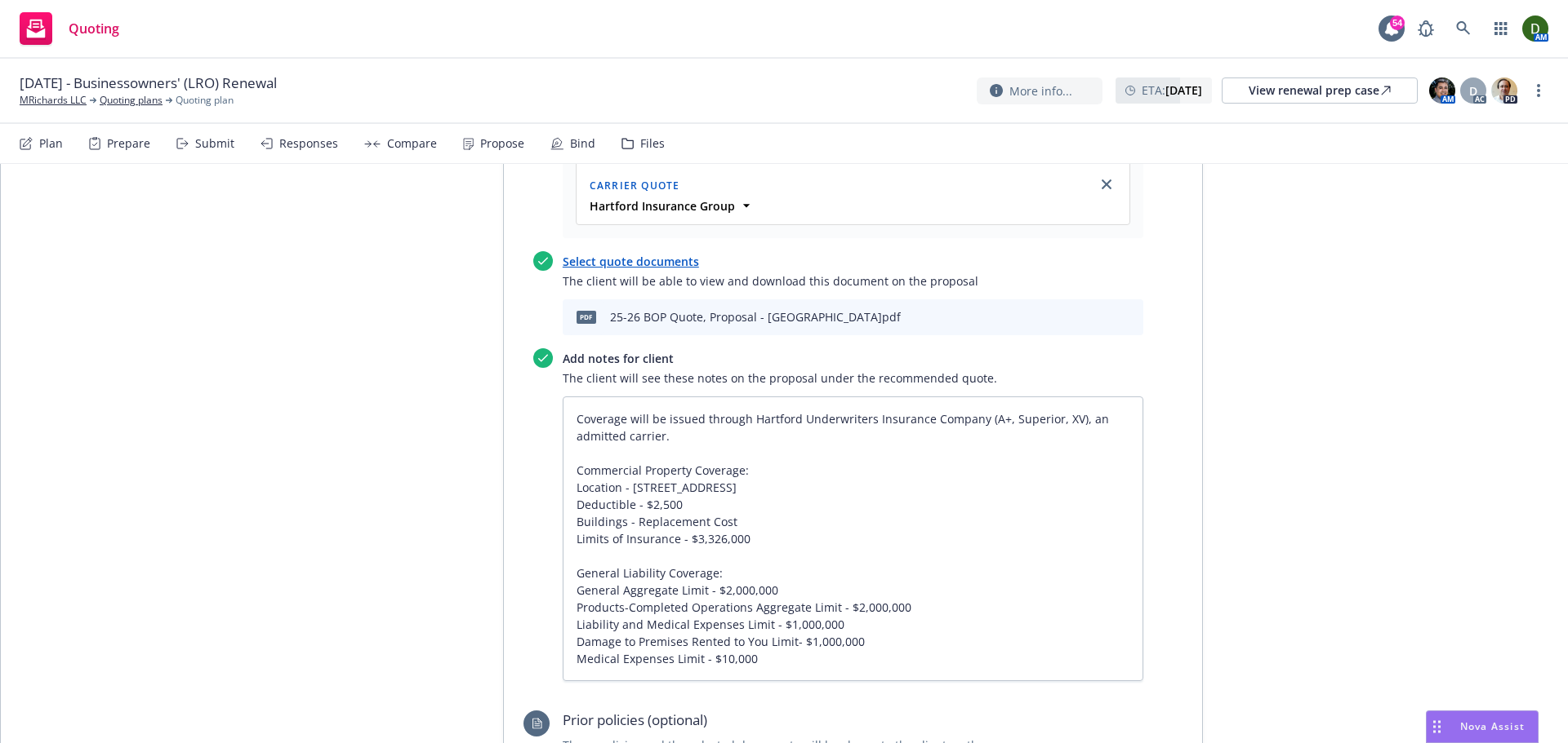
scroll to position [1048, 0]
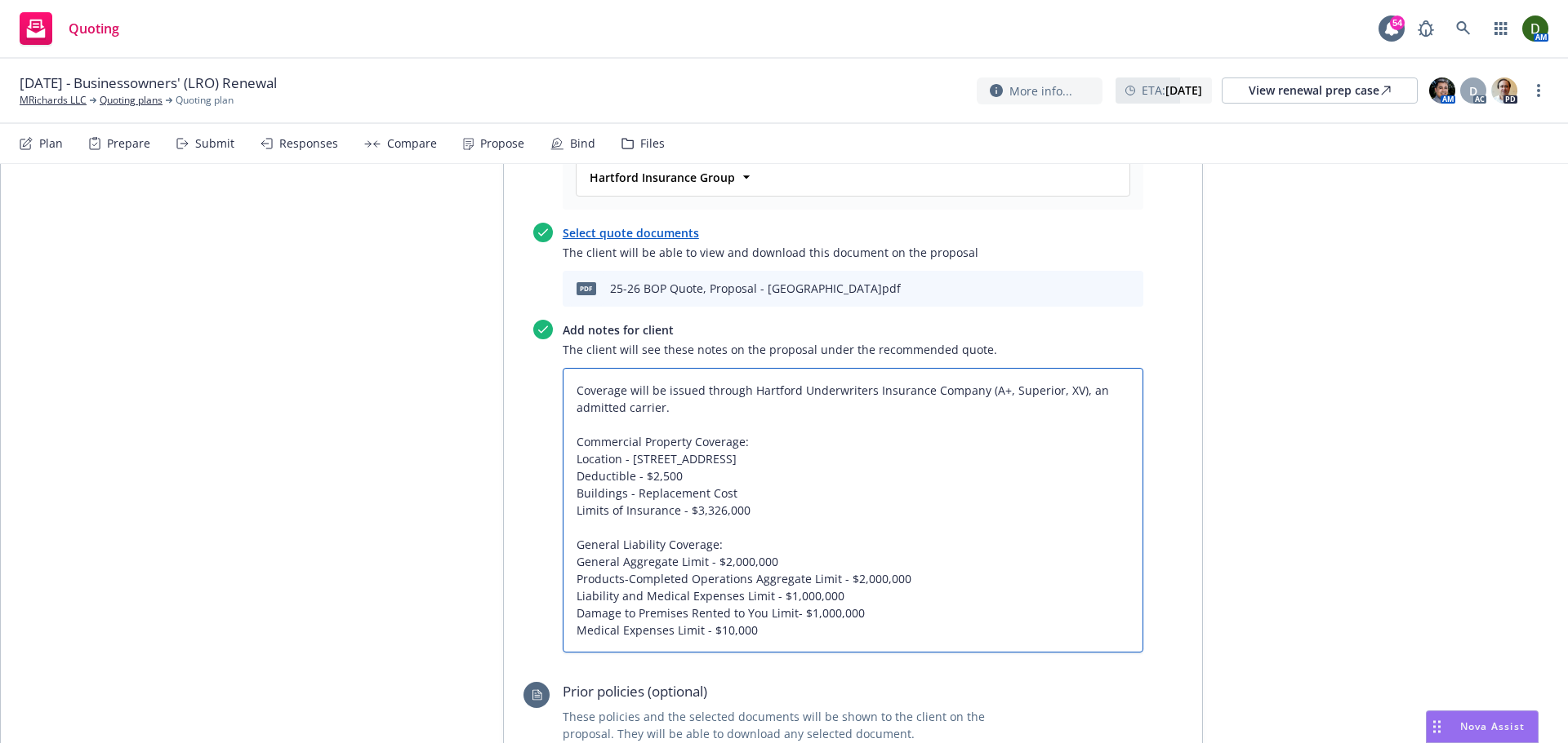
click at [848, 653] on textarea "Coverage will be issued through Hartford Underwriters Insurance Company (A+, Su…" at bounding box center [853, 510] width 581 height 285
type textarea "x"
type textarea "Coverage will be issued through Hartford Underwriters Insurance Company (A+, Su…"
type textarea "x"
type textarea "Coverage will be issued through Hartford Underwriters Insurance Company (A+, Su…"
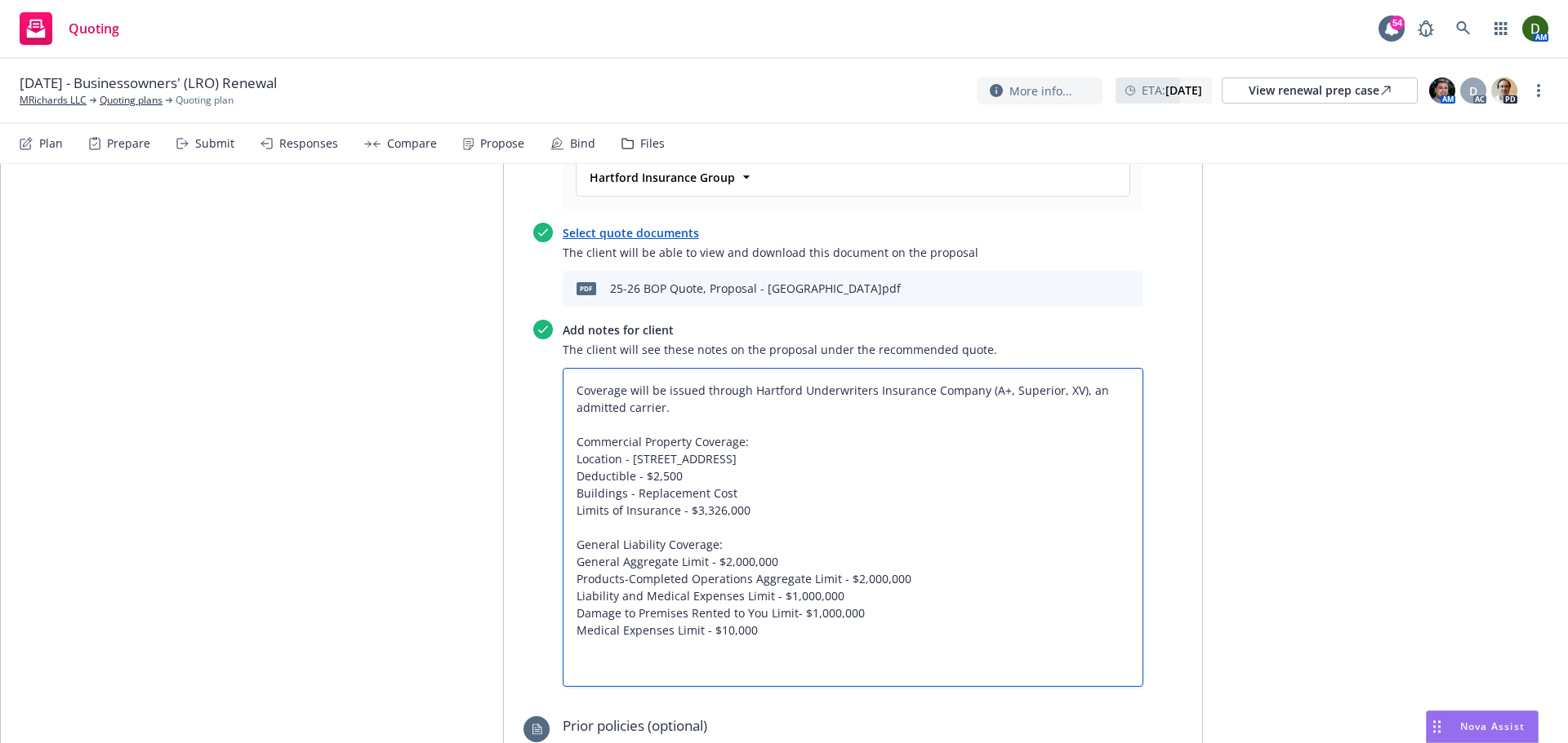
type textarea "x"
type textarea "Coverage will be issued through Hartford Underwriters Insurance Company (A+, Su…"
type textarea "x"
type textarea "Coverage will be issued through Hartford Underwriters Insurance Company (A+, Su…"
type textarea "x"
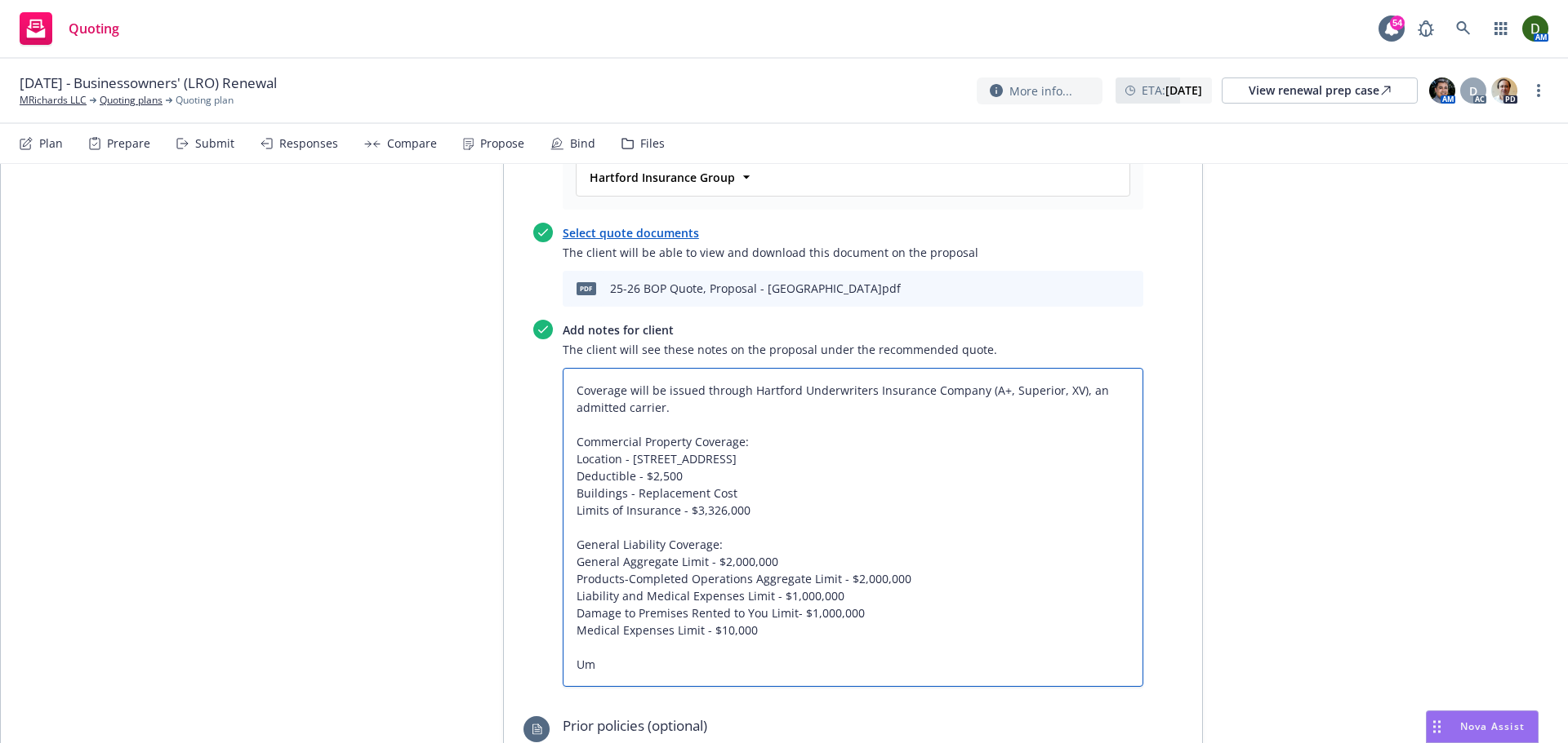
type textarea "Coverage will be issued through Hartford Underwriters Insurance Company (A+, Su…"
type textarea "x"
type textarea "Coverage will be issued through Hartford Underwriters Insurance Company (A+, Su…"
type textarea "x"
type textarea "Coverage will be issued through Hartford Underwriters Insurance Company (A+, Su…"
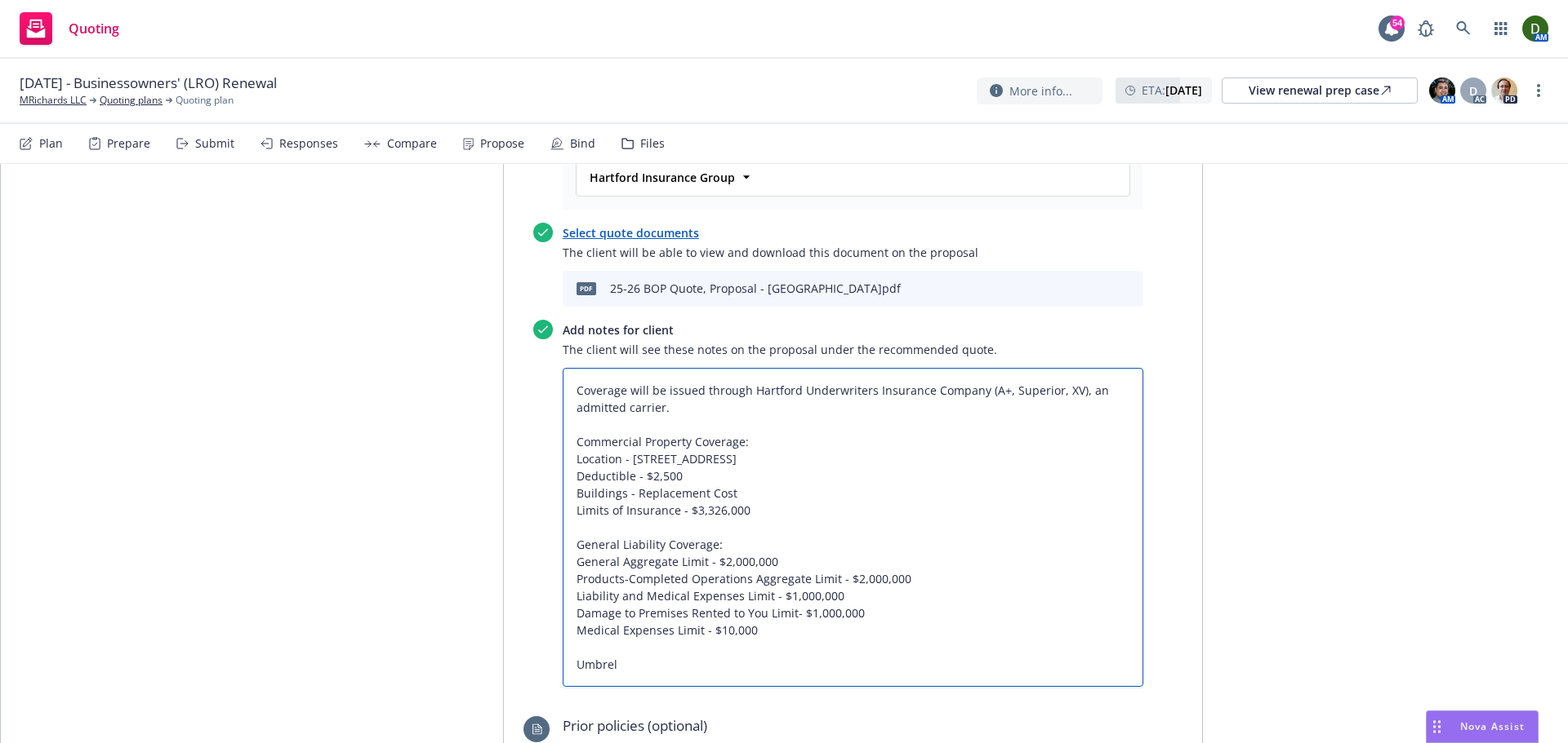
type textarea "x"
type textarea "Coverage will be issued through Hartford Underwriters Insurance Company (A+, Su…"
type textarea "x"
type textarea "Coverage will be issued through Hartford Underwriters Insurance Company (A+, Su…"
type textarea "x"
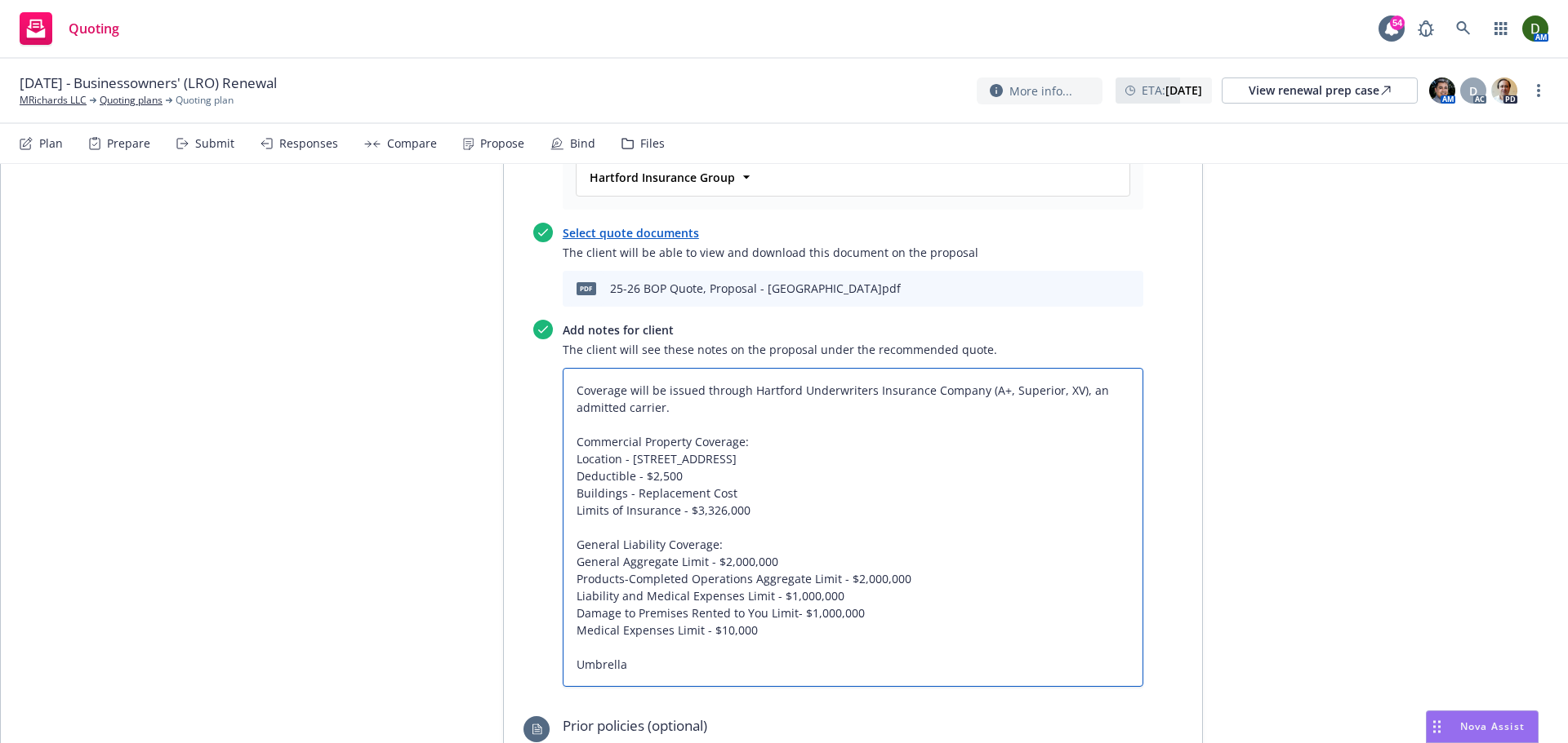
type textarea "Coverage will be issued through Hartford Underwriters Insurance Company (A+, Su…"
type textarea "x"
type textarea "Coverage will be issued through Hartford Underwriters Insurance Company (A+, Su…"
type textarea "x"
type textarea "Coverage will be issued through Hartford Underwriters Insurance Company (A+, Su…"
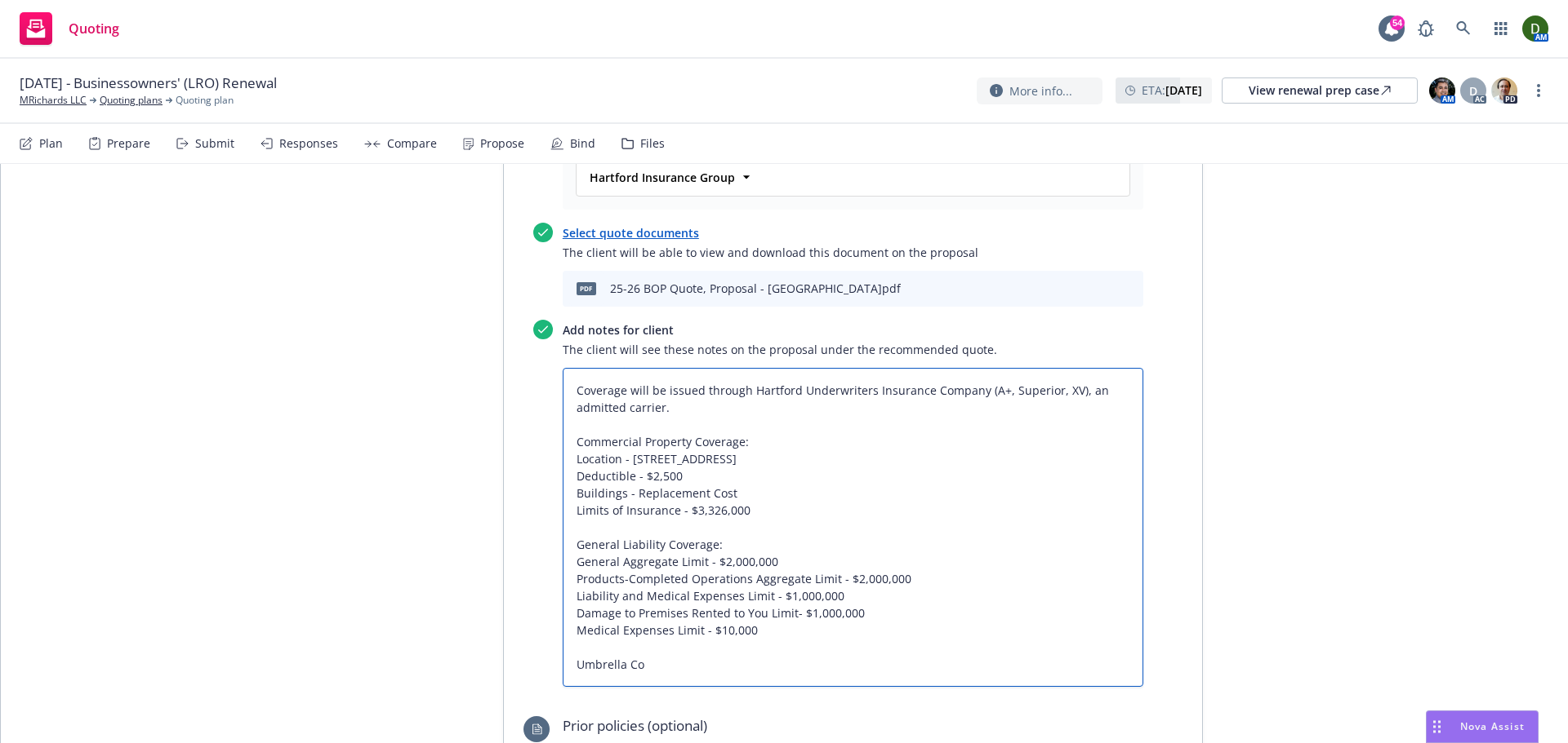
type textarea "x"
type textarea "Coverage will be issued through Hartford Underwriters Insurance Company (A+, Su…"
type textarea "x"
type textarea "Coverage will be issued through Hartford Underwriters Insurance Company (A+, Su…"
type textarea "x"
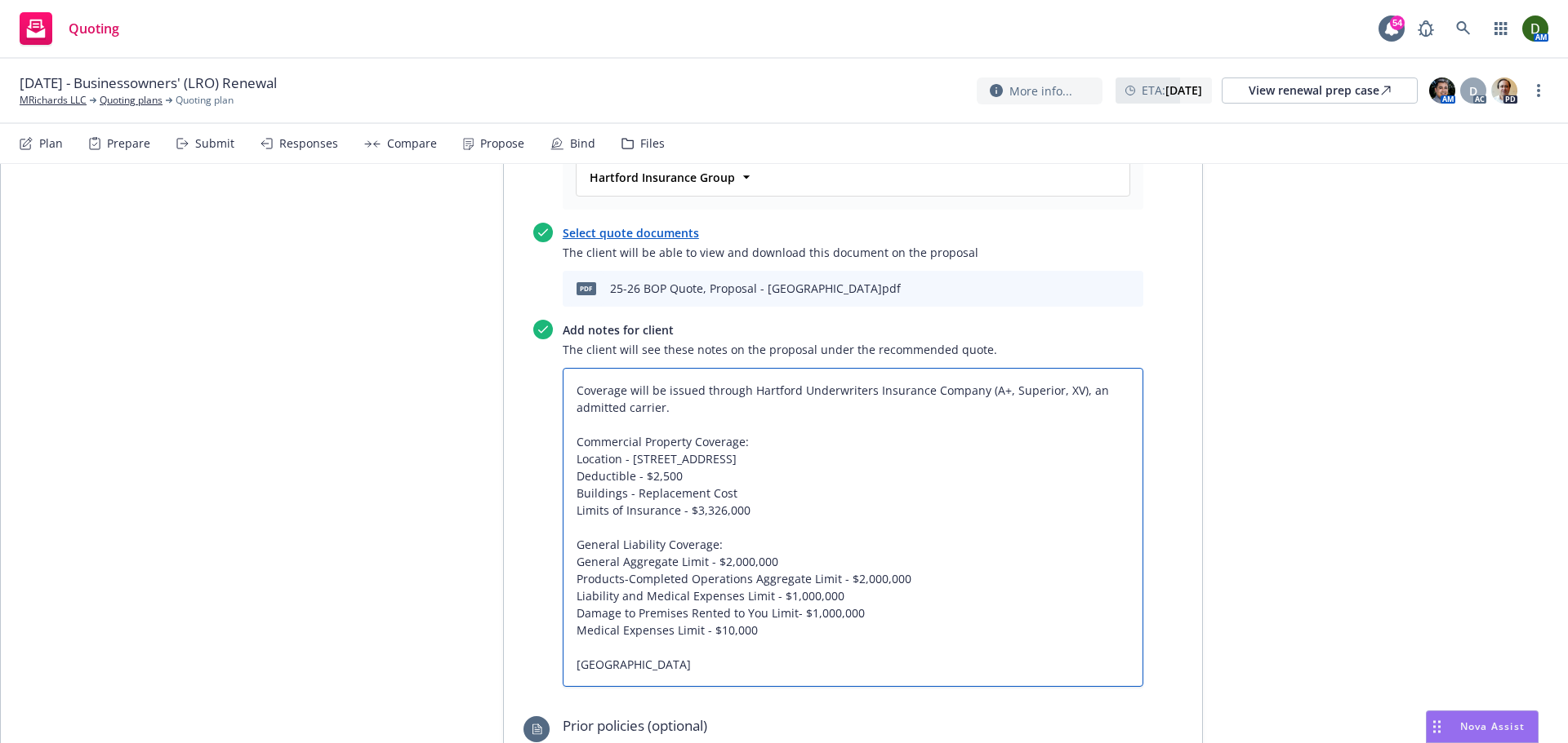
type textarea "Coverage will be issued through Hartford Underwriters Insurance Company (A+, Su…"
type textarea "x"
type textarea "Coverage will be issued through Hartford Underwriters Insurance Company (A+, Su…"
type textarea "x"
type textarea "Coverage will be issued through Hartford Underwriters Insurance Company (A+, Su…"
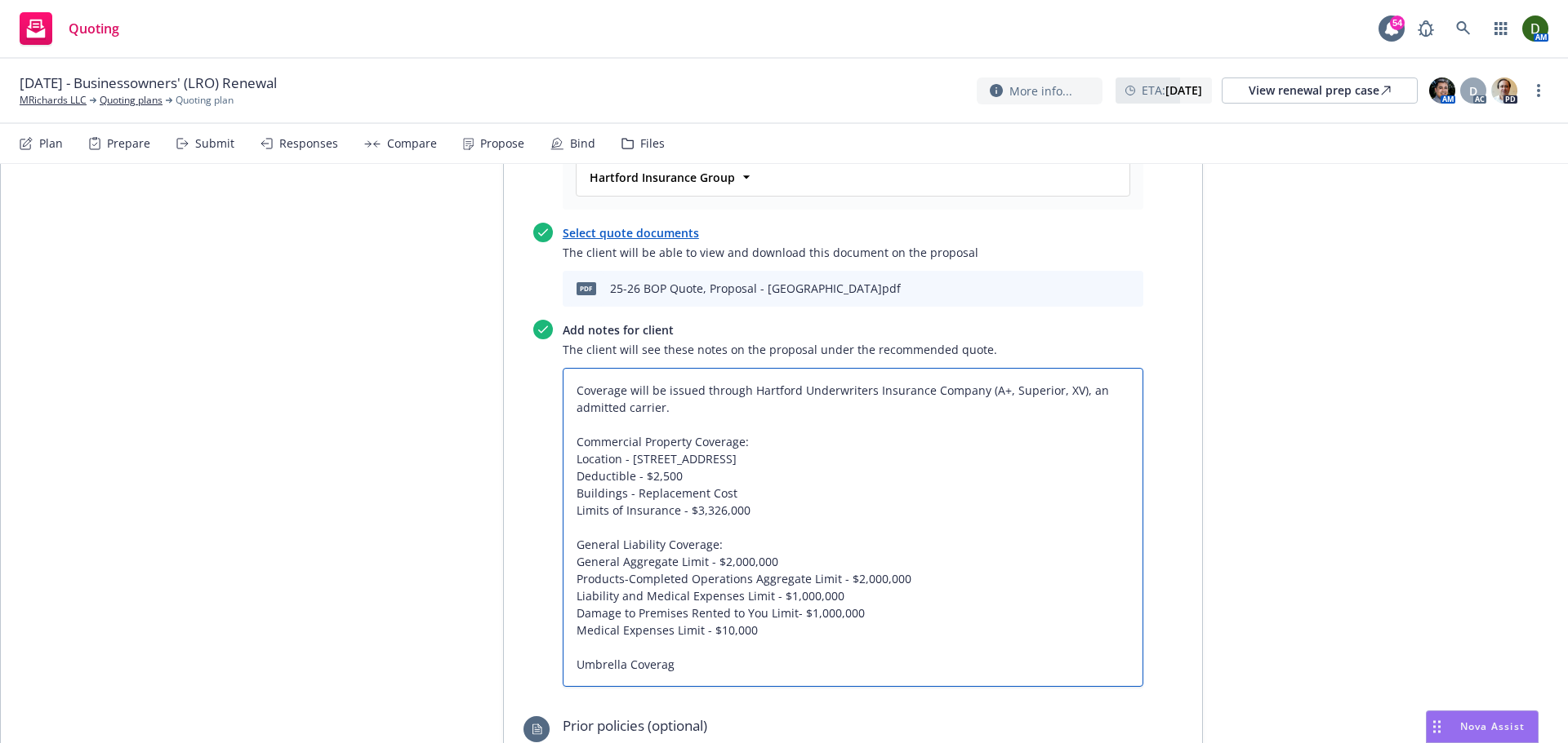
type textarea "x"
type textarea "Coverage will be issued through Hartford Underwriters Insurance Company (A+, Su…"
type textarea "x"
type textarea "Coverage will be issued through Hartford Underwriters Insurance Company (A+, Su…"
type textarea "x"
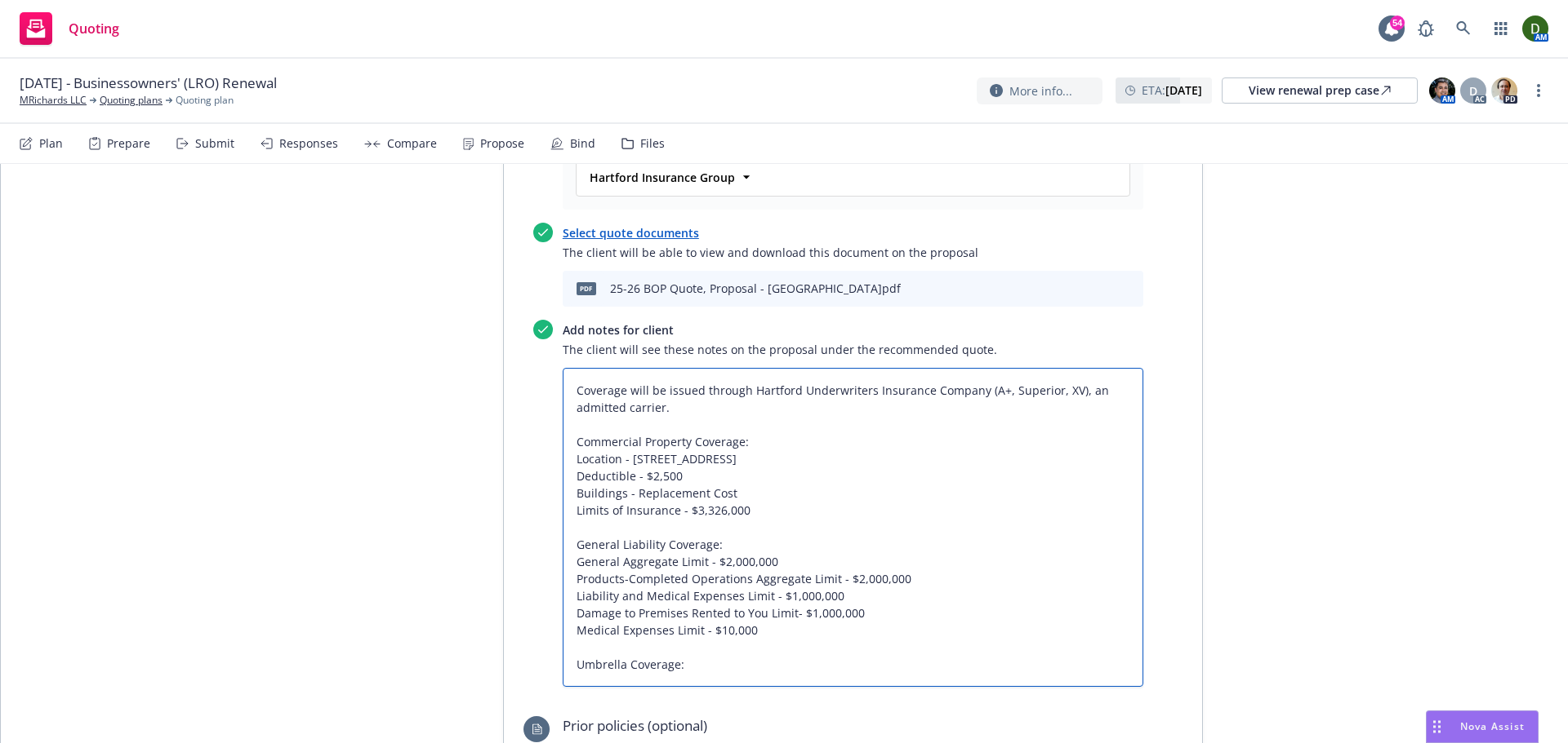
type textarea "Coverage will be issued through Hartford Underwriters Insurance Company (A+, Su…"
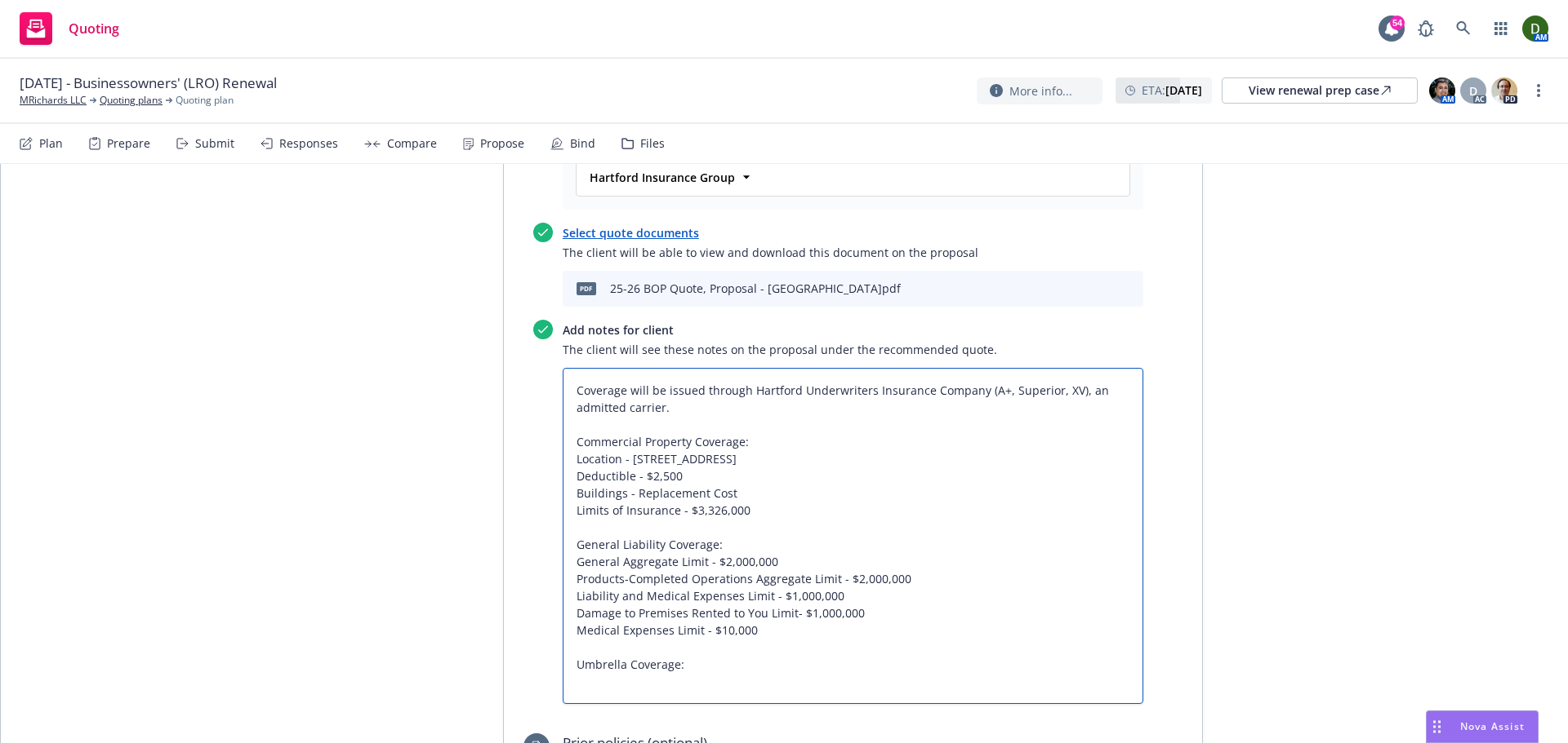
type textarea "x"
type textarea "Coverage will be issued through Hartford Underwriters Insurance Company (A+, Su…"
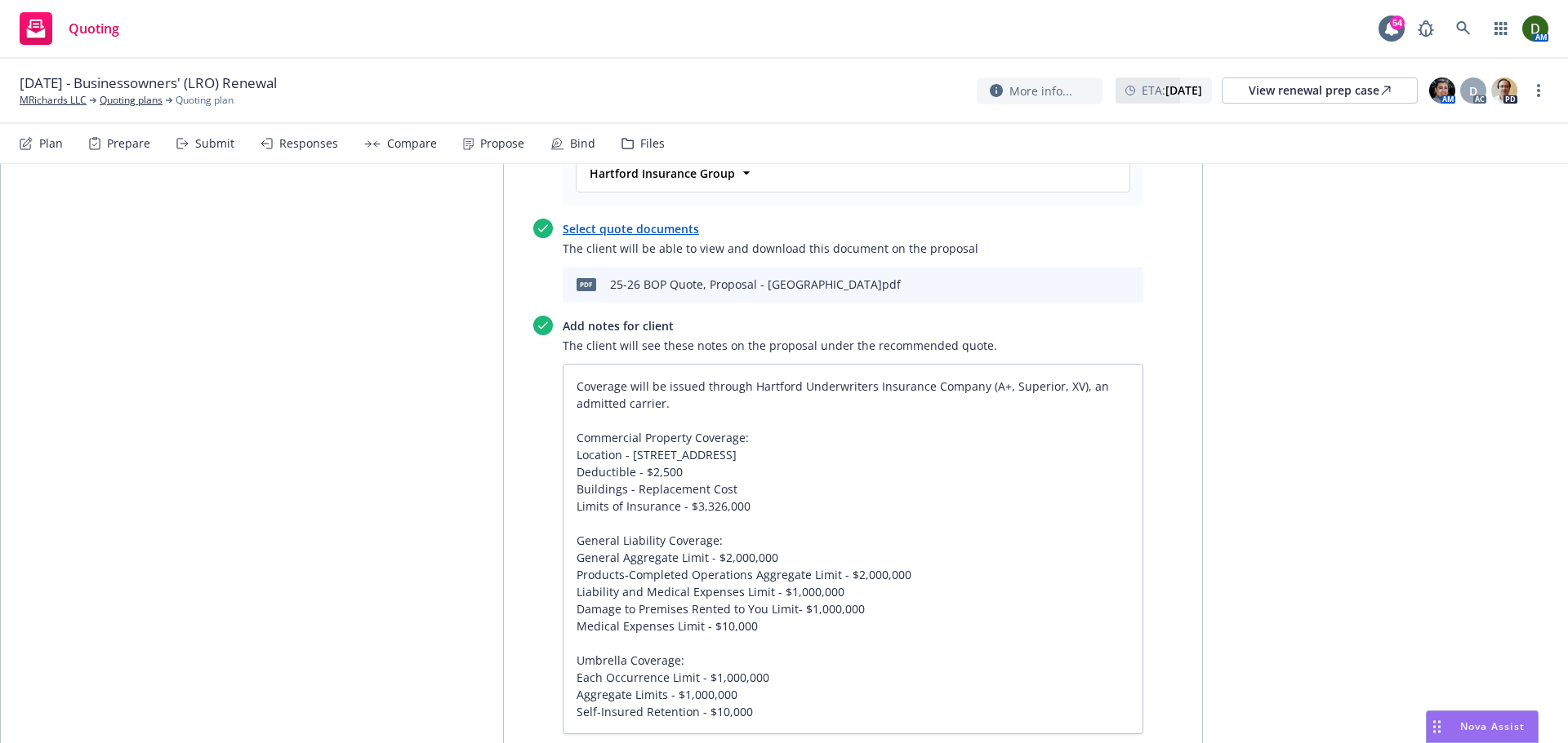
scroll to position [1040, 0]
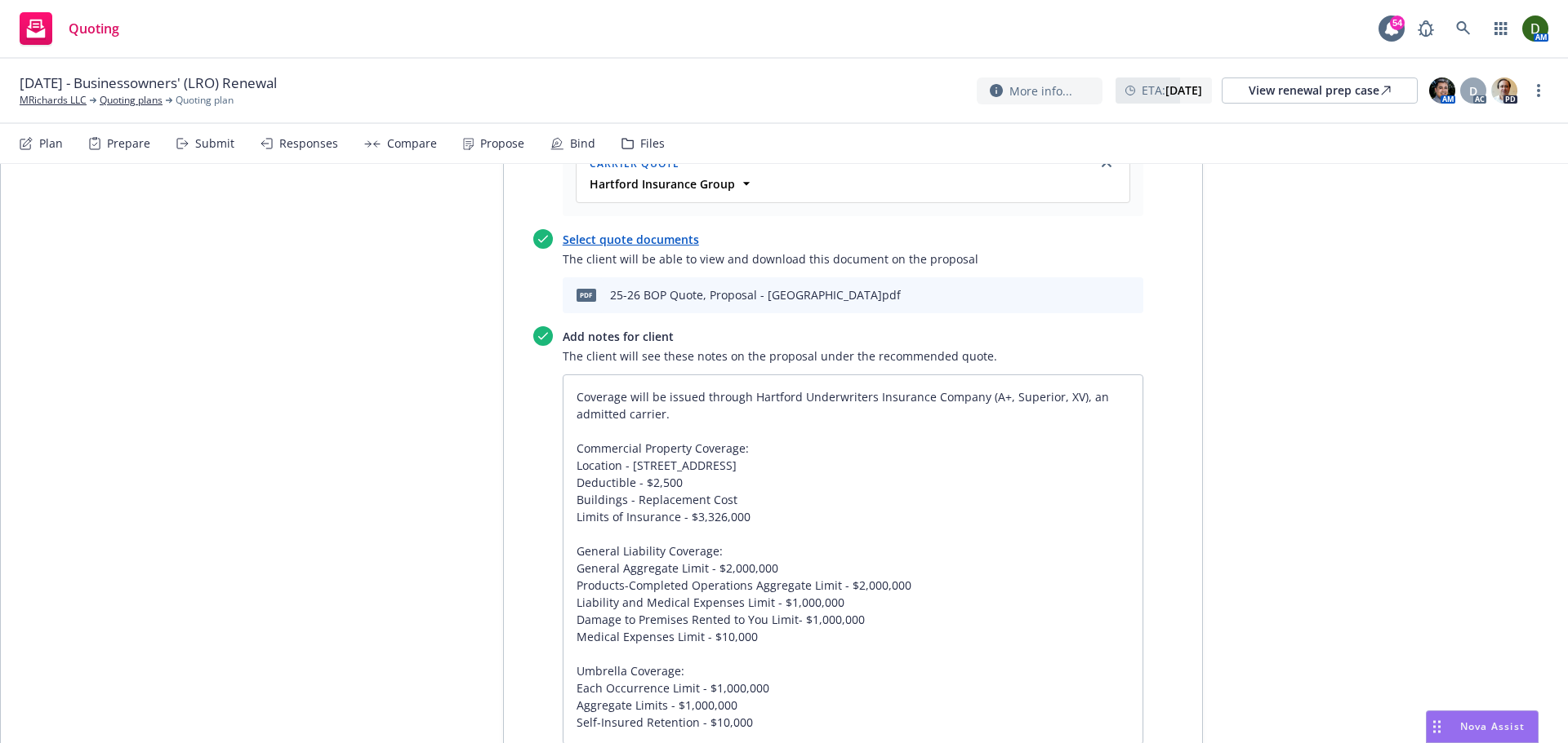
drag, startPoint x: 1359, startPoint y: 580, endPoint x: 1371, endPoint y: 548, distance: 34.2
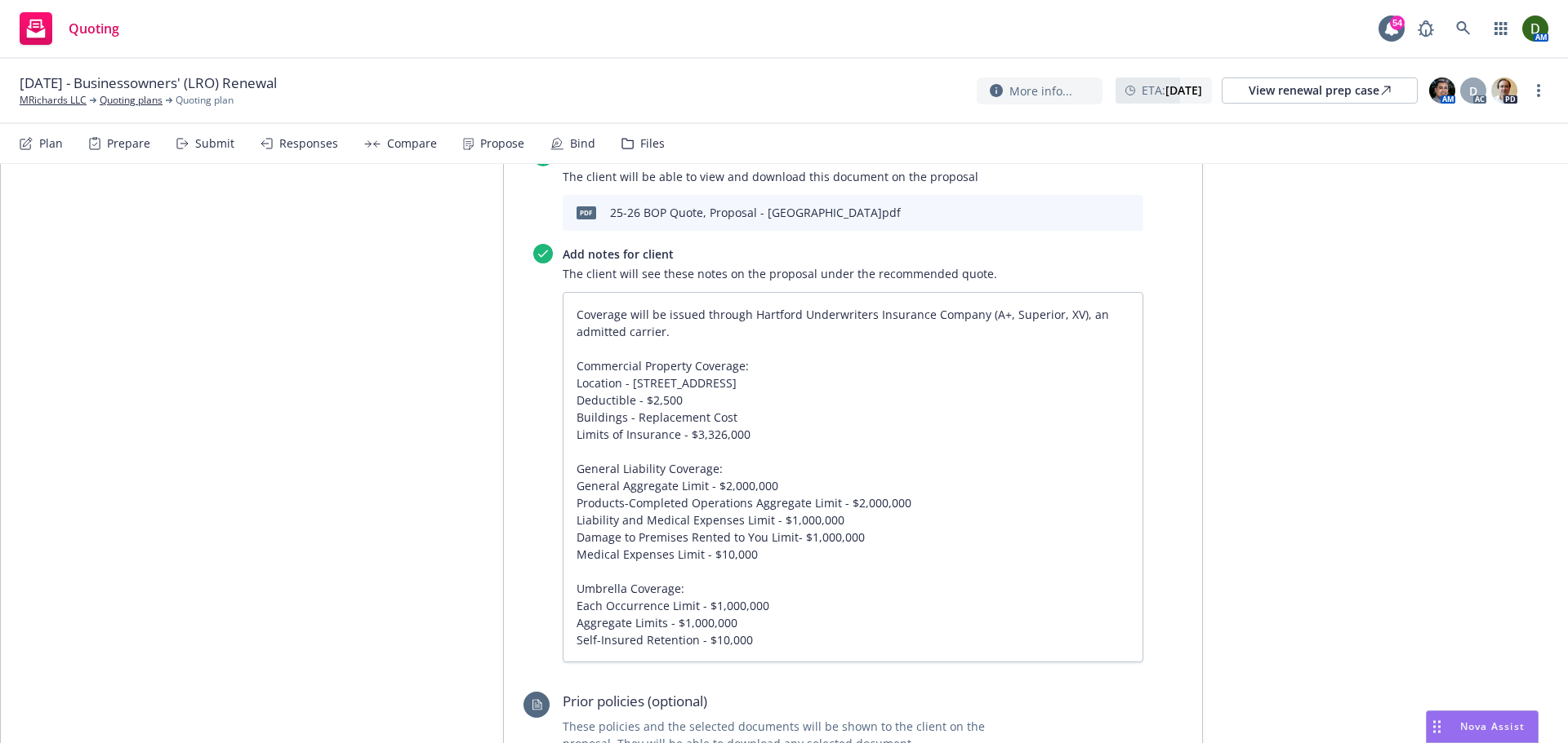
drag, startPoint x: 1324, startPoint y: 503, endPoint x: 1302, endPoint y: 610, distance: 109.2
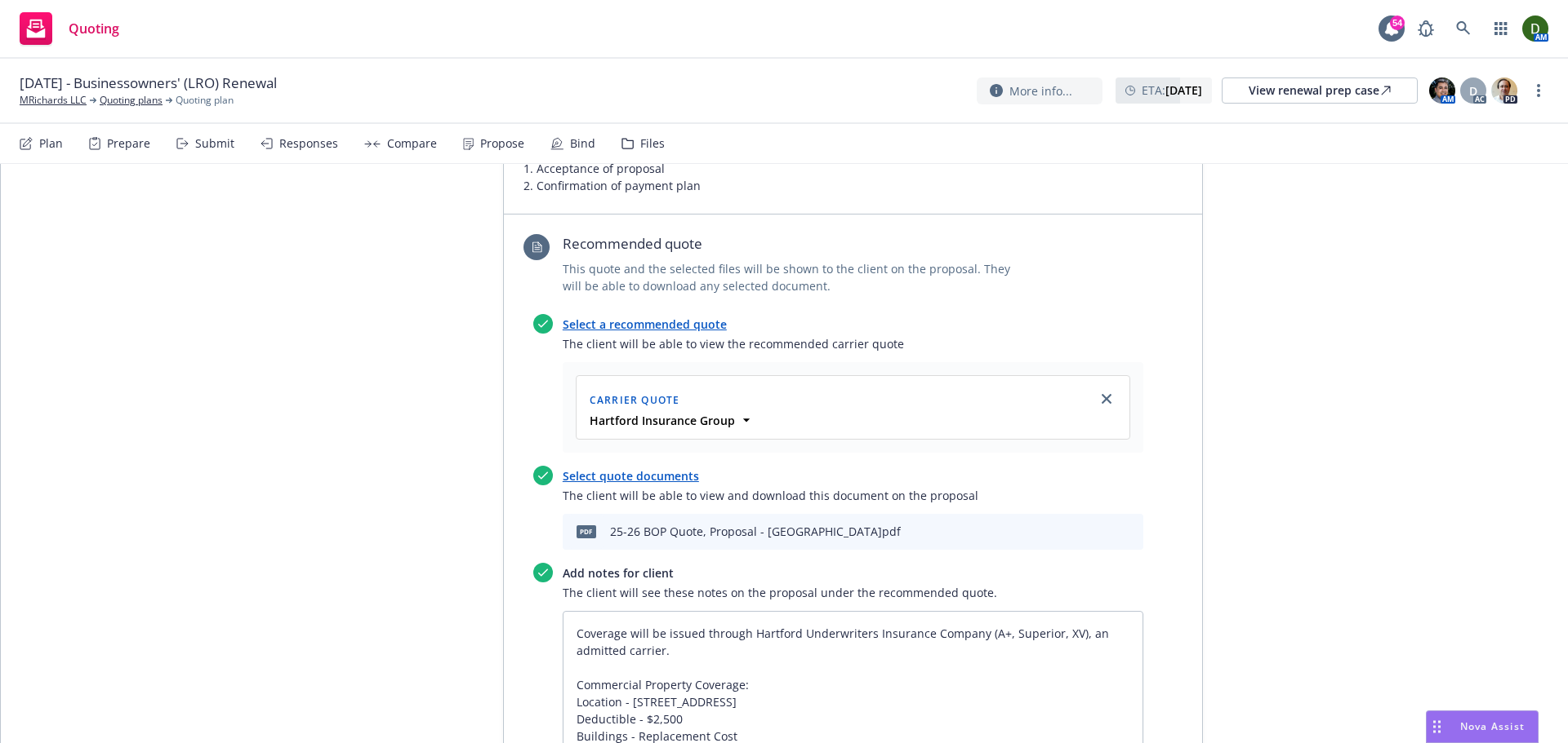
scroll to position [0, 0]
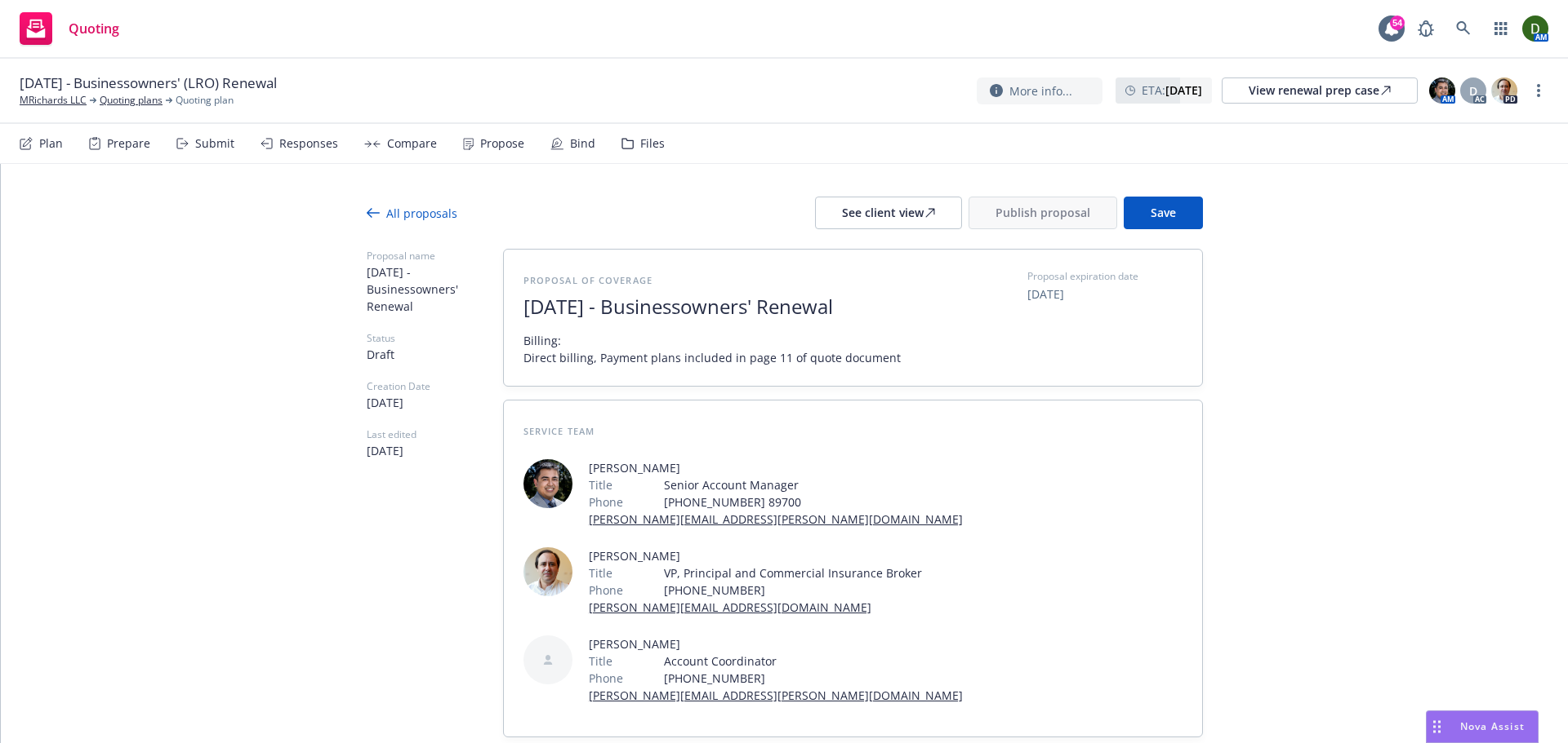
drag, startPoint x: 1296, startPoint y: 320, endPoint x: 1303, endPoint y: 208, distance: 112.2
click at [1155, 212] on span "Save" at bounding box center [1163, 213] width 26 height 16
click at [880, 214] on div "See client view" at bounding box center [887, 213] width 93 height 31
click at [1038, 288] on span "10/10/2025" at bounding box center [1045, 294] width 37 height 17
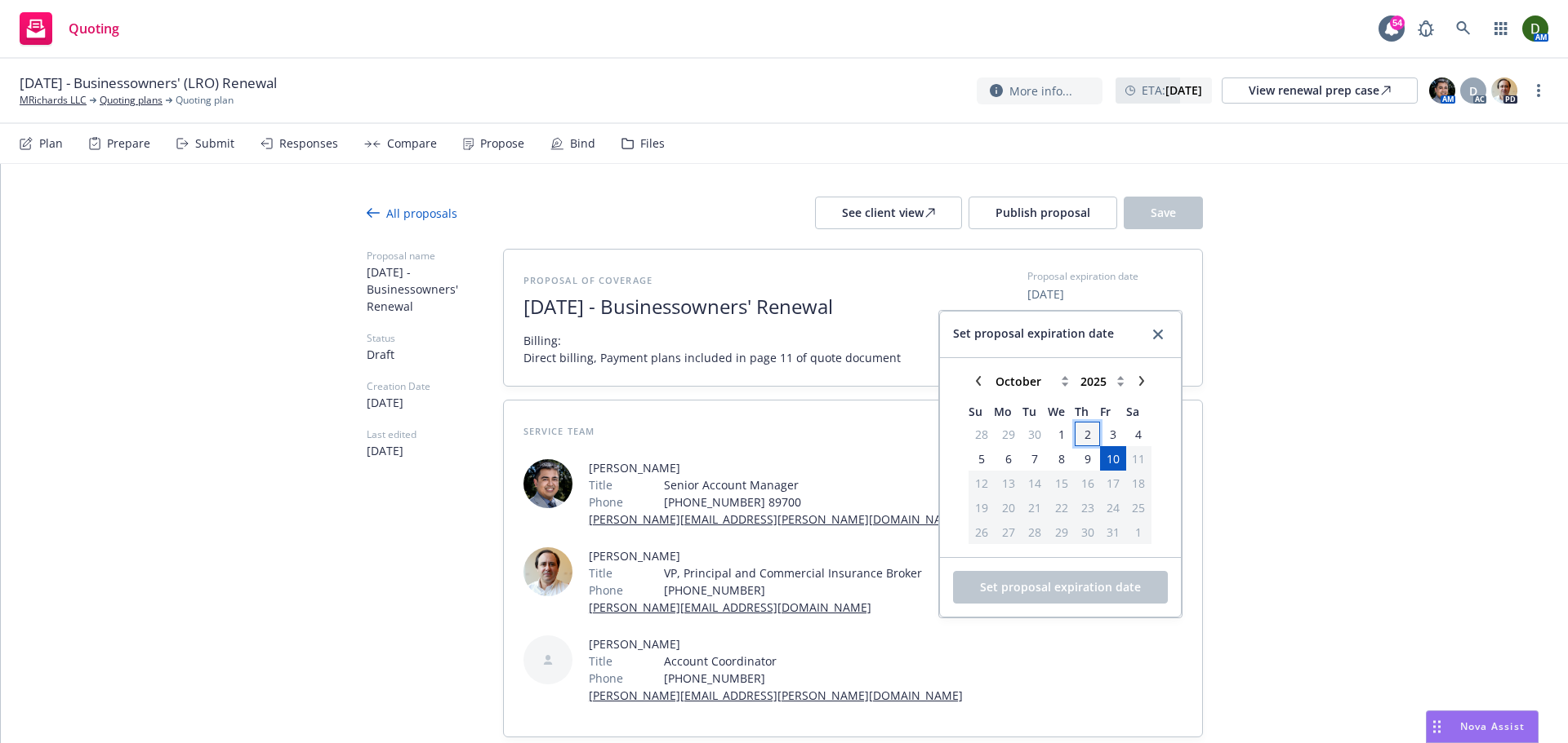
click at [1084, 436] on span "2" at bounding box center [1087, 434] width 6 height 17
click at [1008, 604] on div "Set proposal expiration date" at bounding box center [1059, 588] width 241 height 59
drag, startPoint x: 1004, startPoint y: 588, endPoint x: 981, endPoint y: 582, distance: 23.8
click at [1007, 589] on span "Set proposal expiration date" at bounding box center [1060, 588] width 161 height 16
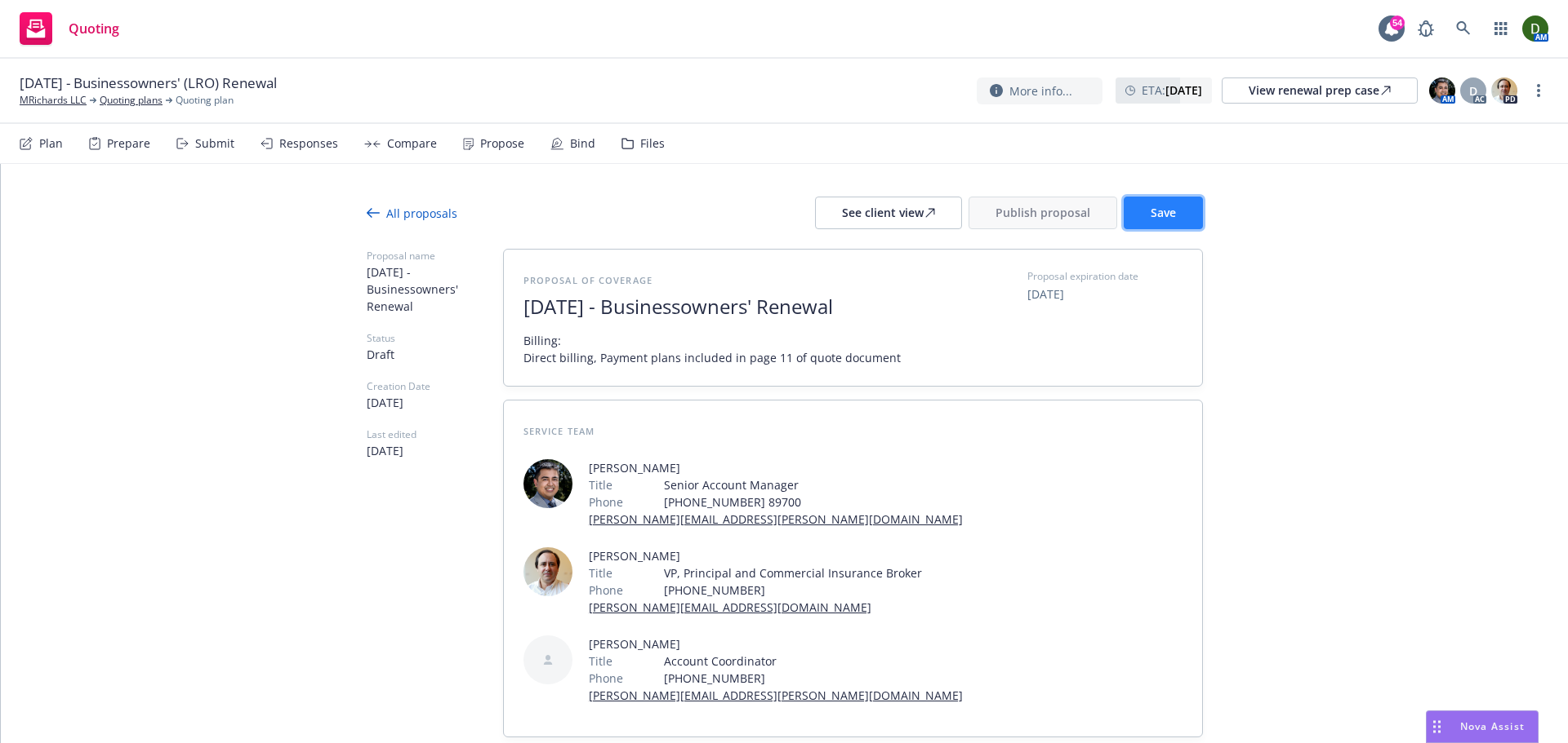
click at [1140, 221] on button "Save" at bounding box center [1164, 213] width 79 height 33
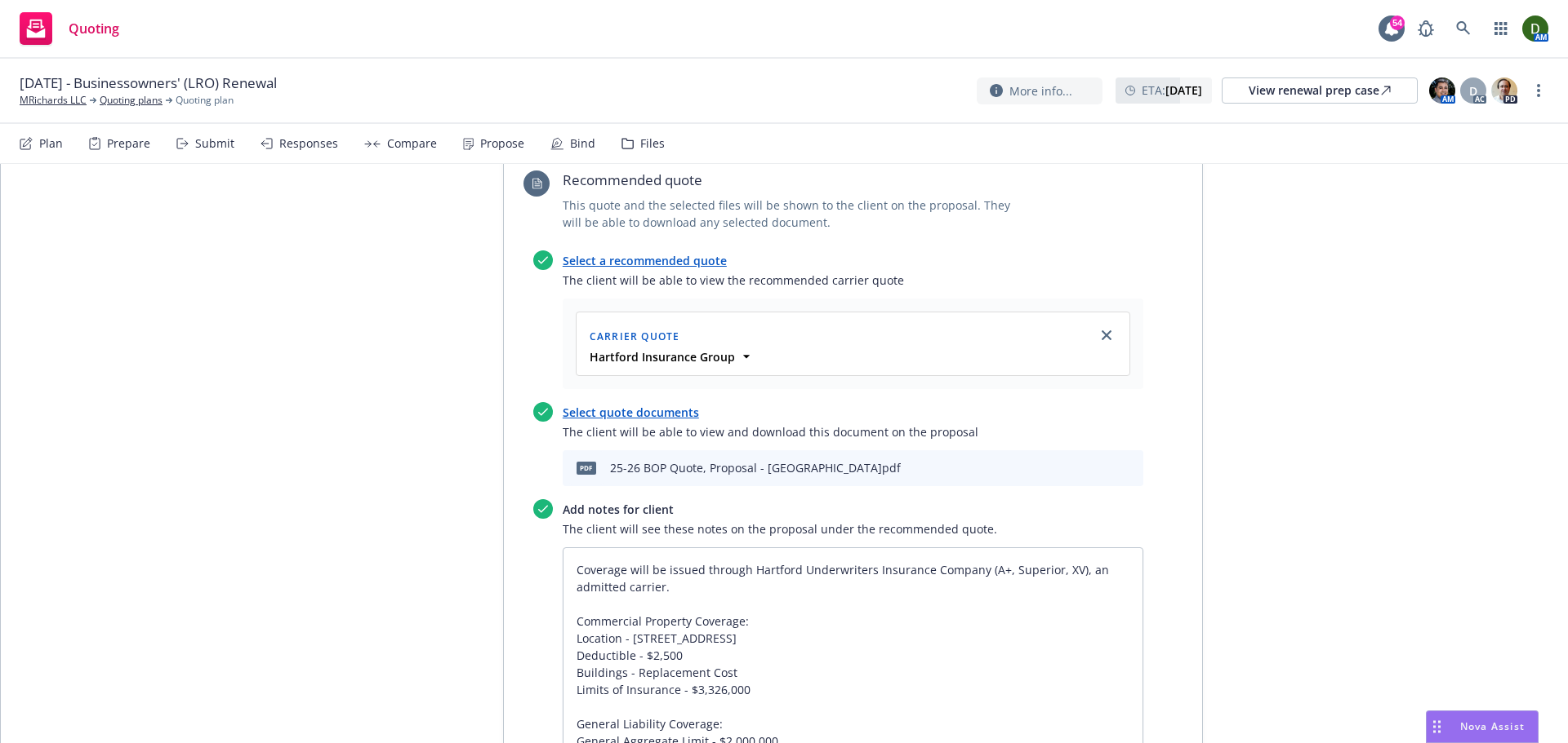
scroll to position [897, 0]
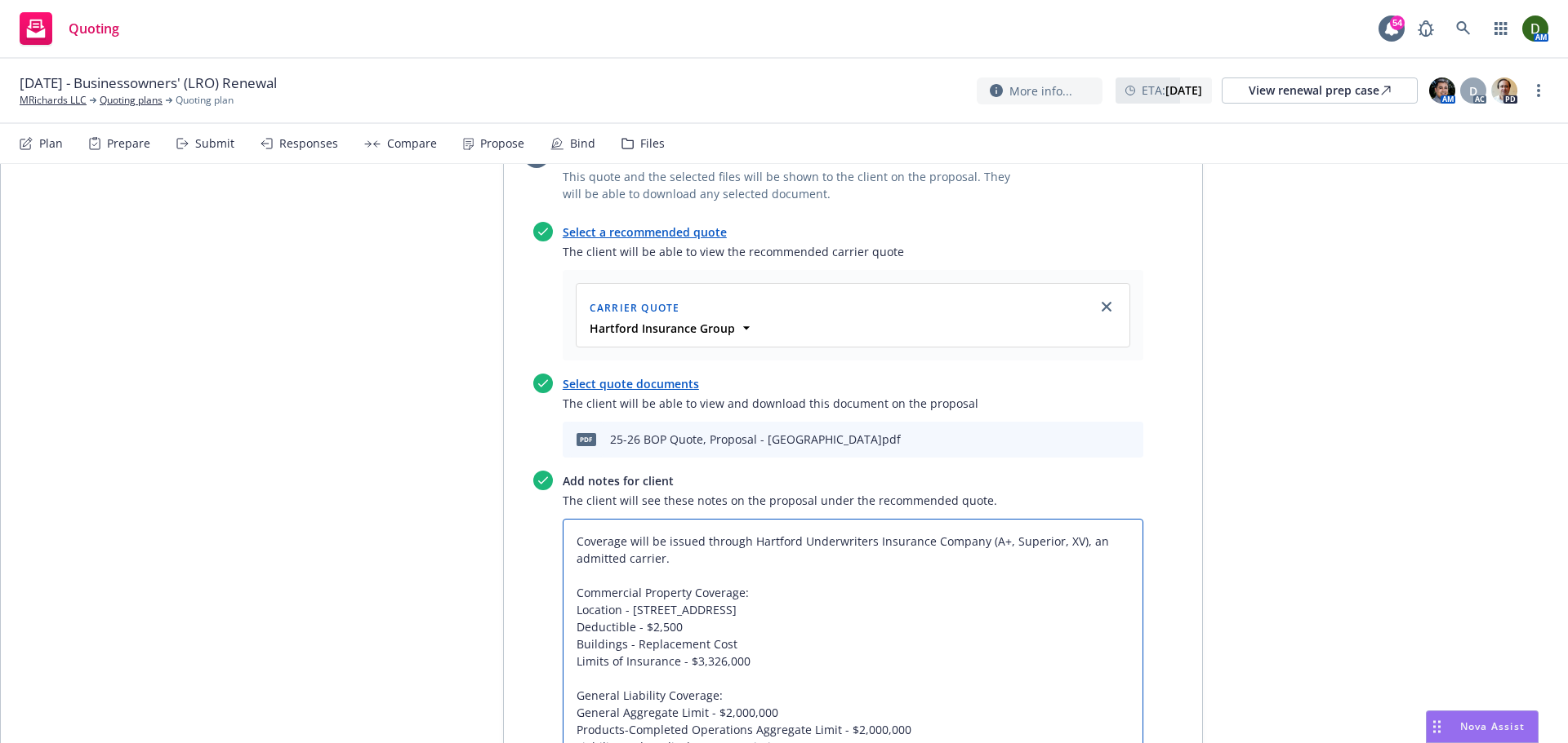
drag, startPoint x: 742, startPoint y: 567, endPoint x: 969, endPoint y: 571, distance: 227.0
click at [969, 571] on textarea "Coverage will be issued through Hartford Underwriters Insurance Company (A+, Su…" at bounding box center [853, 704] width 581 height 371
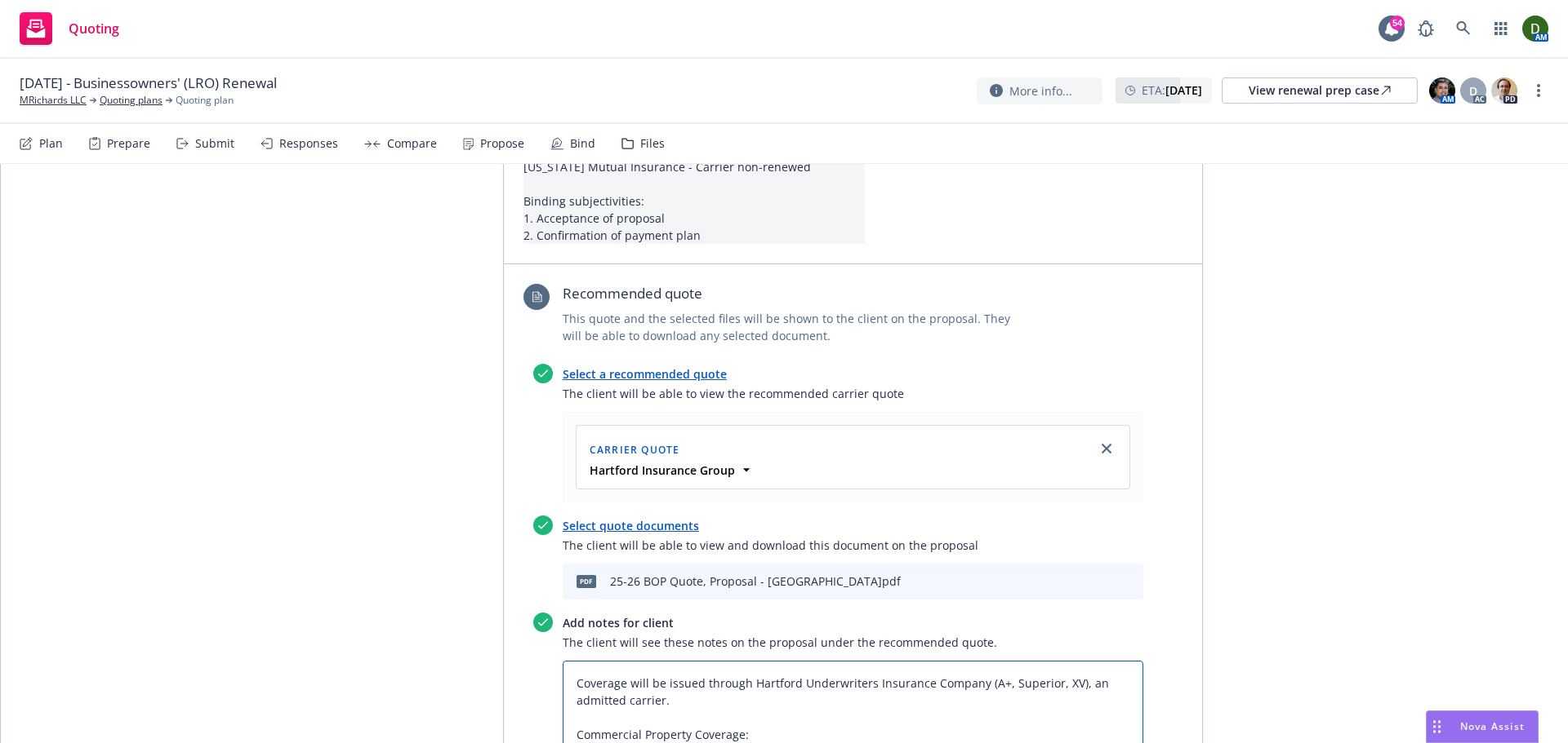
scroll to position [490, 0]
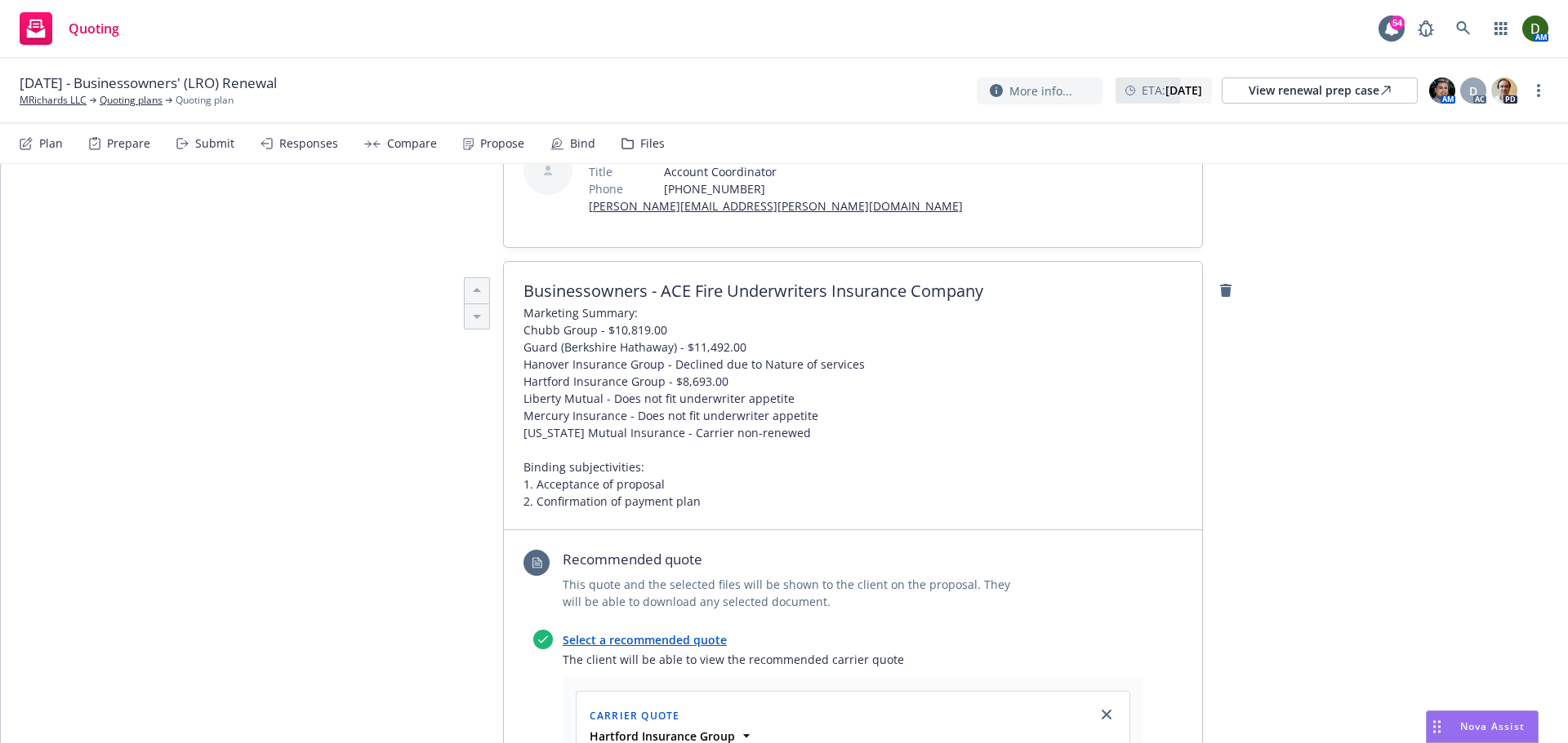
click at [679, 296] on div "Businessowners - ACE Fire Underwriters Insurance Company Marketing Summary: Chu…" at bounding box center [853, 396] width 698 height 268
click at [656, 301] on span "Businessowners - ACE Fire Underwriters Insurance Company" at bounding box center [853, 291] width 659 height 19
drag, startPoint x: 656, startPoint y: 317, endPoint x: 1004, endPoint y: 316, distance: 348.0
click at [1004, 301] on span "Businessowners - ACE Fire Underwriters Insurance Company" at bounding box center [853, 291] width 659 height 19
paste span
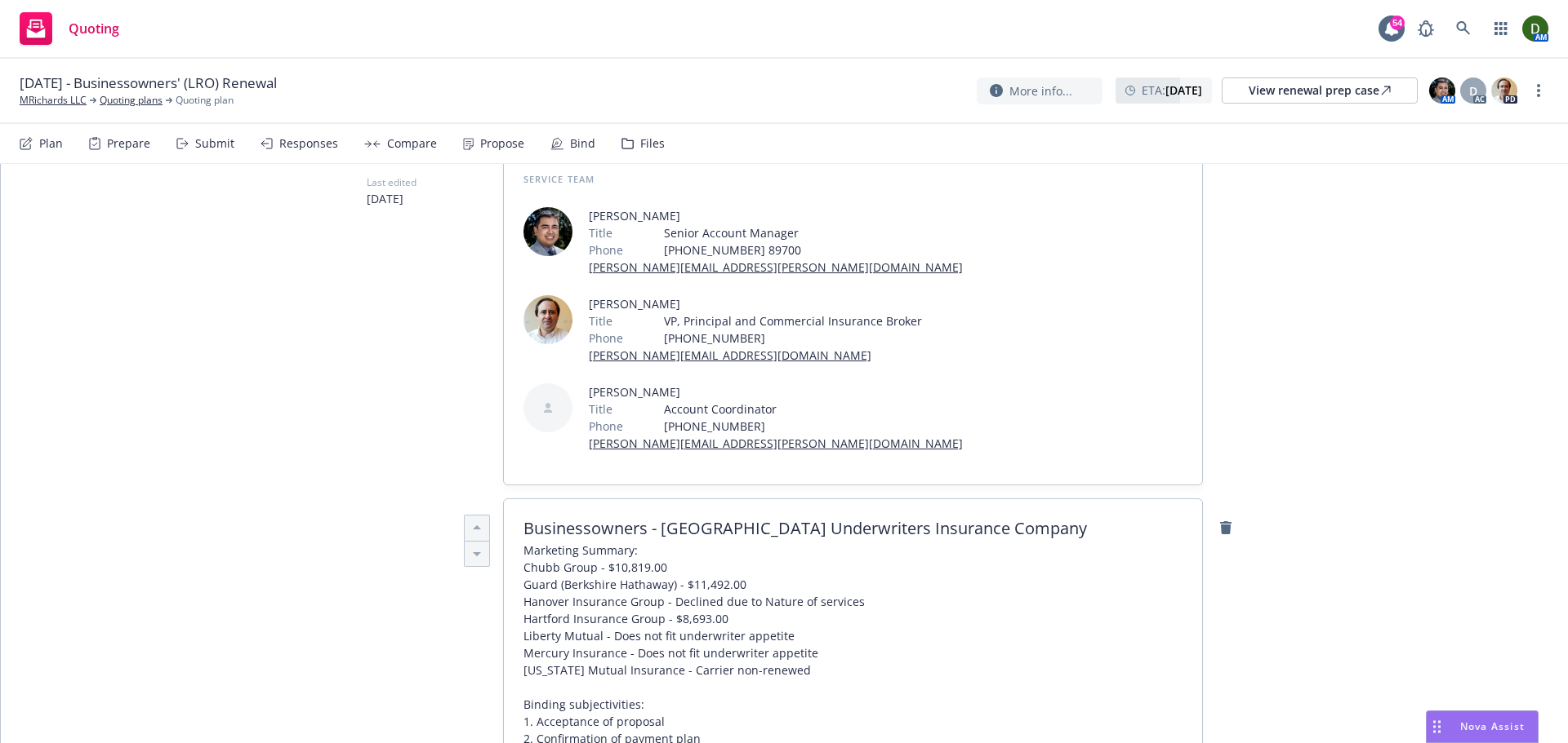
scroll to position [0, 0]
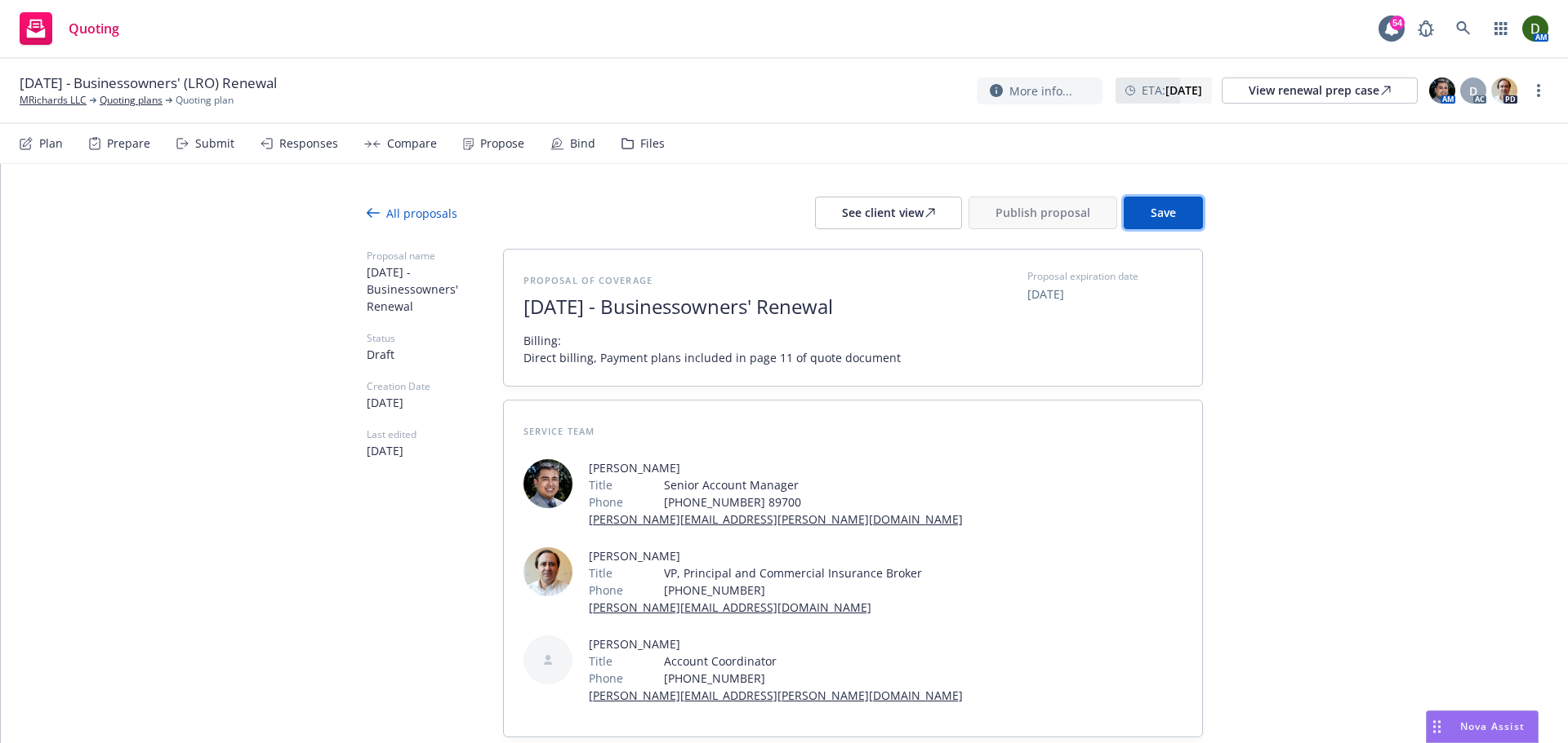
click at [1178, 223] on button "Save" at bounding box center [1164, 213] width 79 height 33
click at [897, 217] on div "See client view" at bounding box center [887, 213] width 93 height 31
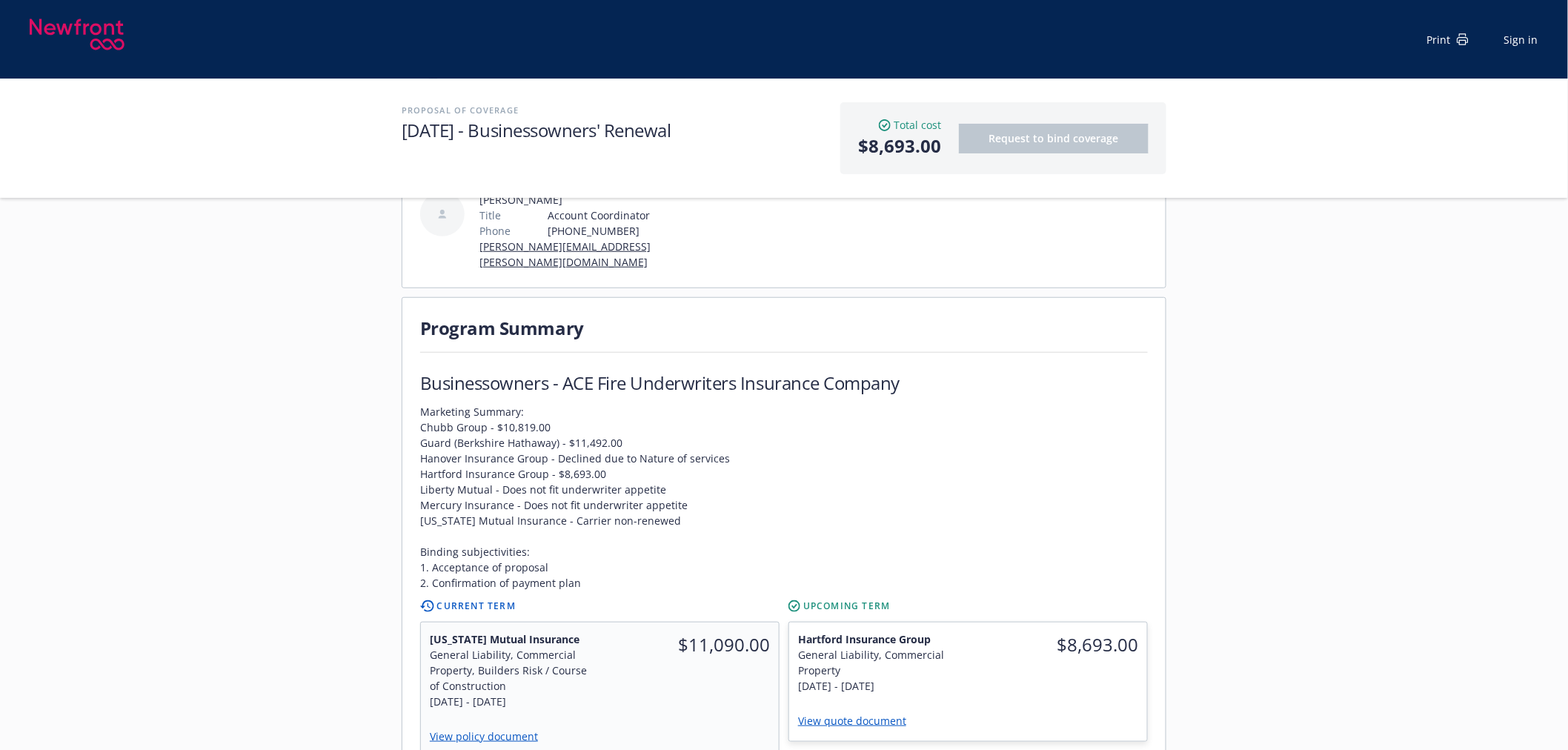
scroll to position [329, 0]
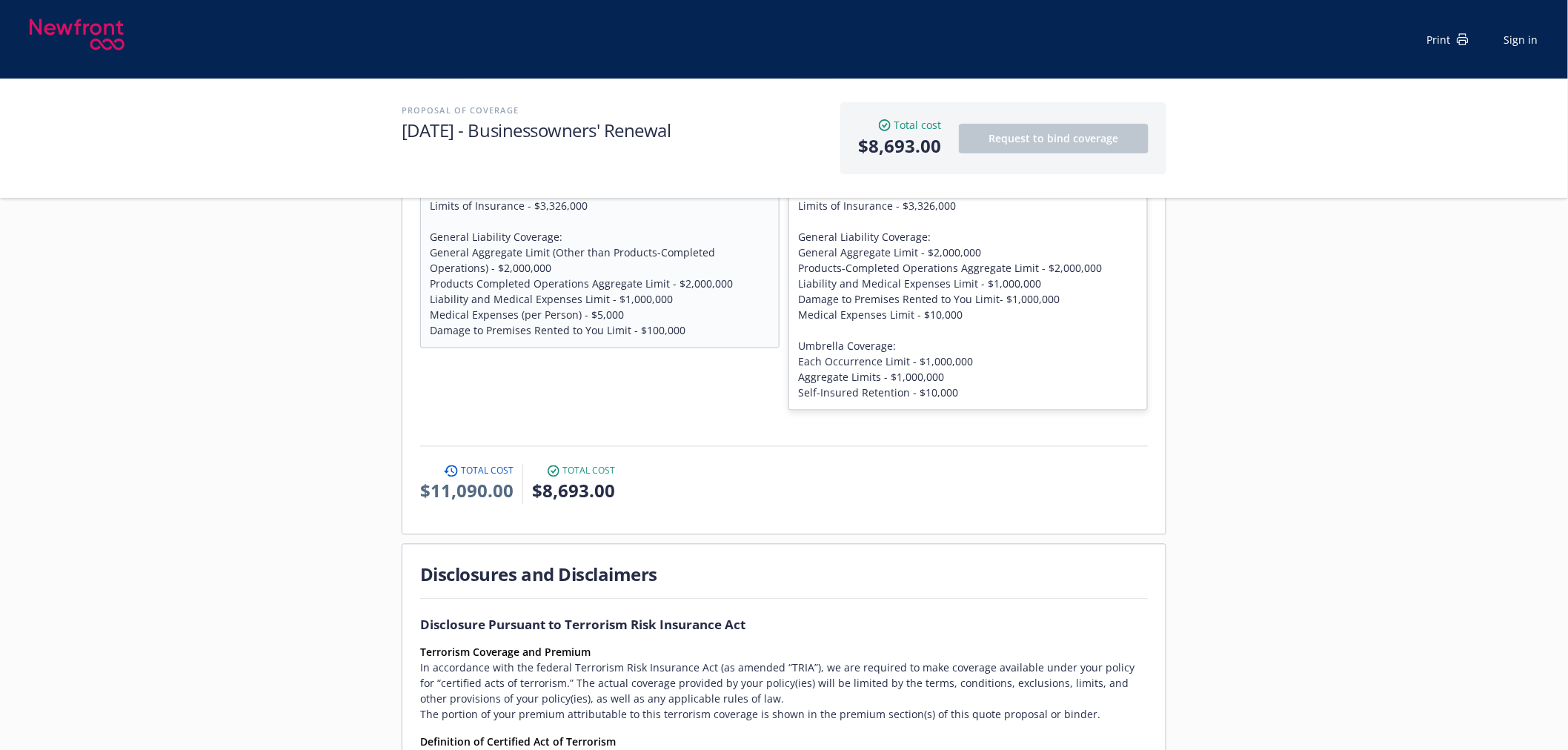
scroll to position [1008, 0]
drag, startPoint x: 838, startPoint y: 441, endPoint x: 848, endPoint y: 457, distance: 18.9
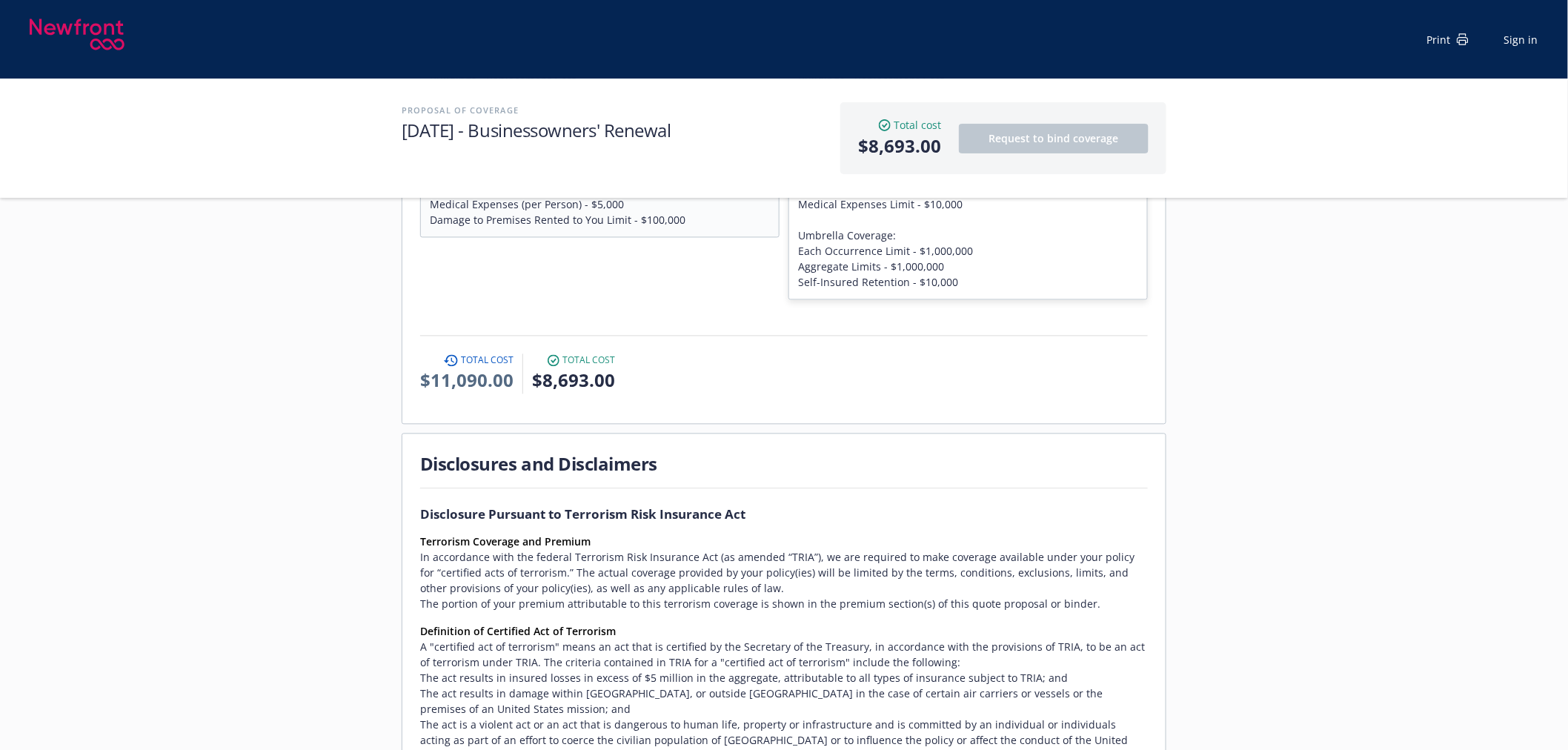
scroll to position [1090, 0]
drag, startPoint x: 848, startPoint y: 445, endPoint x: 857, endPoint y: 458, distance: 15.8
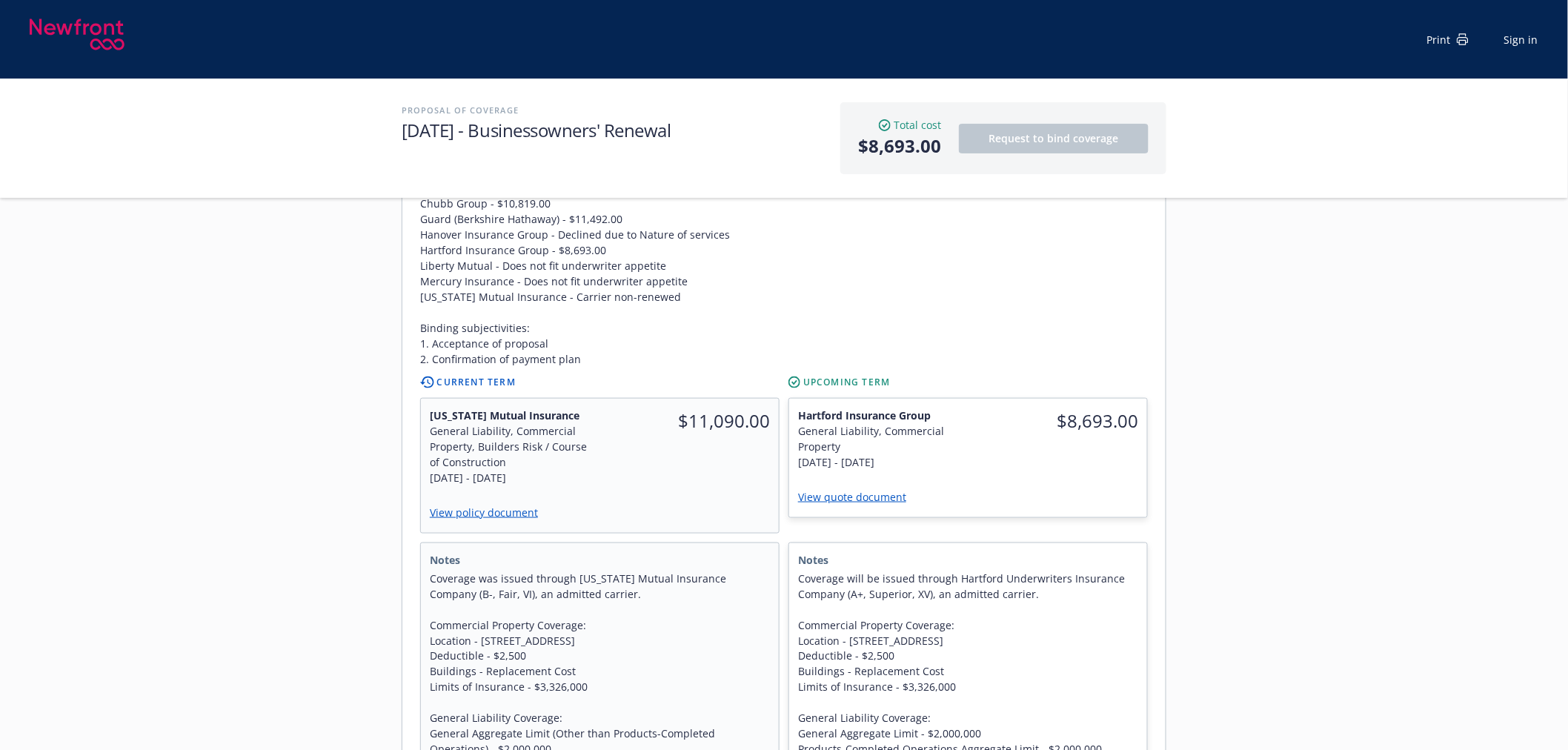
scroll to position [658, 0]
